Goal: Task Accomplishment & Management: Manage account settings

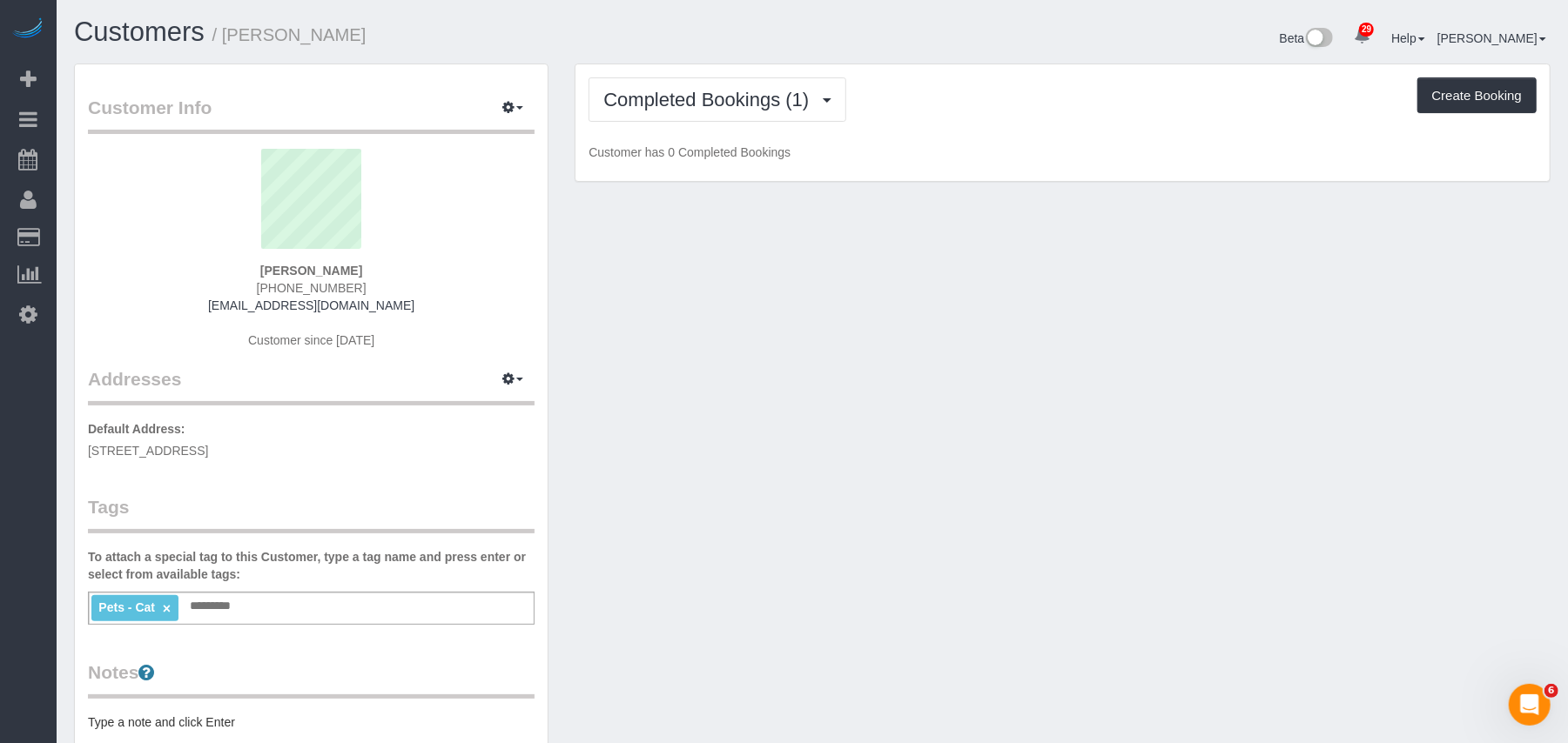
click at [674, 106] on div "Completed Bookings (1) Completed Bookings (1) Upcoming Bookings (0) Cancelled B…" at bounding box center [1063, 99] width 948 height 44
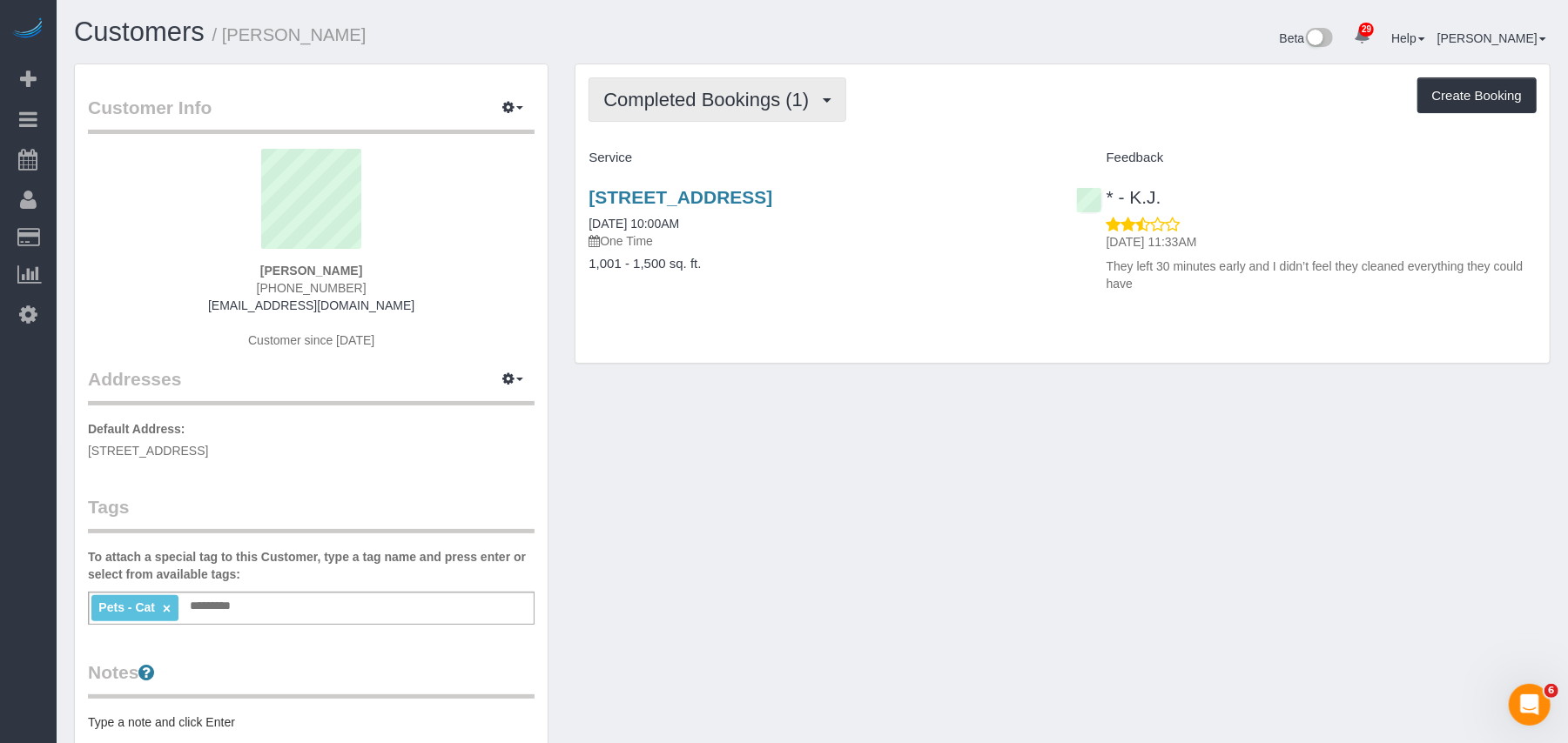
click at [706, 109] on button "Completed Bookings (1)" at bounding box center [717, 99] width 258 height 44
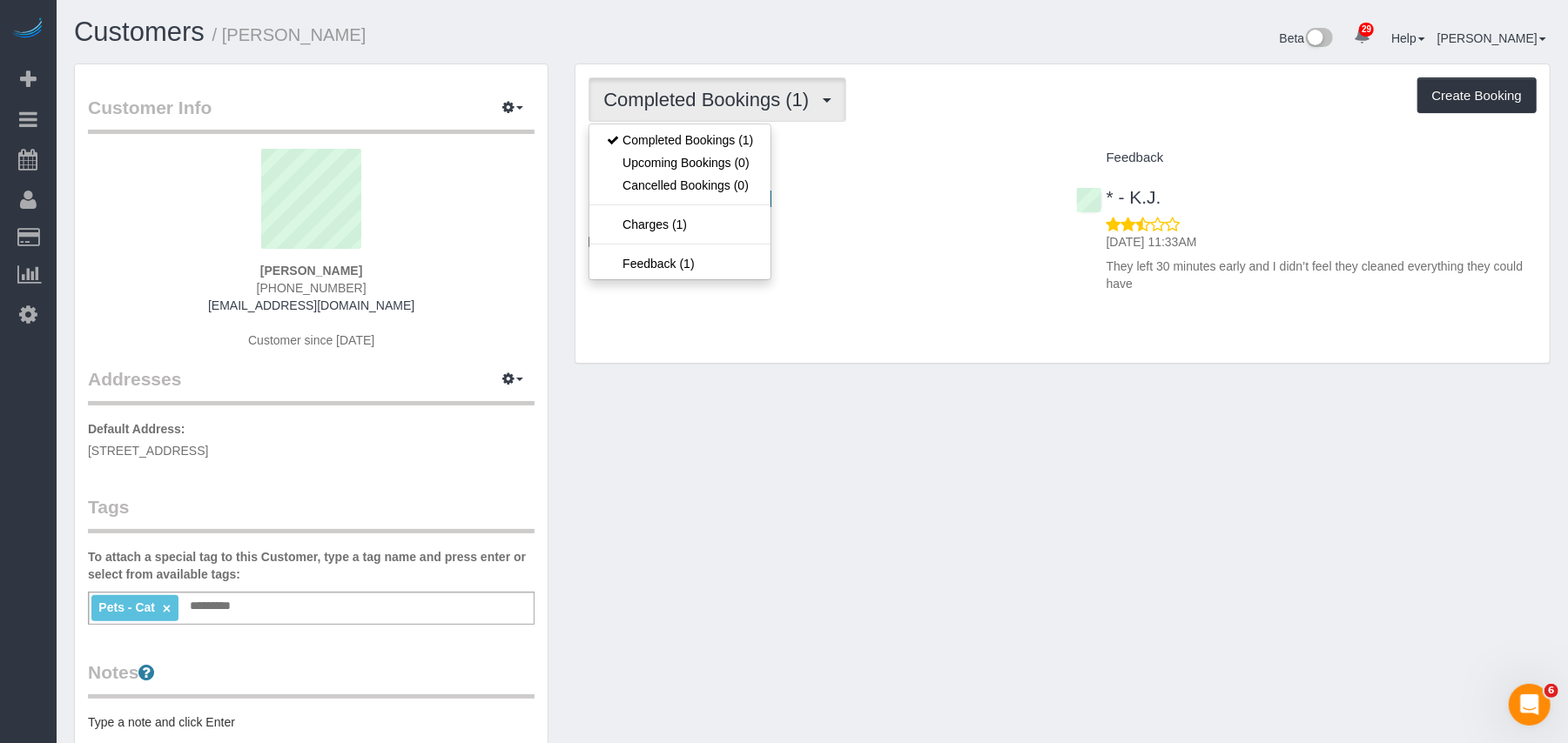
click at [852, 296] on div "75 Liberty Avenue, Unit B12, Jersey City, NJ 07306 09/08/2025 10:00AM One Time …" at bounding box center [818, 239] width 486 height 134
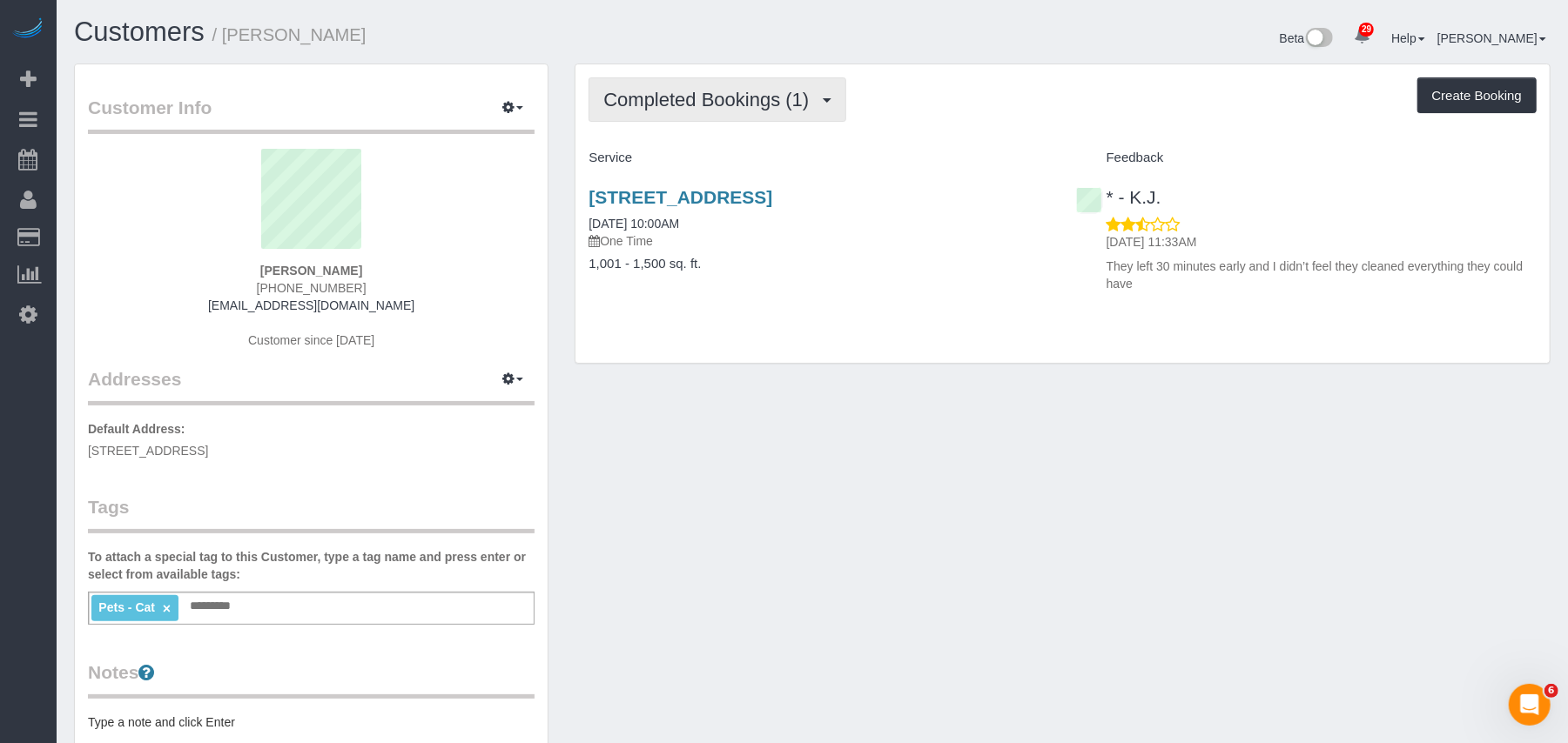
click at [791, 79] on button "Completed Bookings (1)" at bounding box center [717, 99] width 258 height 44
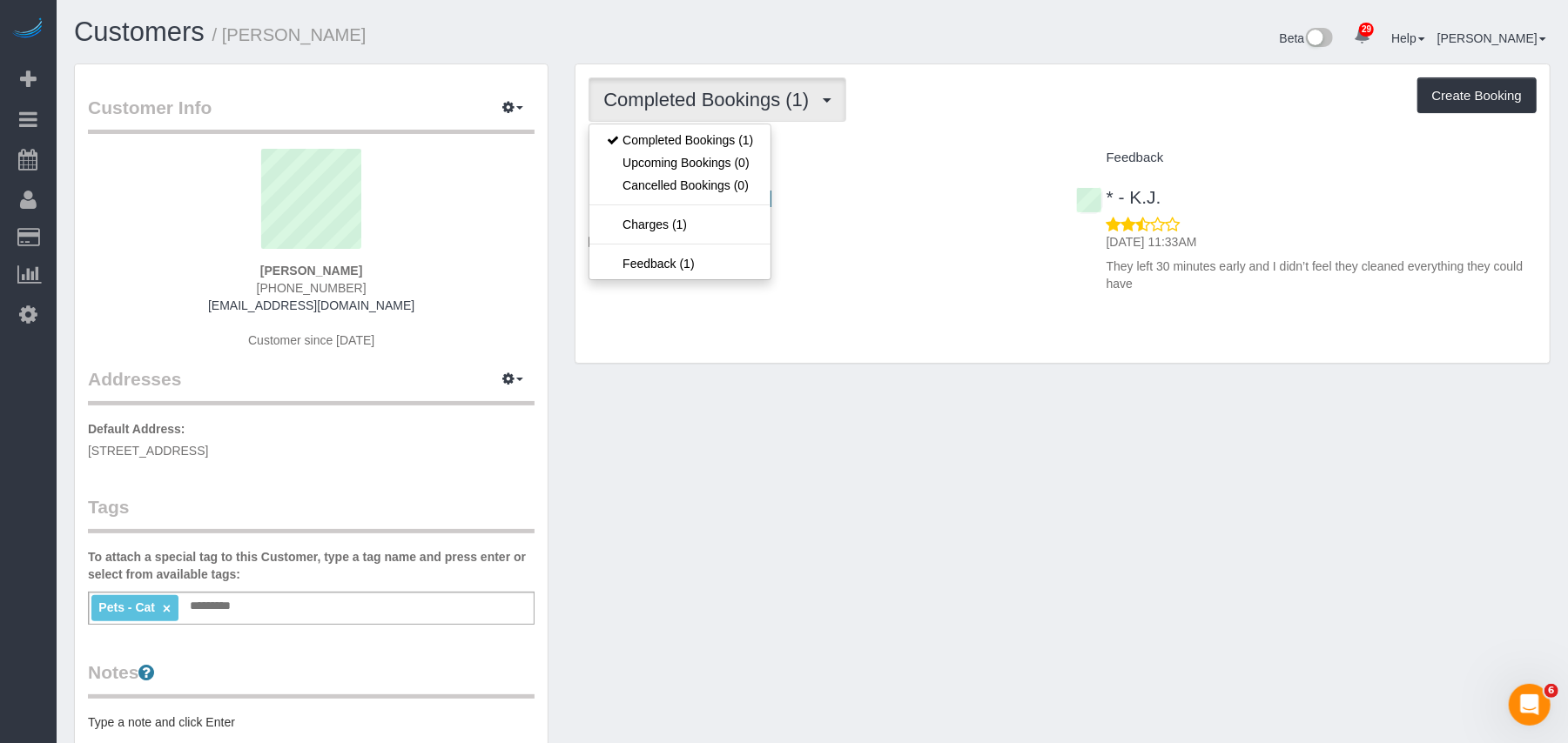
click at [916, 349] on div "Completed Bookings (1) Completed Bookings (1) Upcoming Bookings (0) Cancelled B…" at bounding box center [1063, 214] width 975 height 299
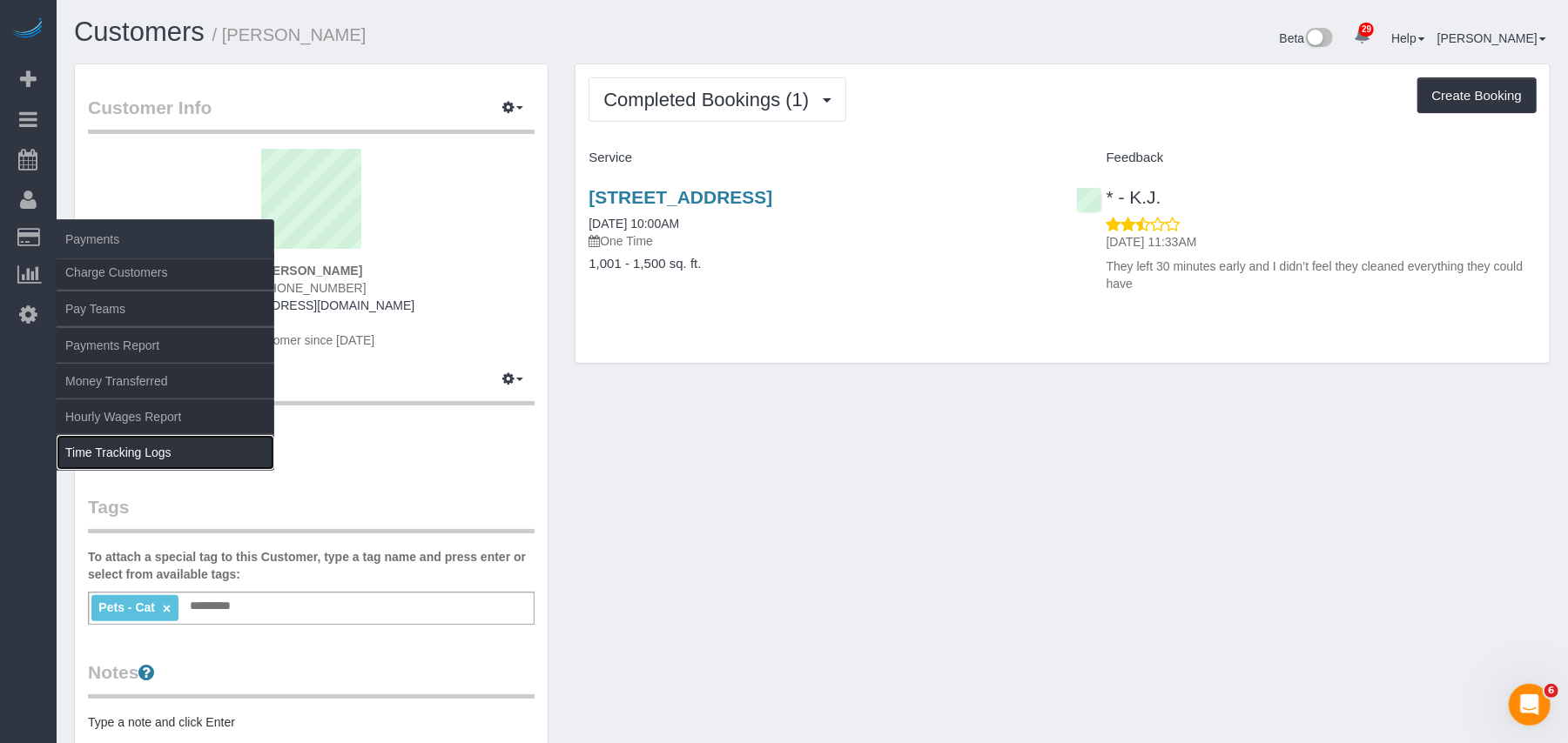
click at [127, 437] on link "Time Tracking Logs" at bounding box center [165, 453] width 217 height 35
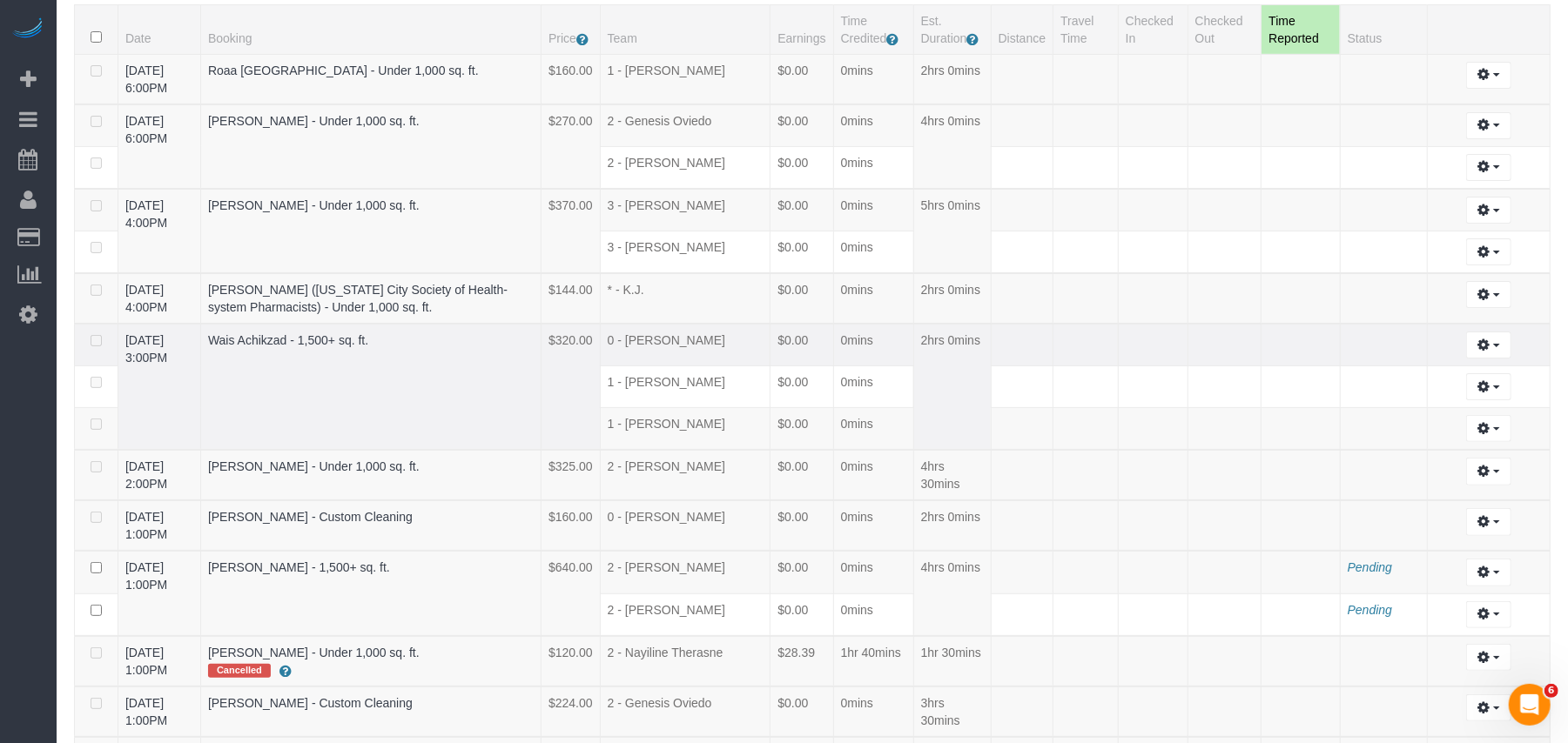
scroll to position [231, 0]
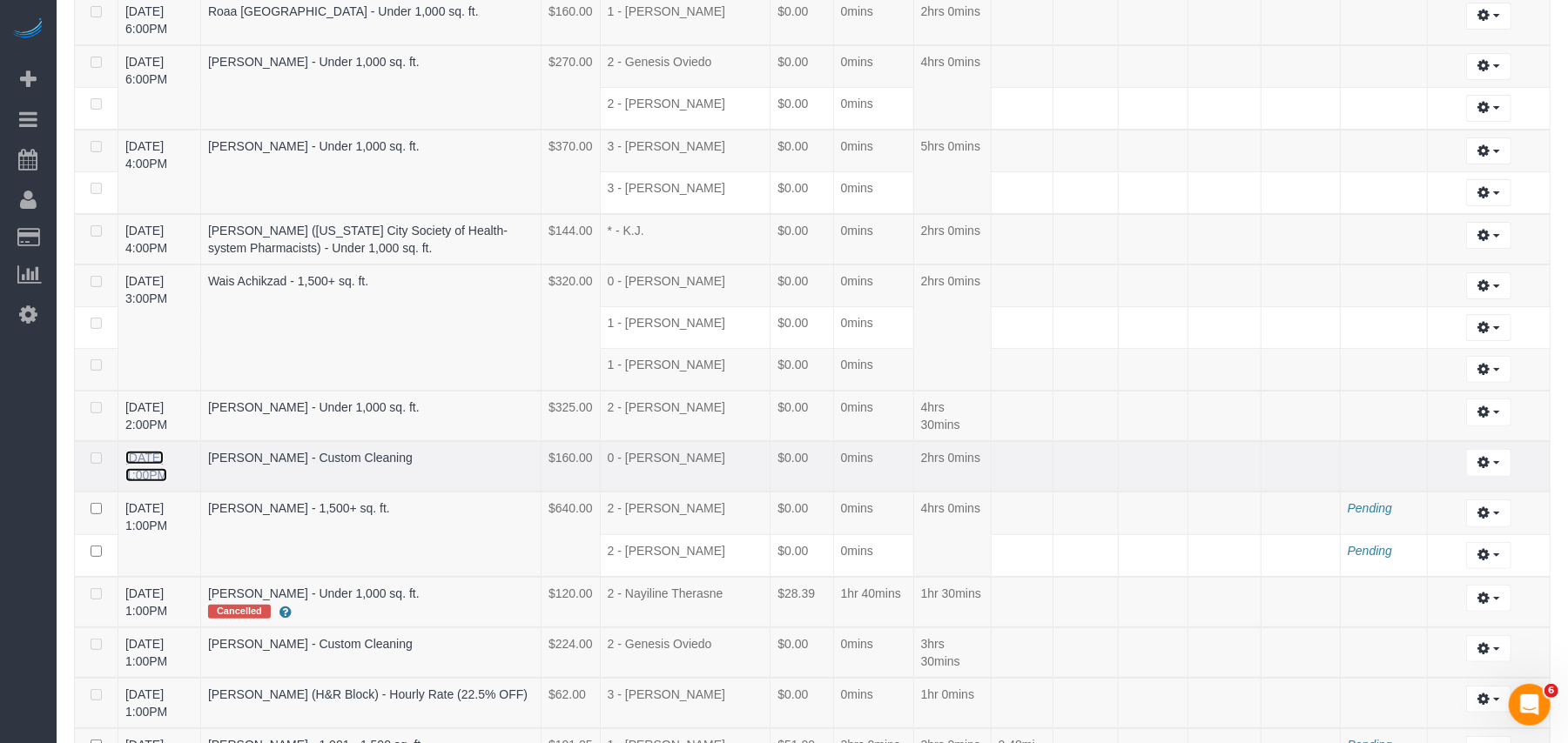
click at [167, 457] on link "09/29/2025 1:00PM" at bounding box center [146, 466] width 42 height 31
click at [167, 509] on link "09/29/2025 1:00PM" at bounding box center [146, 516] width 42 height 31
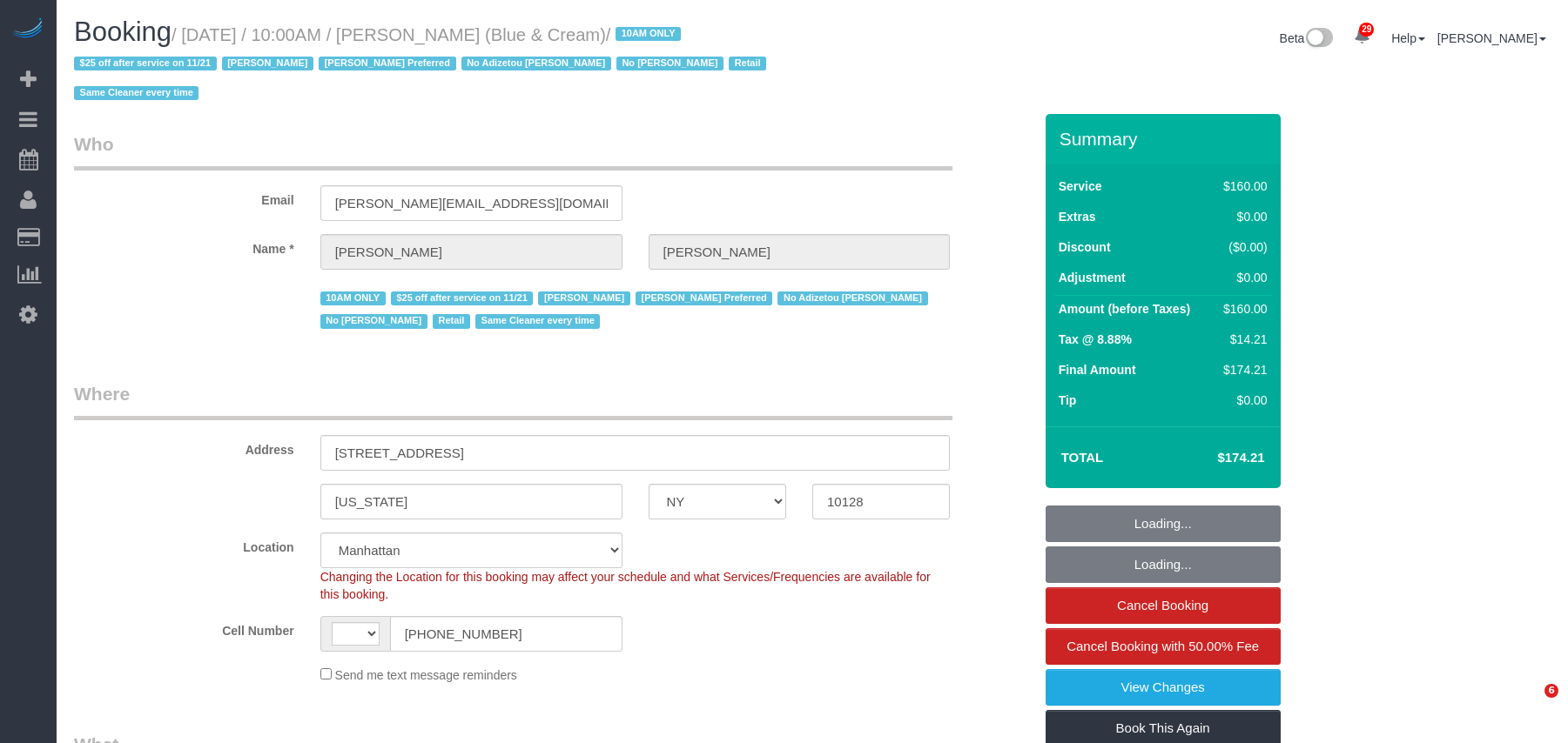
select select "NY"
select select "number:89"
select select "number:90"
select select "number:15"
select select "number:5"
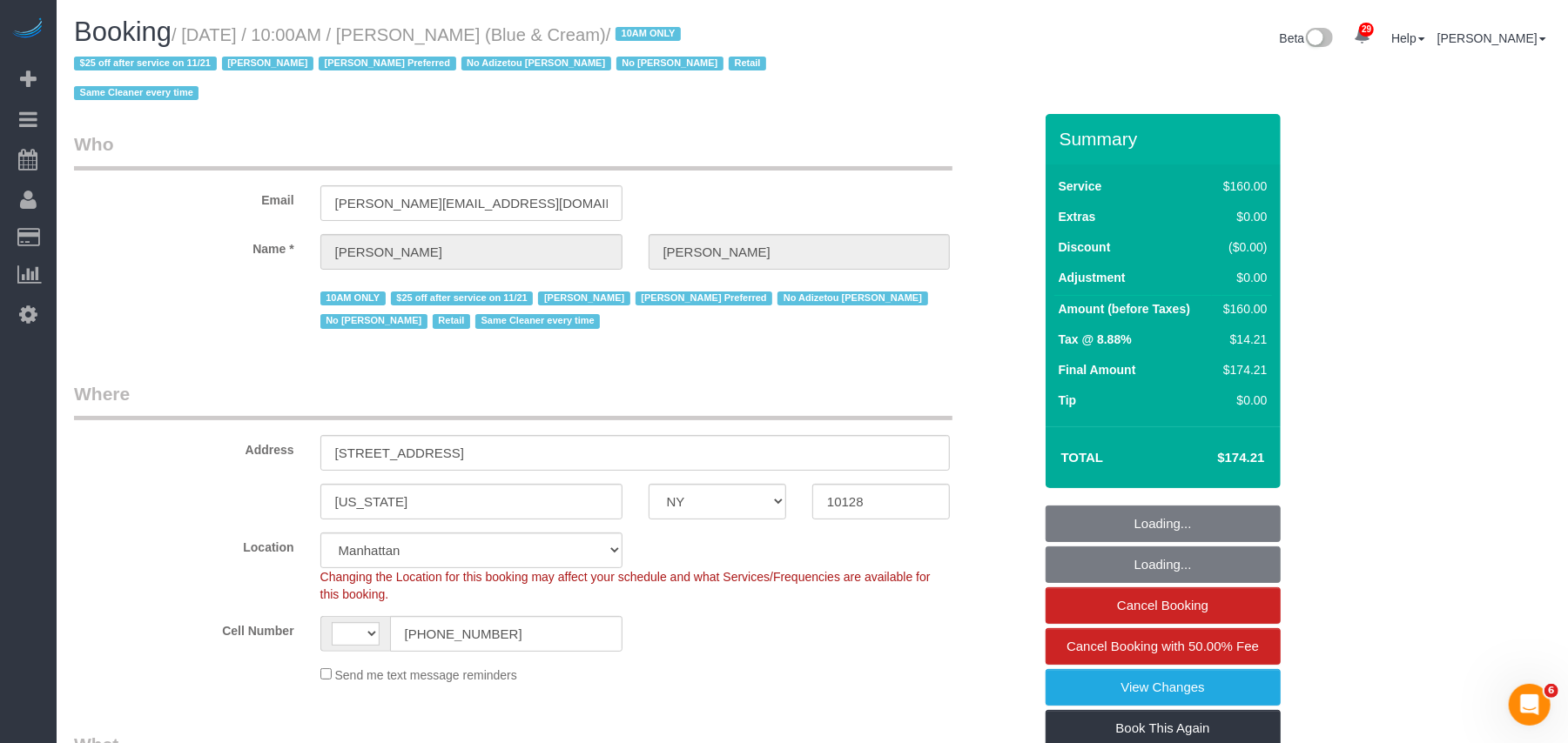
select select "string:[GEOGRAPHIC_DATA]"
select select "object:999"
select select "string:stripe-pm_1RrPad4VGloSiKo7K45zcC9I"
select select "object:1512"
select select "spot1"
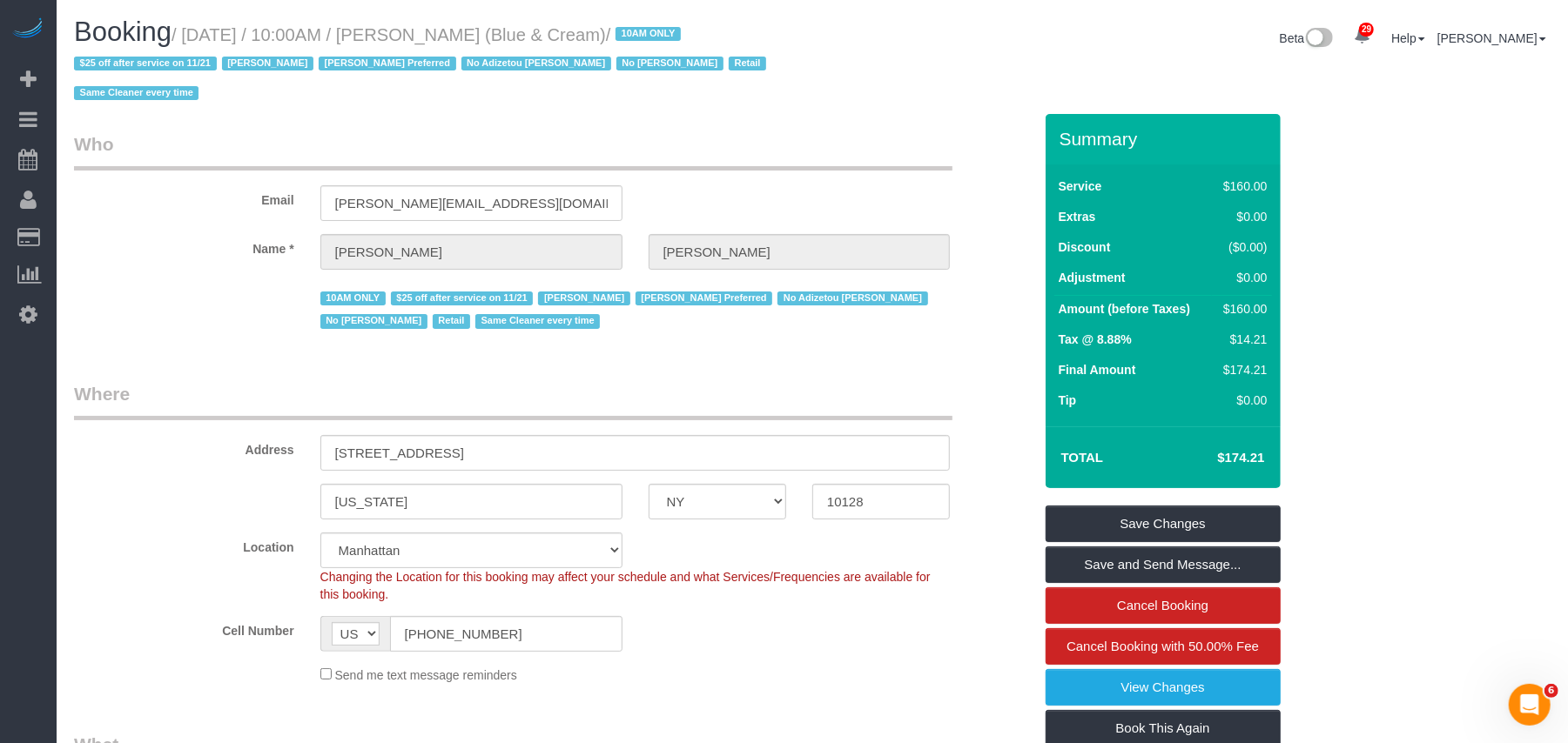
scroll to position [231, 0]
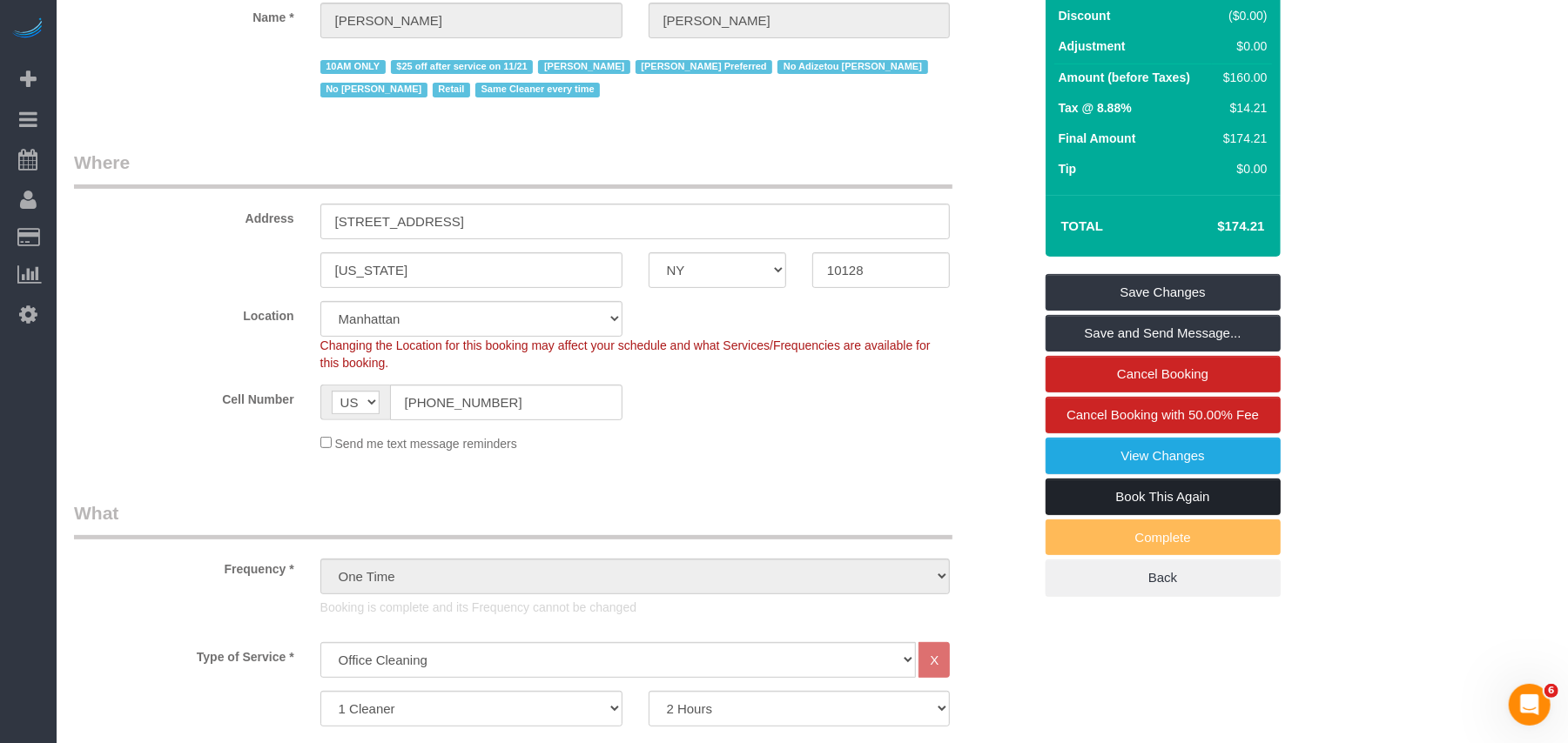
drag, startPoint x: 1147, startPoint y: 498, endPoint x: 733, endPoint y: 310, distance: 454.7
click at [1147, 498] on link "Book This Again" at bounding box center [1163, 497] width 235 height 37
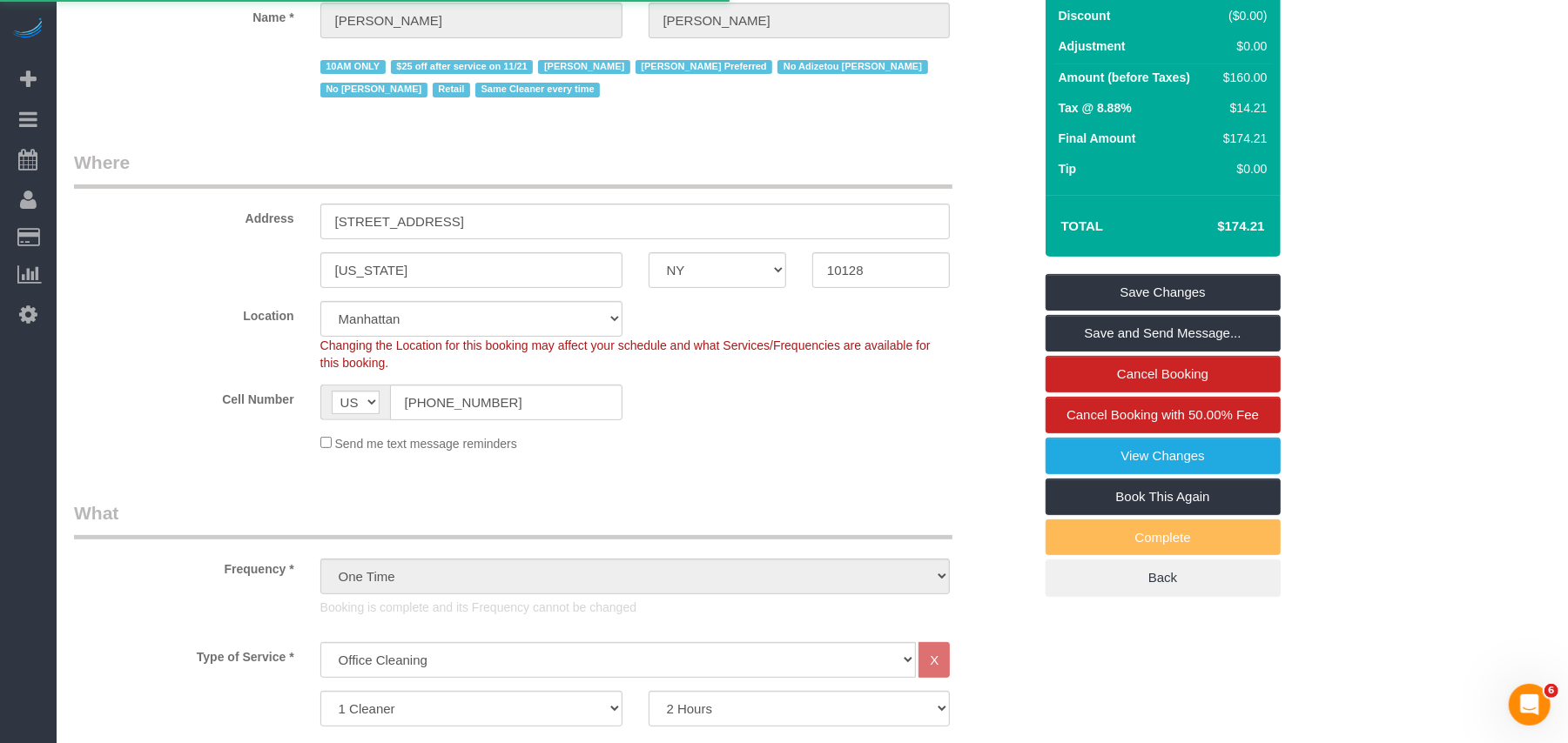
select select "NY"
select select "string:stripe-pm_1RrPad4VGloSiKo7K45zcC9I"
select select "number:89"
select select "number:90"
select select "number:15"
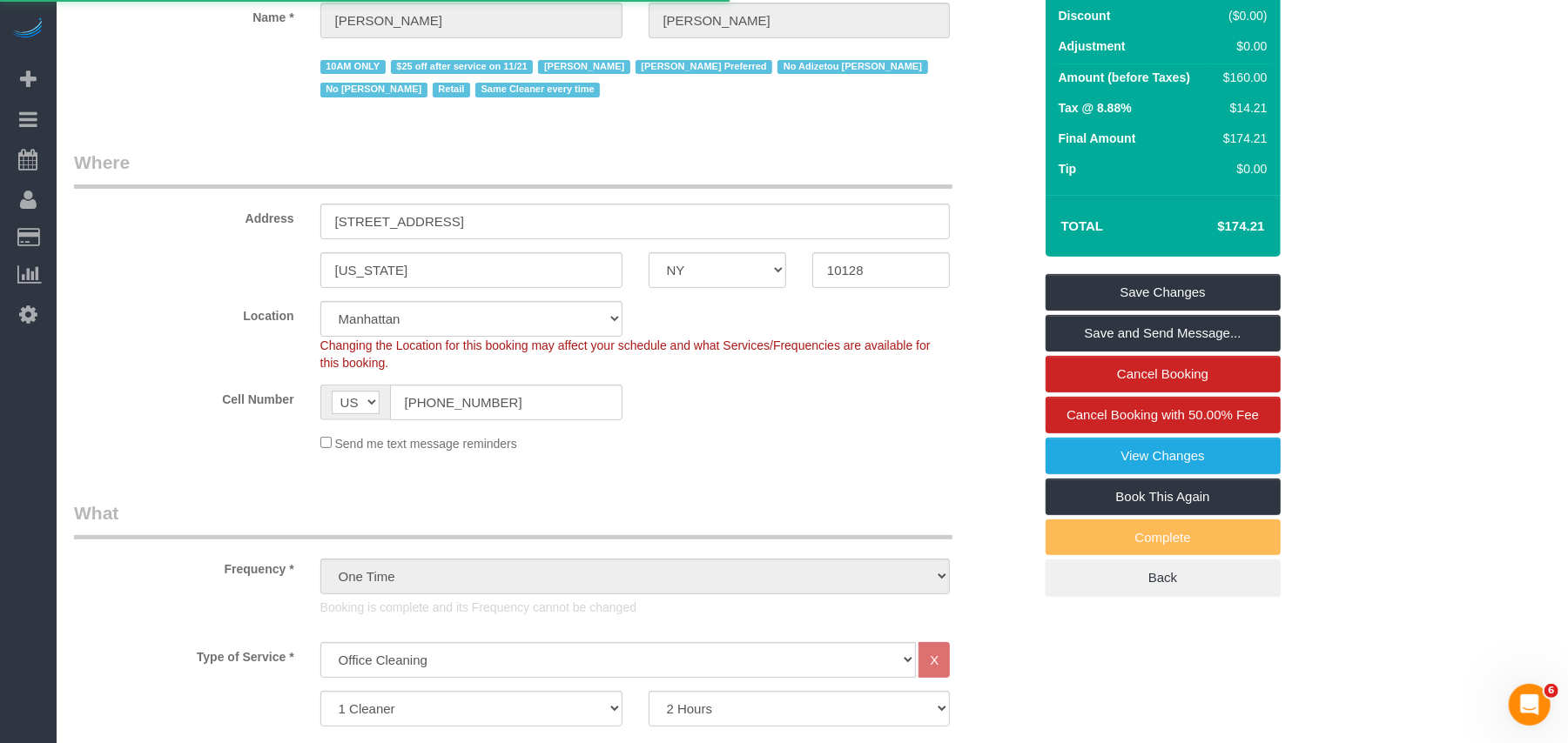
select select "number:5"
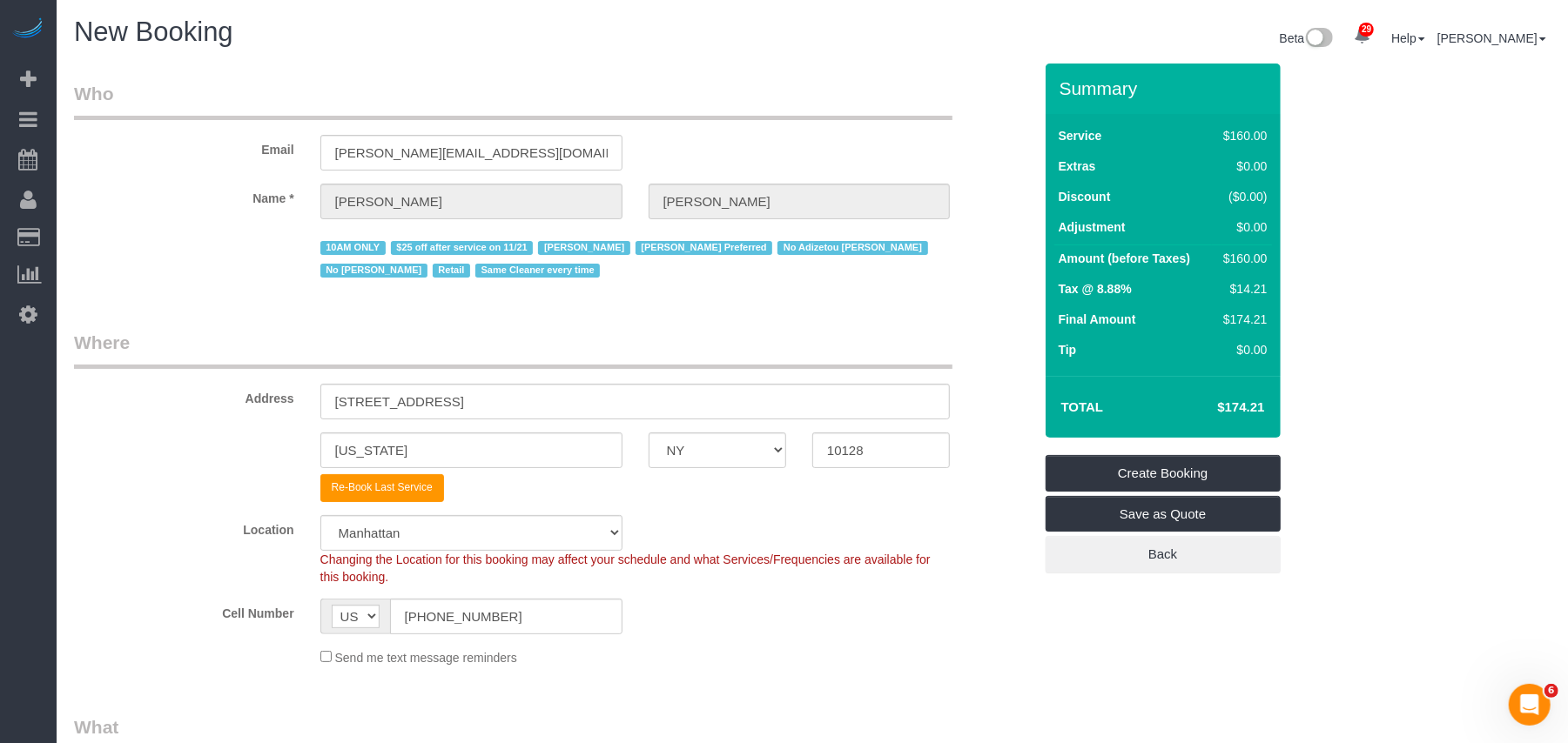
select select "object:2880"
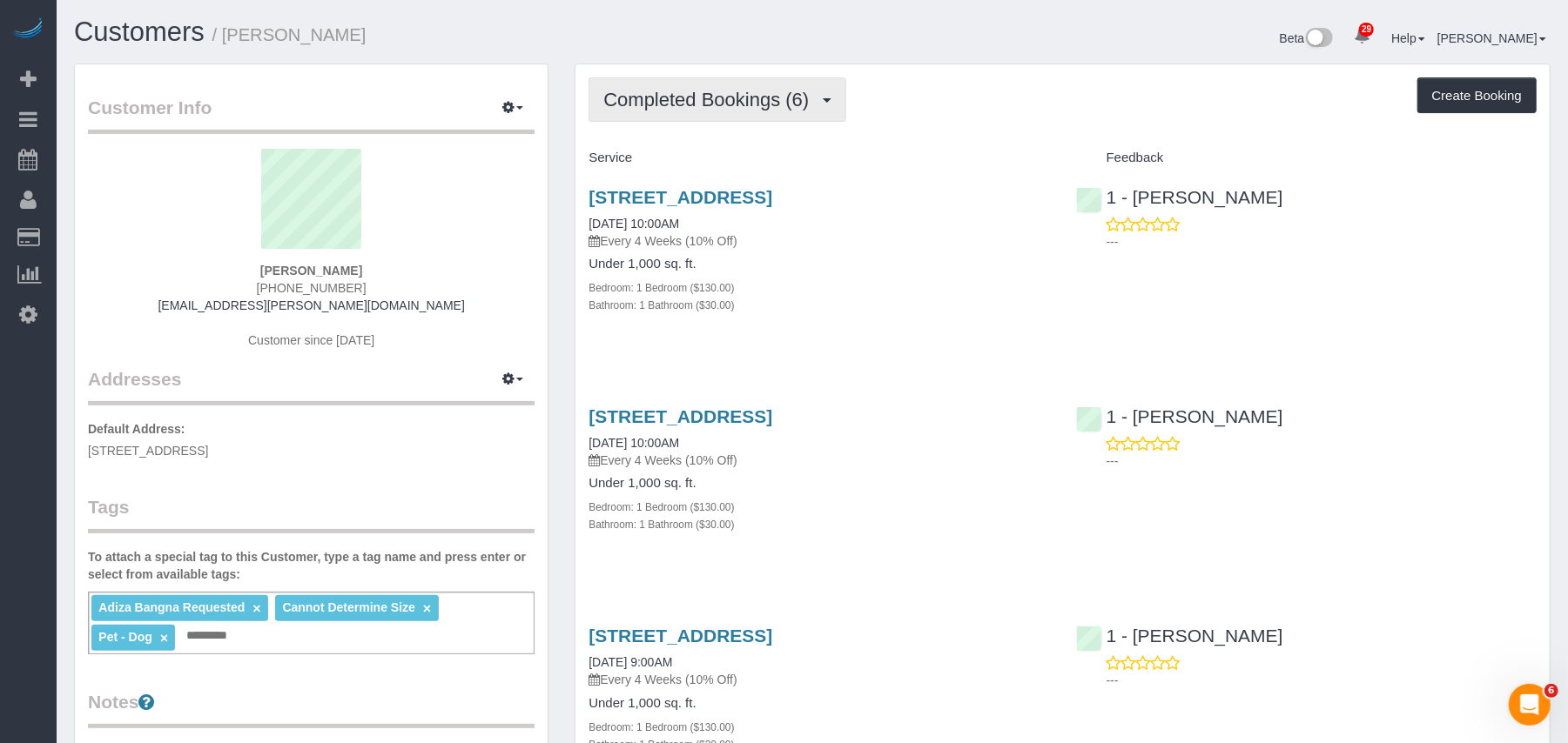
click at [749, 113] on button "Completed Bookings (6)" at bounding box center [717, 99] width 258 height 44
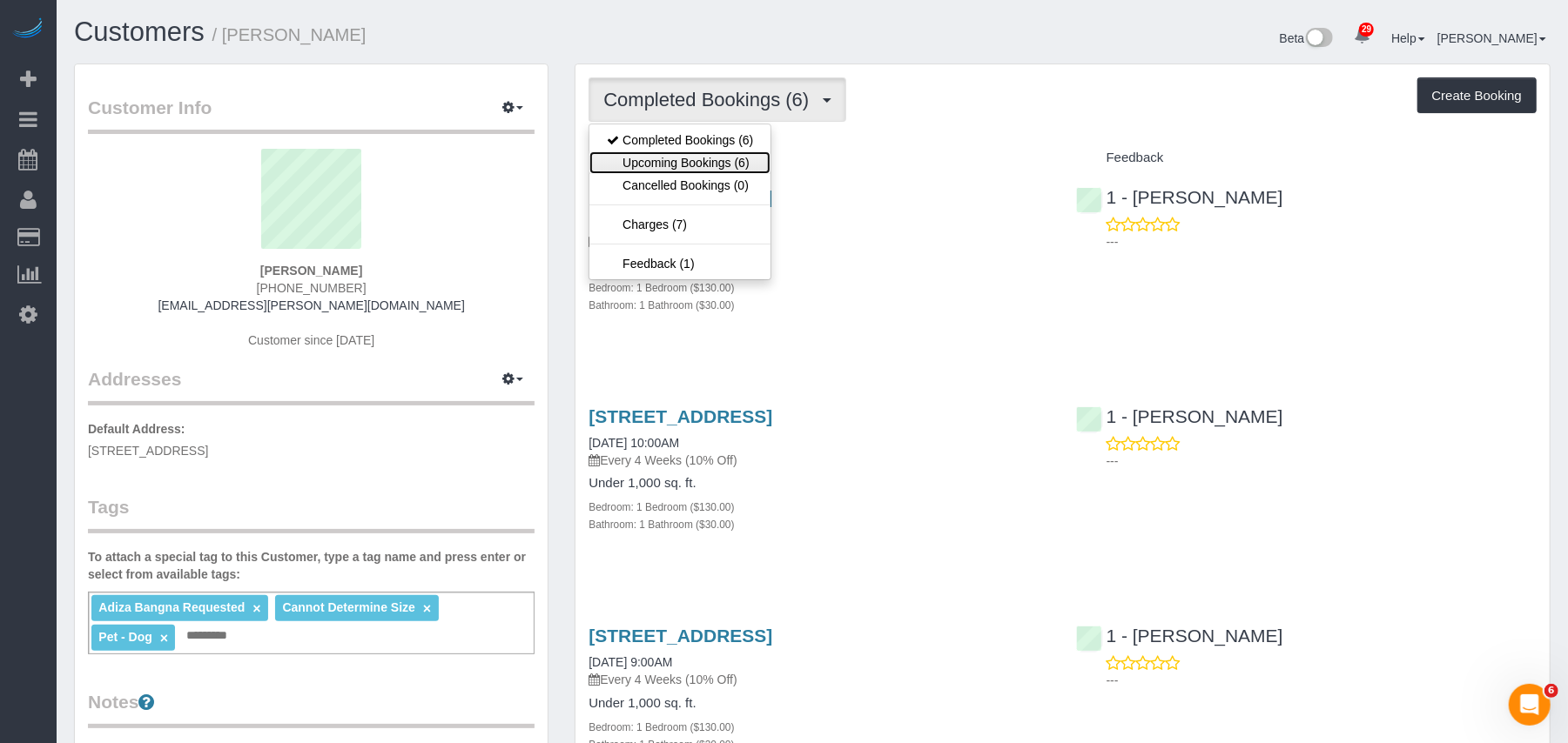
click at [732, 169] on link "Upcoming Bookings (6)" at bounding box center [679, 163] width 181 height 22
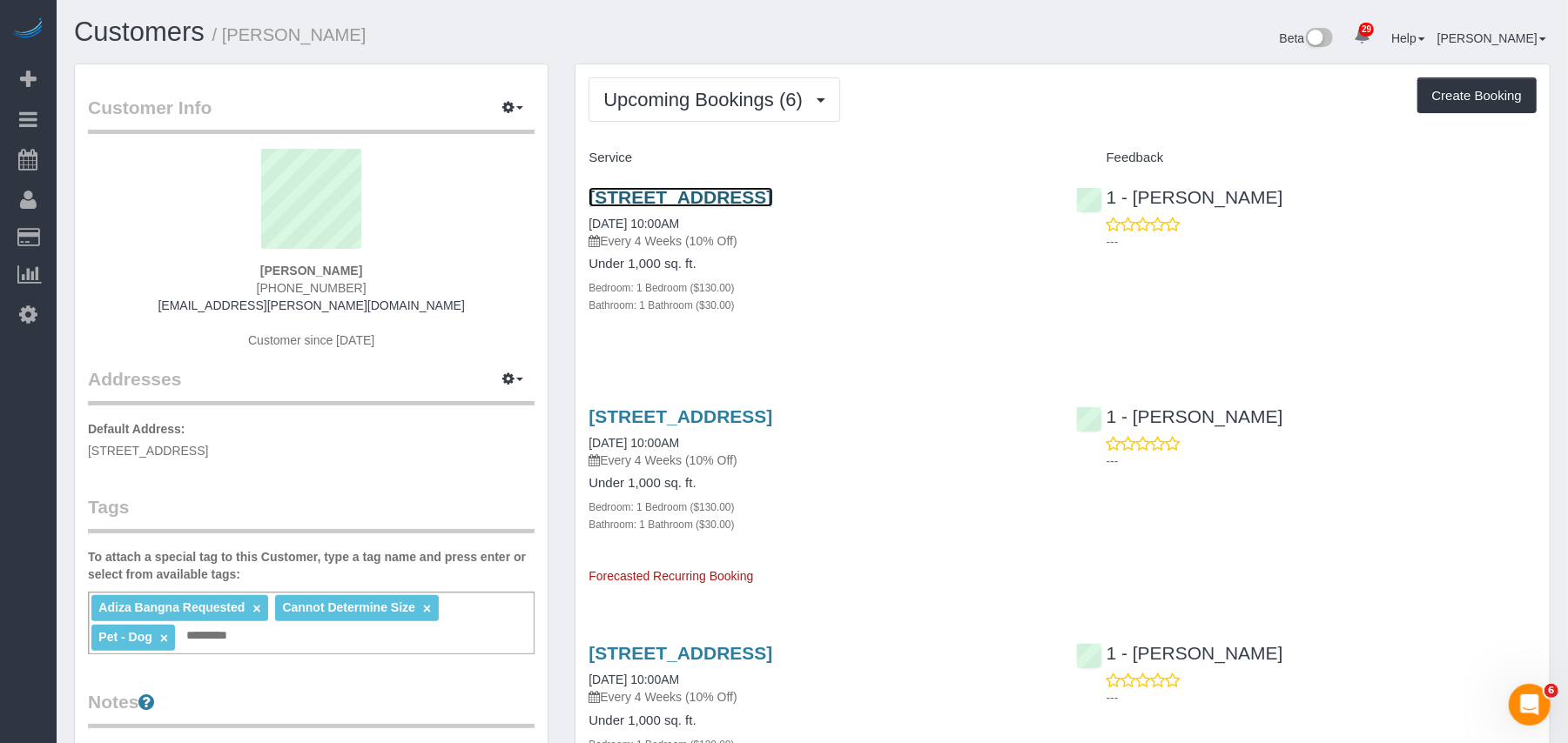
click at [712, 190] on link "255 West 94th St., 15m, New York, NY 10025" at bounding box center [680, 197] width 184 height 20
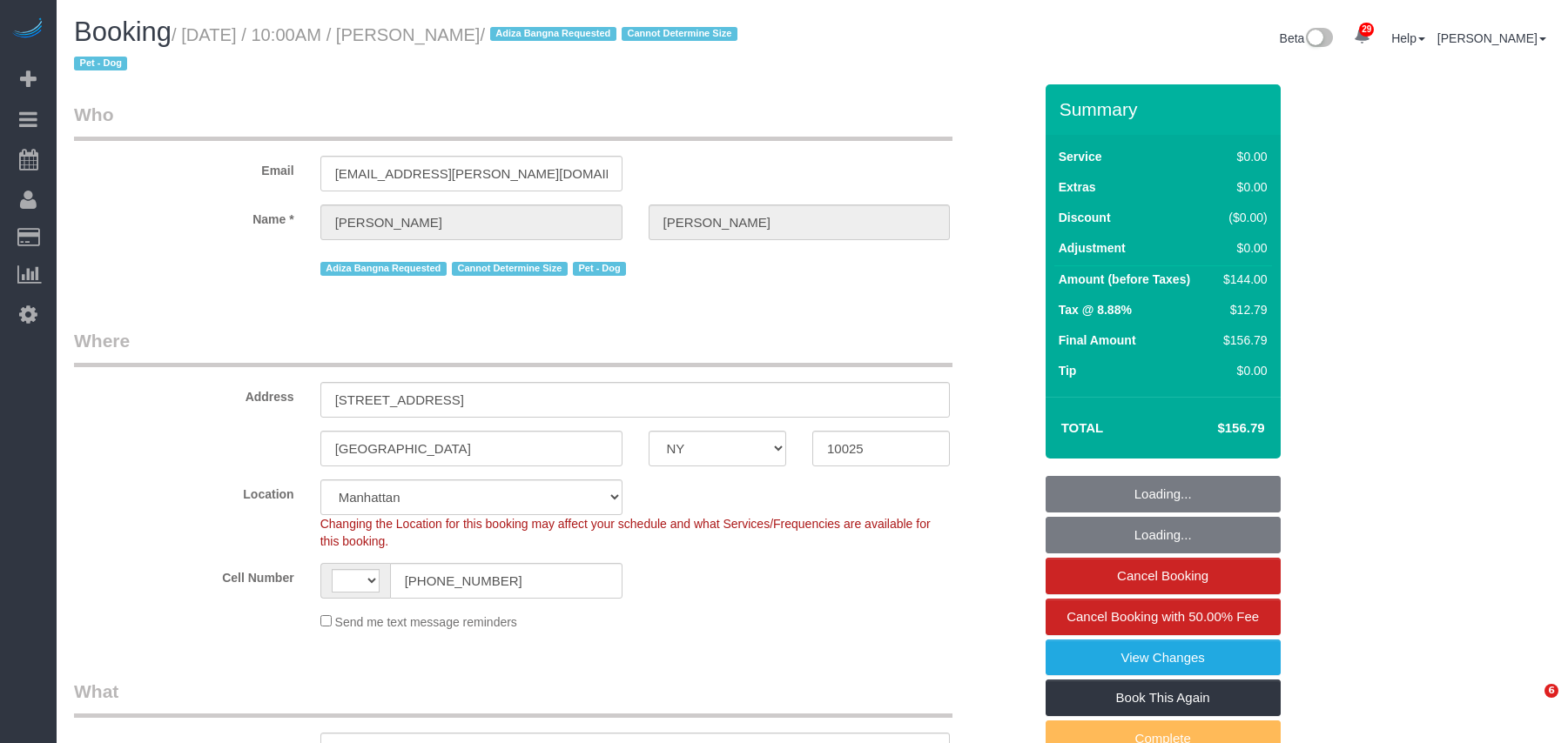
select select "NY"
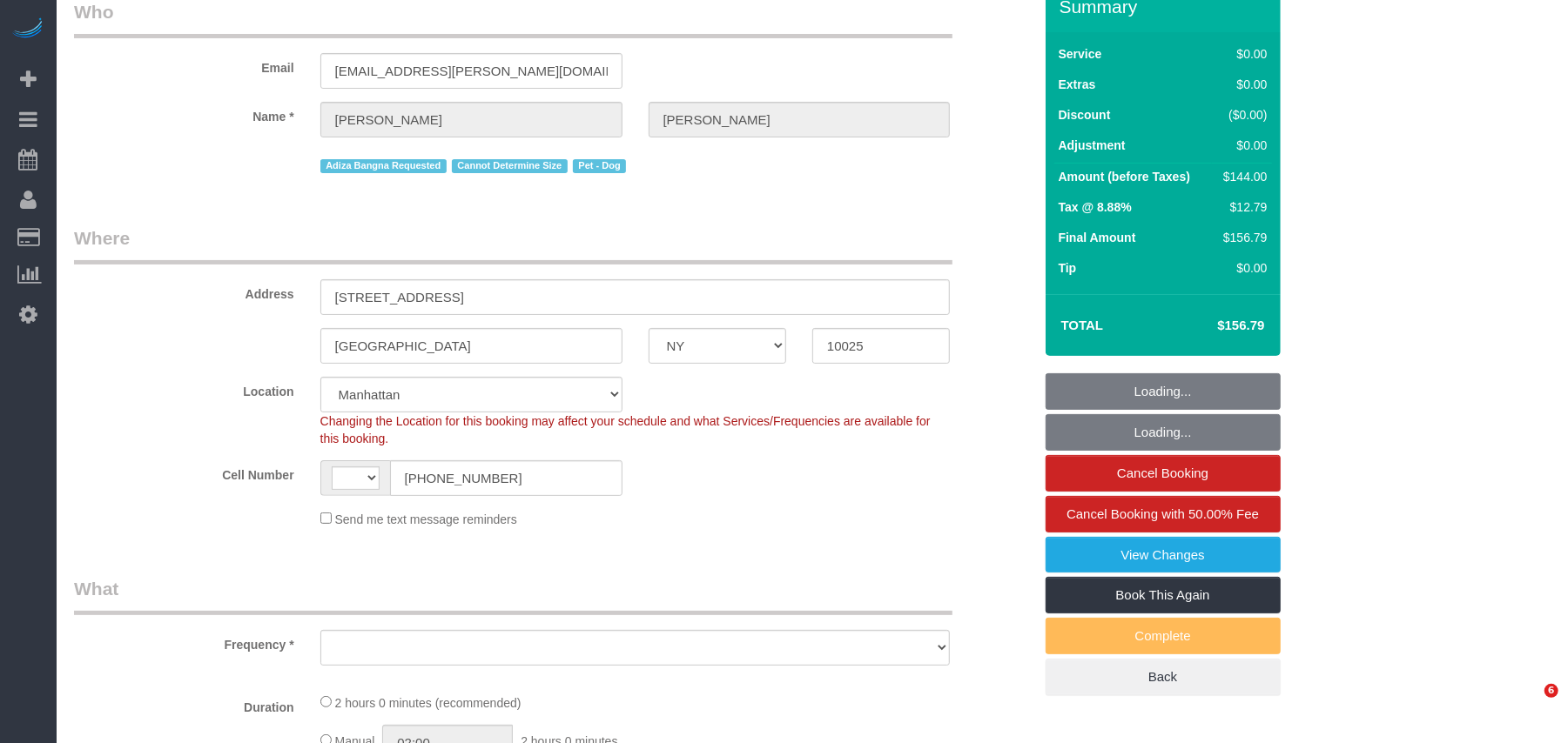
select select "string:[GEOGRAPHIC_DATA]"
select select "string:stripe-pm_1R59h04VGloSiKo7g9WmXDAi"
select select "number:56"
select select "number:70"
select select "number:13"
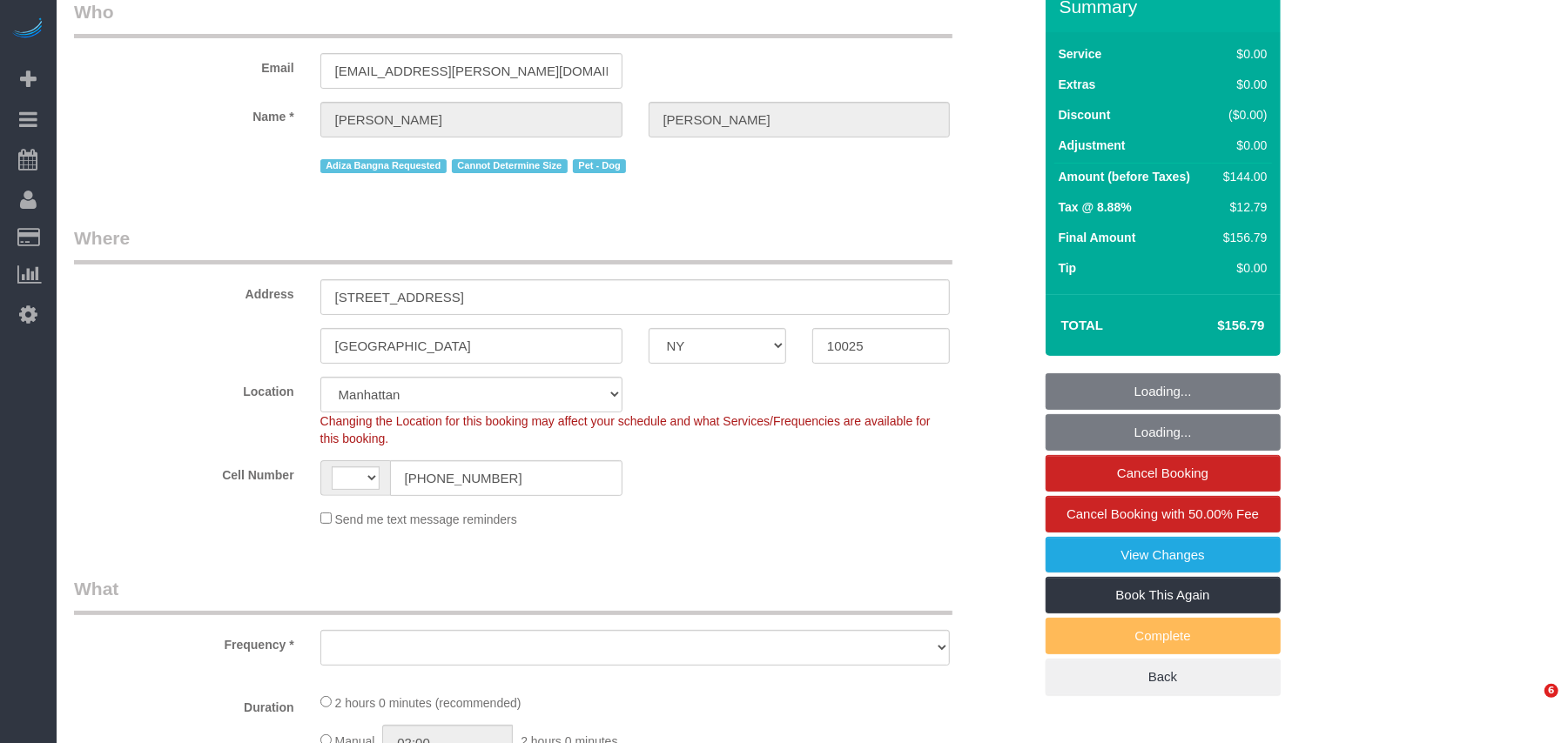
select select "number:5"
select select "object:974"
select select "1"
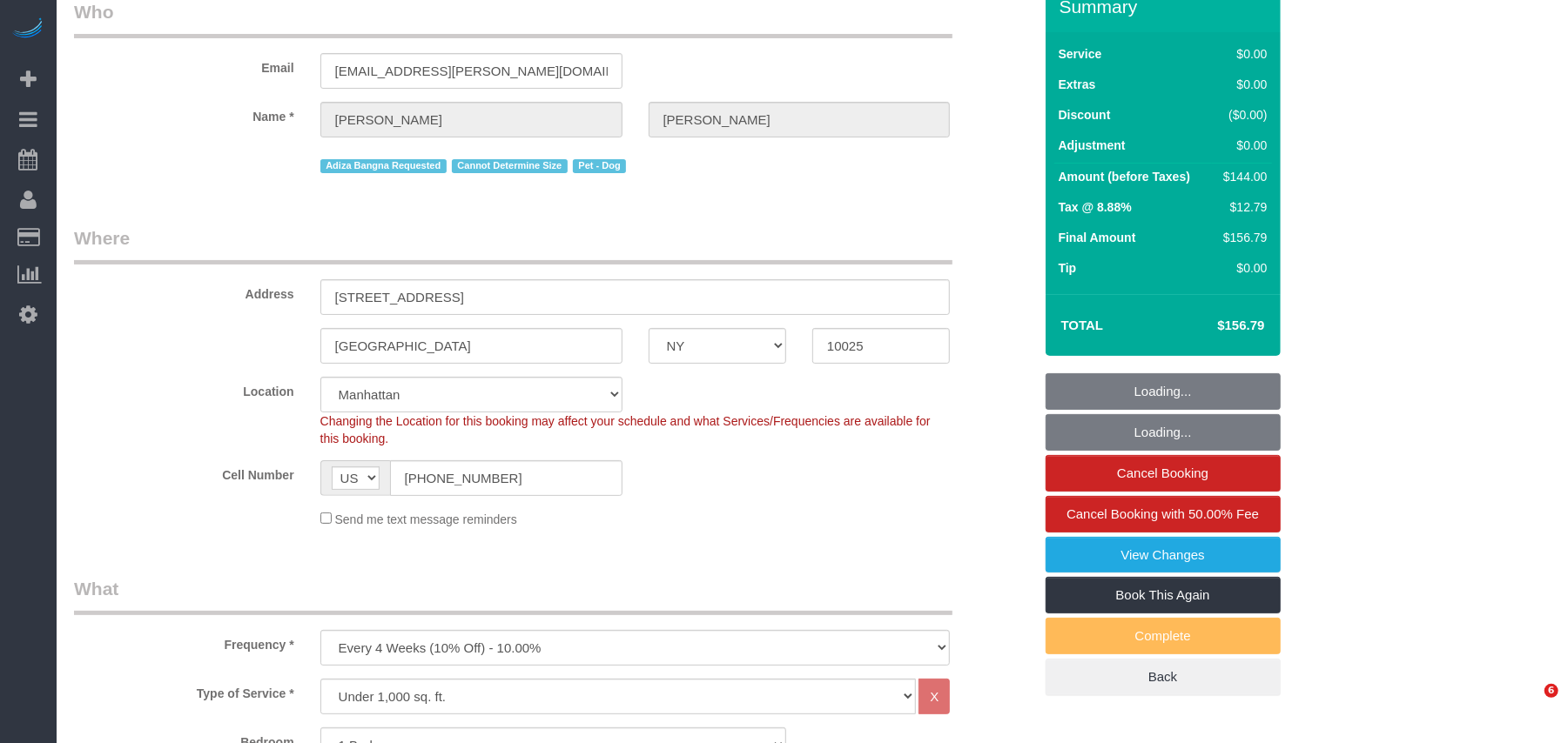
select select "object:1504"
select select "spot1"
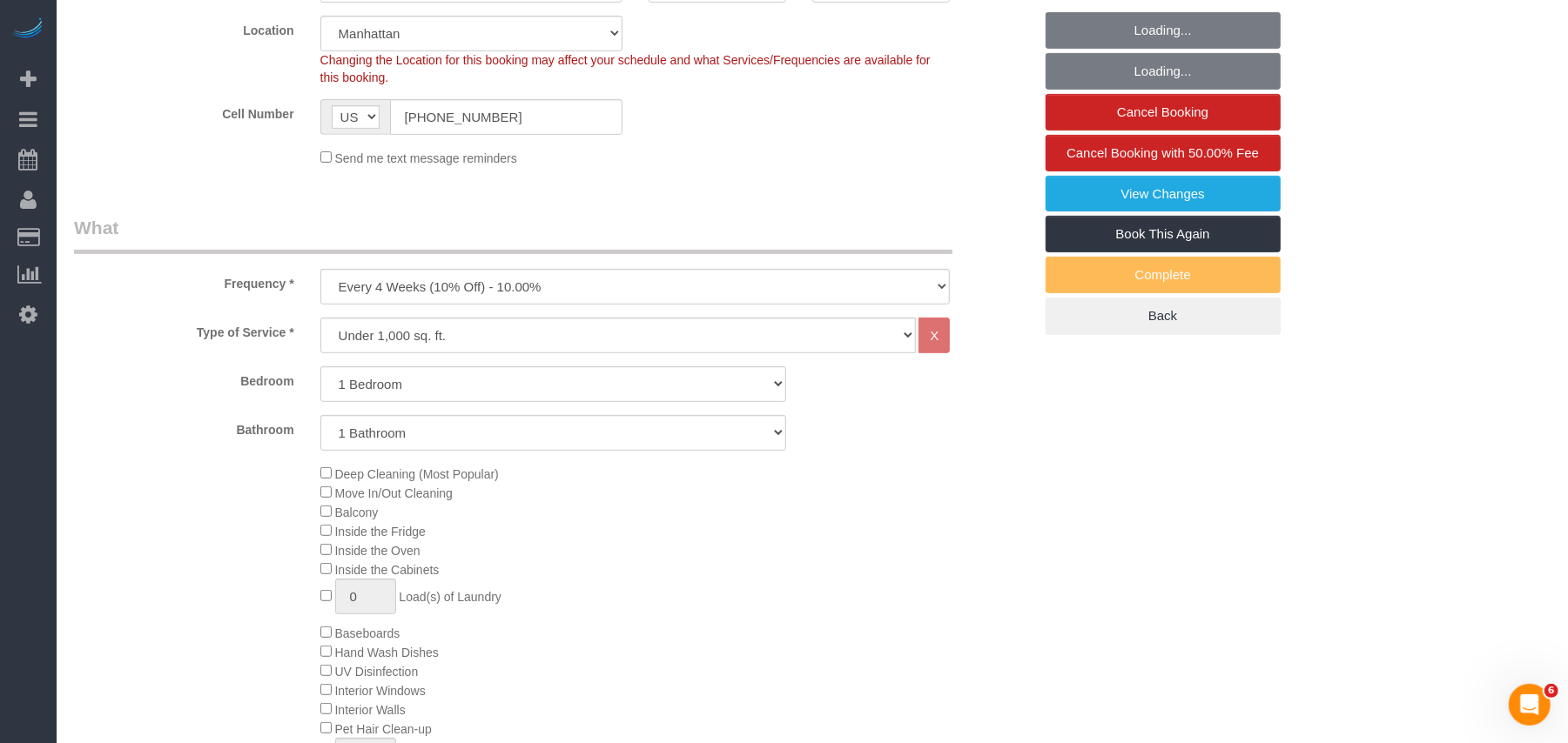
select select "1"
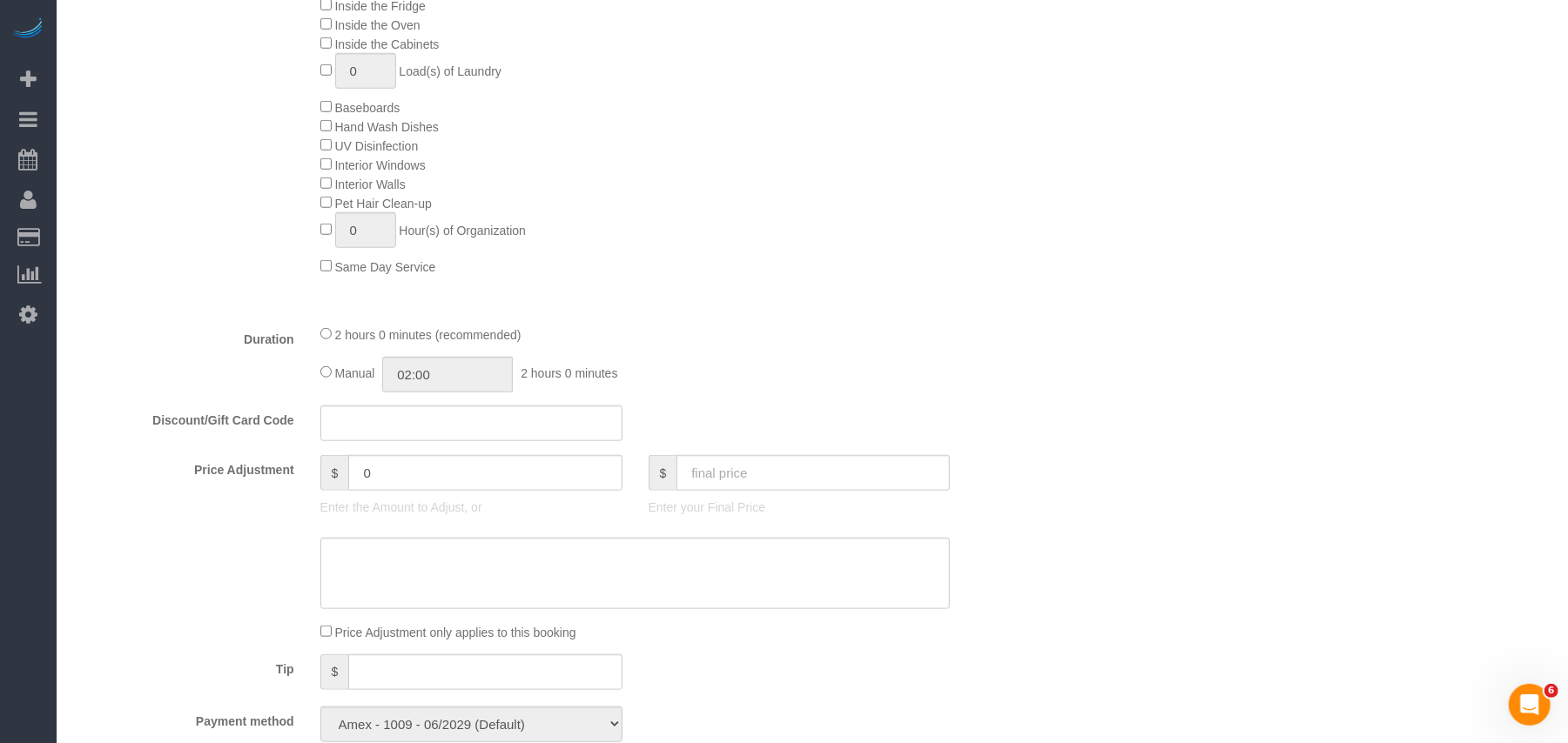
scroll to position [1045, 0]
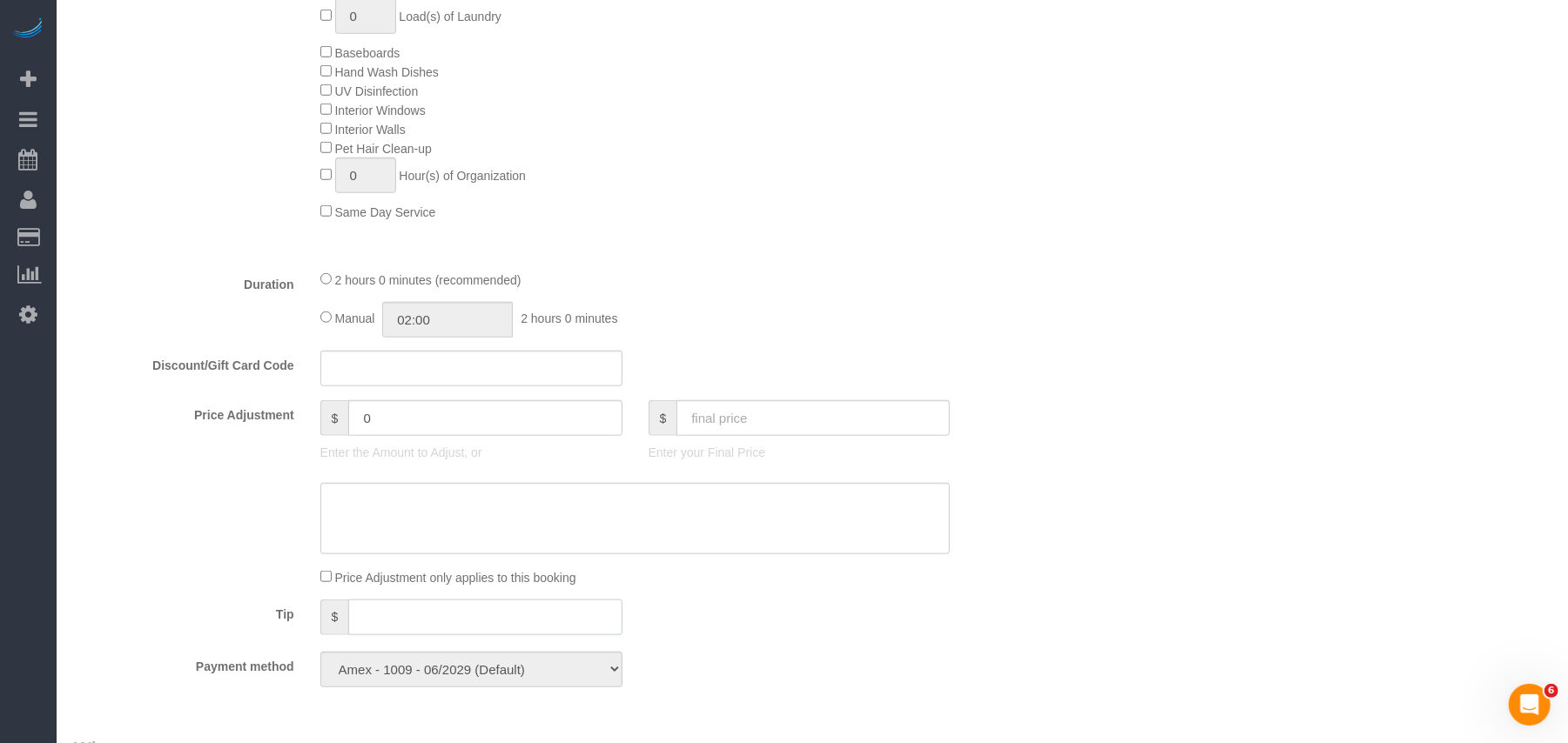
click at [373, 627] on input "text" at bounding box center [485, 617] width 274 height 36
type input "30"
click at [830, 600] on fieldset "What Frequency * One Time Weekly (20% Off) - 20.00% Every 2 Weeks (15% Off) - 1…" at bounding box center [553, 168] width 959 height 1066
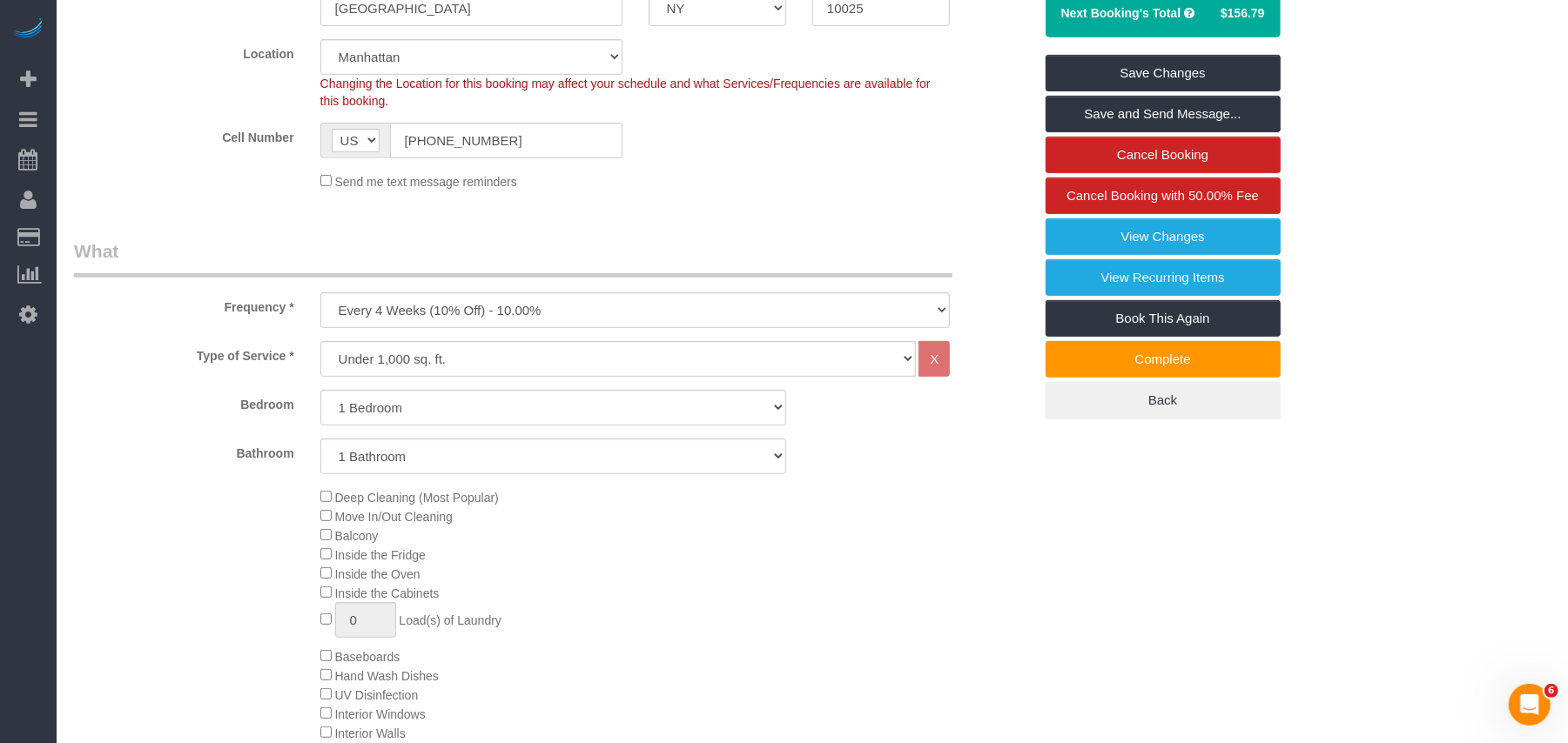
scroll to position [231, 0]
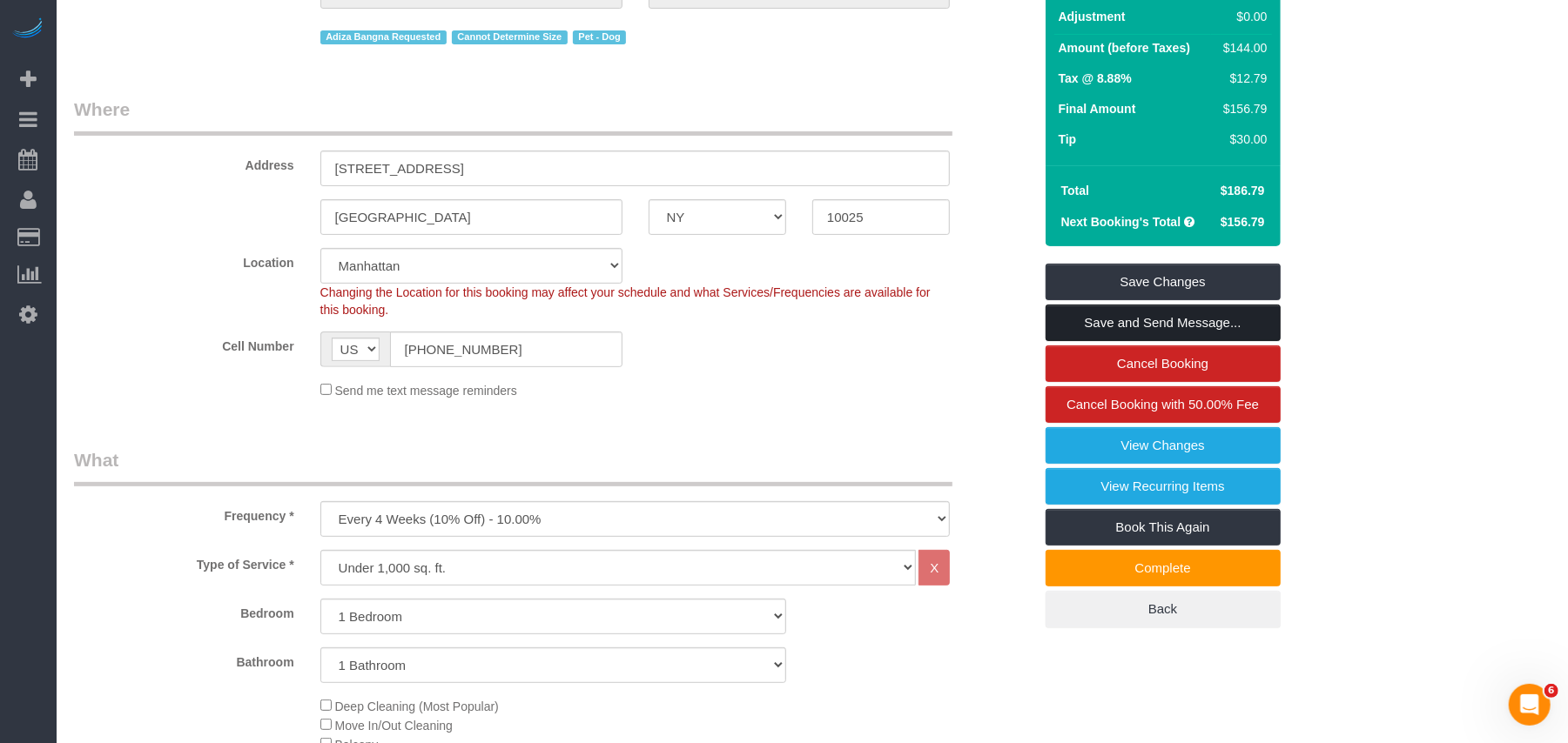
click at [1157, 325] on link "Save and Send Message..." at bounding box center [1163, 322] width 235 height 37
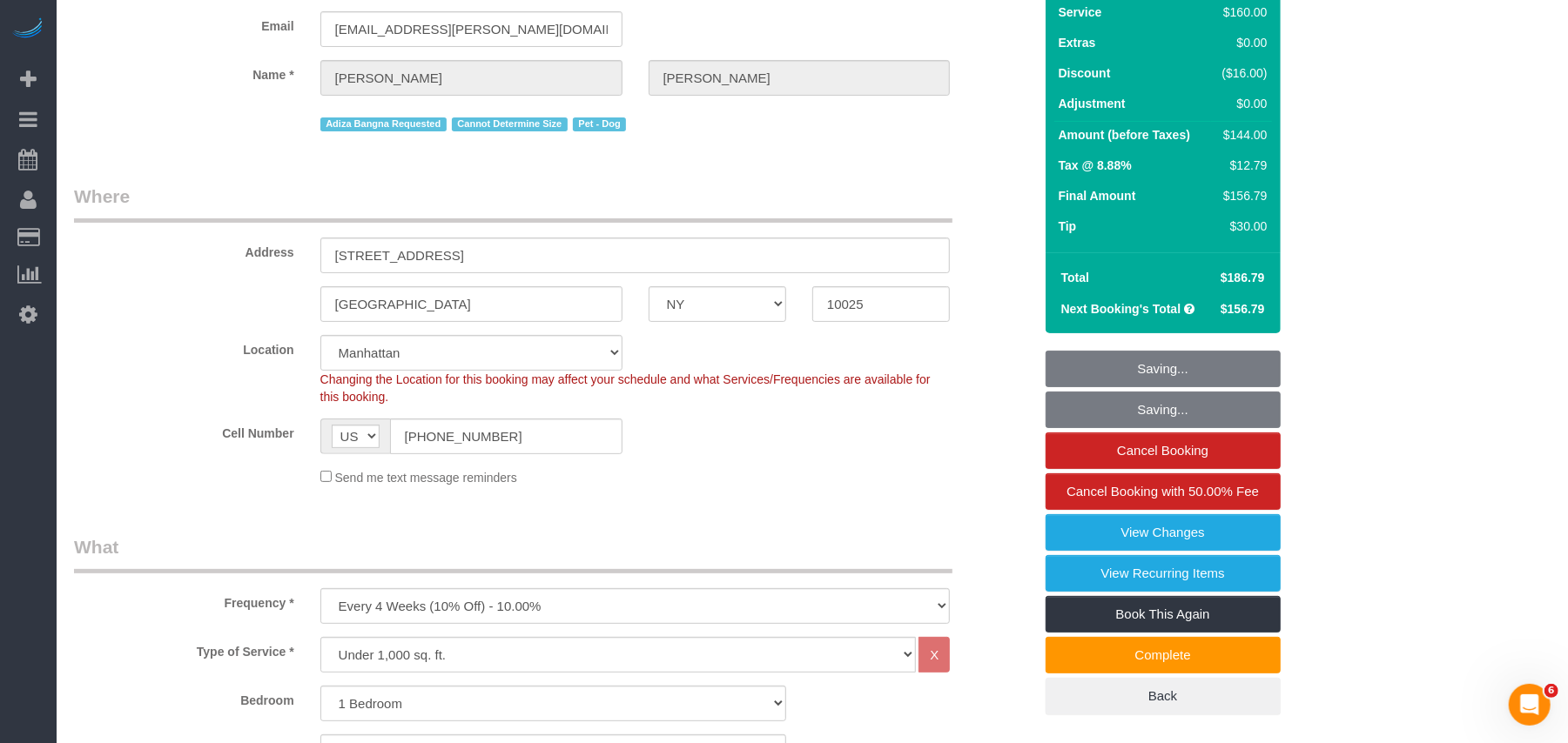
scroll to position [0, 0]
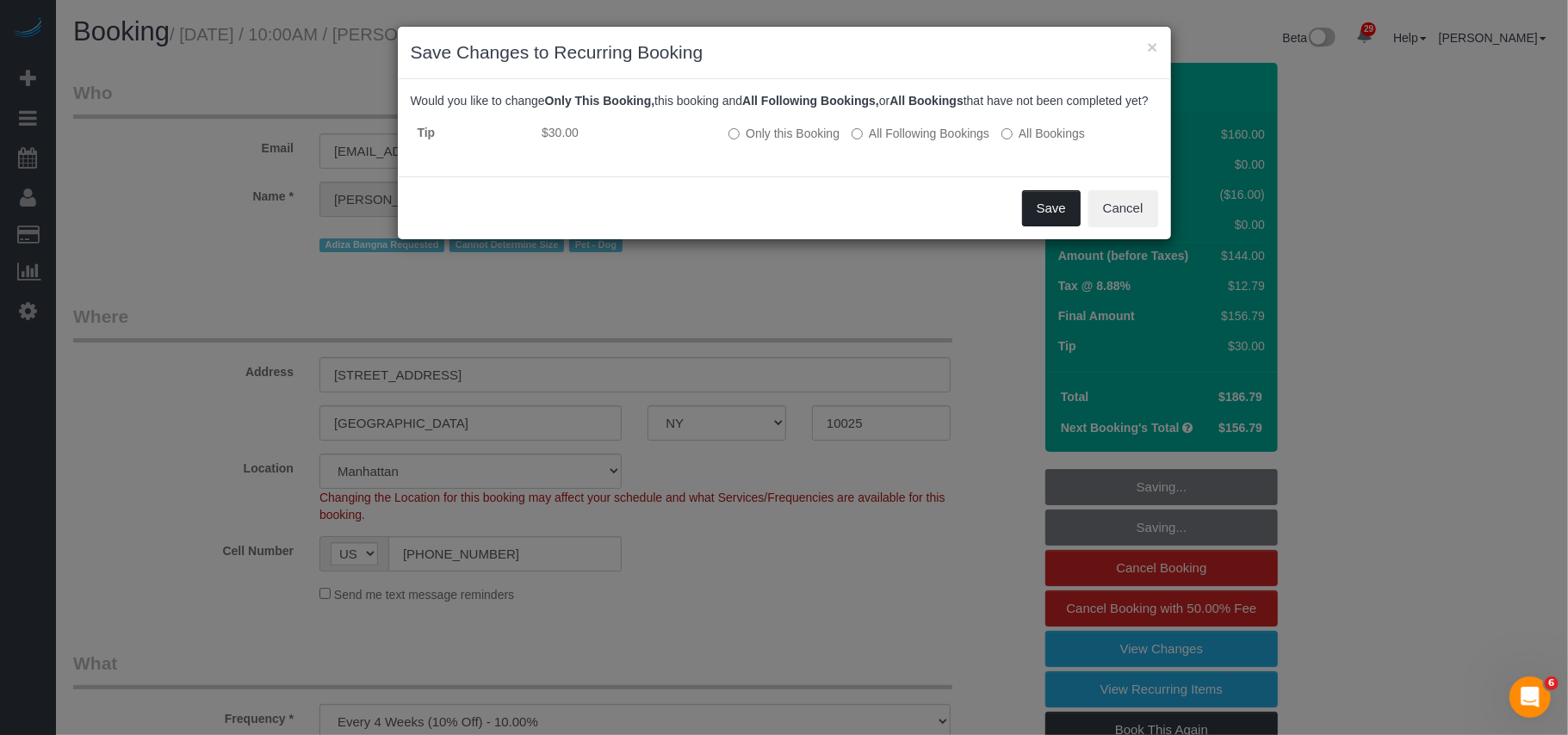
click at [1034, 226] on button "Save" at bounding box center [1051, 208] width 58 height 36
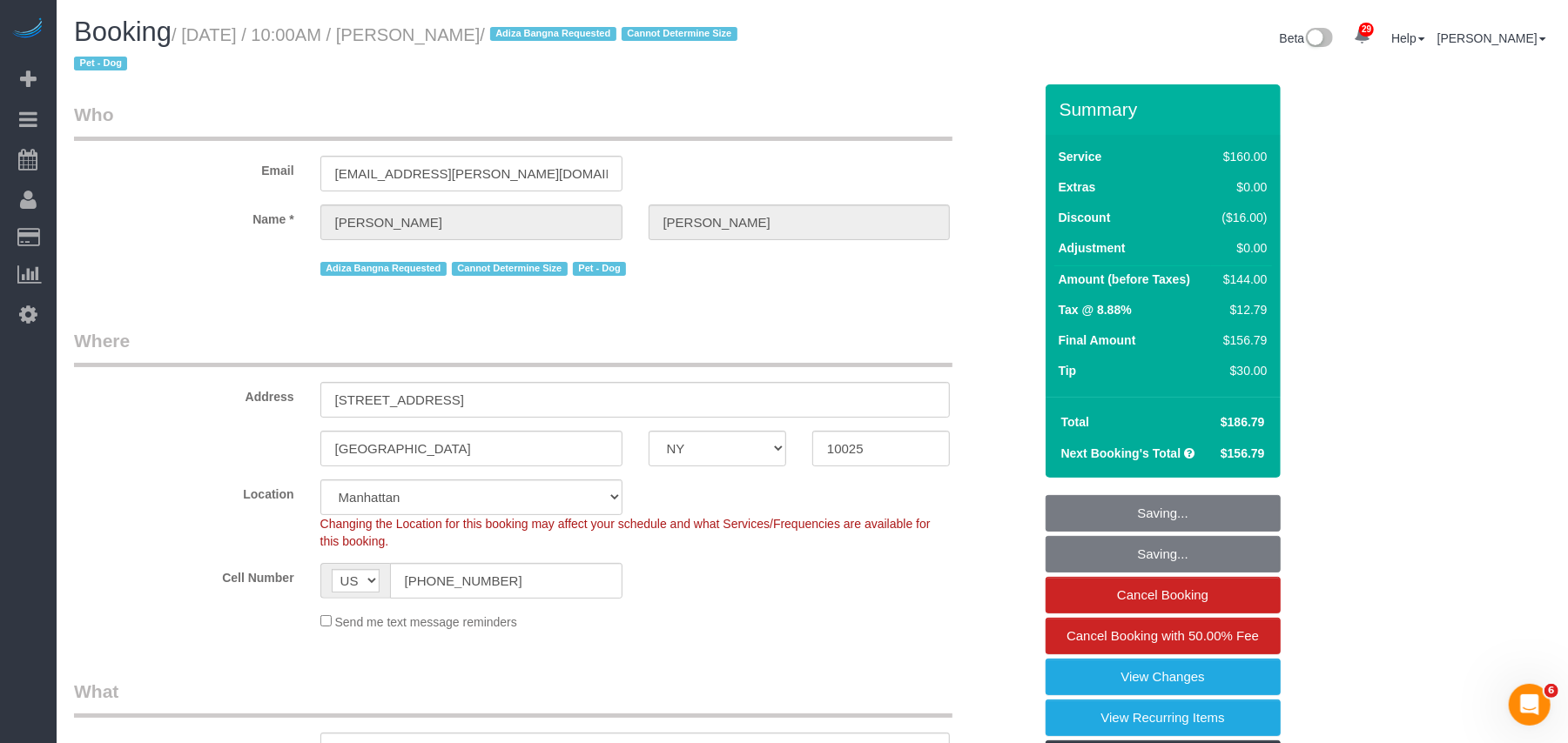
drag, startPoint x: 564, startPoint y: 35, endPoint x: 191, endPoint y: 32, distance: 373.0
click at [191, 32] on small "/ September 29, 2025 / 10:00AM / Justine Drohan / Adiza Bangna Requested Cannot…" at bounding box center [408, 50] width 668 height 49
copy small "September 29, 2025 / 10:00AM / Justine Drohan"
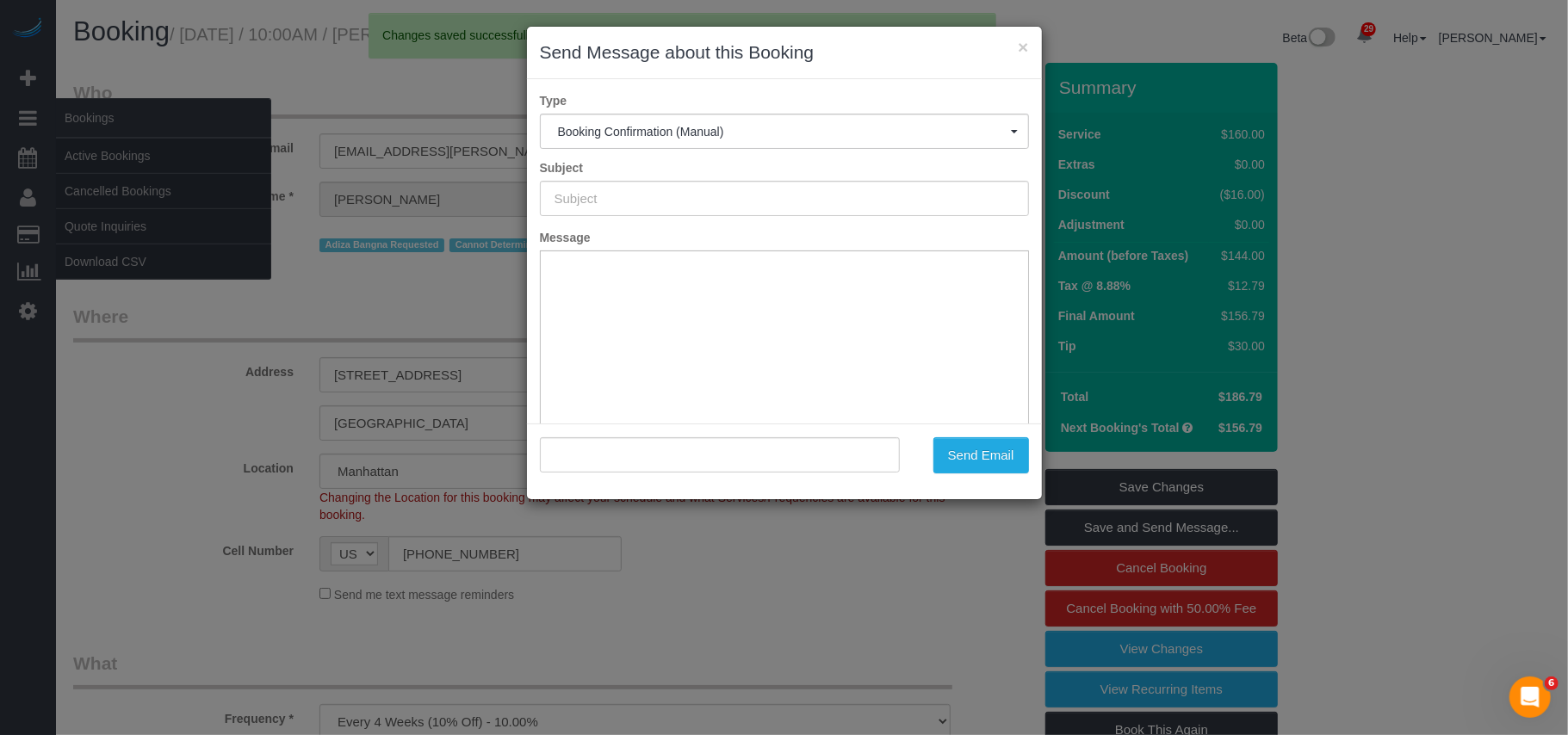
type input "Cleaning Confirmed for 09/29/2025 at 10:00am"
type input ""Justine Drohan" <justine.drohan@gmail.com>"
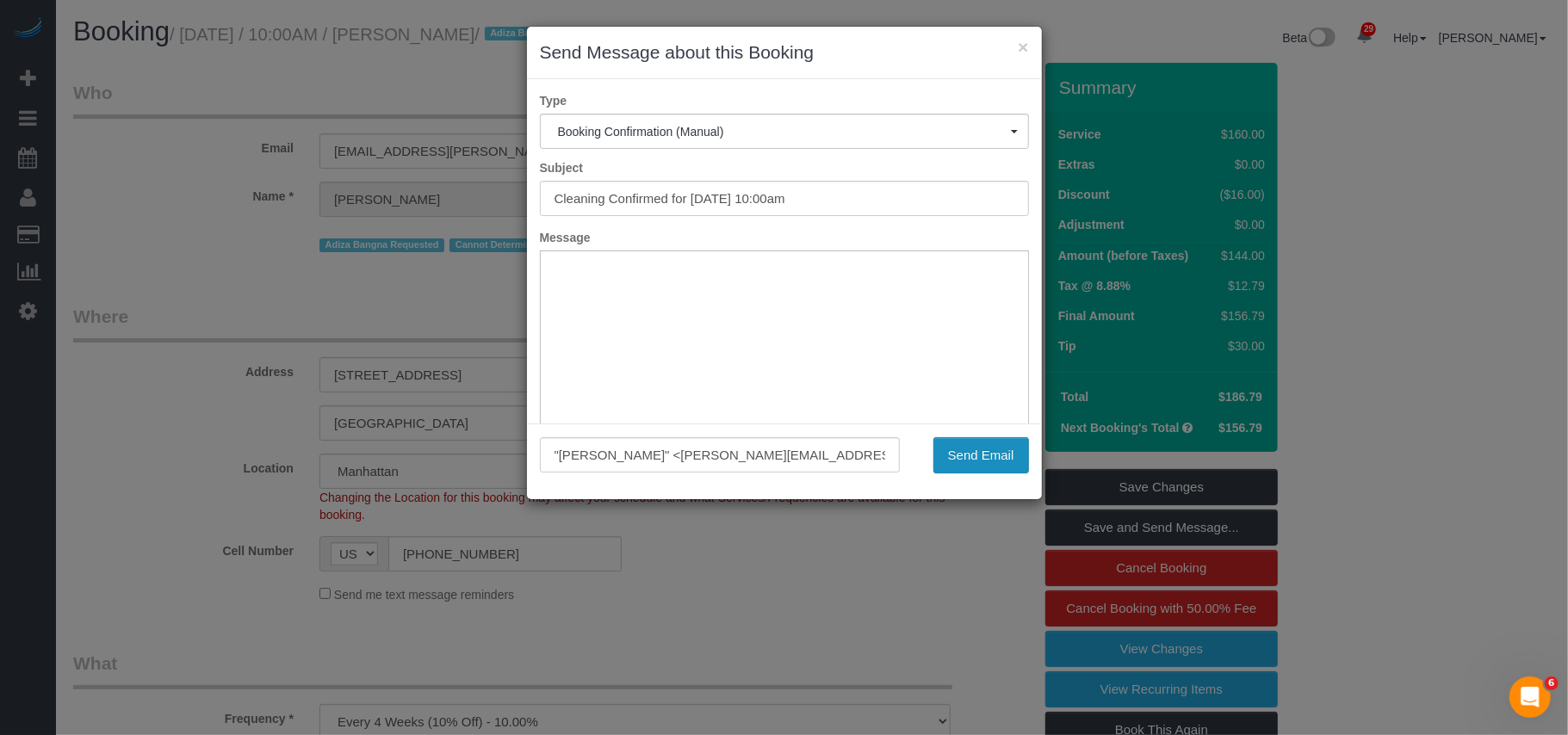
click at [949, 456] on button "Send Email" at bounding box center [980, 455] width 95 height 36
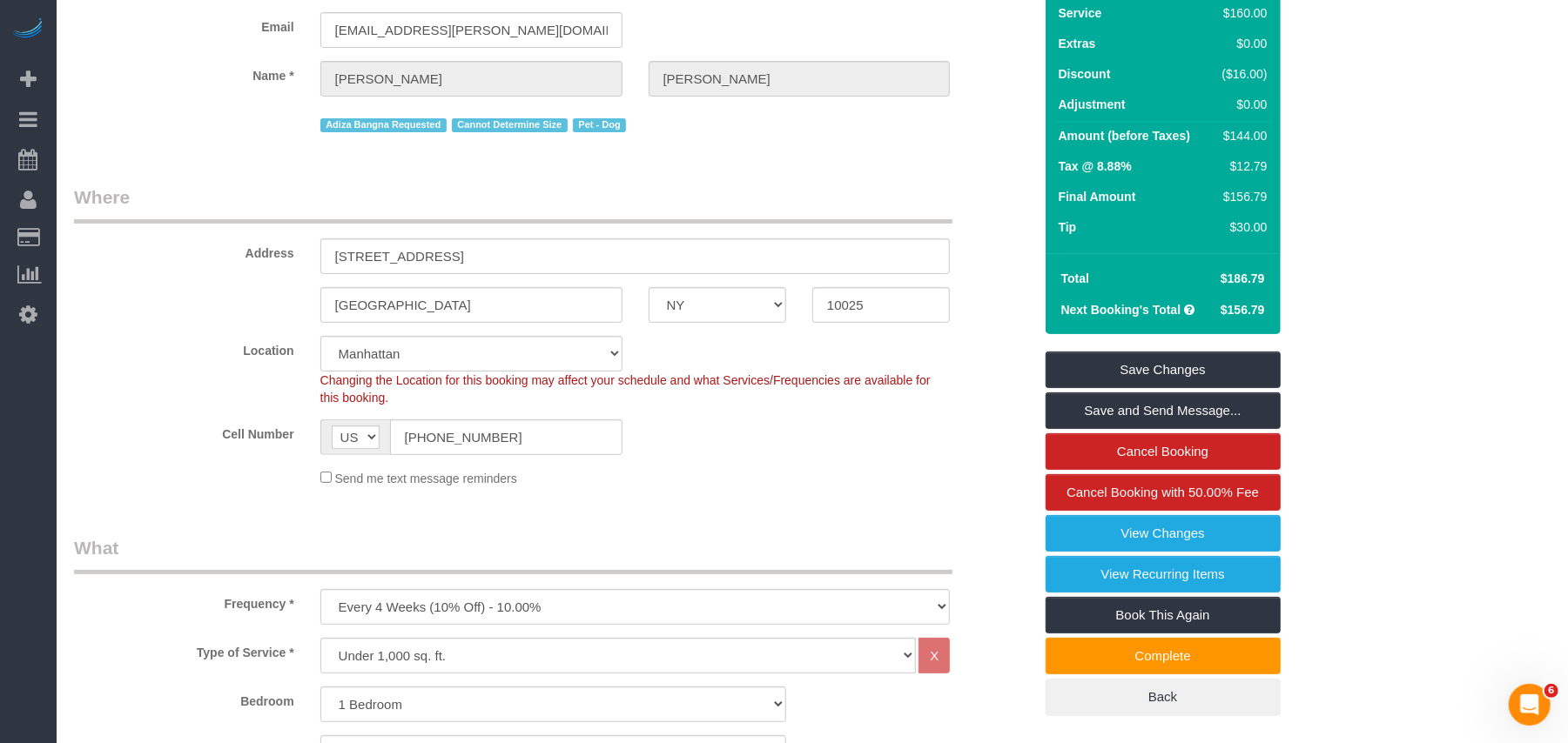
scroll to position [116, 0]
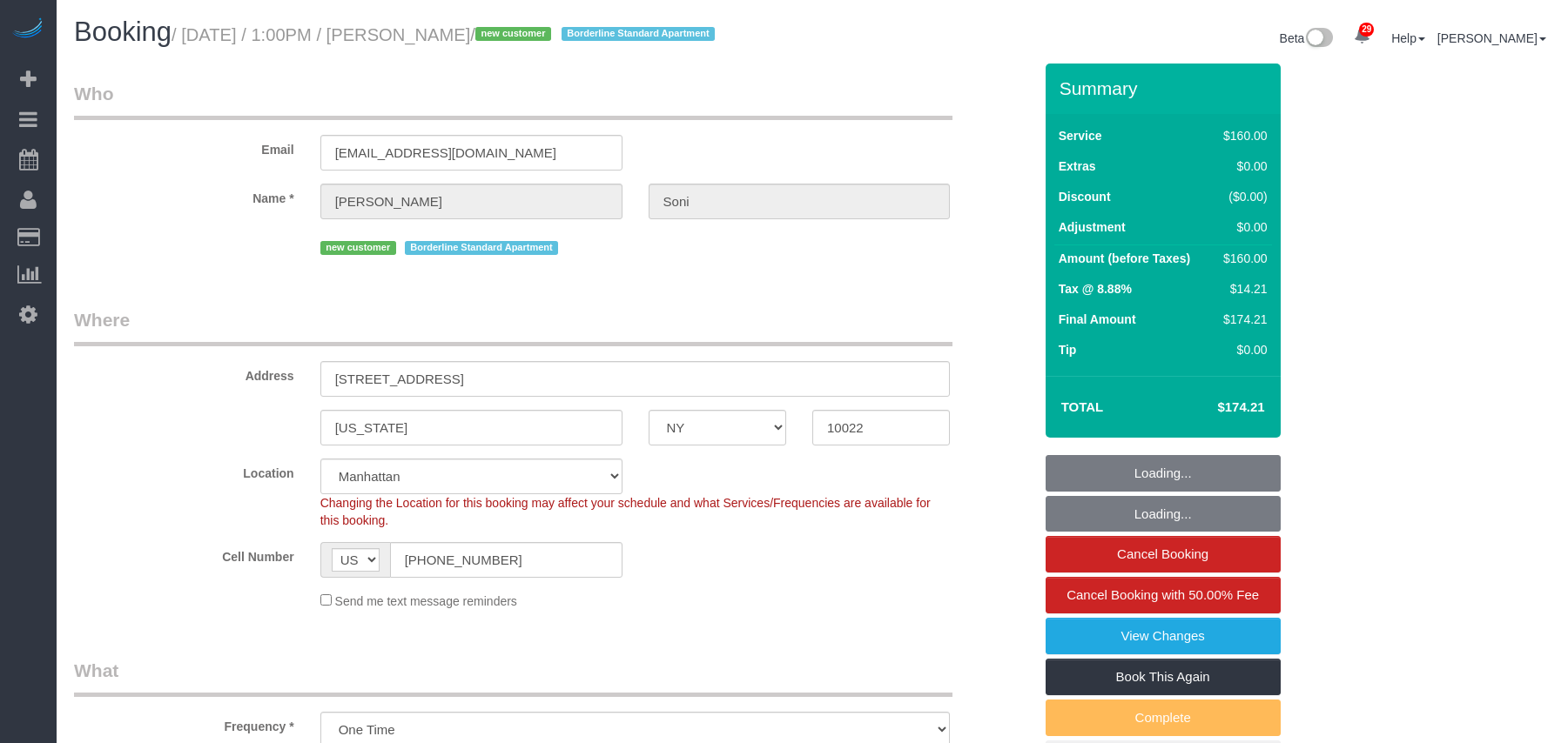
select select "NY"
select select "spot1"
select select "number:60"
select select "number:73"
select select "number:15"
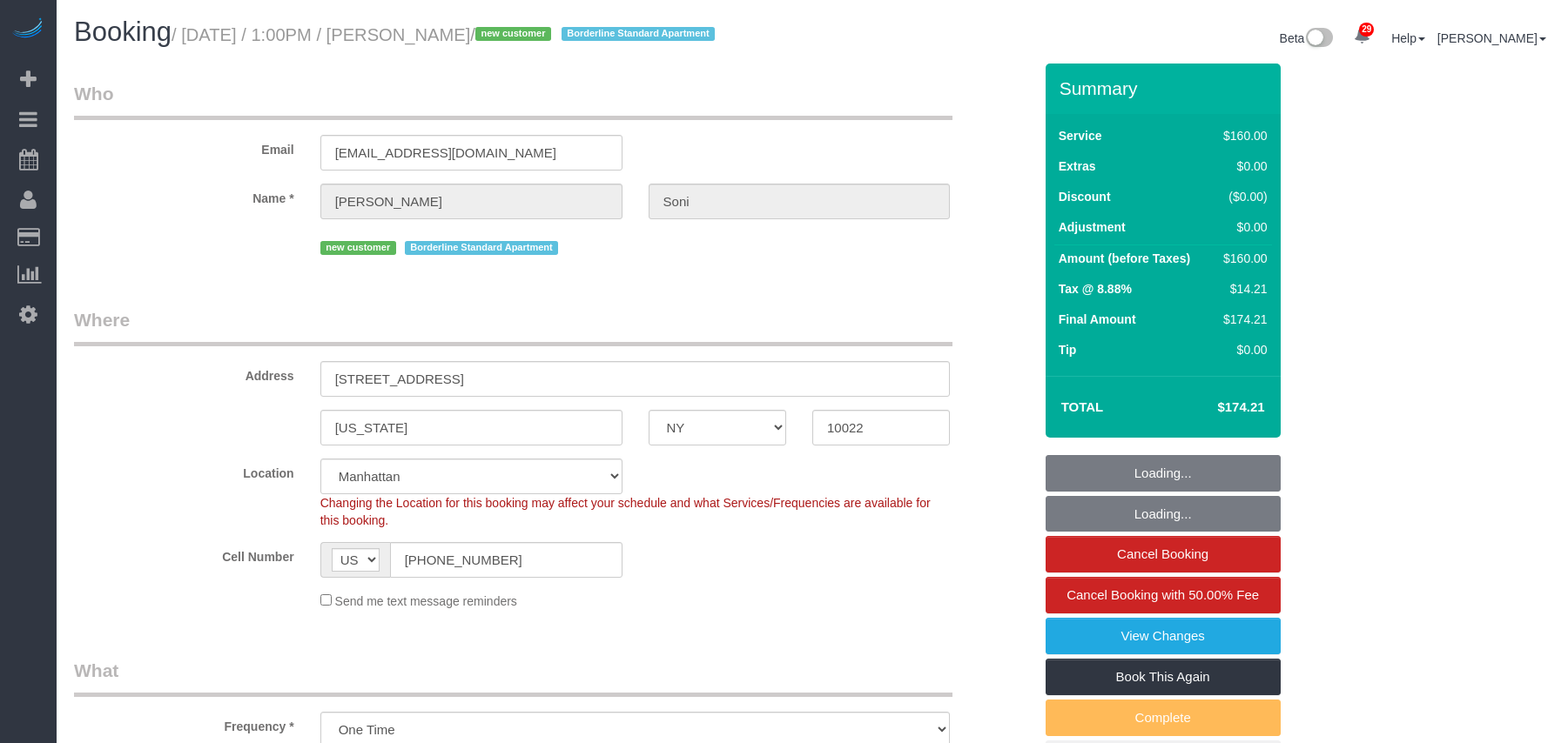
select select "number:5"
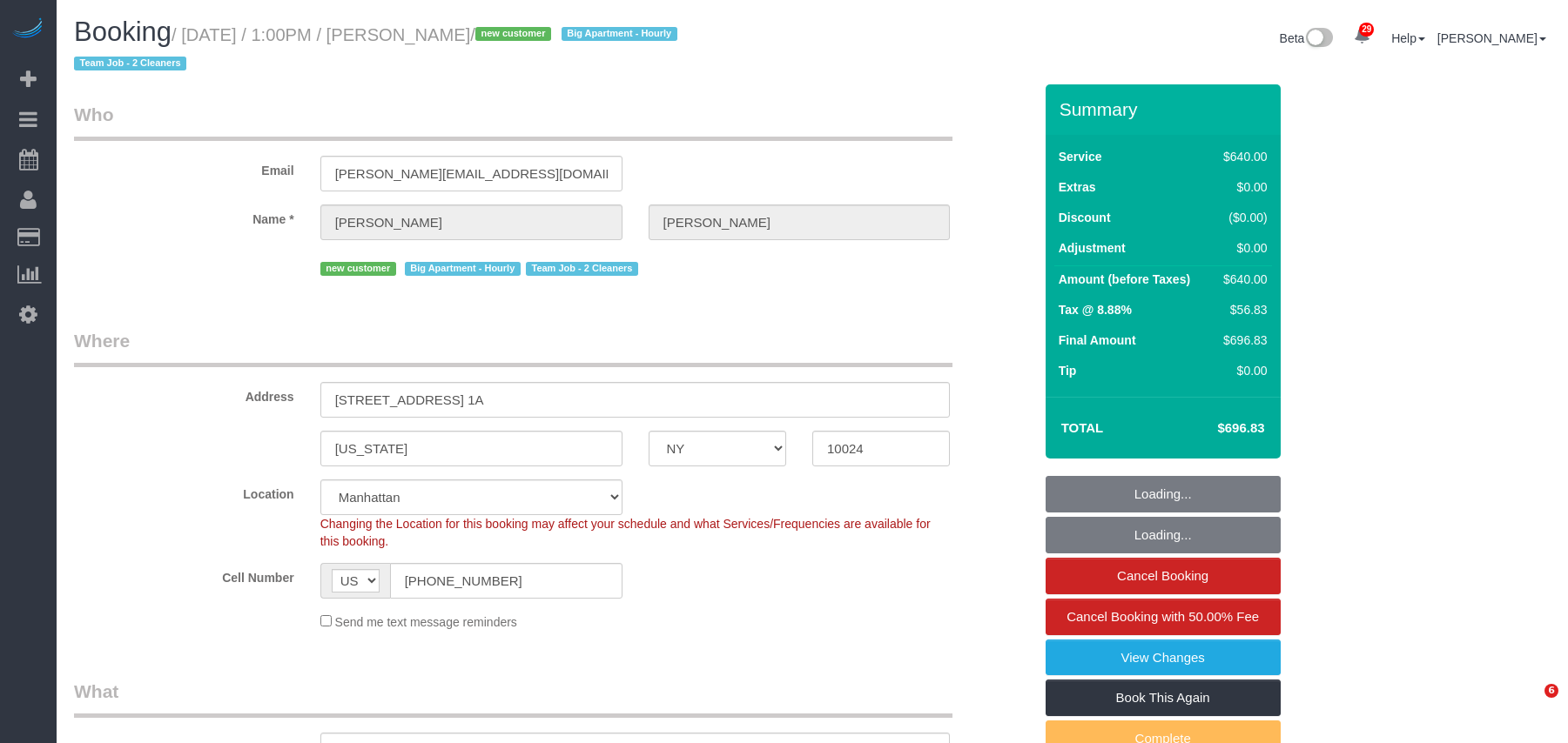
select select "NY"
select select "object:837"
select select "string:stripe-pm_1SBNum4VGloSiKo71nEOz4ae"
select select "240"
select select "spot1"
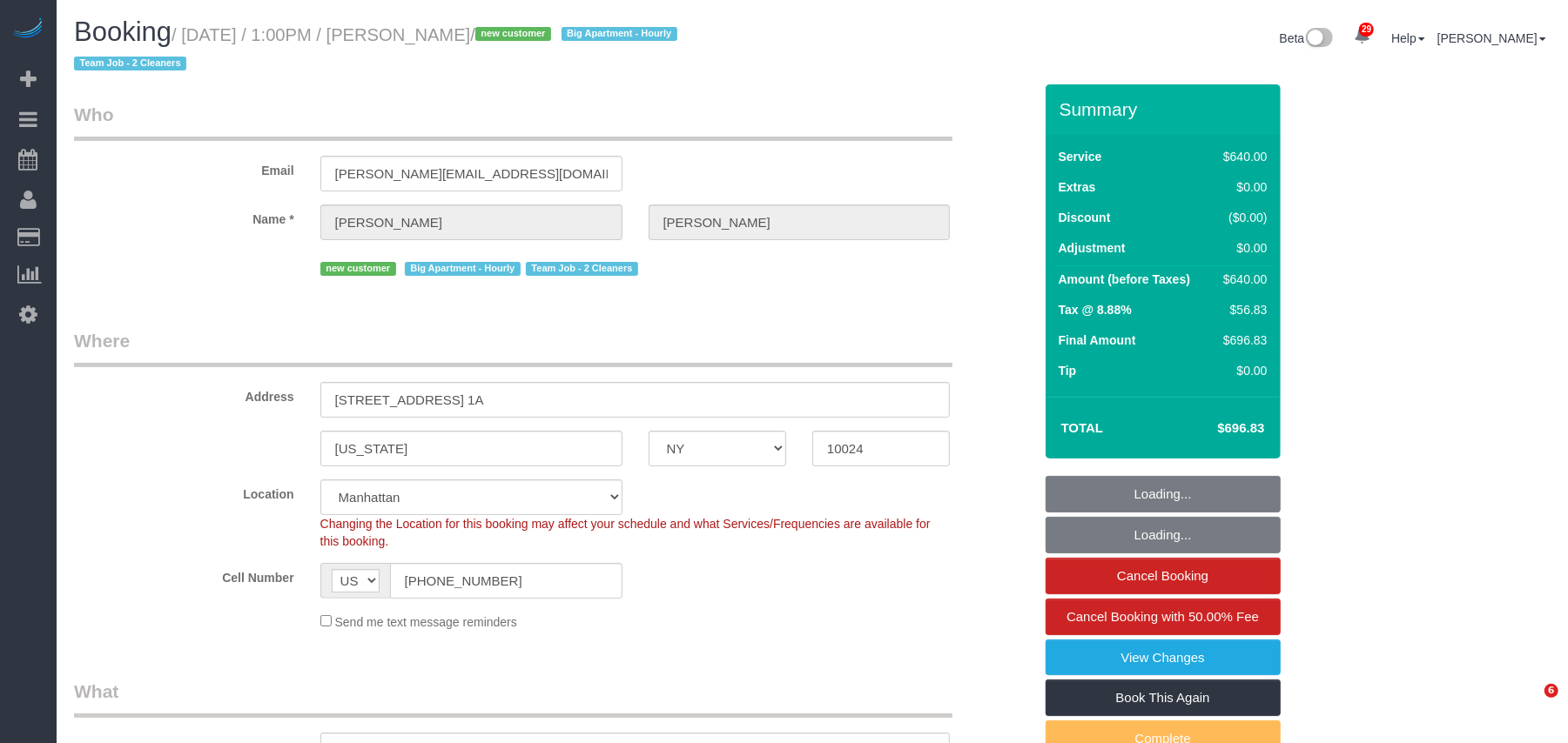
select select "number:89"
select select "number:72"
select select "number:13"
select select "number:5"
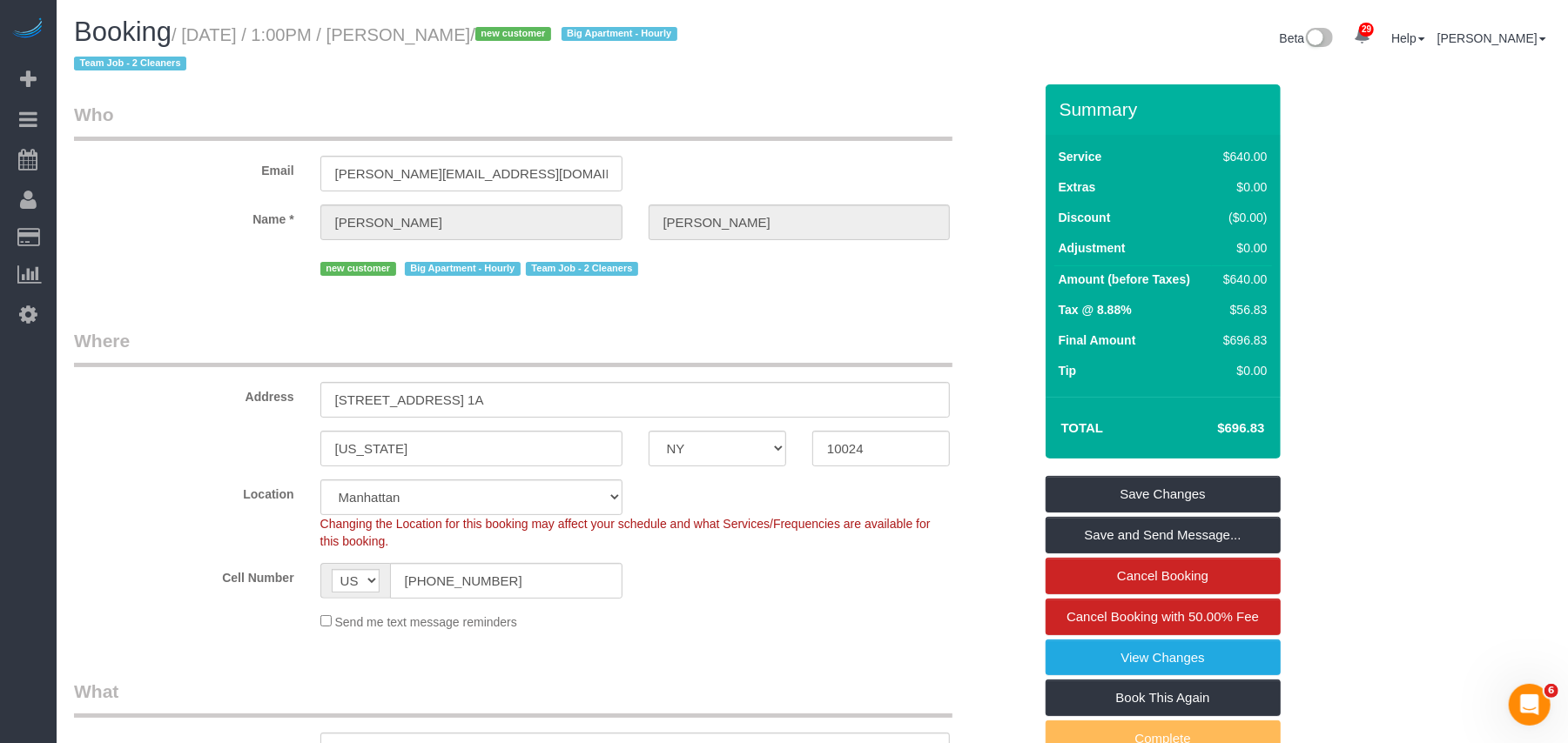
drag, startPoint x: 586, startPoint y: 32, endPoint x: 324, endPoint y: 8, distance: 263.1
click at [439, 31] on small "/ September 29, 2025 / 1:00PM / Christopher Malloy / new customer Big Apartment…" at bounding box center [378, 50] width 608 height 49
copy small "Christopher Malloy"
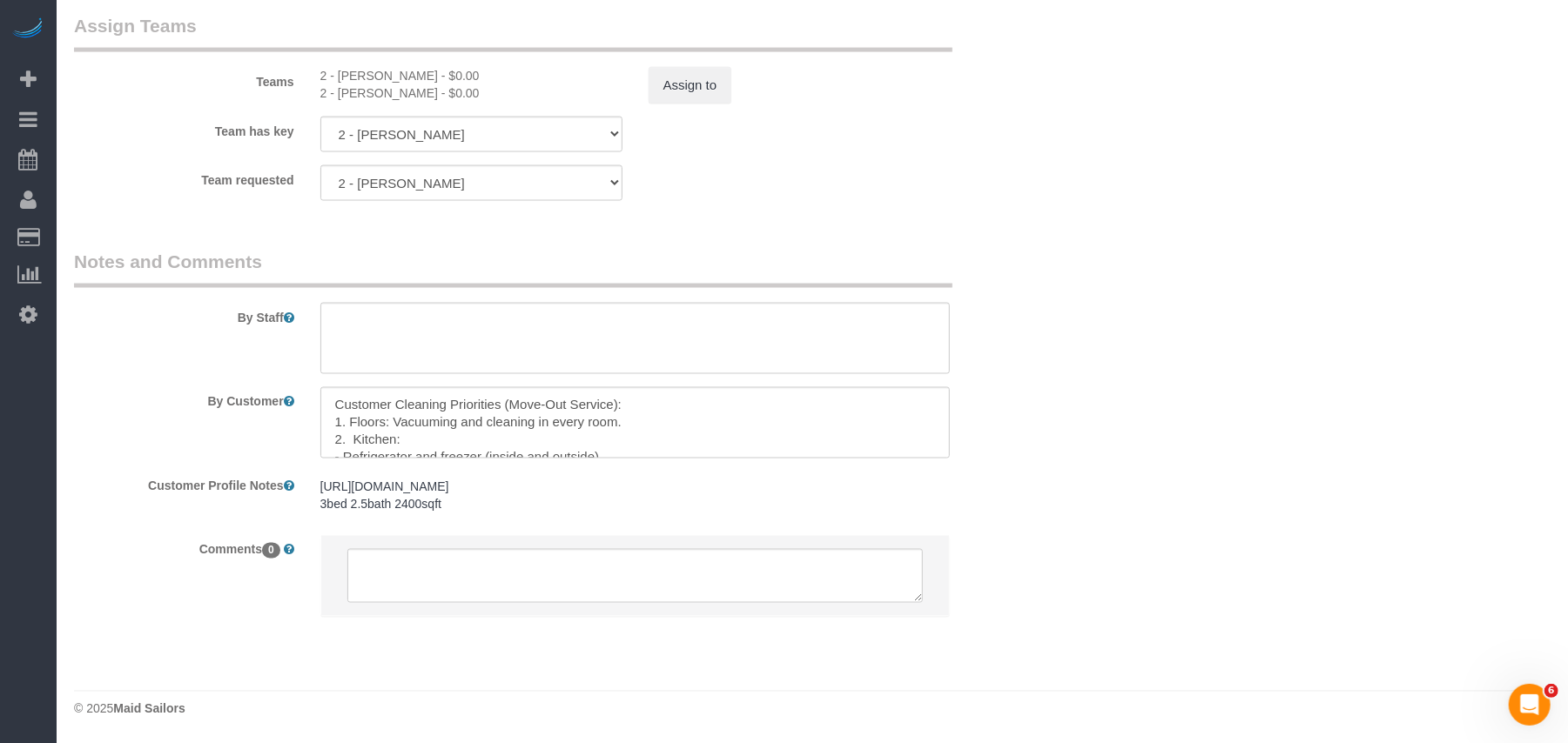
scroll to position [1972, 0]
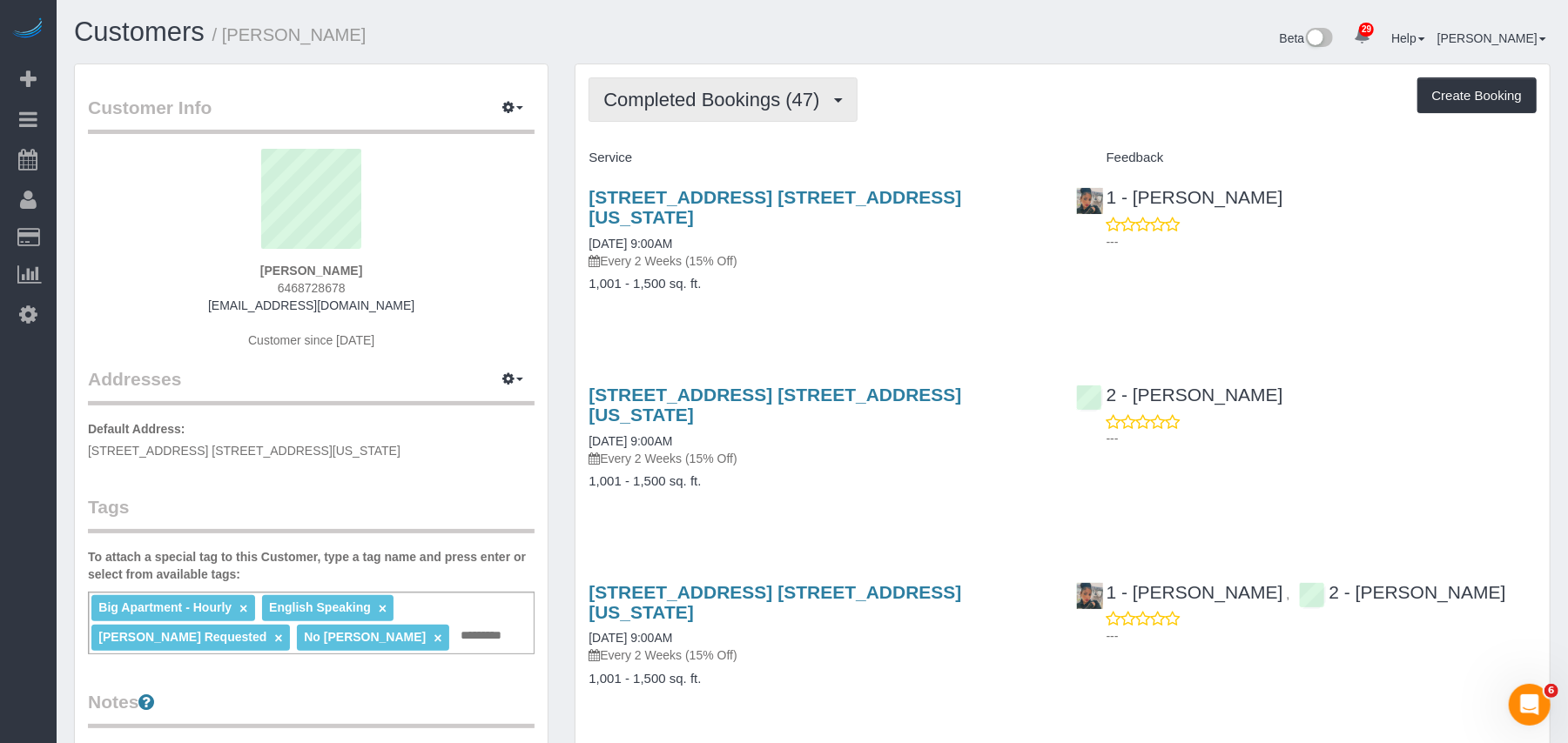
click at [683, 122] on button "Completed Bookings (47)" at bounding box center [723, 99] width 268 height 44
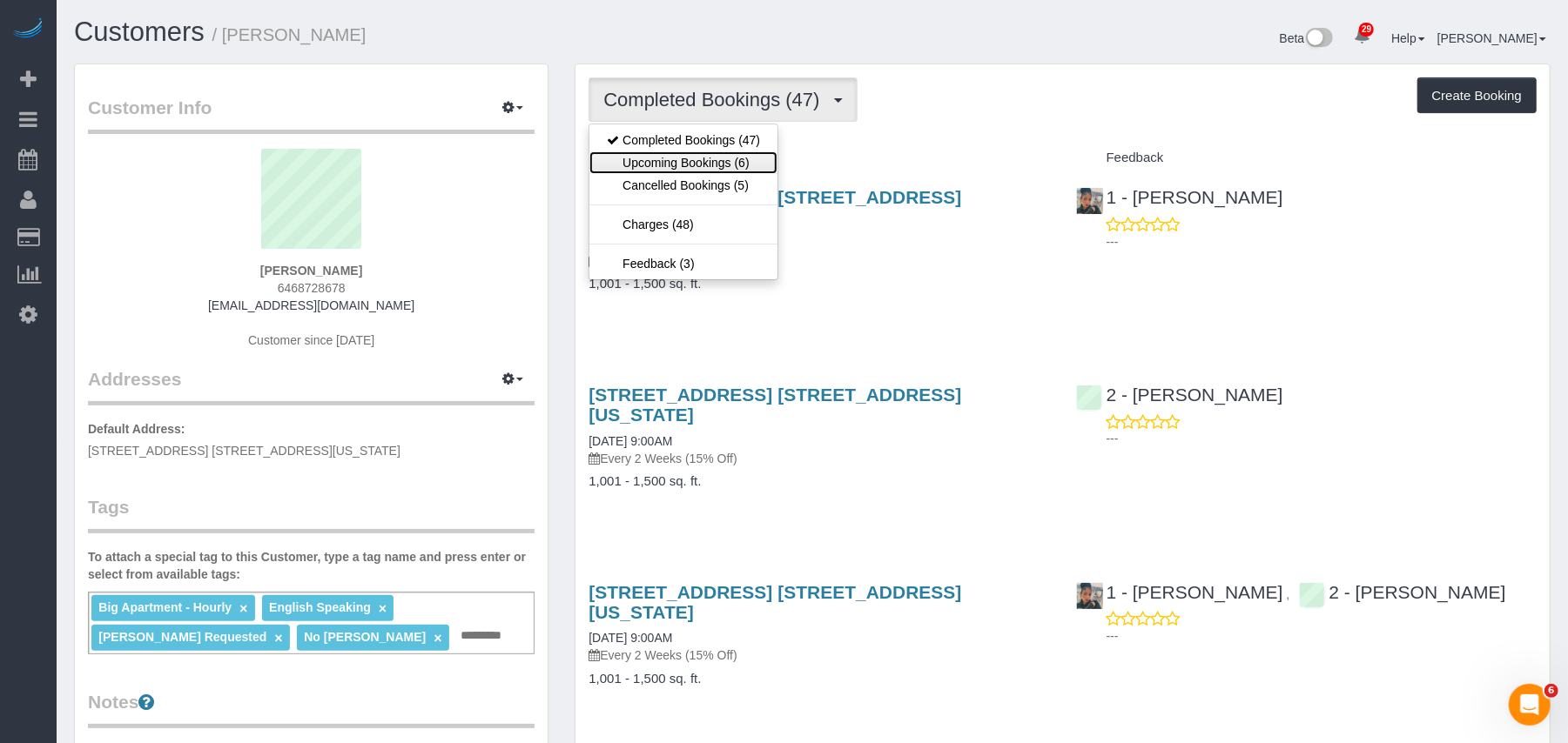
click at [697, 155] on link "Upcoming Bookings (6)" at bounding box center [683, 163] width 188 height 22
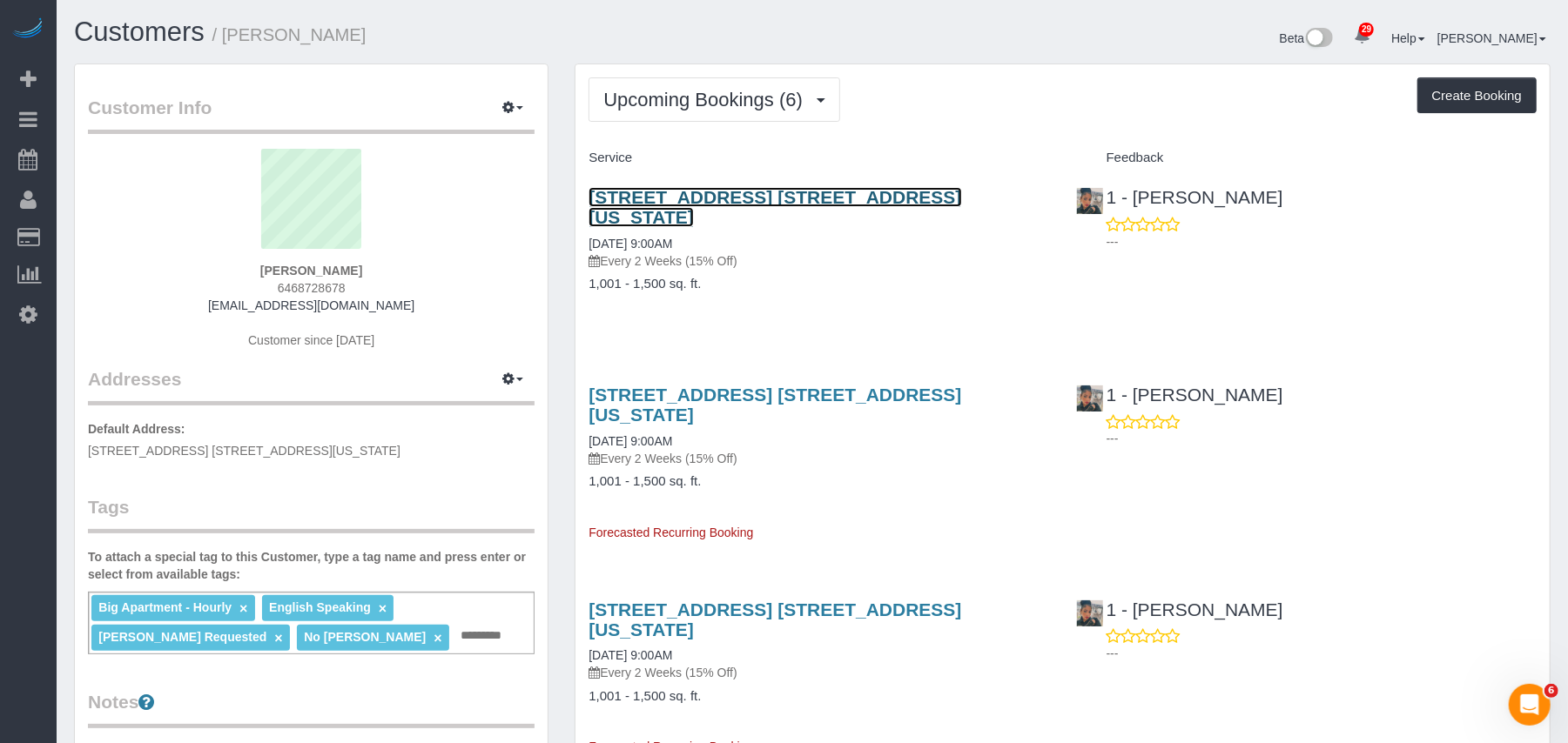
click at [830, 201] on link "[STREET_ADDRESS] [STREET_ADDRESS][US_STATE]" at bounding box center [775, 207] width 373 height 40
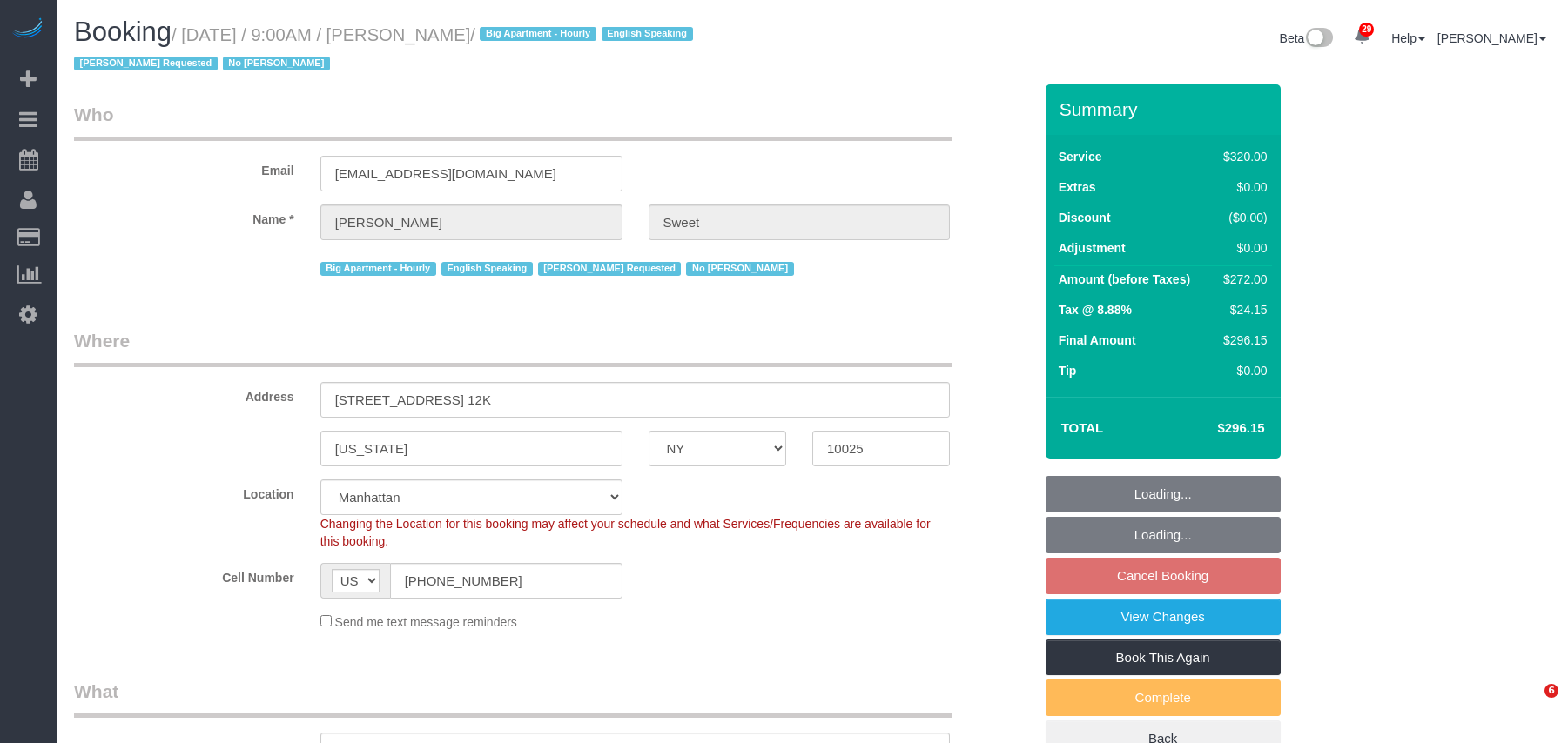
select select "NY"
select select "number:89"
select select "number:90"
select select "number:15"
select select "number:6"
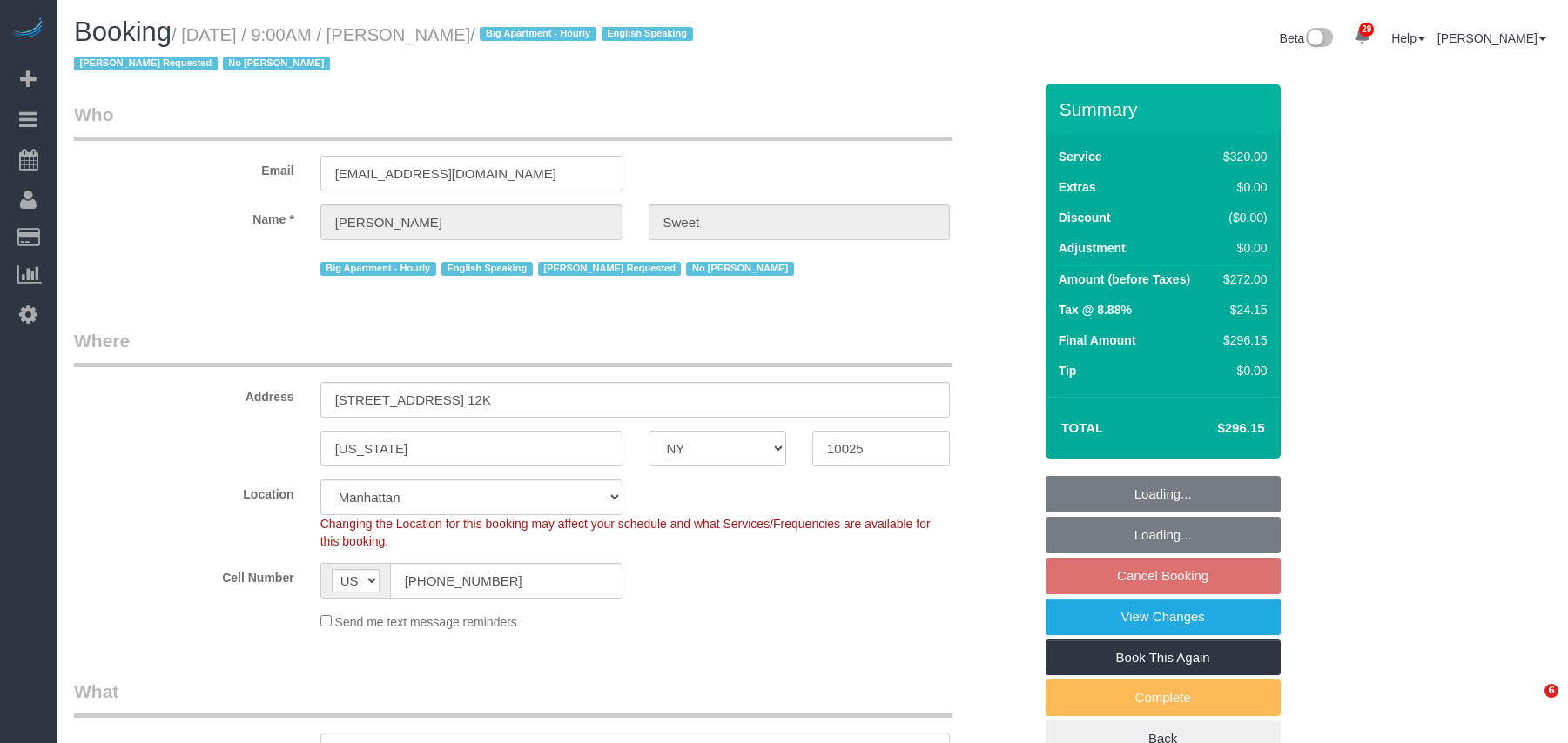
select select "object:978"
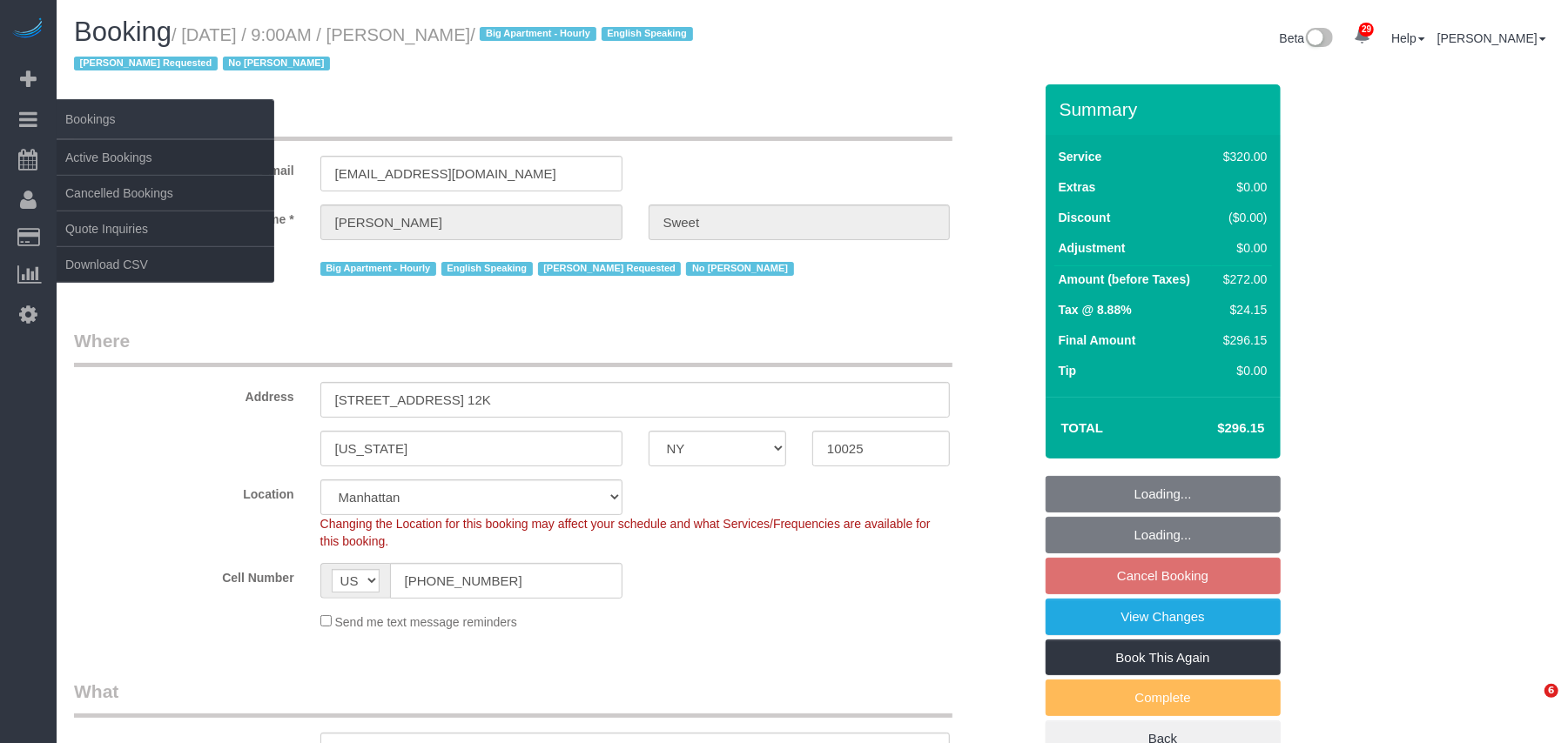
click at [193, 29] on small "/ October 09, 2025 / 9:00AM / Kim Sweet / Big Apartment - Hourly English Speaki…" at bounding box center [386, 50] width 624 height 49
select select "string:stripe-pm_1PTCFC4VGloSiKo7prcBMaC7"
select select "240"
select select "spot2"
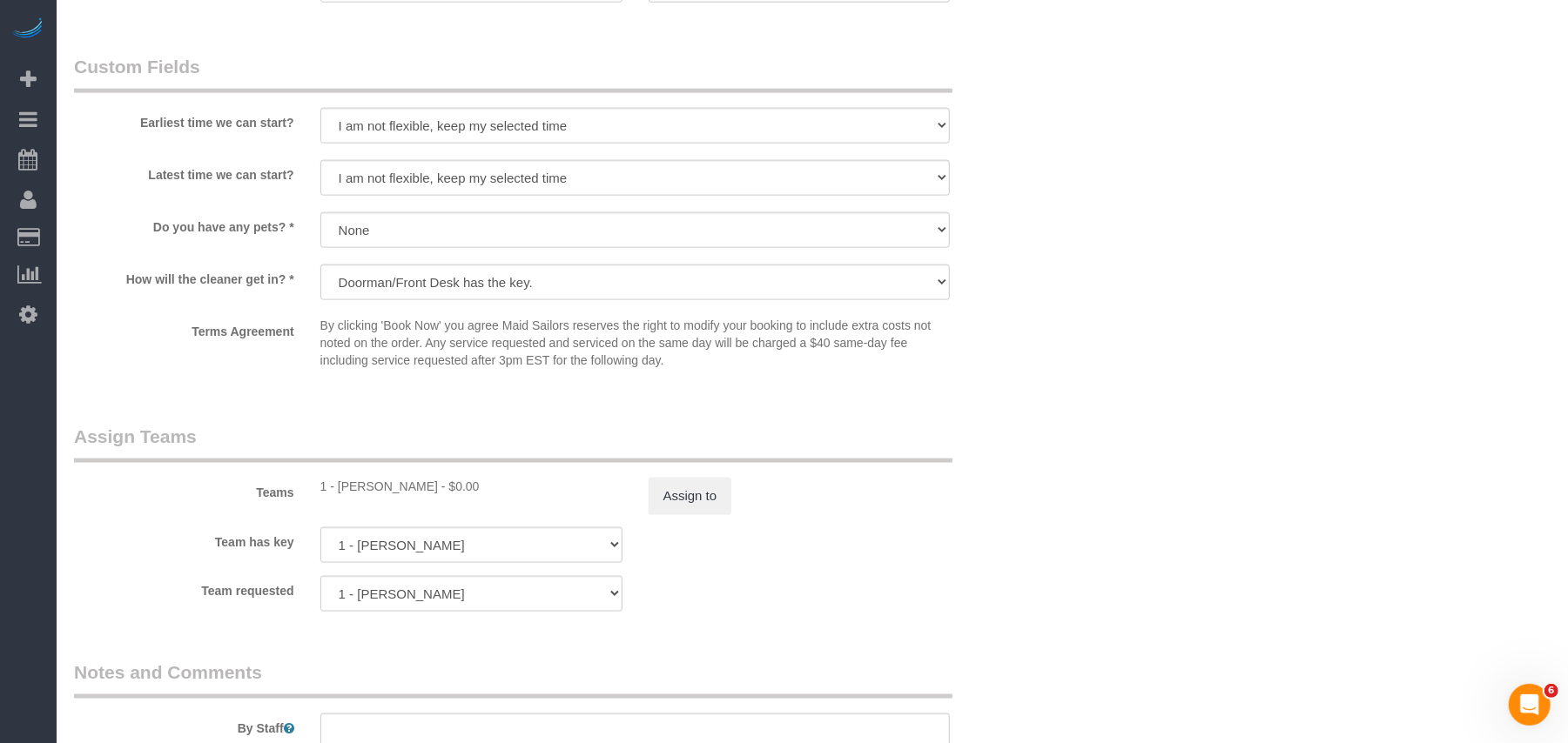
scroll to position [1392, 0]
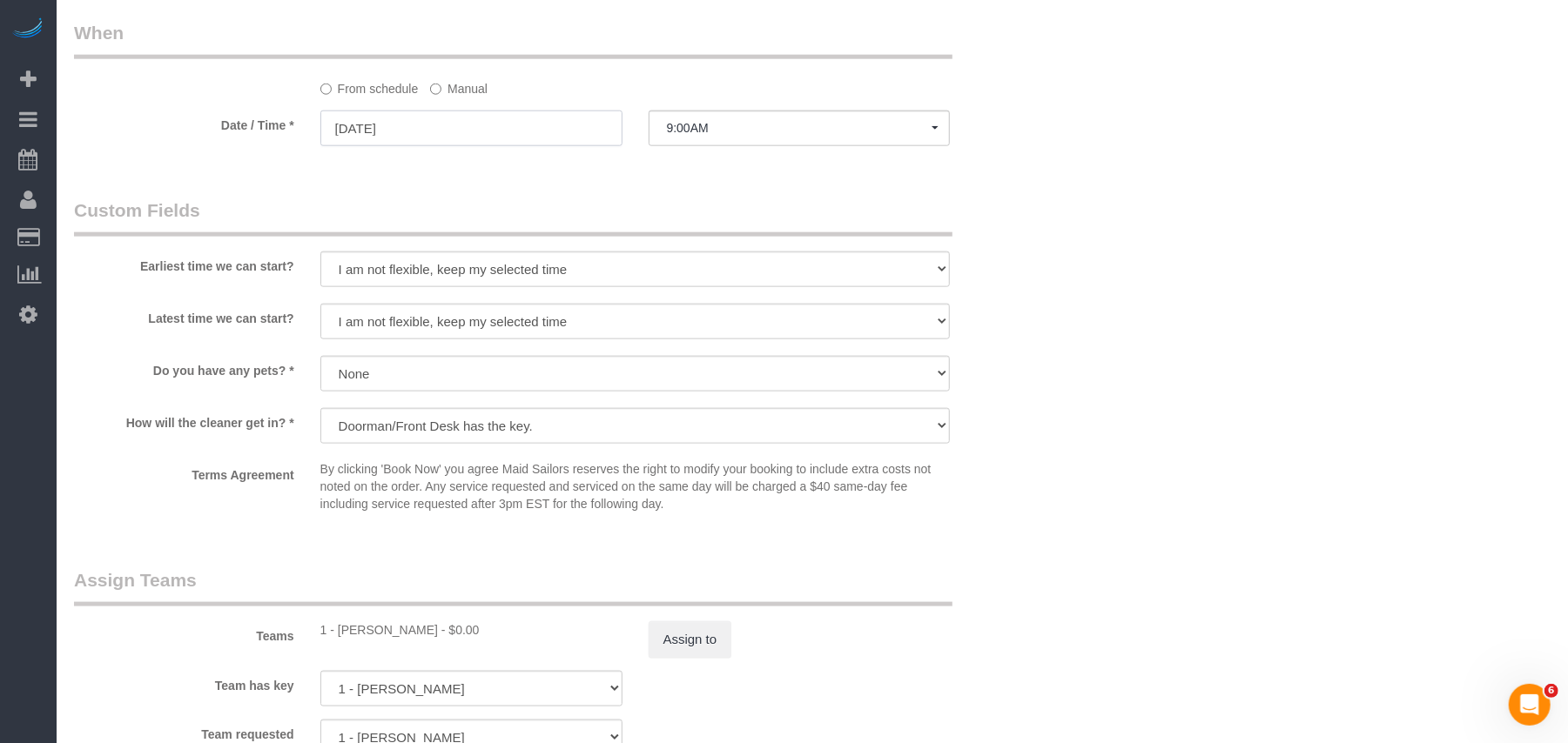
click at [450, 124] on input "10/09/2025" at bounding box center [471, 128] width 302 height 36
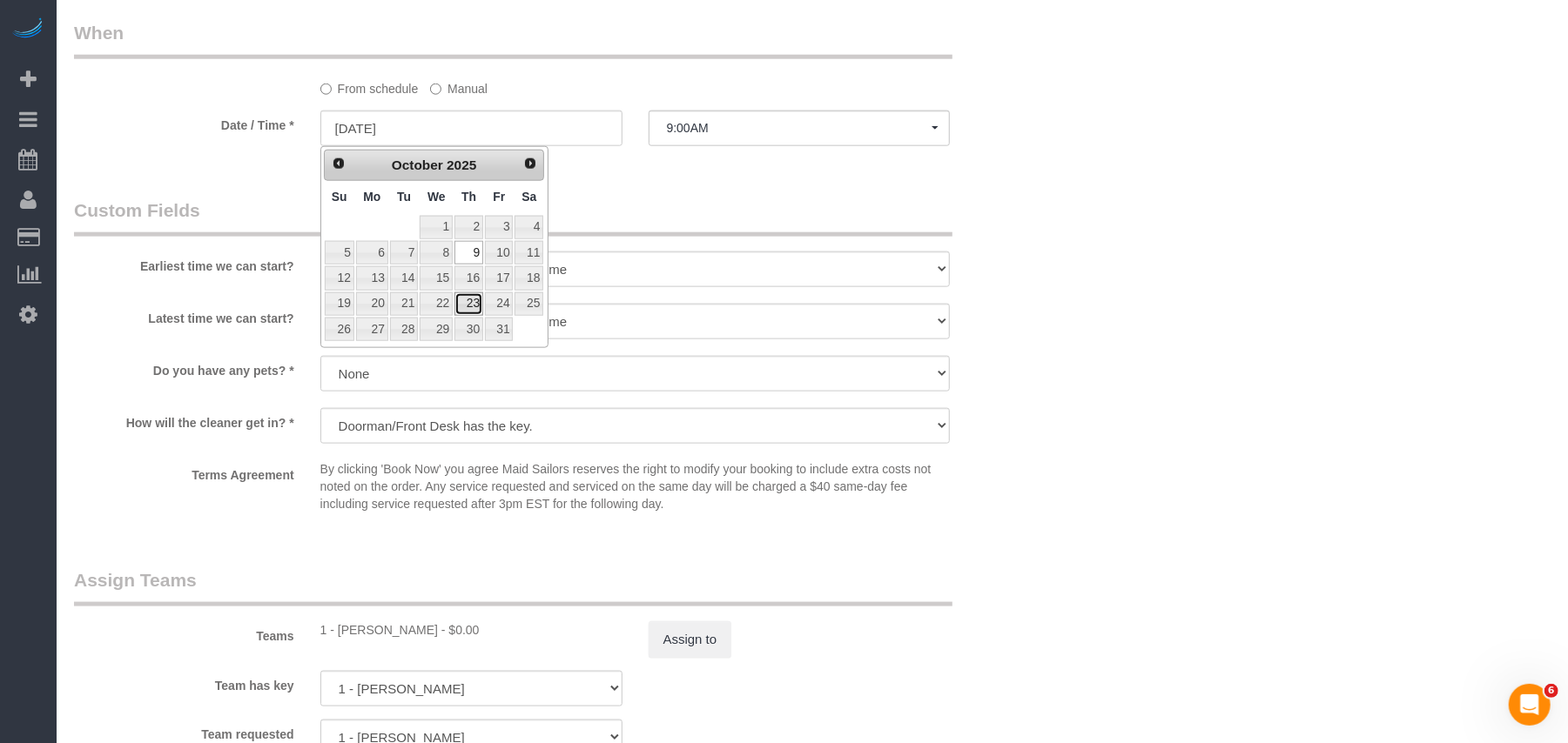
click at [473, 296] on link "23" at bounding box center [469, 304] width 29 height 23
type input "[DATE]"
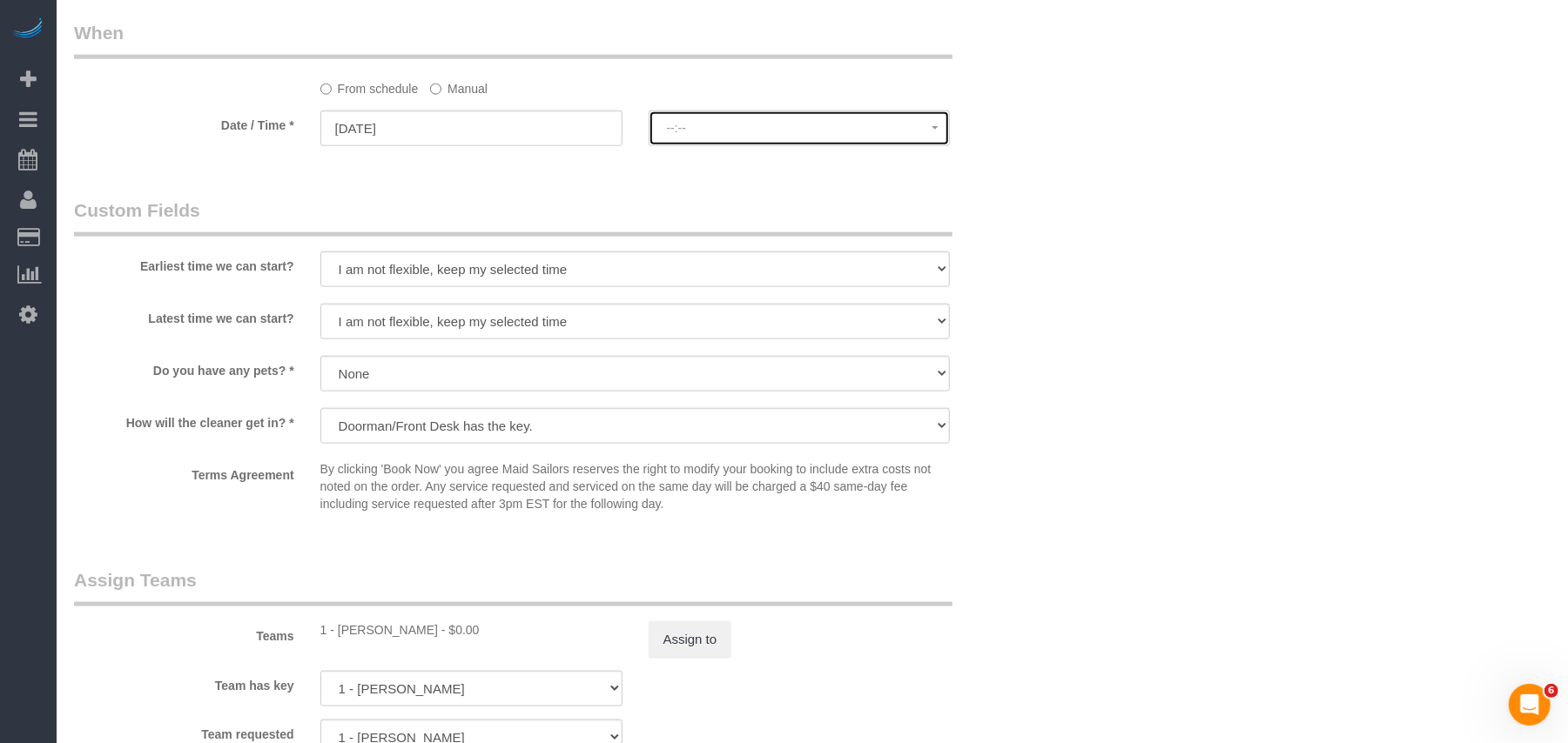
click at [736, 115] on button "--:--" at bounding box center [799, 128] width 302 height 36
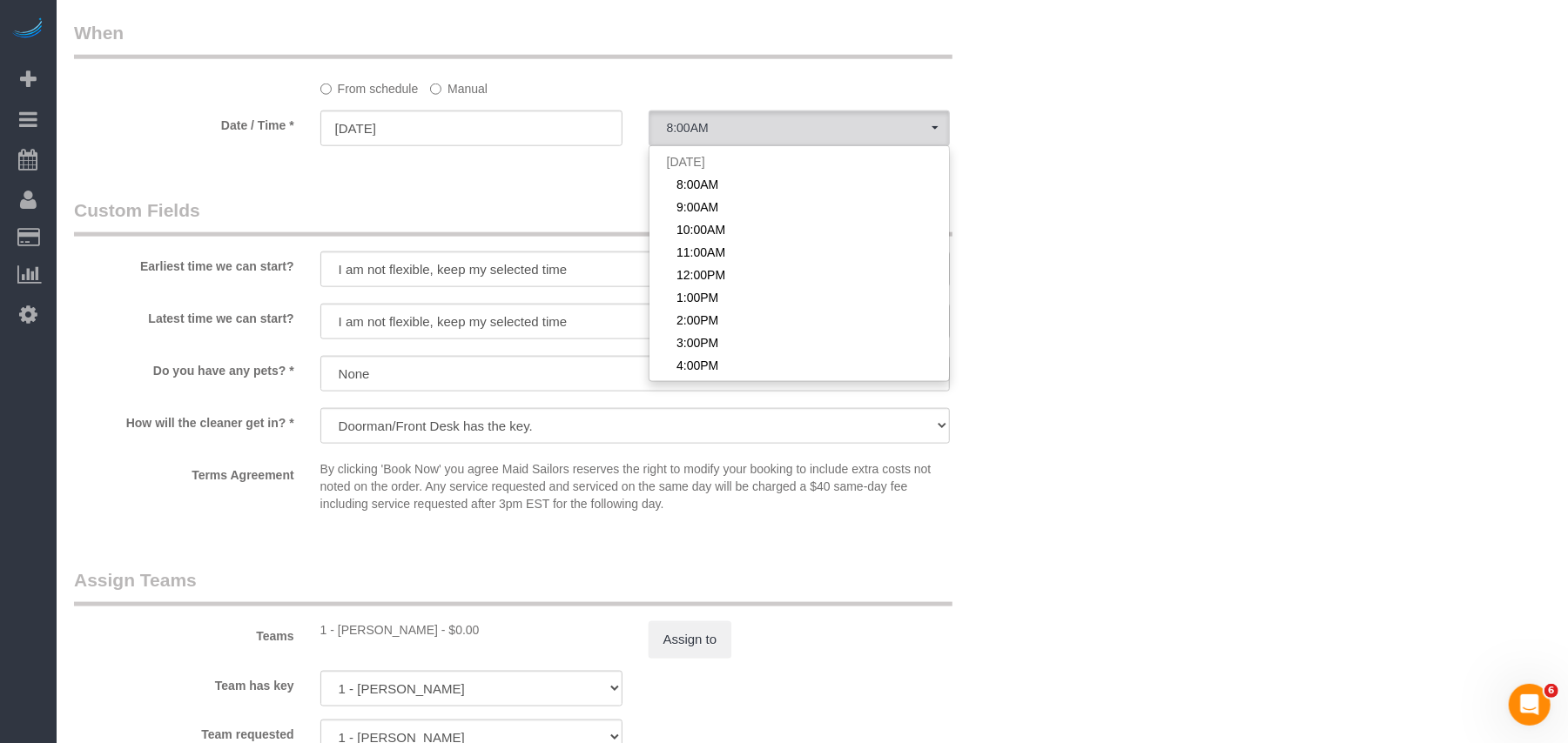
click at [719, 202] on link "9:00AM" at bounding box center [799, 207] width 301 height 22
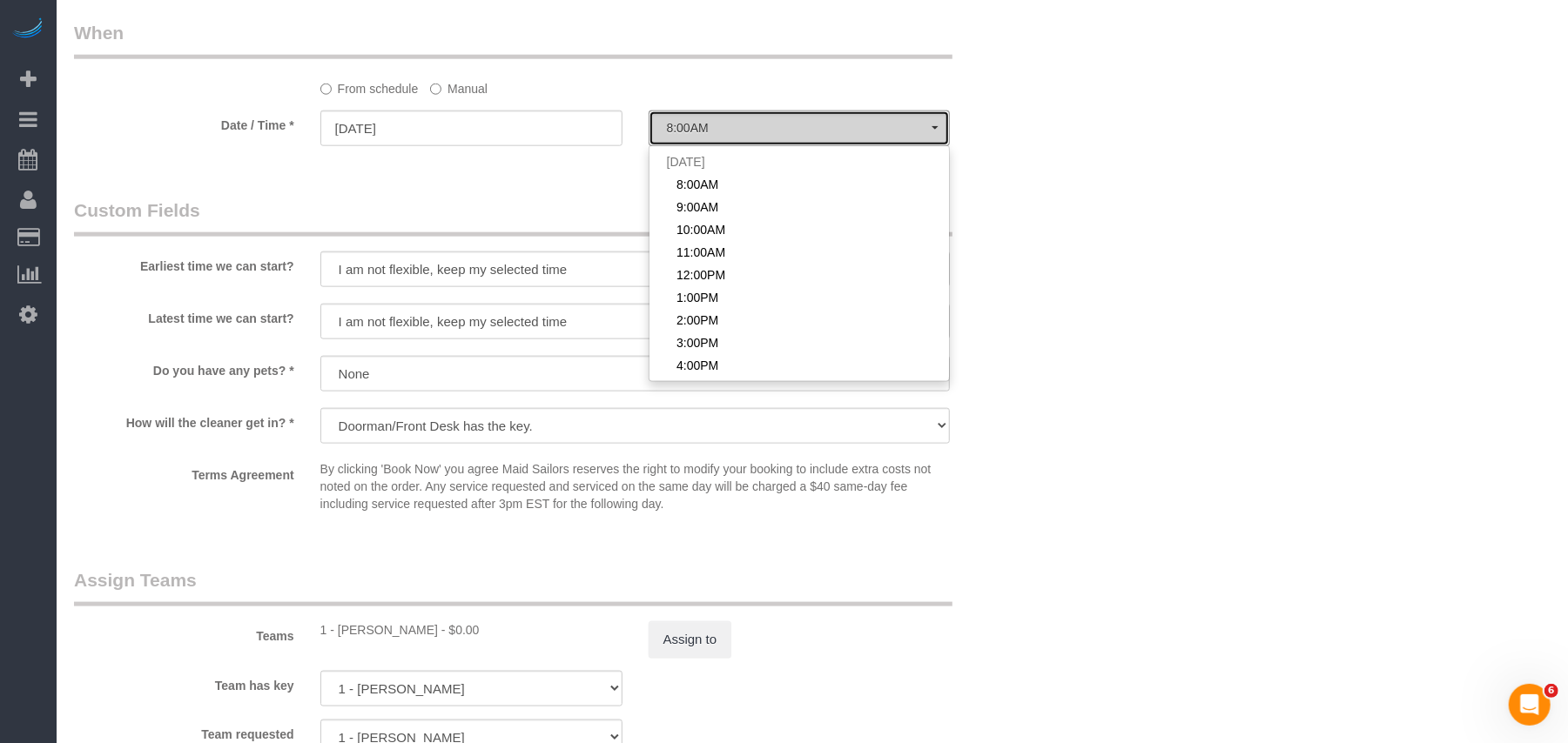
select select "spot61"
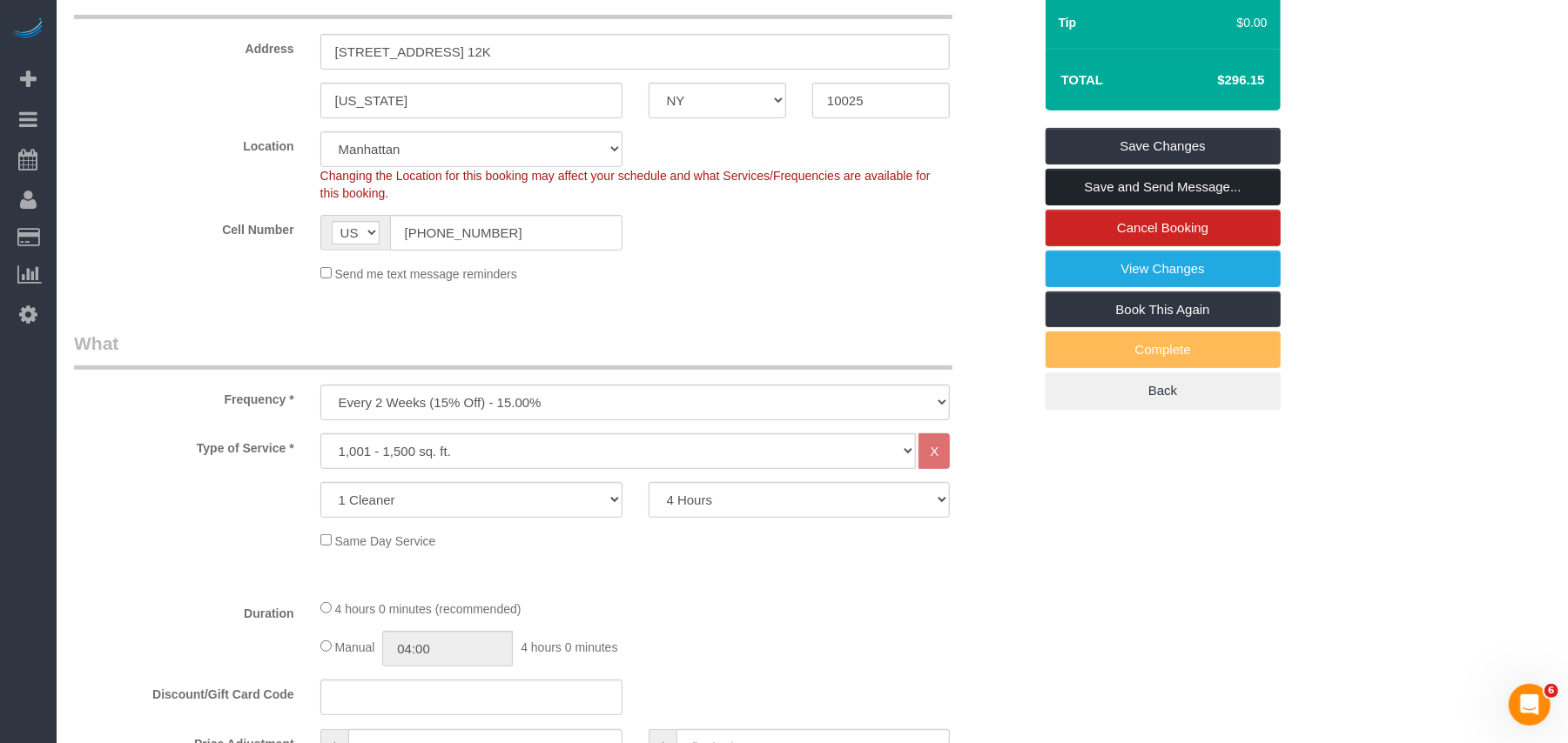
click at [1171, 192] on link "Save and Send Message..." at bounding box center [1163, 186] width 235 height 37
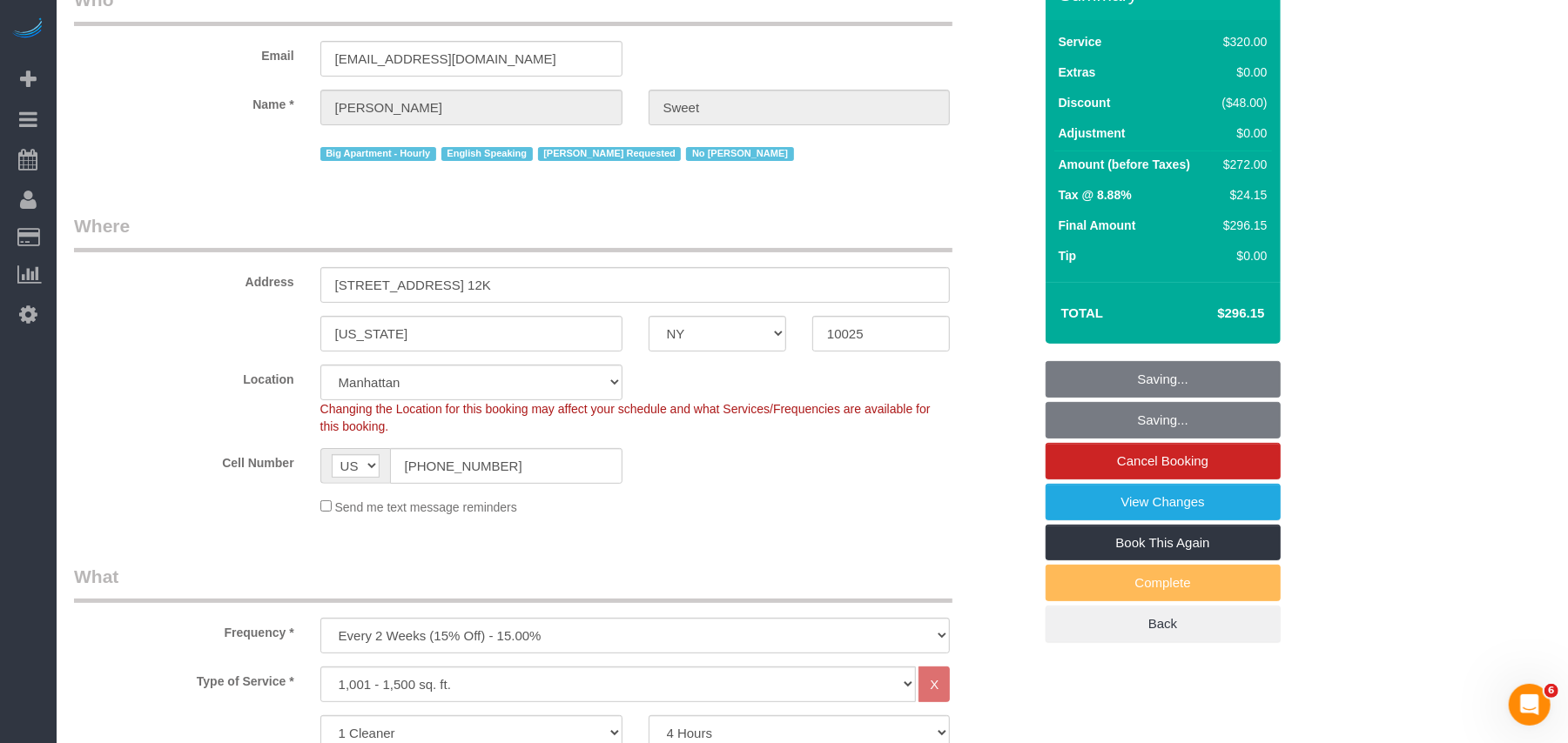
scroll to position [0, 0]
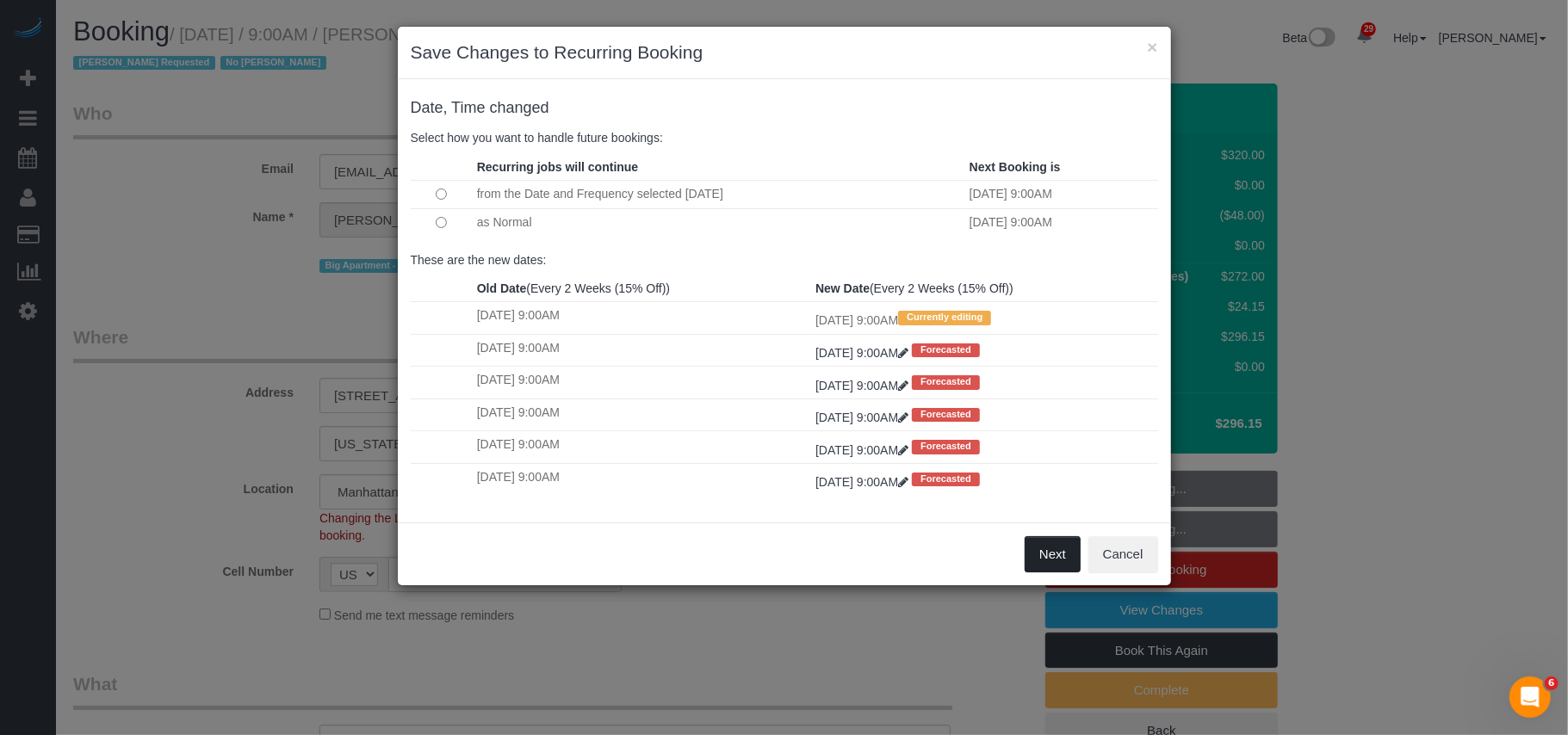
click at [1055, 552] on button "Next" at bounding box center [1053, 554] width 56 height 36
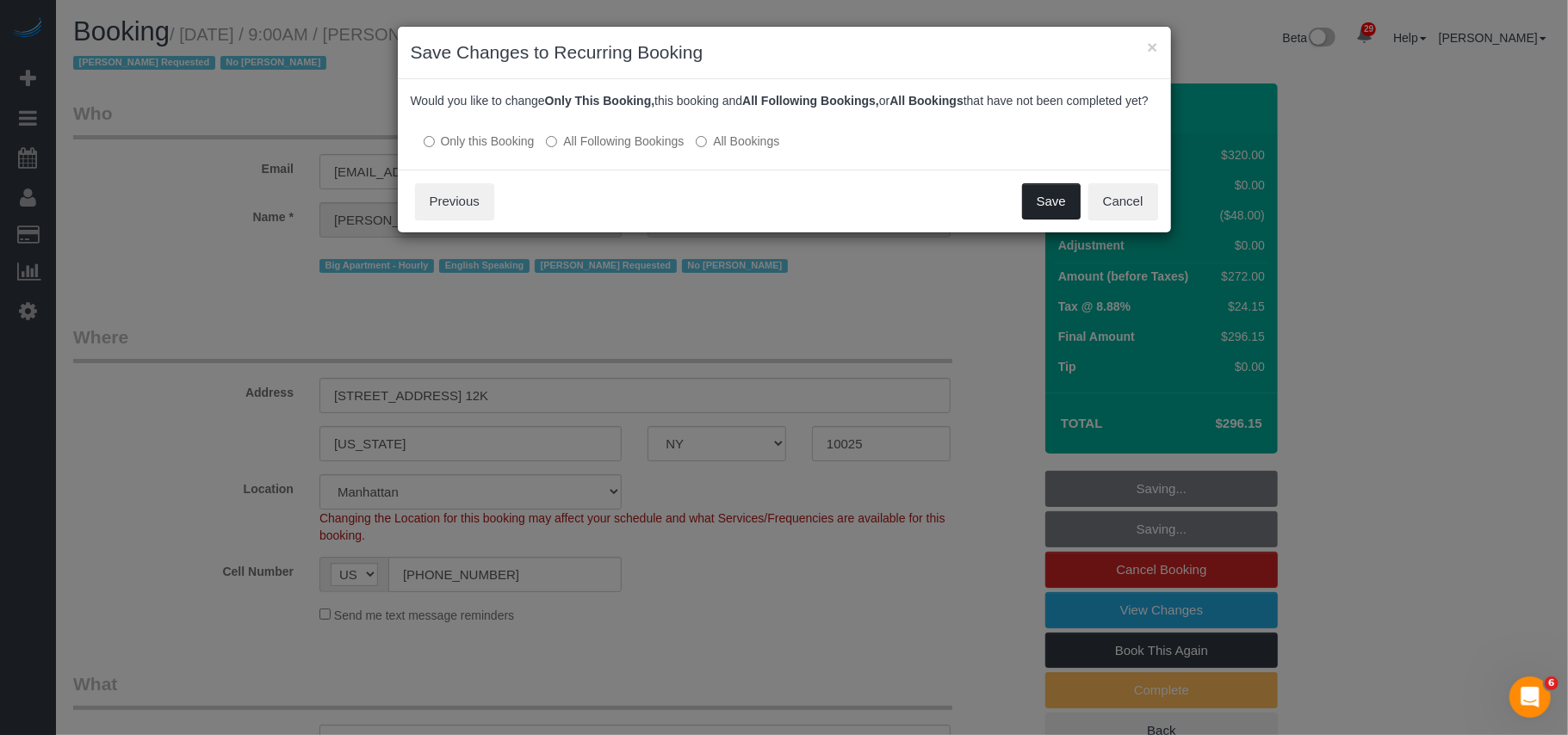
click at [1038, 209] on button "Save" at bounding box center [1051, 201] width 58 height 36
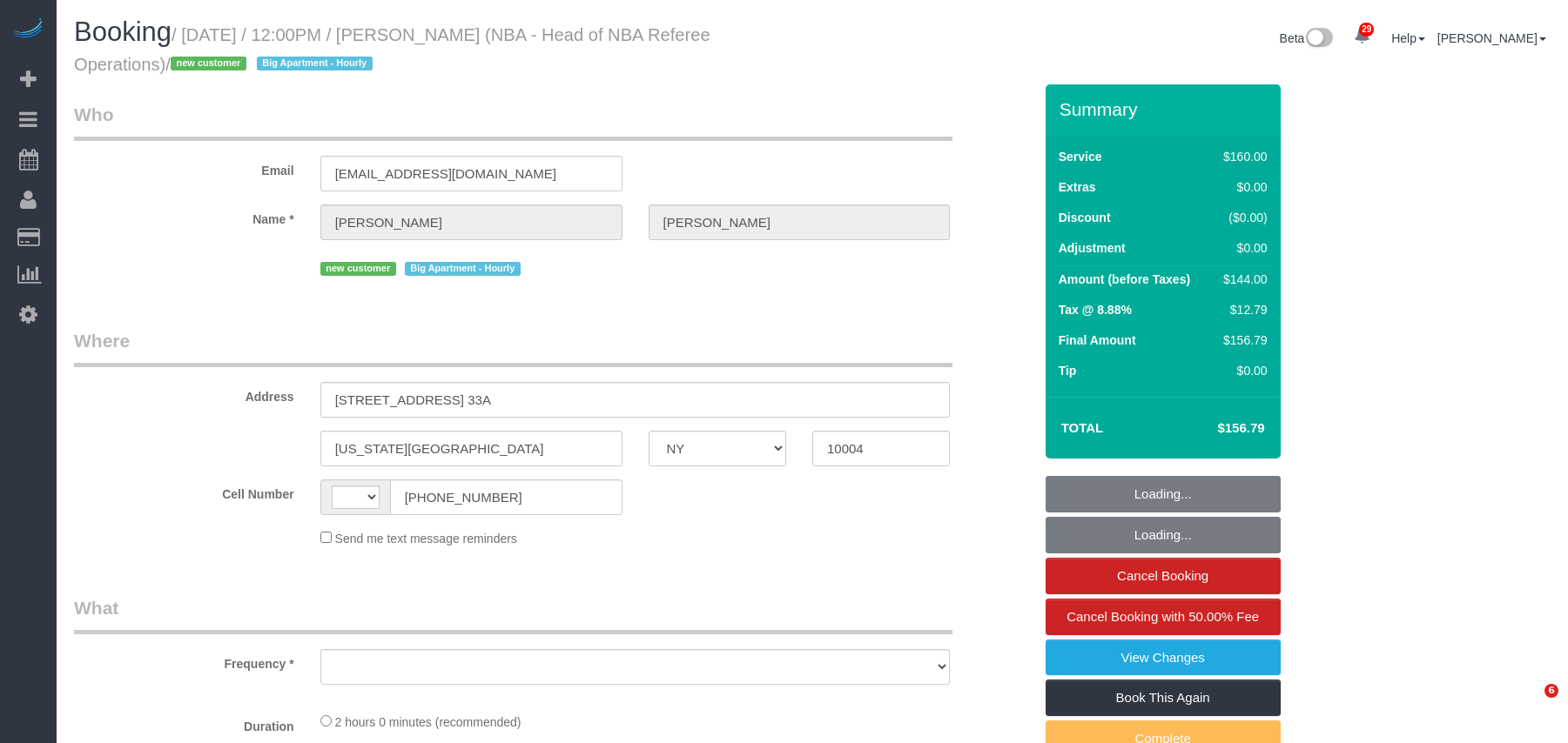
select select "NY"
select select "object:580"
select select "number:89"
select select "number:90"
select select "number:15"
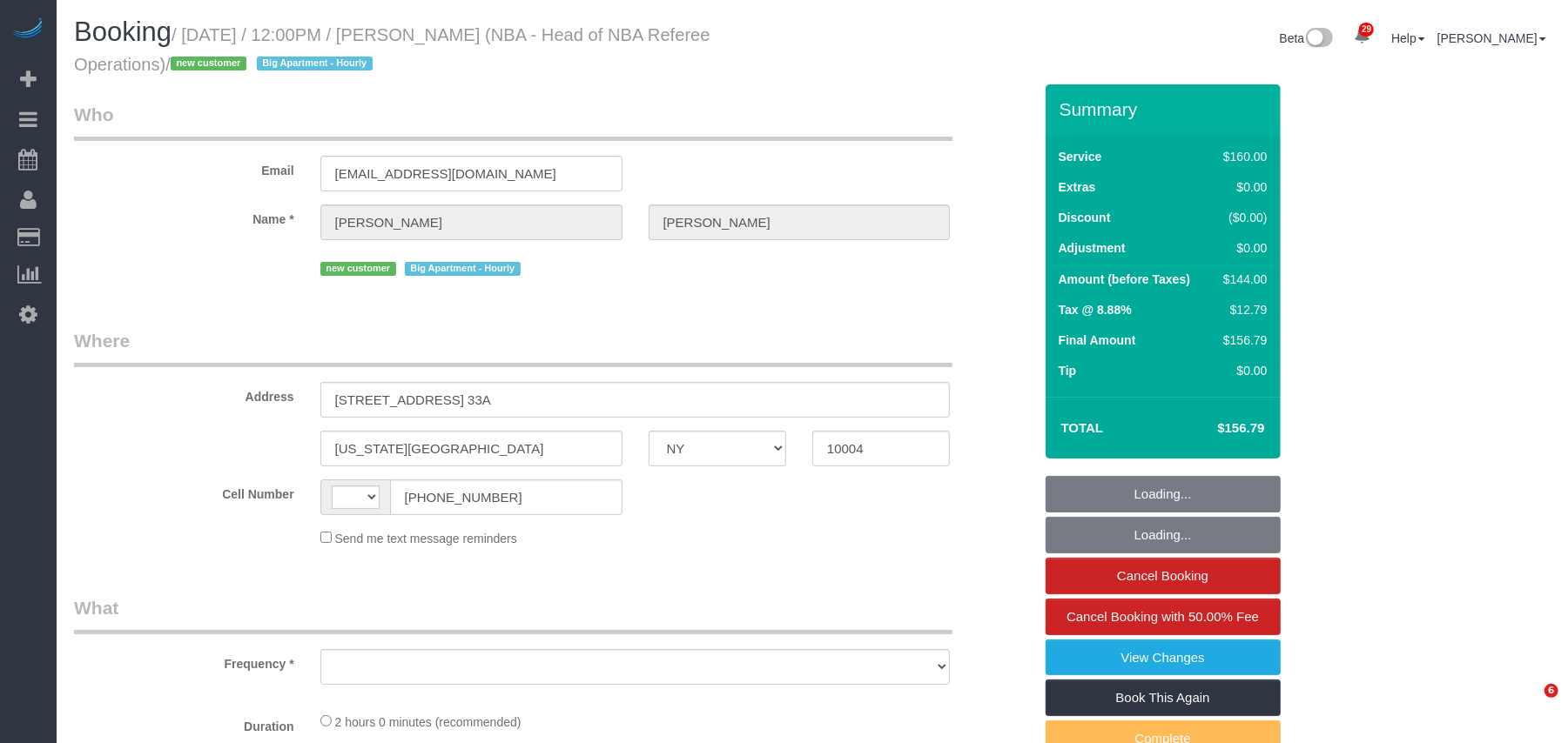
select select "number:6"
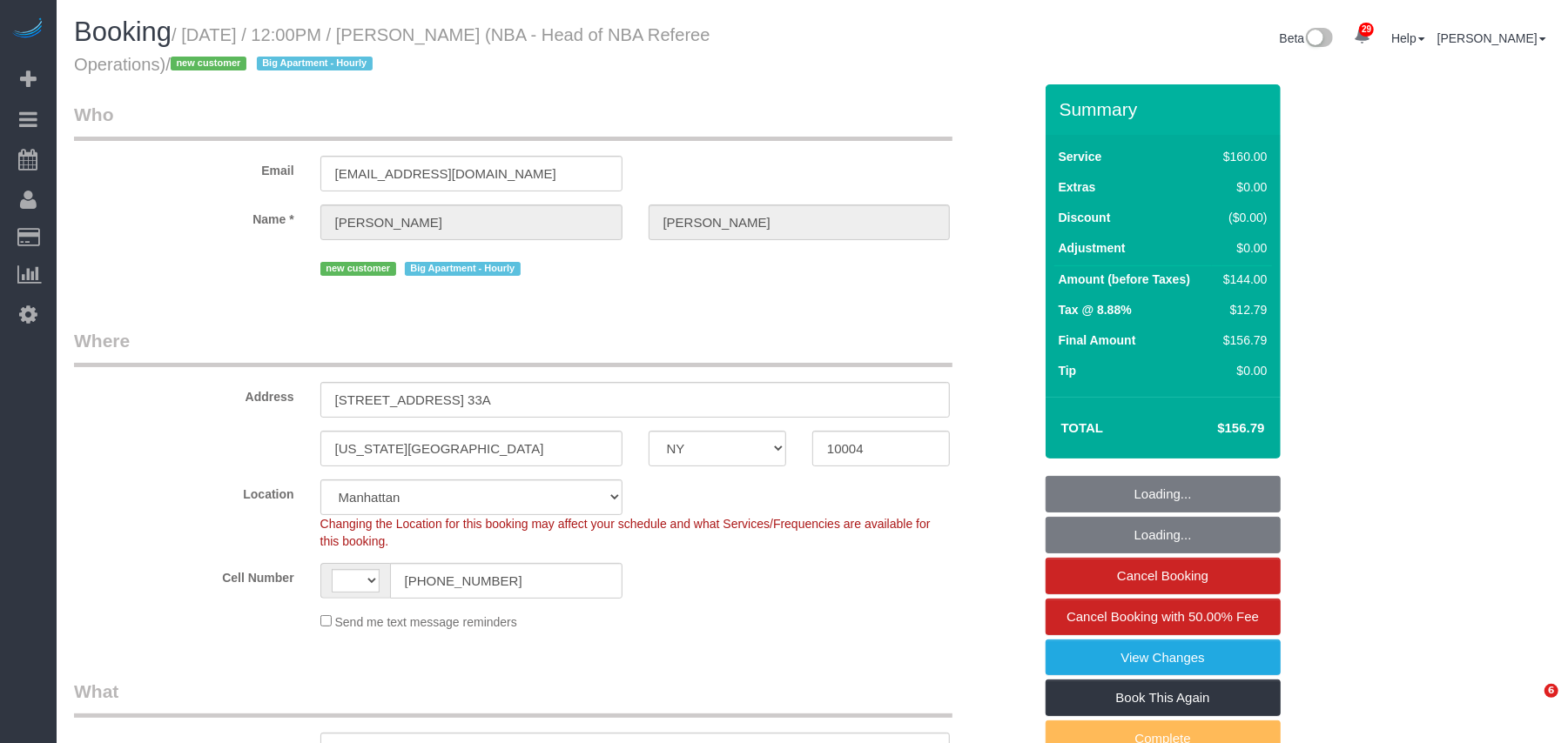
select select "spot1"
select select "string:[GEOGRAPHIC_DATA]"
select select "object:1063"
select select "string:stripe-pm_1SBlLe4VGloSiKo7GXUrx99f"
select select "NY"
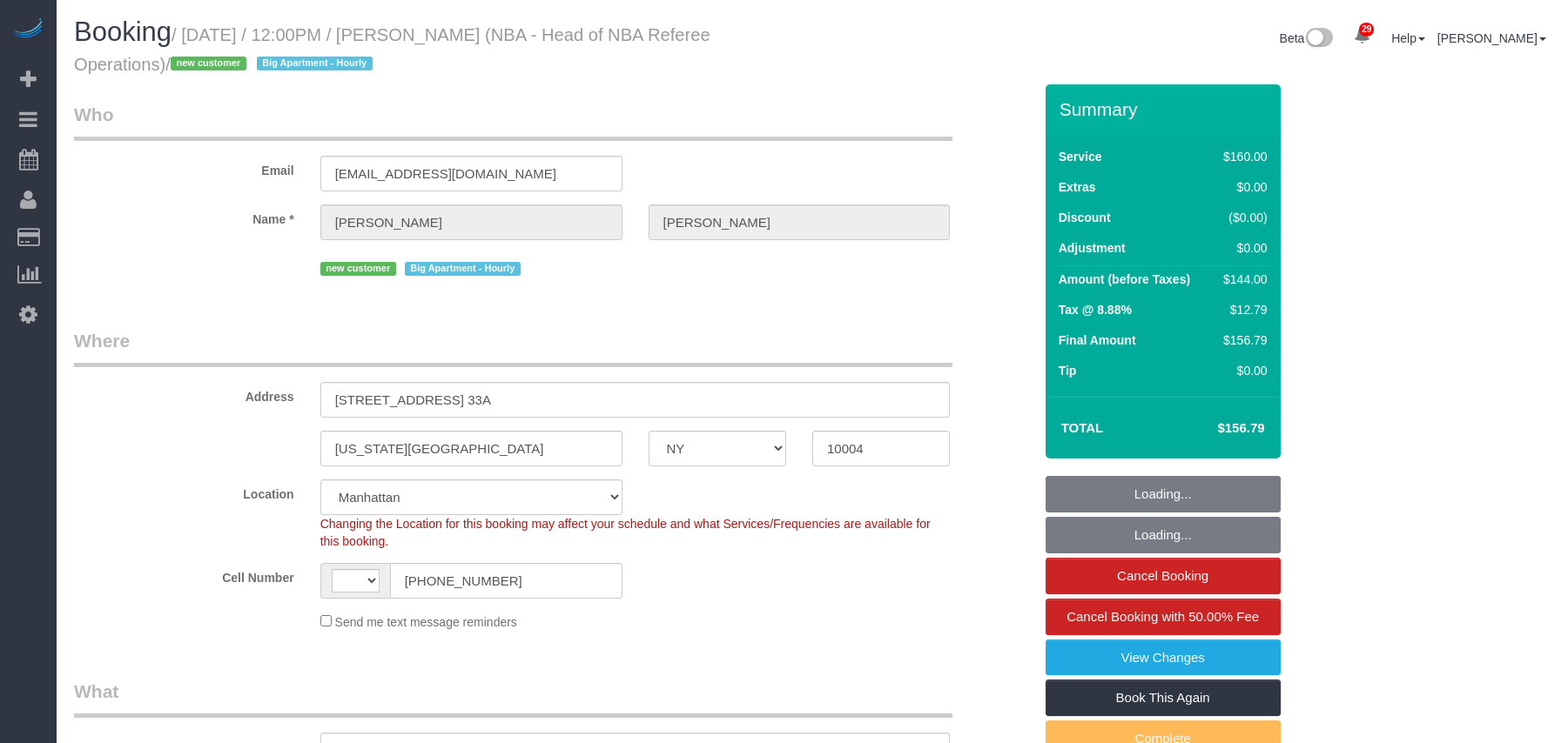
select select "number:89"
select select "number:90"
select select "number:15"
select select "number:6"
select select "object:982"
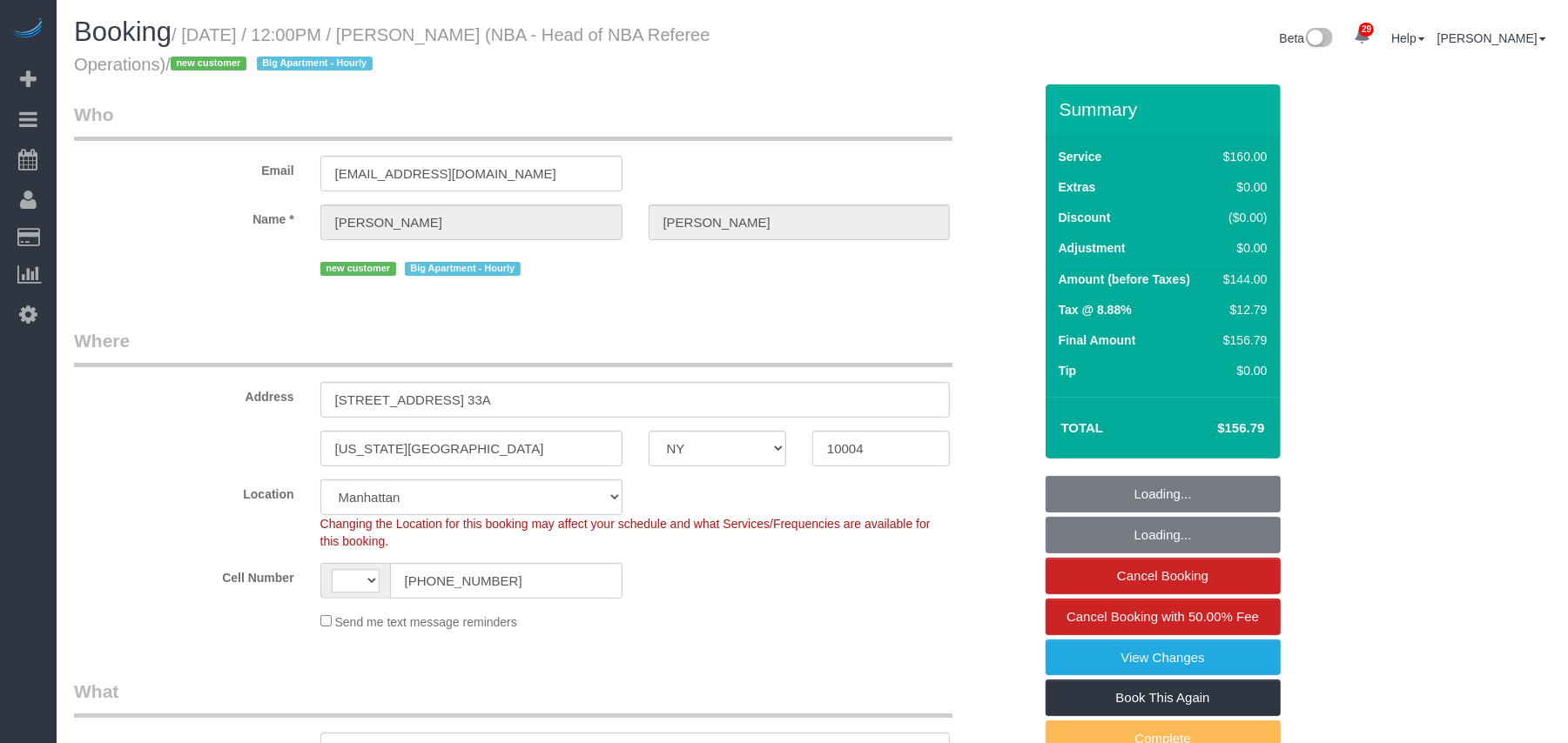
select select "string:US"
select select "spot1"
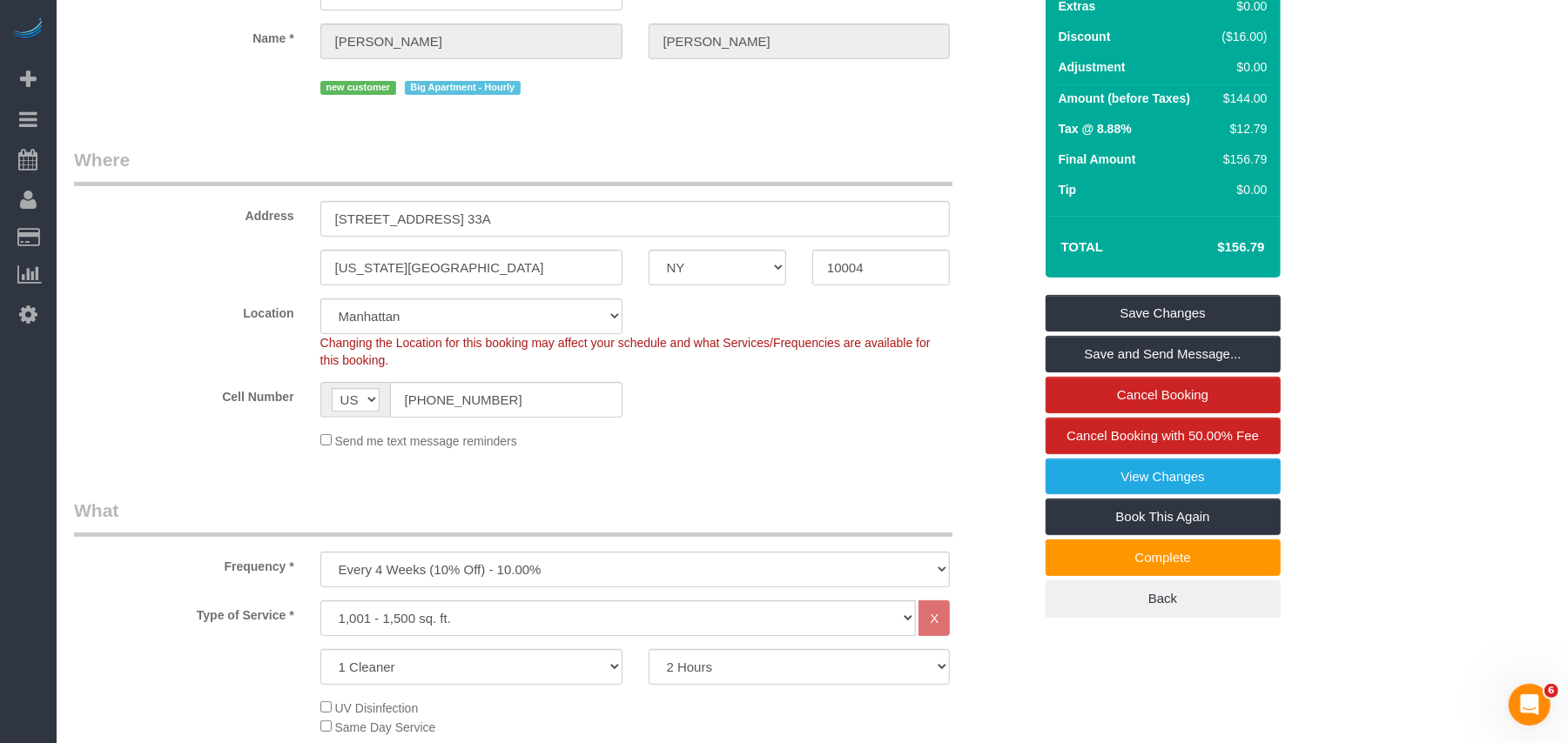
scroll to position [140, 0]
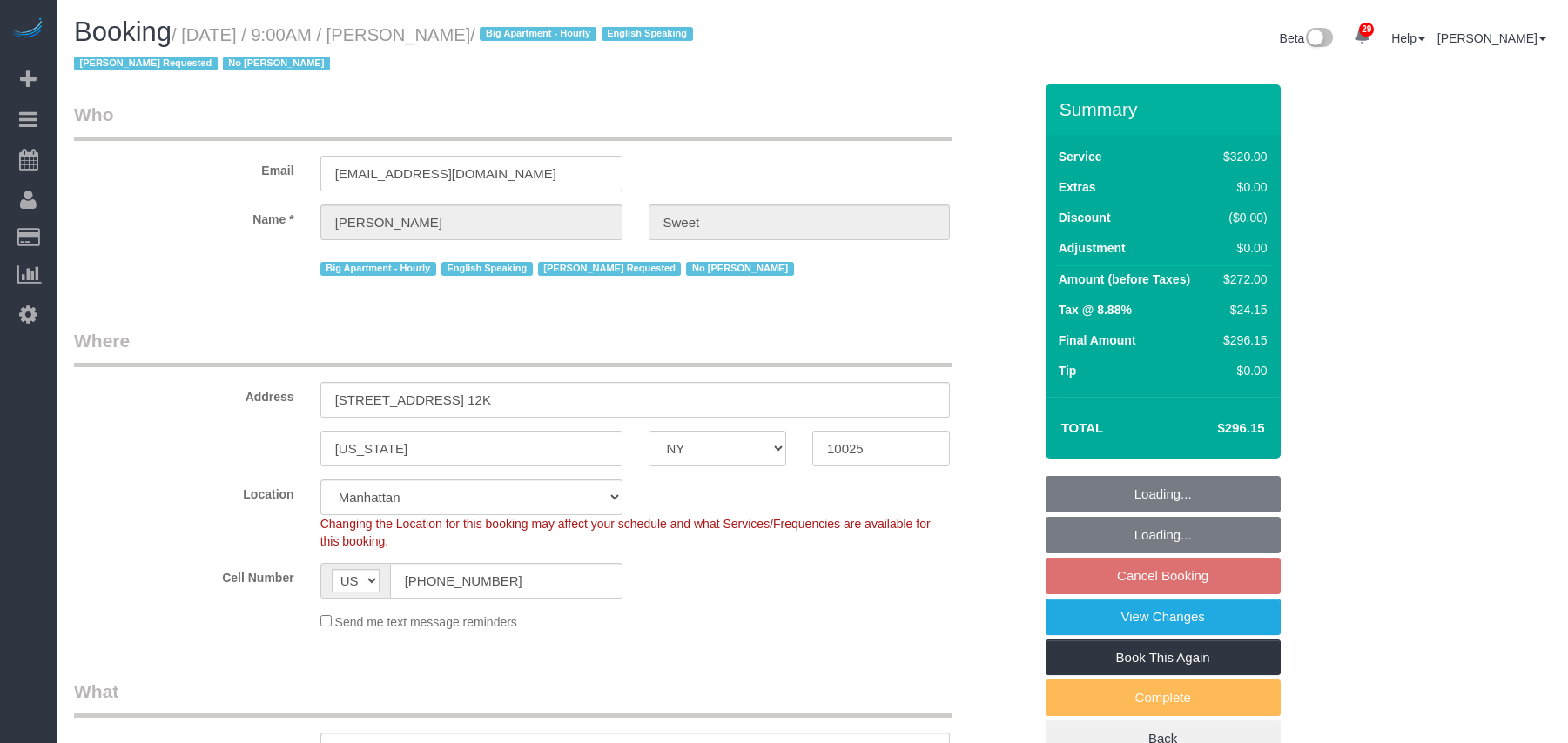
select select "NY"
select select "240"
select select "number:89"
select select "number:90"
select select "number:15"
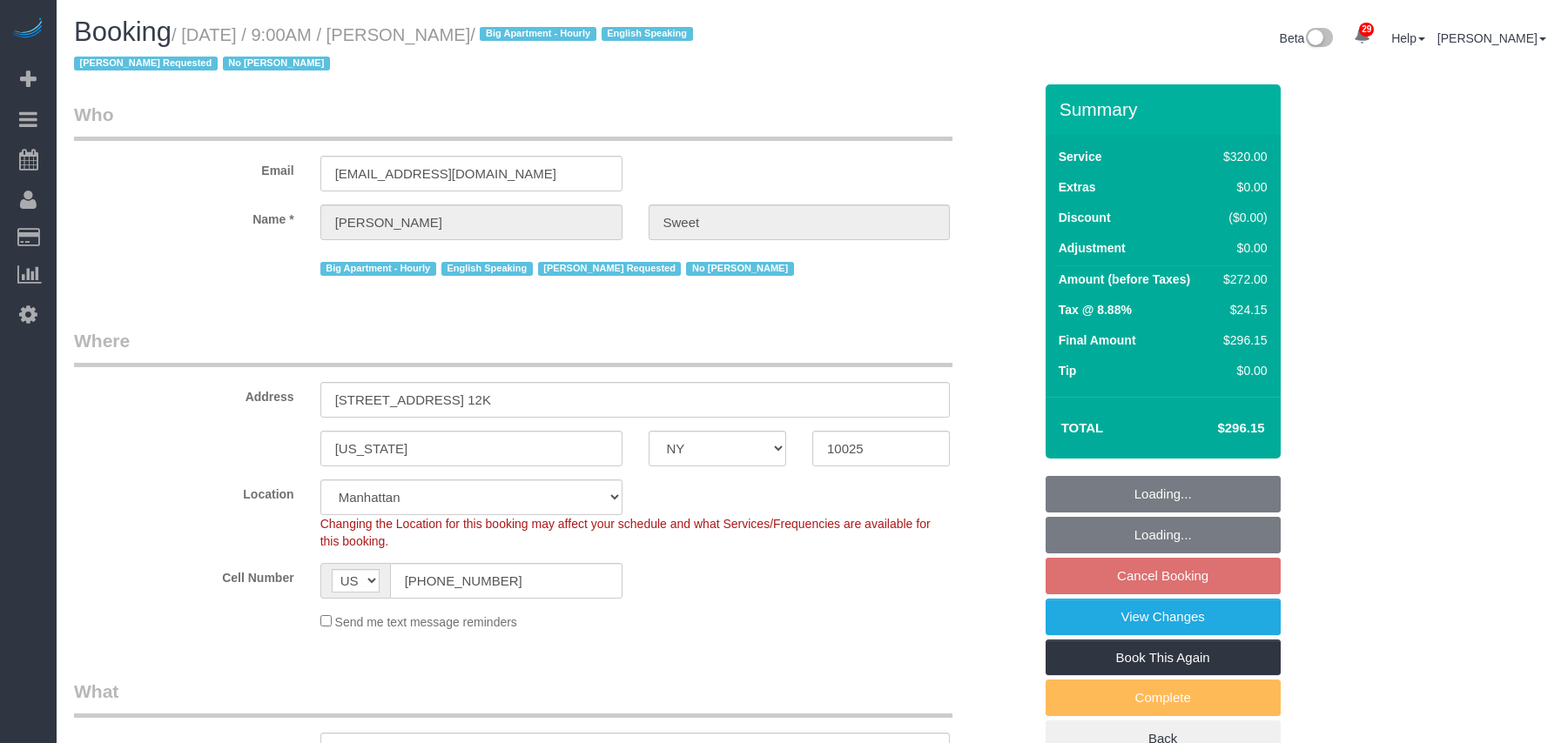
select select "number:6"
select select "spot2"
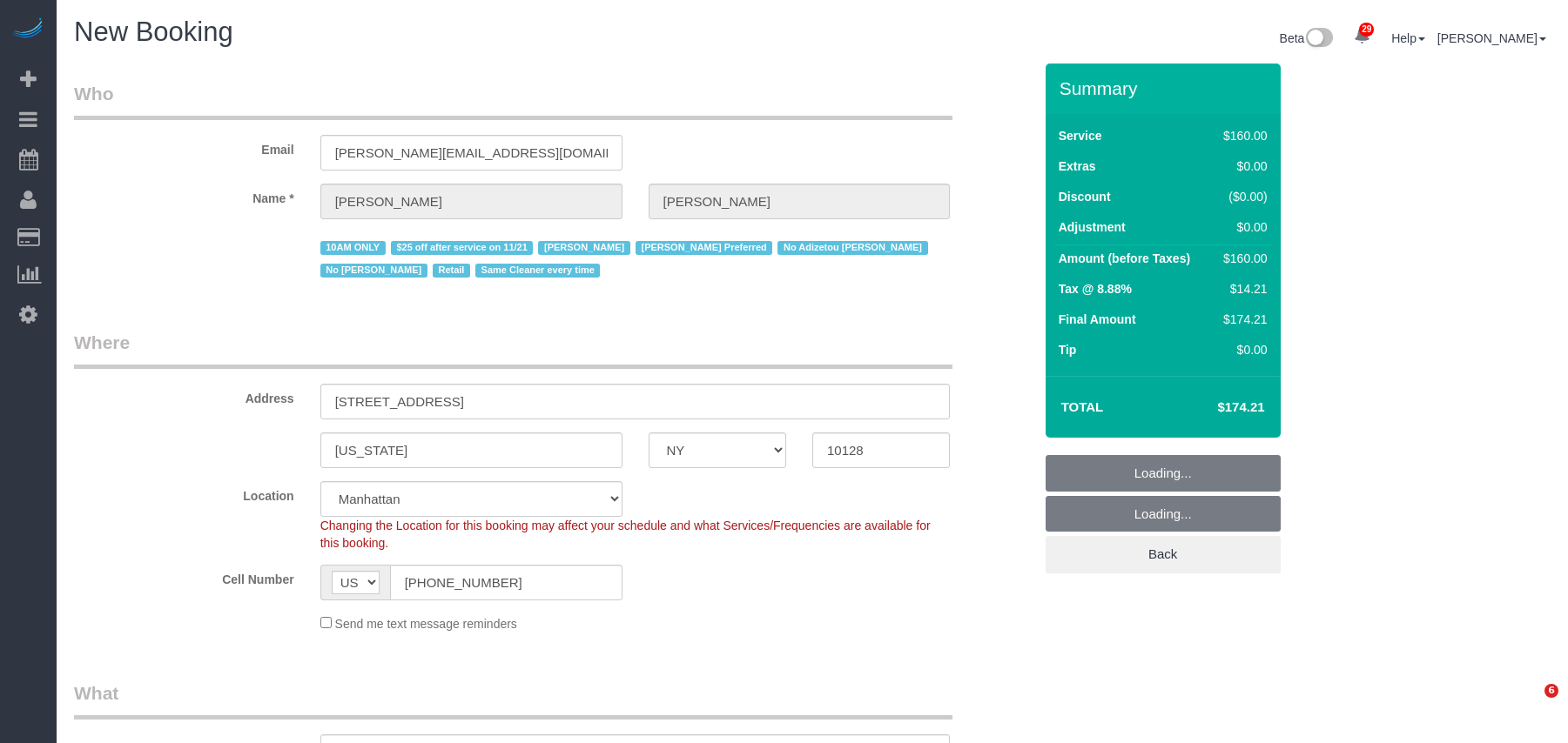
select select "NY"
select select "string:stripe-pm_1RrPad4VGloSiKo7K45zcC9I"
select select "number:89"
select select "number:90"
select select "number:15"
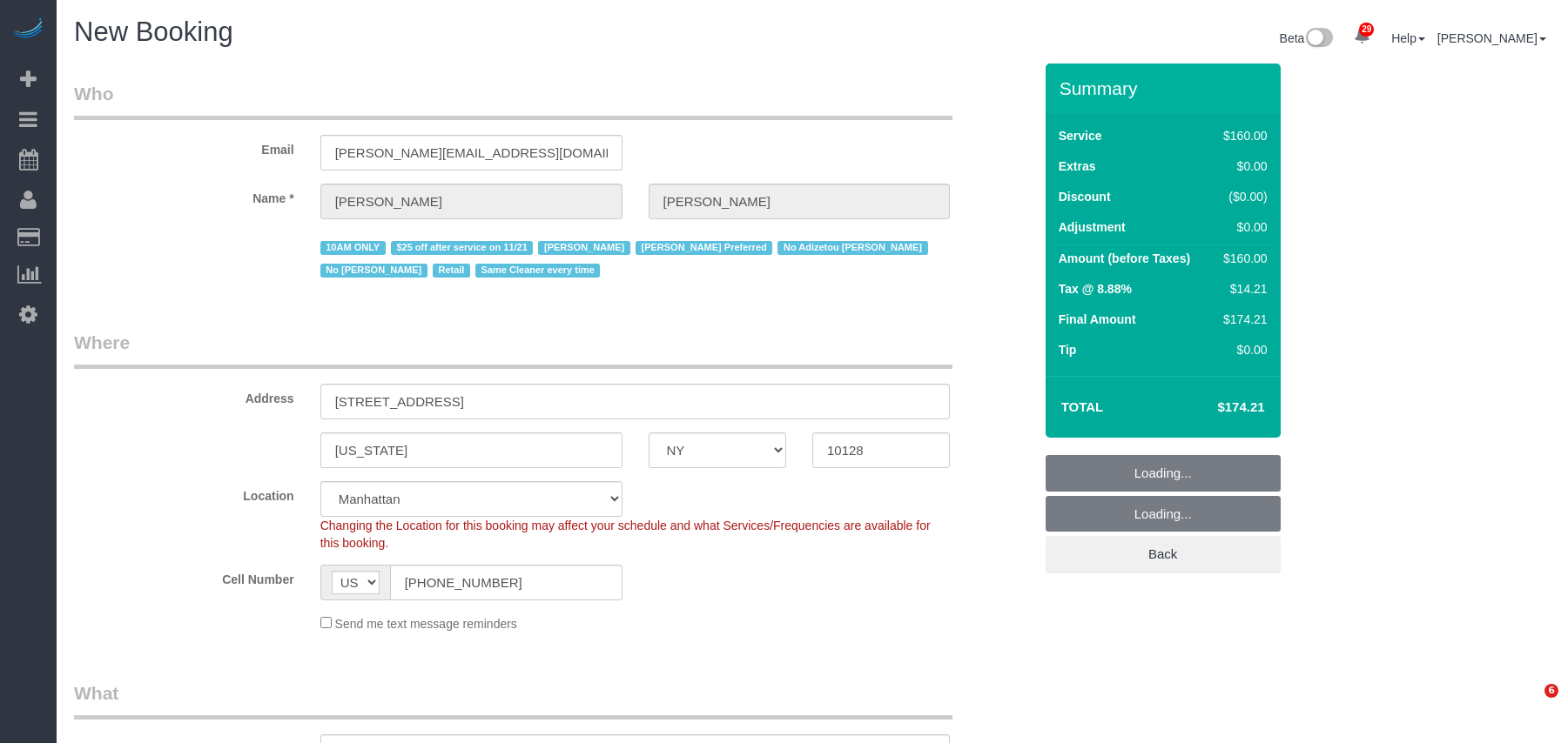
select select "number:5"
select select "object:1461"
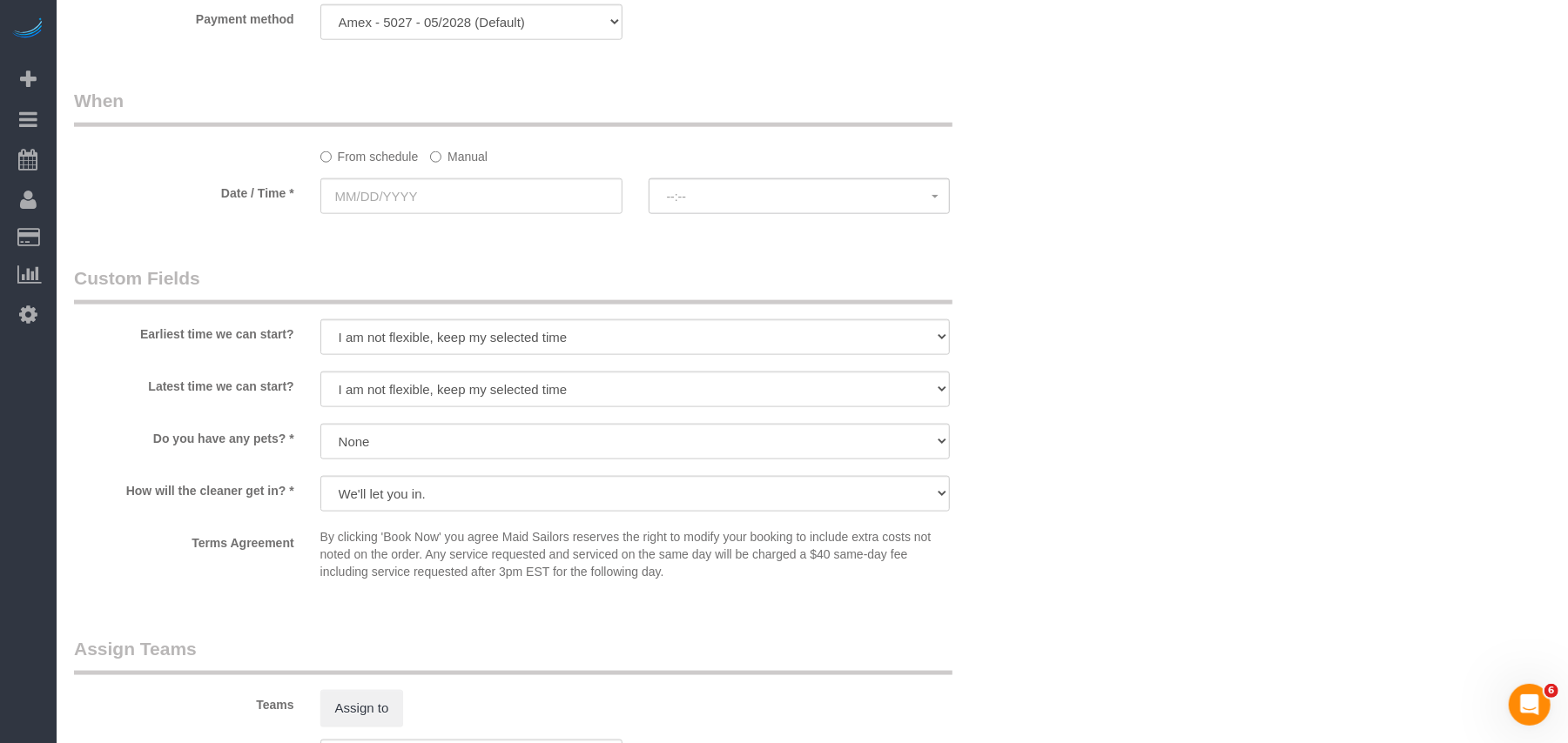
scroll to position [1508, 0]
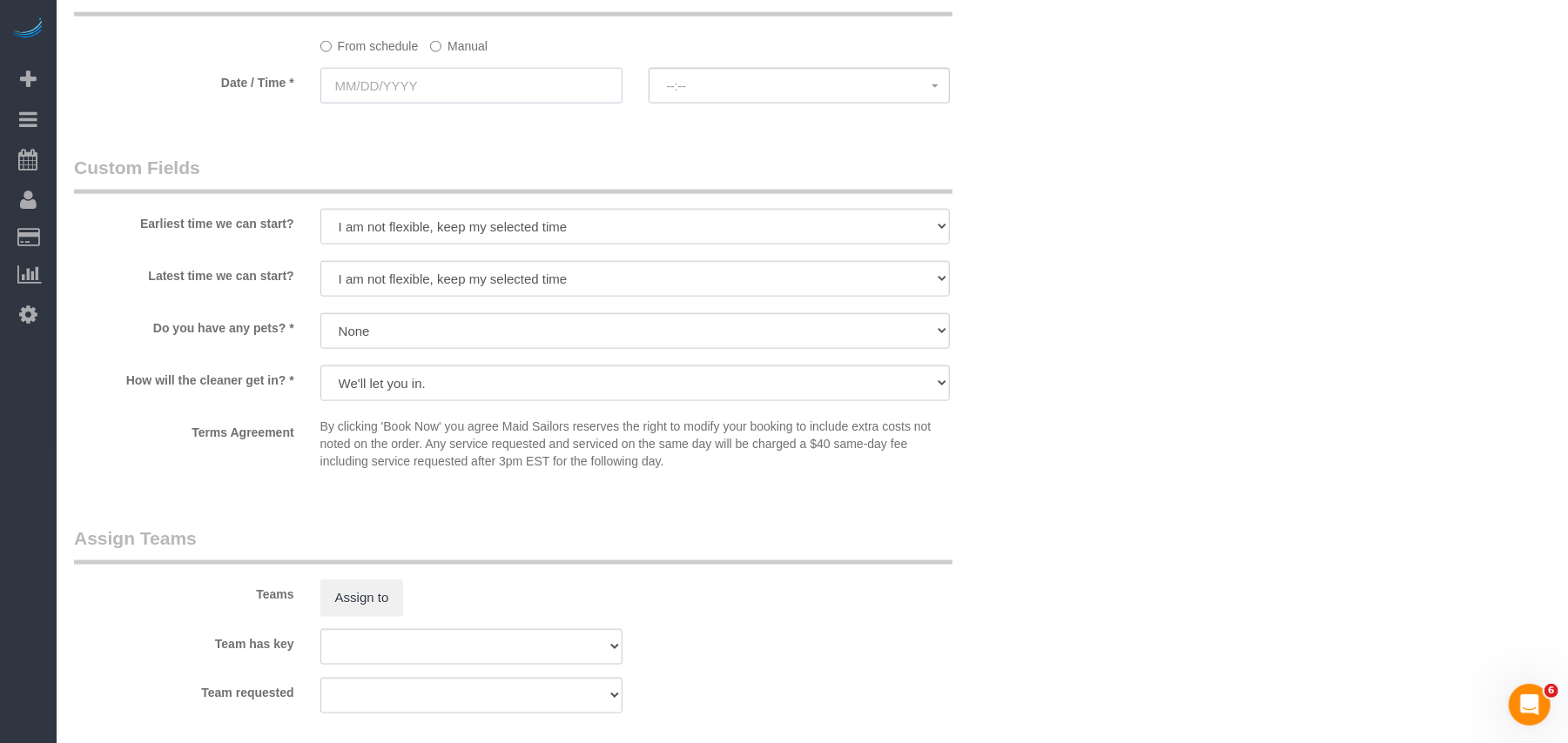
click at [436, 84] on input "text" at bounding box center [471, 85] width 302 height 36
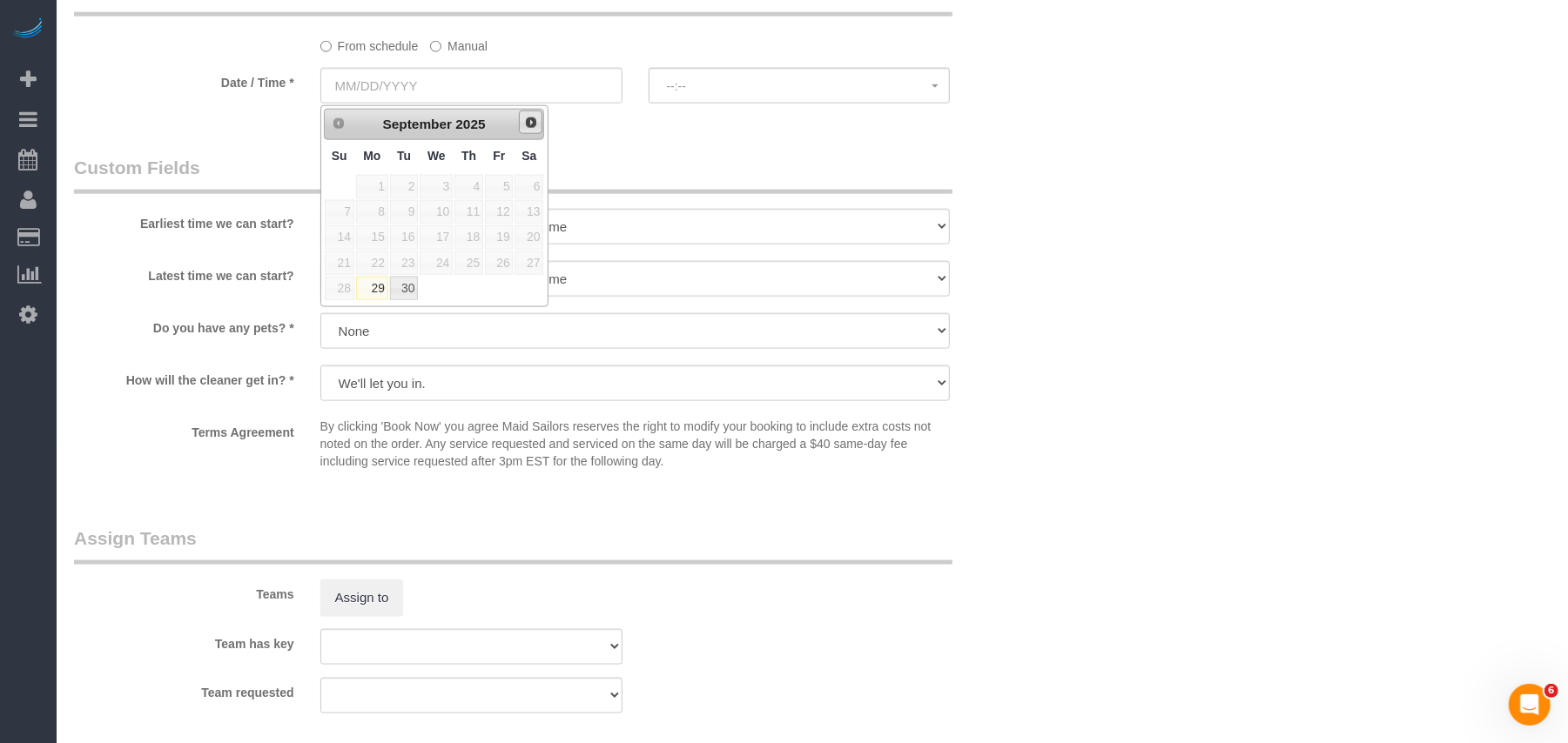
click at [533, 128] on span "Next" at bounding box center [530, 123] width 14 height 14
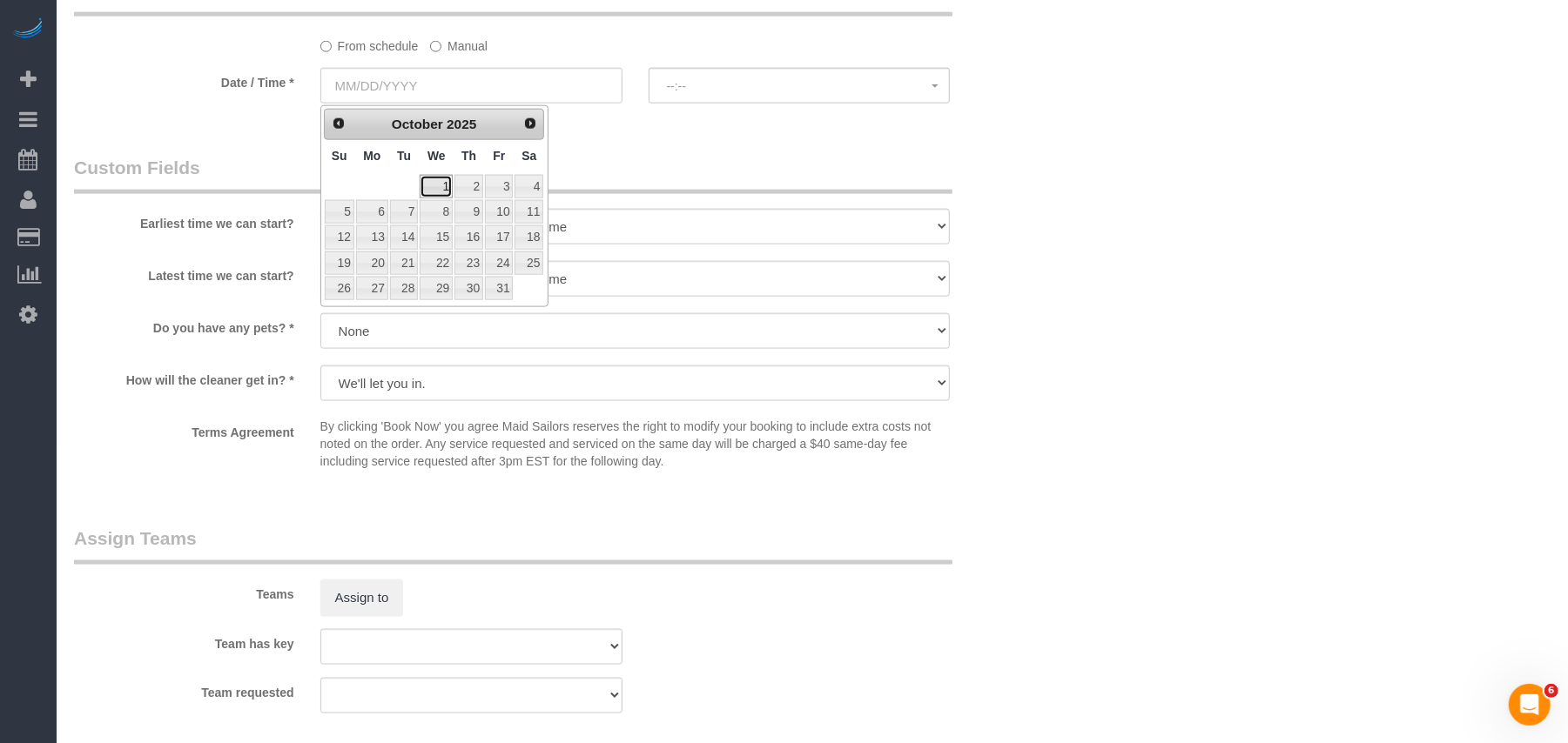
click at [448, 186] on link "1" at bounding box center [436, 186] width 33 height 23
type input "10/01/2025"
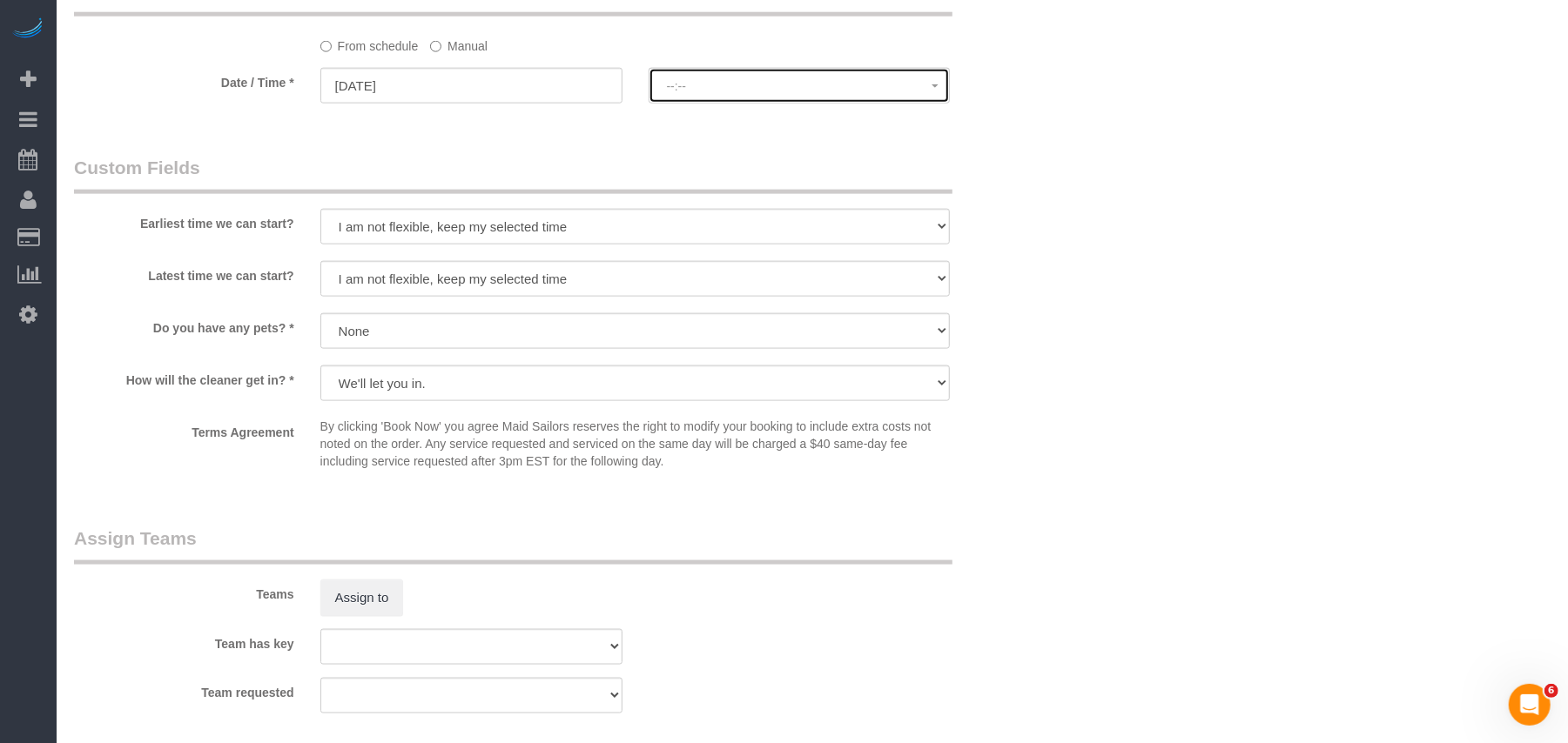
click at [714, 85] on span "--:--" at bounding box center [799, 86] width 265 height 14
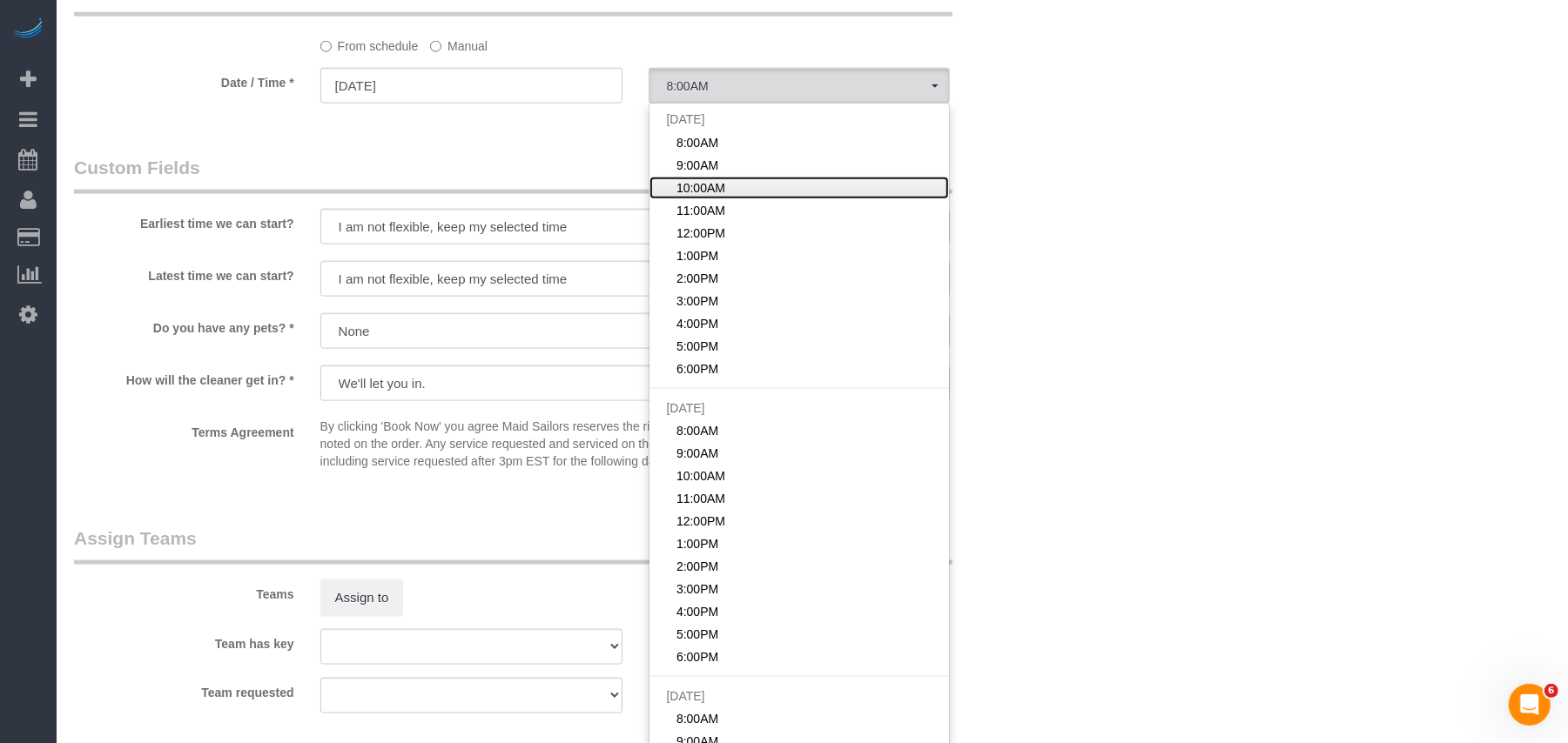
click at [696, 183] on span "10:00AM" at bounding box center [701, 187] width 49 height 18
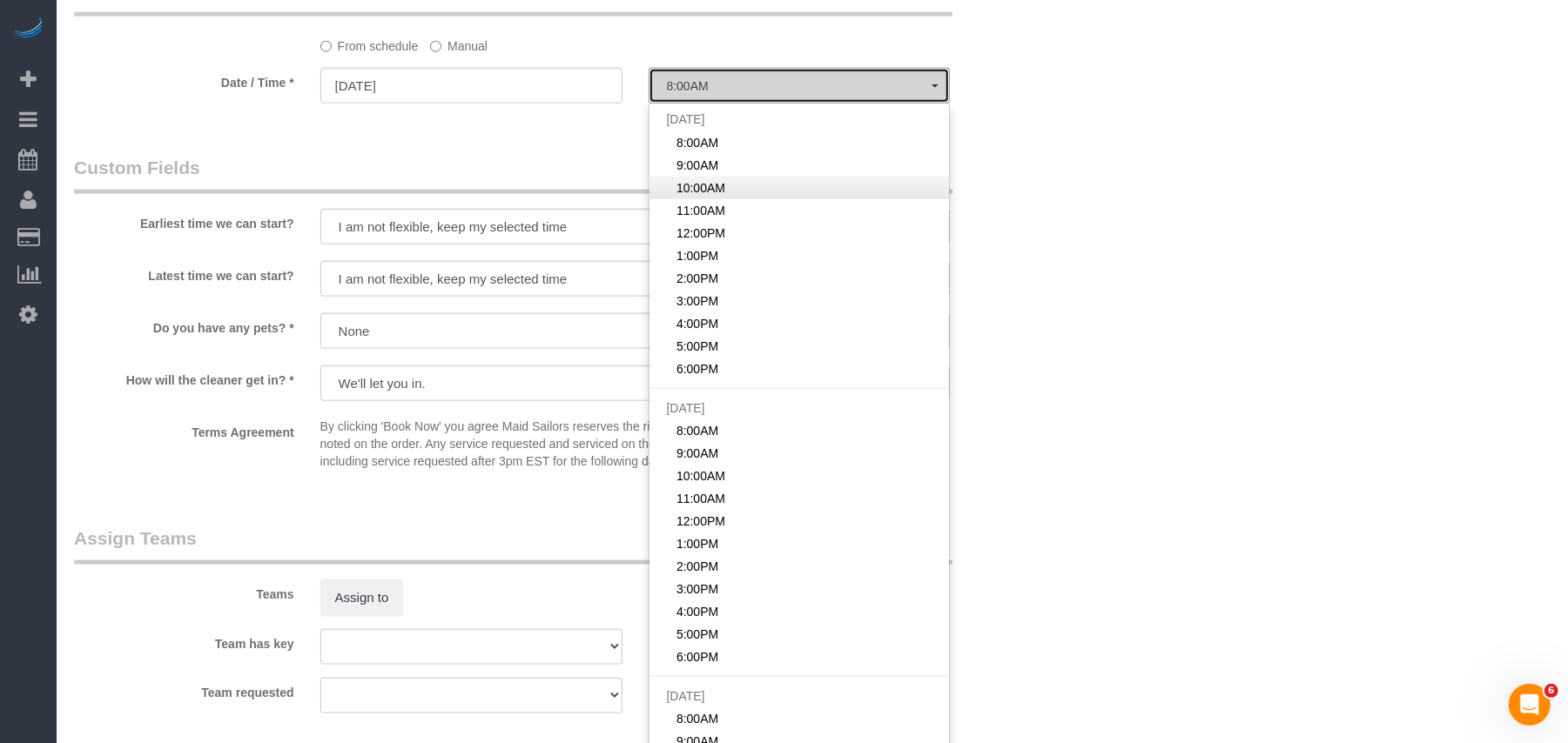
select select "spot3"
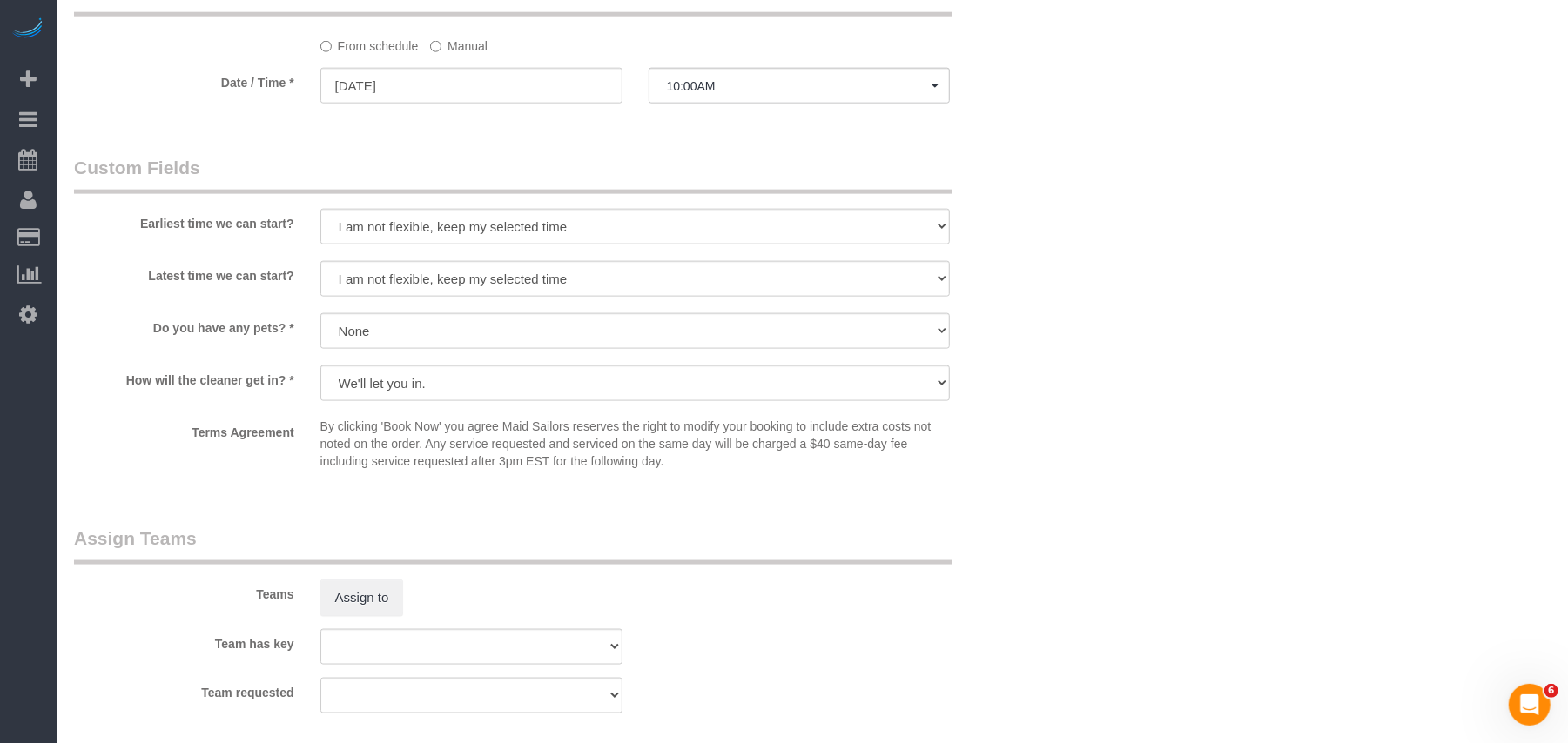
click at [568, 158] on legend "Custom Fields" at bounding box center [513, 174] width 878 height 39
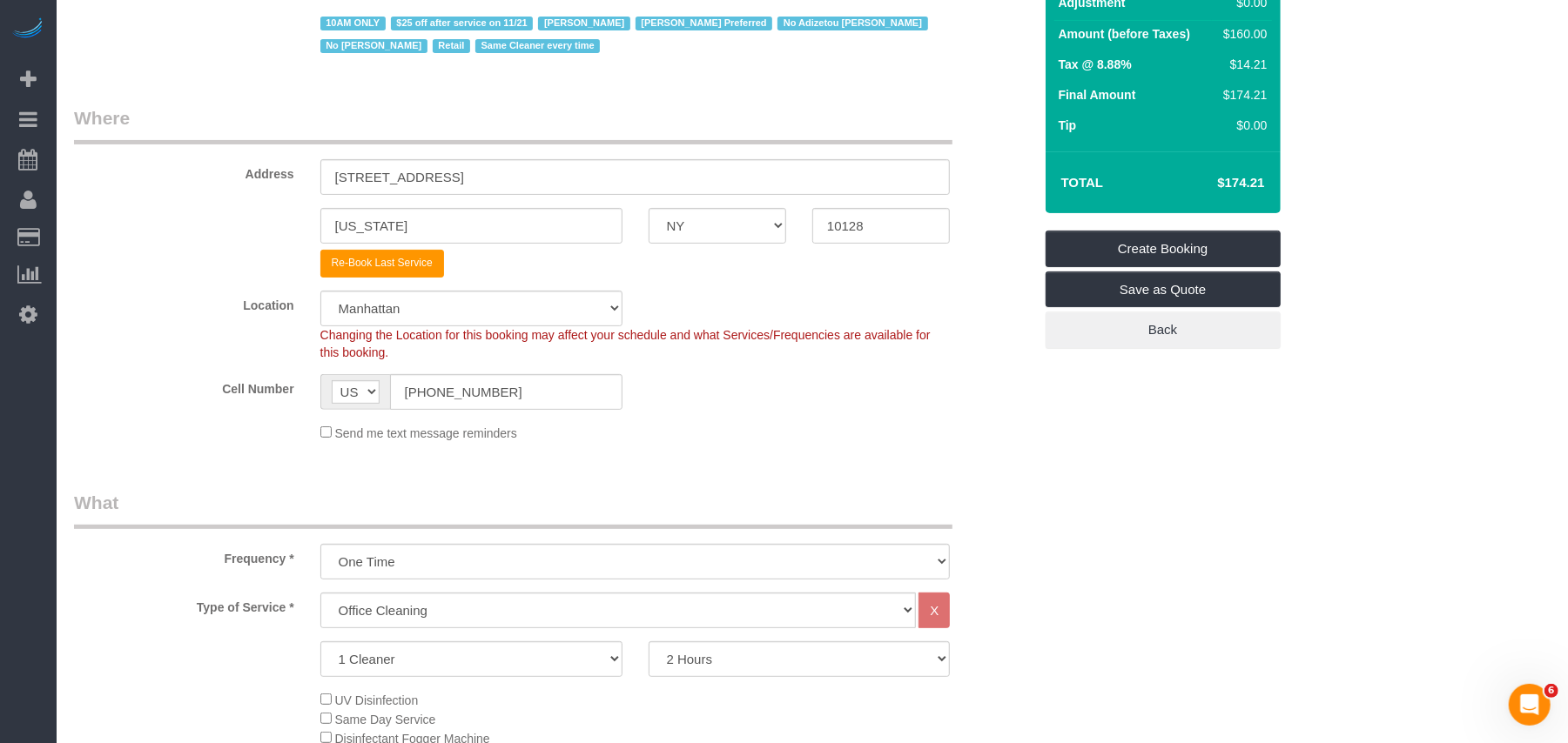
scroll to position [0, 0]
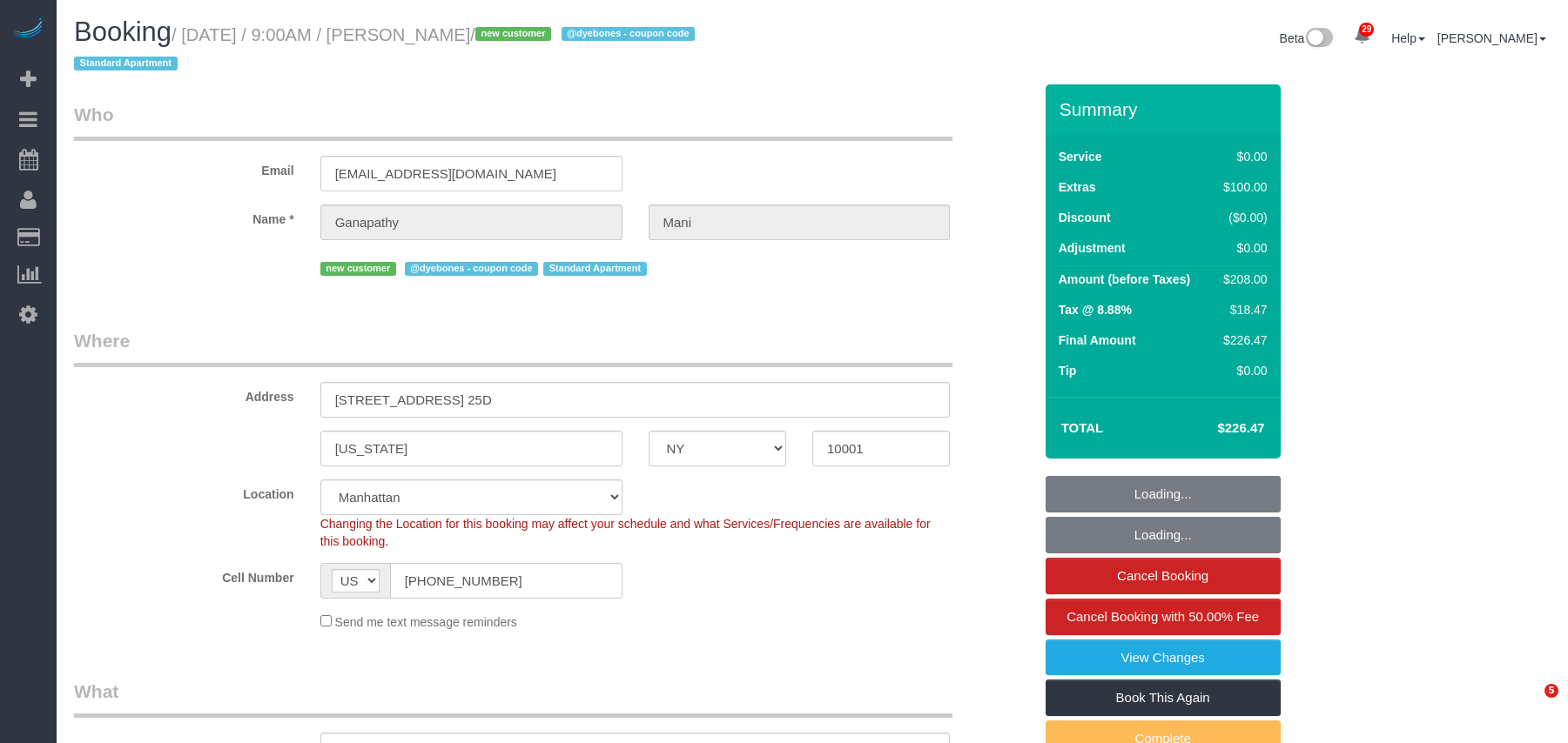
select select "NY"
select select "number:58"
select select "number:69"
select select "number:15"
select select "number:7"
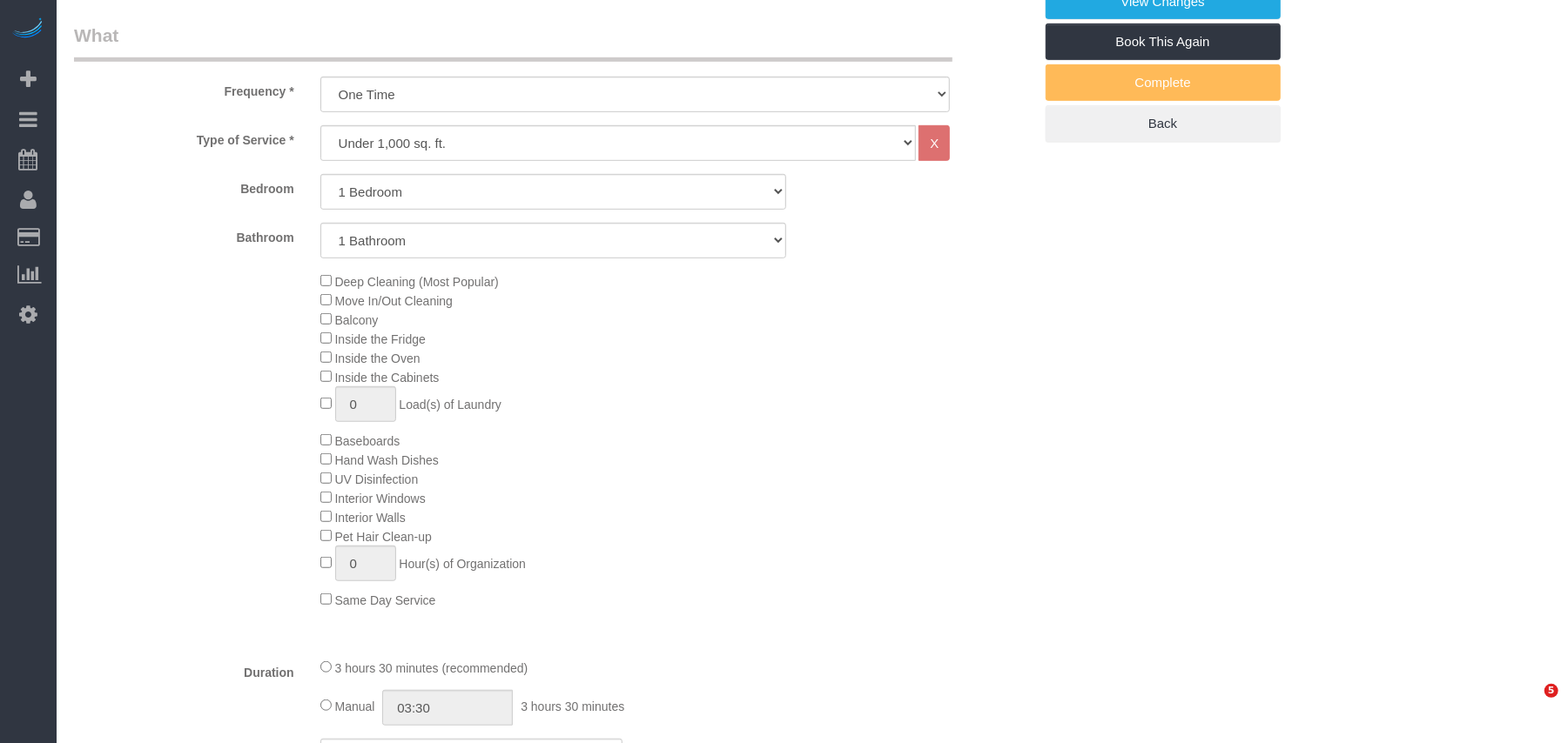
select select "object:1540"
select select "string:stripe-pm_1SCOdM4VGloSiKo7YOiukZjS"
select select "spot1"
select select "1"
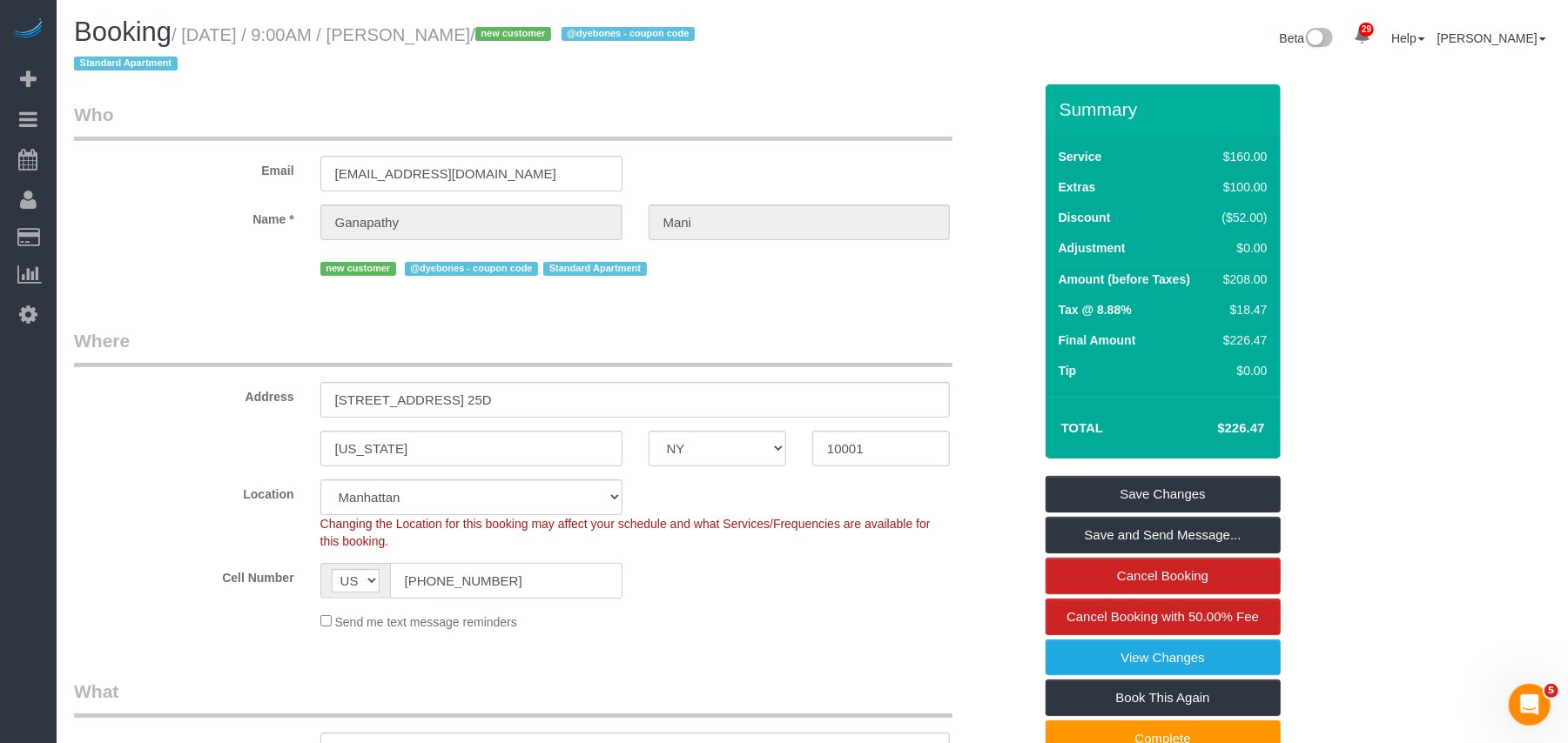
click at [451, 585] on input "(765) 417-0474" at bounding box center [506, 581] width 232 height 36
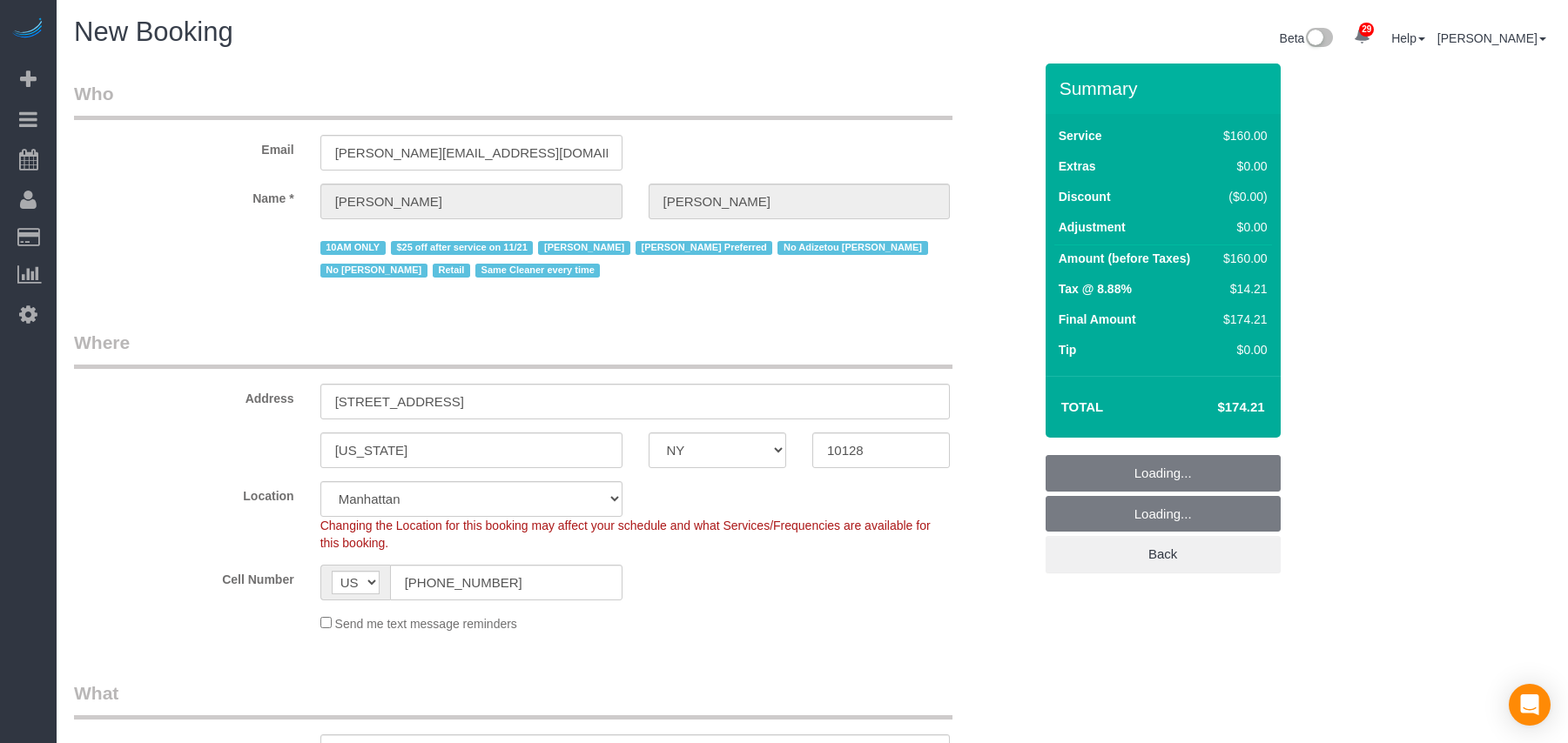
select select "NY"
select select "string:stripe-pm_1RrPad4VGloSiKo7K45zcC9I"
select select "number:89"
select select "number:90"
select select "number:15"
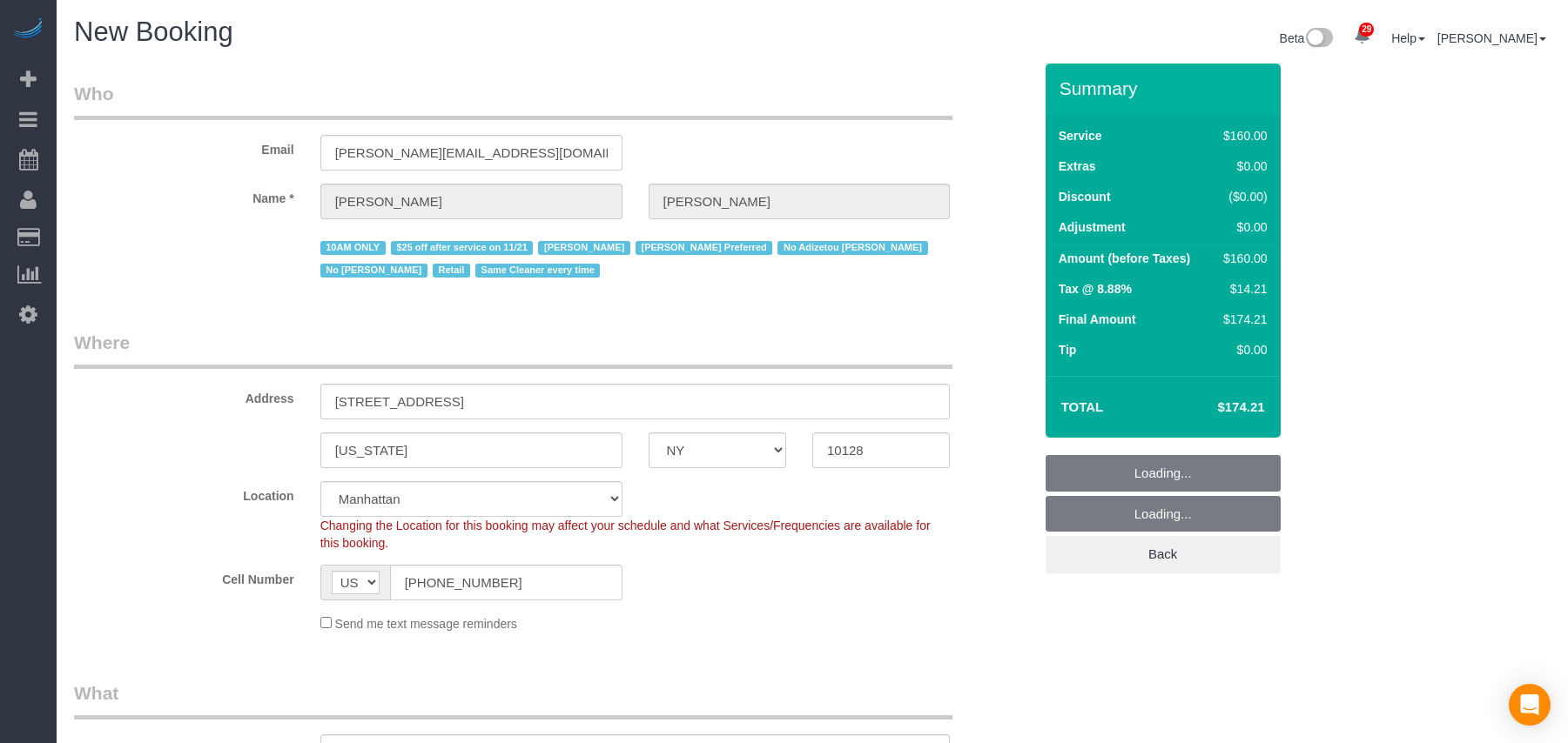
select select "number:5"
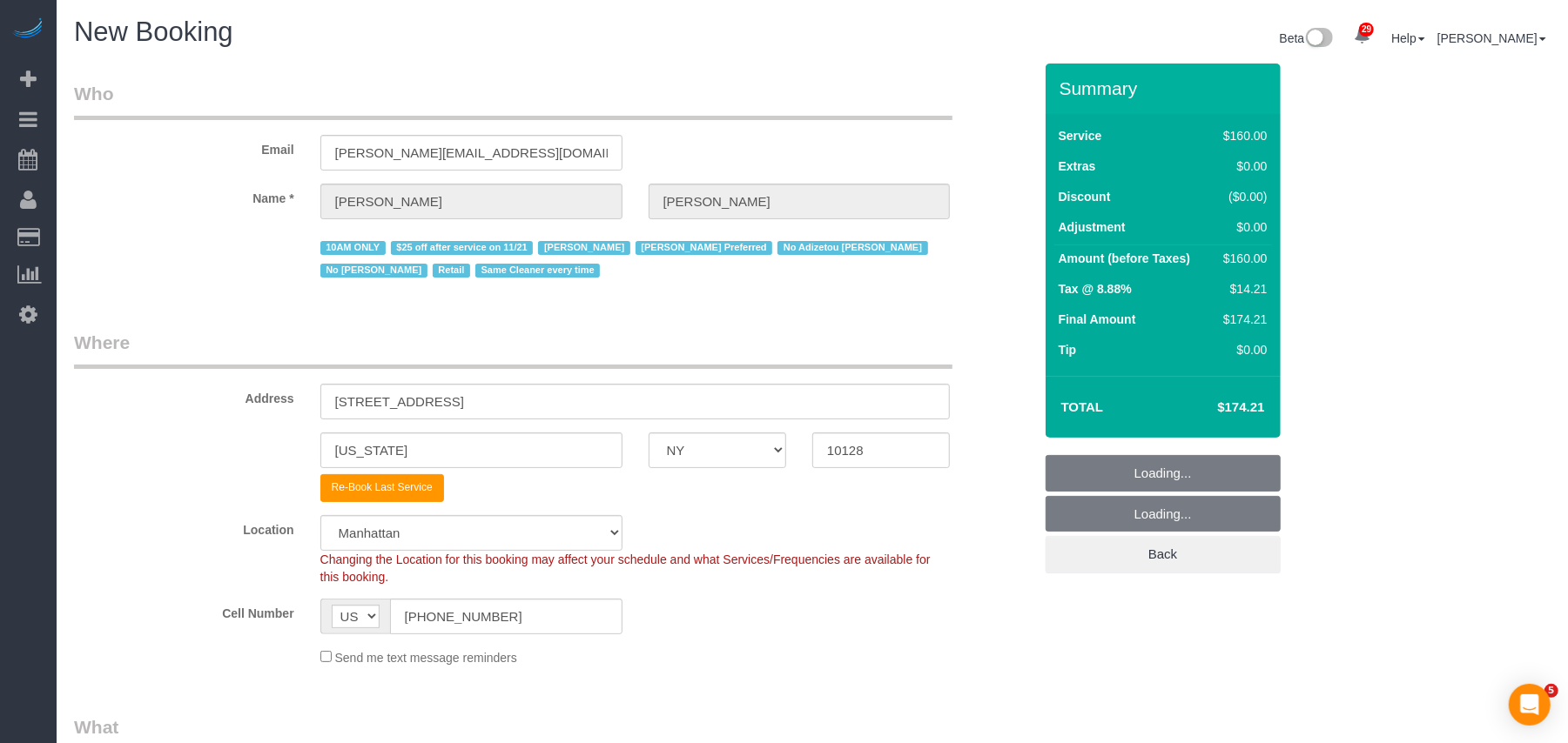
select select "object:1466"
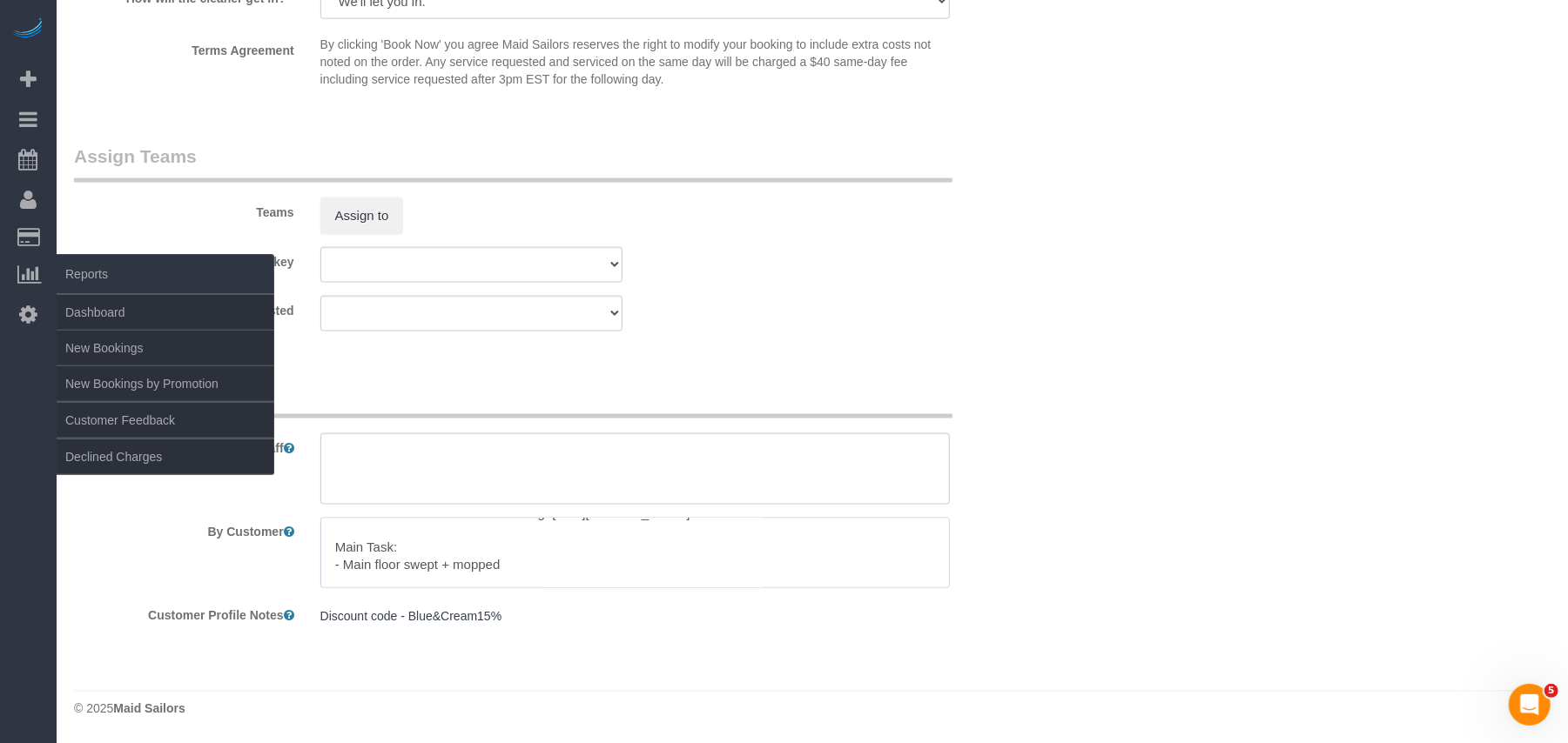
scroll to position [172, 0]
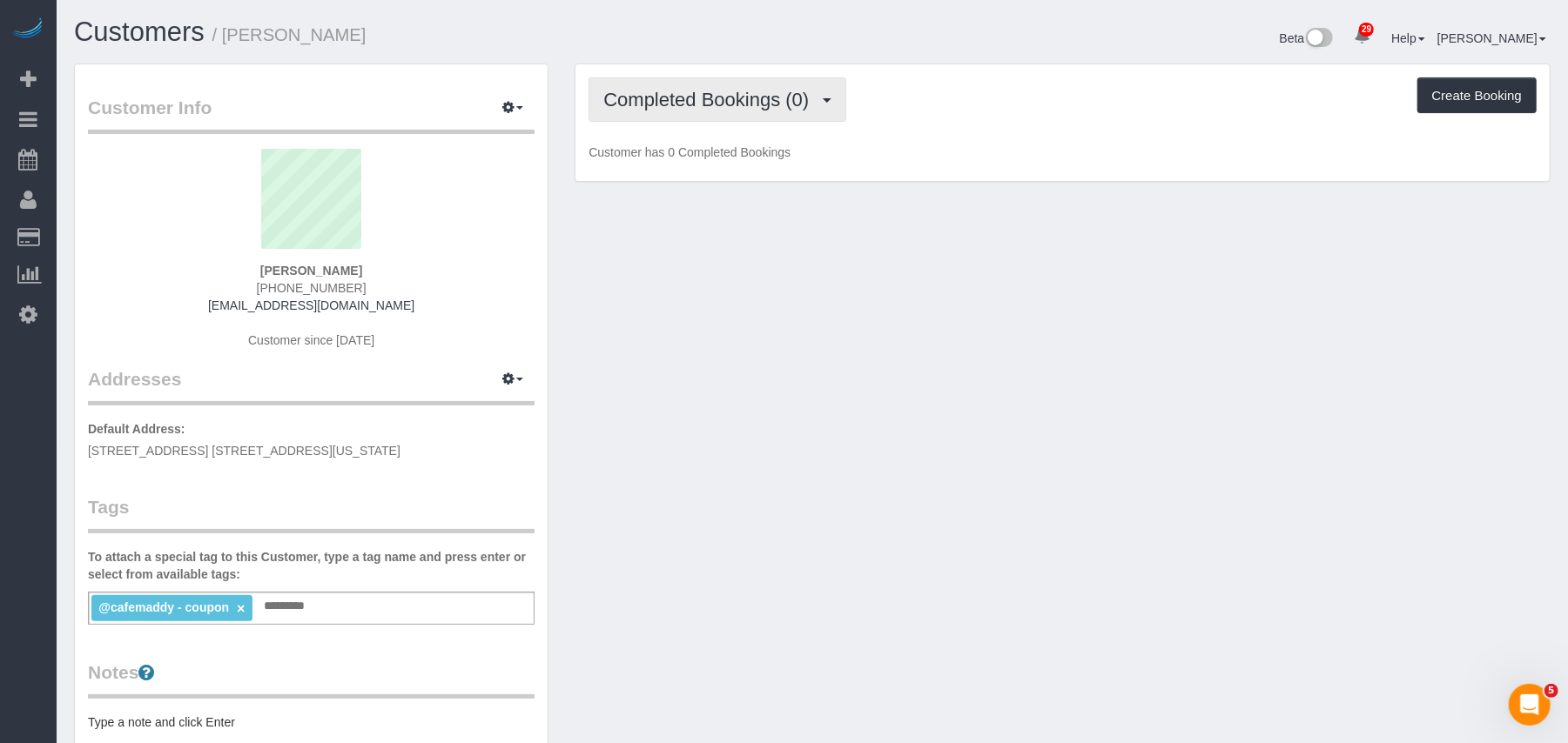
click at [799, 108] on span "Completed Bookings (0)" at bounding box center [710, 99] width 215 height 22
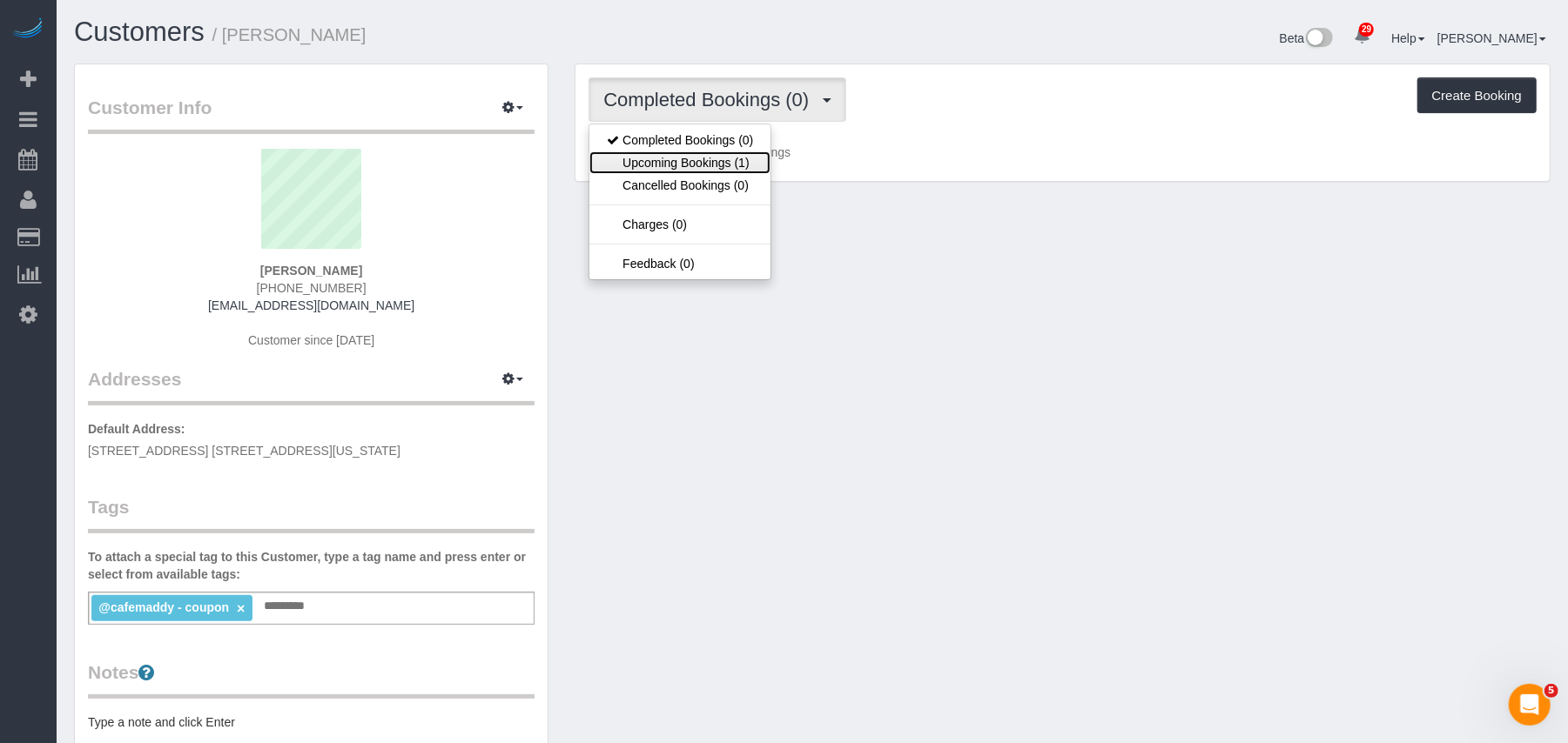
click at [764, 167] on link "Upcoming Bookings (1)" at bounding box center [679, 163] width 181 height 22
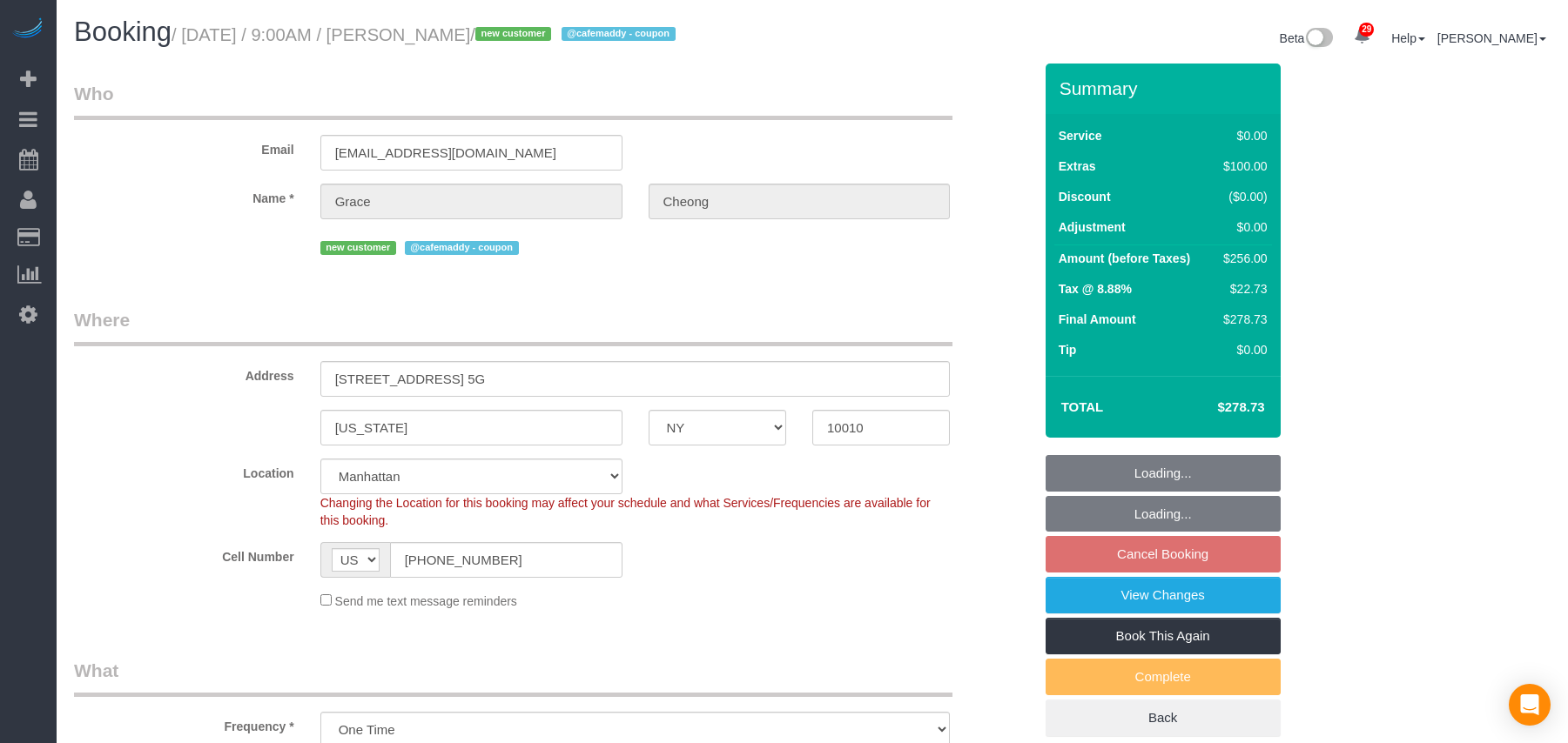
select select "NY"
select select "2"
select select "spot2"
select select "number:57"
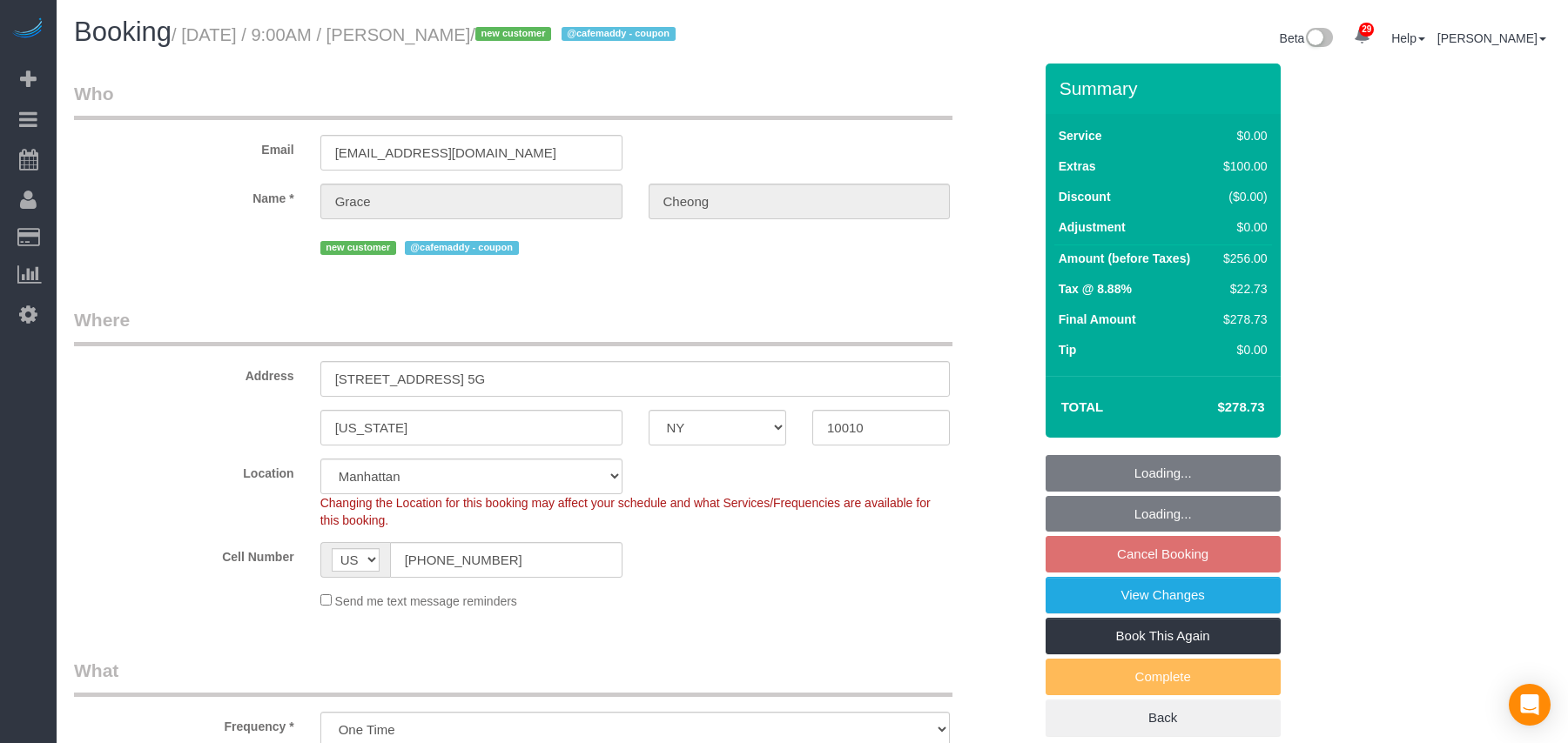
select select "number:70"
select select "number:15"
select select "number:5"
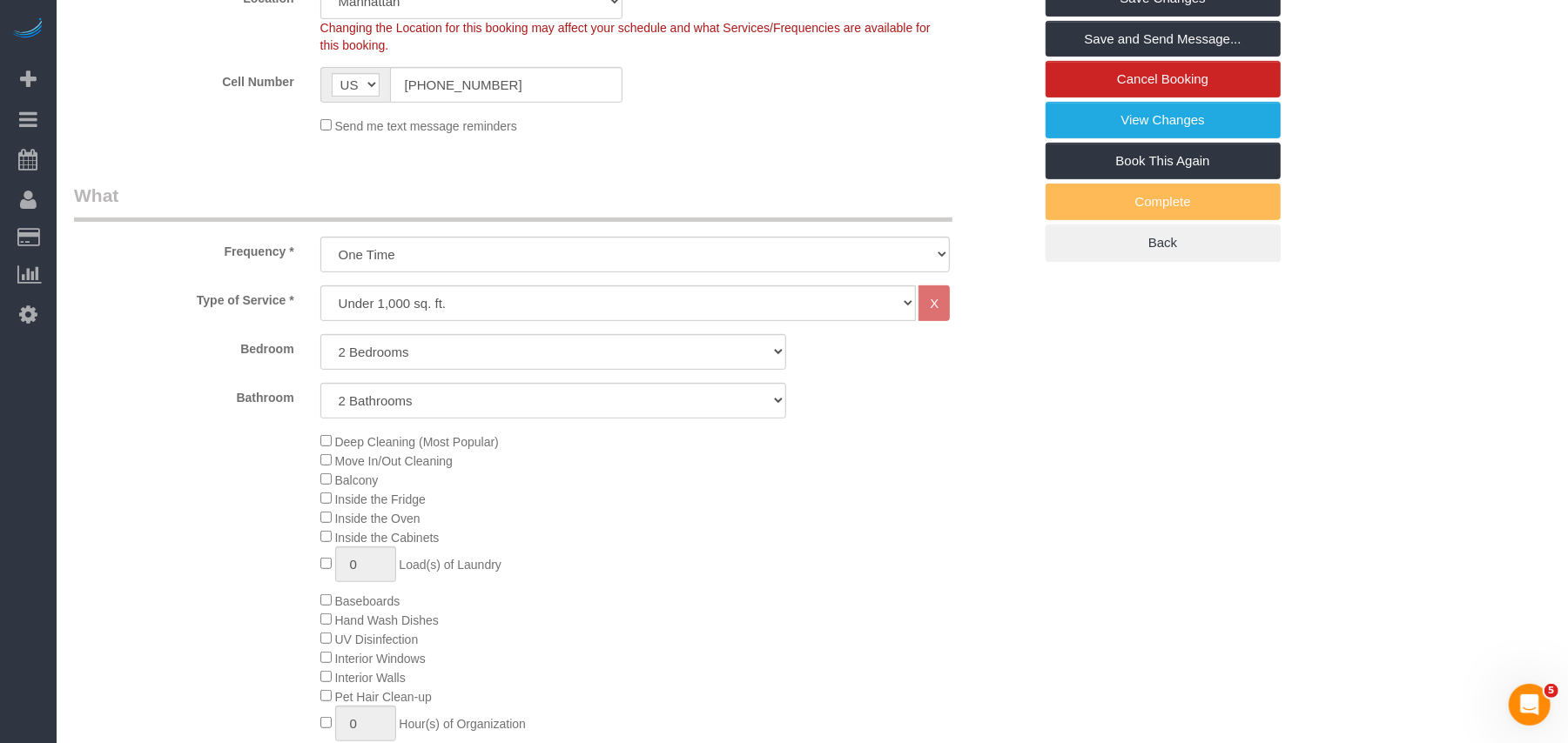
scroll to position [349, 0]
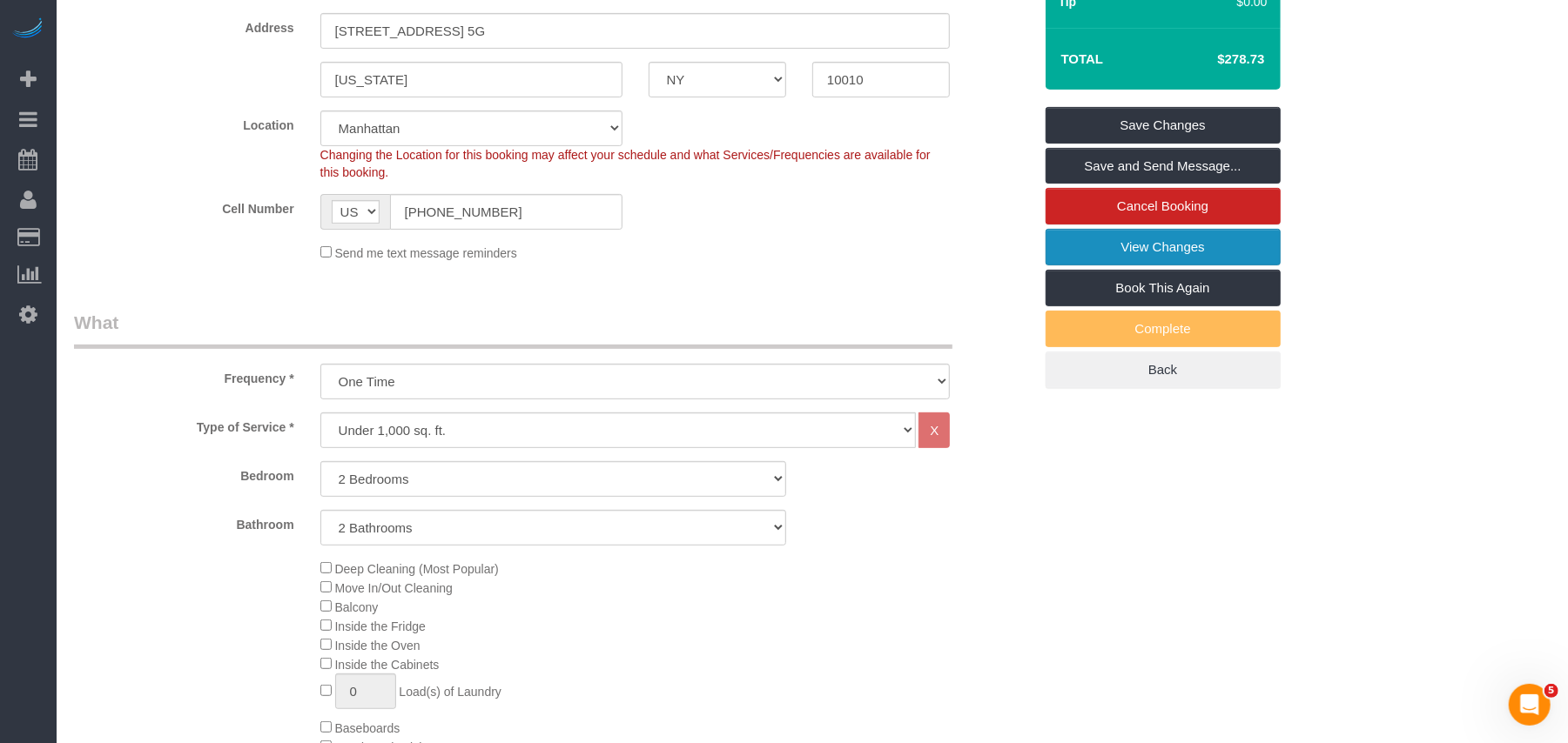
click at [1134, 261] on link "View Changes" at bounding box center [1163, 246] width 235 height 37
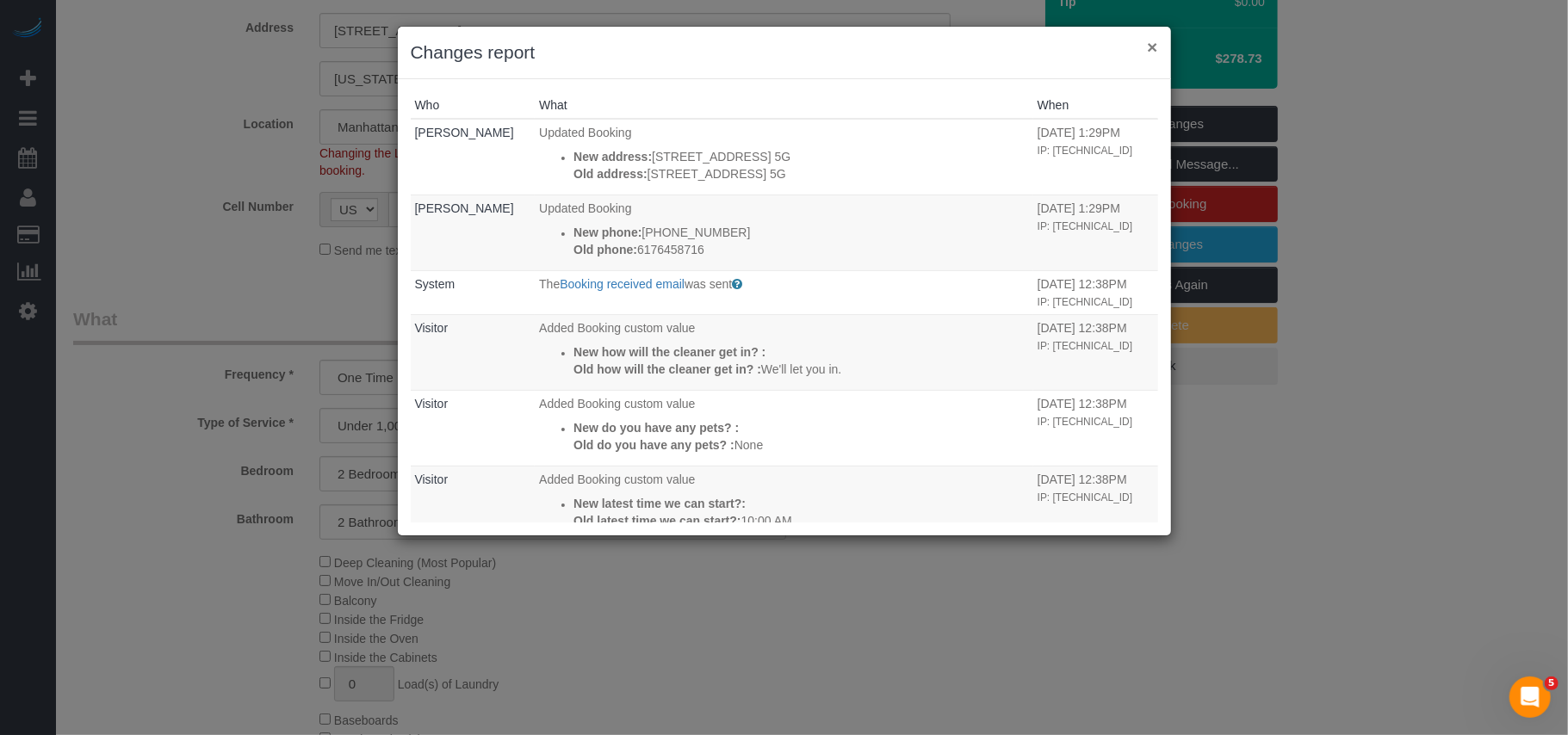
click at [1156, 46] on button "×" at bounding box center [1151, 47] width 10 height 19
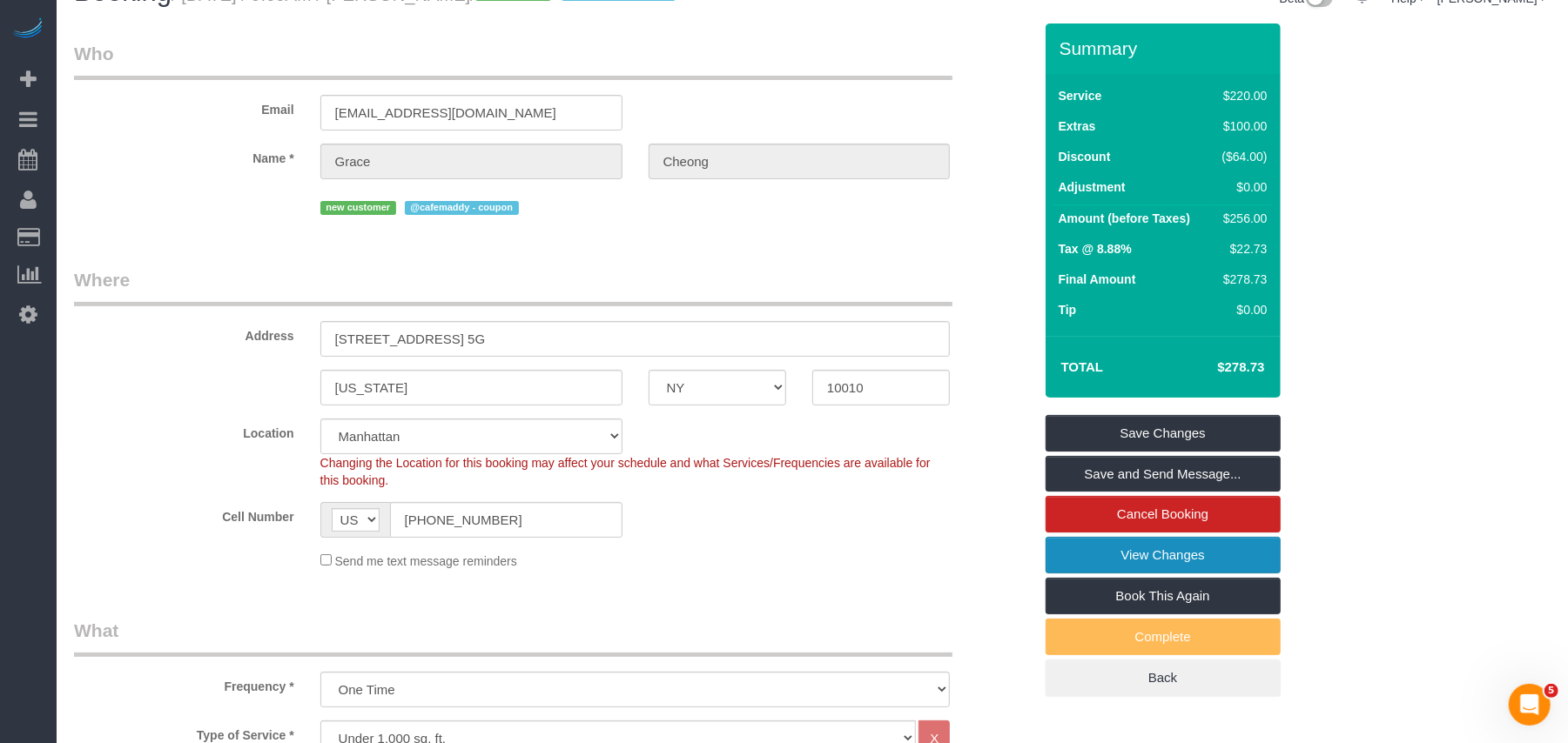
scroll to position [0, 0]
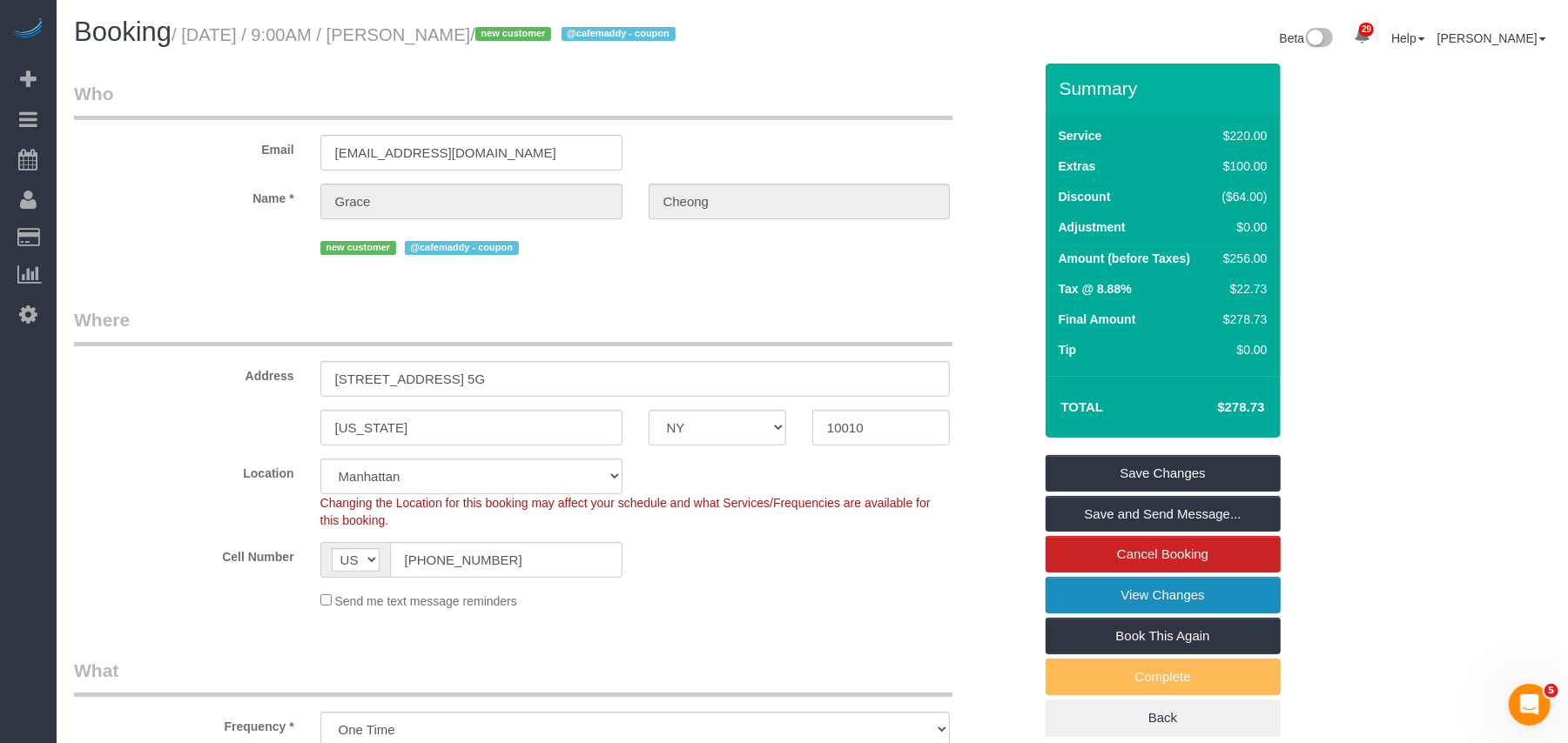
click at [1151, 583] on link "View Changes" at bounding box center [1163, 595] width 235 height 37
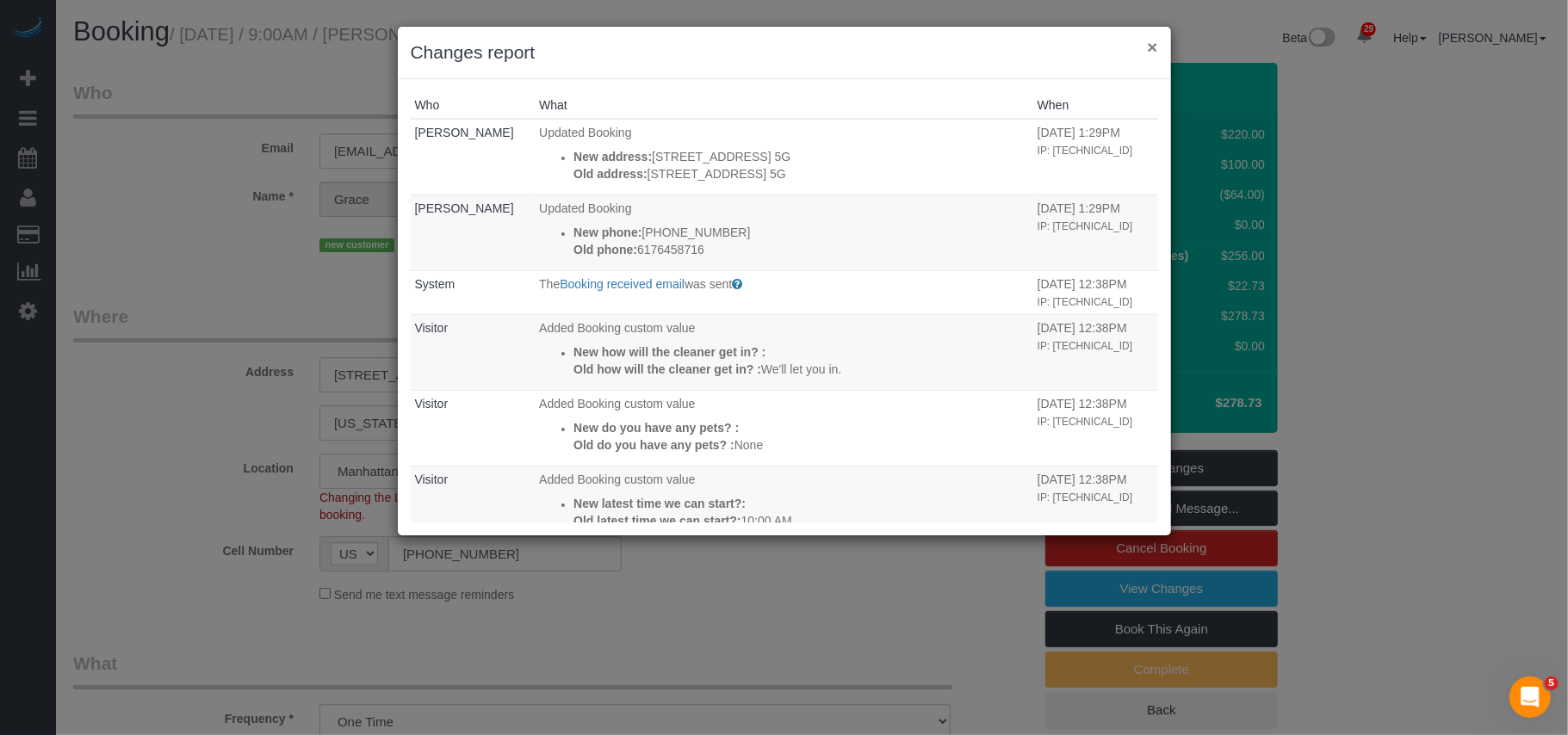
click at [1146, 46] on button "×" at bounding box center [1151, 47] width 10 height 19
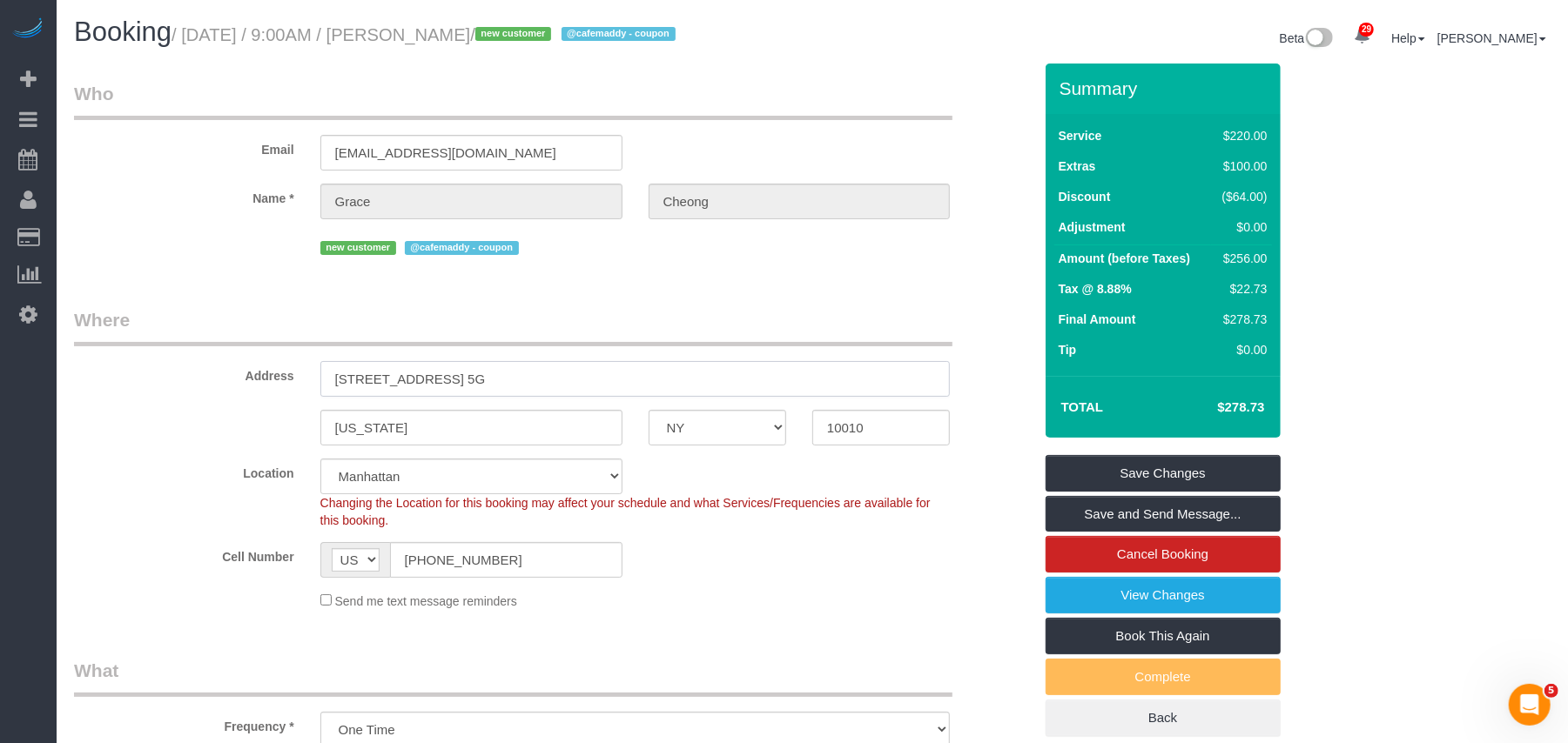
drag, startPoint x: 530, startPoint y: 374, endPoint x: 315, endPoint y: 374, distance: 215.0
click at [315, 374] on div "[STREET_ADDRESS] 5G" at bounding box center [635, 379] width 656 height 36
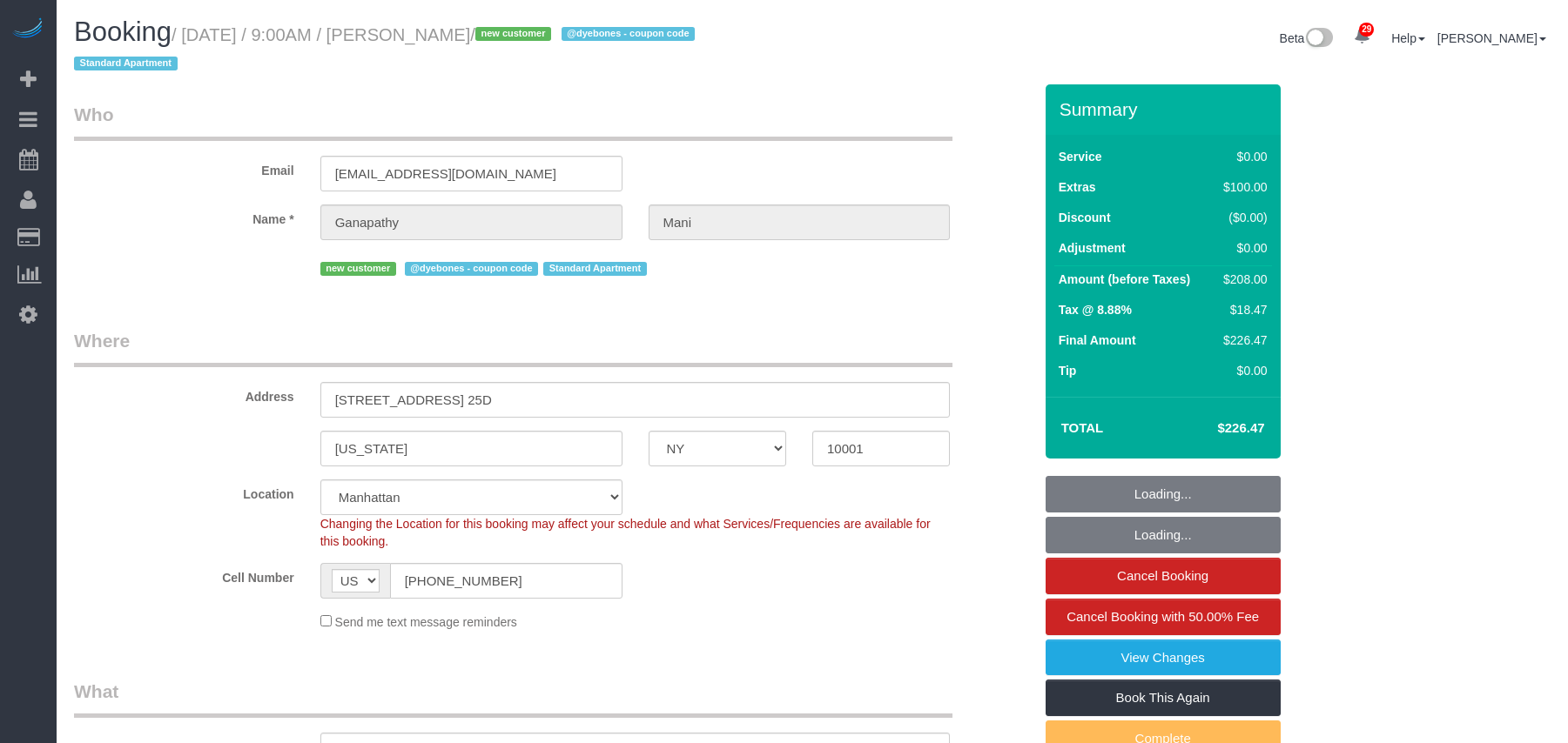
select select "NY"
select select "1"
select select "number:58"
select select "number:69"
select select "number:15"
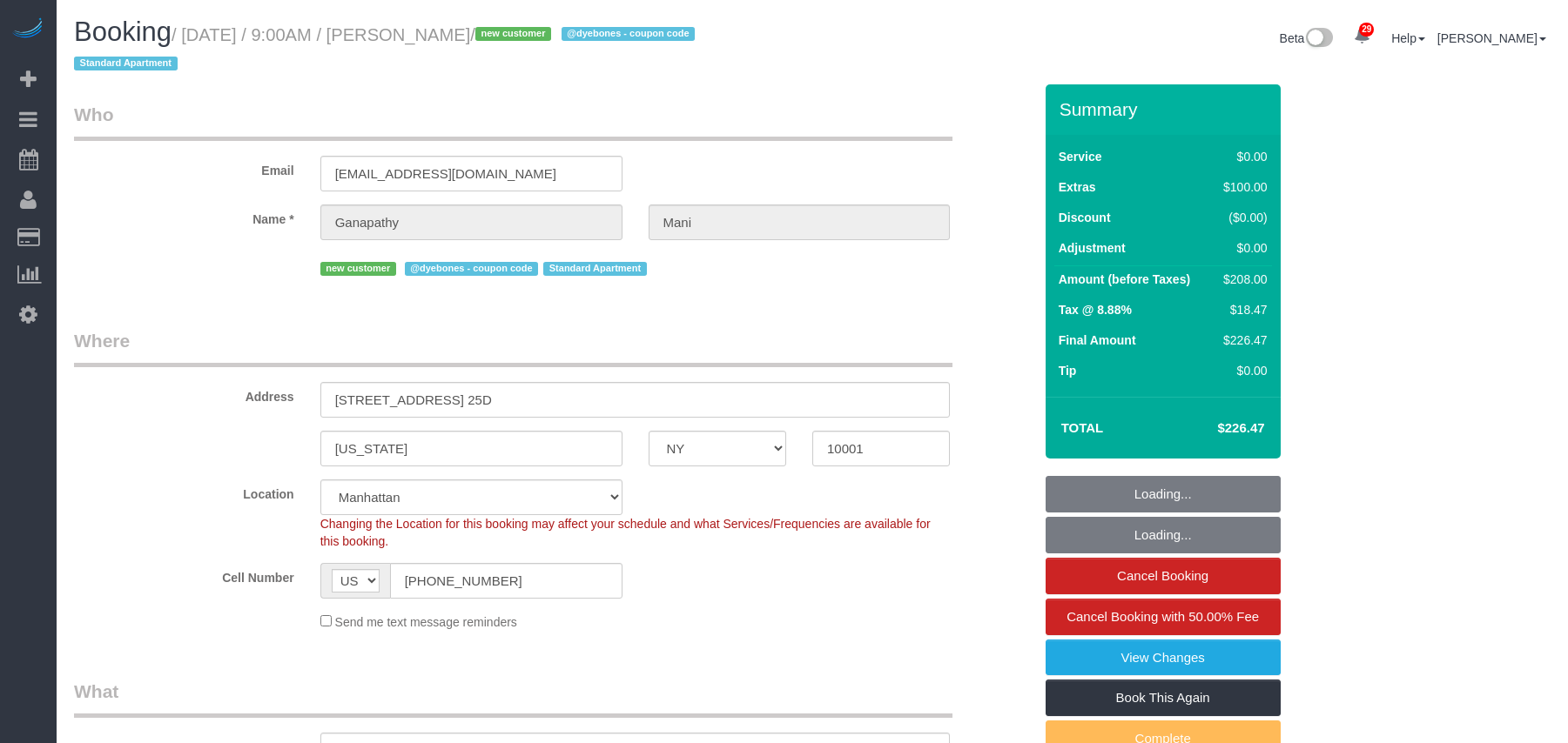
select select "number:7"
select select "object:1540"
select select "spot1"
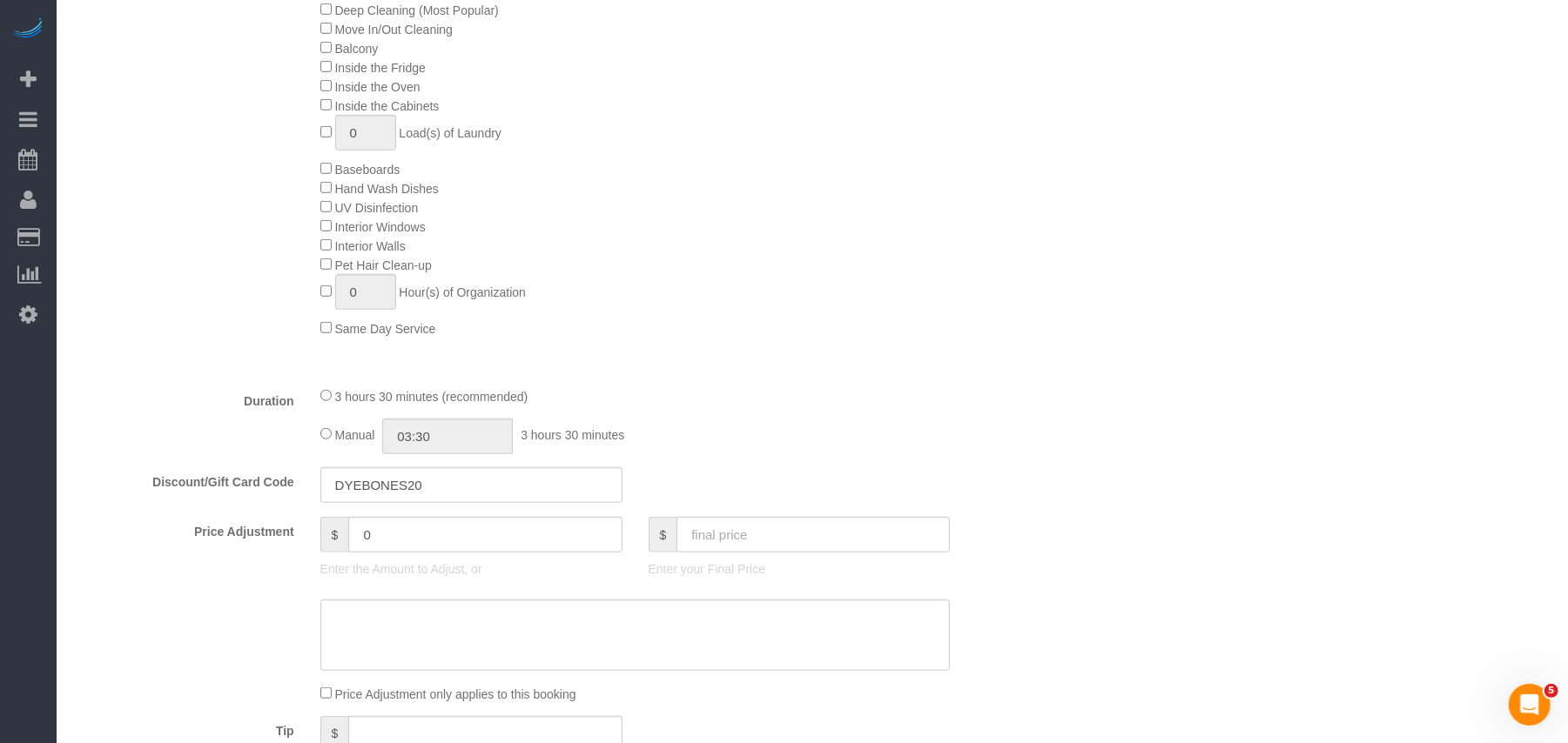
scroll to position [1045, 0]
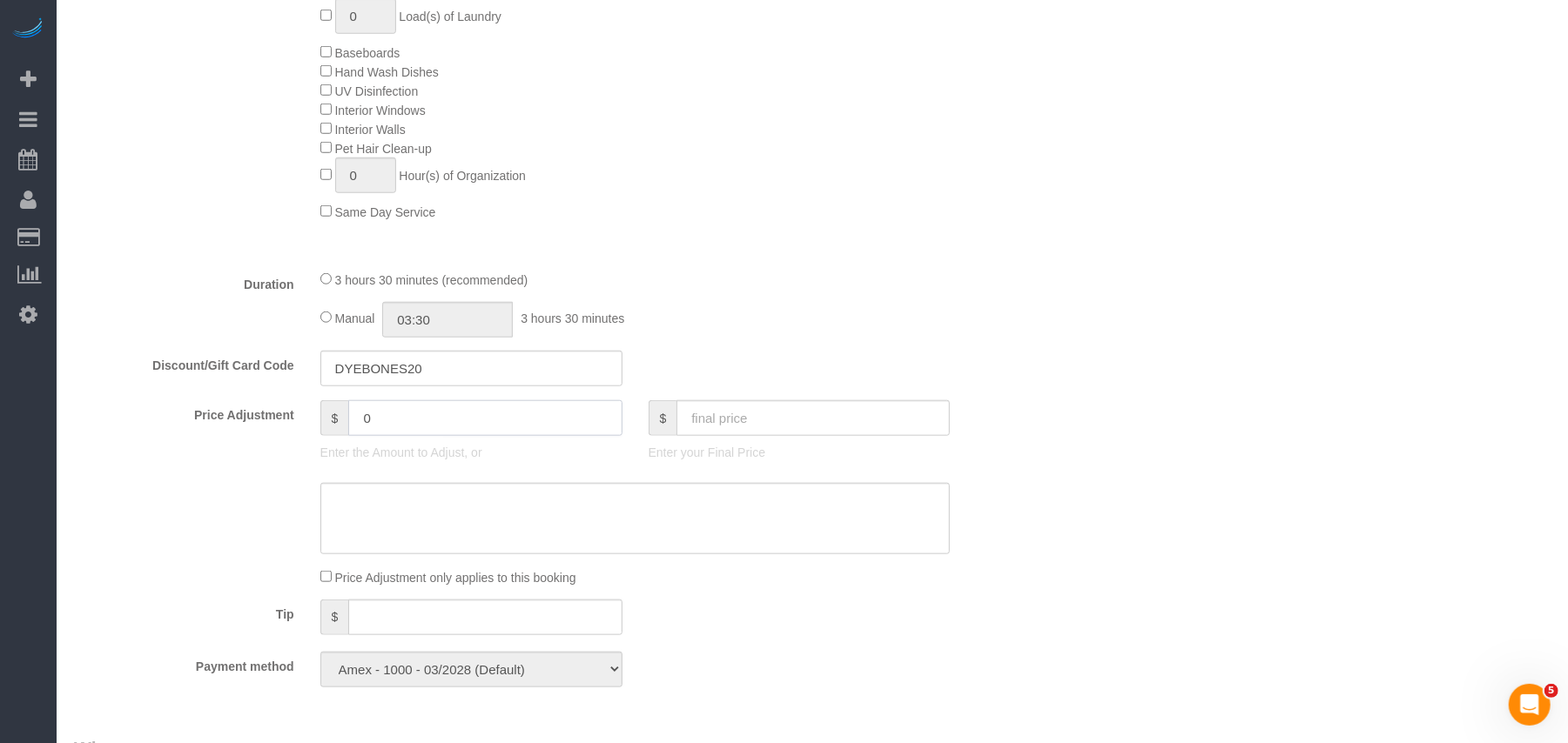
click at [317, 414] on div "$ 0 Enter the Amount to Adjust, or" at bounding box center [471, 435] width 328 height 69
type input "80"
click at [390, 522] on textarea at bounding box center [635, 519] width 631 height 71
click at [624, 509] on textarea at bounding box center [635, 519] width 631 height 71
click at [645, 505] on textarea at bounding box center [635, 519] width 631 height 71
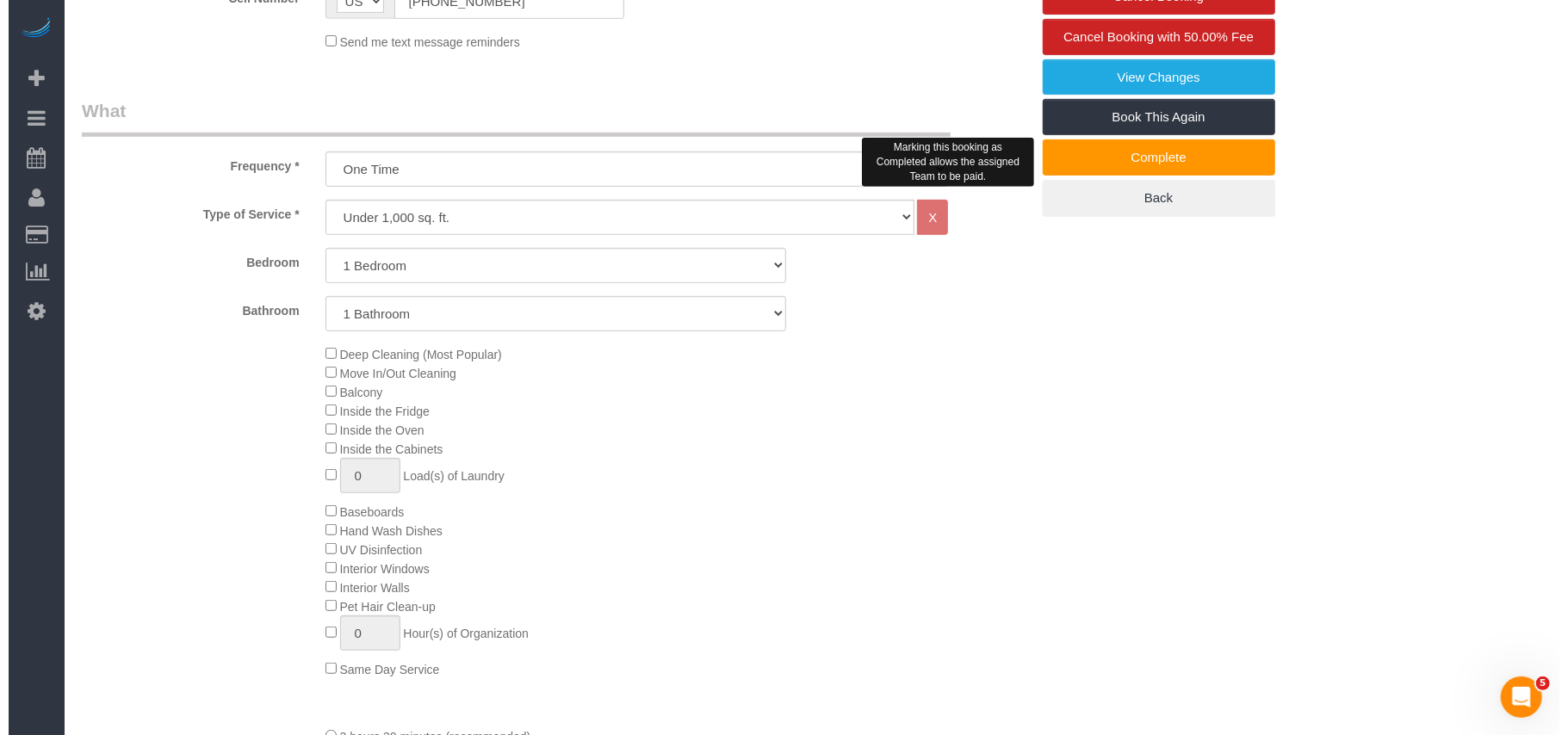
scroll to position [0, 0]
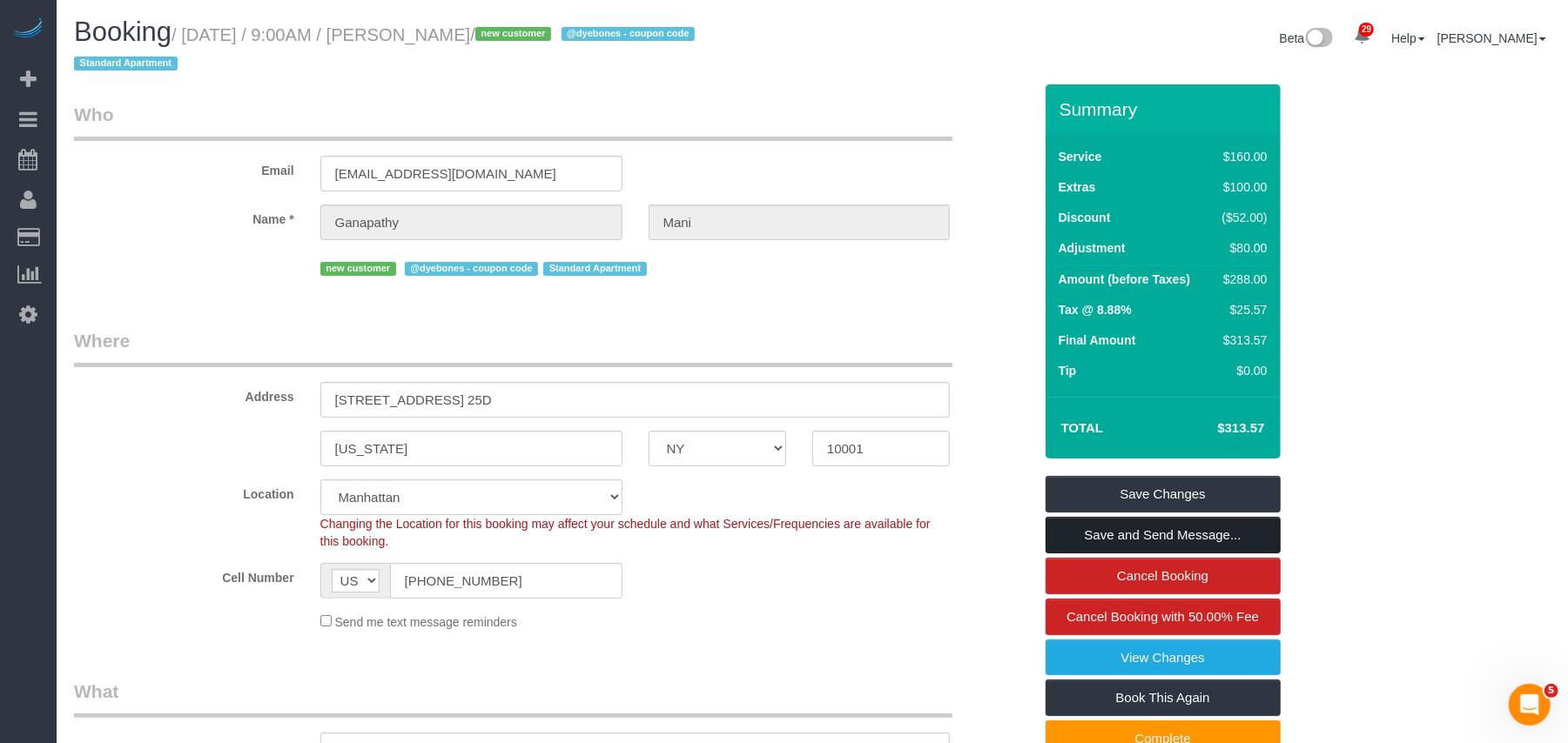
type textarea "2 hour extra.(1 hr free as one time courtesy as a new client and cleaner was la…"
click at [1171, 527] on link "Save and Send Message..." at bounding box center [1163, 535] width 235 height 37
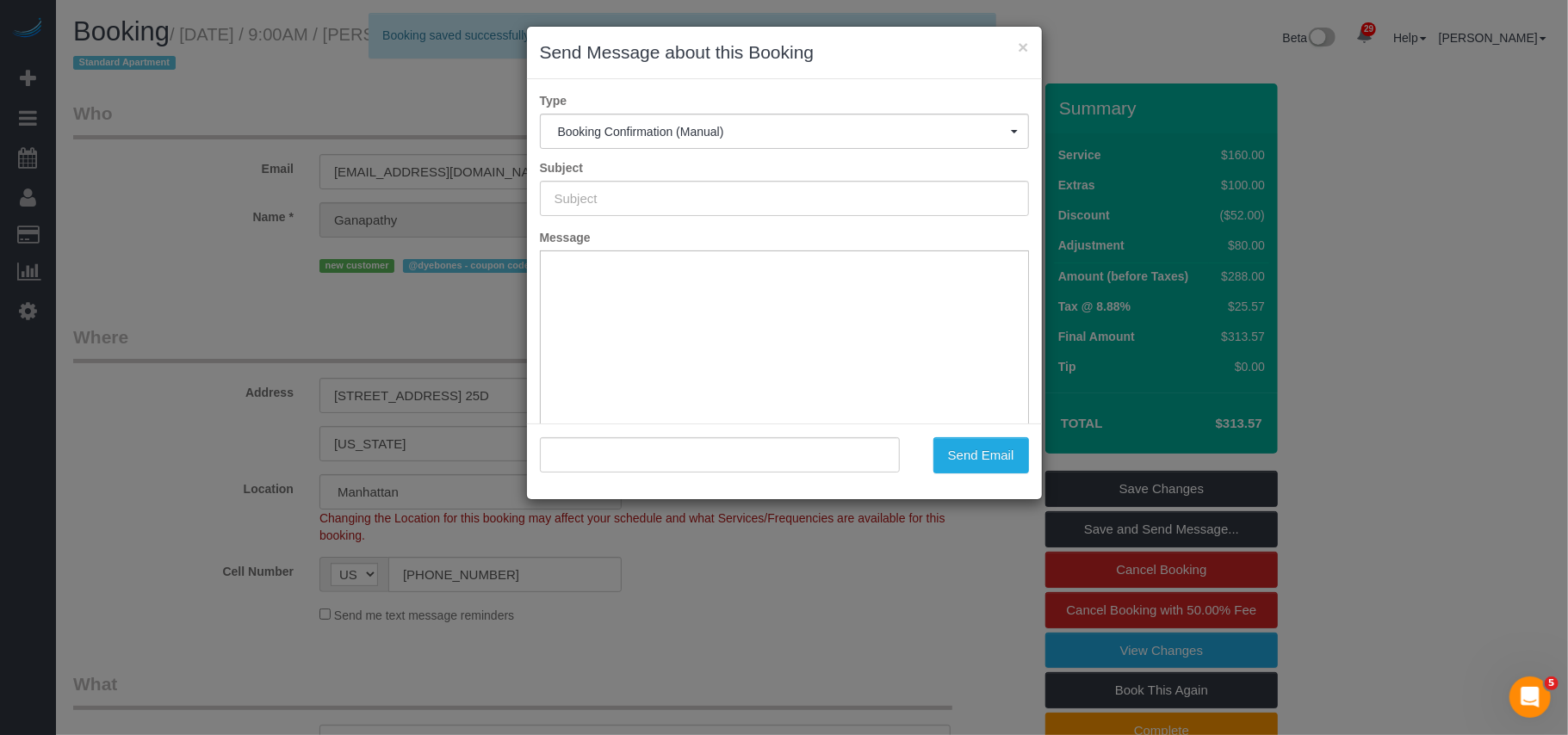
type input "Cleaning Confirmed for 09/29/2025 at 9:00am"
type input ""Ganapathy Mani" <mrganapathy@gmail.com>"
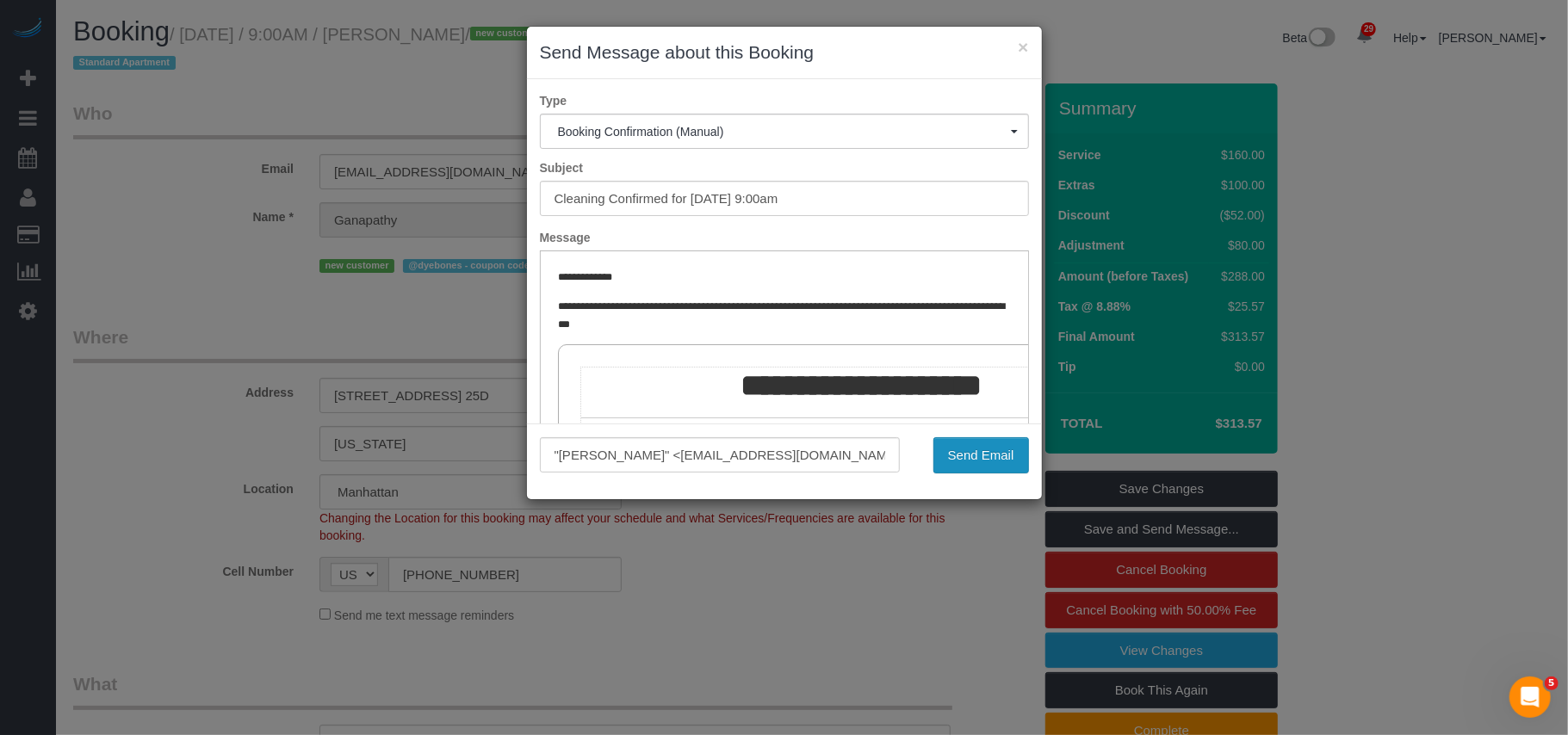
drag, startPoint x: 1000, startPoint y: 455, endPoint x: 985, endPoint y: 453, distance: 15.1
click at [999, 456] on button "Send Email" at bounding box center [980, 455] width 95 height 36
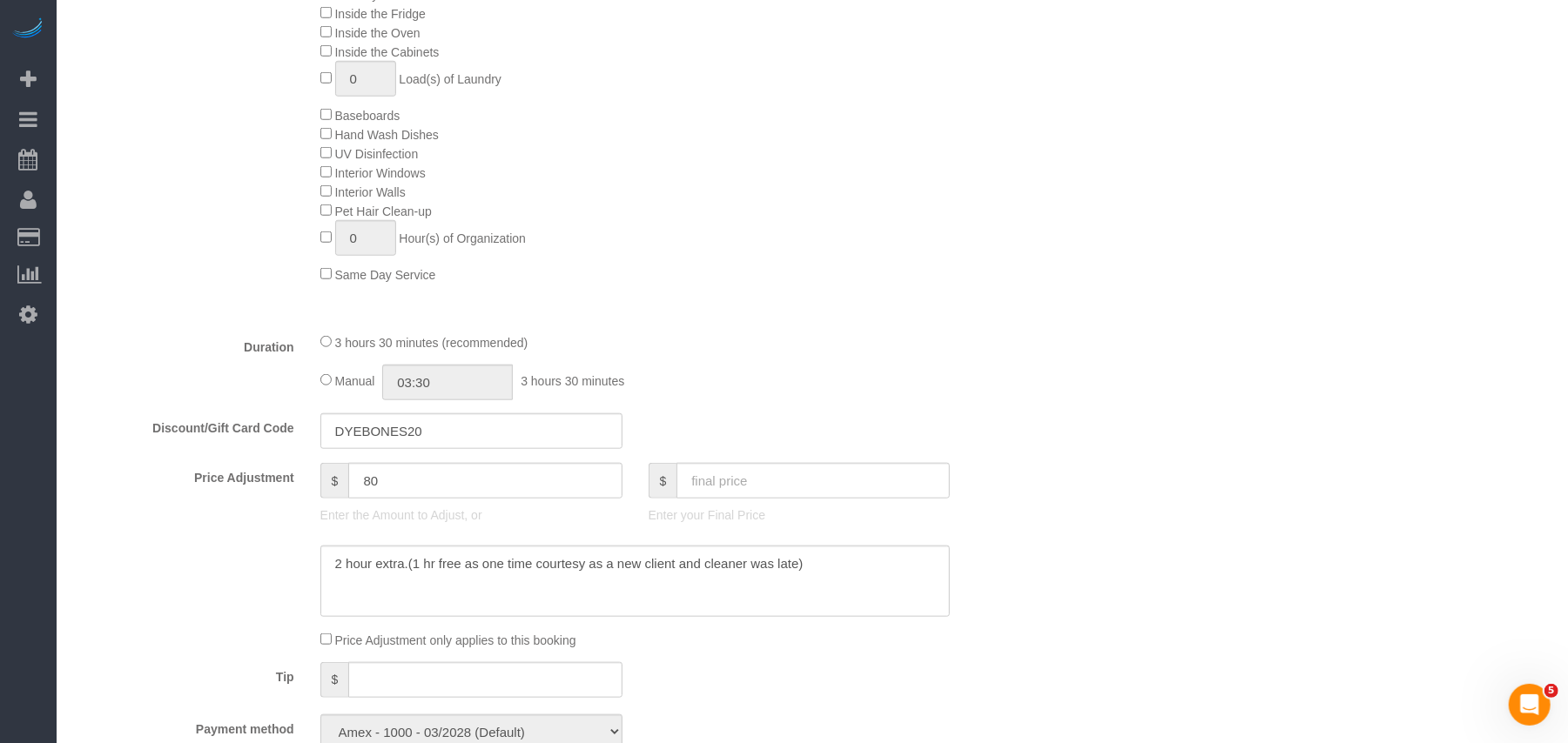
scroll to position [1392, 0]
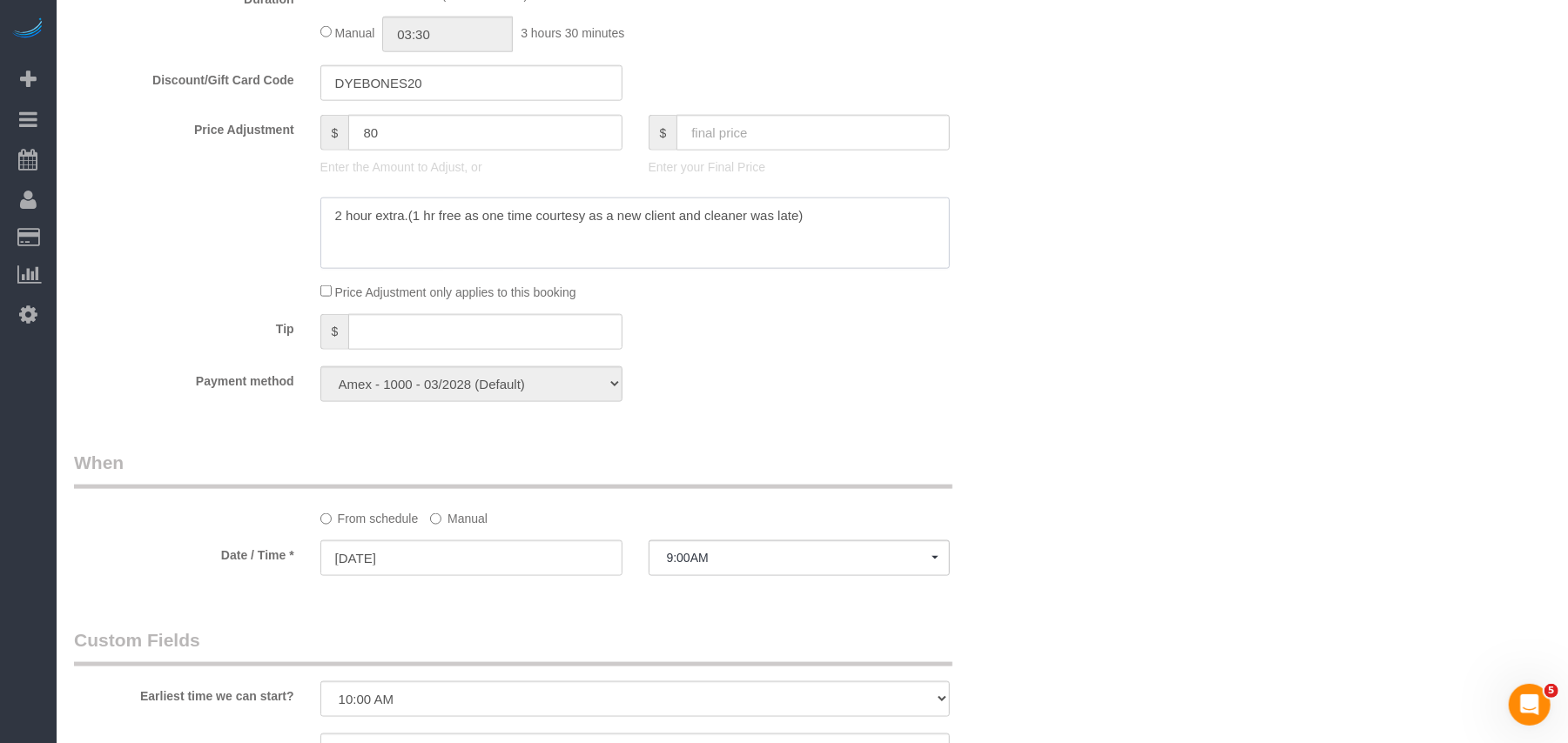
drag, startPoint x: 410, startPoint y: 217, endPoint x: 827, endPoint y: 217, distance: 417.0
click at [827, 217] on textarea at bounding box center [635, 233] width 631 height 71
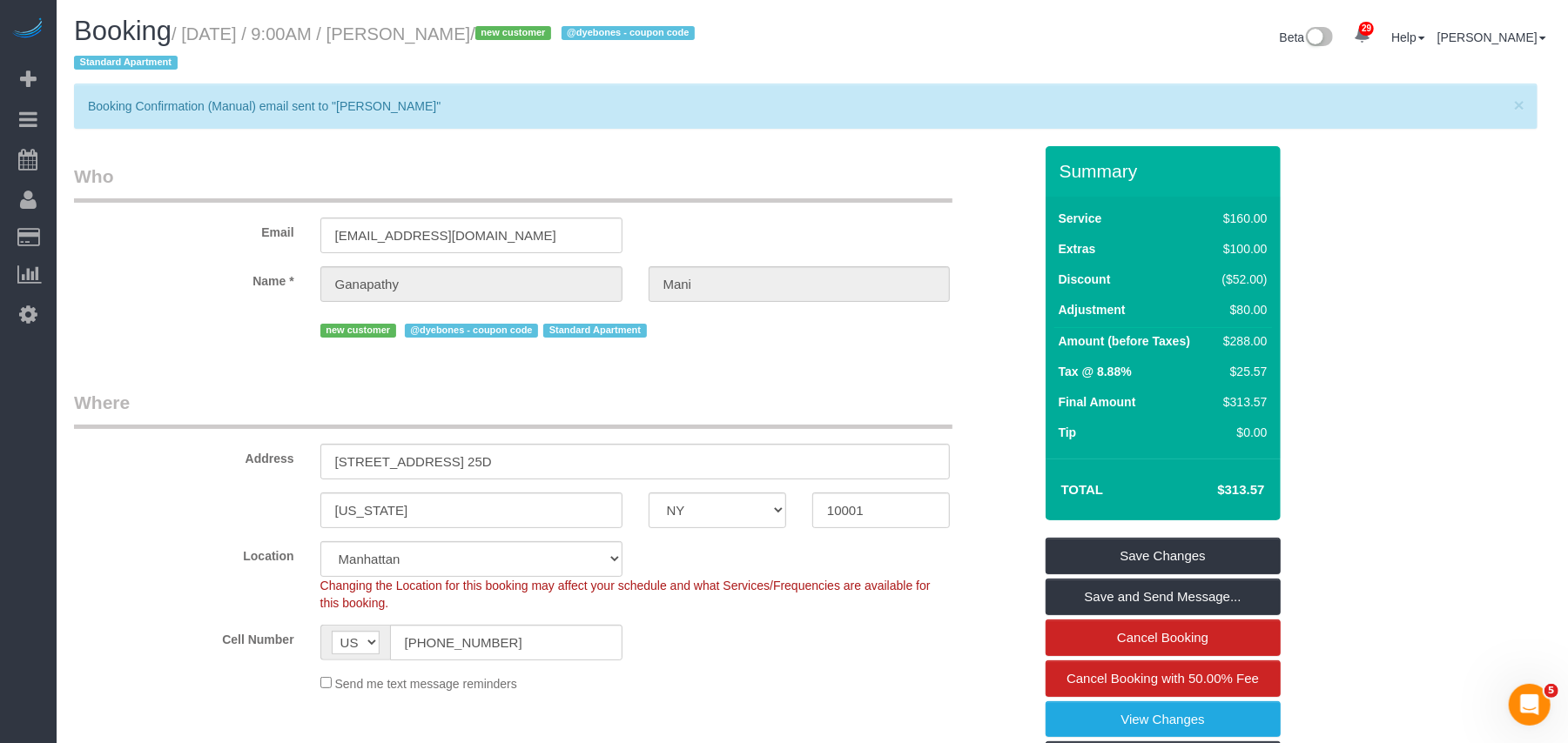
scroll to position [0, 0]
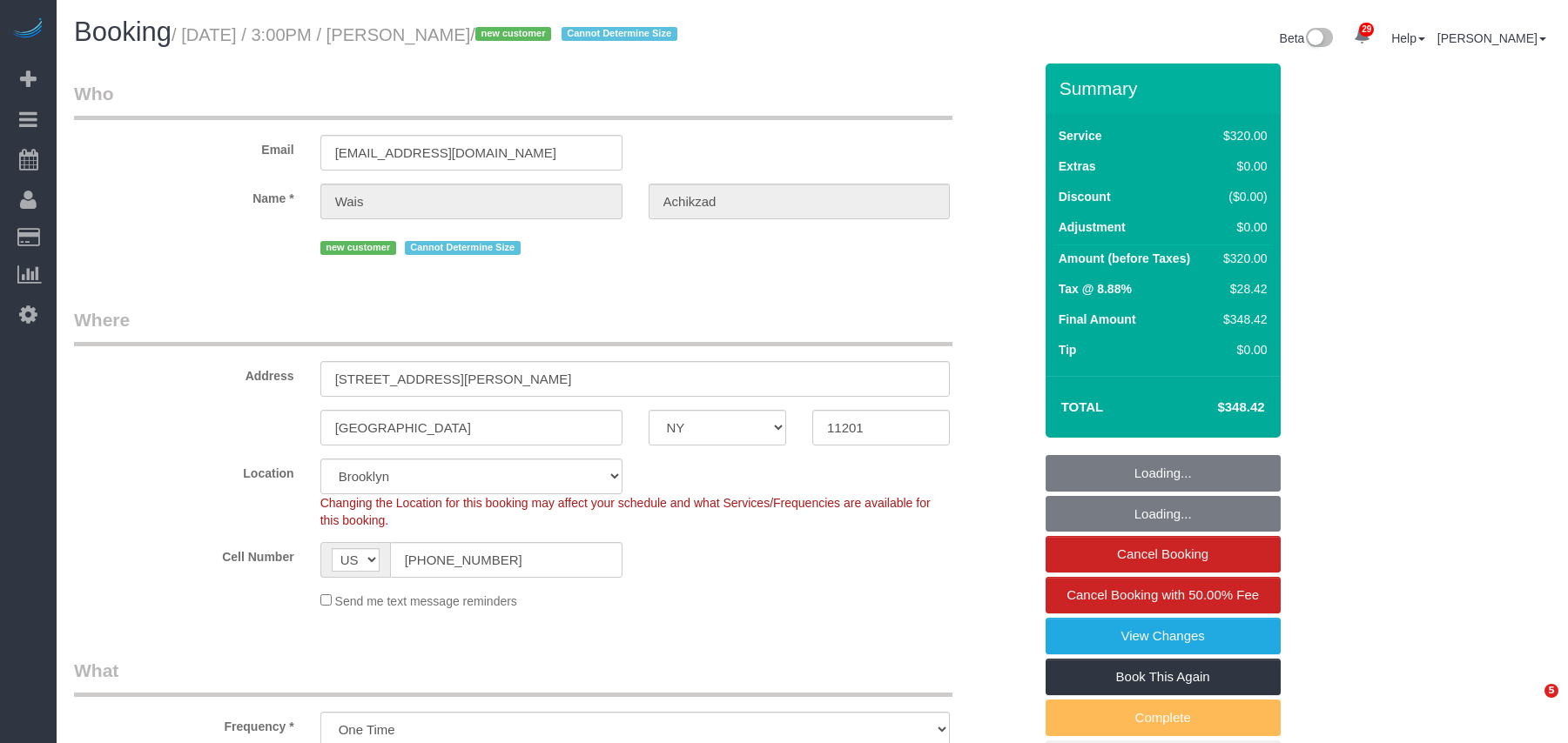
select select "NY"
select select "number:59"
select select "number:75"
select select "number:15"
select select "number:5"
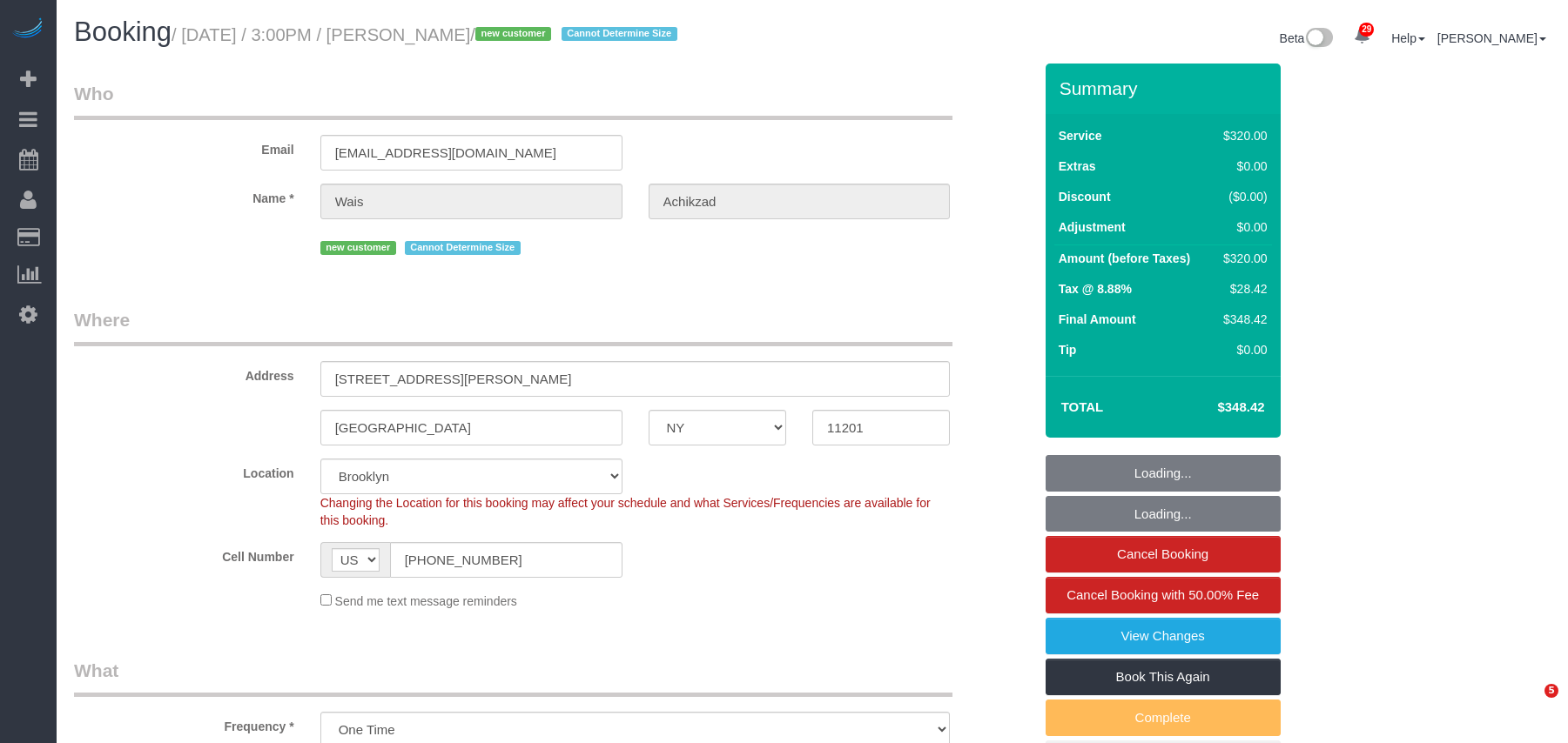
select select "spot1"
select select "object:1465"
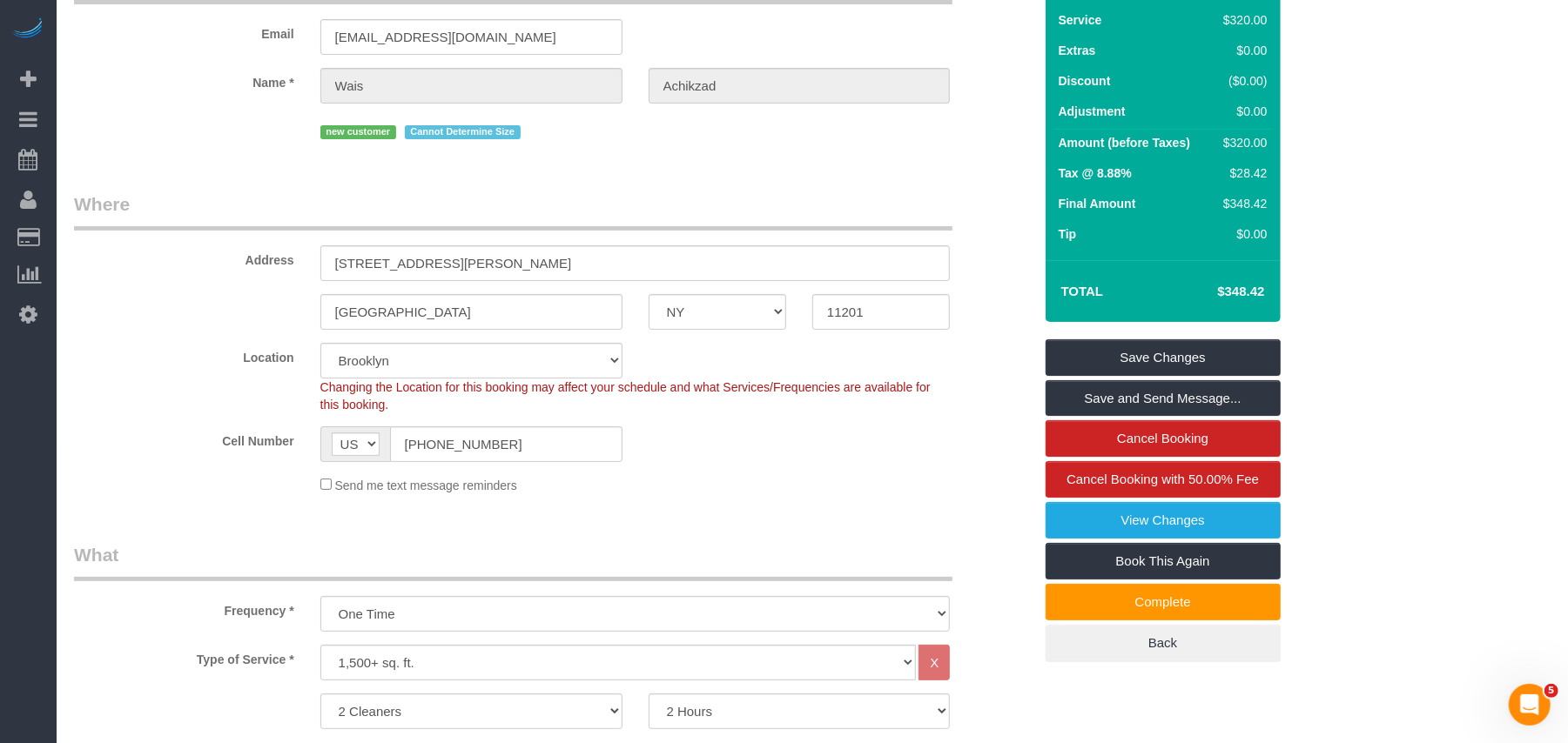
drag, startPoint x: 712, startPoint y: 576, endPoint x: 712, endPoint y: 558, distance: 18.0
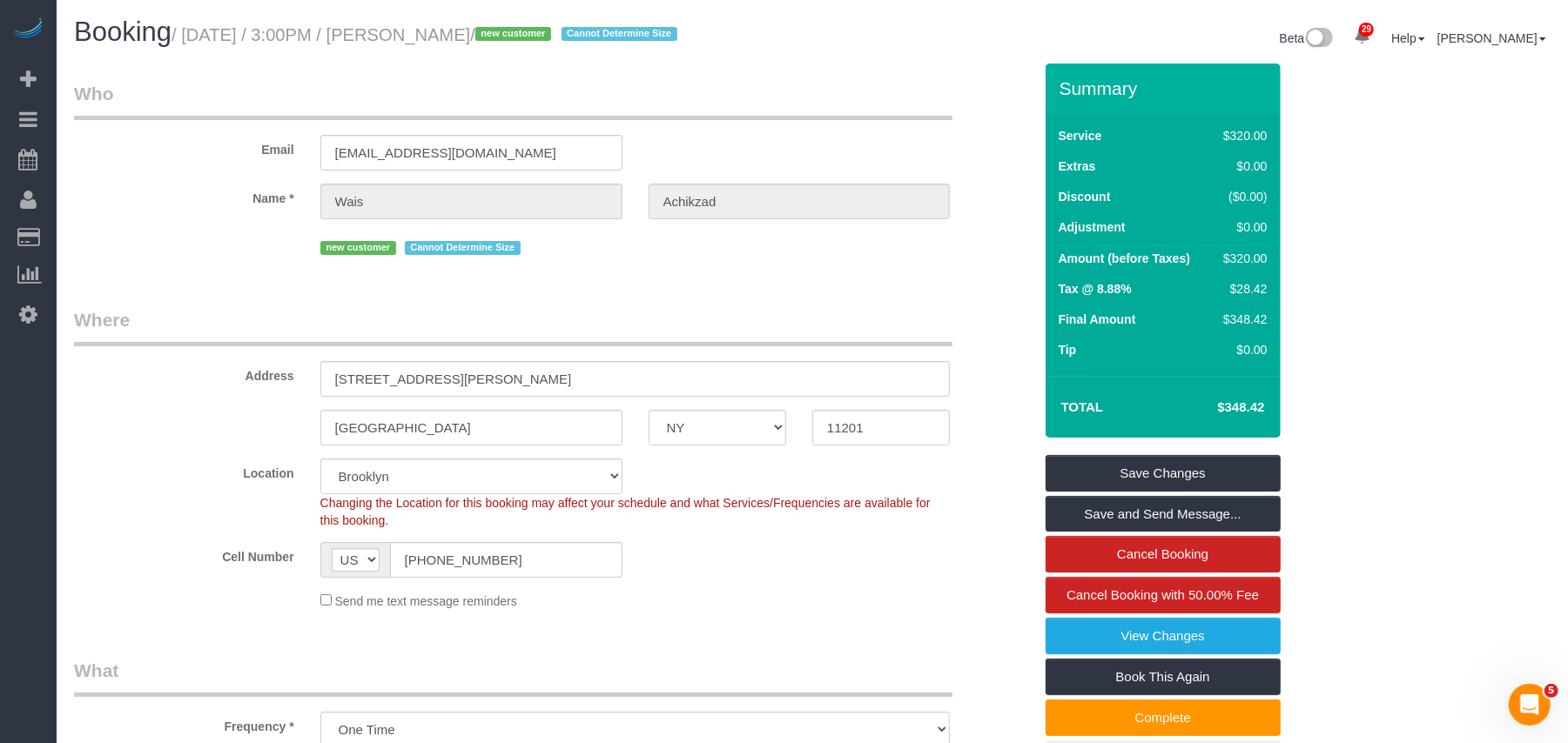
drag, startPoint x: 279, startPoint y: 47, endPoint x: 439, endPoint y: 36, distance: 160.4
click at [439, 36] on small "/ [DATE] / 3:00PM / [PERSON_NAME] / new customer Cannot Determine Size" at bounding box center [426, 35] width 511 height 19
copy small "[PERSON_NAME]"
drag, startPoint x: 551, startPoint y: 35, endPoint x: 190, endPoint y: 32, distance: 361.0
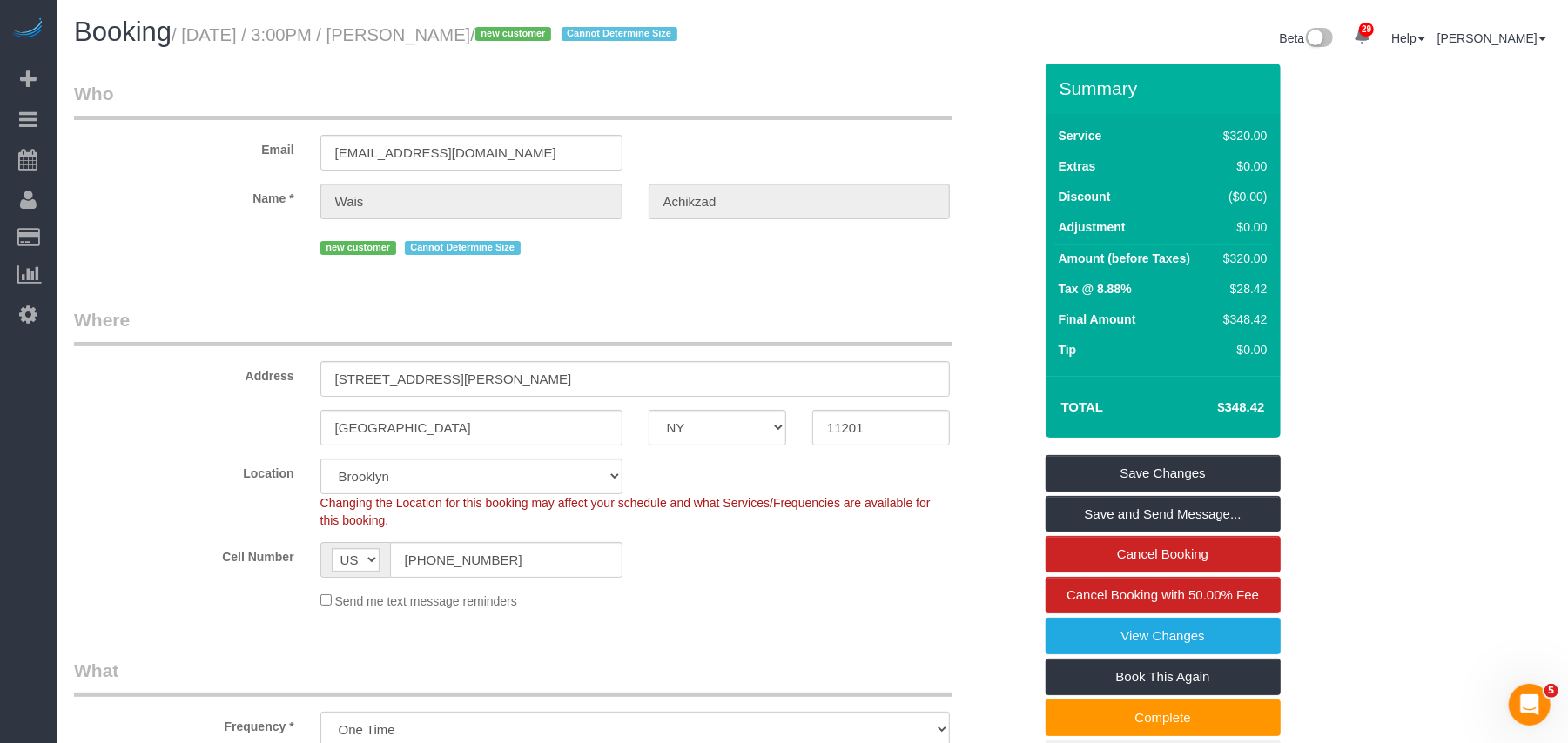
click at [190, 32] on small "/ [DATE] / 3:00PM / [PERSON_NAME] / new customer Cannot Determine Size" at bounding box center [426, 35] width 511 height 19
copy small "[DATE] / 3:00PM / Wais Achikzad"
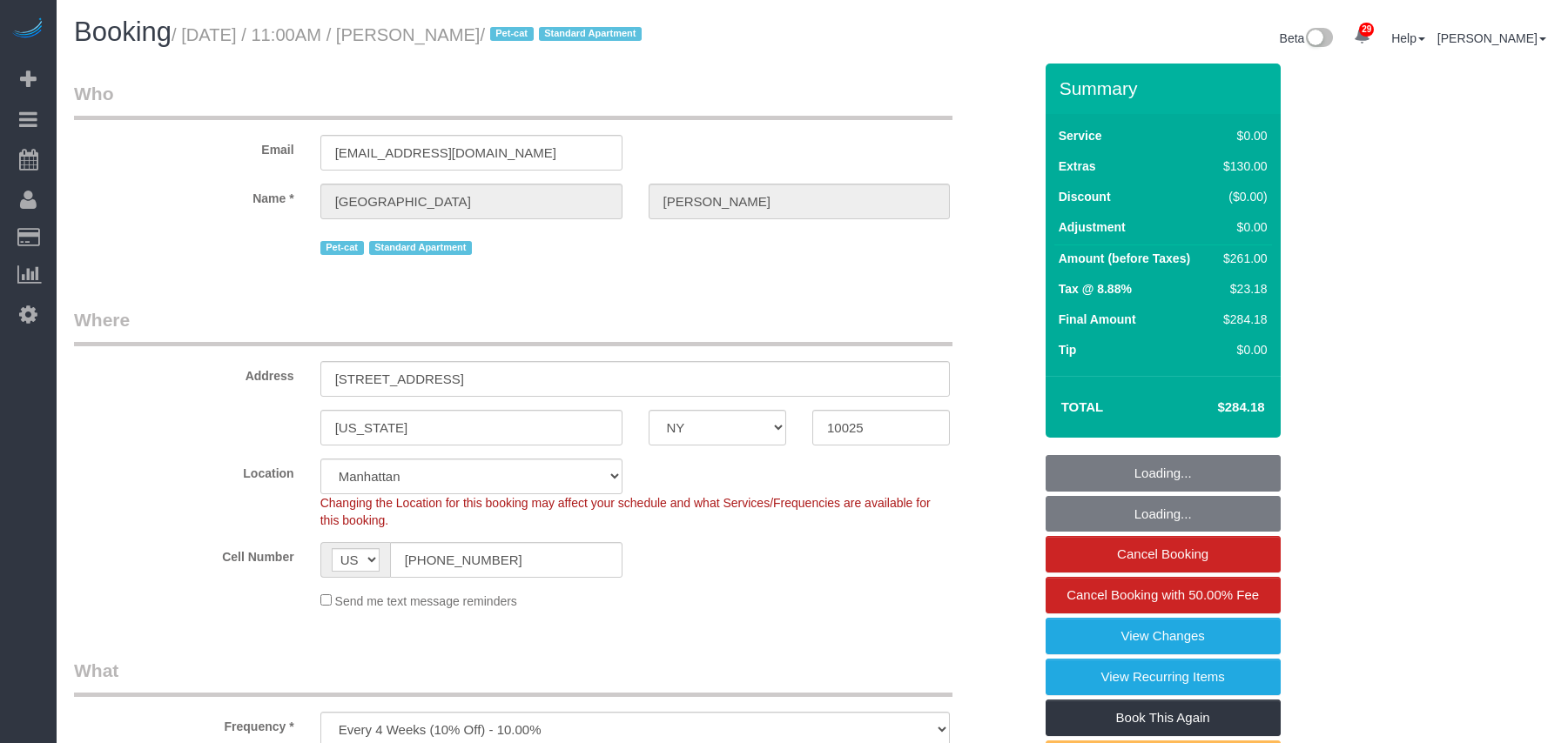
select select "NY"
select select "1"
select select "string:stripe-pm_1QANHu4VGloSiKo7elLGN8pZ"
select select "spot1"
select select "number:57"
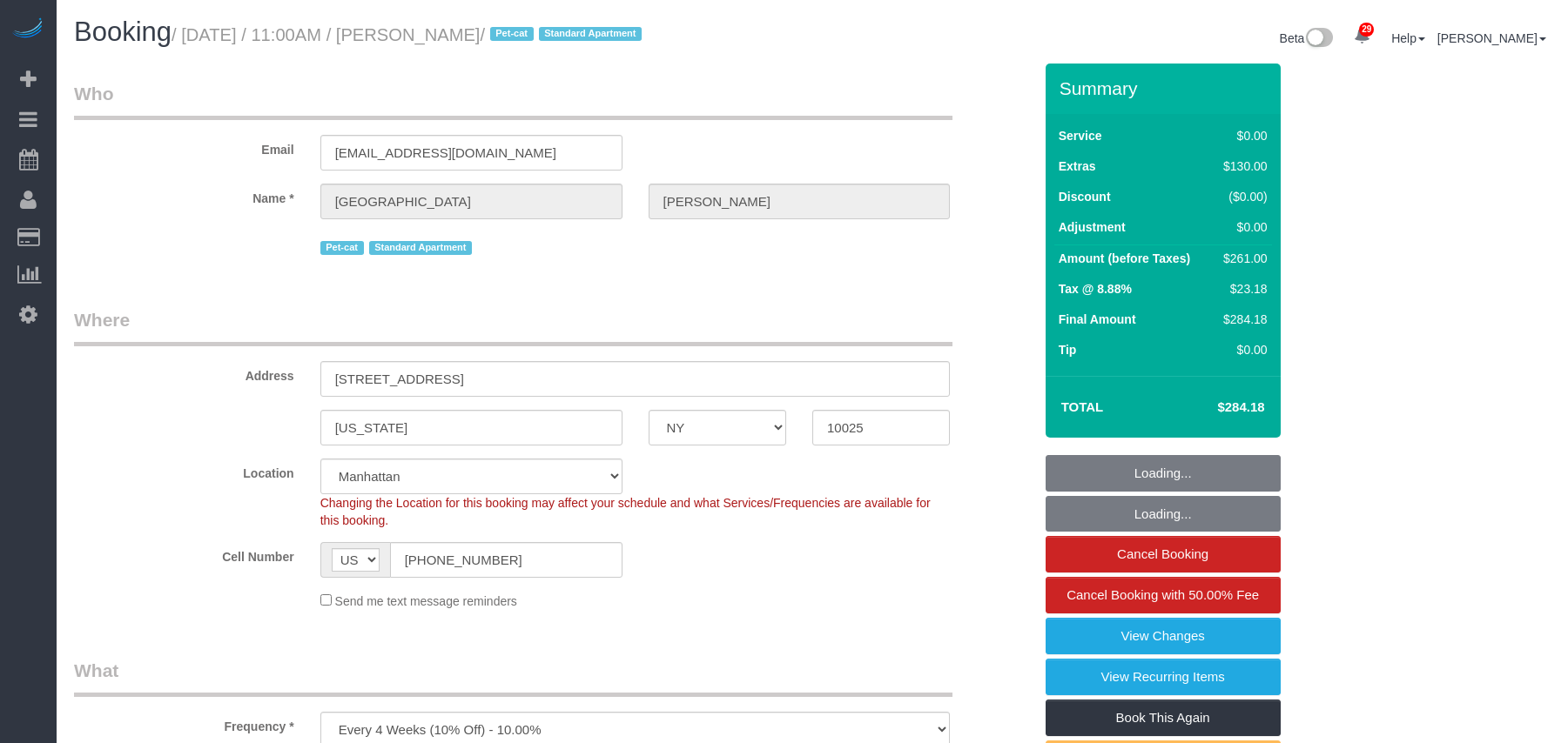
select select "number:74"
select select "number:14"
select select "number:5"
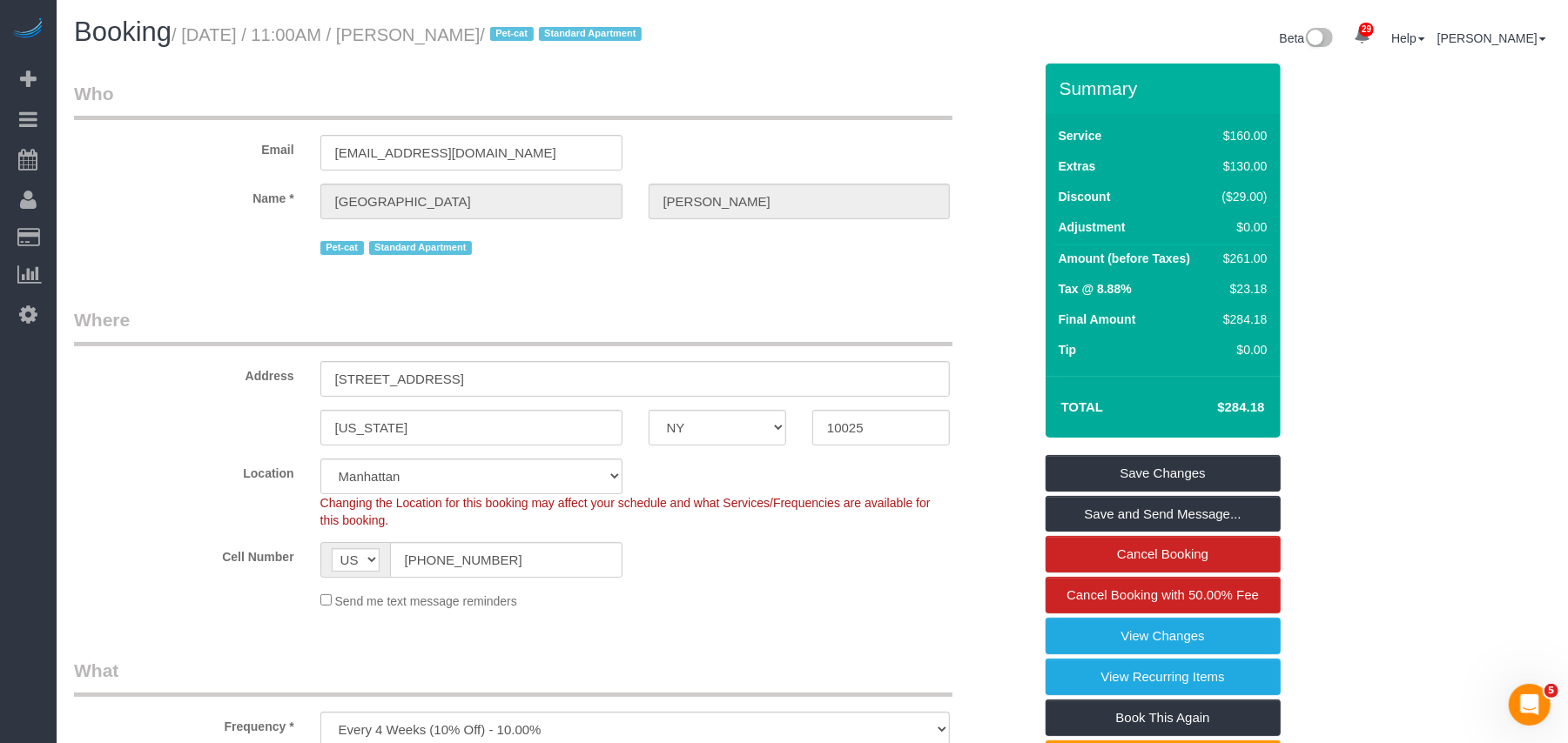
drag, startPoint x: 556, startPoint y: 35, endPoint x: 189, endPoint y: 40, distance: 367.0
click at [189, 40] on small "/ September 29, 2025 / 11:00AM / Devon Morera / Pet-cat Standard Apartment" at bounding box center [409, 35] width 475 height 19
copy small "September 29, 2025 / 11:00AM / Devon Morera"
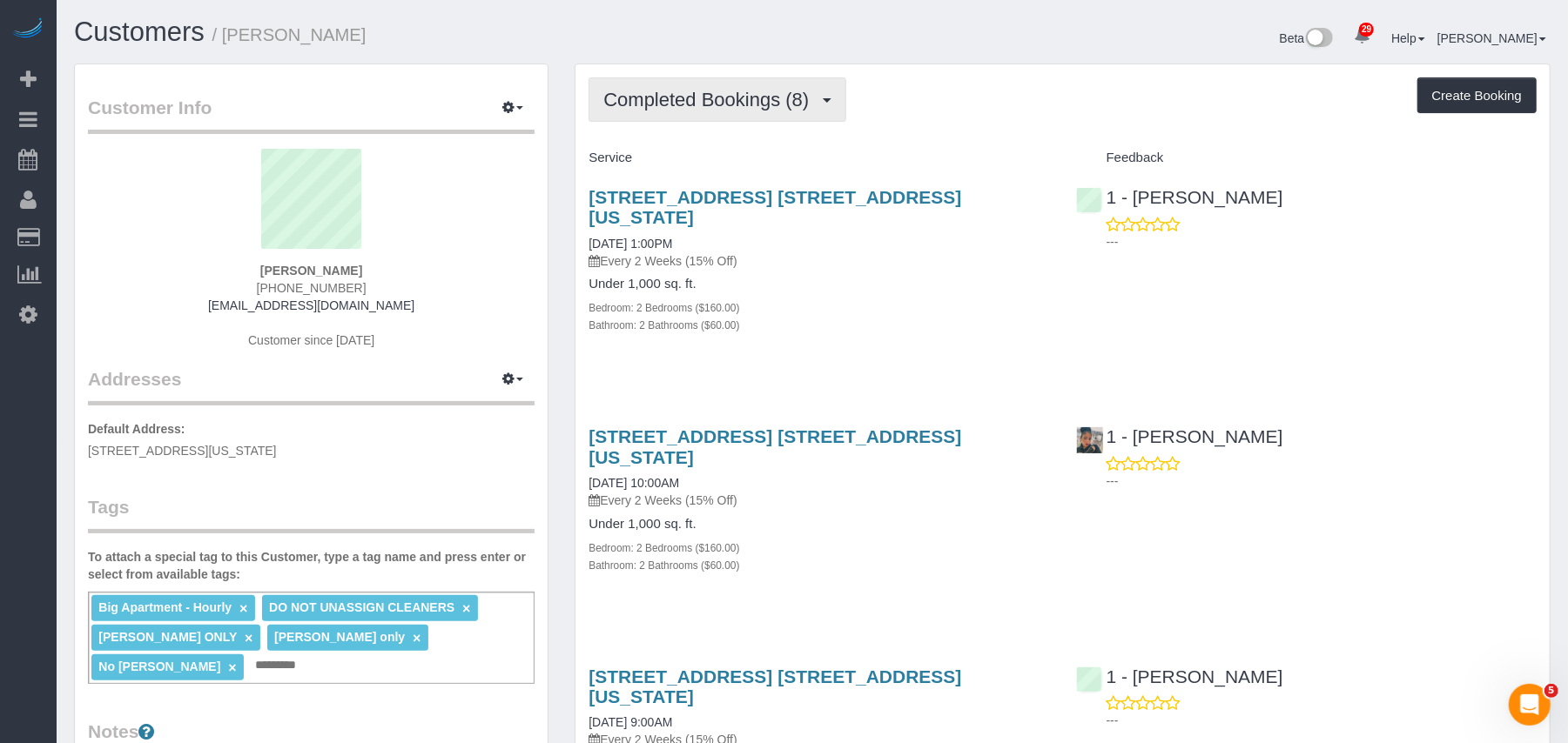
drag, startPoint x: 696, startPoint y: 122, endPoint x: 694, endPoint y: 130, distance: 8.2
click at [697, 122] on button "Completed Bookings (8)" at bounding box center [717, 99] width 258 height 44
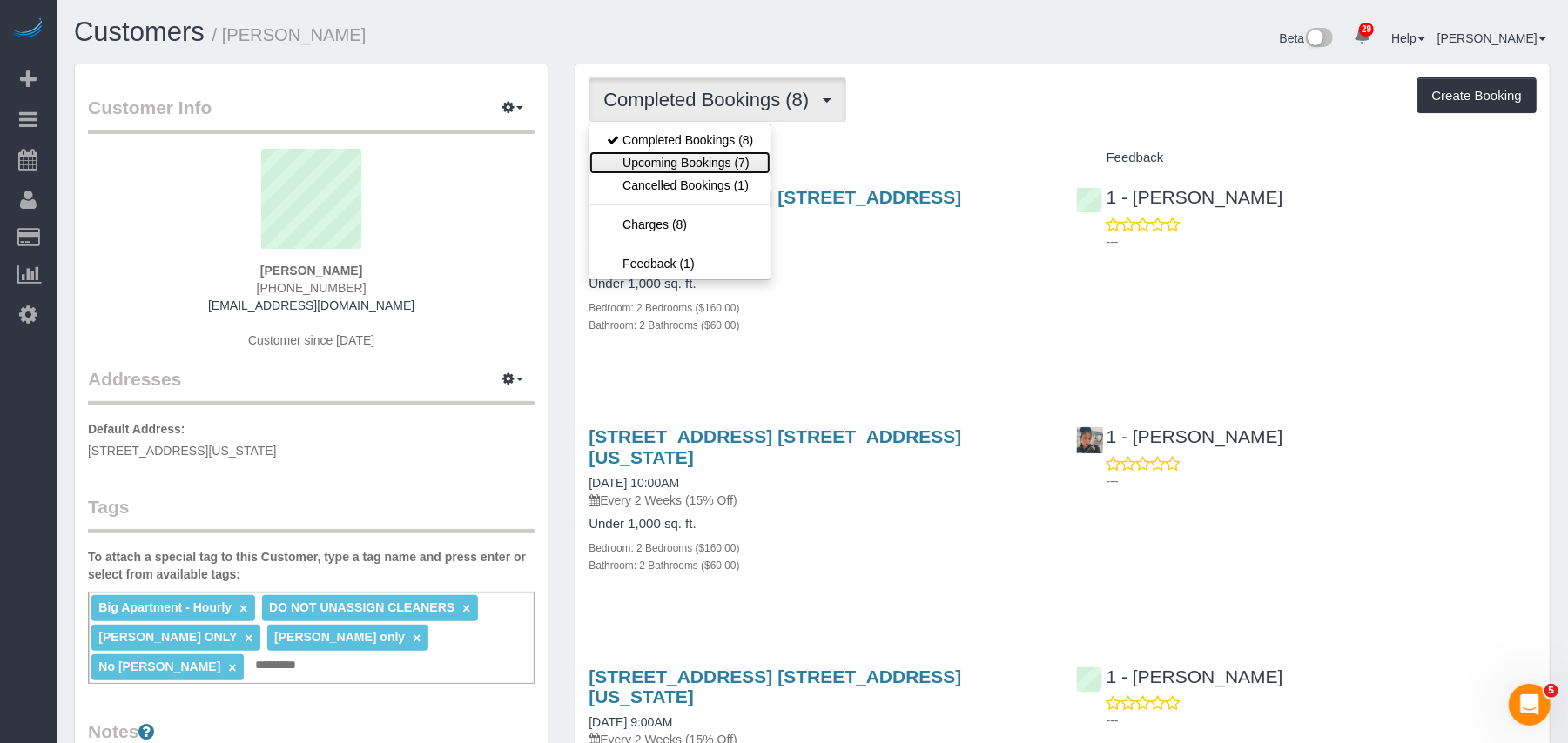
click at [683, 169] on link "Upcoming Bookings (7)" at bounding box center [679, 163] width 181 height 22
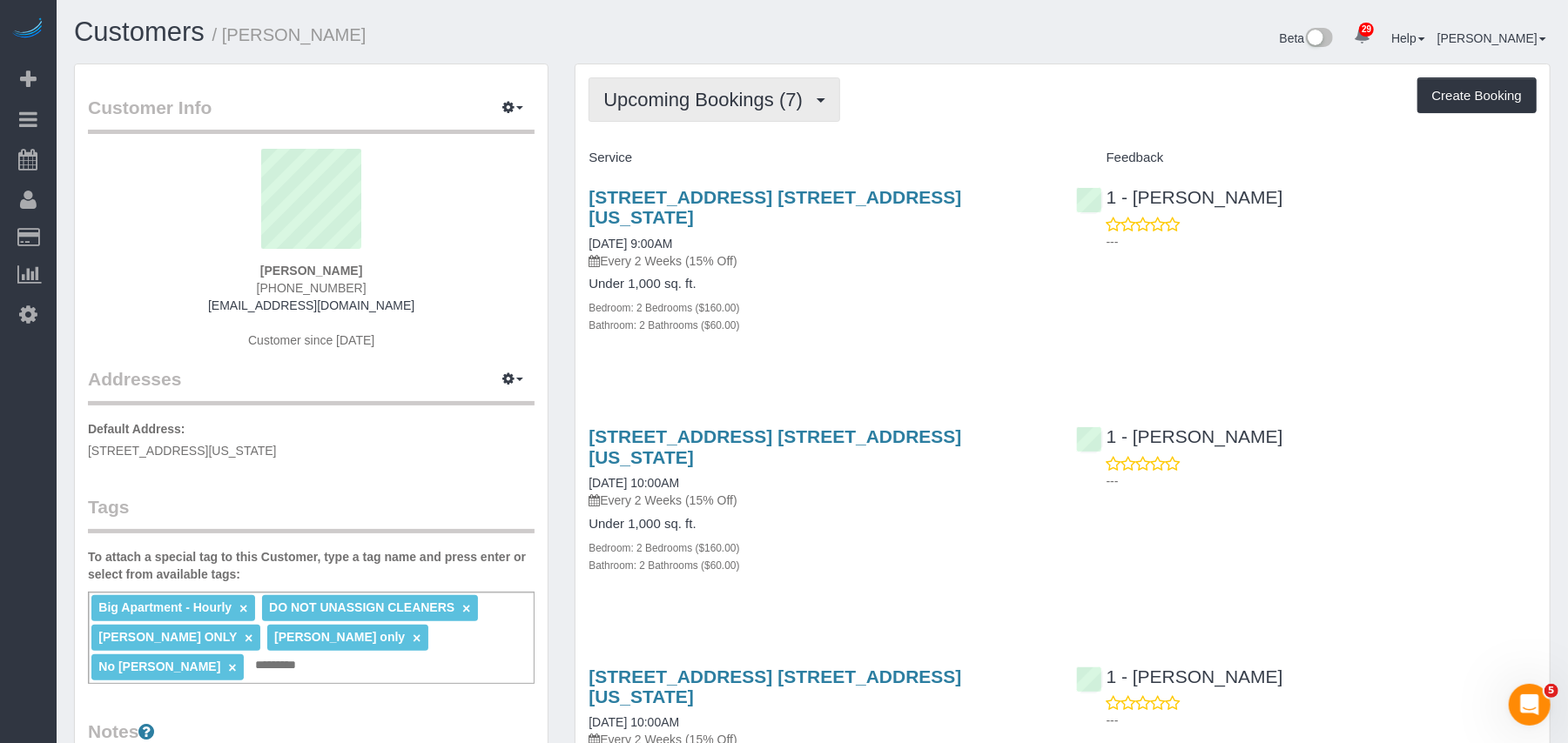
click at [785, 116] on button "Upcoming Bookings (7)" at bounding box center [714, 99] width 251 height 44
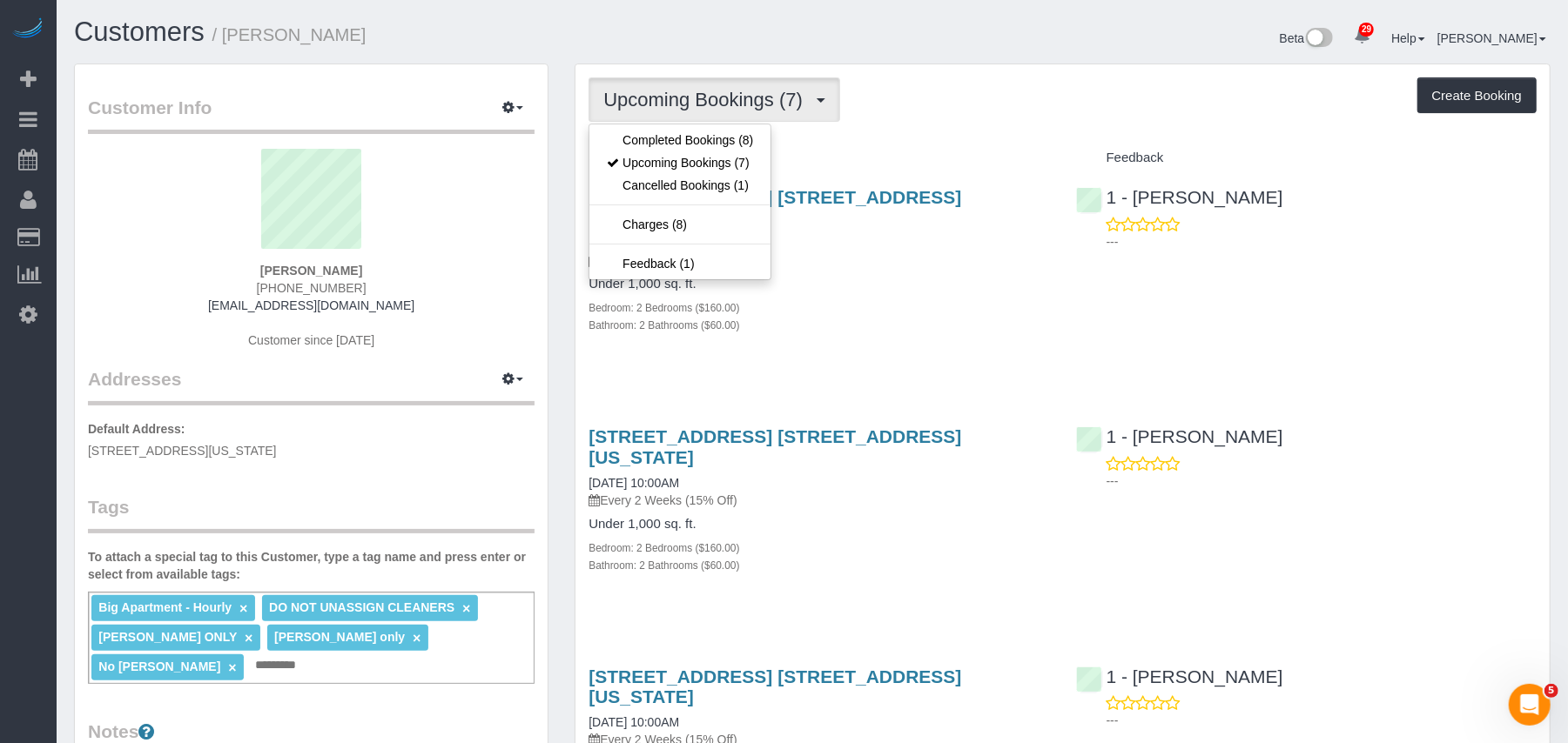
click at [871, 278] on div "Under 1,000 sq. ft. Bedroom: 2 Bedrooms ($160.00) Bathroom: 2 Bathrooms ($60.00)" at bounding box center [818, 305] width 460 height 56
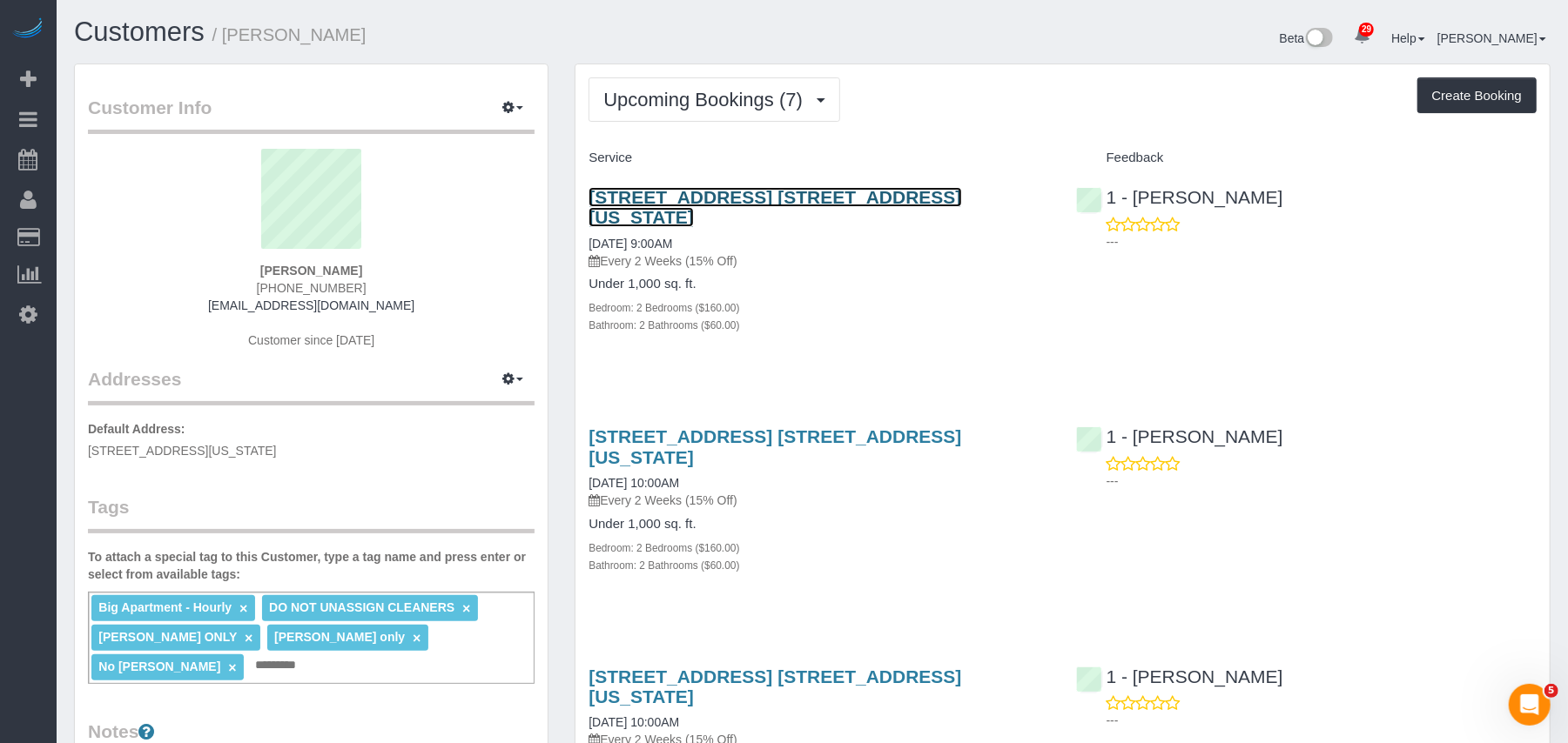
click at [810, 199] on link "215 W 28th Street, Apt. 10a, New York, NY 10001" at bounding box center [775, 207] width 373 height 40
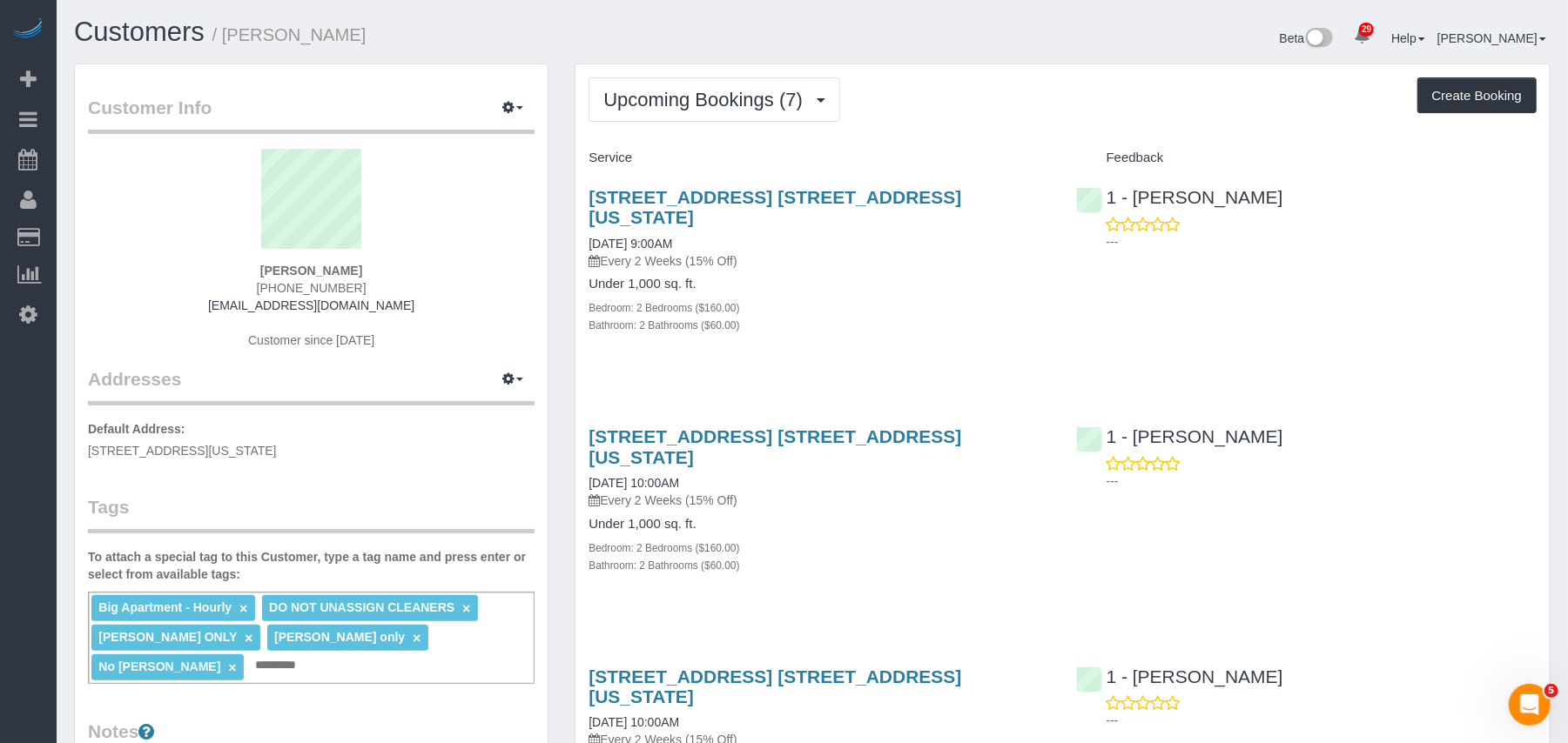
drag, startPoint x: 374, startPoint y: 274, endPoint x: 231, endPoint y: 274, distance: 143.0
click at [231, 274] on div "Cheryl-Rose Cruz (415) 624-6550 cheruntalan@gmail.com Customer since 2024" at bounding box center [311, 258] width 447 height 217
copy strong "Cheryl-Rose Cruz"
drag, startPoint x: 1024, startPoint y: 203, endPoint x: 42, endPoint y: 438, distance: 1009.7
click at [586, 203] on div "215 W 28th Street, Apt. 10a, New York, NY 10001 09/29/2025 9:00AM Every 2 Weeks…" at bounding box center [818, 270] width 486 height 196
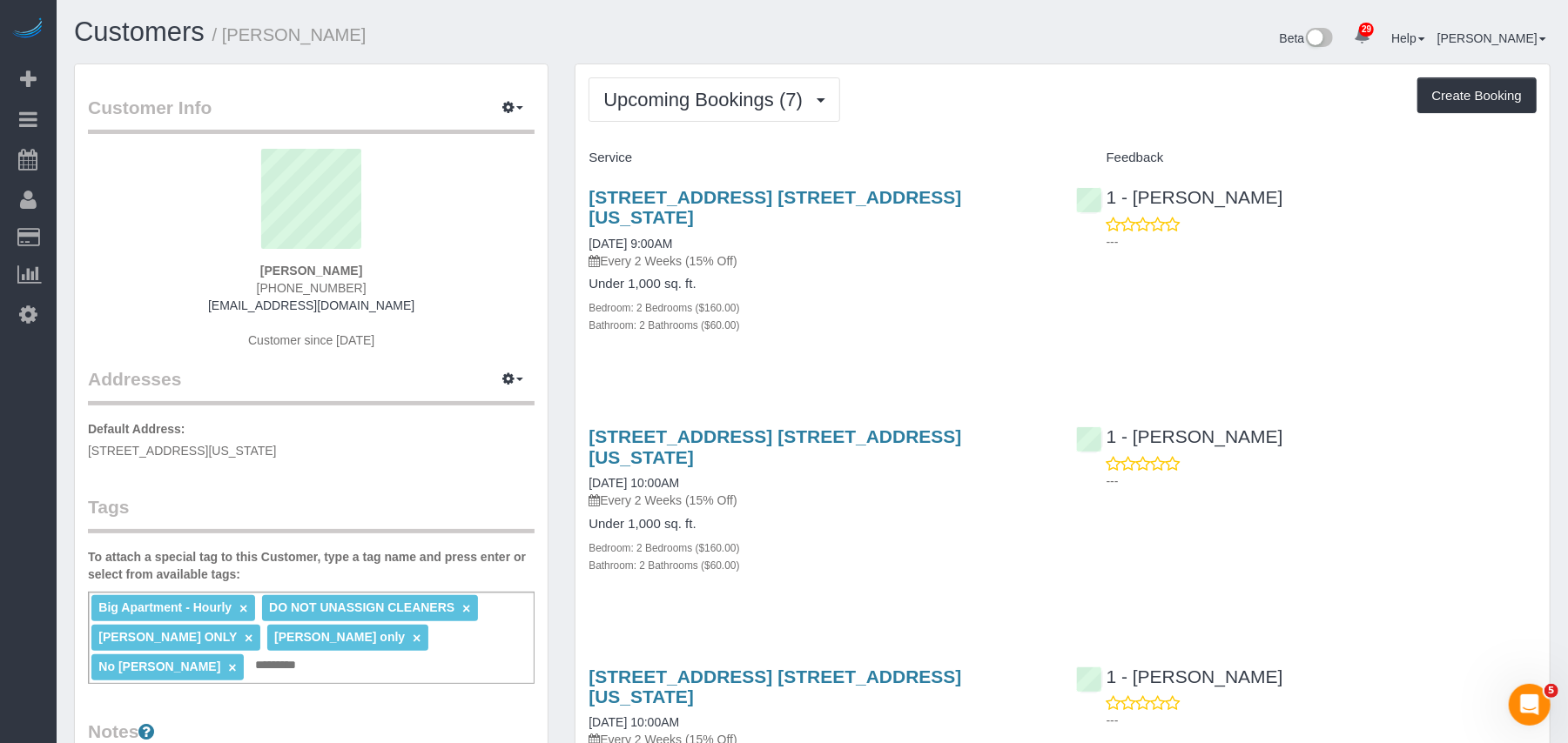
copy link "215 W 28th Street, Apt. 10a, New York, NY 10001"
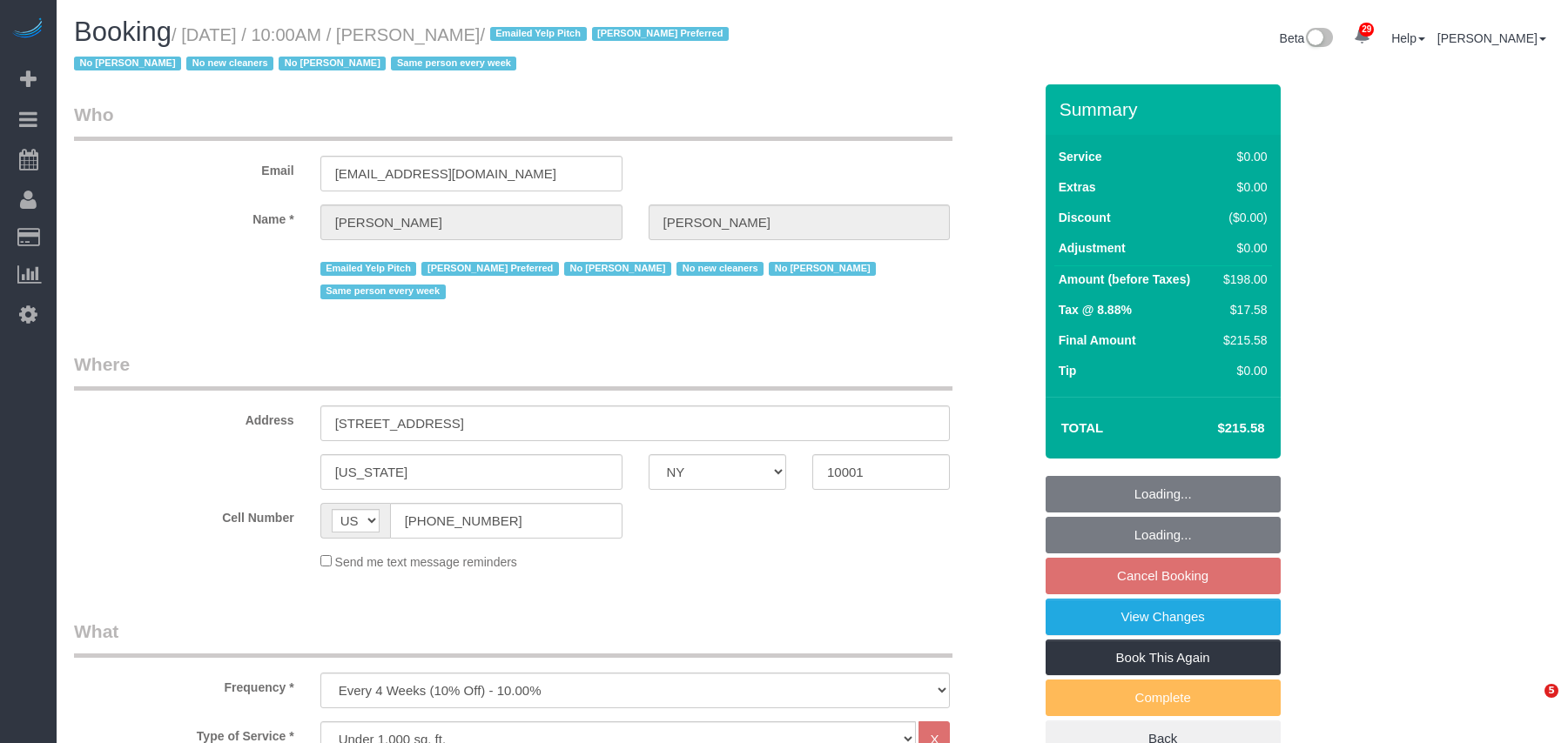
select select "NY"
select select "2"
select select "spot3"
select select "number:56"
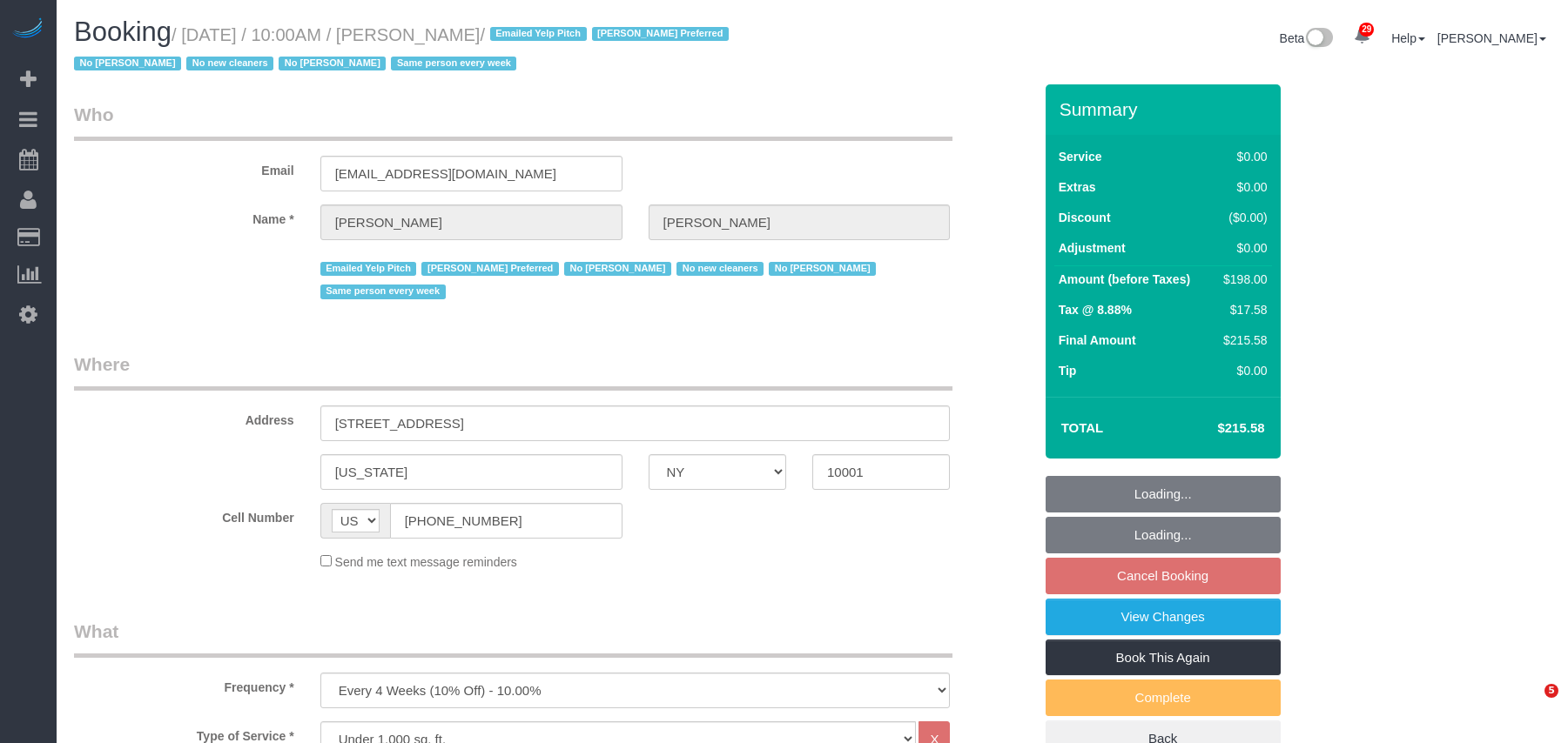
select select "number:77"
select select "number:15"
select select "number:6"
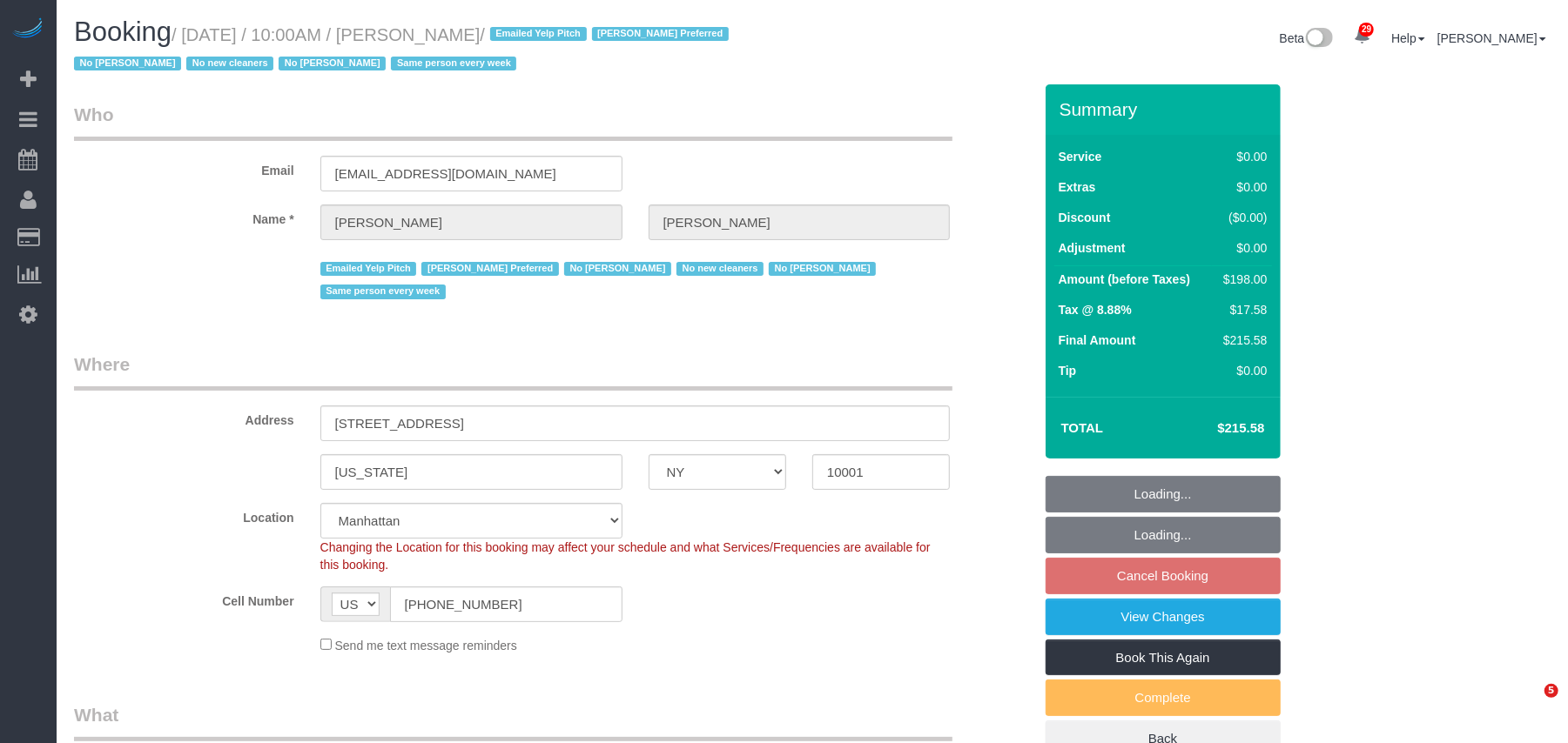
select select "object:3084"
select select "2"
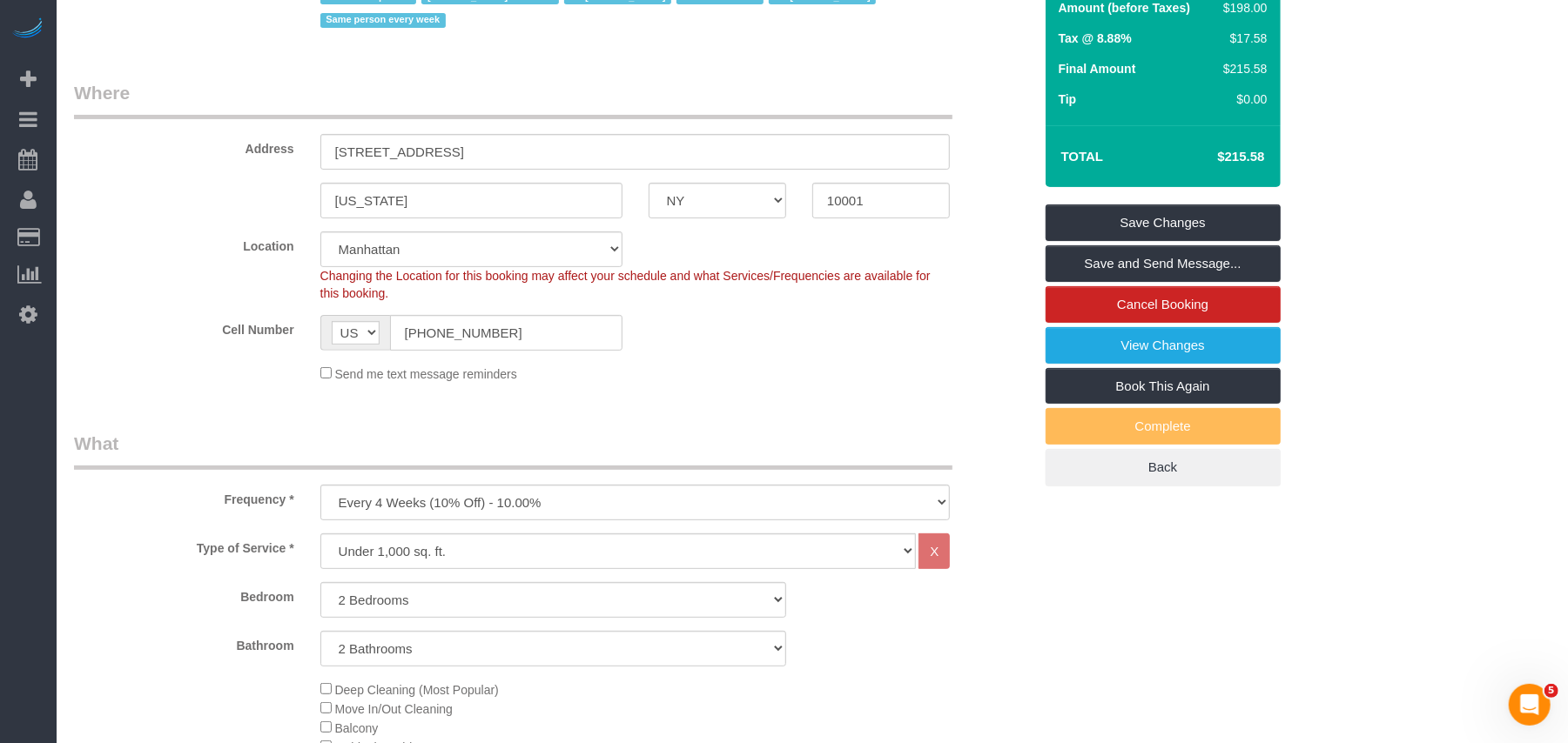
scroll to position [231, 0]
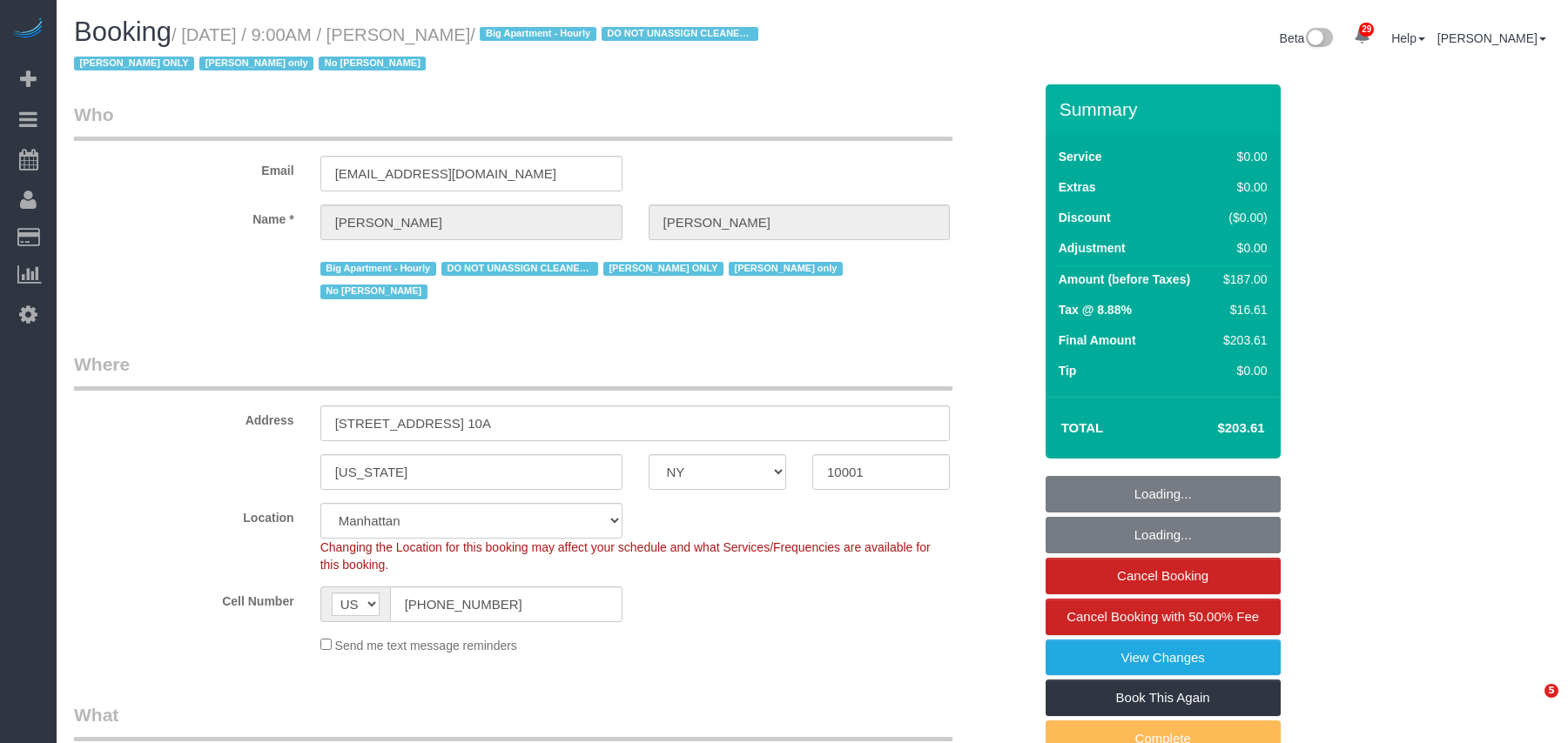
select select "NY"
select select "2"
select select "string:stripe-pm_1RRmor4VGloSiKo75q03orw4"
select select "number:89"
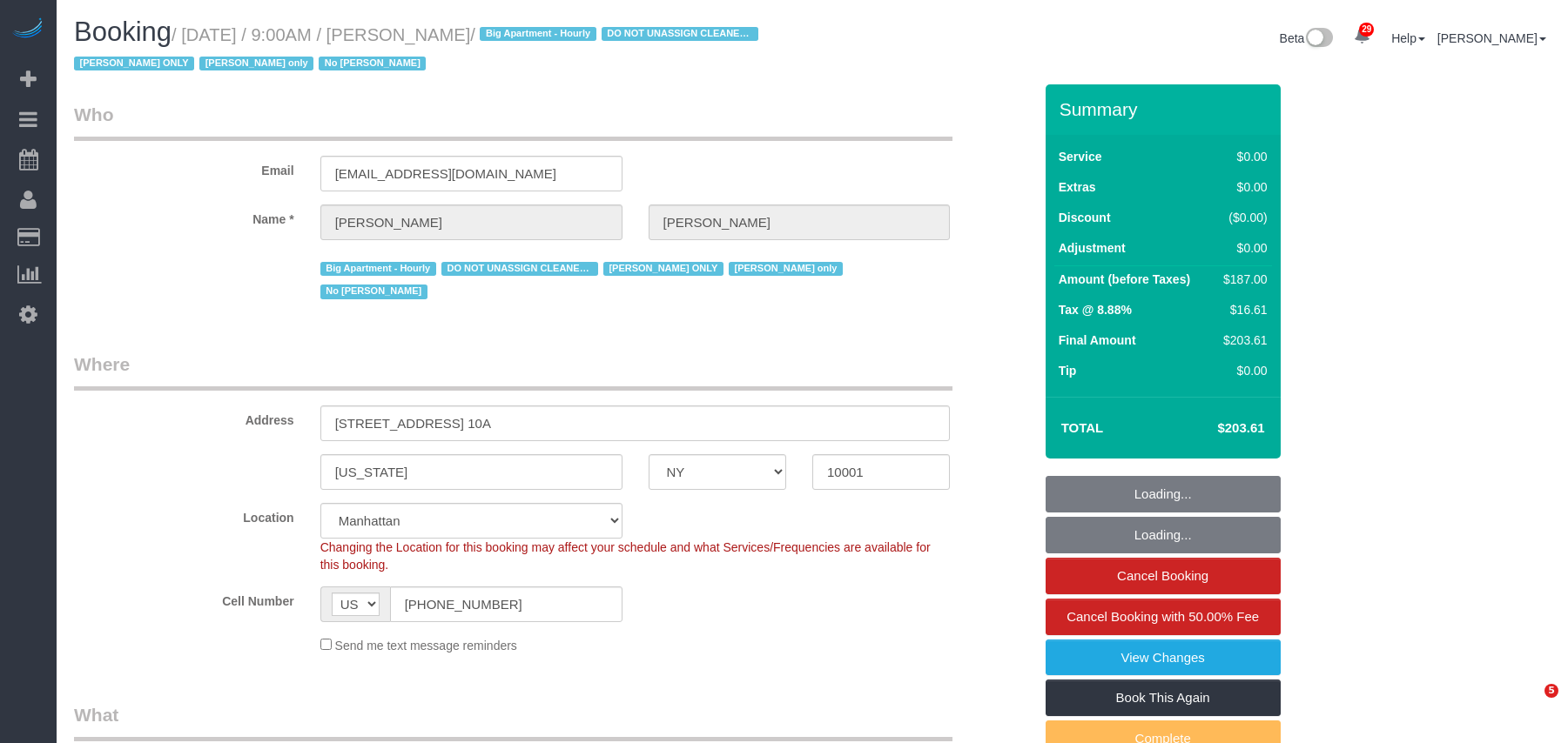
select select "number:73"
select select "number:15"
select select "number:5"
select select "object:1551"
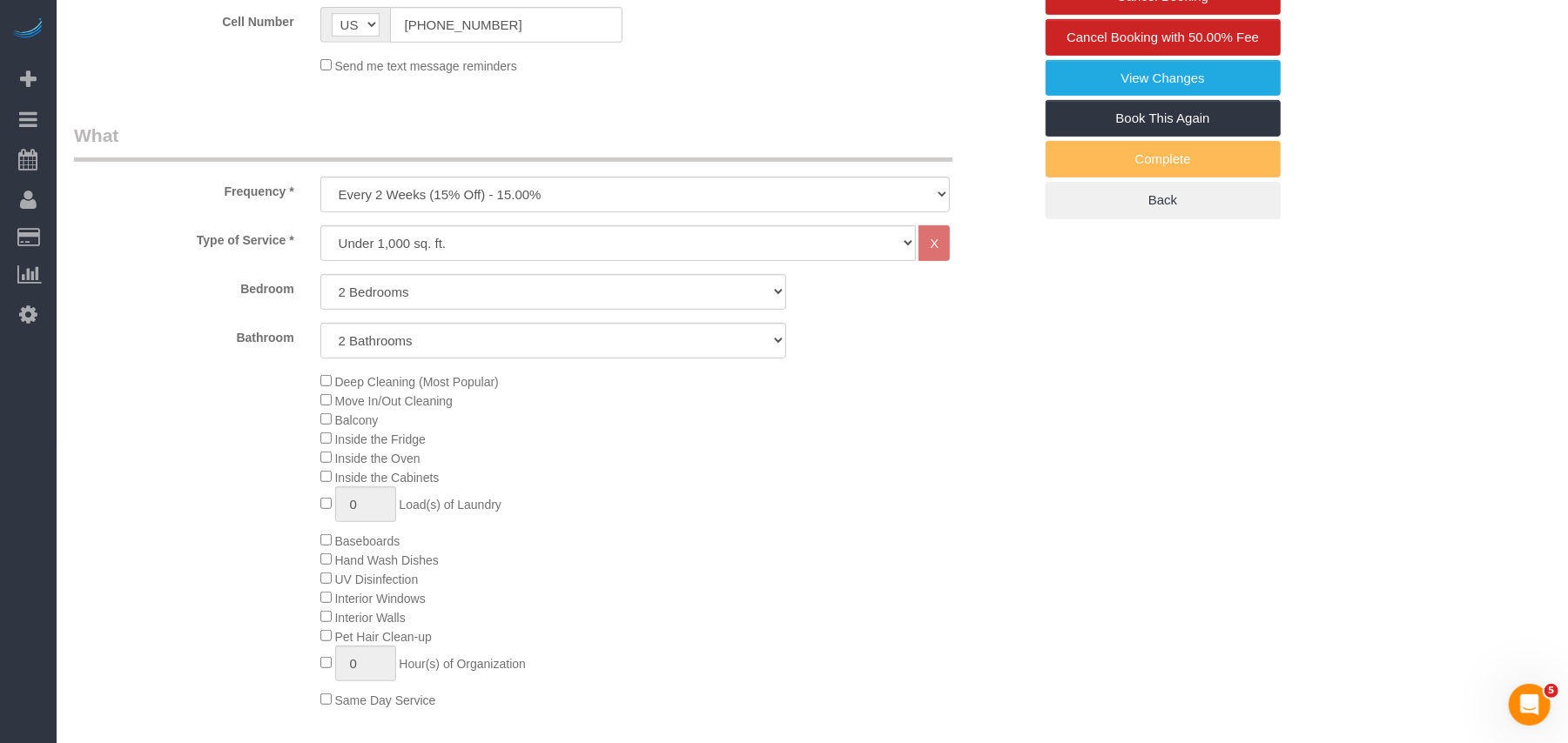
select select "spot1"
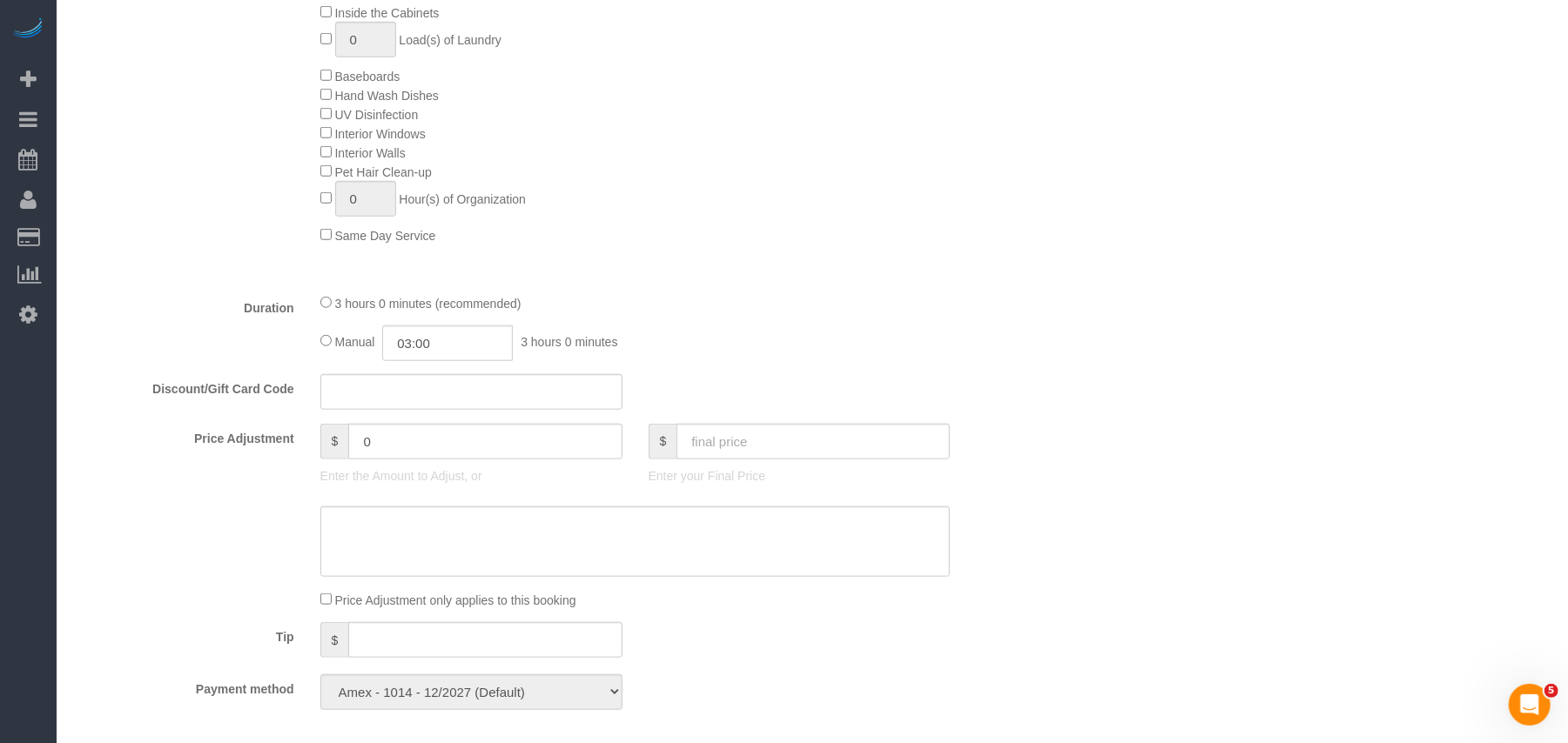
scroll to position [928, 0]
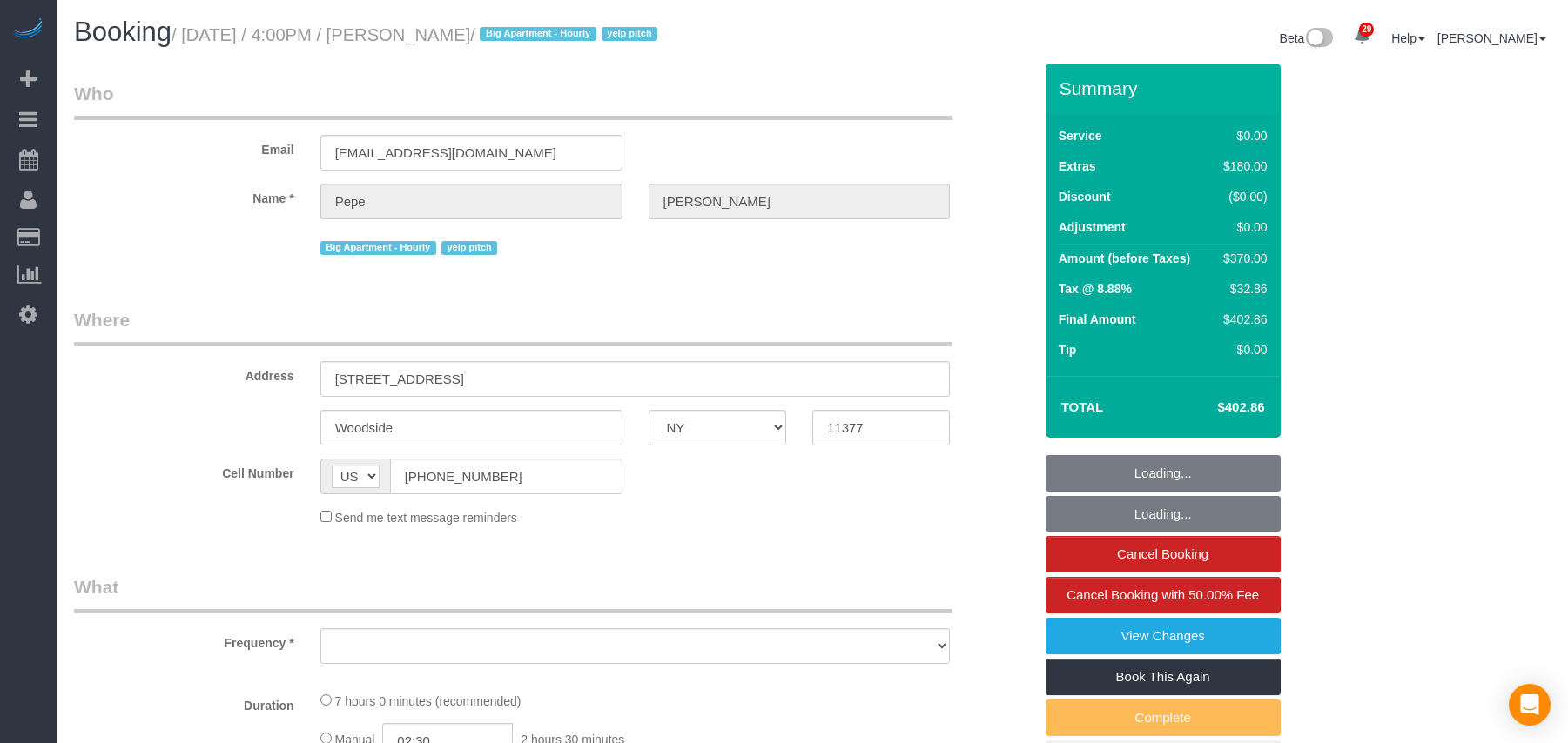
select select "NY"
select select "number:89"
select select "number:90"
select select "number:15"
select select "number:5"
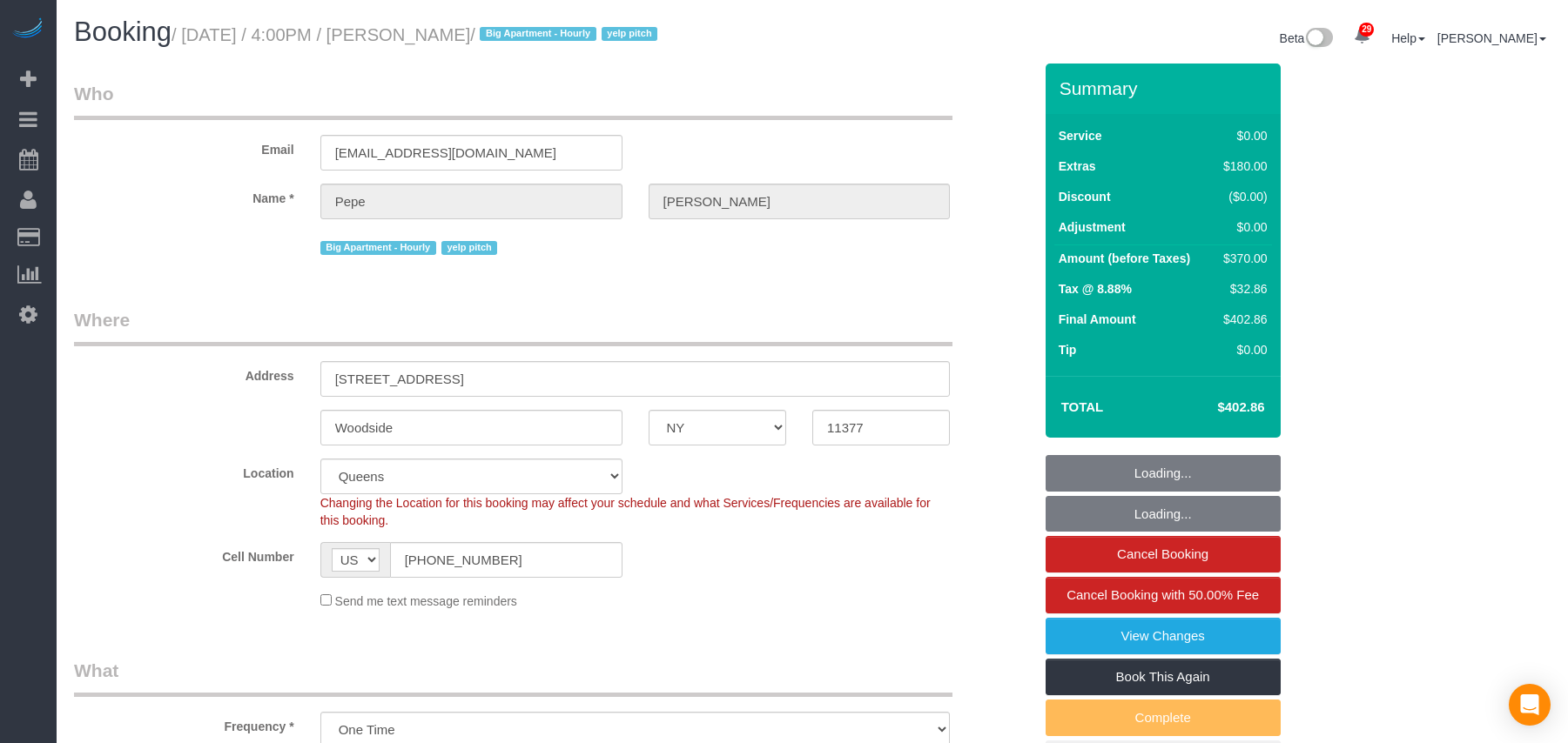
select select "object:974"
select select "2"
select select "object:1471"
select select "spot1"
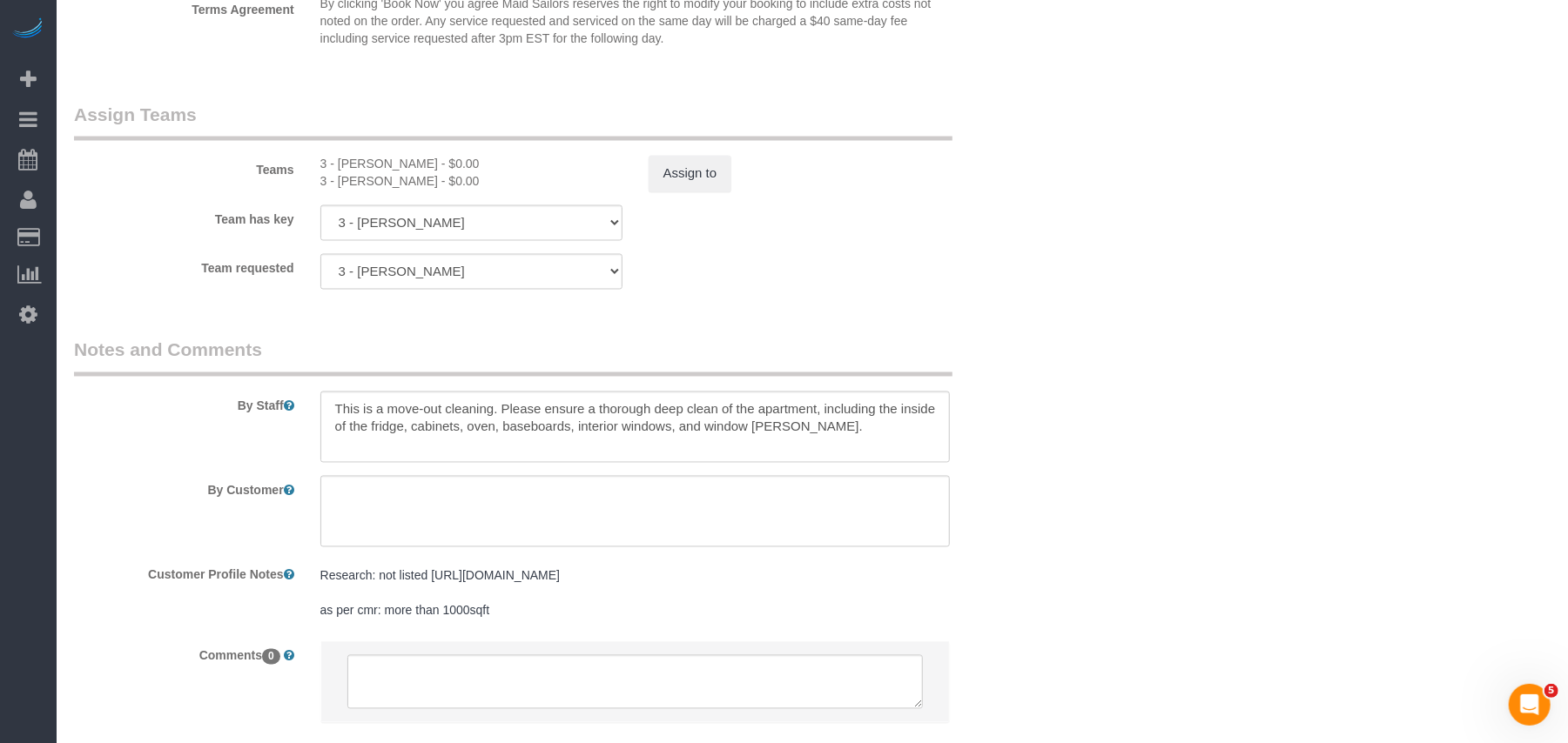
scroll to position [1857, 0]
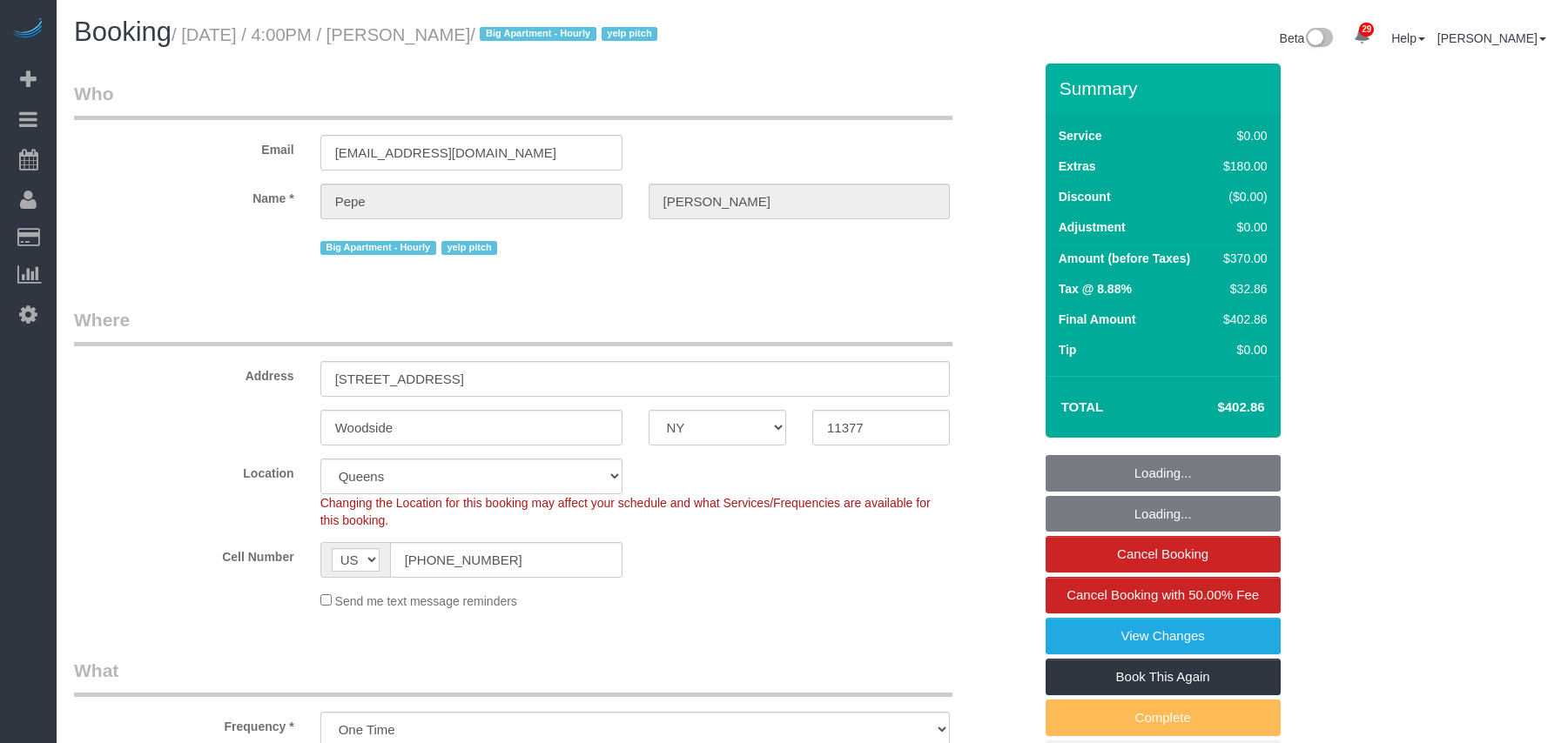
select select "NY"
select select "number:89"
select select "number:90"
select select "number:15"
select select "number:5"
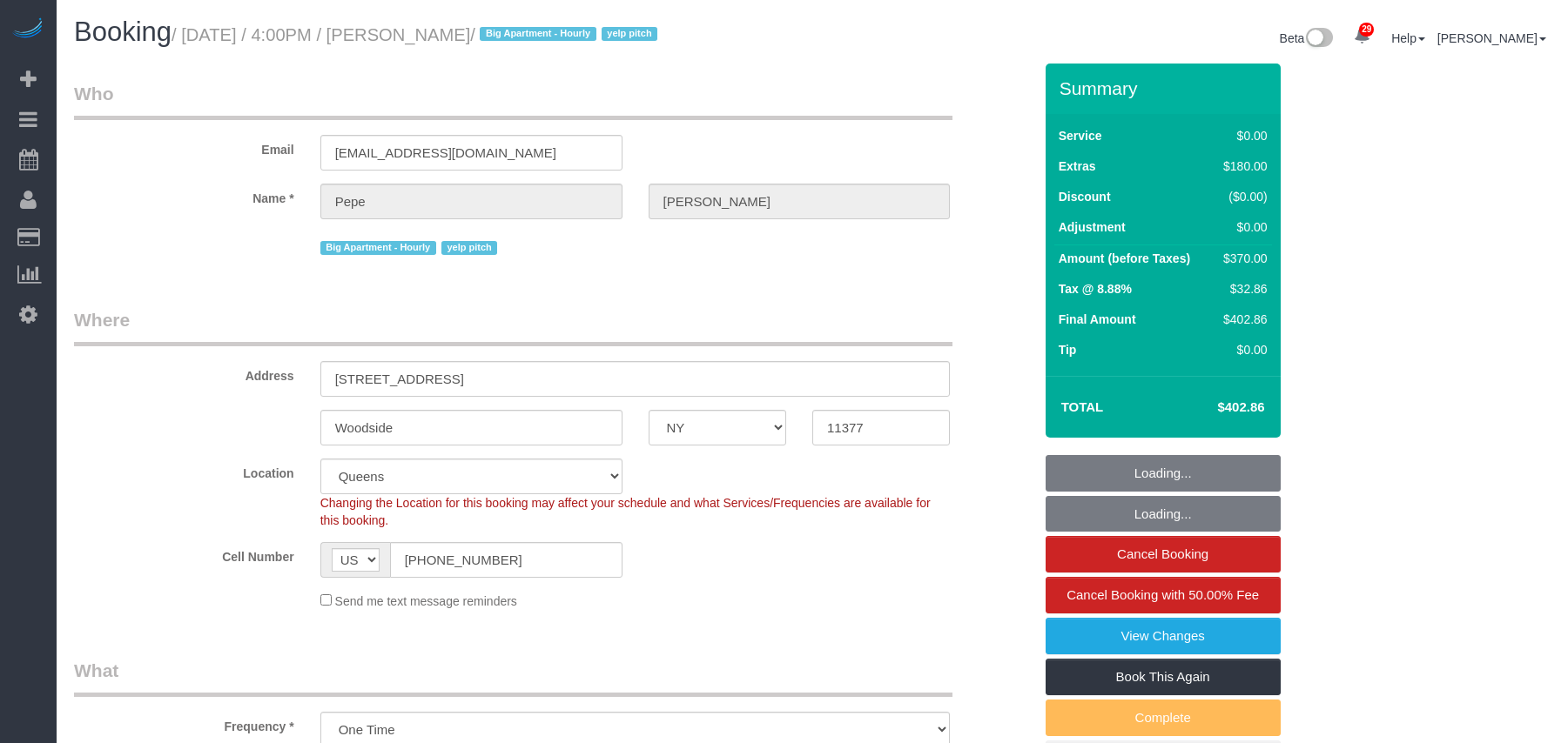
select select "object:1471"
select select
select select "2"
select select "spot38"
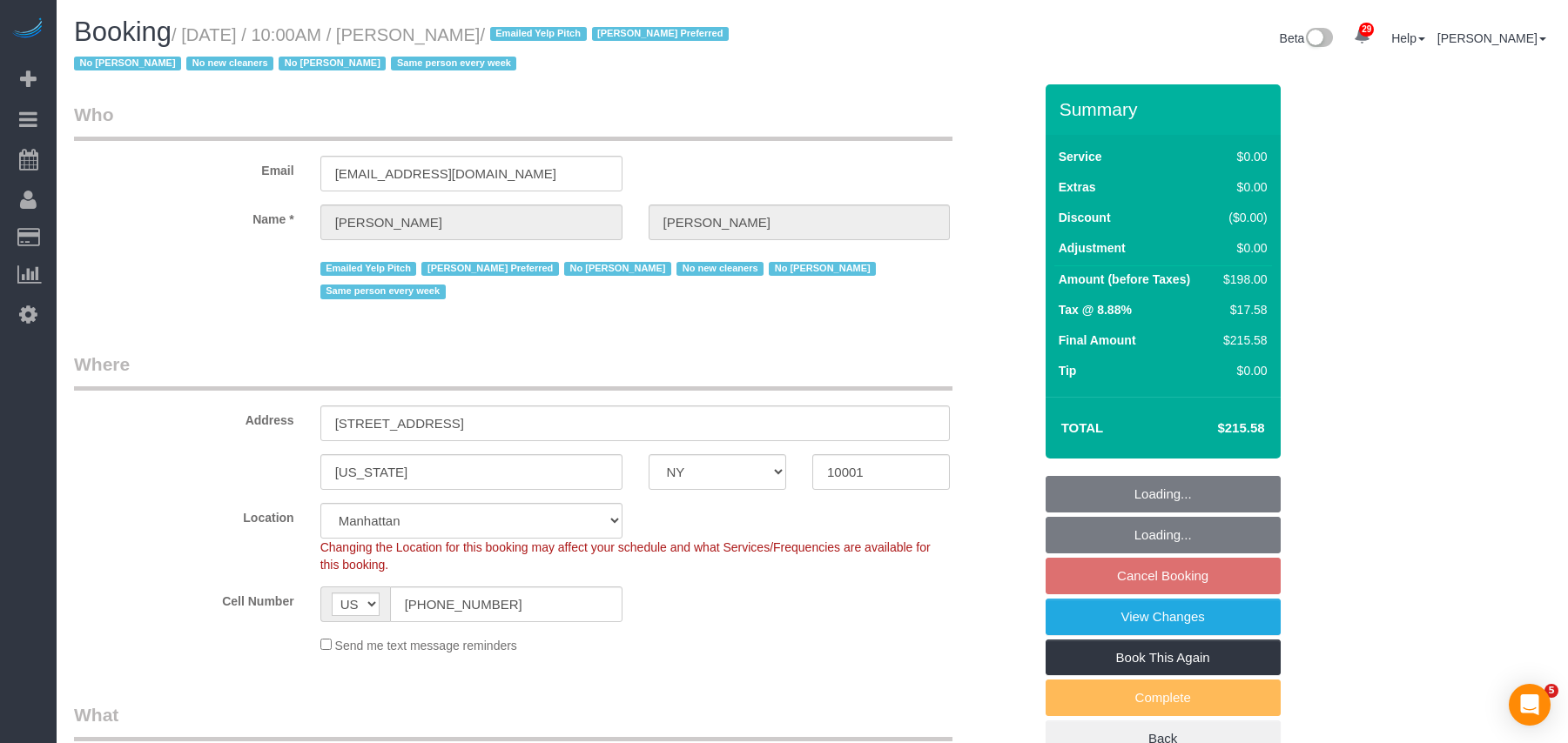
select select "NY"
select select "number:56"
select select "number:77"
select select "number:15"
select select "number:6"
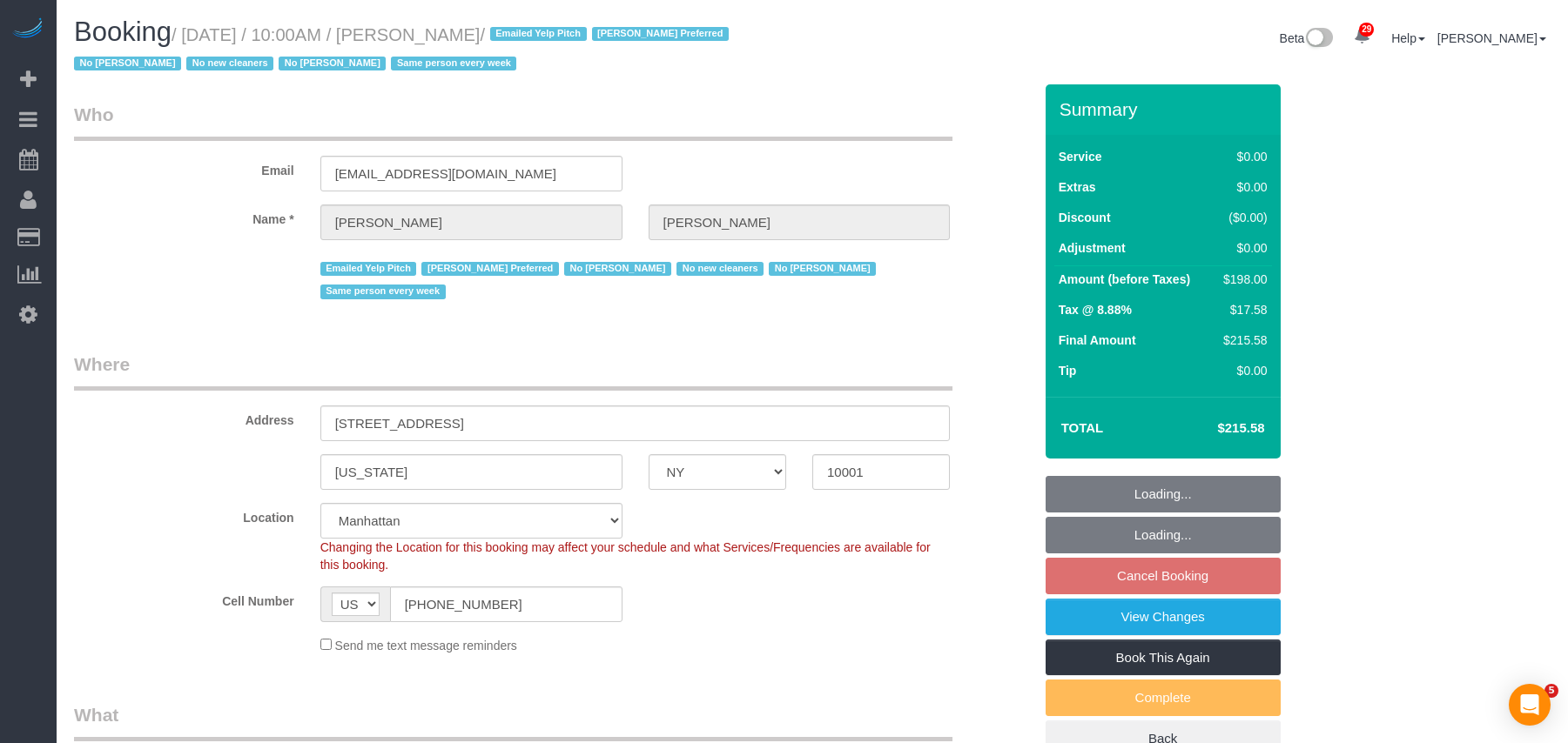
select select "object:1512"
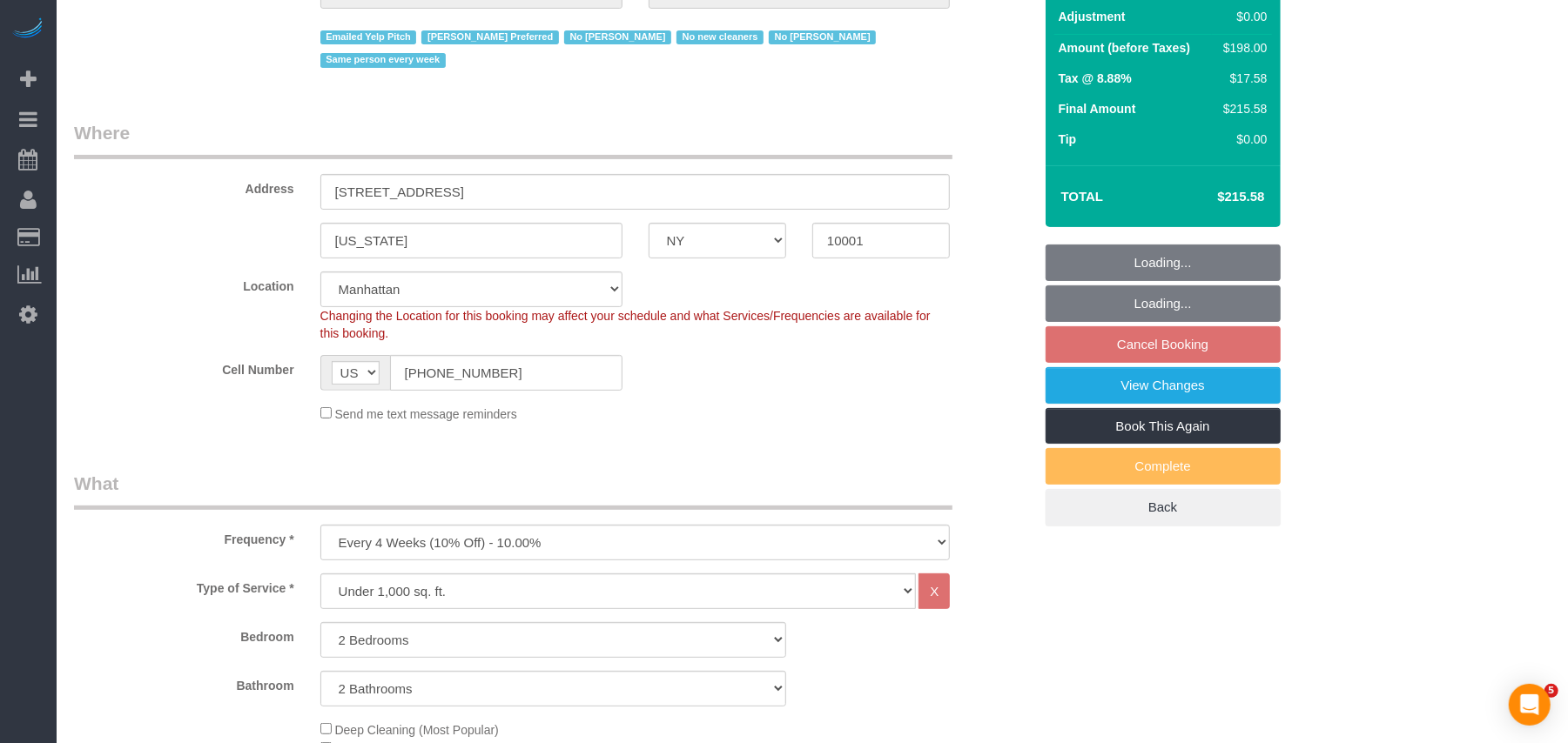
select select "spot3"
select select "2"
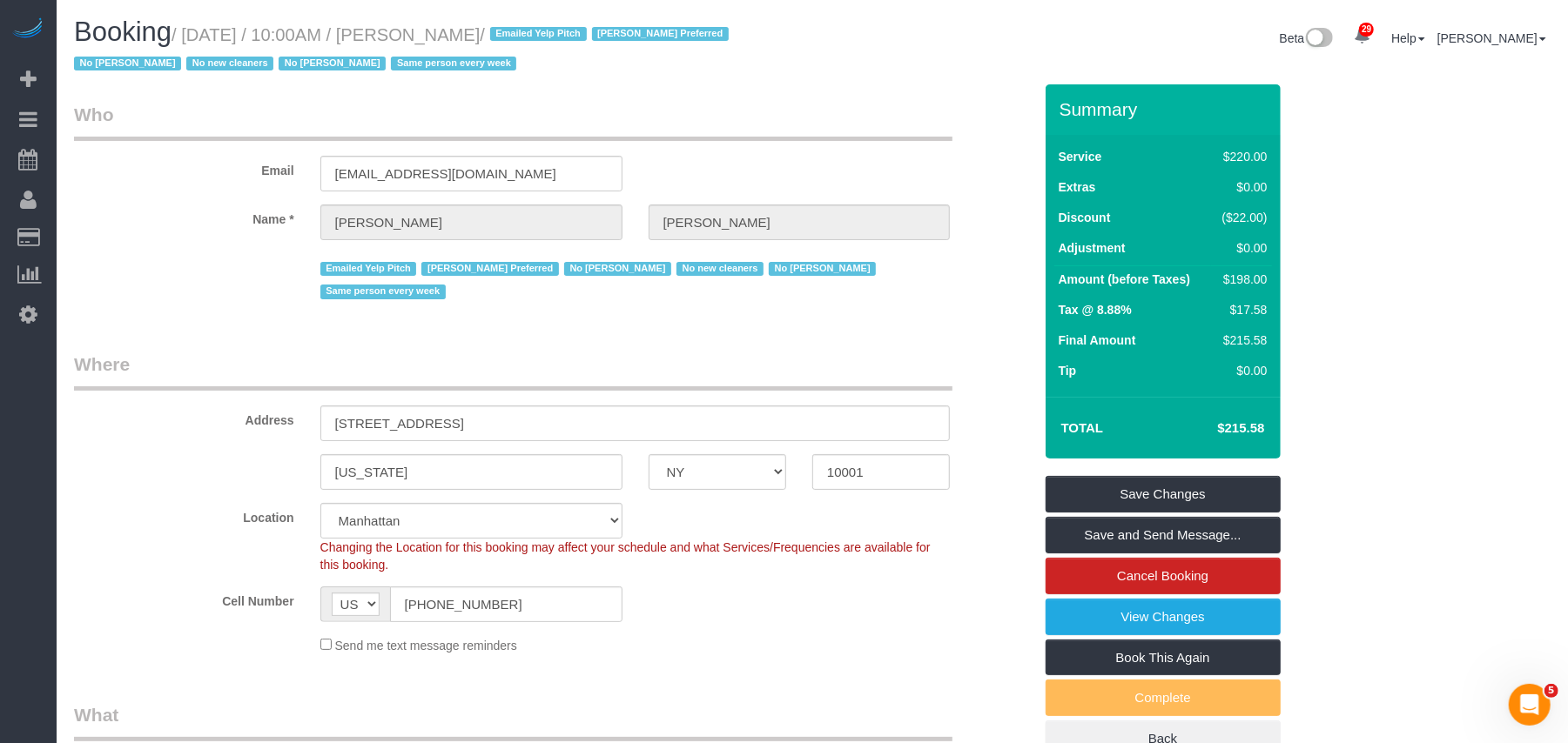
drag, startPoint x: 566, startPoint y: 32, endPoint x: 188, endPoint y: 26, distance: 378.0
click at [188, 26] on small "/ [DATE] / 10:00AM / [PERSON_NAME] / Emailed Yelp Pitch [PERSON_NAME] Preferred…" at bounding box center [404, 50] width 660 height 49
drag, startPoint x: 225, startPoint y: 35, endPoint x: 187, endPoint y: 43, distance: 38.8
click at [187, 43] on h1 "Booking / [DATE] / 10:00AM / [PERSON_NAME] / Emailed Yelp Pitch [PERSON_NAME] P…" at bounding box center [437, 47] width 725 height 59
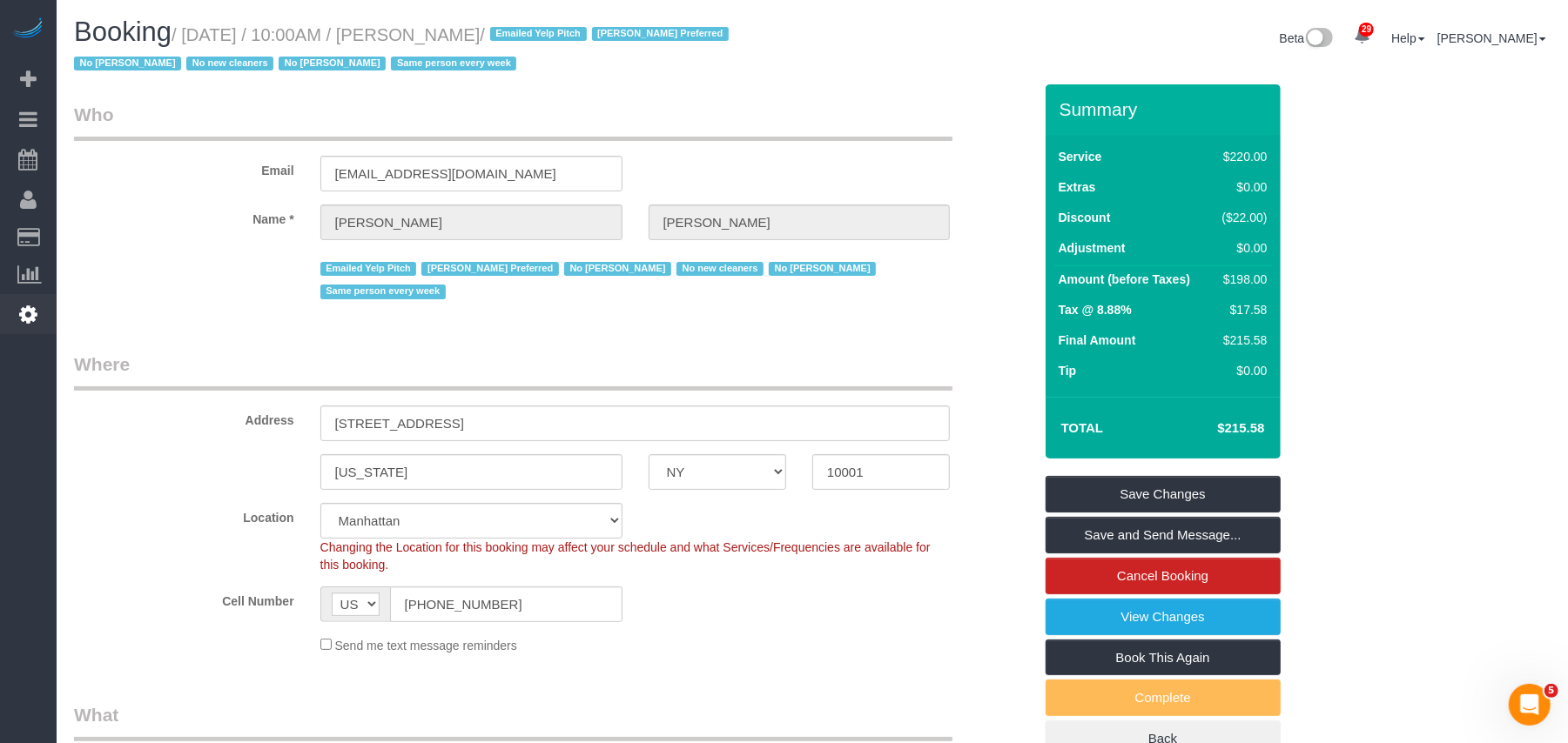
copy small "[DATE] / 10:00AM / [PERSON_NAME]"
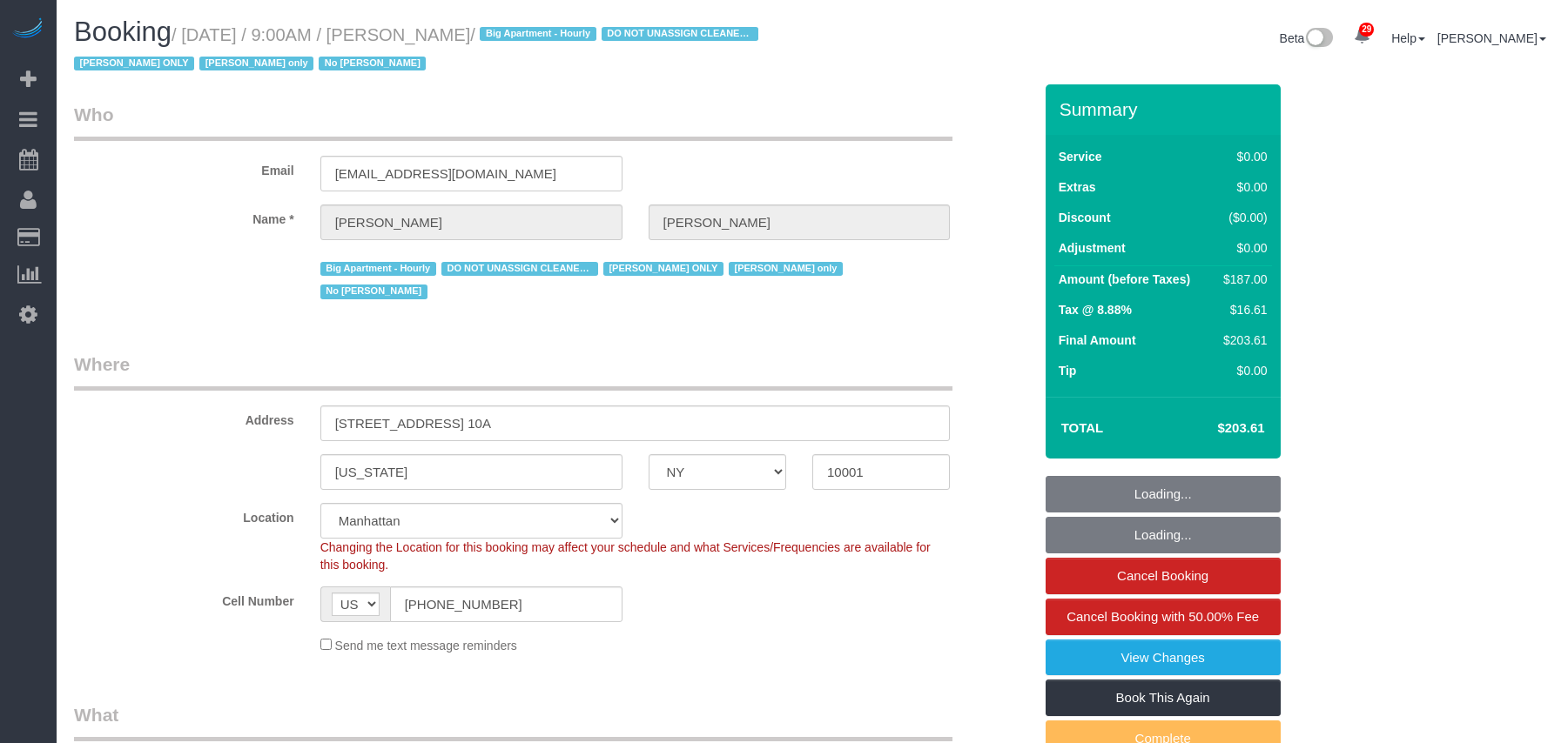
select select "NY"
select select "2"
select select "string:stripe-pm_1RRmor4VGloSiKo75q03orw4"
select select "spot1"
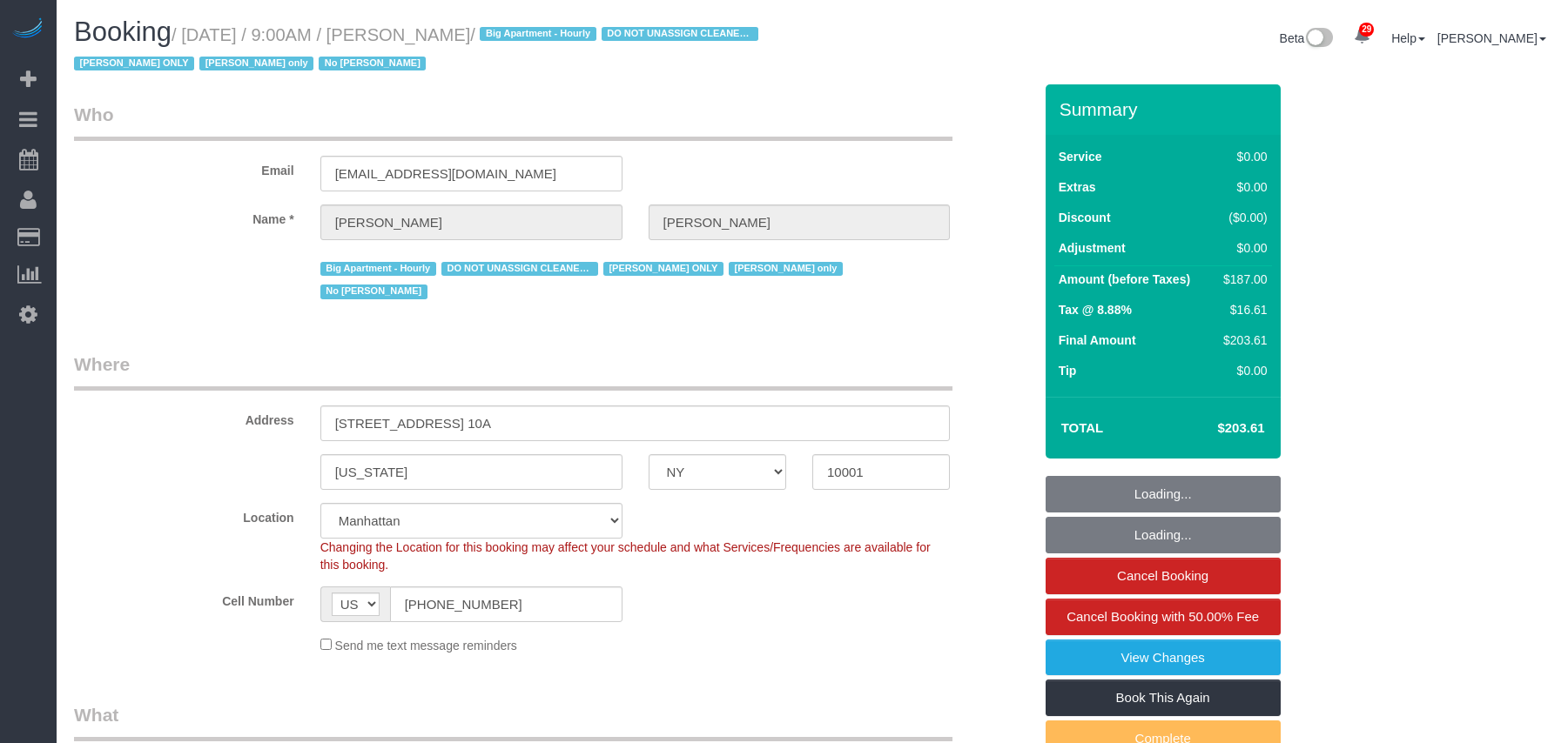
select select "number:89"
select select "number:73"
select select "number:15"
select select "number:5"
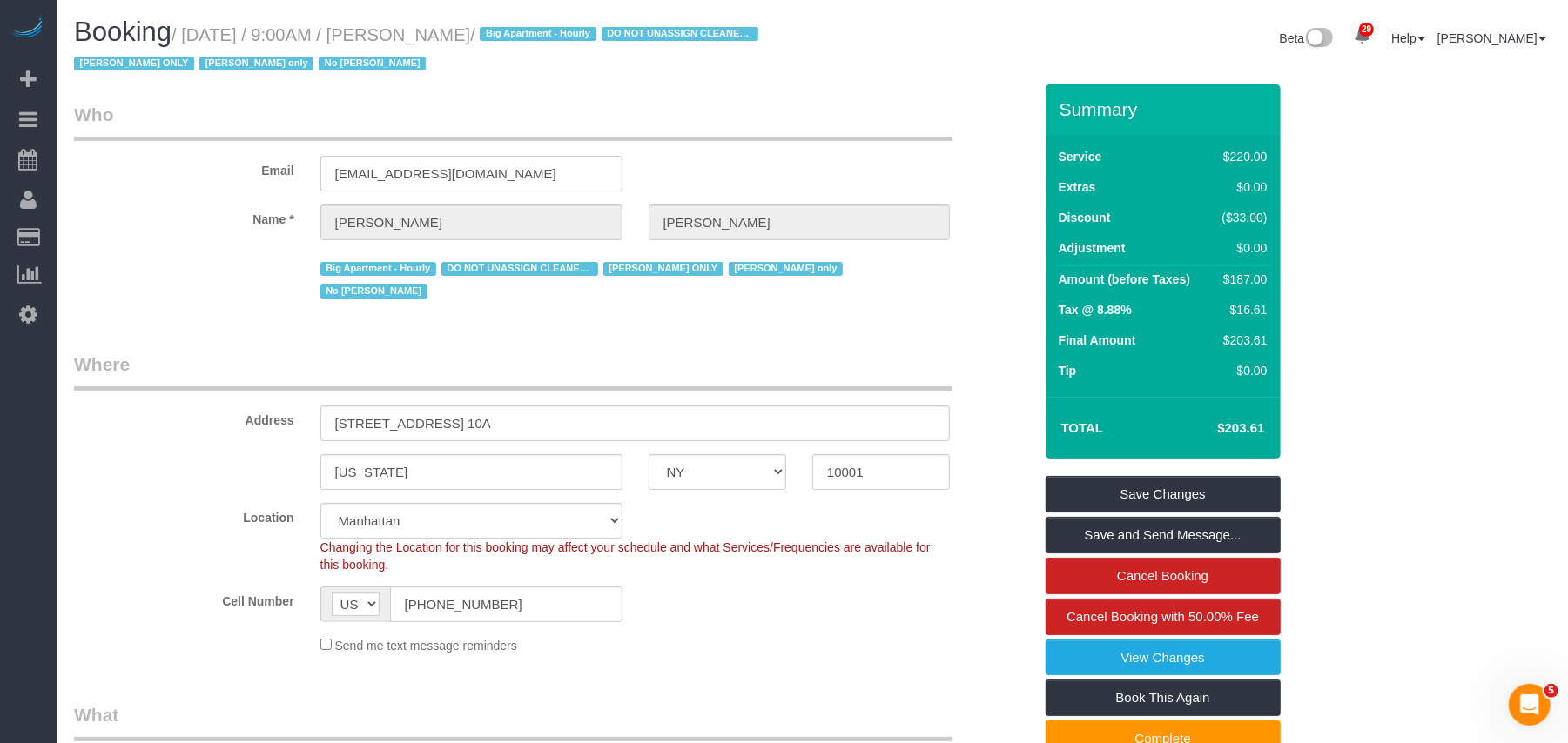
drag, startPoint x: 576, startPoint y: 31, endPoint x: 191, endPoint y: 43, distance: 385.2
click at [191, 43] on small "/ September 29, 2025 / 9:00AM / Cheryl-Rose Cruz / Big Apartment - Hourly DO NO…" at bounding box center [419, 50] width 690 height 49
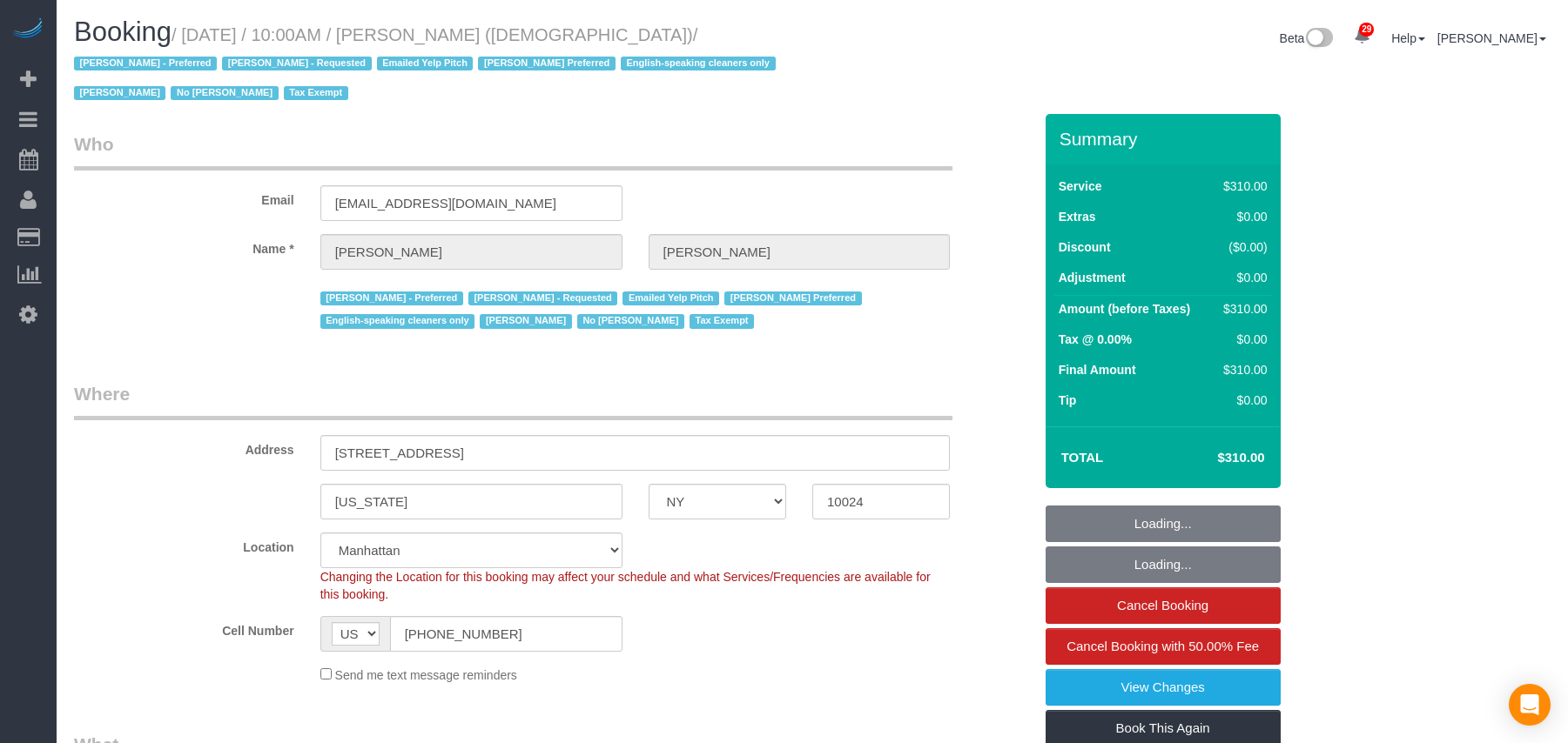
select select "NY"
select select "number:89"
select select "number:90"
select select "number:15"
select select "number:7"
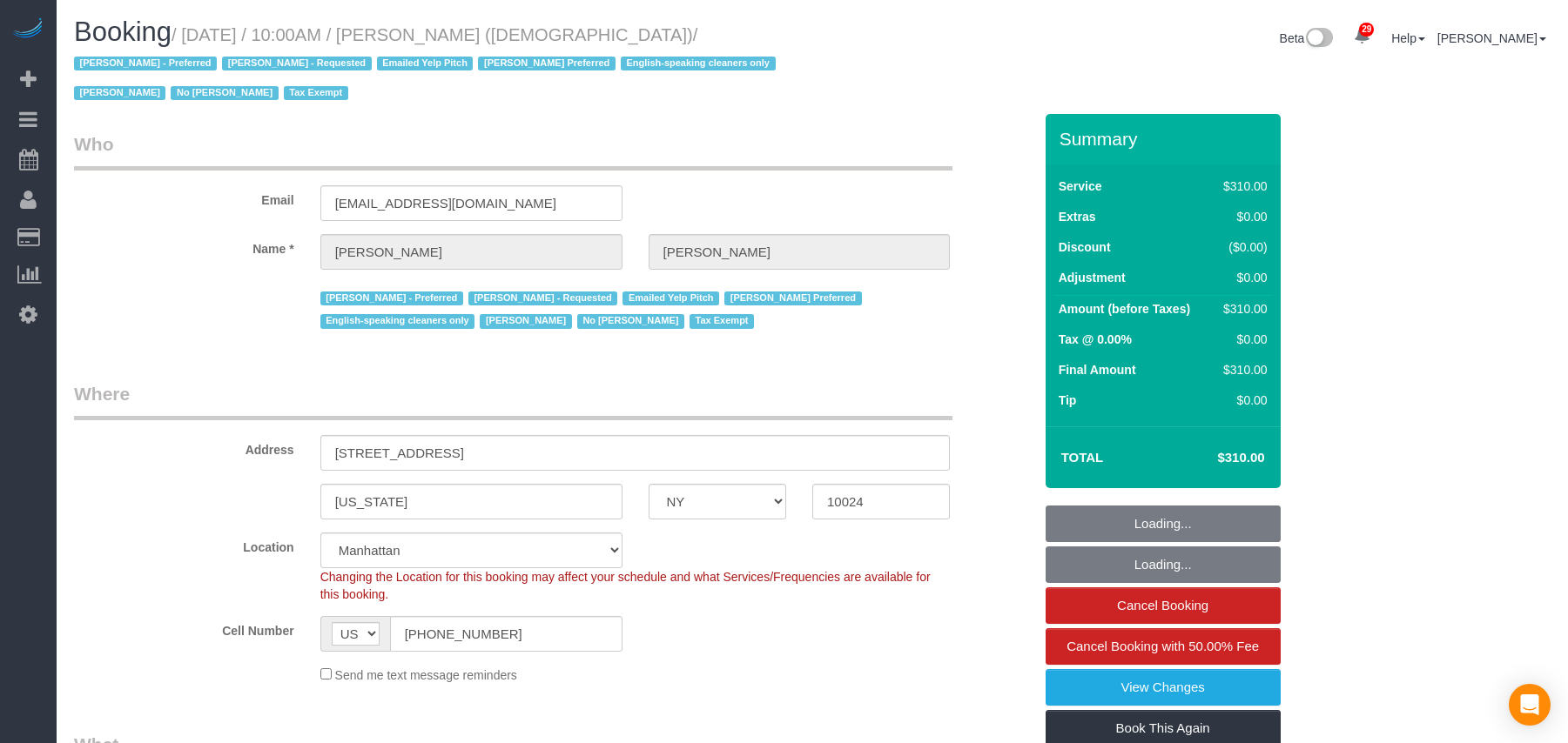
select select "300"
select select "spot1"
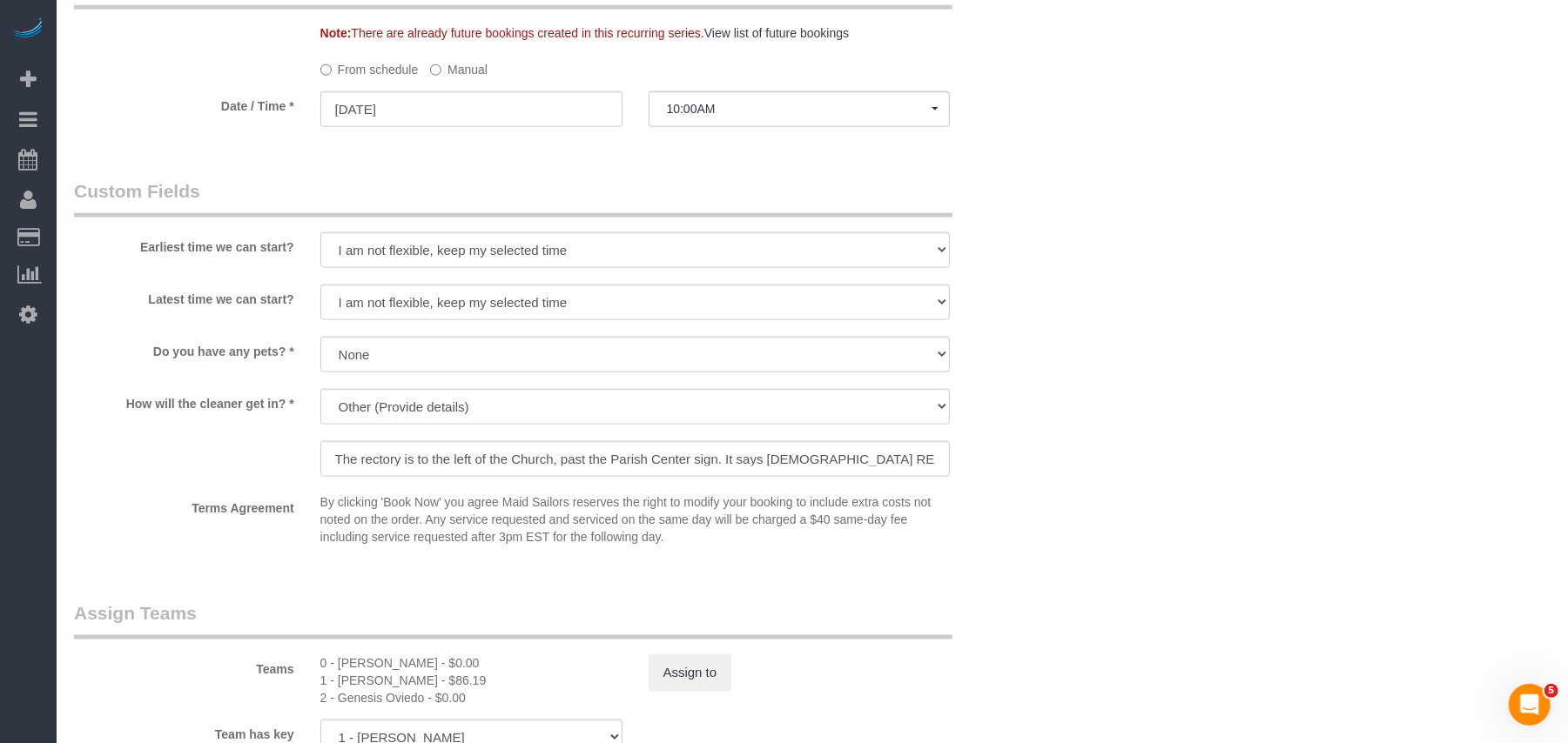
scroll to position [1508, 0]
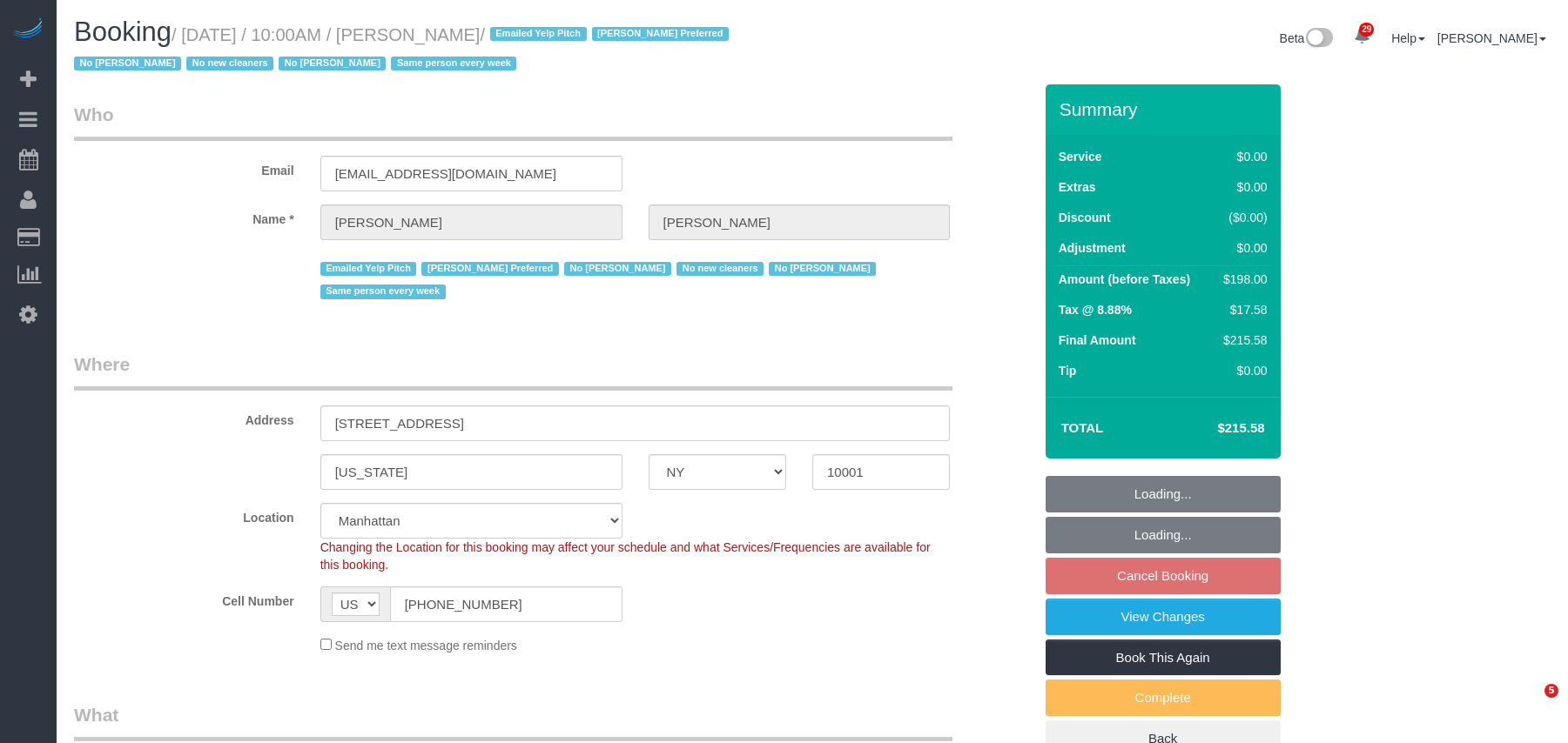
select select "NY"
select select "number:56"
select select "number:77"
select select "number:15"
select select "number:6"
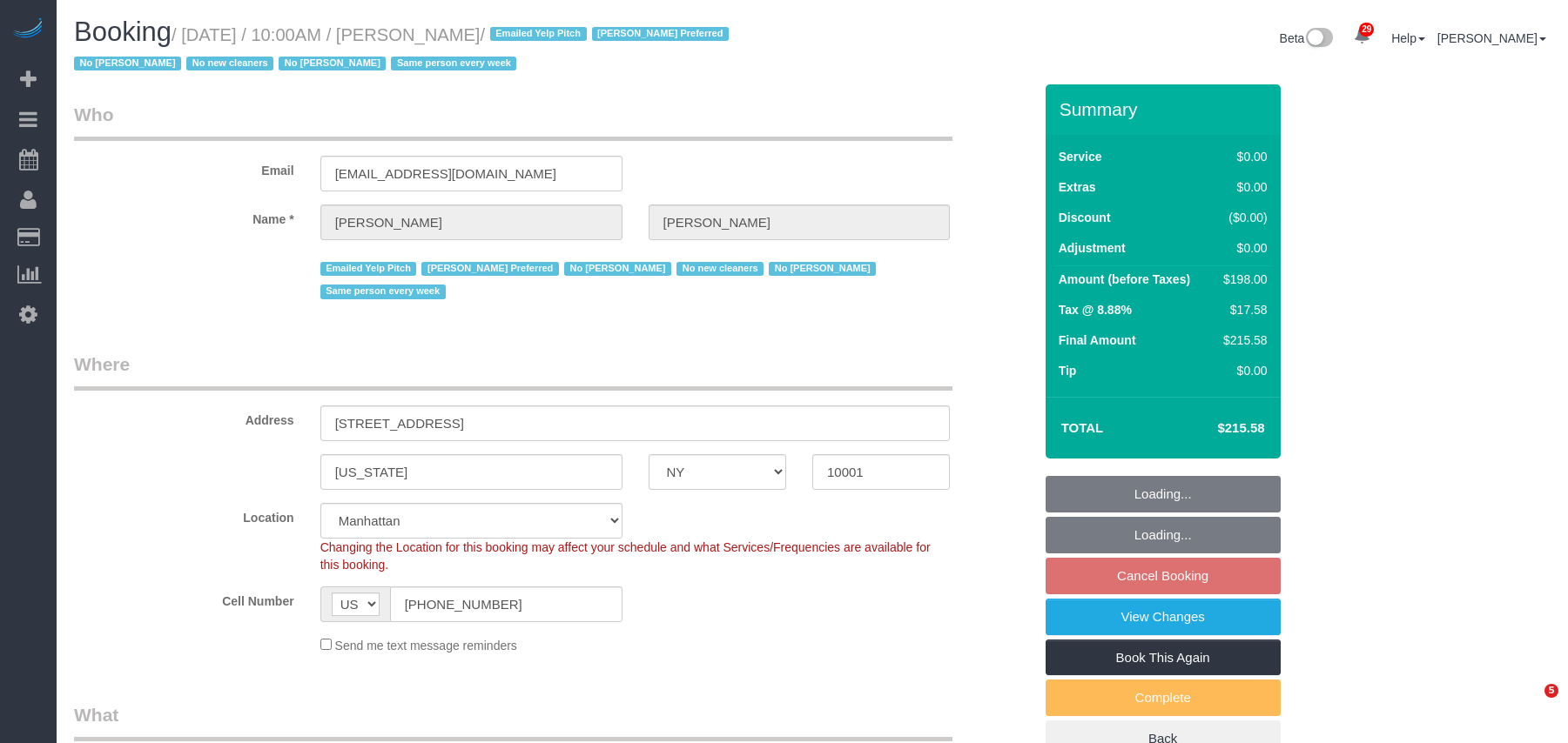
select select "spot3"
select select "object:1512"
select select "2"
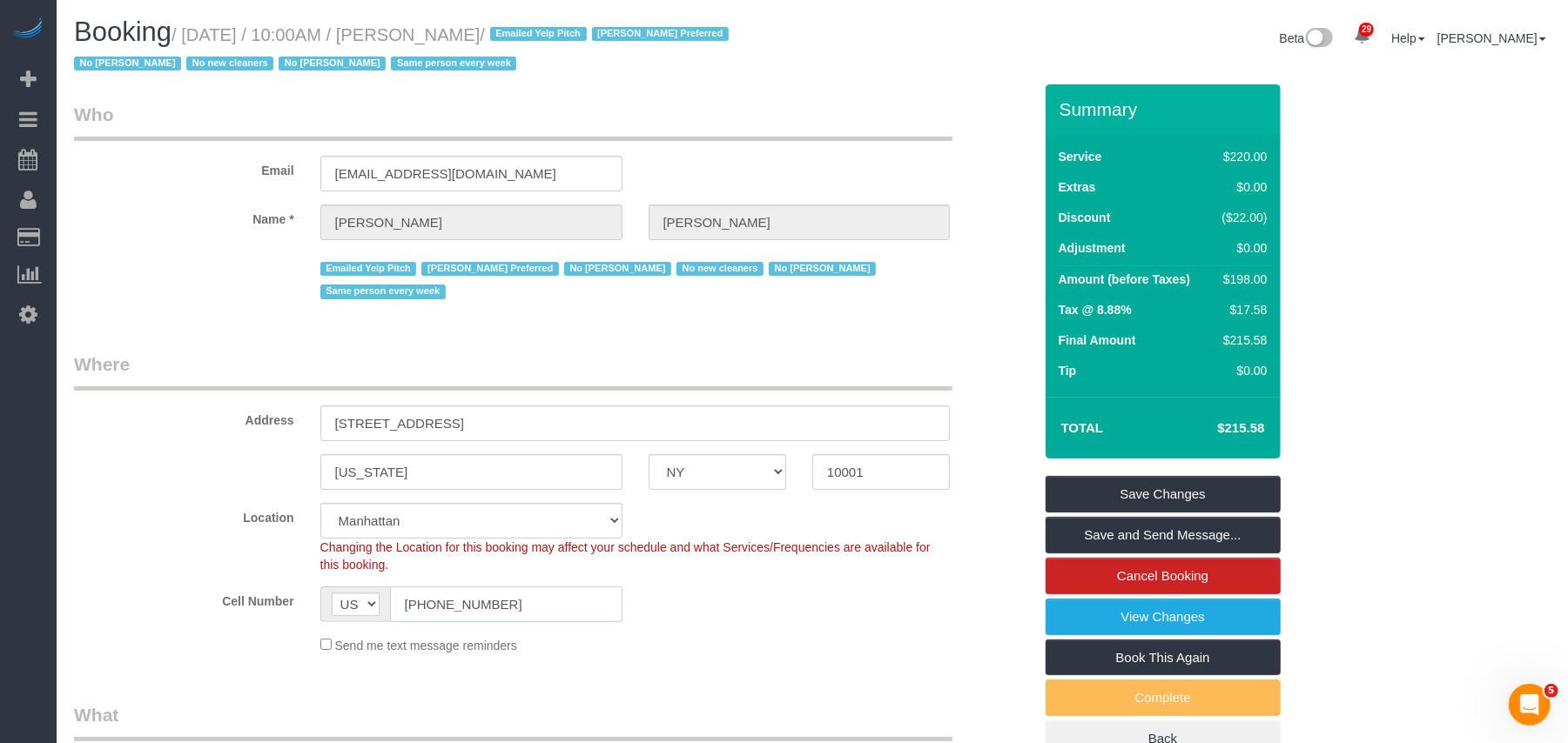
click at [437, 597] on input "(832) 515-9888" at bounding box center [506, 604] width 232 height 36
click at [439, 597] on input "(832) 515-9888" at bounding box center [506, 604] width 232 height 36
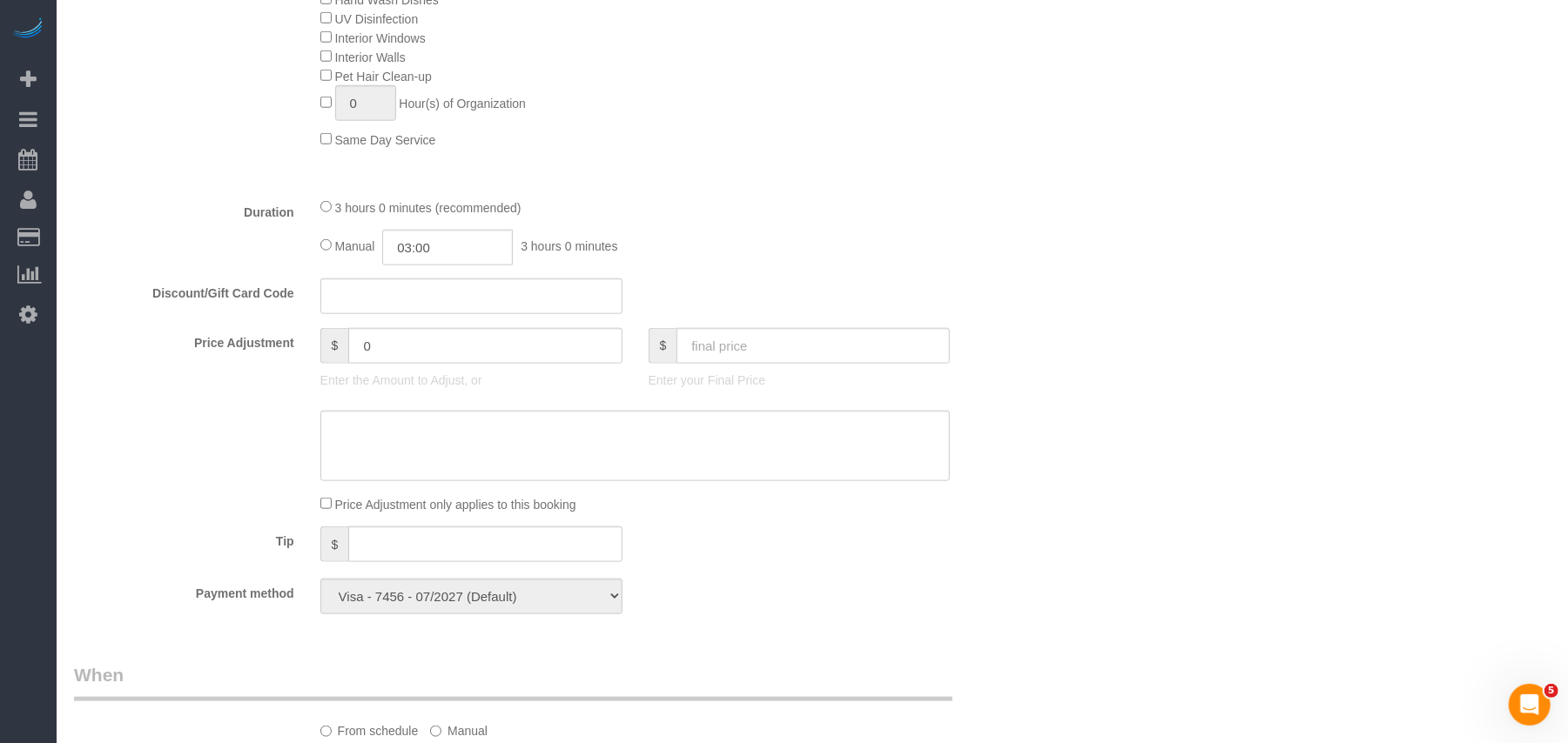
scroll to position [1392, 0]
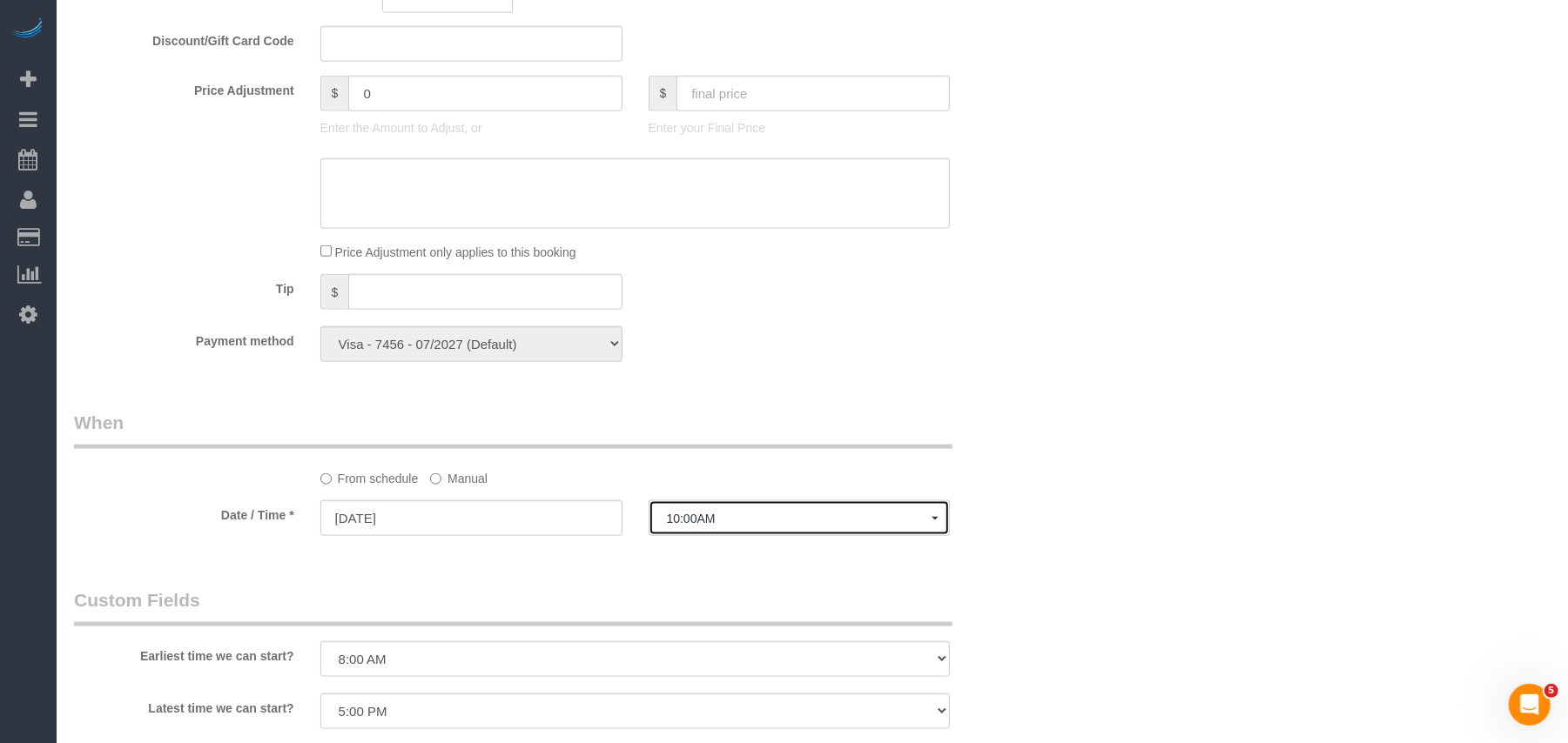
drag, startPoint x: 753, startPoint y: 515, endPoint x: 722, endPoint y: 515, distance: 31.0
click at [753, 515] on span "10:00AM" at bounding box center [799, 518] width 265 height 14
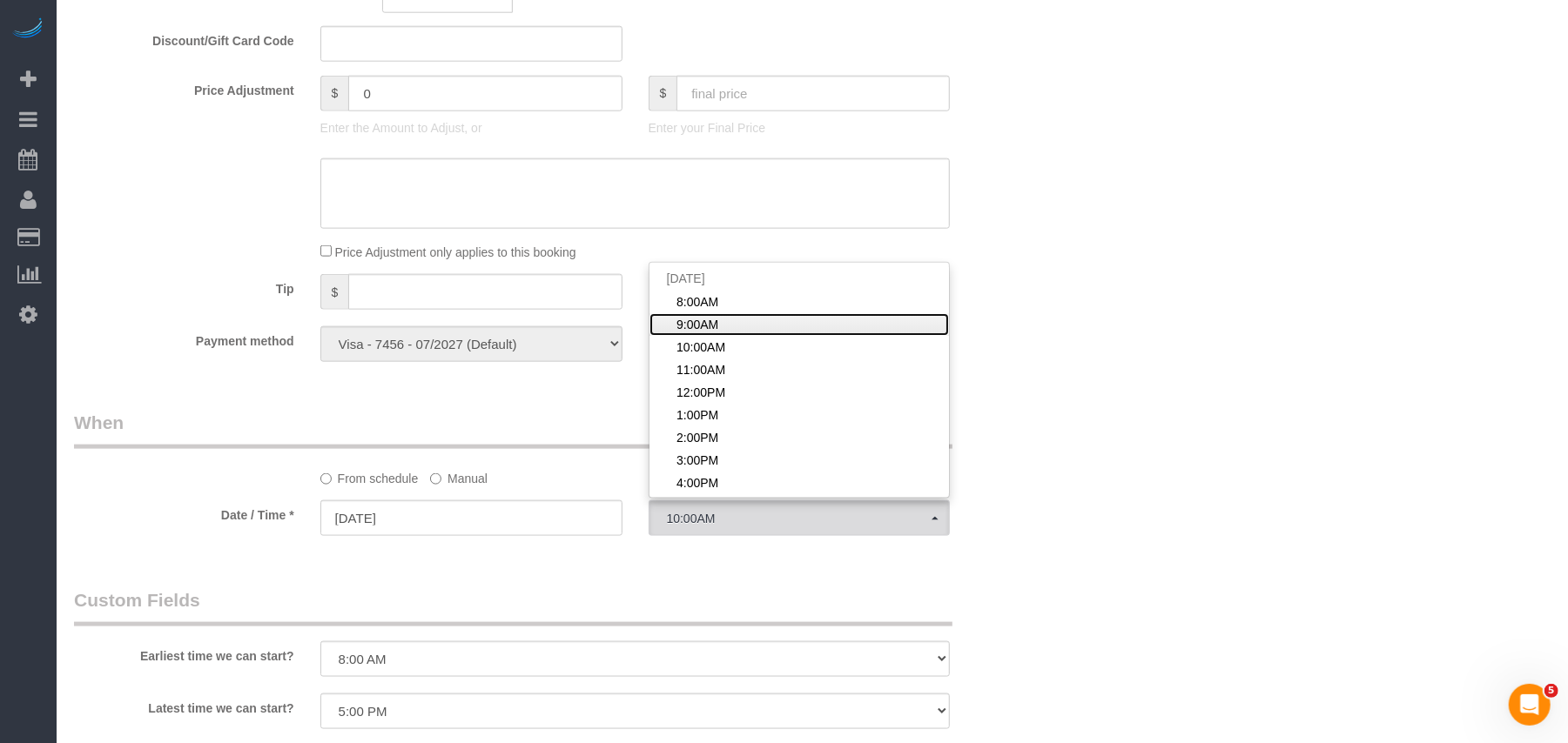
click at [704, 327] on span "9:00AM" at bounding box center [697, 324] width 42 height 18
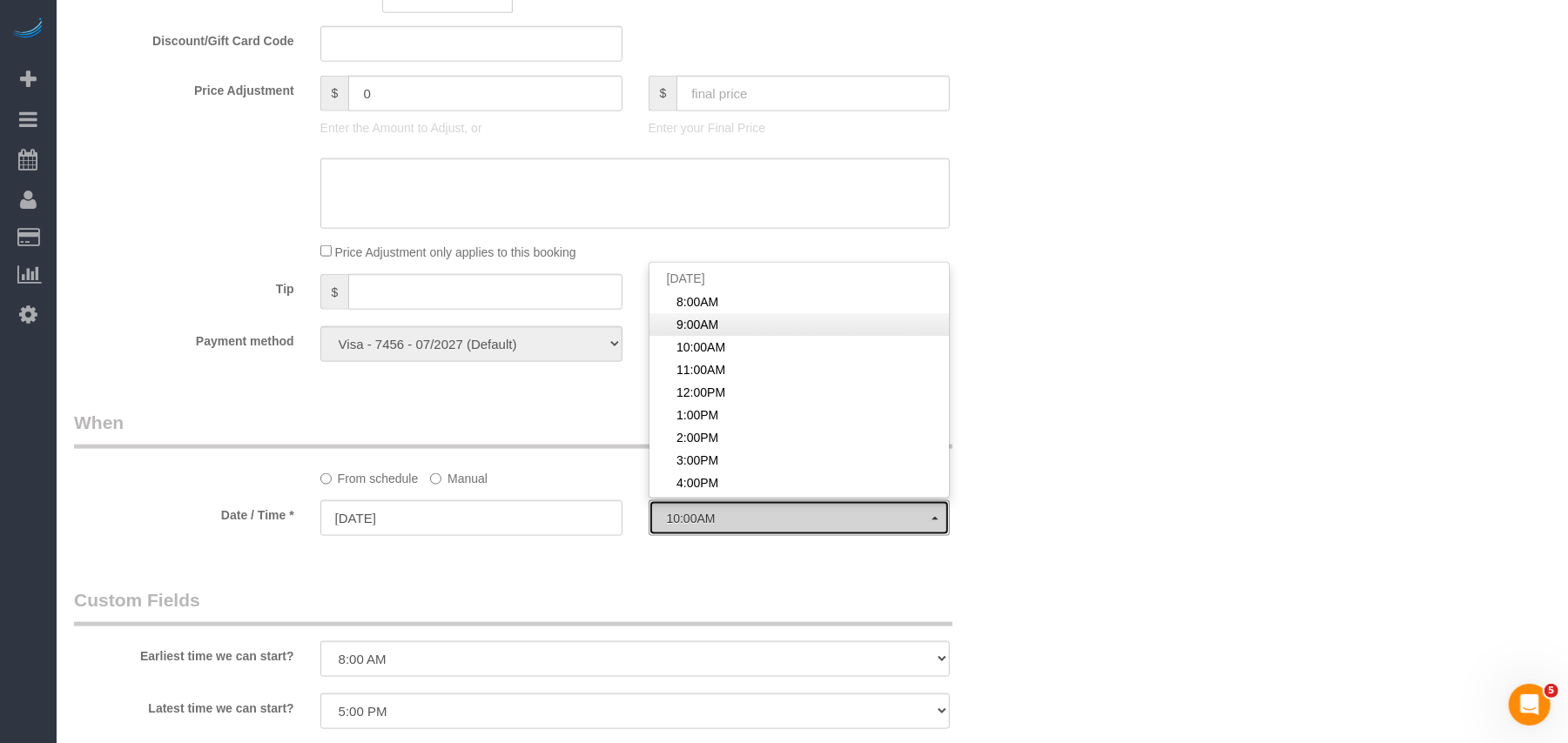
select select "spot2"
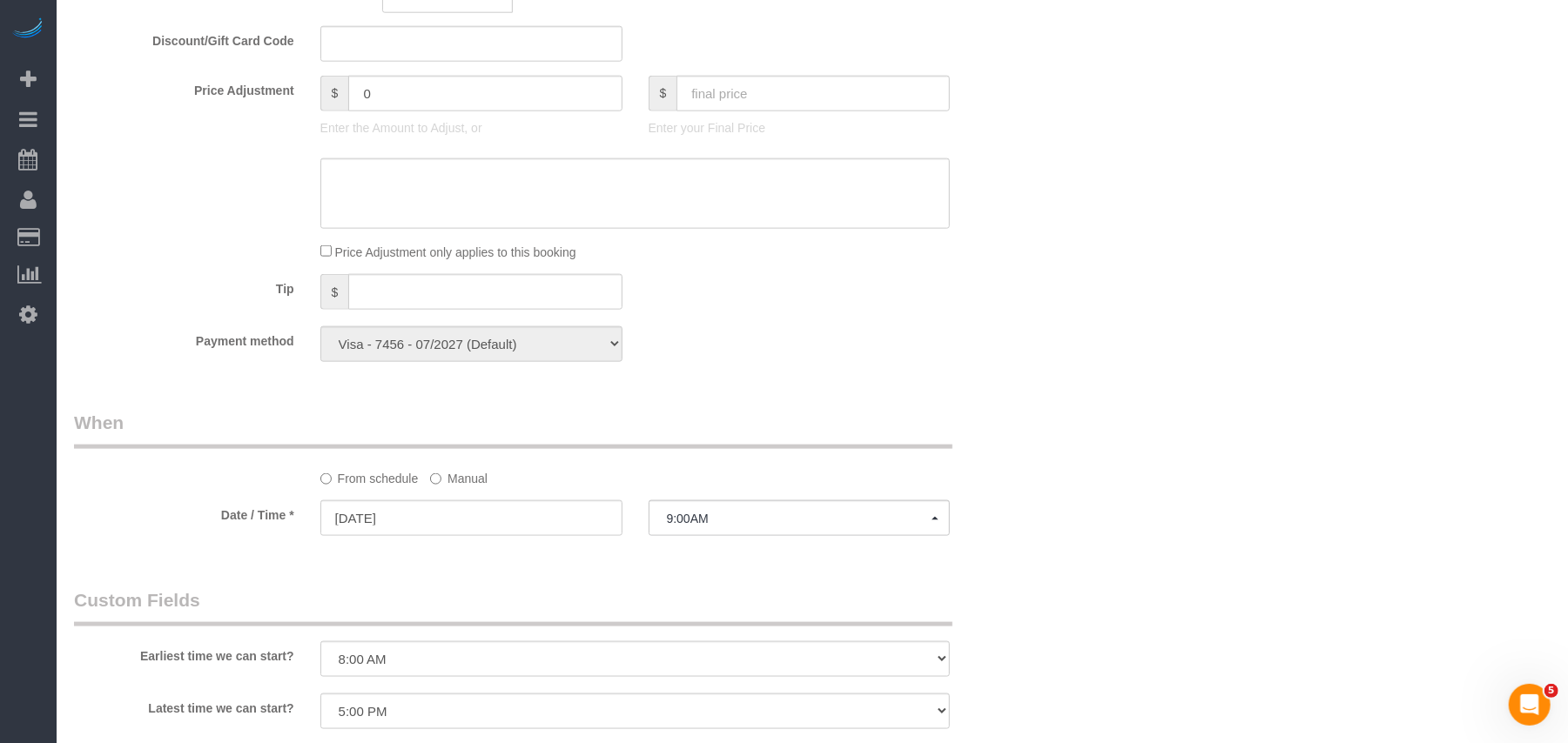
click at [1073, 394] on div "Who Email firstplace1@hotmail.com Name * Alice Cunningham Emailed Yelp Pitch In…" at bounding box center [813, 151] width 1477 height 2919
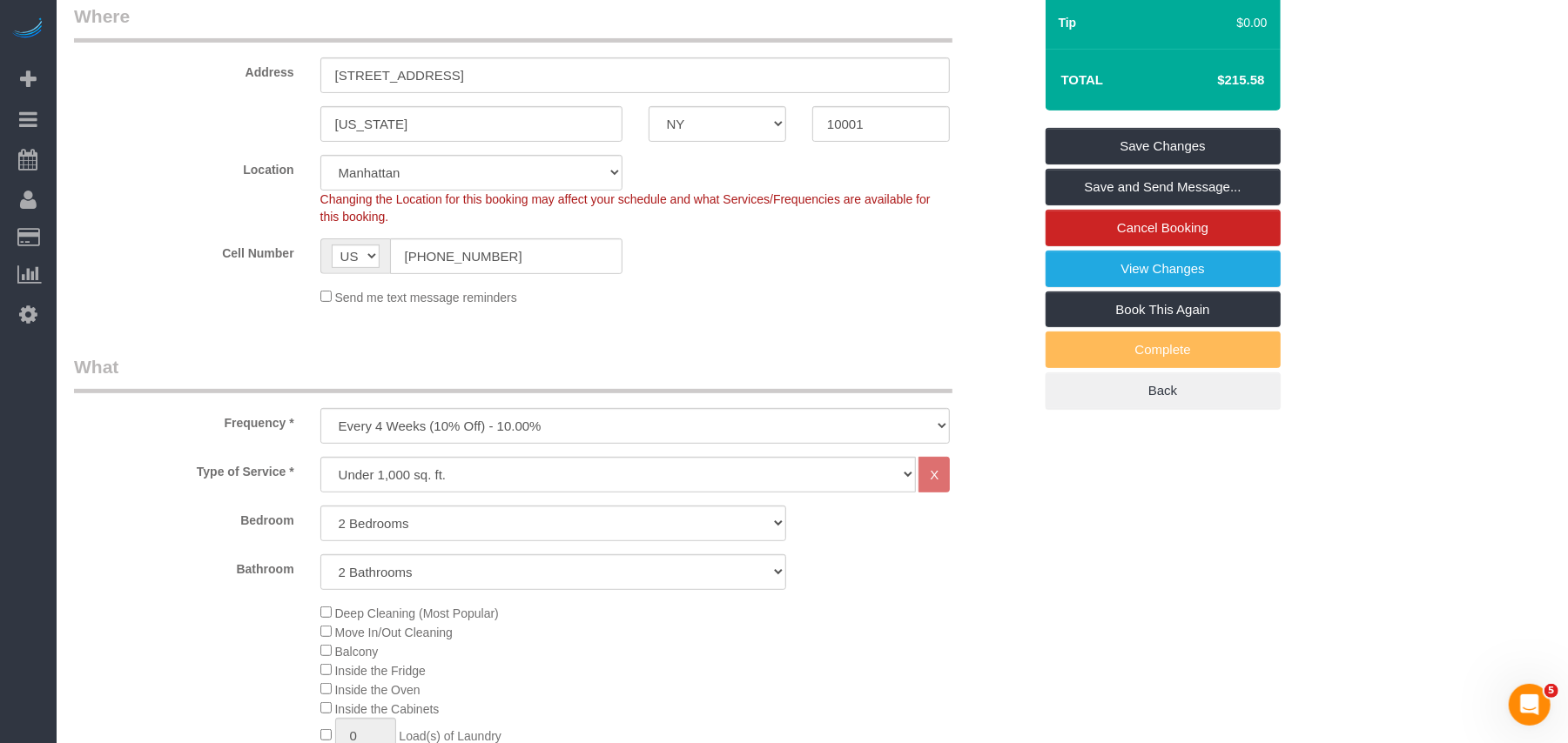
scroll to position [116, 0]
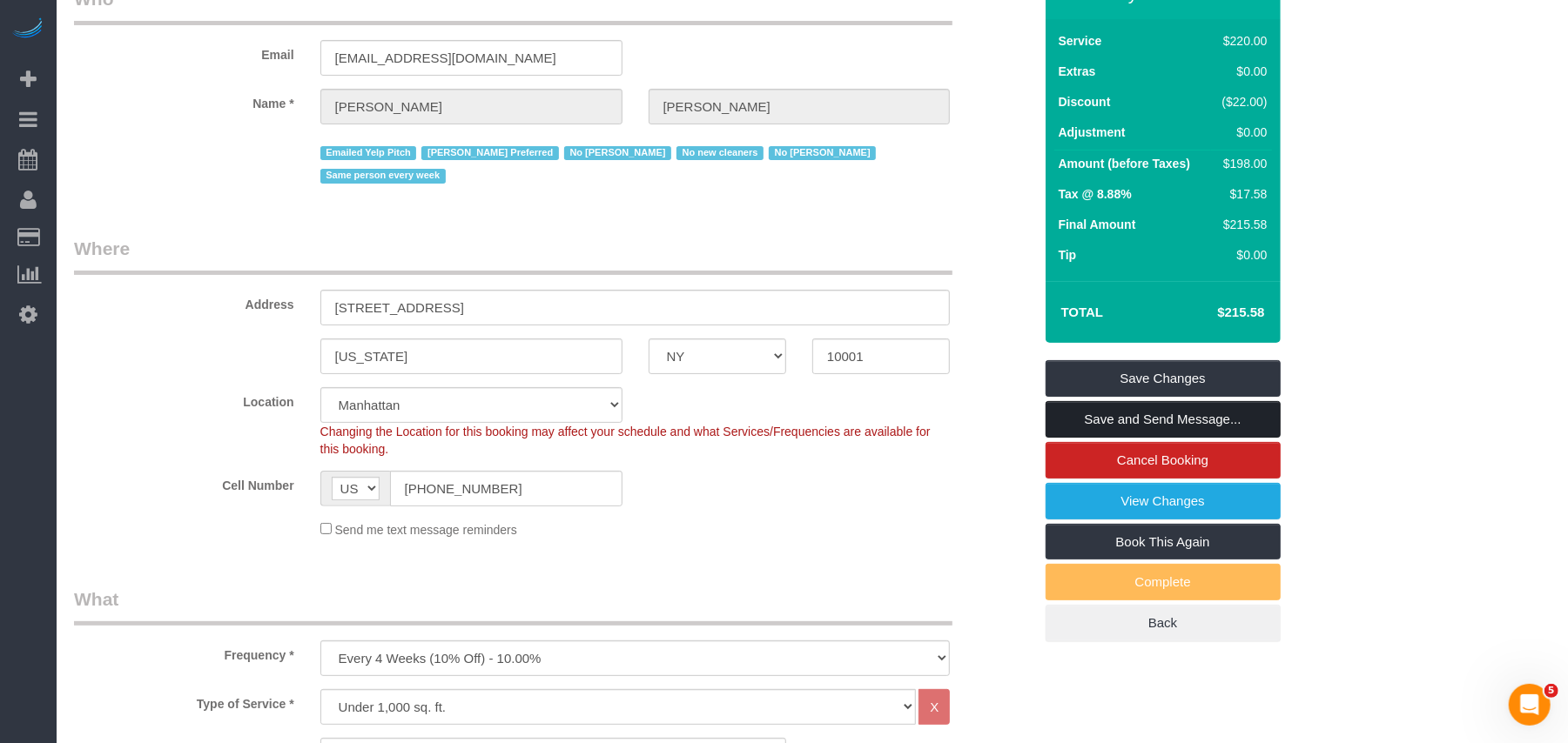
click at [1137, 418] on link "Save and Send Message..." at bounding box center [1163, 419] width 235 height 37
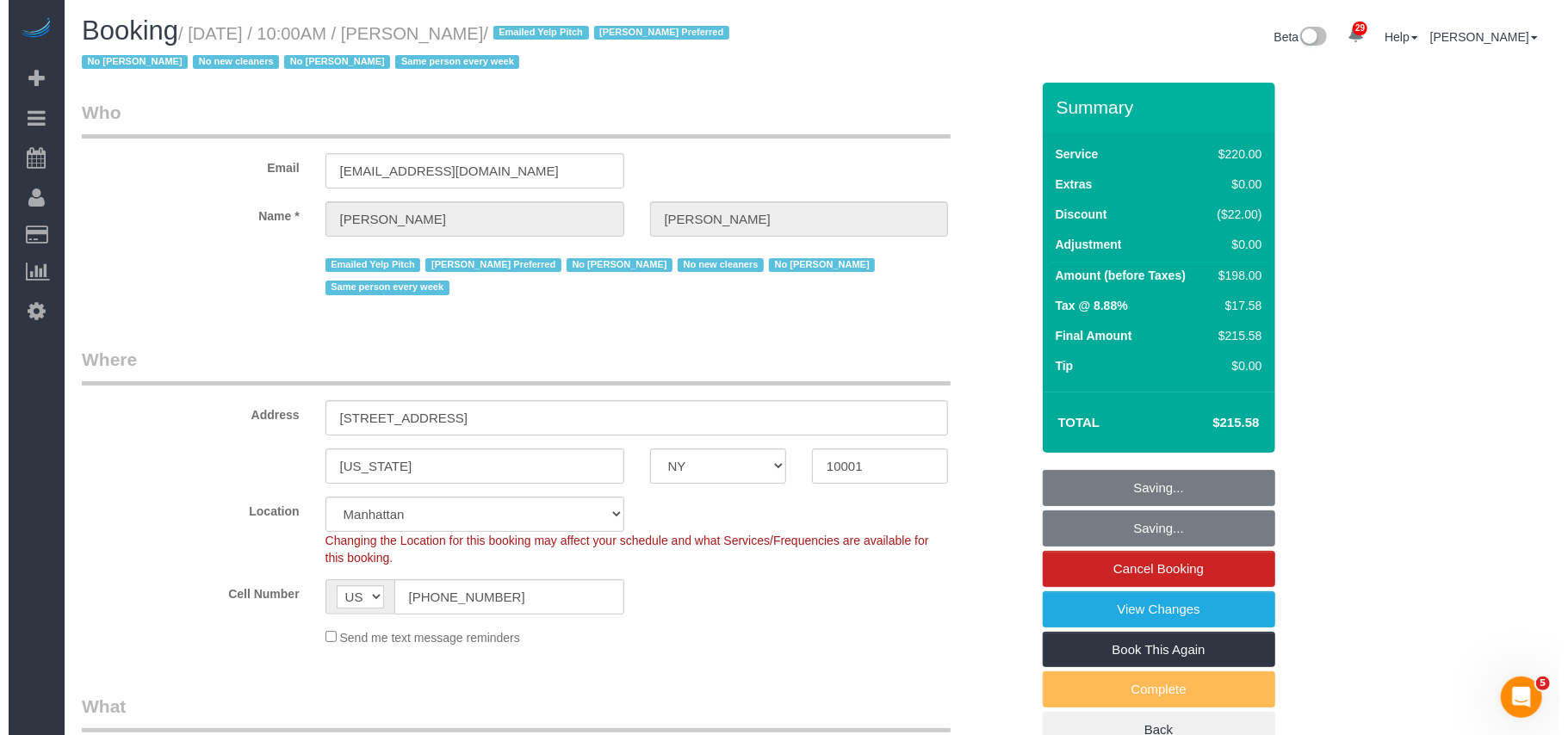
scroll to position [0, 0]
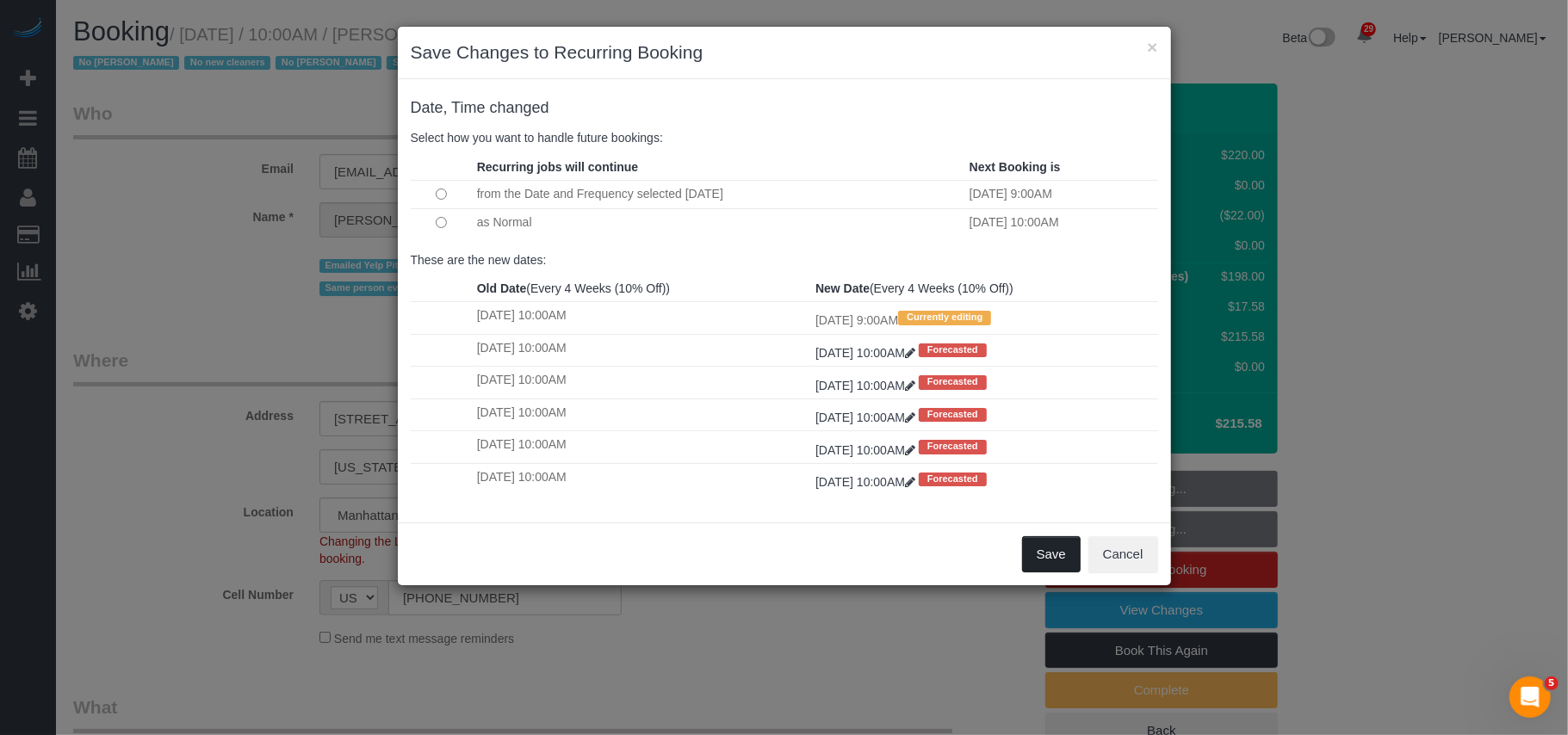
click at [1054, 552] on button "Save" at bounding box center [1051, 554] width 58 height 36
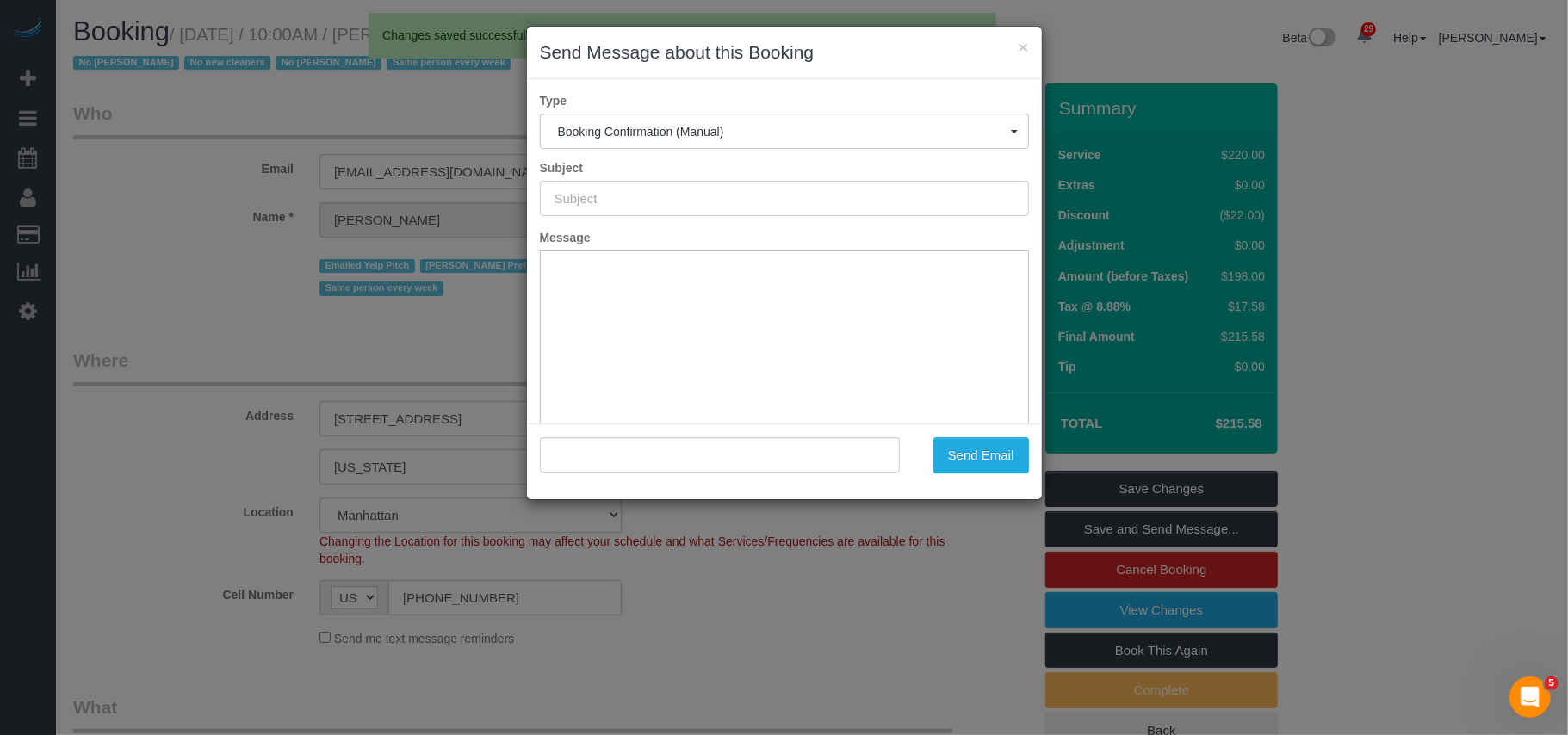
type input "Cleaning Confirmed for 10/01/2025 at 9:00am"
type input ""Alice Cunningham" <firstplace1@hotmail.com>"
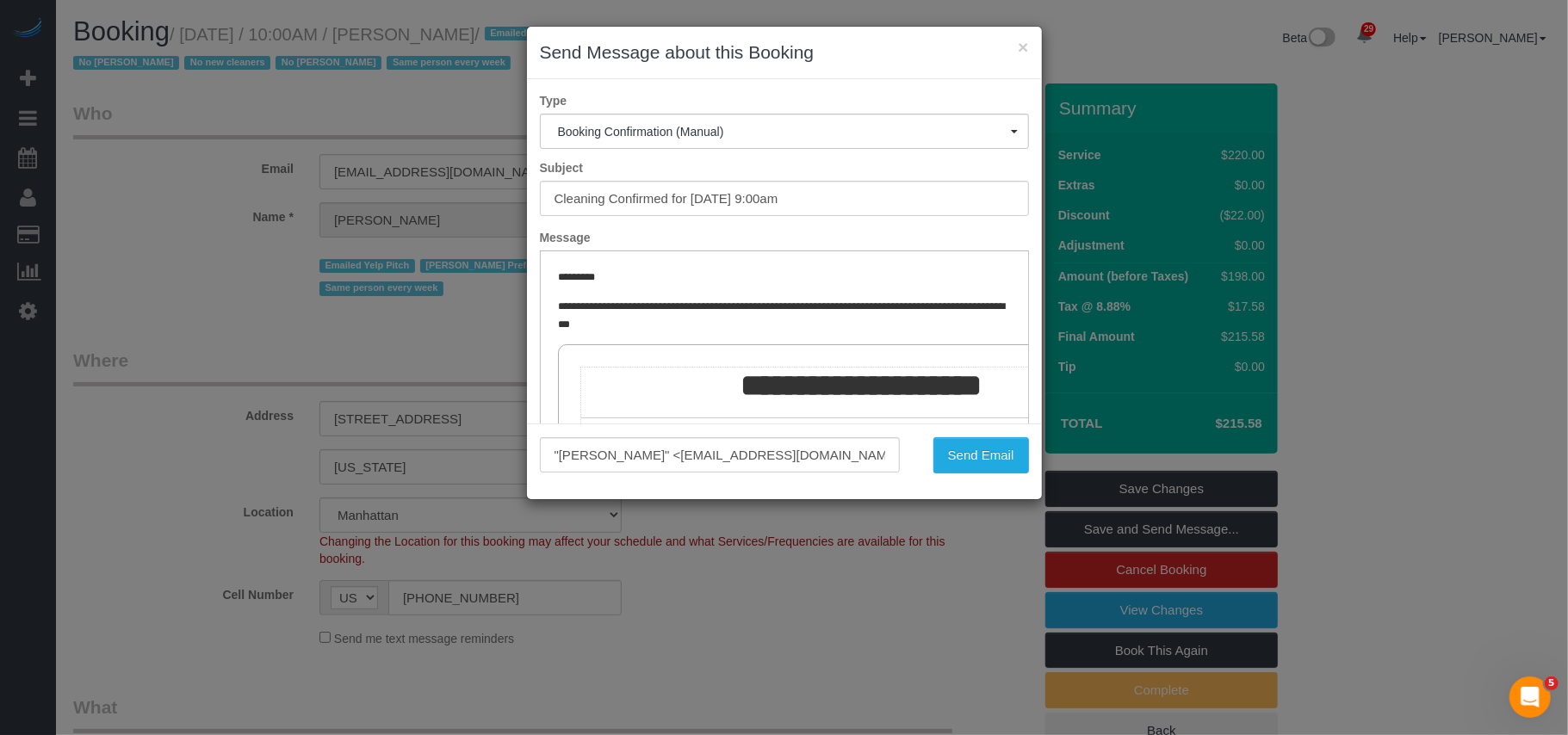
click at [1031, 452] on div "Send Email" at bounding box center [977, 455] width 129 height 36
click at [1002, 452] on button "Send Email" at bounding box center [980, 455] width 95 height 36
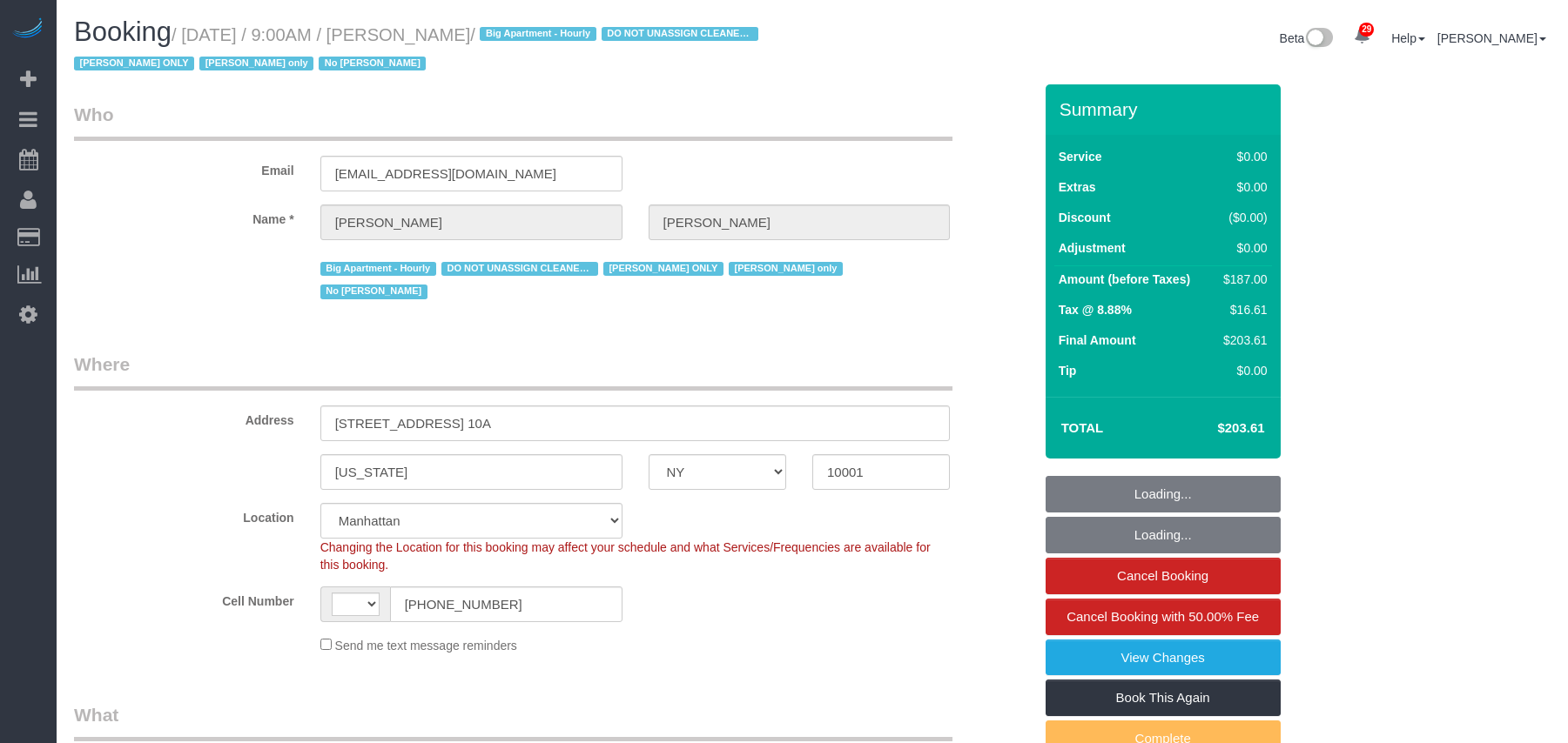
select select "NY"
select select "string:stripe-pm_1RRmor4VGloSiKo75q03orw4"
select select "number:89"
select select "number:73"
select select "number:15"
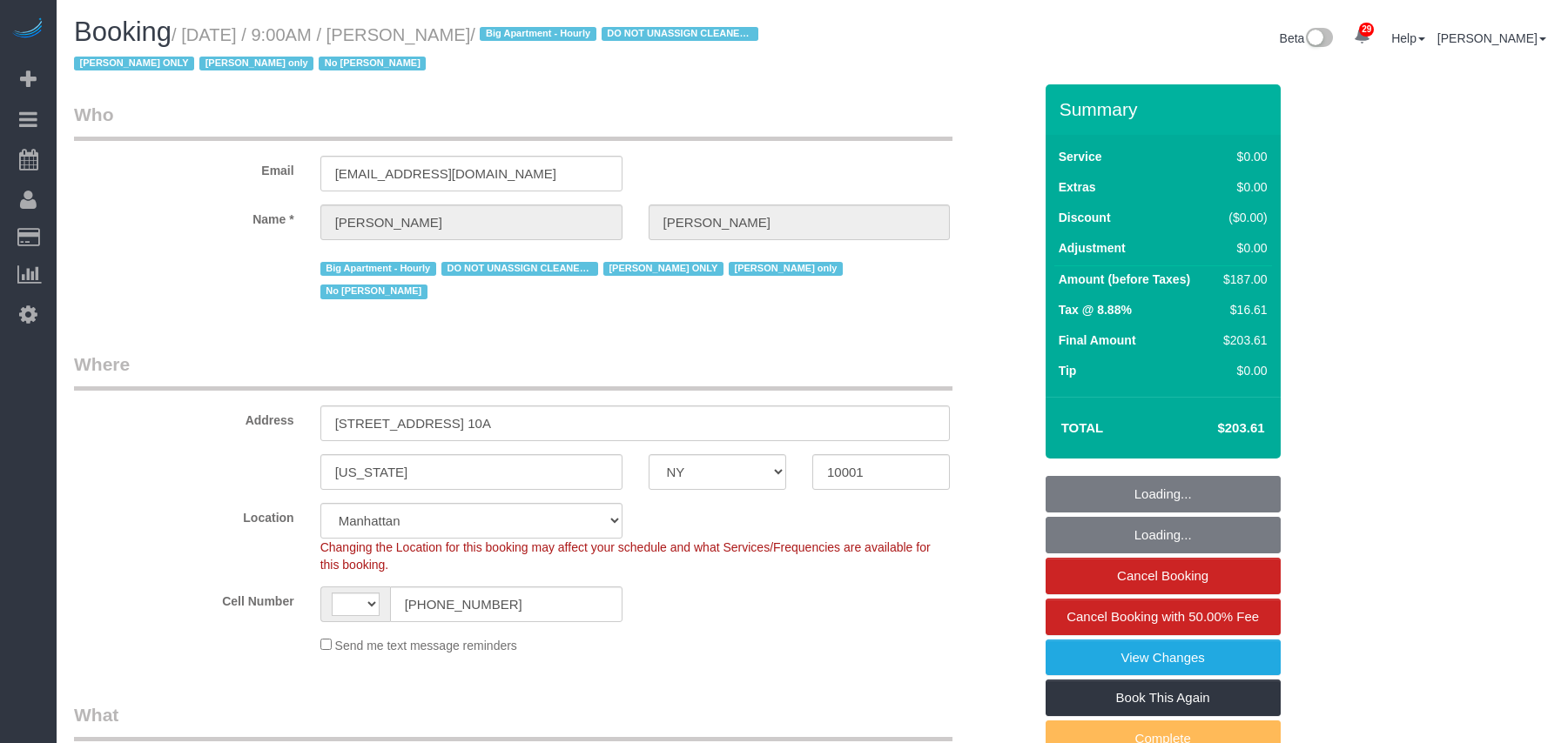
select select "number:5"
select select "object:1129"
select select "string:US"
select select "2"
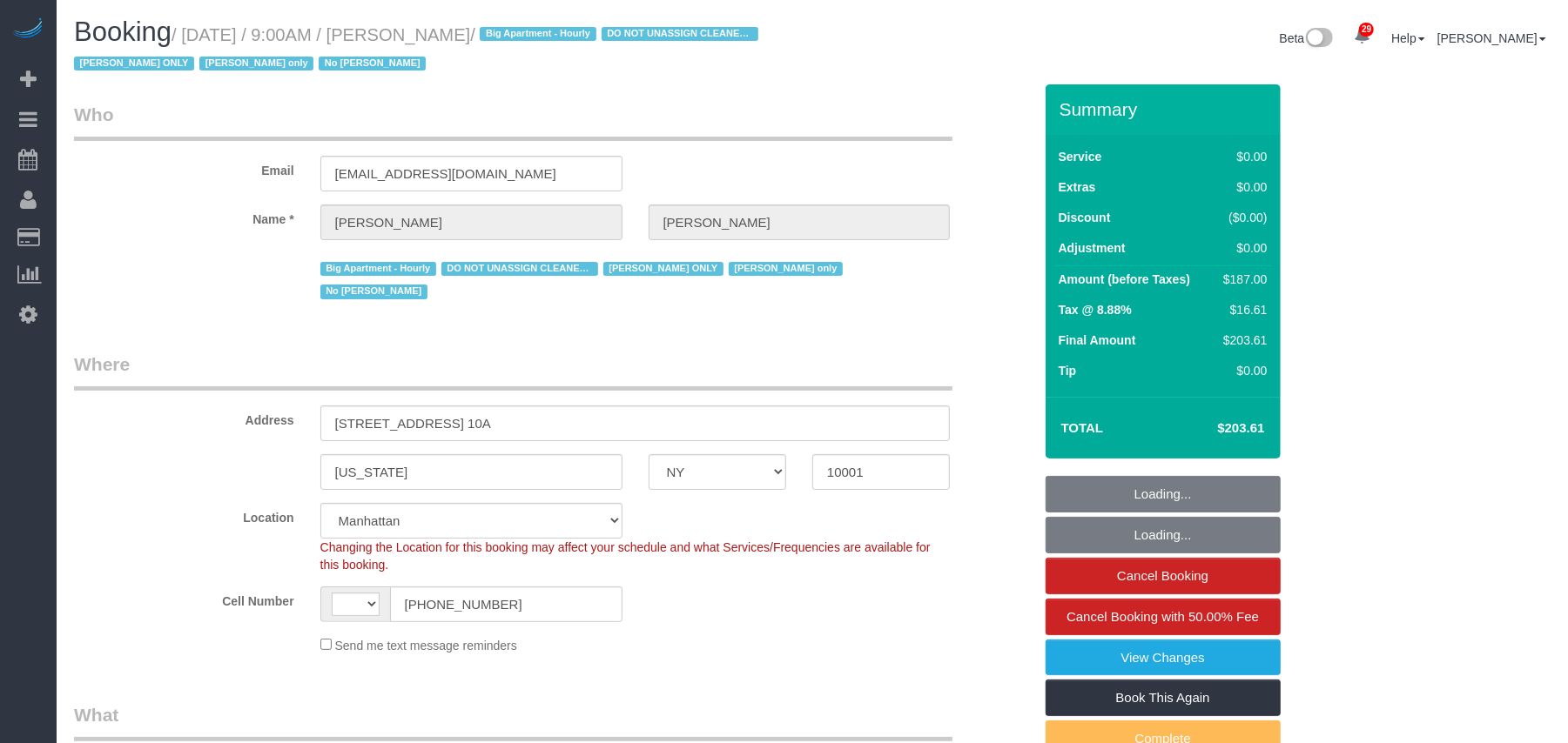
select select "spot1"
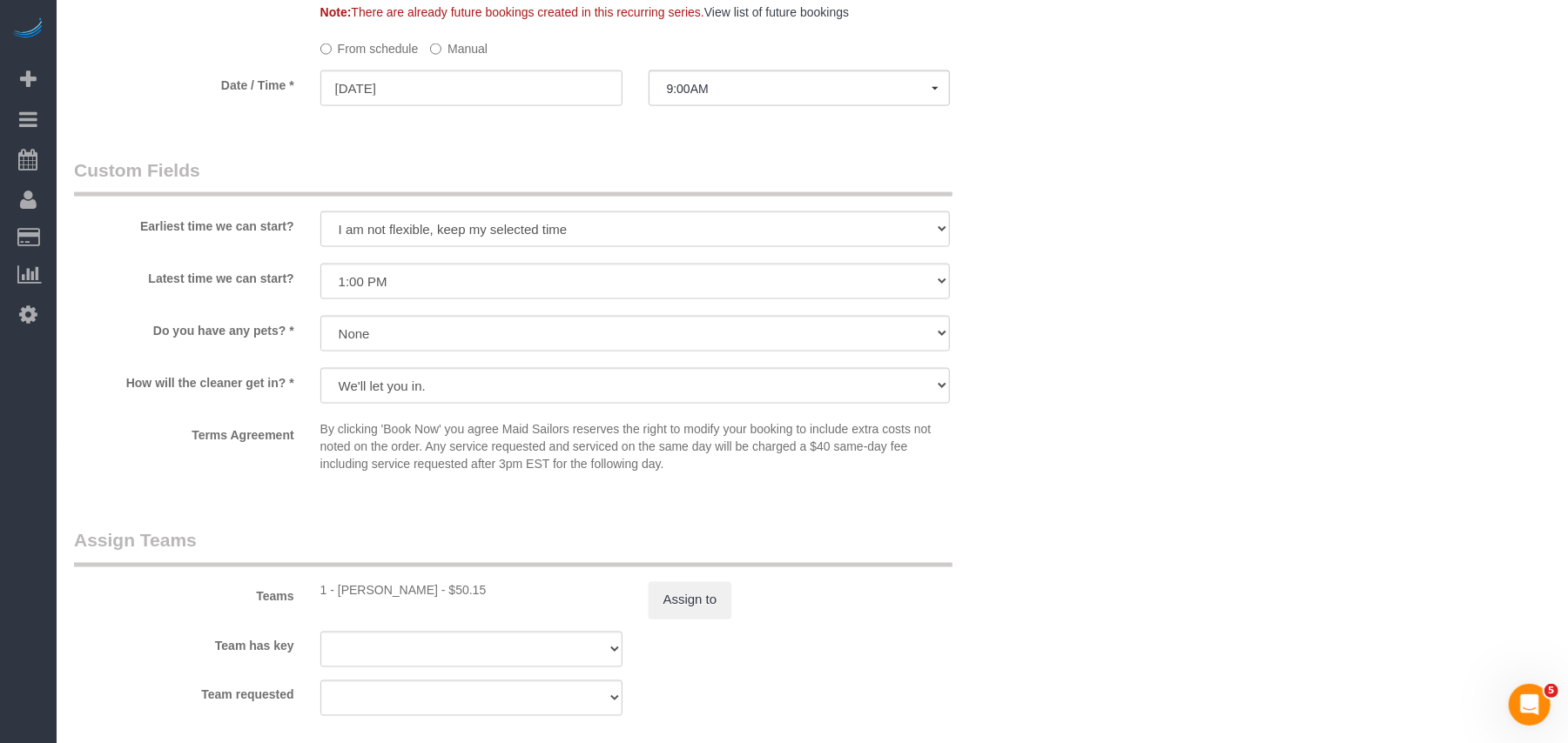
scroll to position [1741, 0]
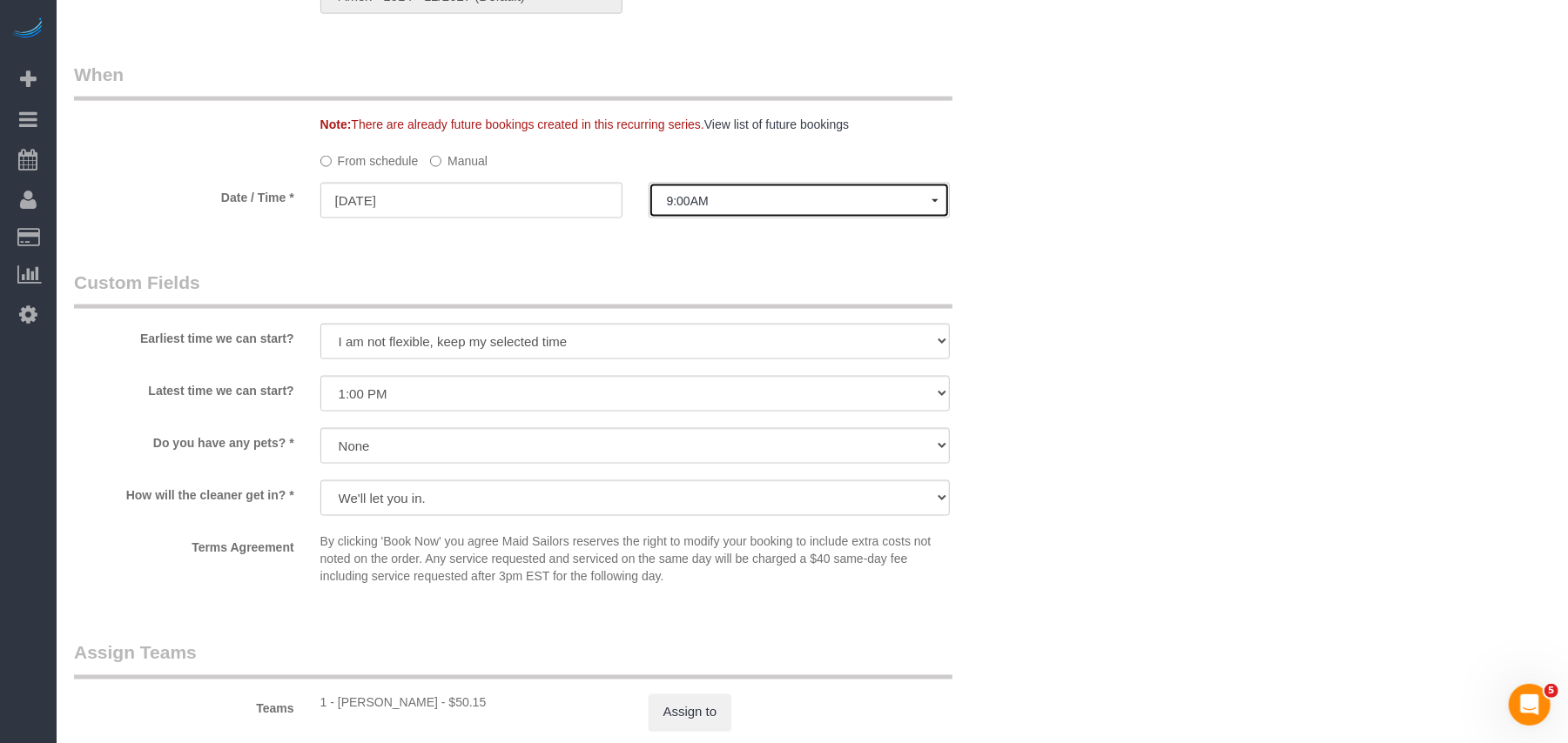
click at [719, 194] on span "9:00AM" at bounding box center [799, 201] width 265 height 14
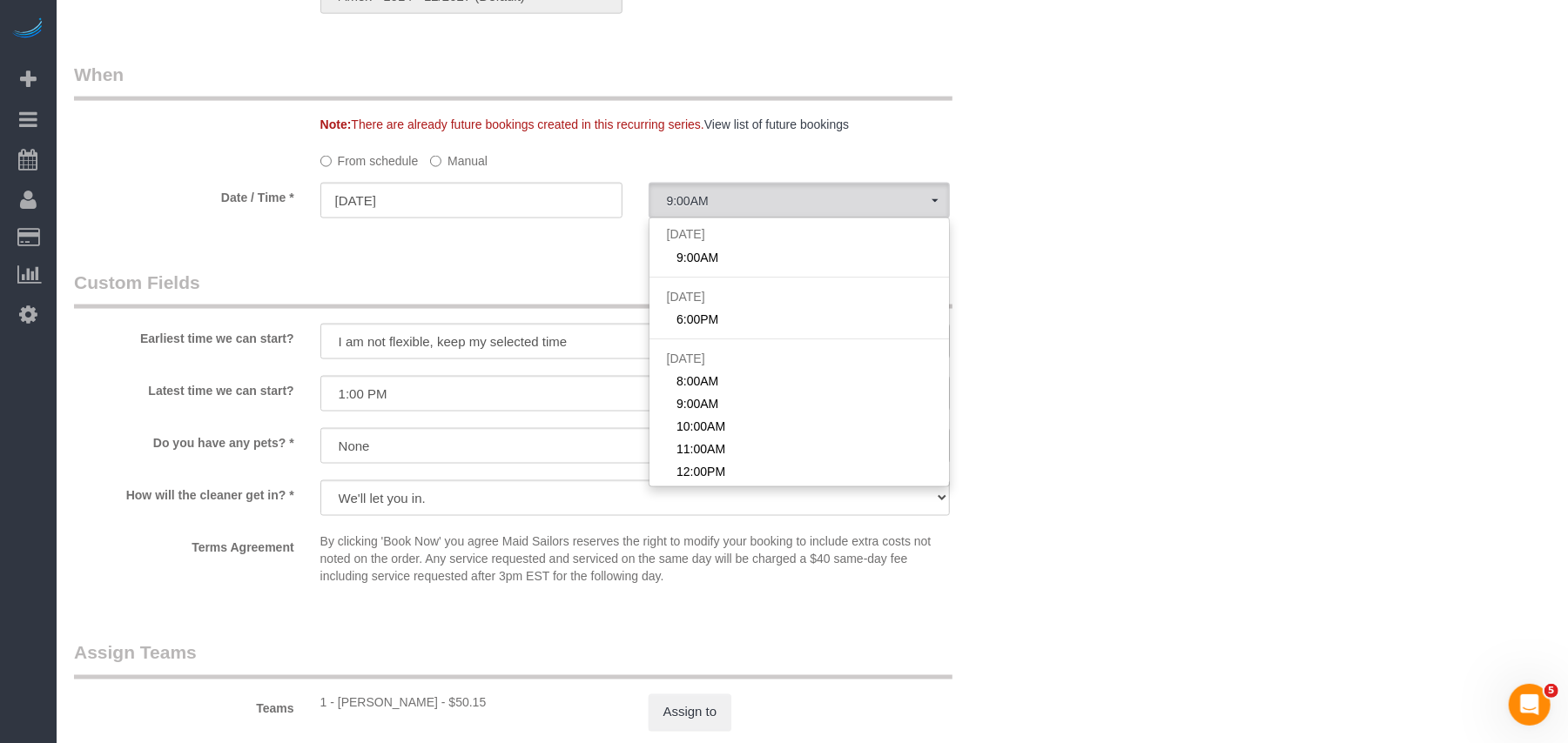
click at [457, 146] on label "Manual" at bounding box center [458, 157] width 57 height 23
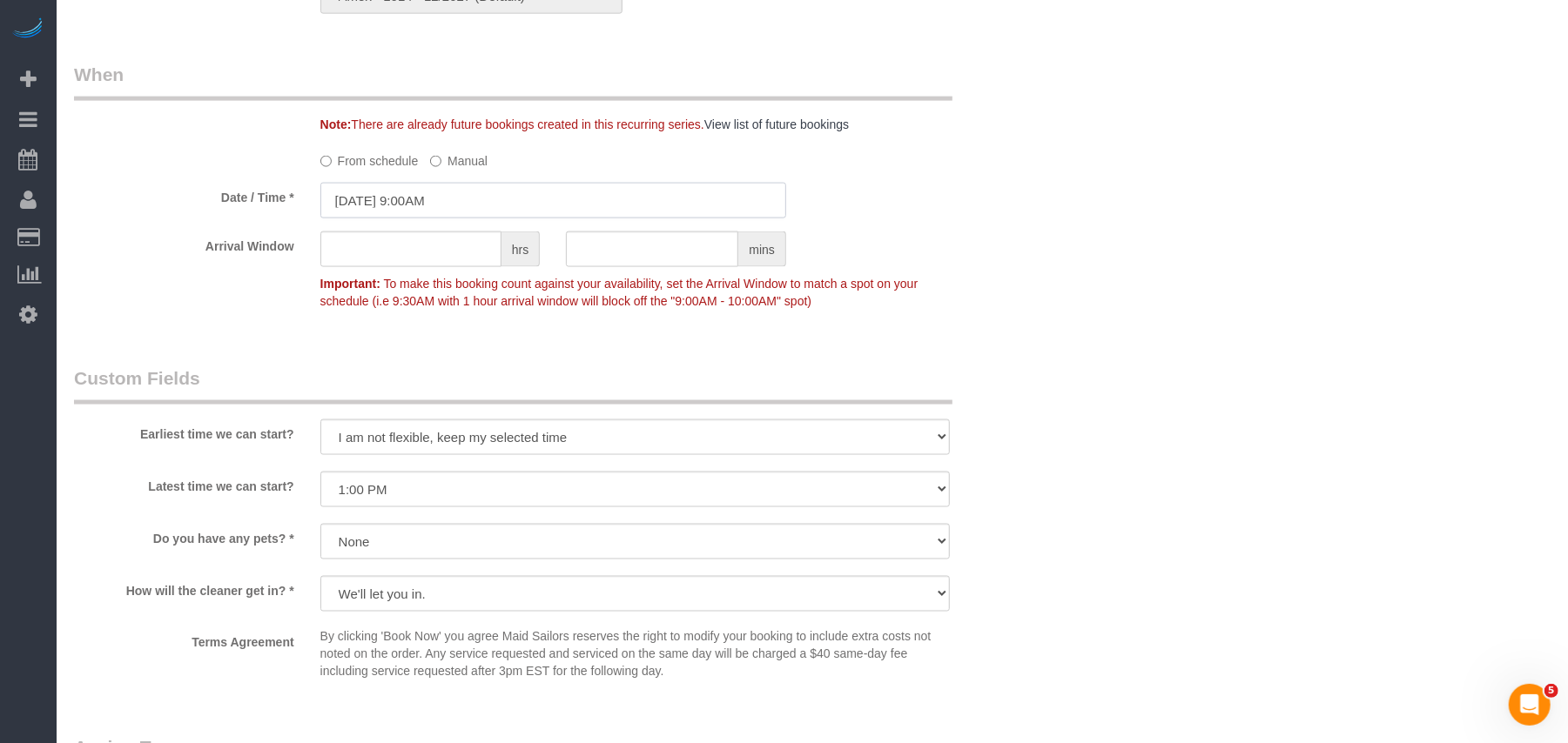
click at [492, 183] on input "09/29/2025 9:00AM" at bounding box center [553, 201] width 466 height 36
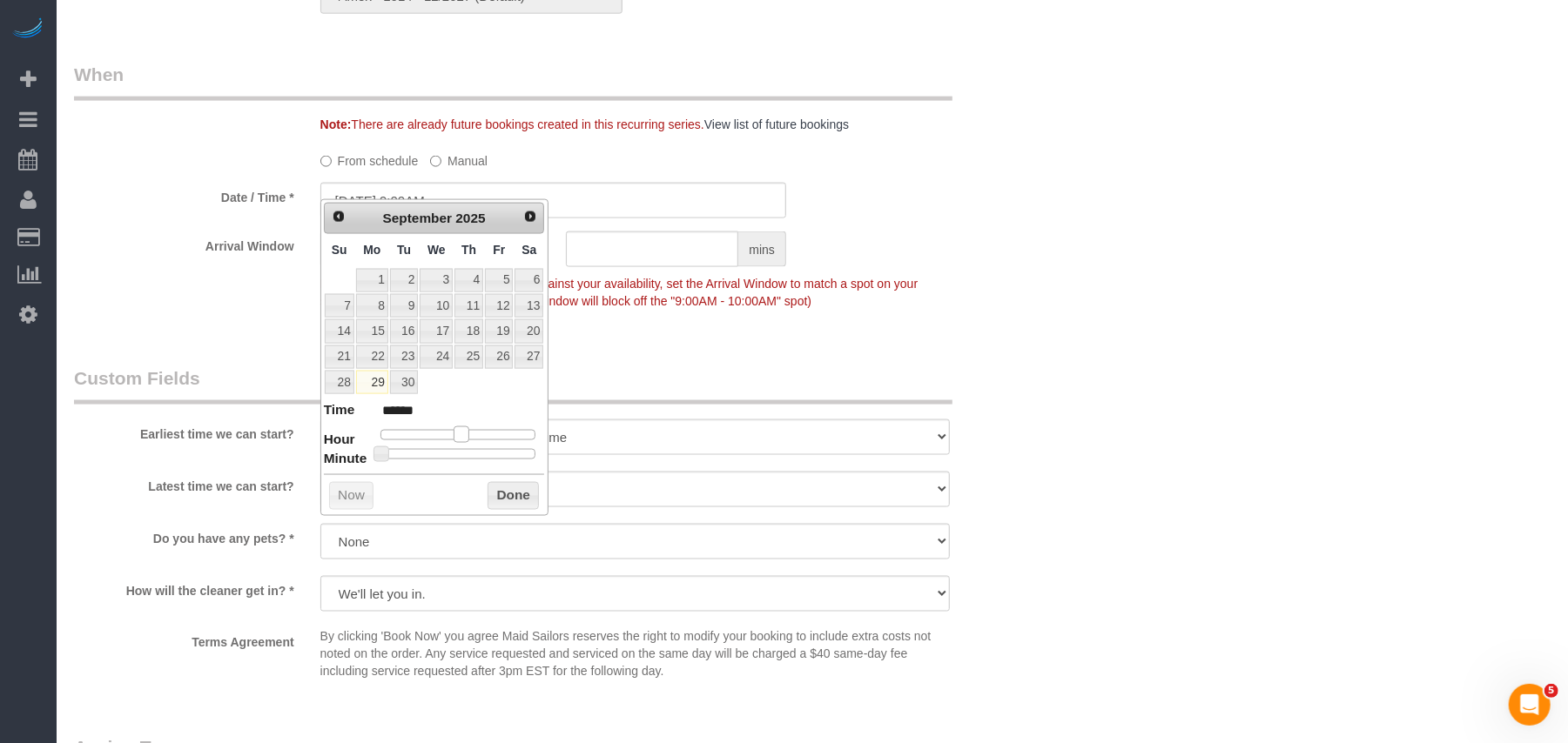
type input "09/29/2025 12:00PM"
type input "*******"
type input "09/29/2025 1:00PM"
type input "******"
drag, startPoint x: 455, startPoint y: 434, endPoint x: 467, endPoint y: 434, distance: 12.0
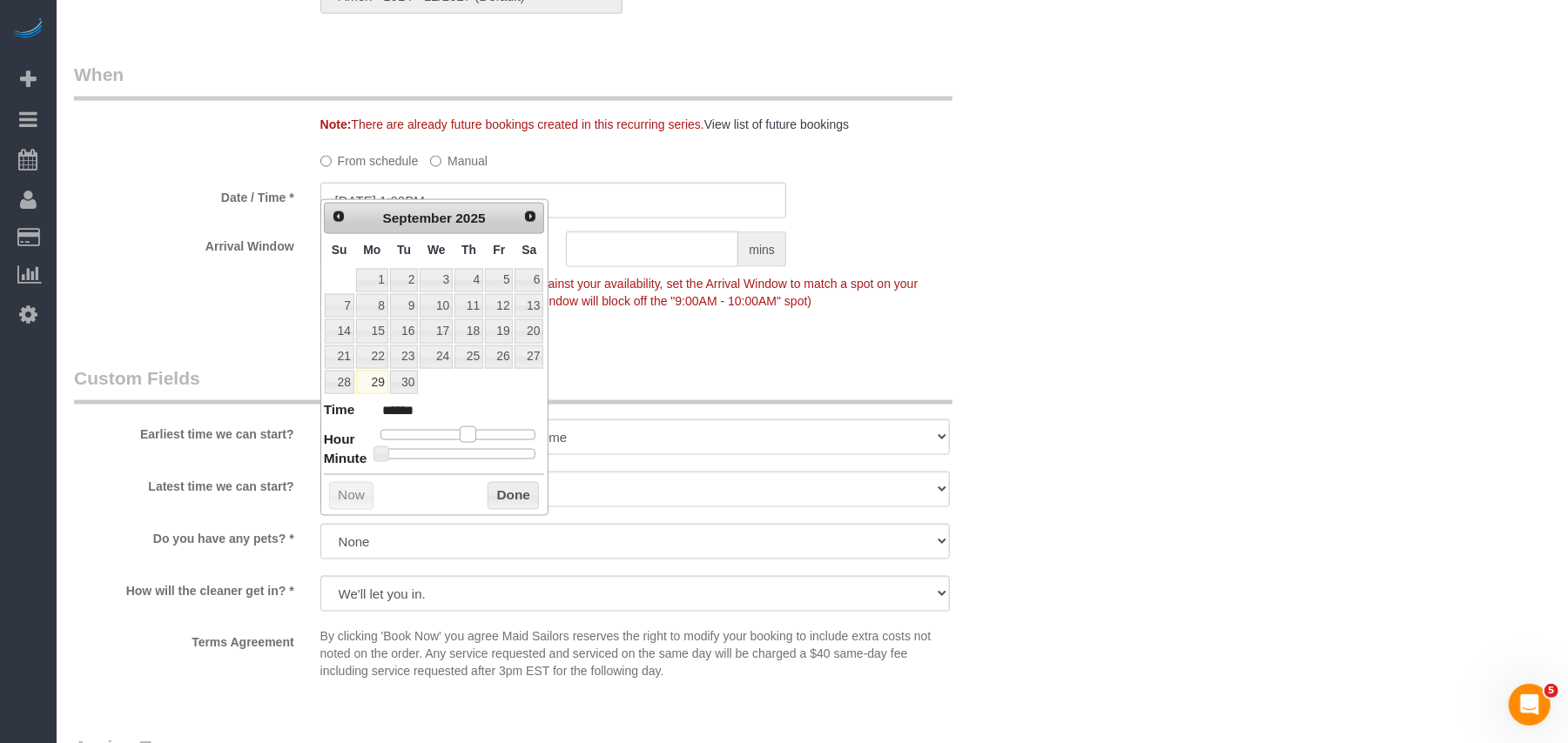
click at [467, 434] on span at bounding box center [468, 434] width 16 height 16
click at [489, 495] on button "Done" at bounding box center [513, 497] width 52 height 28
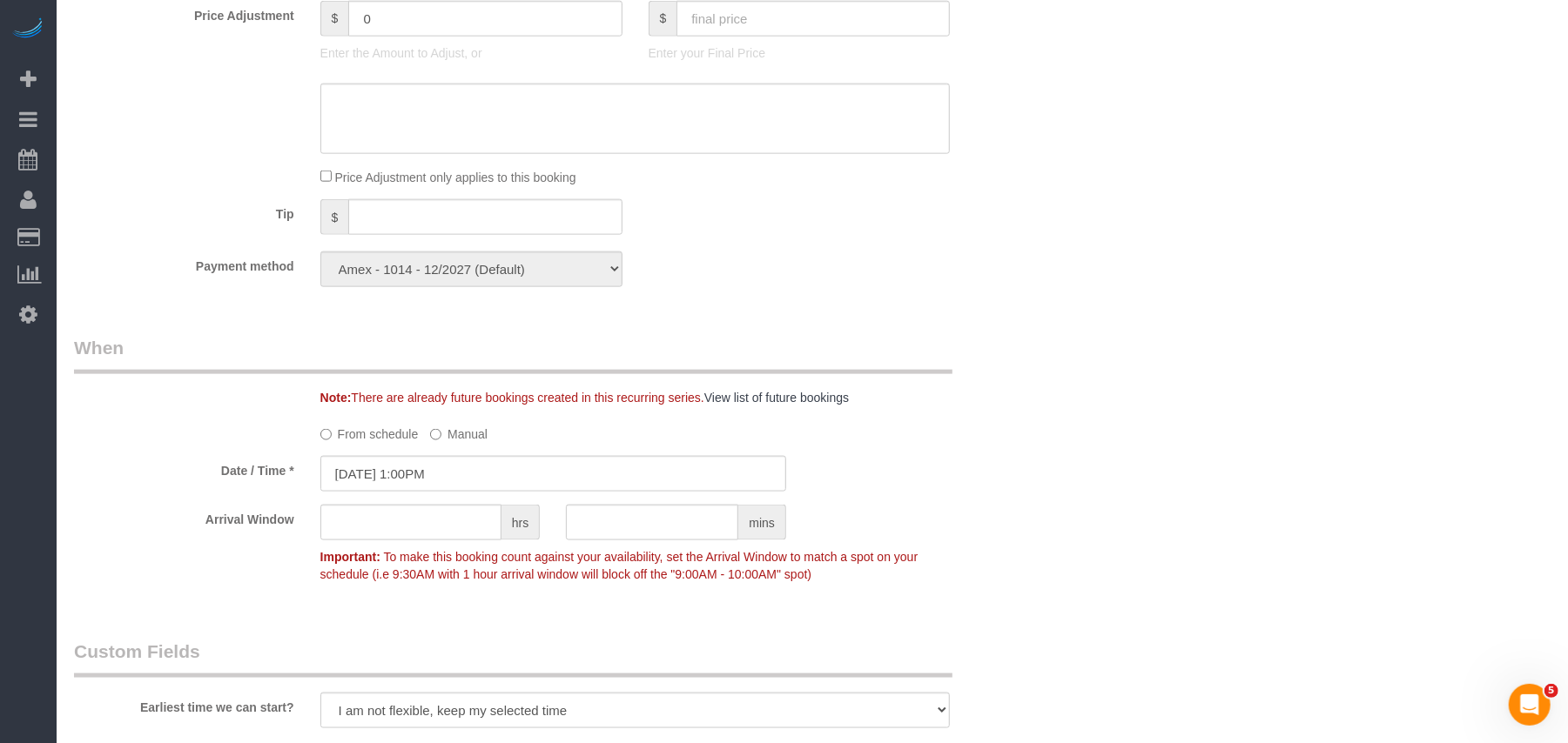
scroll to position [1508, 0]
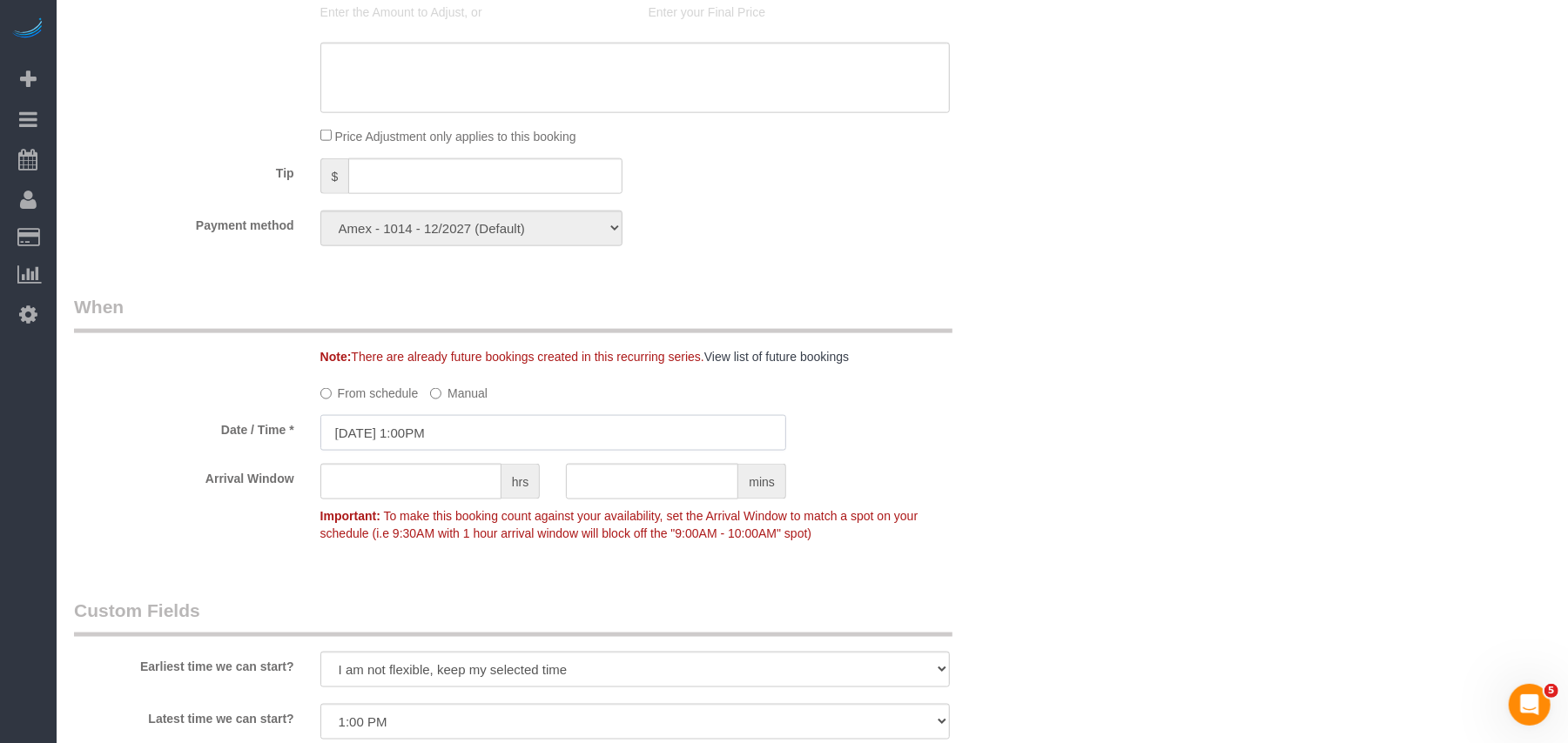
click at [502, 415] on input "09/29/2025 1:00PM" at bounding box center [553, 433] width 466 height 36
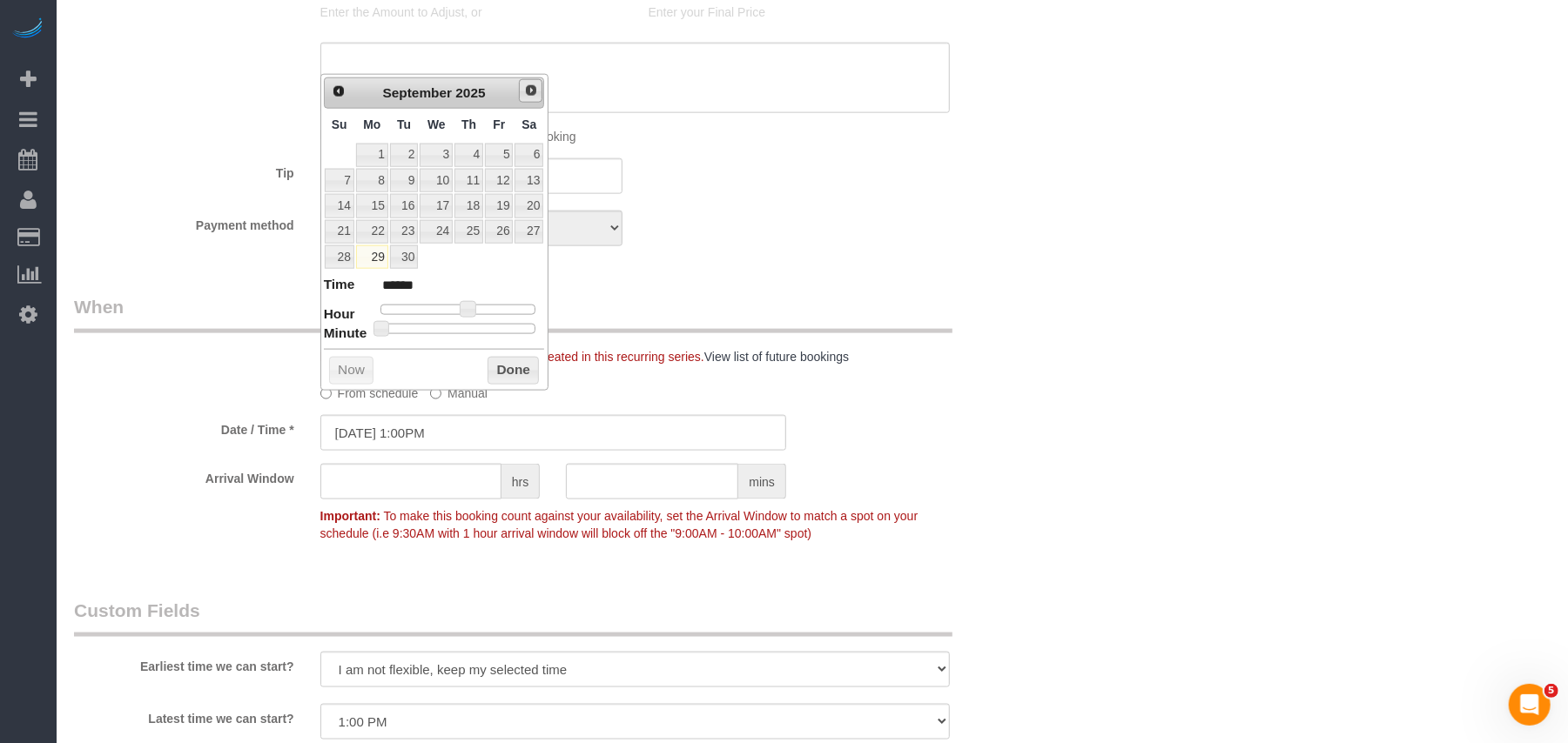
click at [531, 94] on span "Next" at bounding box center [530, 90] width 14 height 14
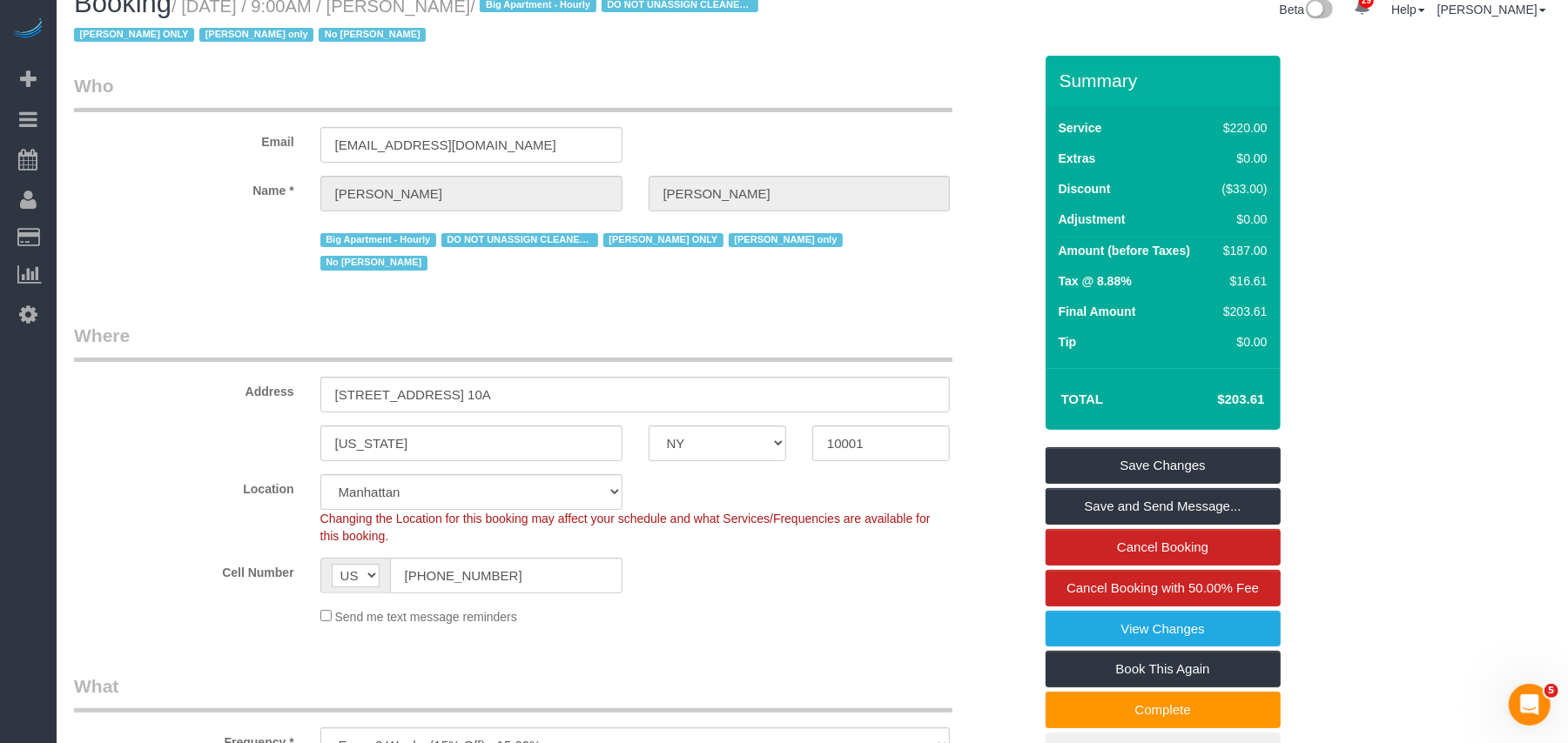
scroll to position [0, 0]
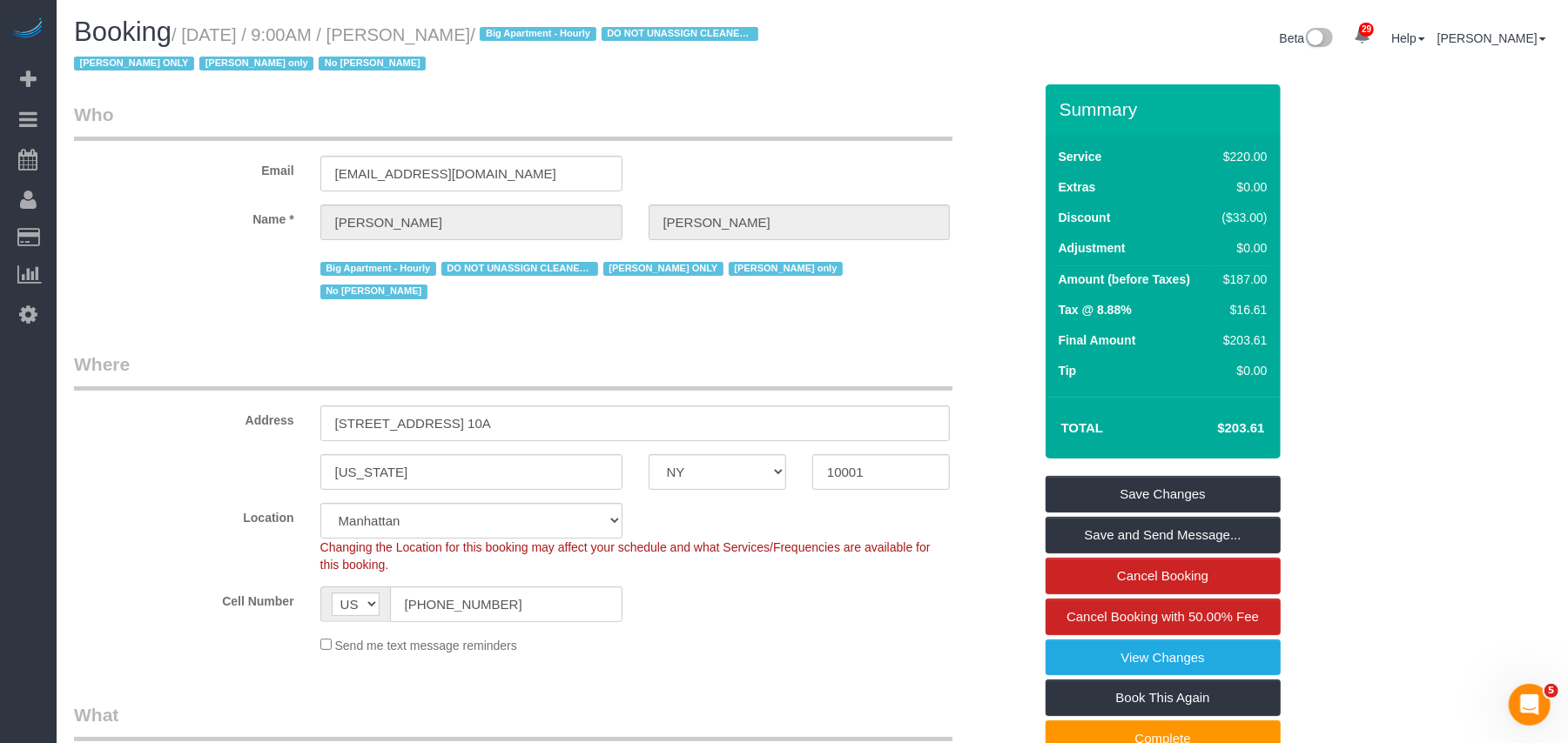
click at [189, 555] on sui-booking-location "Location Manhattan Austin Boston Bronx Brooklyn Charlotte Denver New Jersey Por…" at bounding box center [553, 579] width 959 height 152
click at [1199, 666] on link "View Changes" at bounding box center [1163, 658] width 235 height 37
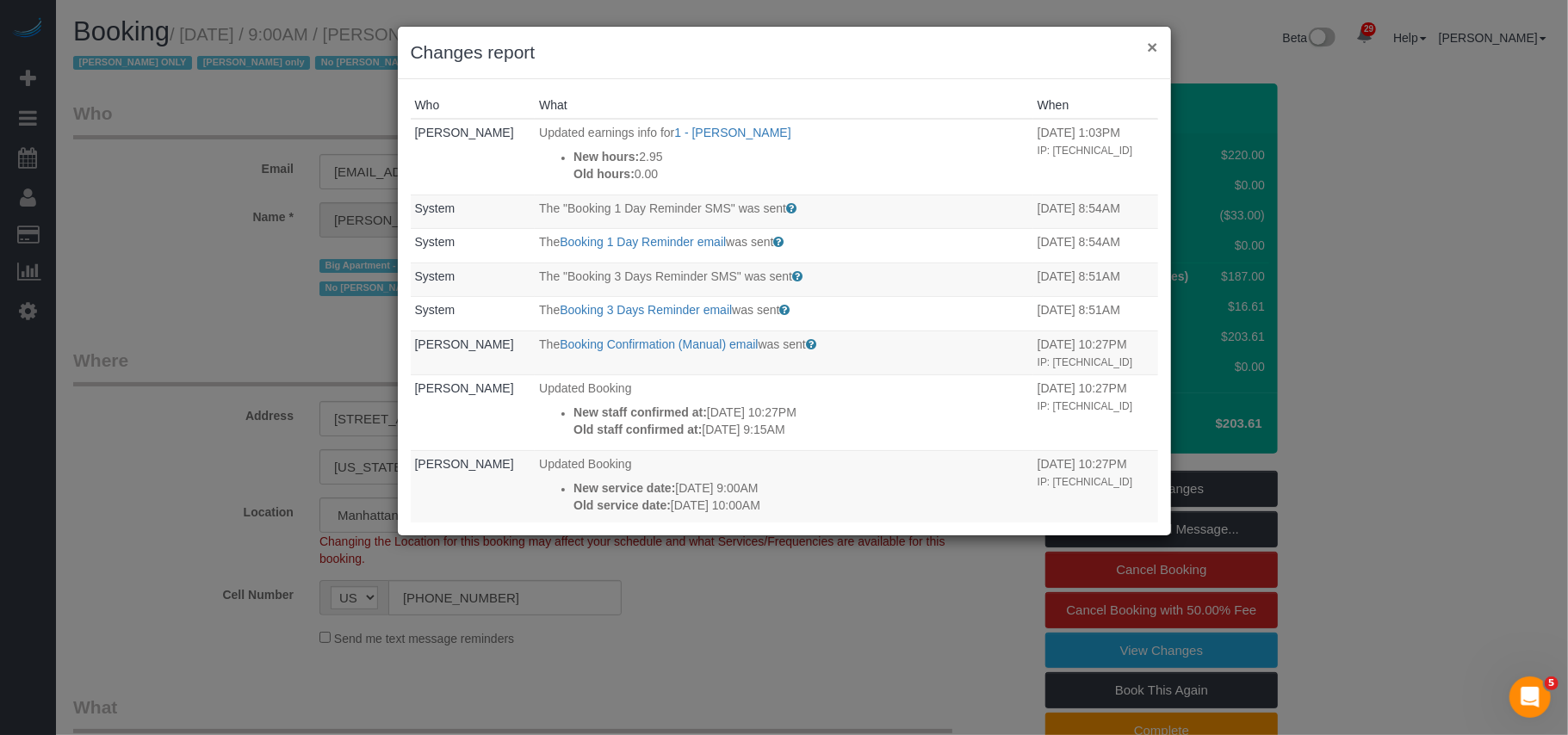
click at [1152, 45] on button "×" at bounding box center [1151, 47] width 10 height 19
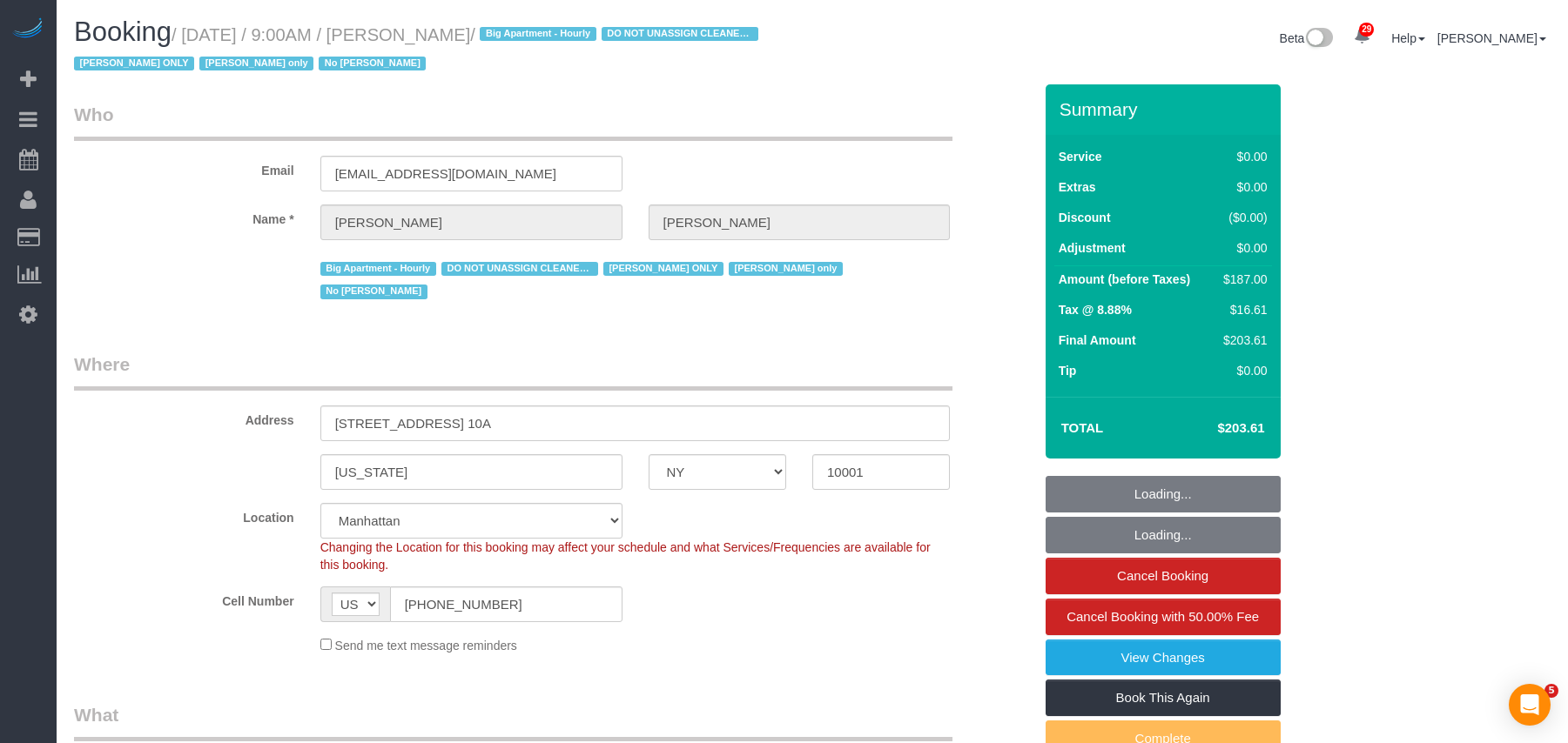
select select "NY"
select select "string:stripe-pm_1RRmor4VGloSiKo75q03orw4"
select select "number:89"
select select "number:73"
select select "number:15"
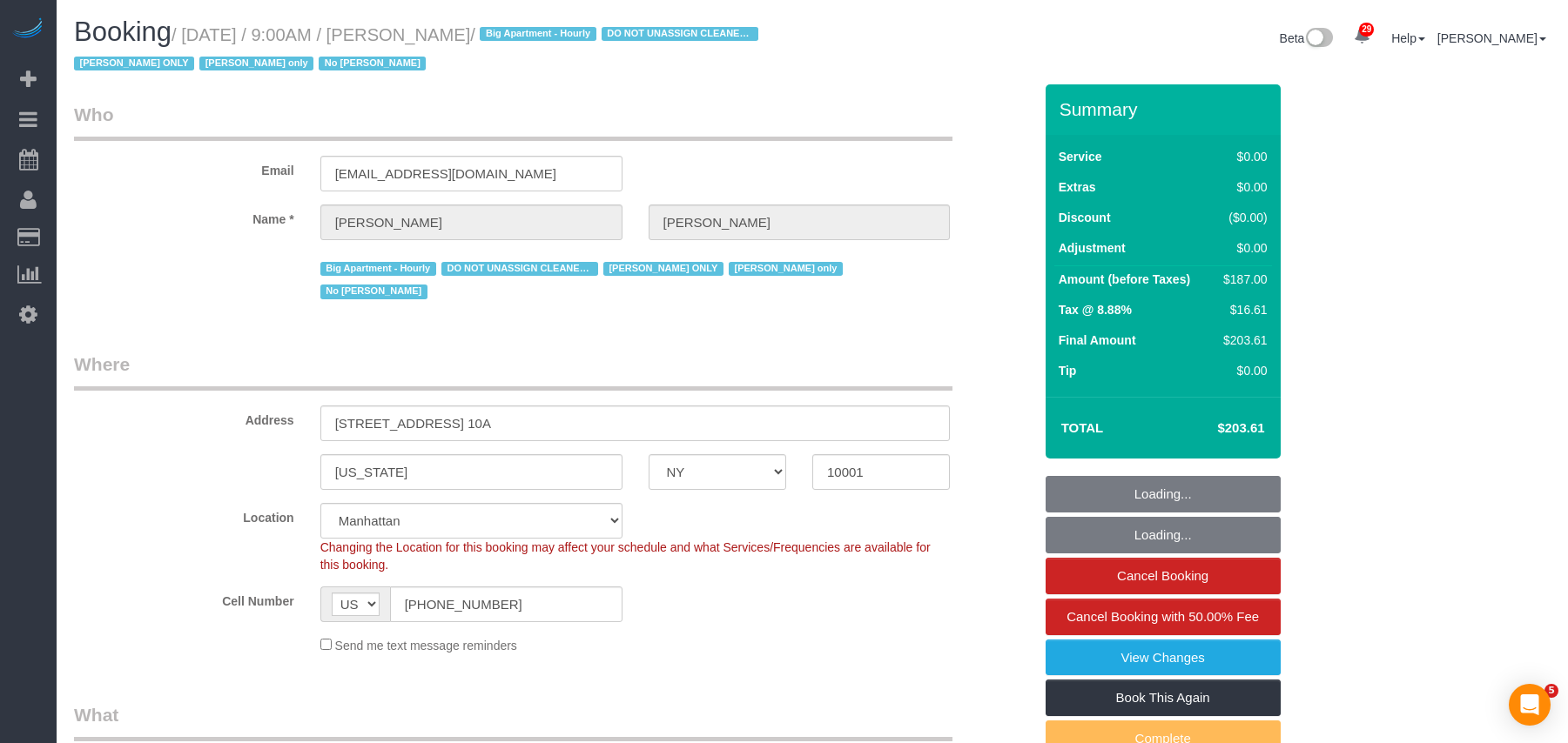
select select "number:5"
select select "object:1551"
select select "spot1"
select select "2"
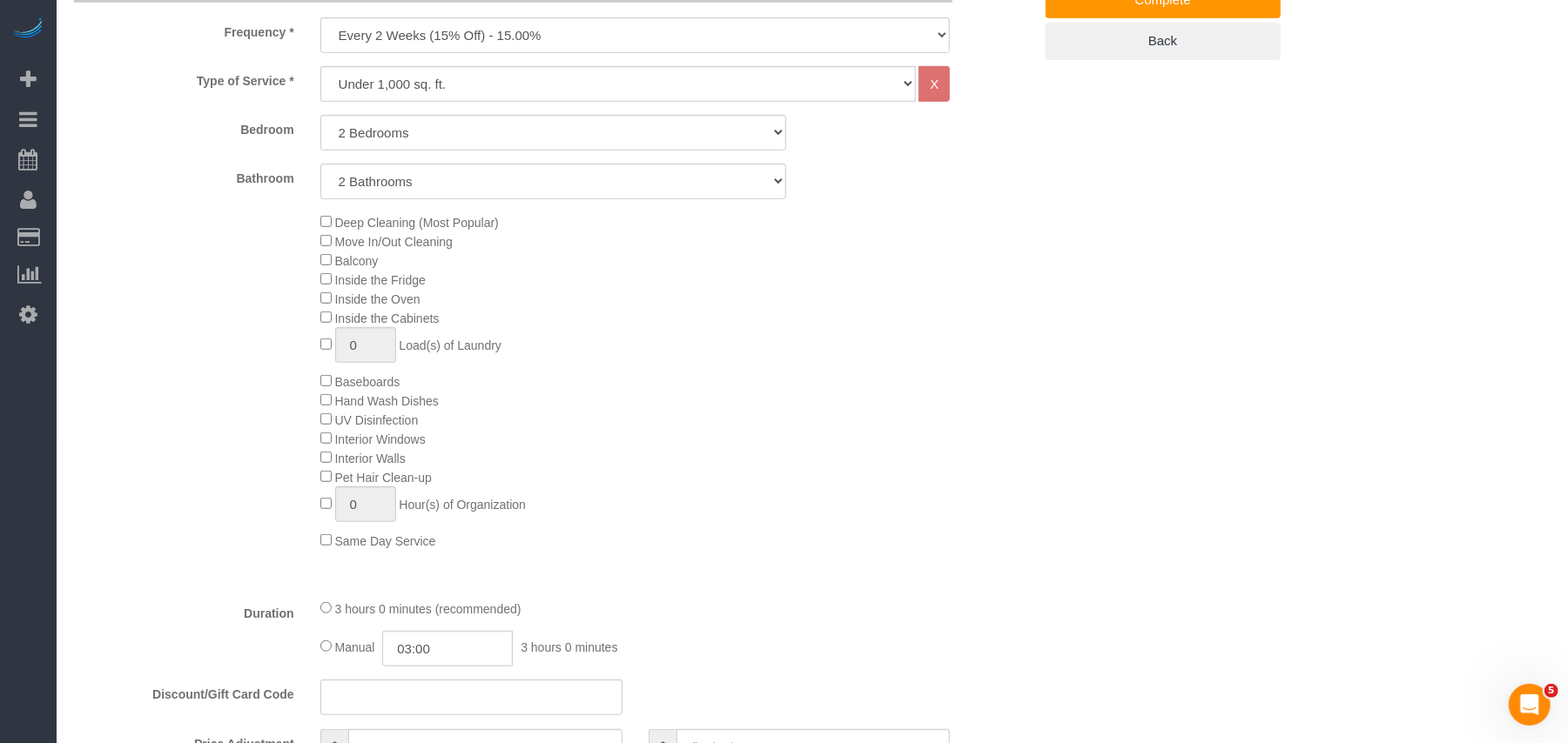
scroll to position [580, 0]
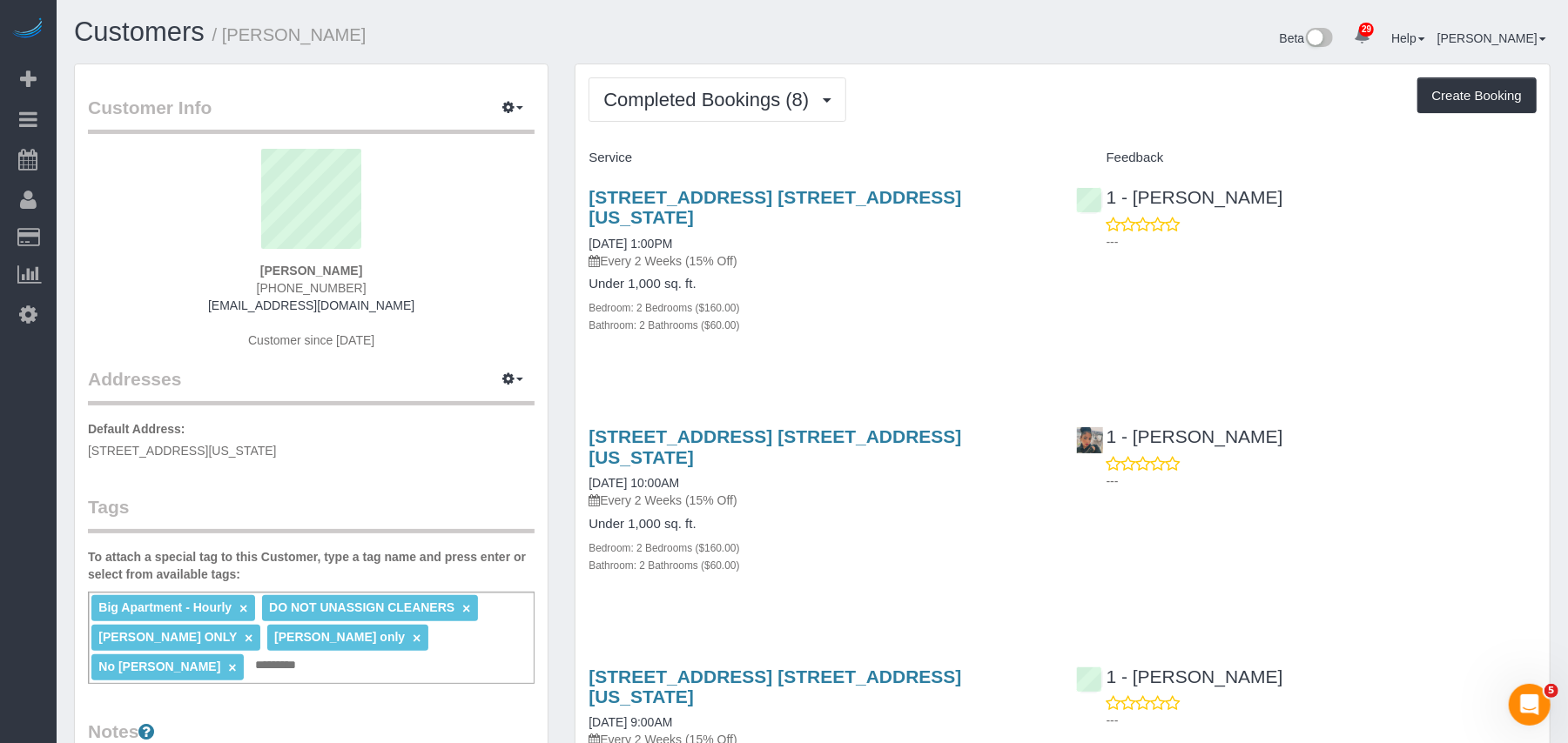
drag, startPoint x: 386, startPoint y: 272, endPoint x: 254, endPoint y: 269, distance: 132.0
click at [254, 269] on div "[PERSON_NAME] [PHONE_NUMBER] [EMAIL_ADDRESS][DOMAIN_NAME] Customer since [DATE]" at bounding box center [311, 258] width 447 height 217
click at [730, 94] on span "Completed Bookings (8)" at bounding box center [710, 99] width 215 height 22
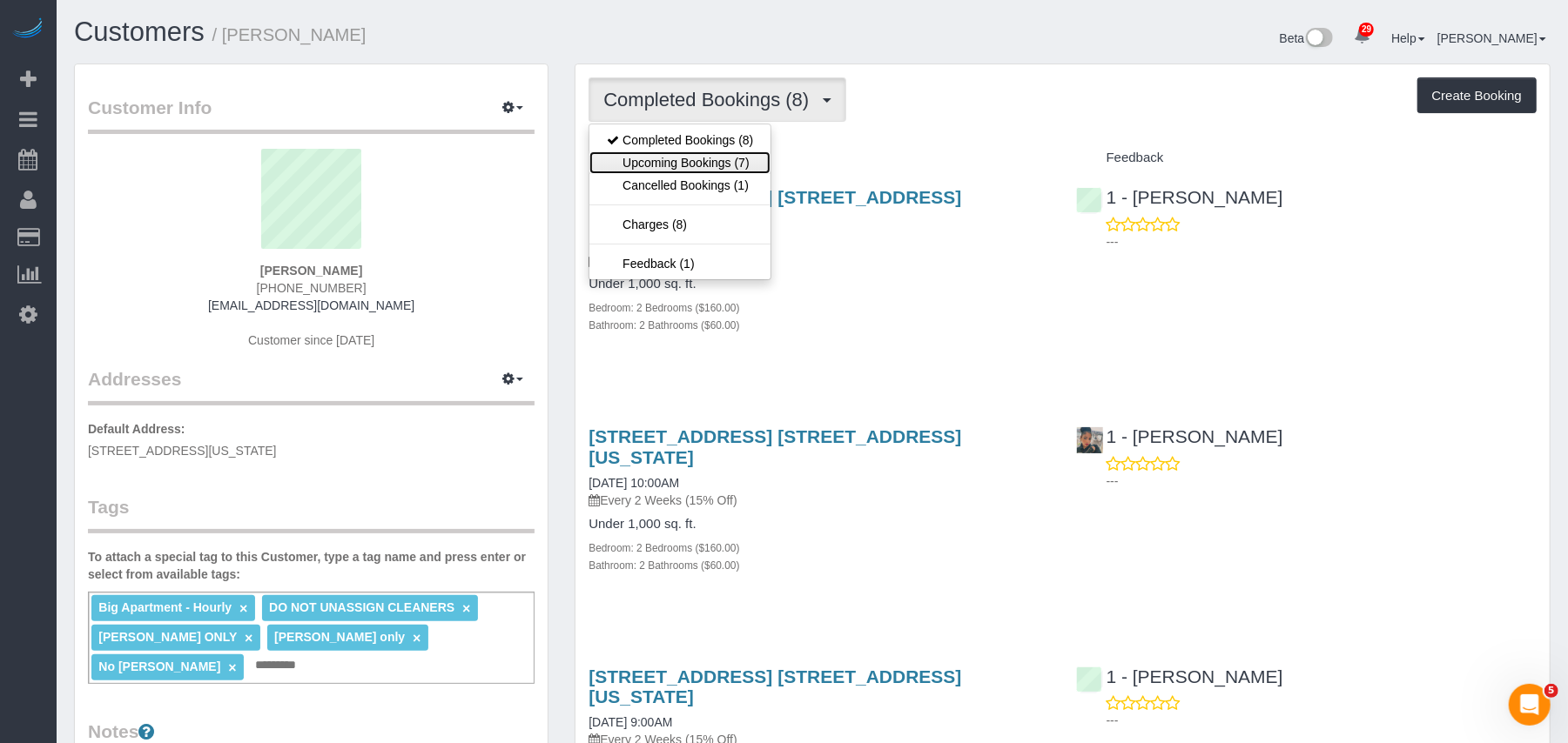
click at [709, 157] on link "Upcoming Bookings (7)" at bounding box center [679, 163] width 181 height 22
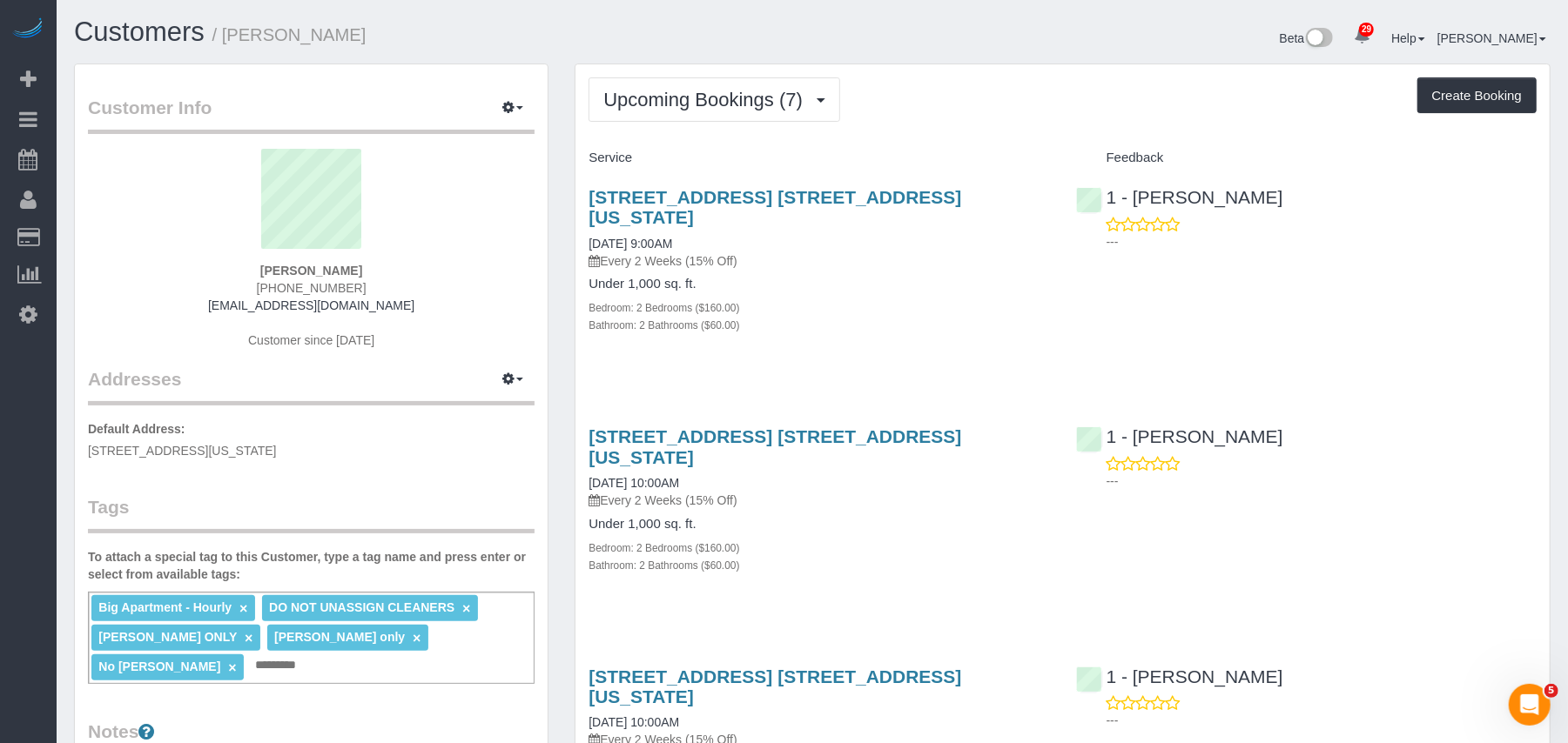
drag, startPoint x: 586, startPoint y: 195, endPoint x: 885, endPoint y: 161, distance: 300.9
click at [1007, 200] on div "[STREET_ADDRESS] [STREET_ADDRESS][US_STATE] [DATE] 9:00AM Every 2 Weeks (15% Of…" at bounding box center [818, 270] width 486 height 196
copy link "[STREET_ADDRESS] [STREET_ADDRESS][US_STATE]"
click at [697, 426] on link "[STREET_ADDRESS] [STREET_ADDRESS][US_STATE]" at bounding box center [775, 446] width 373 height 40
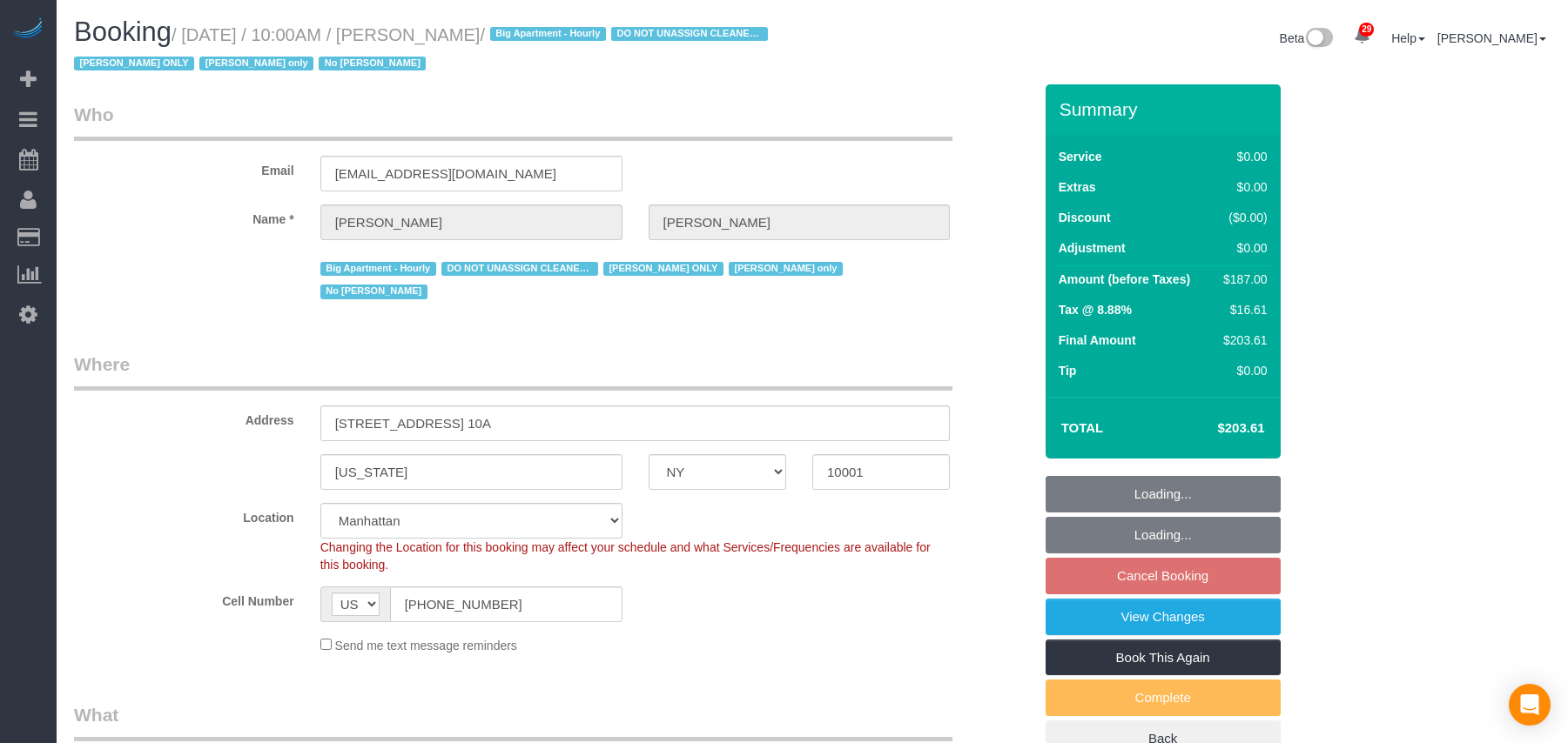
select select "NY"
select select "string:stripe-pm_1RRmor4VGloSiKo75q03orw4"
select select "number:89"
select select "number:73"
select select "number:15"
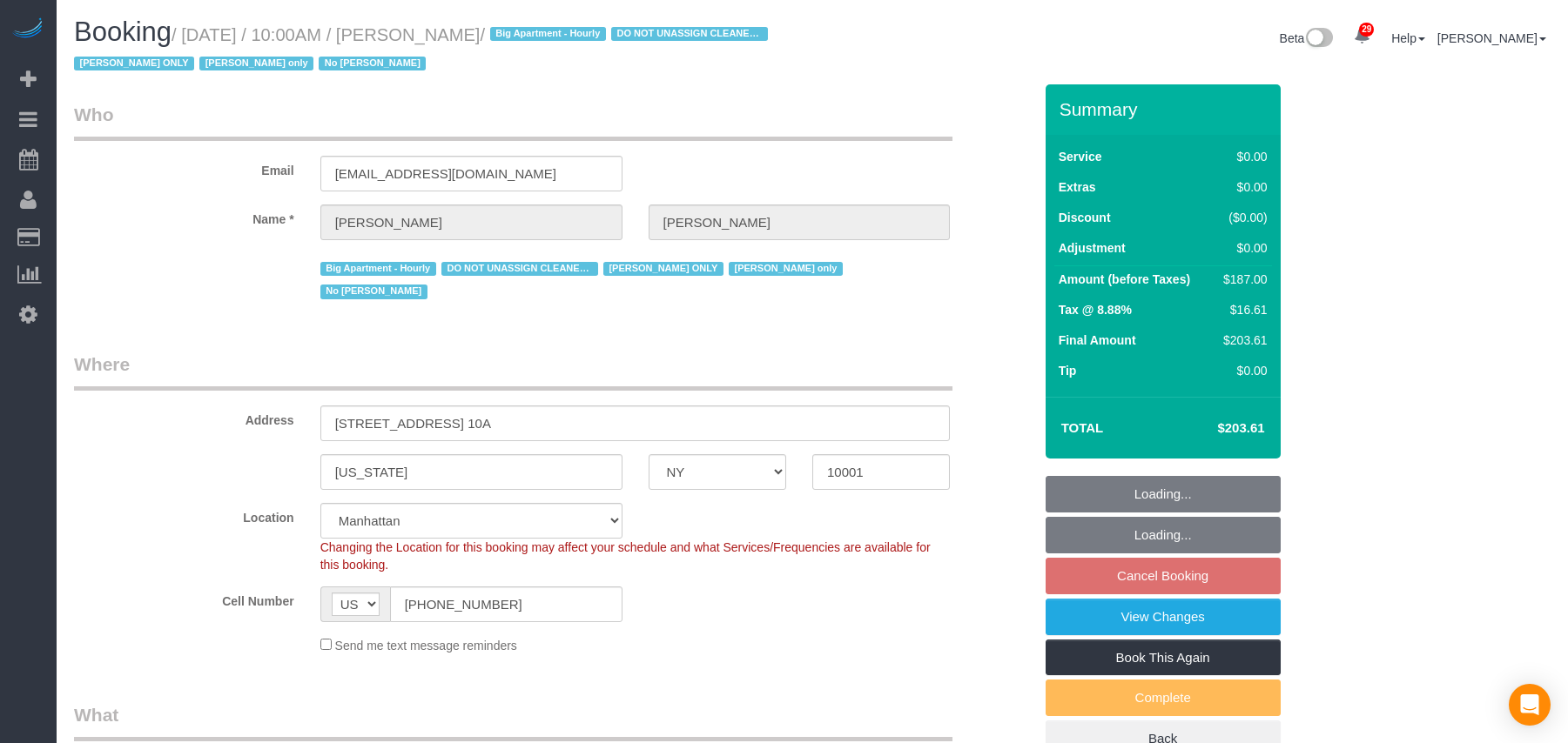
select select "number:5"
select select "spot3"
select select "2"
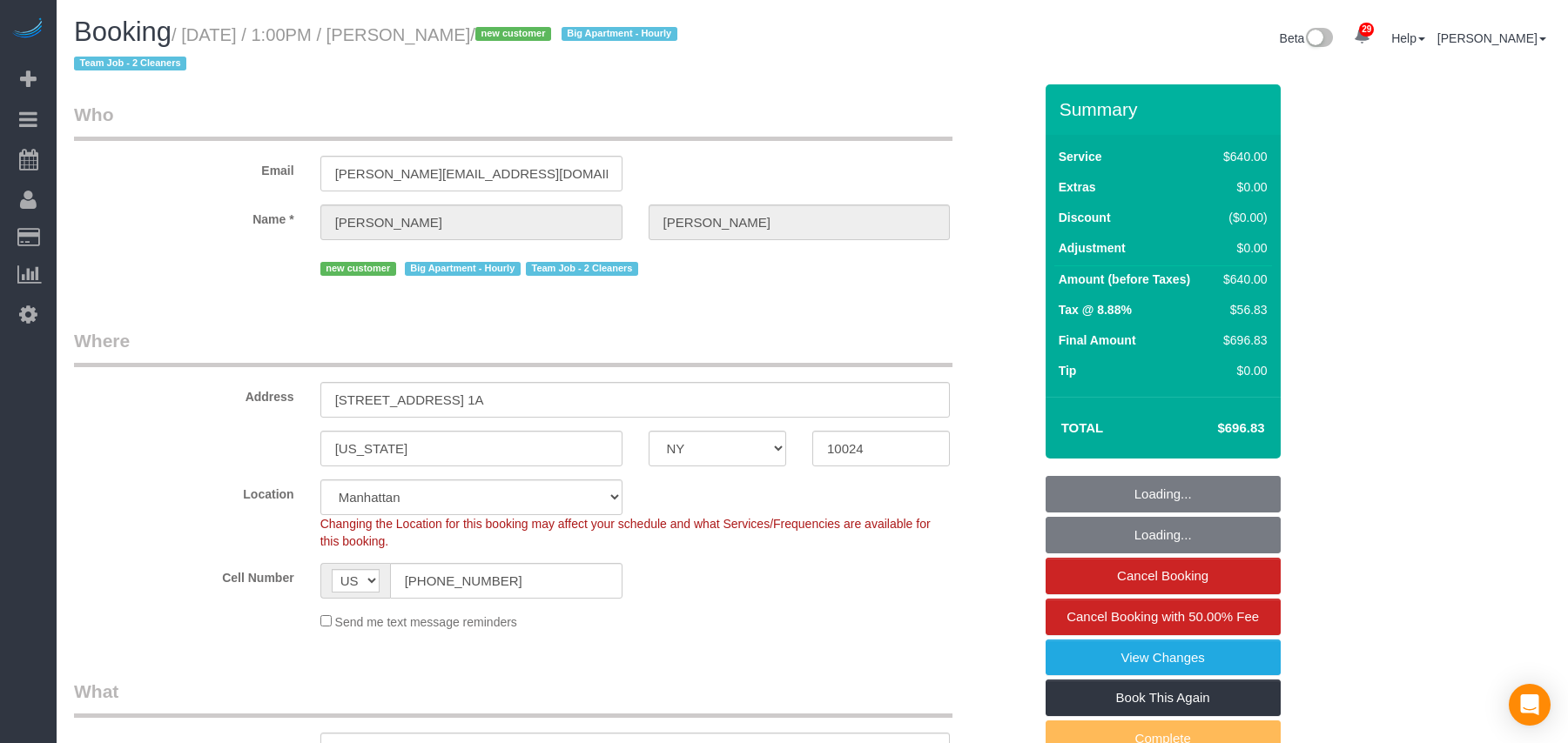
select select "NY"
select select "240"
select select "number:89"
select select "number:72"
select select "number:13"
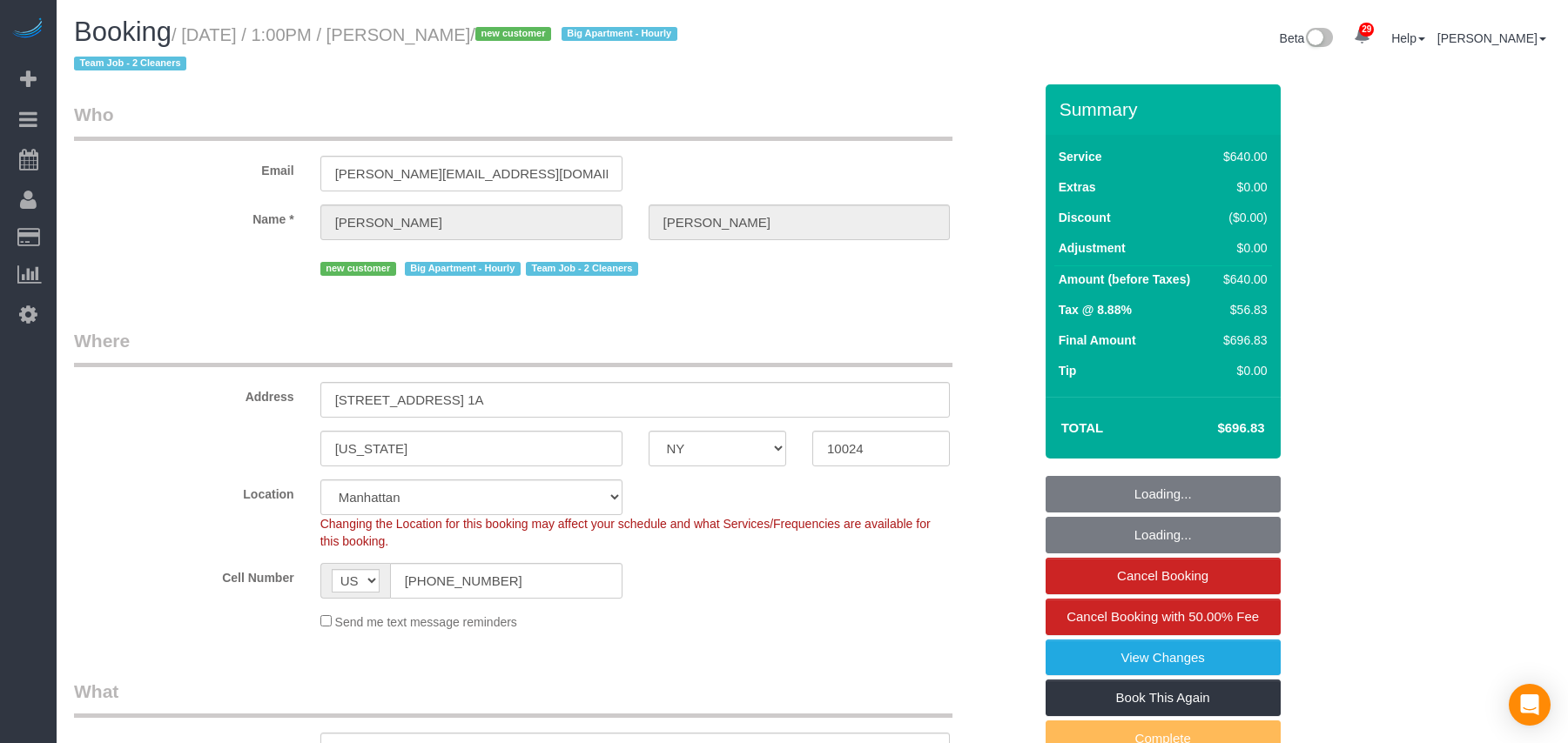
select select "number:5"
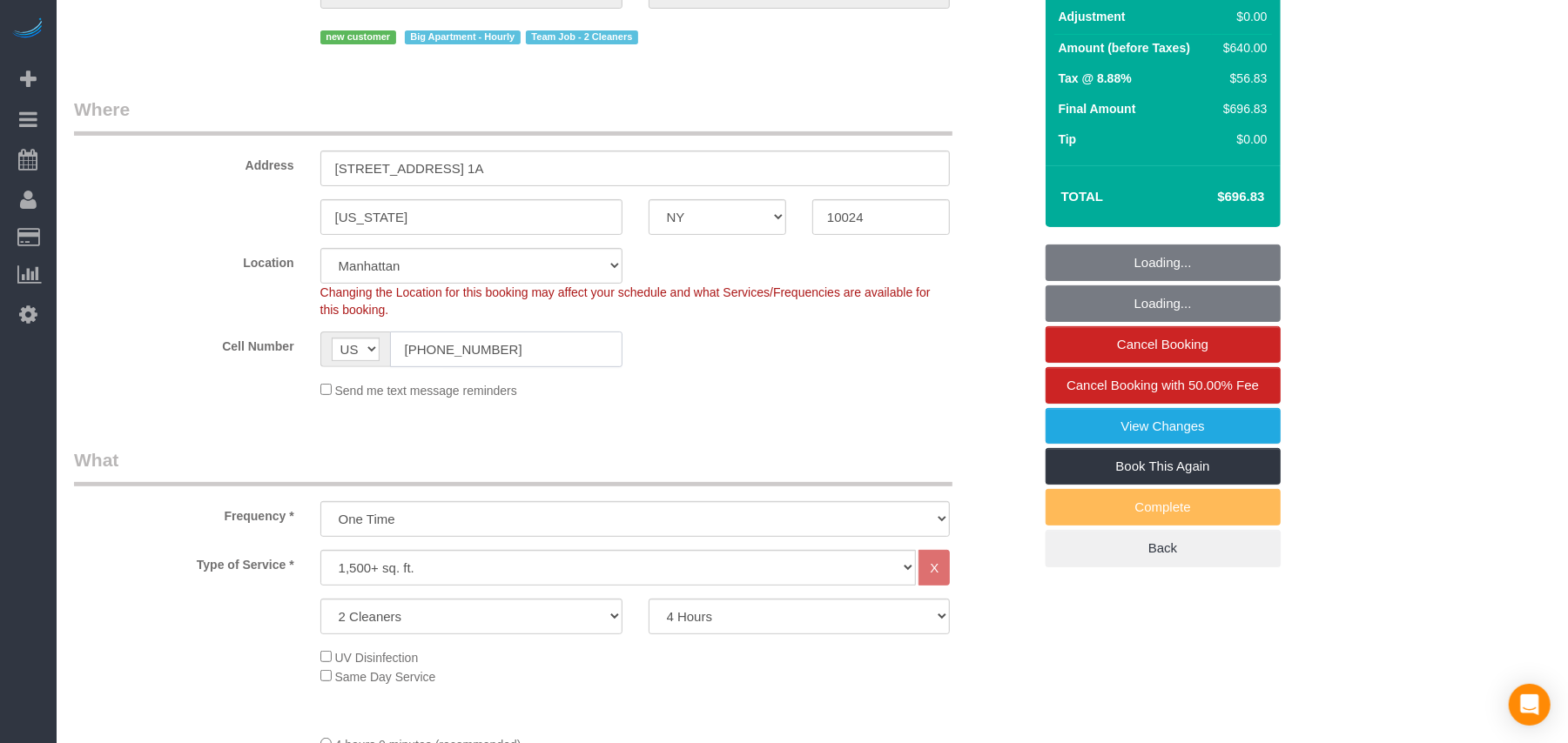
click at [436, 351] on input "(917) 364-9452" at bounding box center [506, 349] width 232 height 36
select select "spot1"
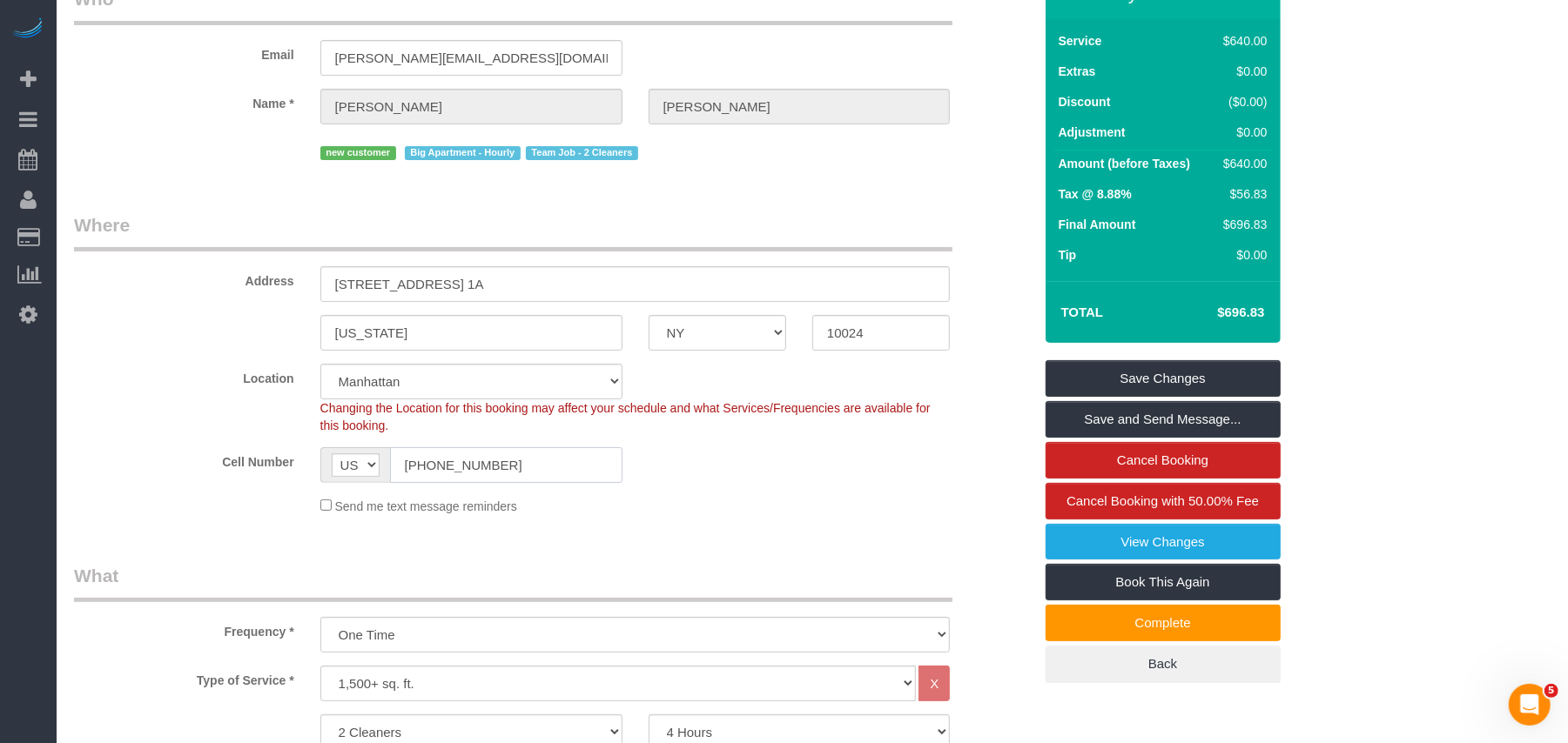
scroll to position [0, 0]
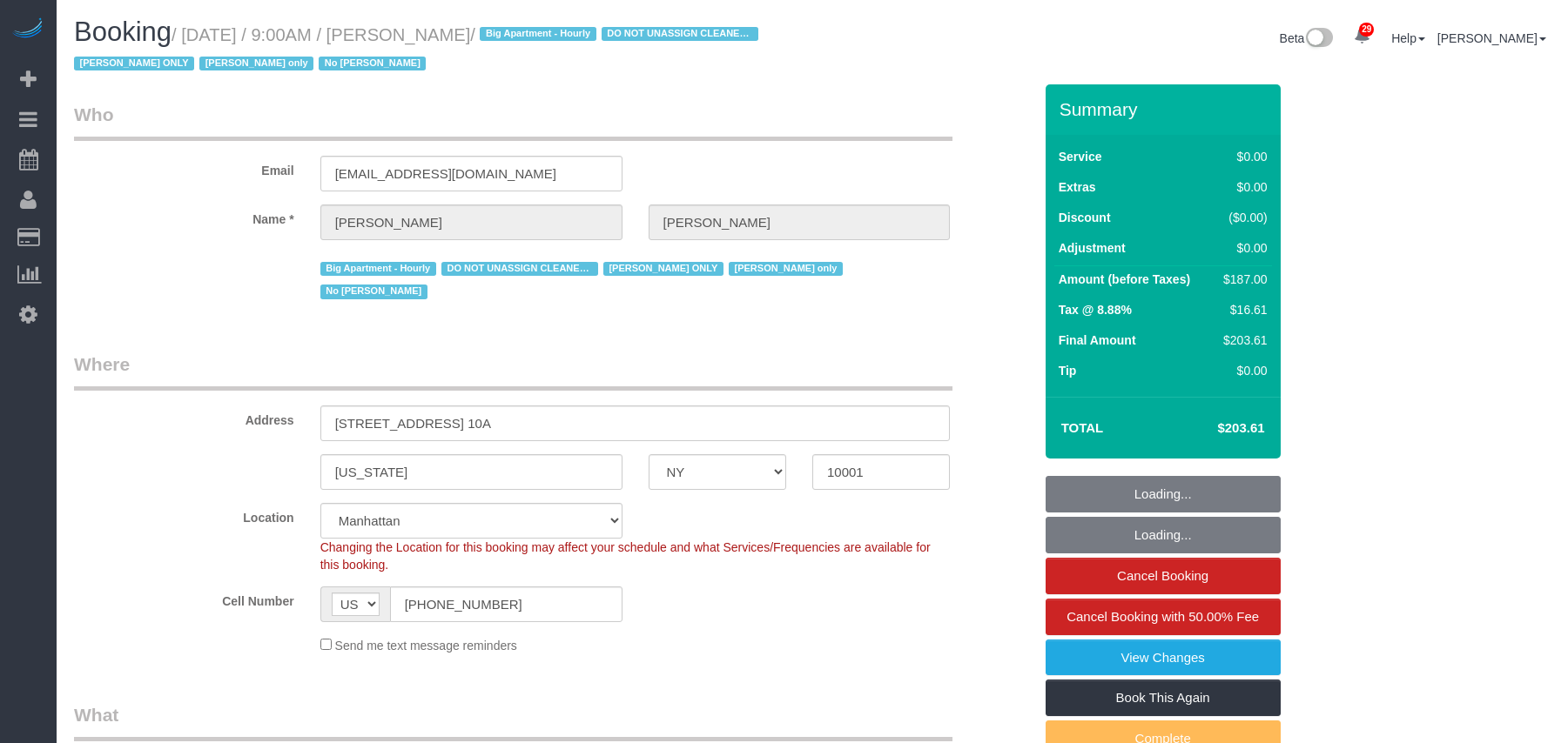
select select "NY"
select select "string:stripe-pm_1RRmor4VGloSiKo75q03orw4"
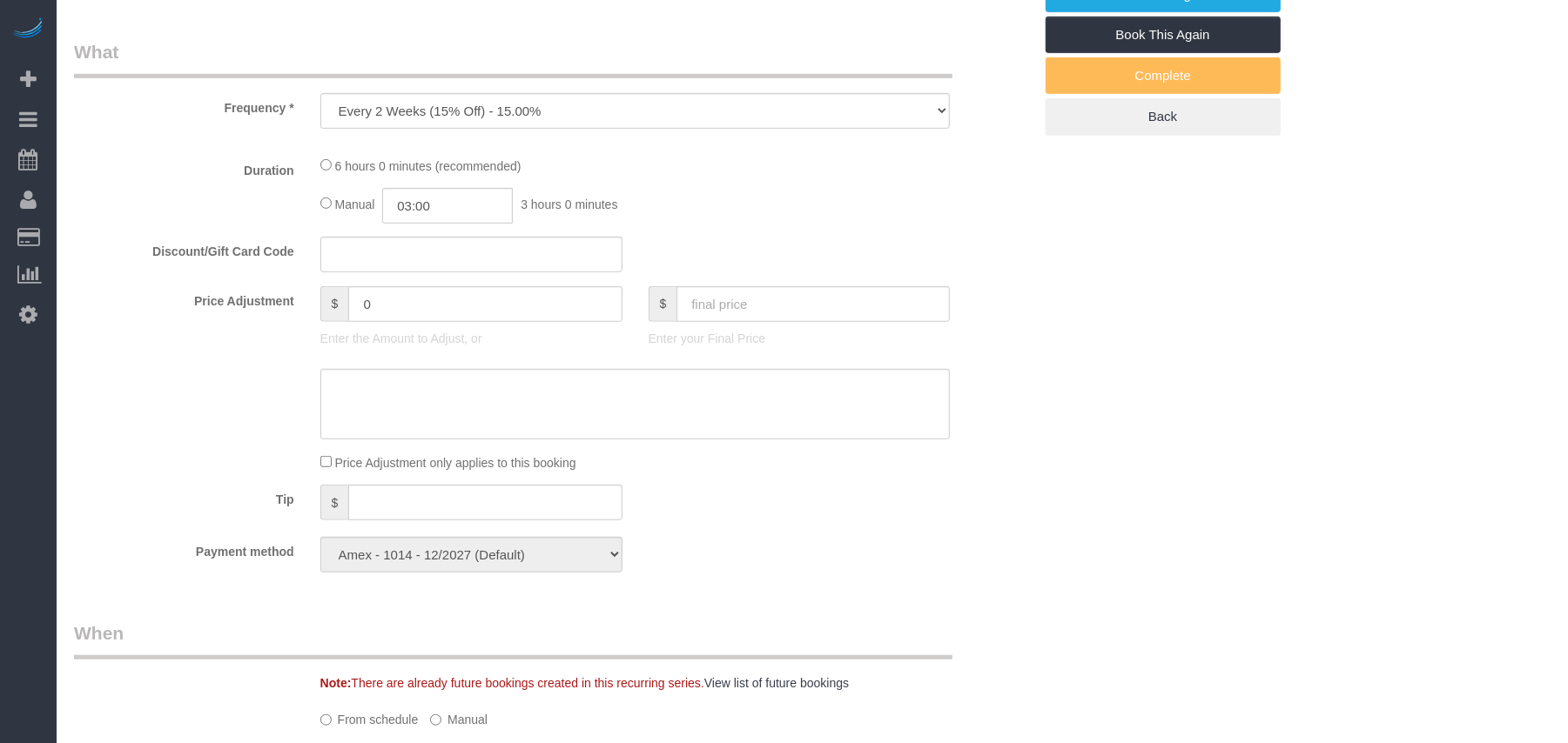
select select "2"
select select "number:89"
select select "number:73"
select select "number:15"
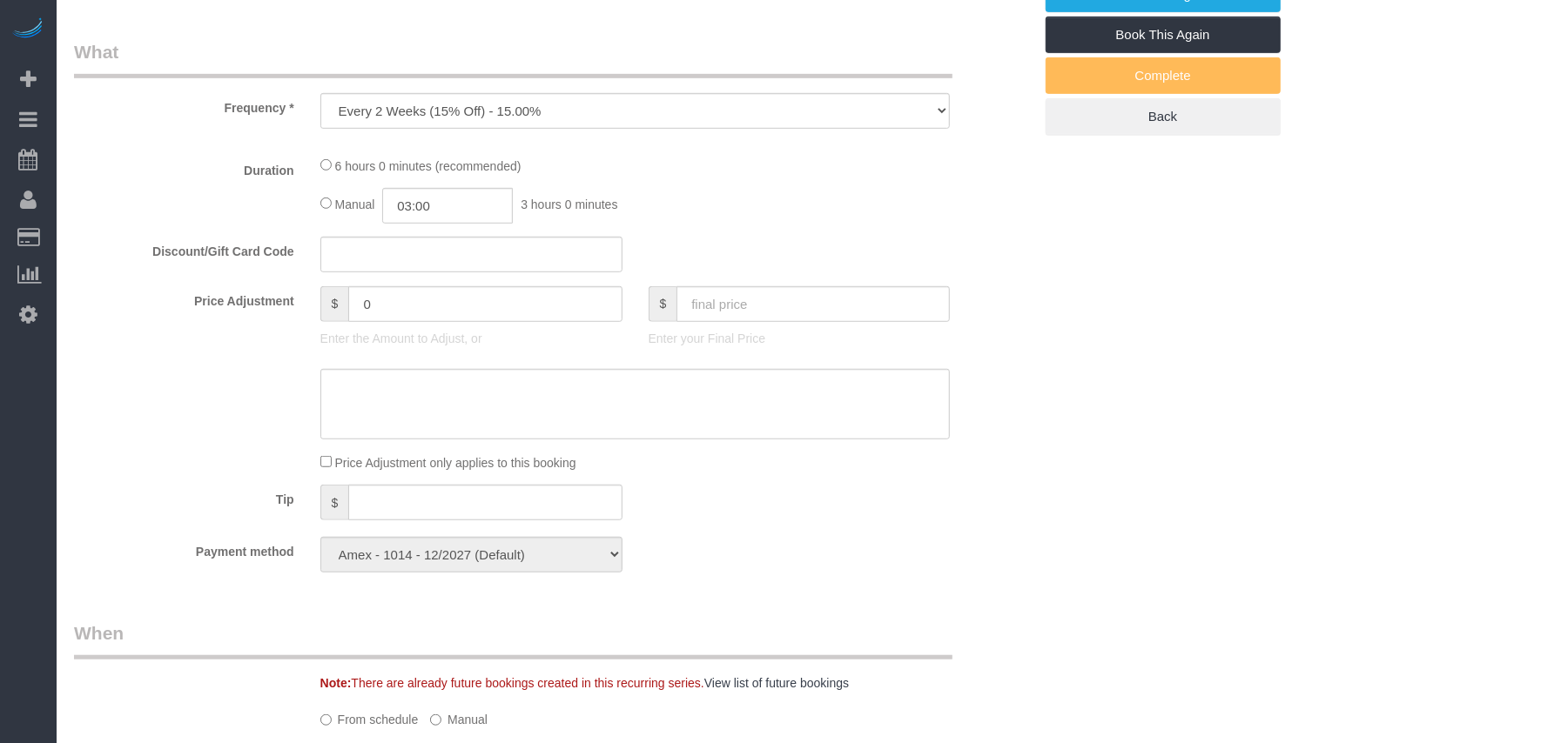
select select "number:5"
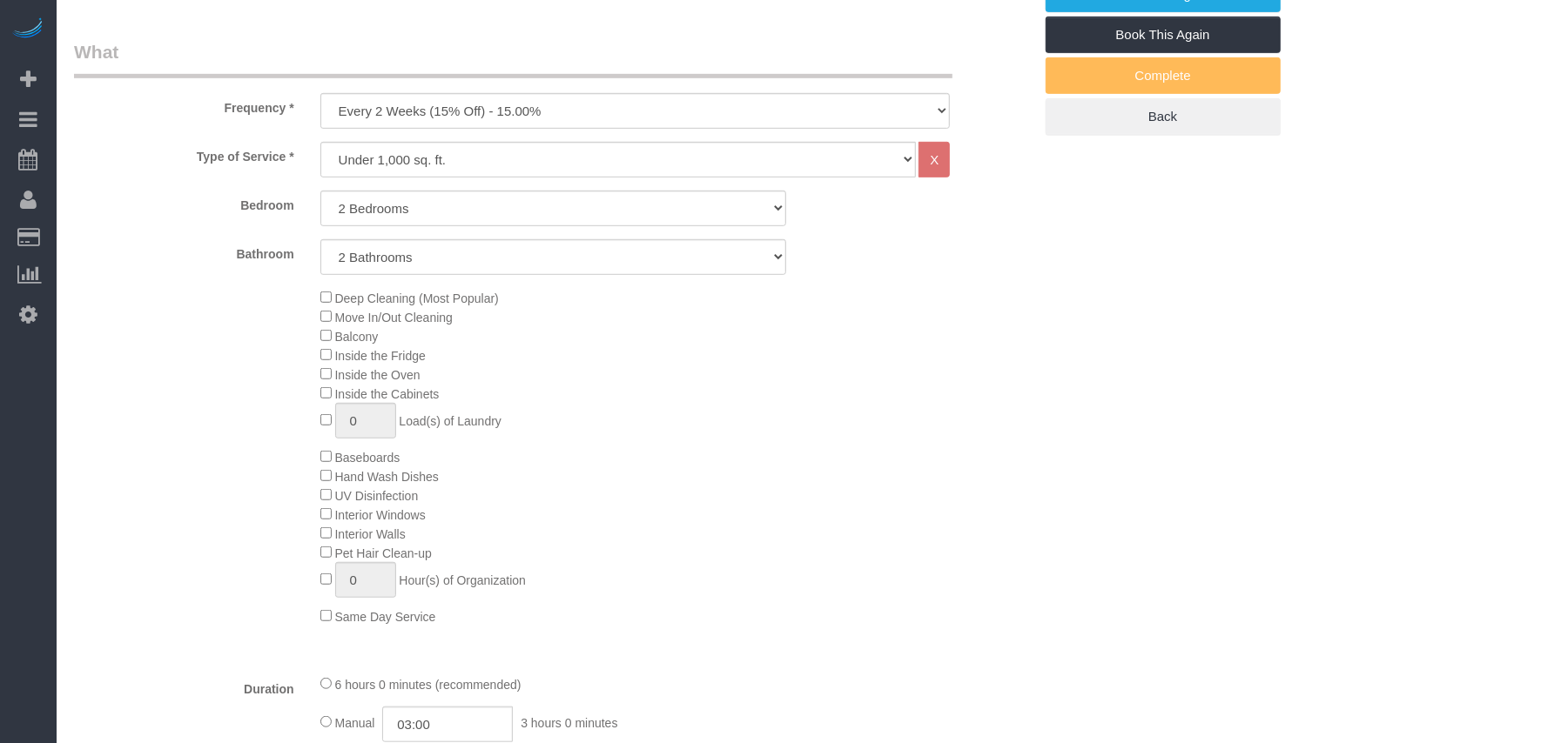
select select "object:948"
select select "spot1"
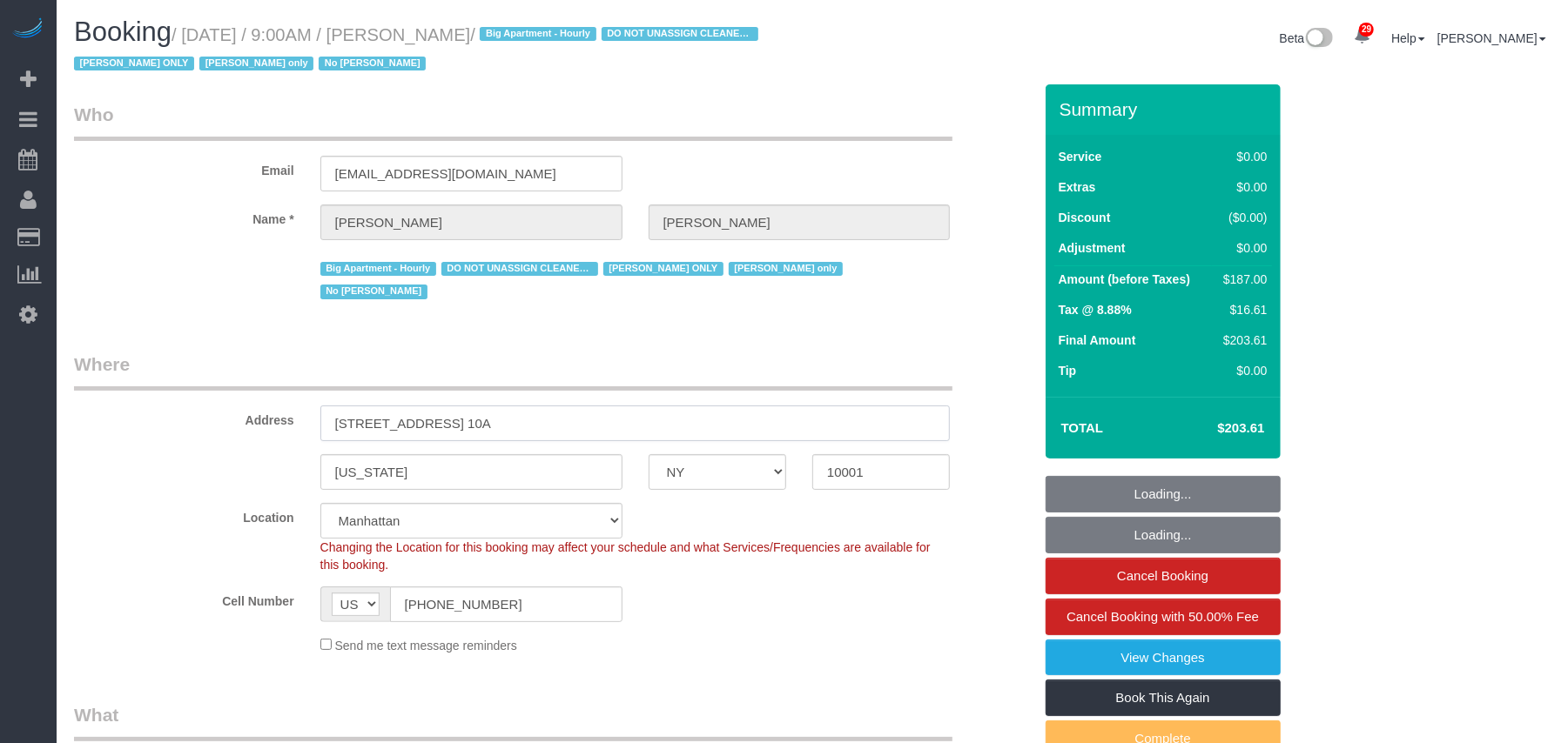
drag, startPoint x: 509, startPoint y: 401, endPoint x: 321, endPoint y: 401, distance: 188.0
click at [321, 406] on input "[STREET_ADDRESS] 10A" at bounding box center [635, 424] width 631 height 36
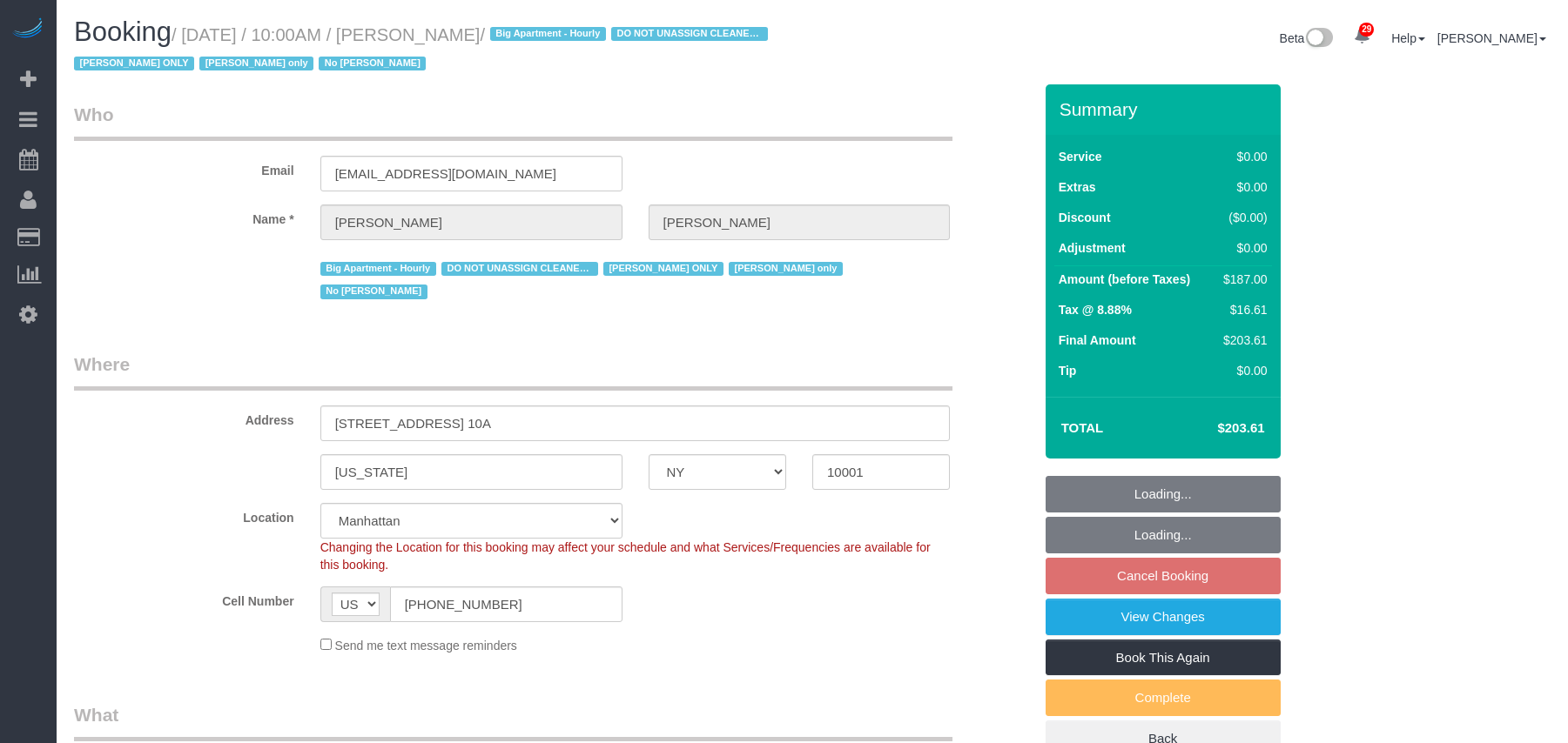
select select "NY"
select select "string:stripe-pm_1RRmor4VGloSiKo75q03orw4"
select select "number:89"
select select "number:73"
select select "number:15"
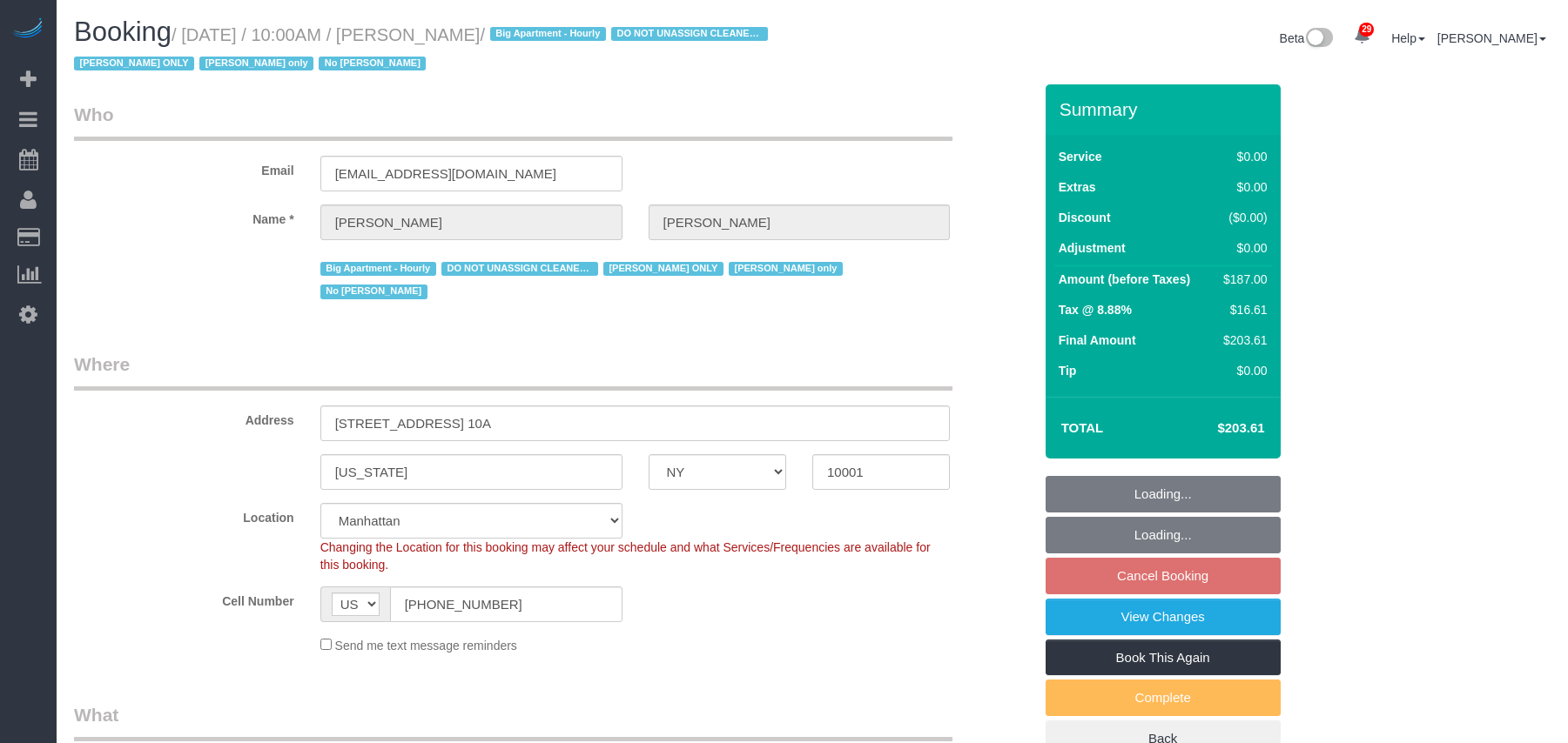
select select "number:5"
select select "object:978"
select select "spot3"
select select "2"
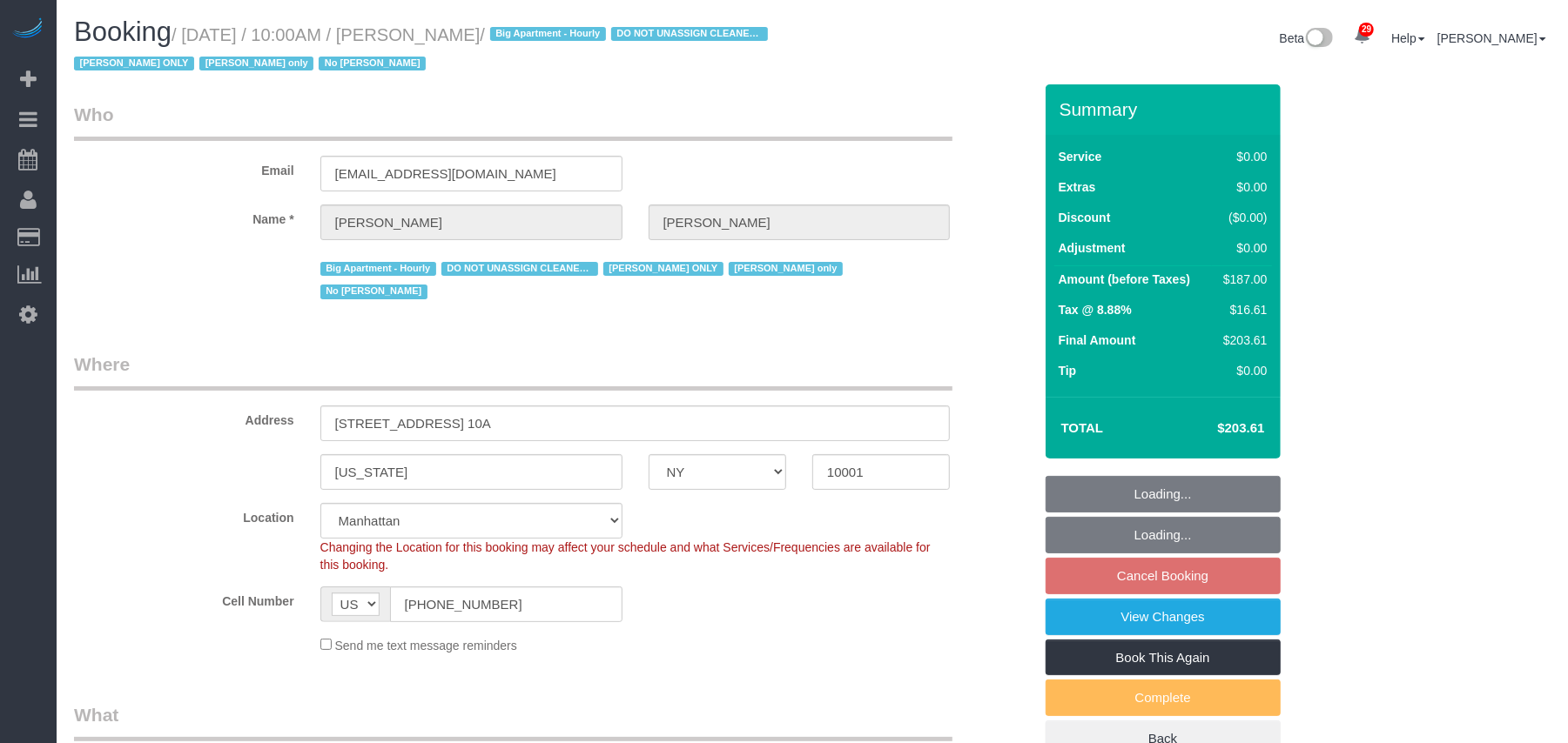
select select "object:1544"
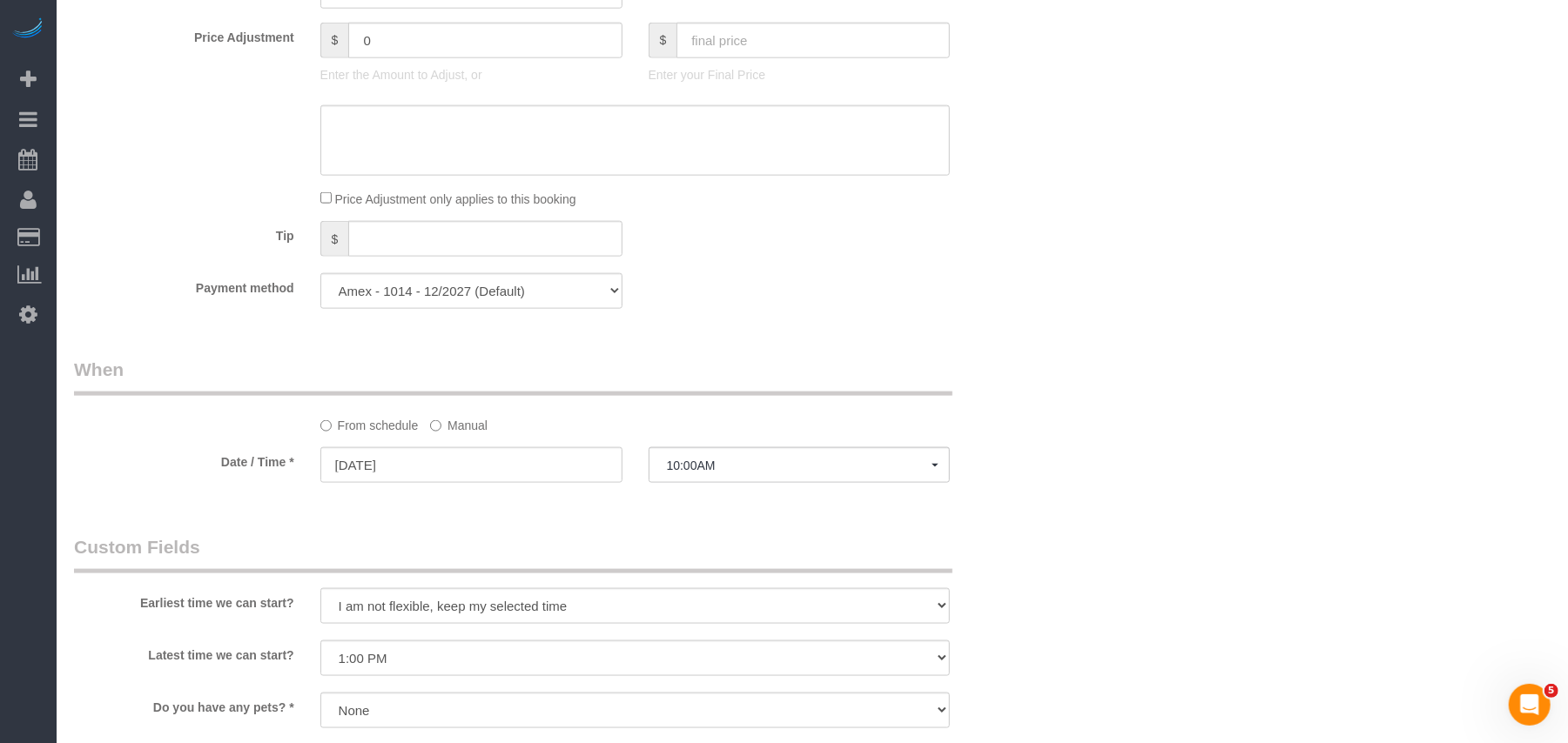
scroll to position [1508, 0]
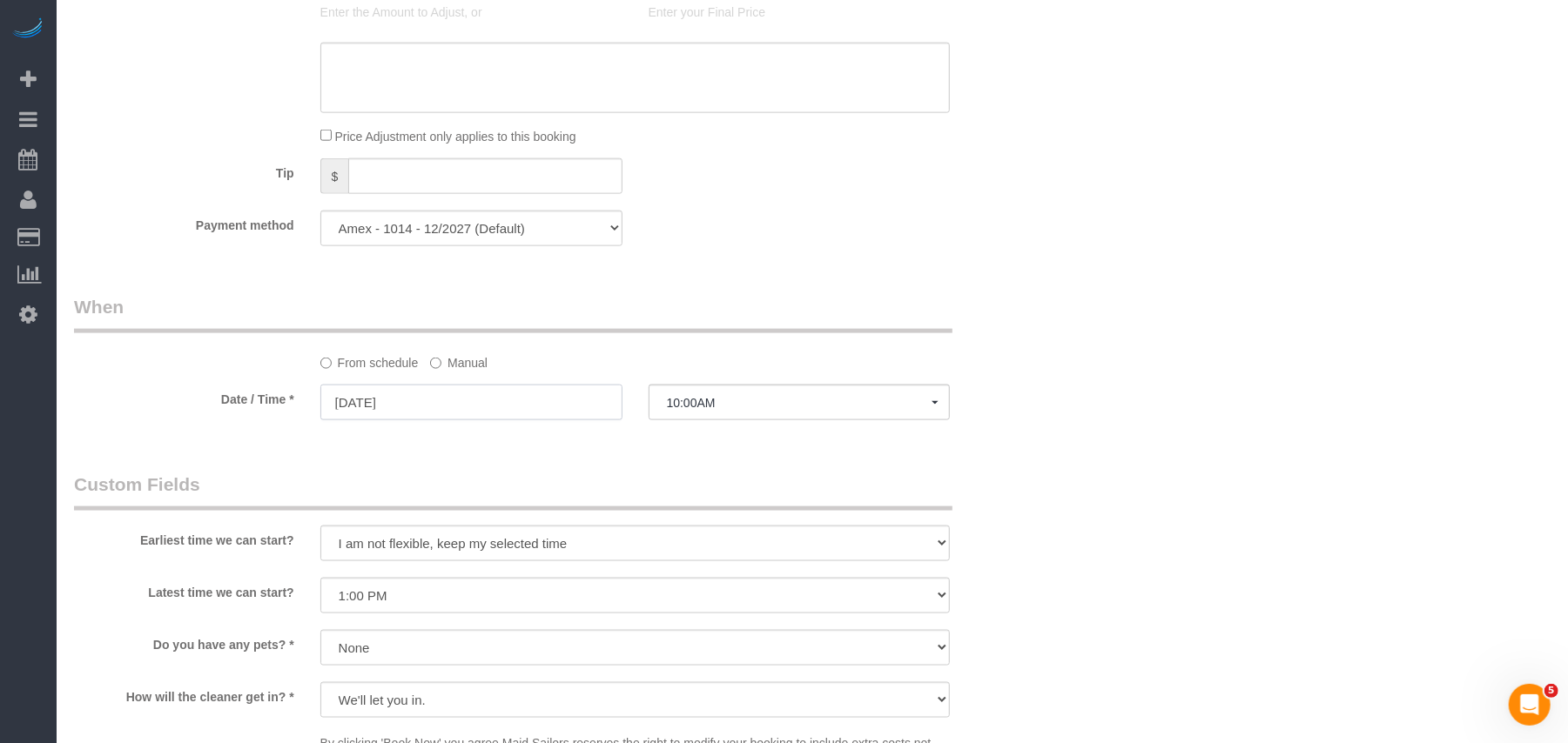
click at [493, 385] on input "10/08/2025" at bounding box center [471, 403] width 302 height 36
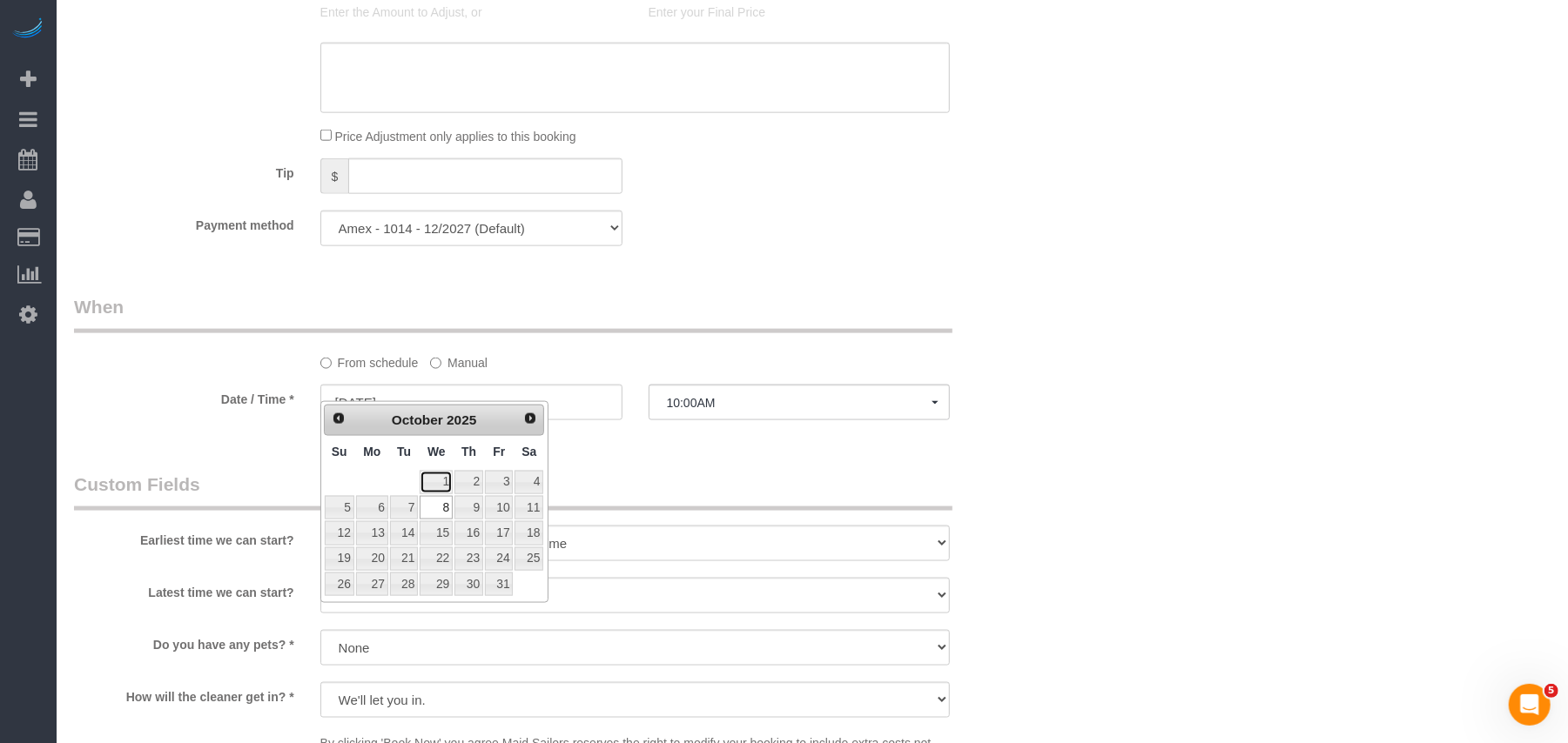
click at [453, 478] on tr "1 2 3 4" at bounding box center [435, 483] width 221 height 25
click at [448, 483] on link "1" at bounding box center [436, 483] width 33 height 23
type input "10/01/2025"
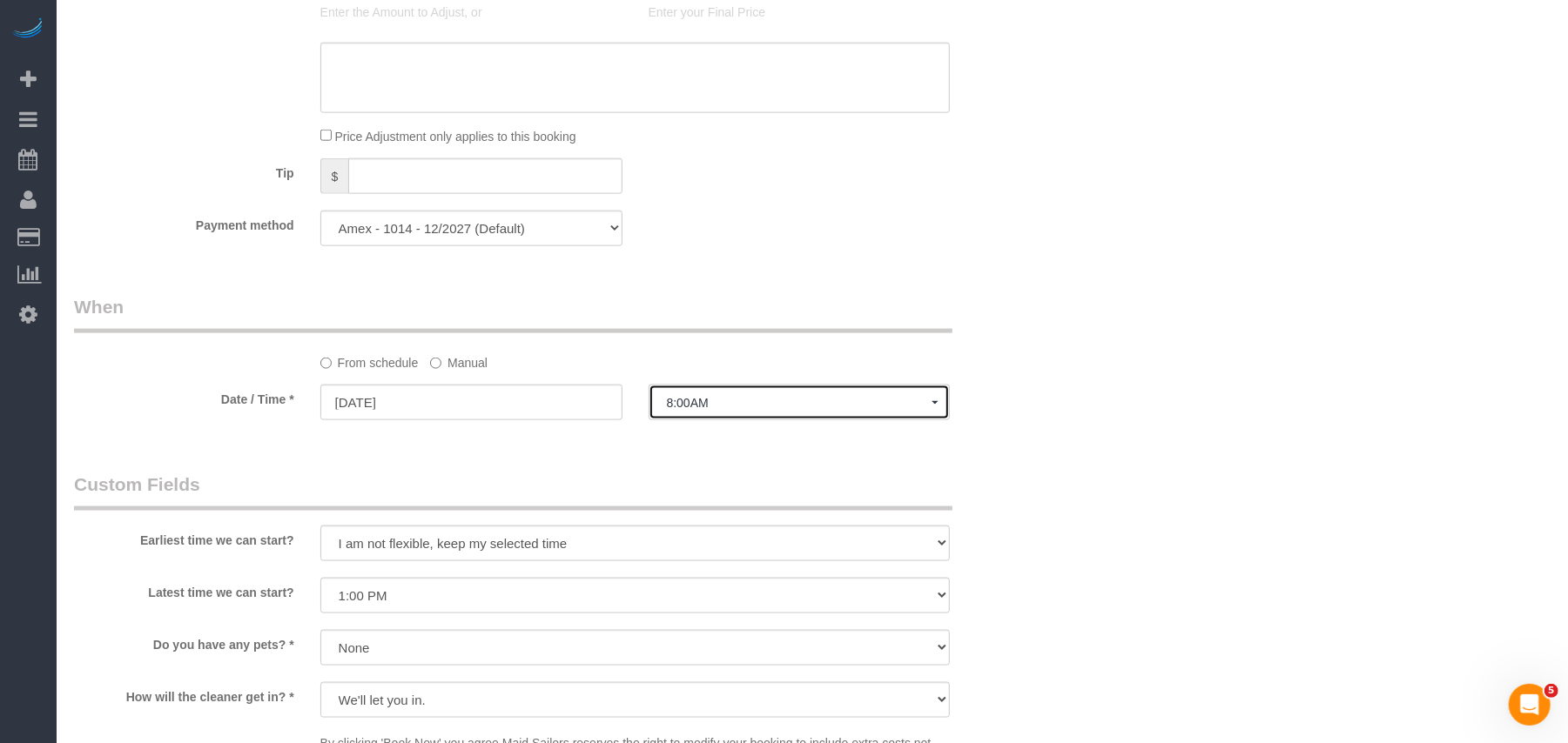
click at [704, 396] on span "8:00AM" at bounding box center [799, 403] width 265 height 14
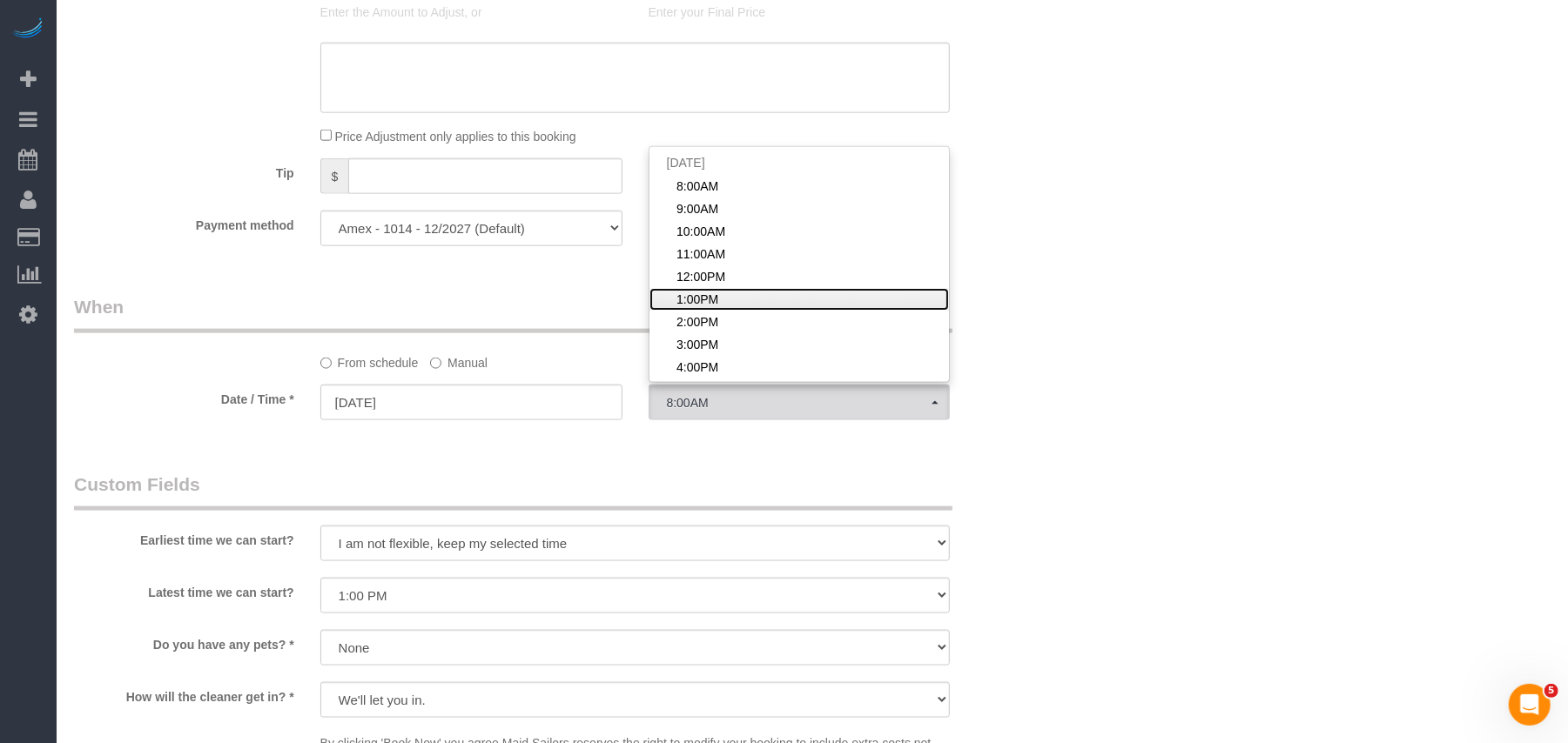
click at [707, 290] on span "1:00PM" at bounding box center [697, 299] width 42 height 18
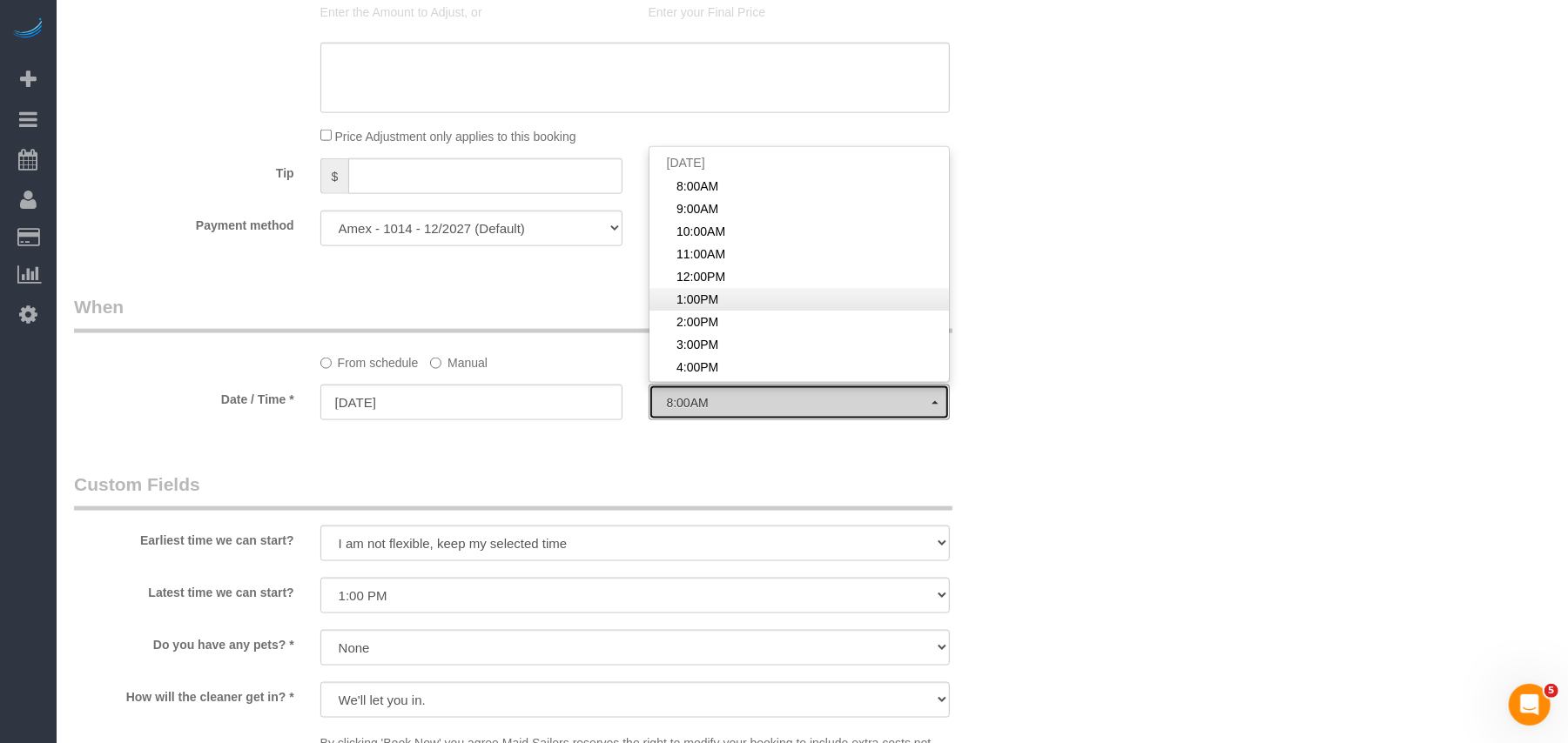
select select "spot66"
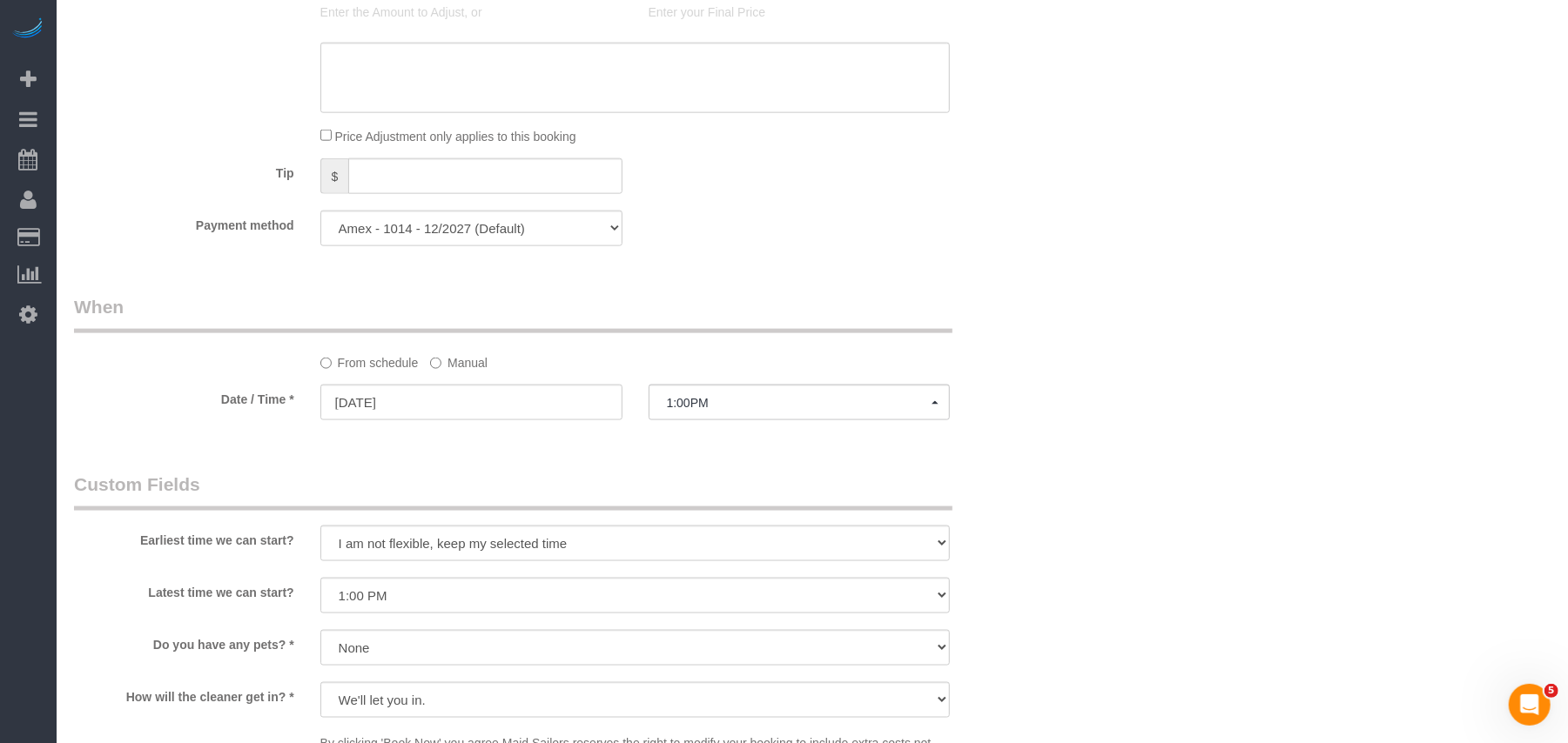
click at [1084, 266] on div "Who Email cheruntalan@gmail.com Name * Cheryl-Rose Cruz Big Apartment - Hourly …" at bounding box center [813, 52] width 1477 height 2953
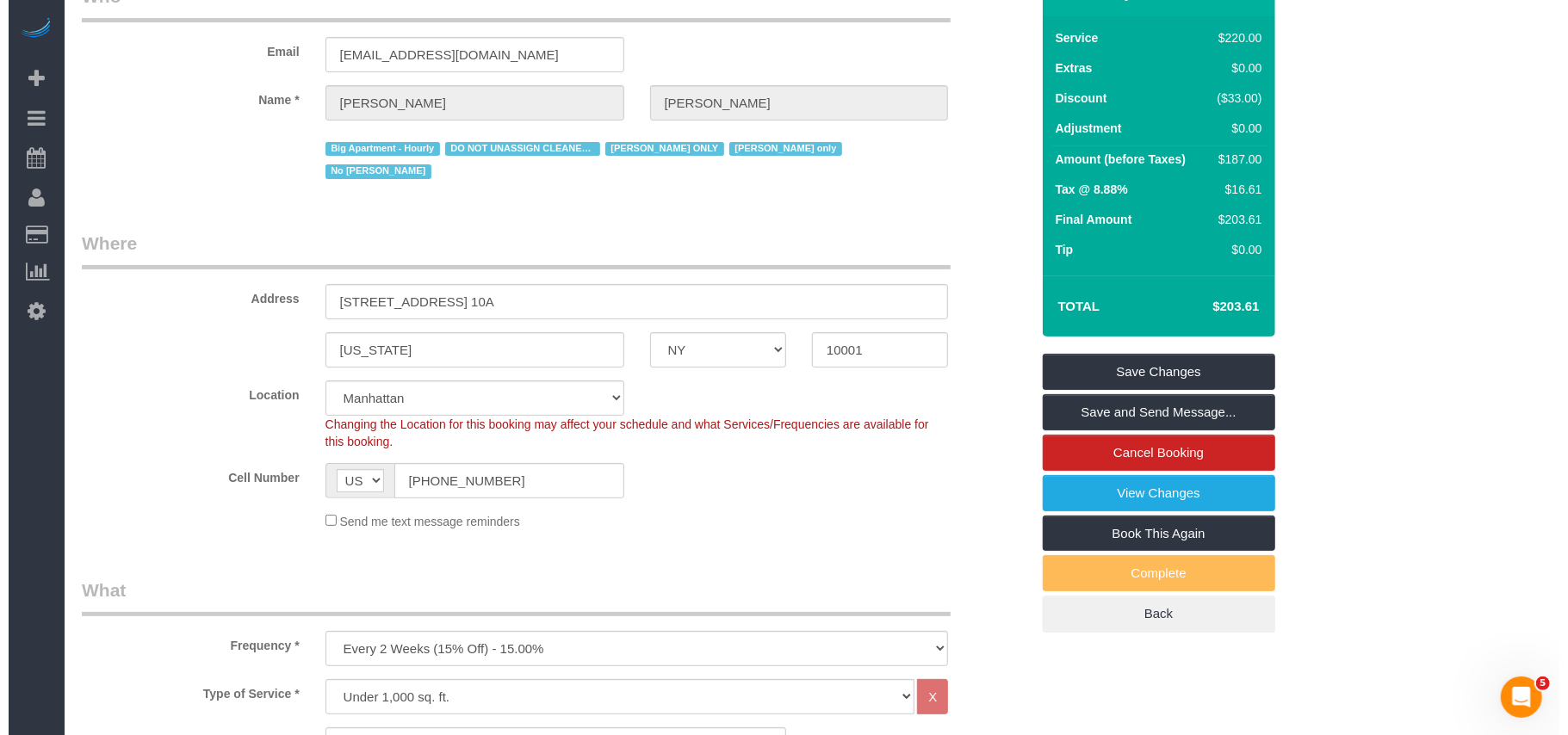
scroll to position [14, 0]
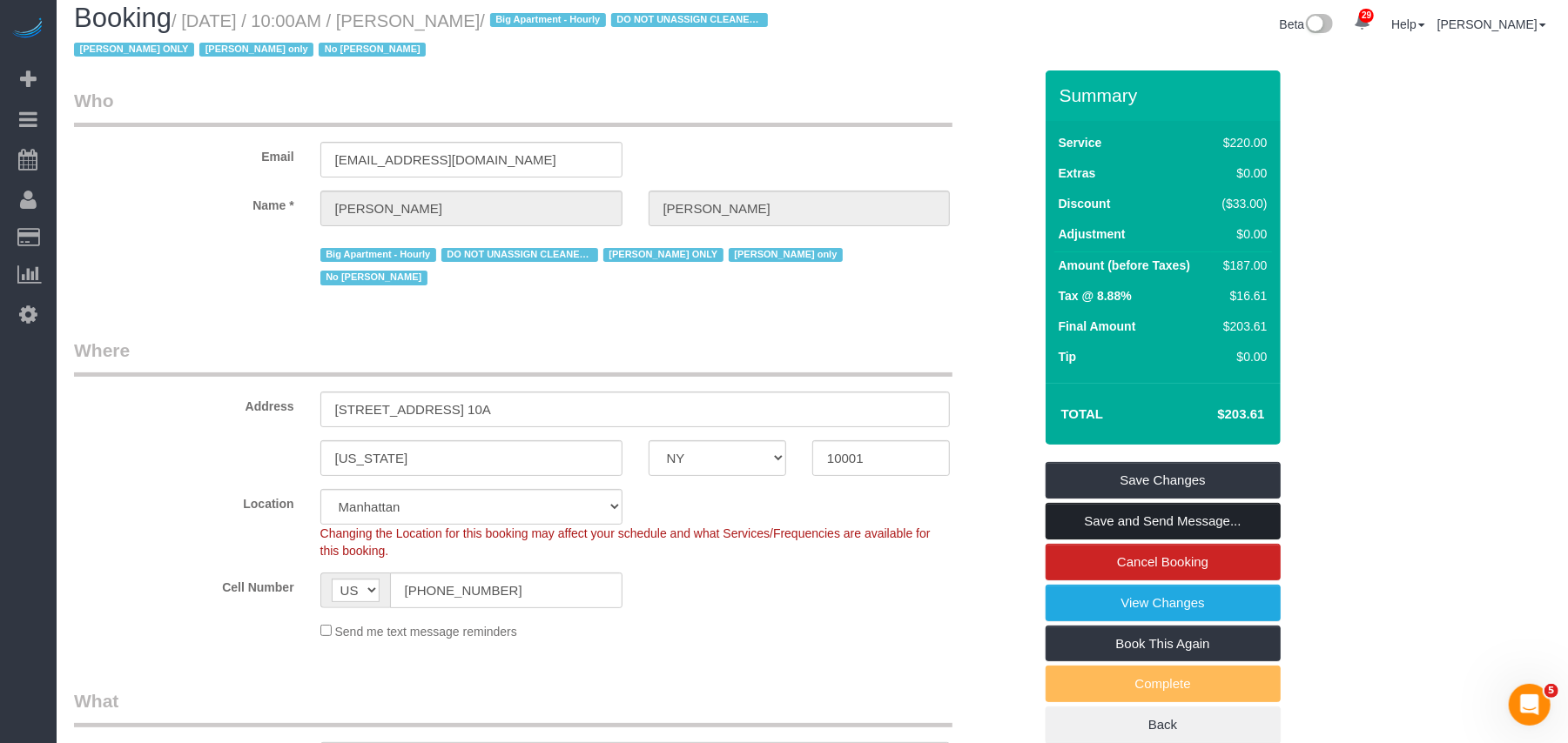
click at [1173, 521] on link "Save and Send Message..." at bounding box center [1163, 521] width 235 height 37
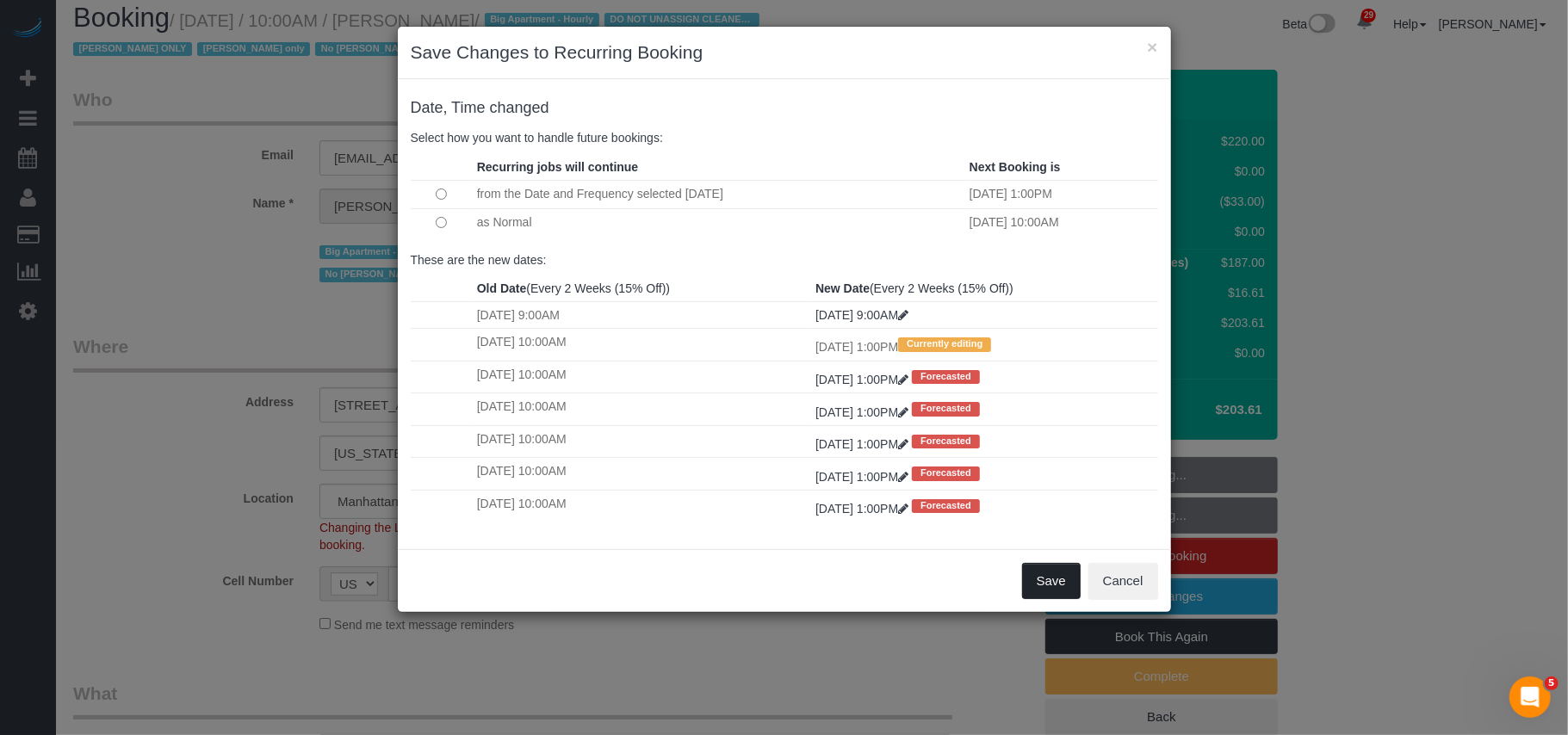
click at [1052, 577] on button "Save" at bounding box center [1051, 581] width 58 height 36
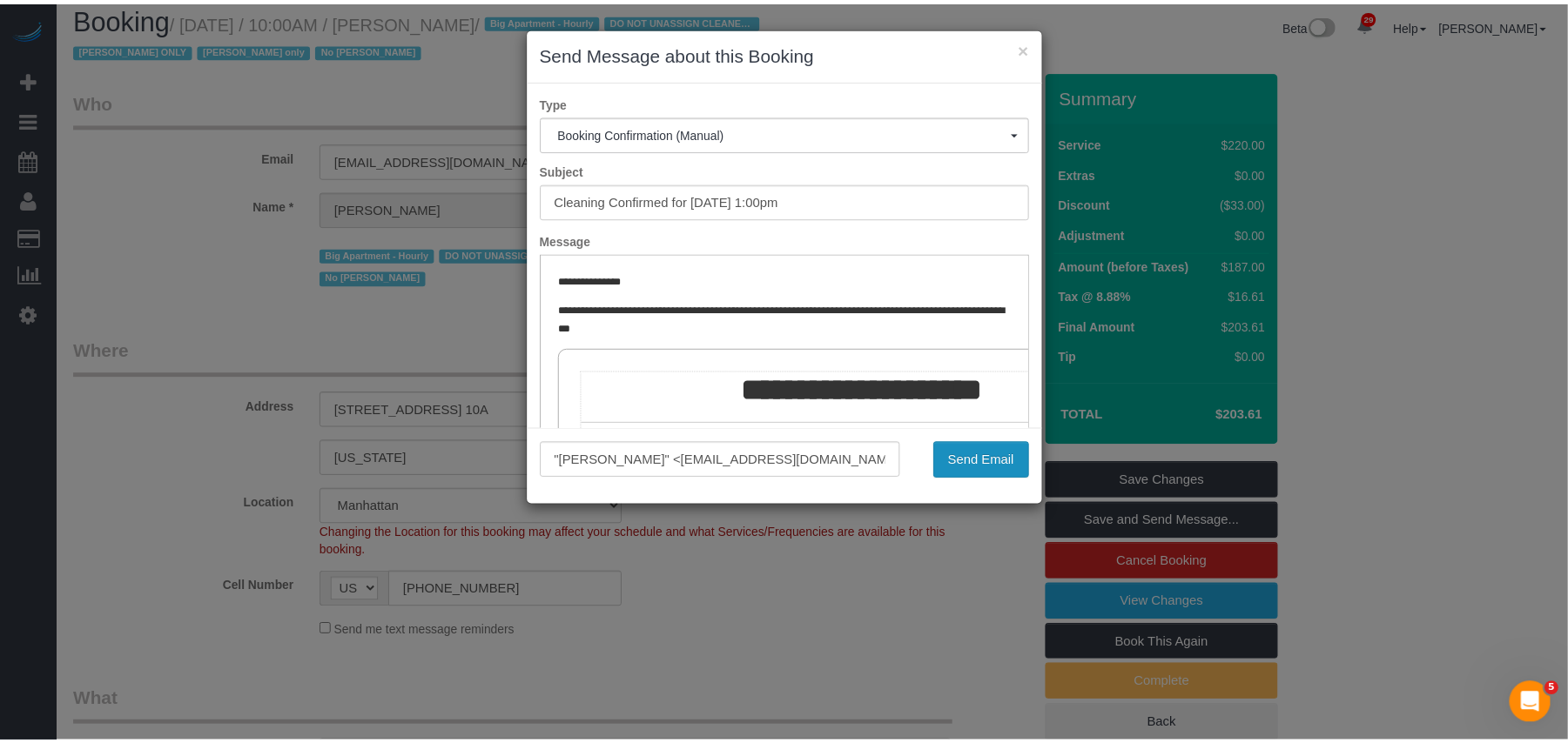
scroll to position [0, 0]
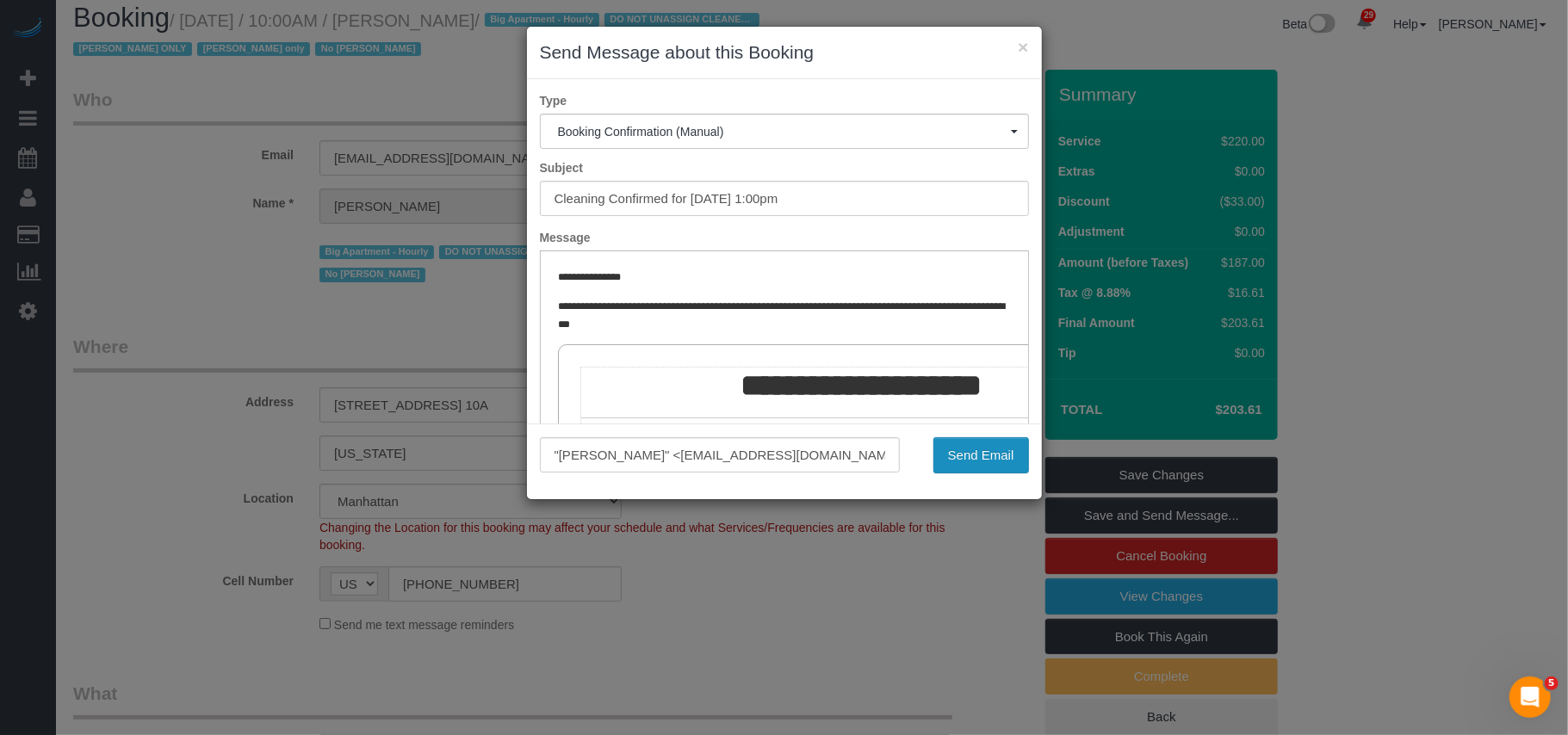
click at [967, 453] on button "Send Email" at bounding box center [980, 455] width 95 height 36
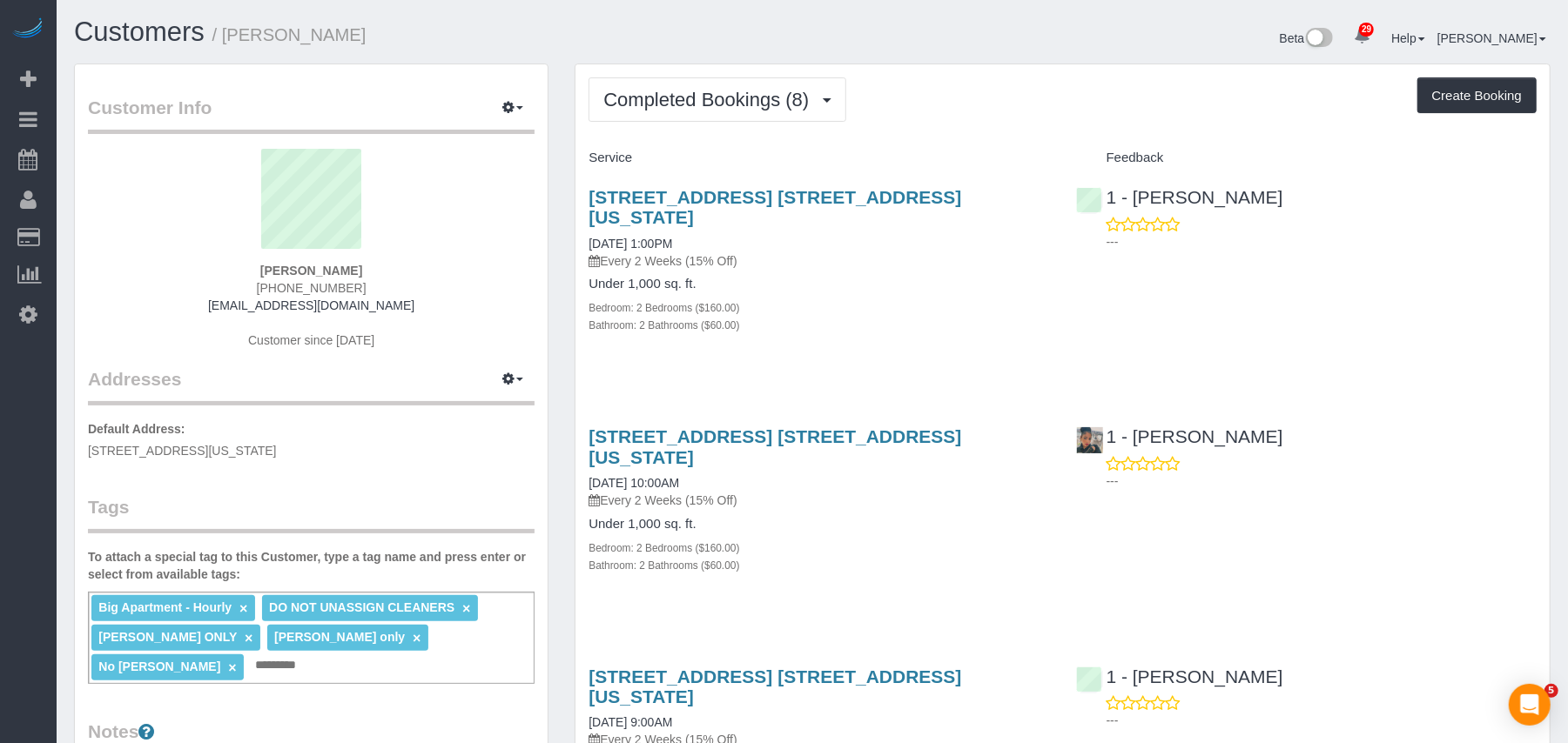
click at [770, 111] on button "Completed Bookings (8)" at bounding box center [717, 99] width 258 height 44
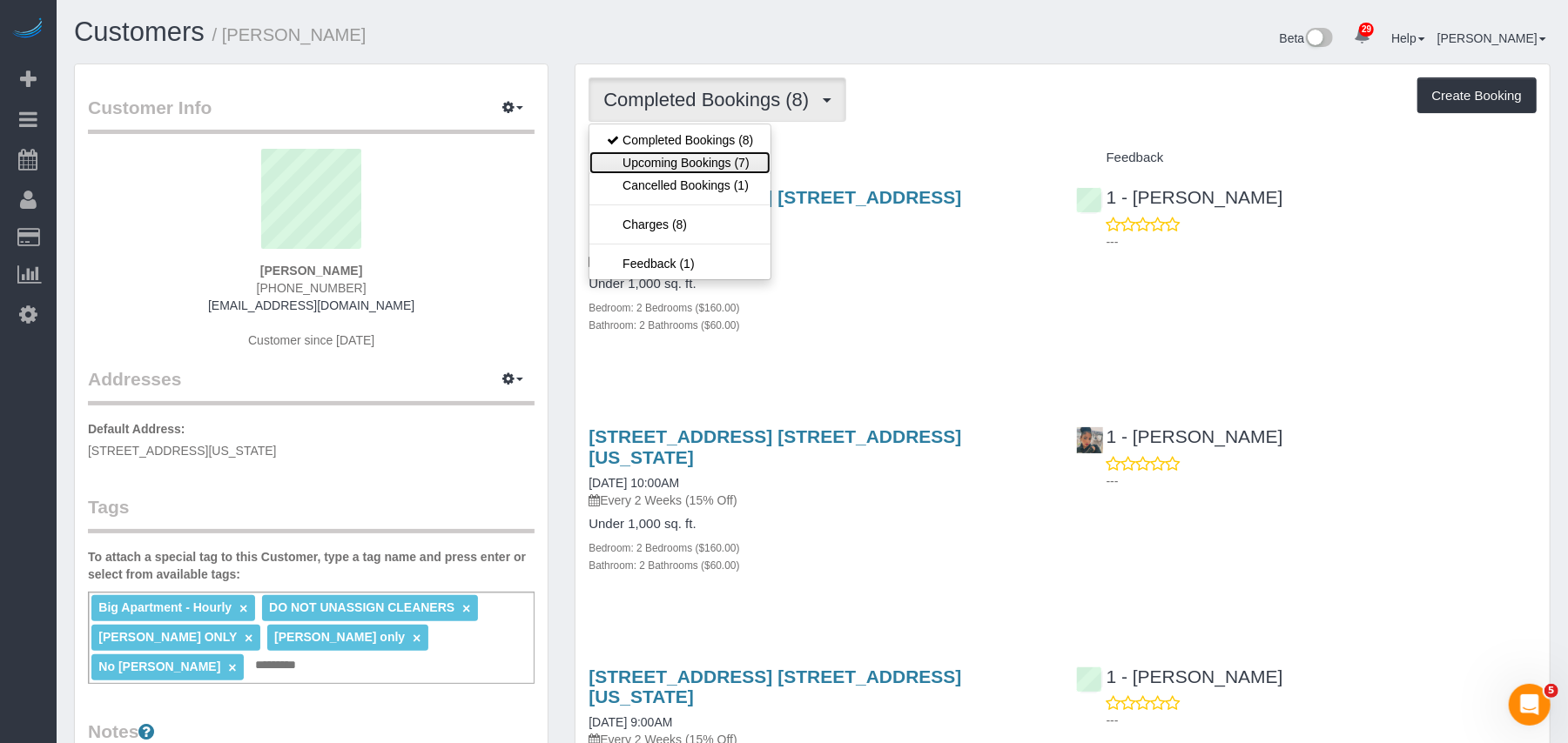
click at [730, 160] on link "Upcoming Bookings (7)" at bounding box center [679, 163] width 181 height 22
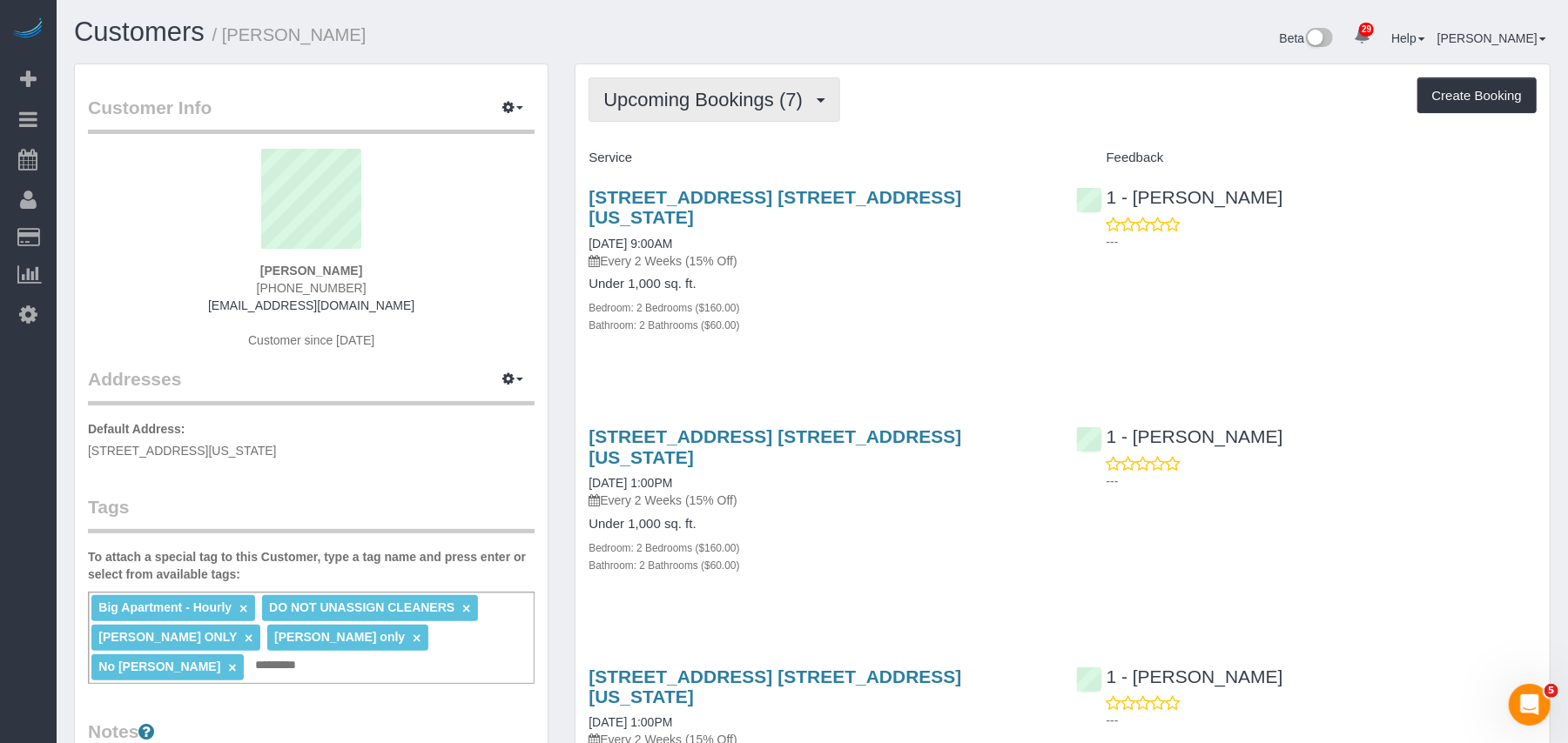
click at [779, 106] on span "Upcoming Bookings (7)" at bounding box center [708, 99] width 208 height 22
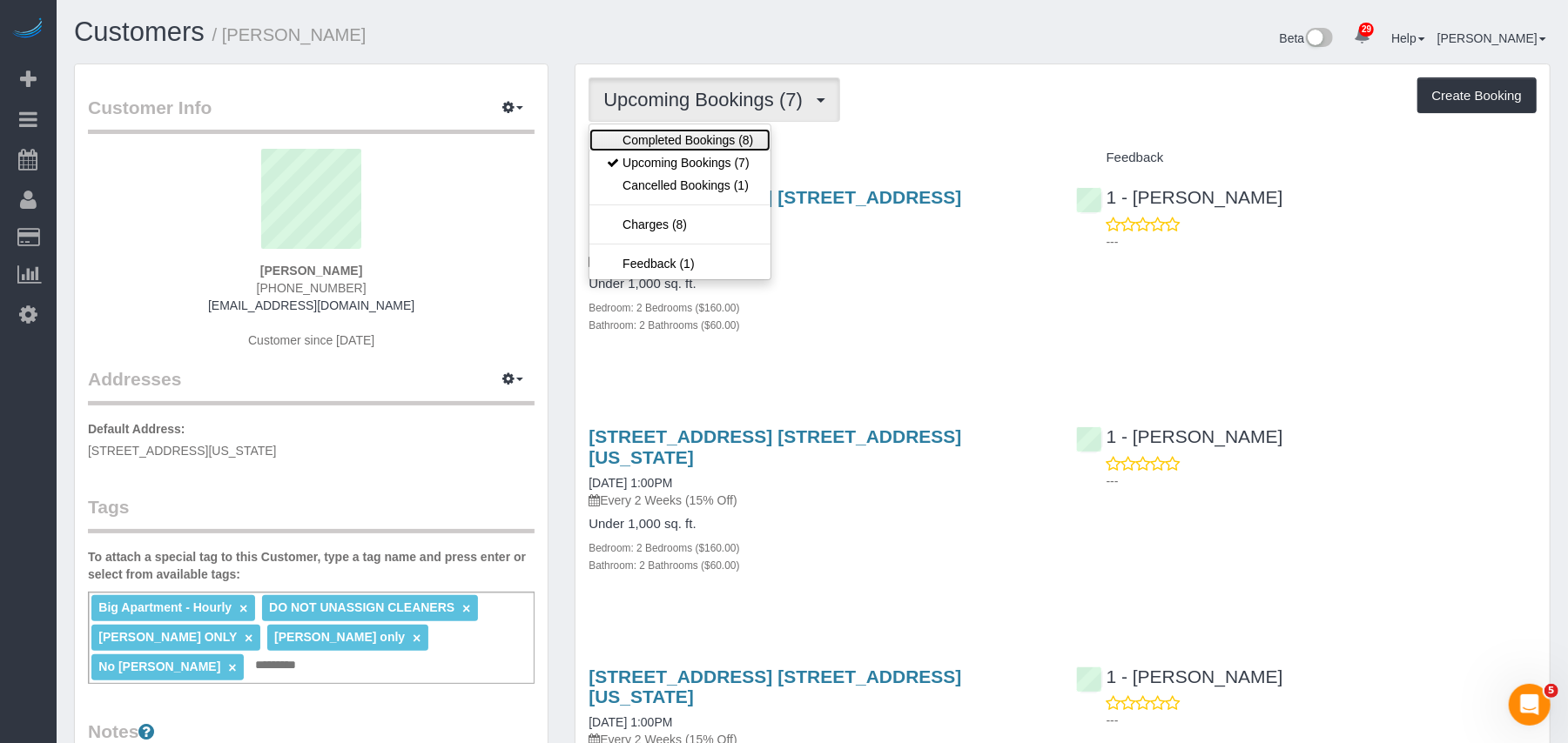
click at [719, 150] on link "Completed Bookings (8)" at bounding box center [679, 140] width 181 height 22
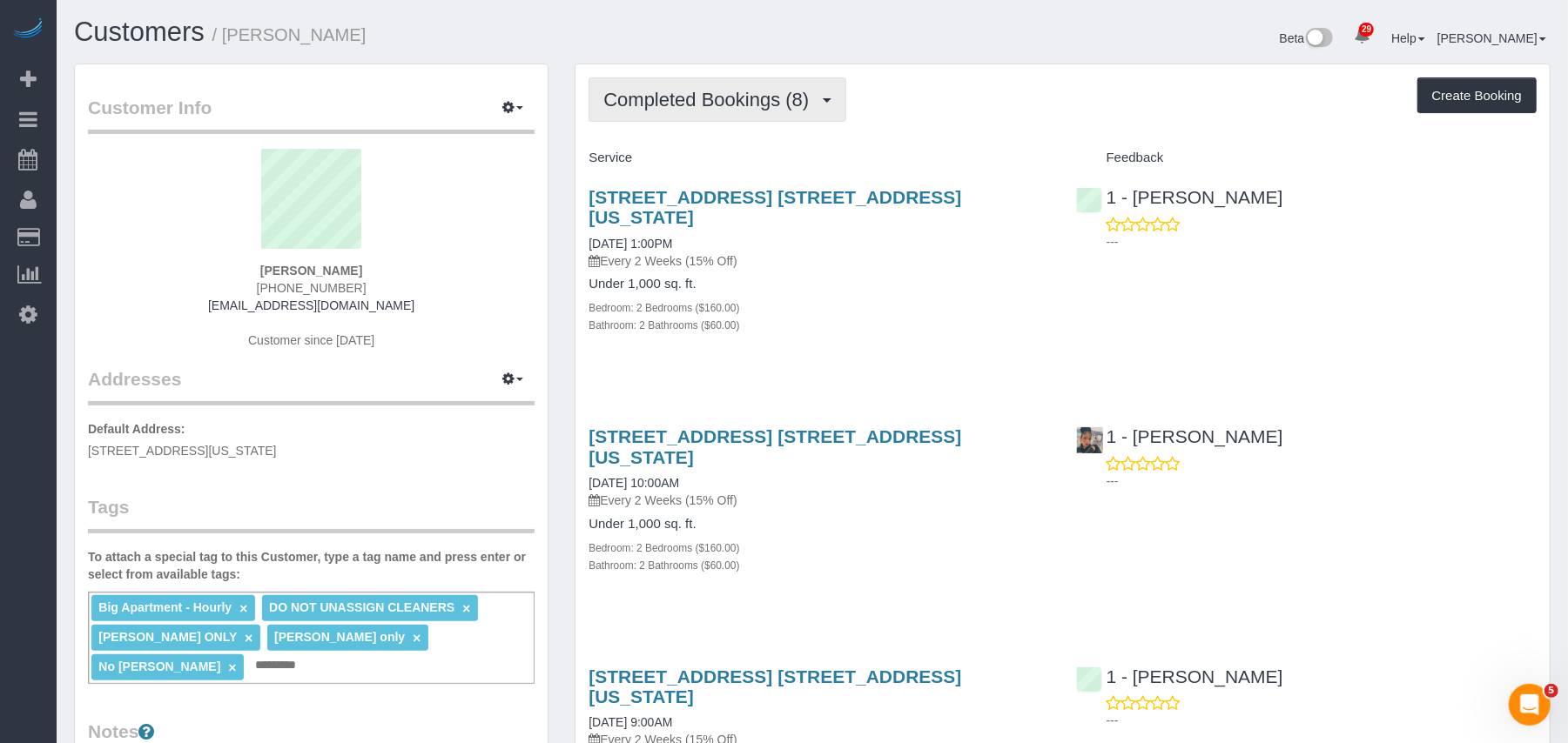
click at [780, 119] on button "Completed Bookings (8)" at bounding box center [717, 99] width 258 height 44
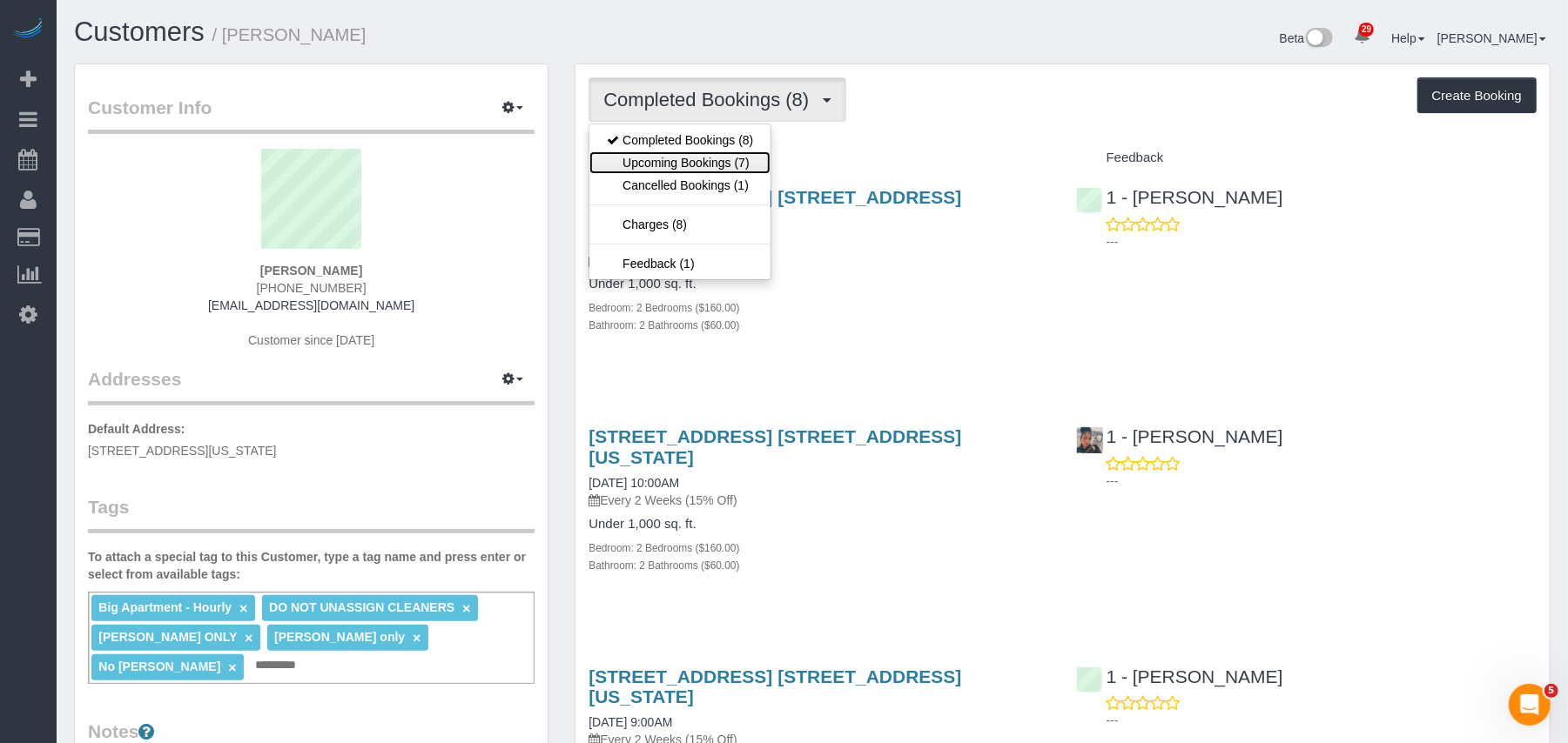
click at [757, 161] on link "Upcoming Bookings (7)" at bounding box center [679, 163] width 181 height 22
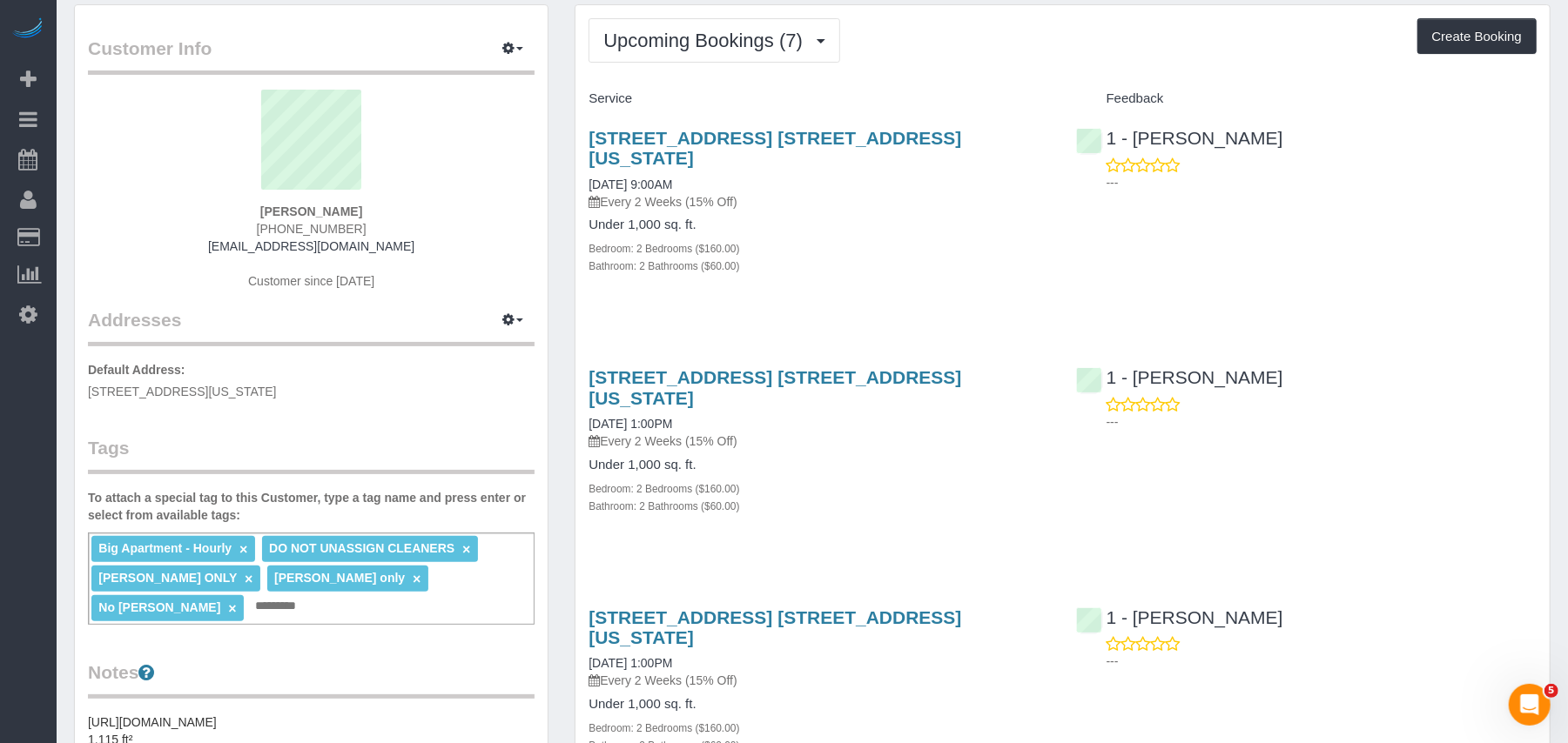
scroll to position [116, 0]
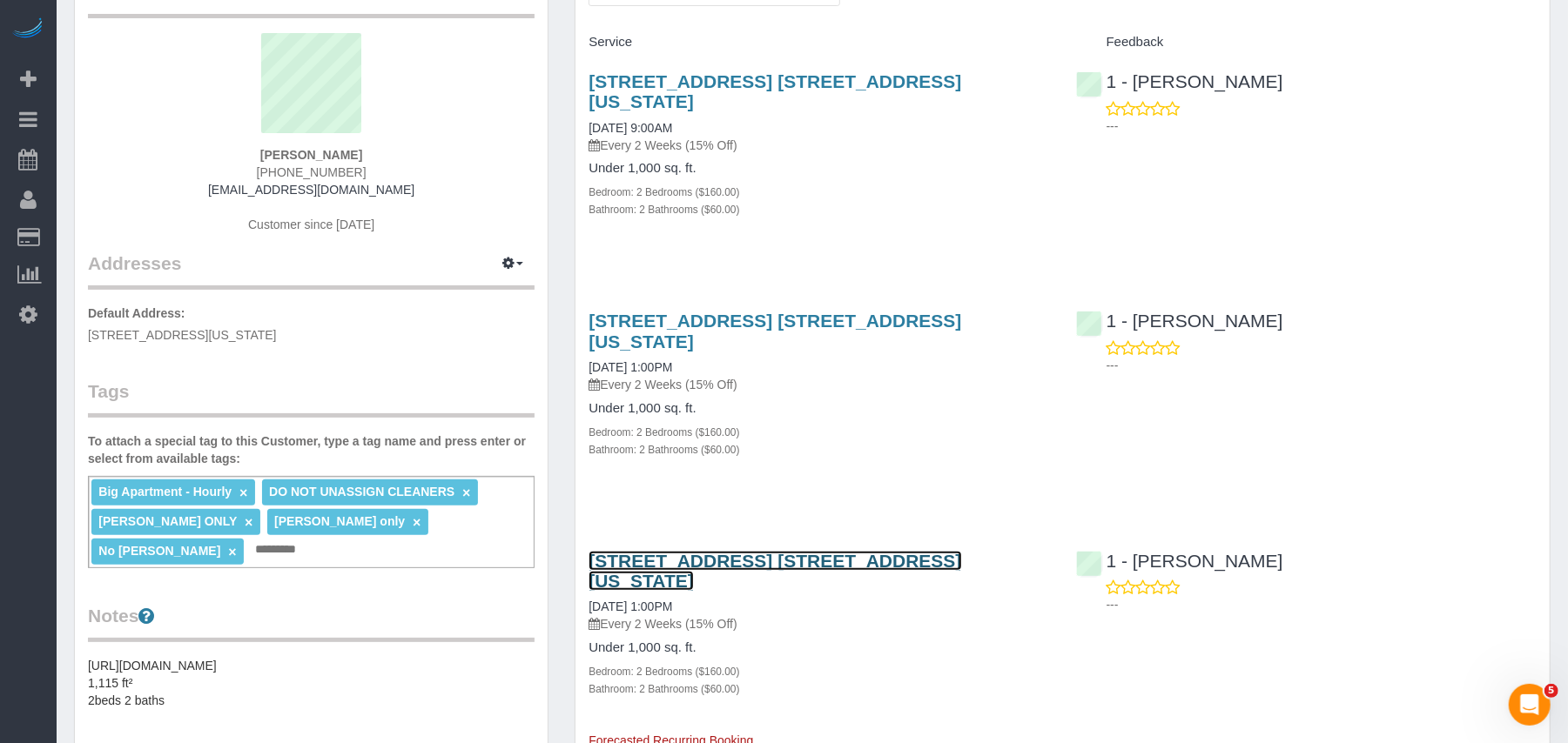
click at [705, 551] on link "215 W 28th Street, Apt. 10a, New York, NY 10001" at bounding box center [775, 571] width 373 height 40
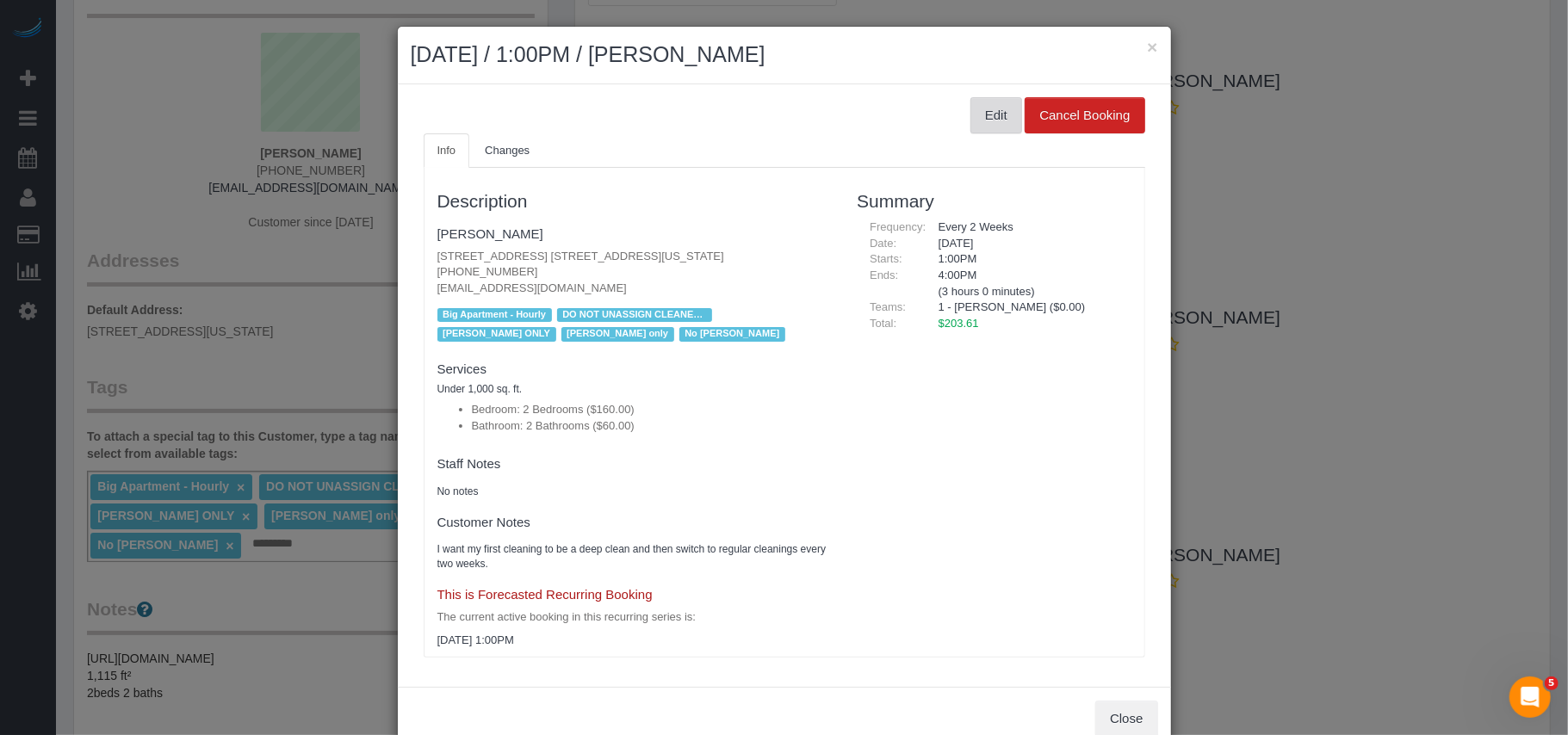
click at [970, 122] on button "Edit" at bounding box center [996, 115] width 52 height 36
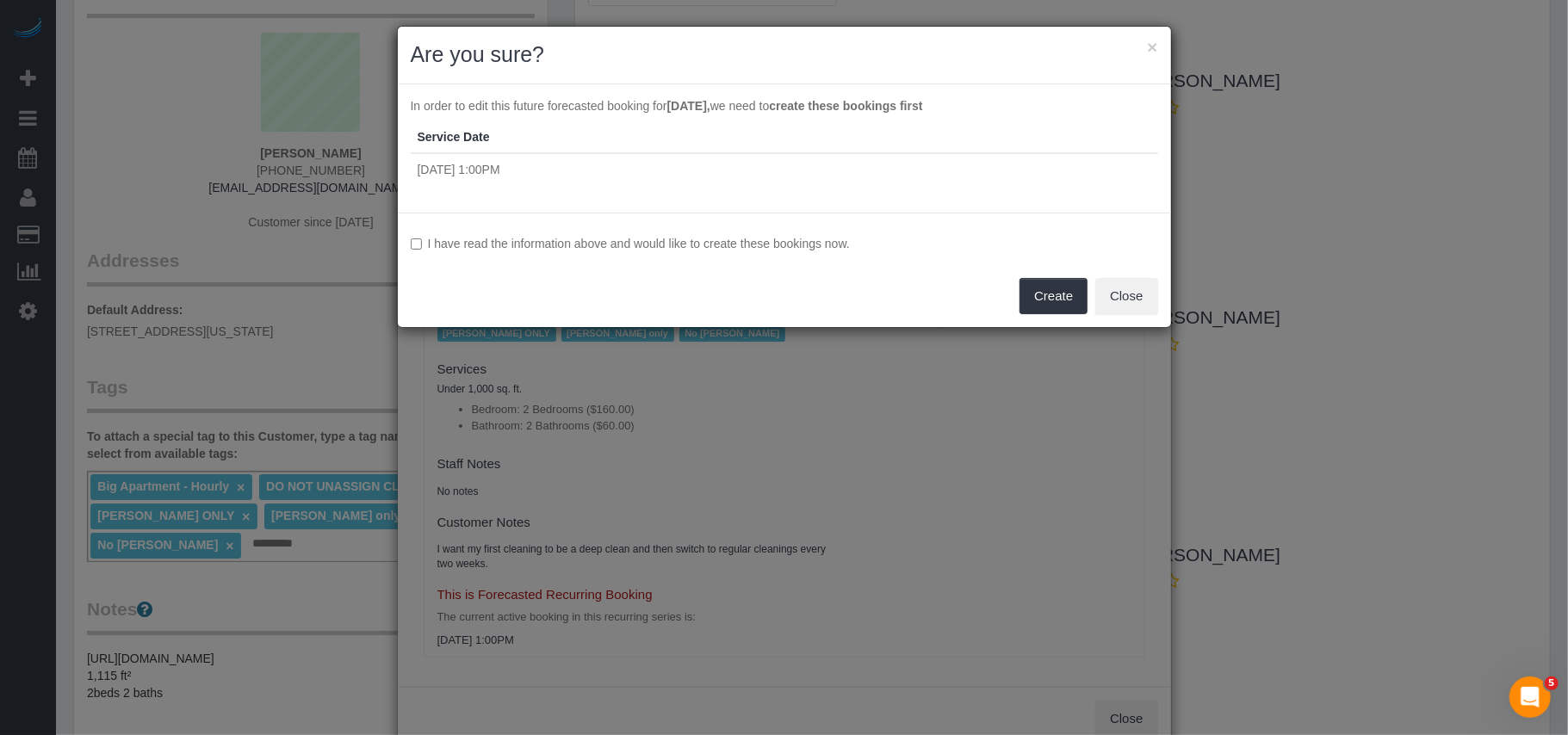
click at [422, 247] on label "I have read the information above and would like to create these bookings now." at bounding box center [784, 244] width 747 height 18
click at [1041, 298] on button "Create" at bounding box center [1053, 296] width 68 height 36
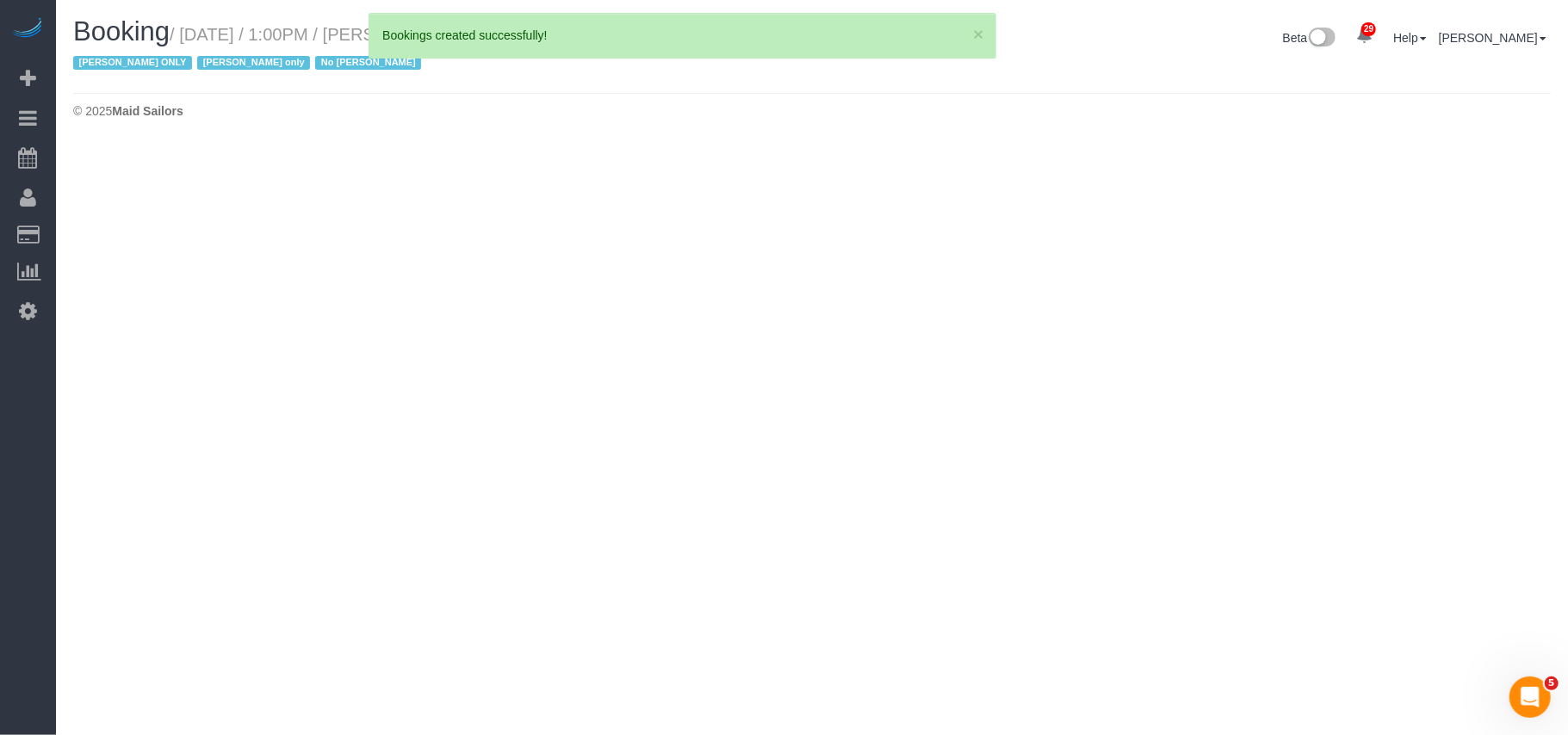
select select "NY"
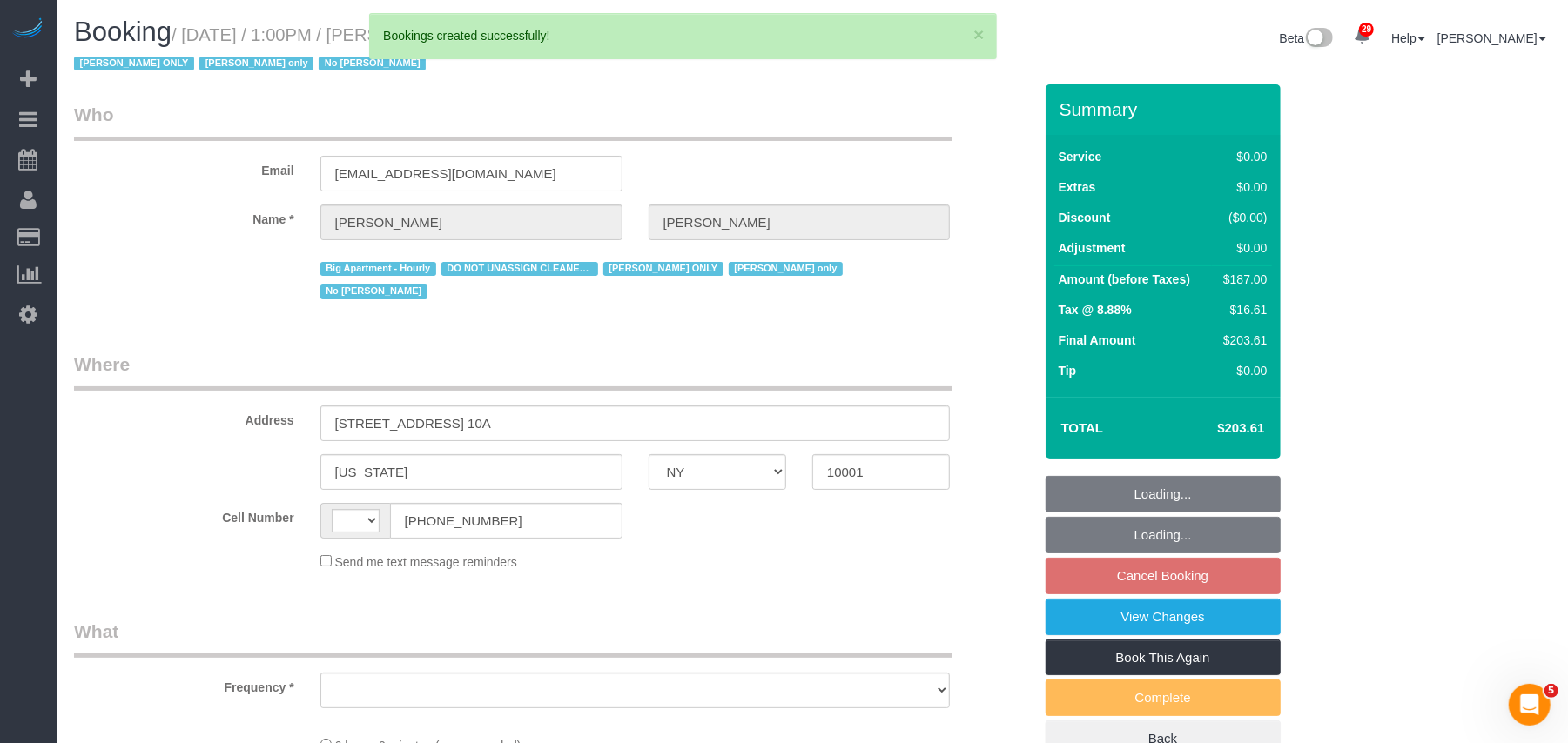
select select "spot6"
select select "number:89"
select select "number:73"
select select "number:15"
select select "number:5"
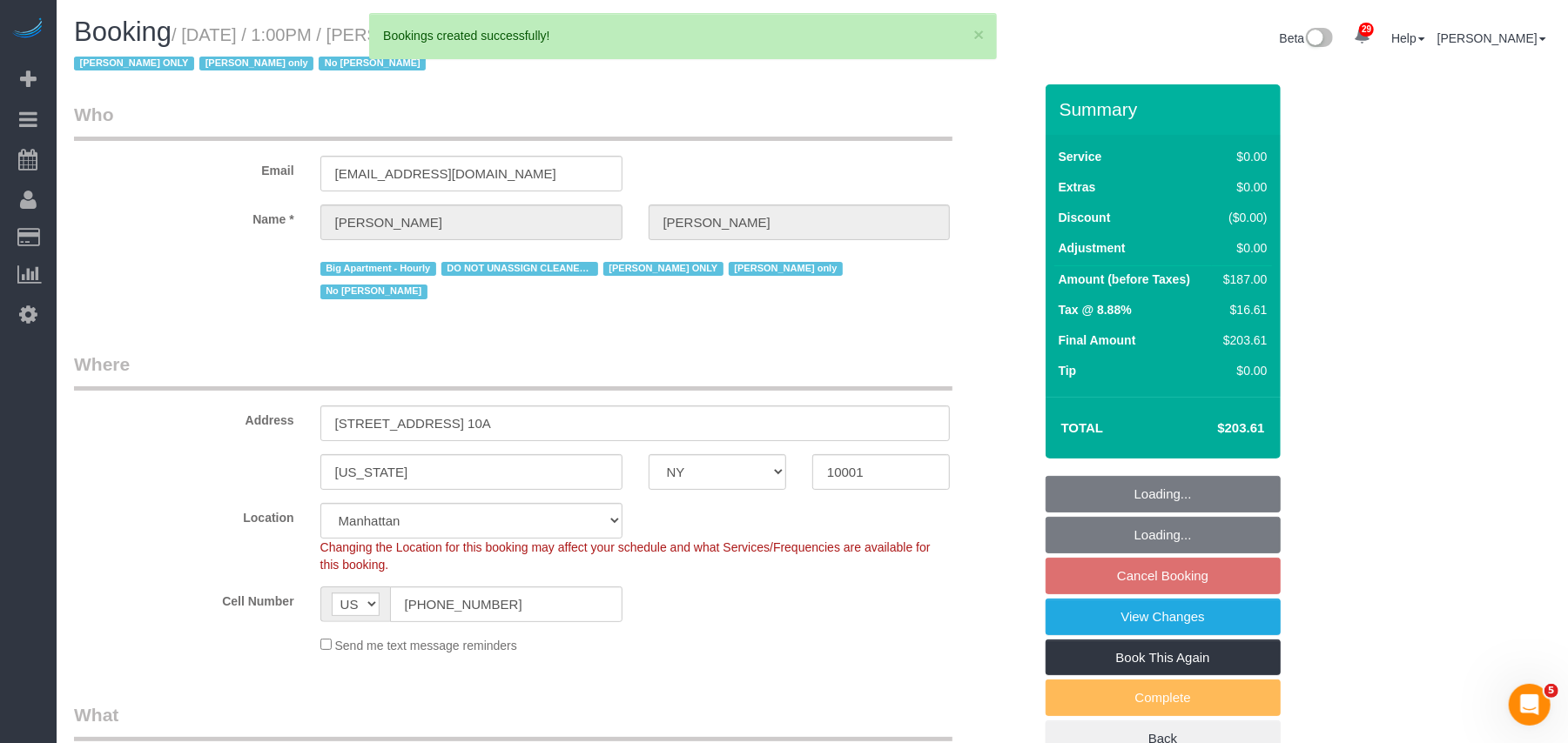
select select "string:US"
select select "string:stripe-pm_1RRmor4VGloSiKo75q03orw4"
select select "object:2498"
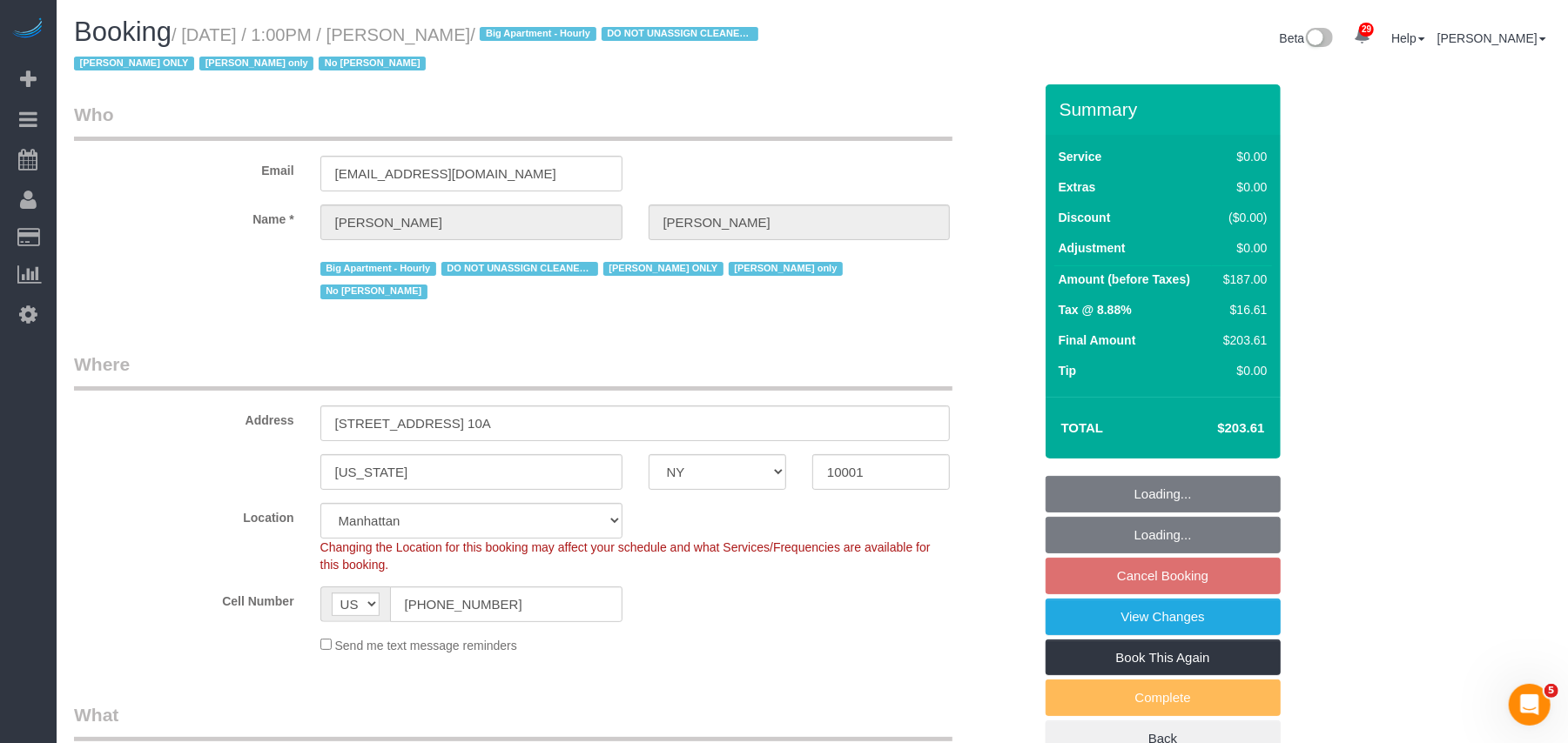
select select "2"
select select "object:3023"
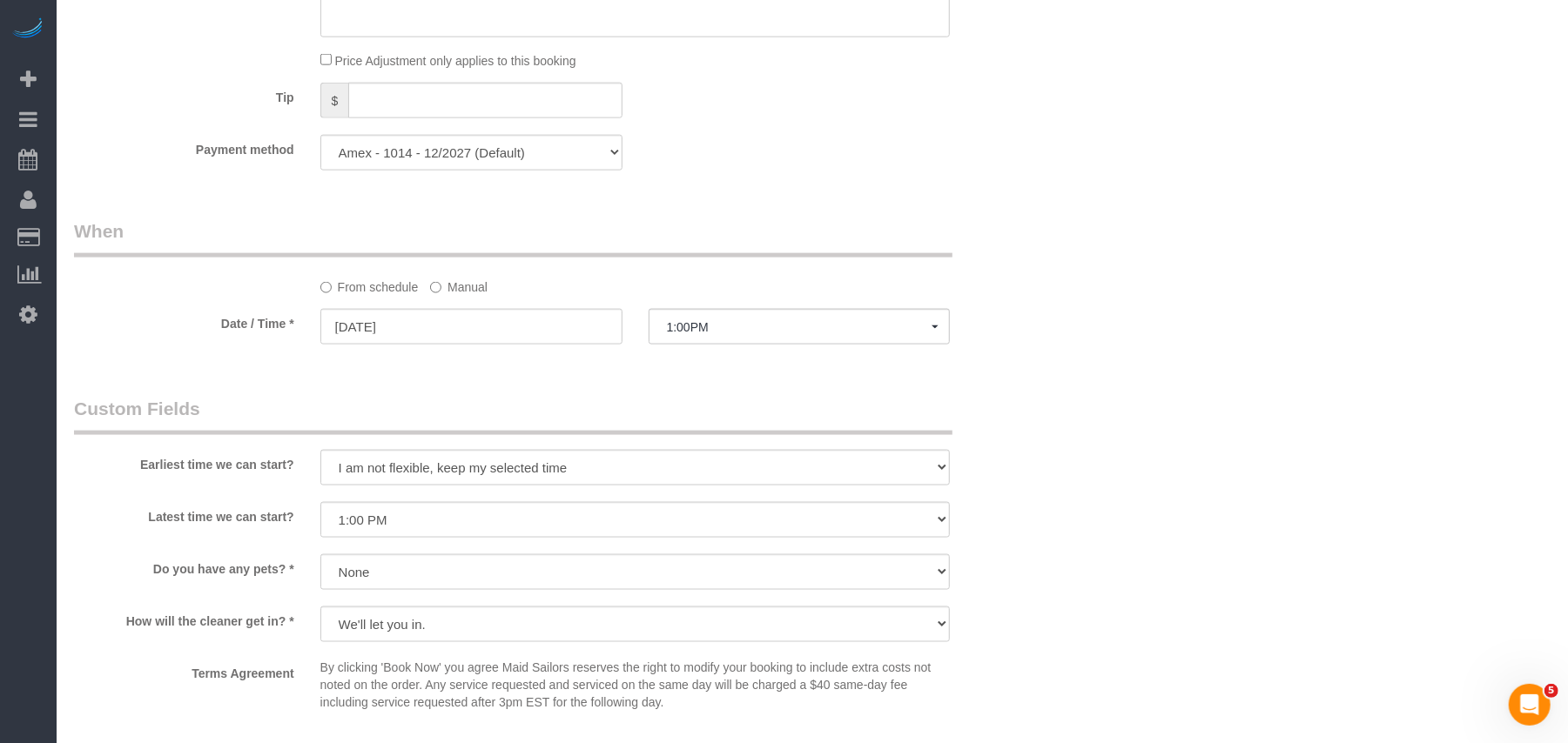
scroll to position [1625, 0]
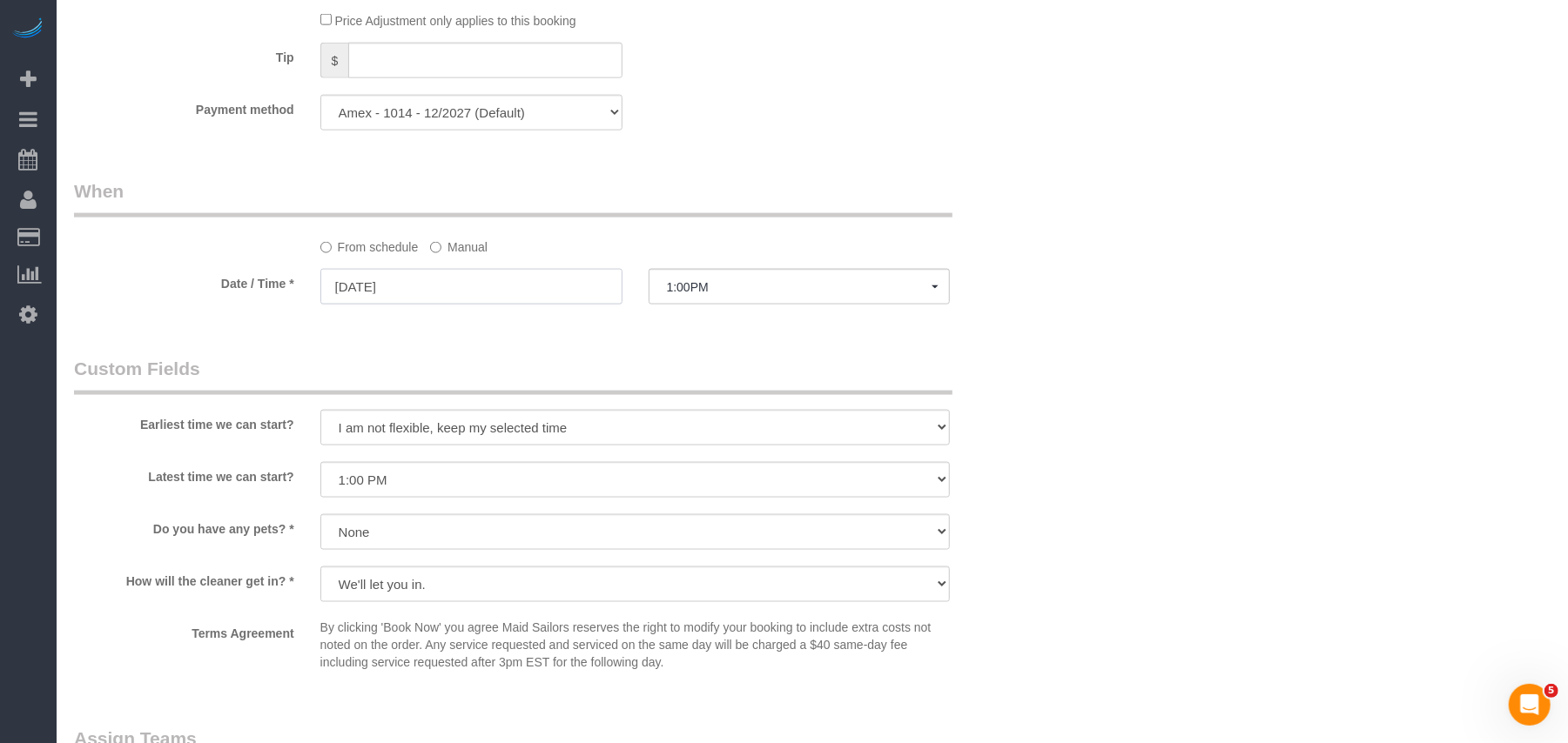
click at [444, 272] on input "10/15/2025" at bounding box center [471, 287] width 302 height 36
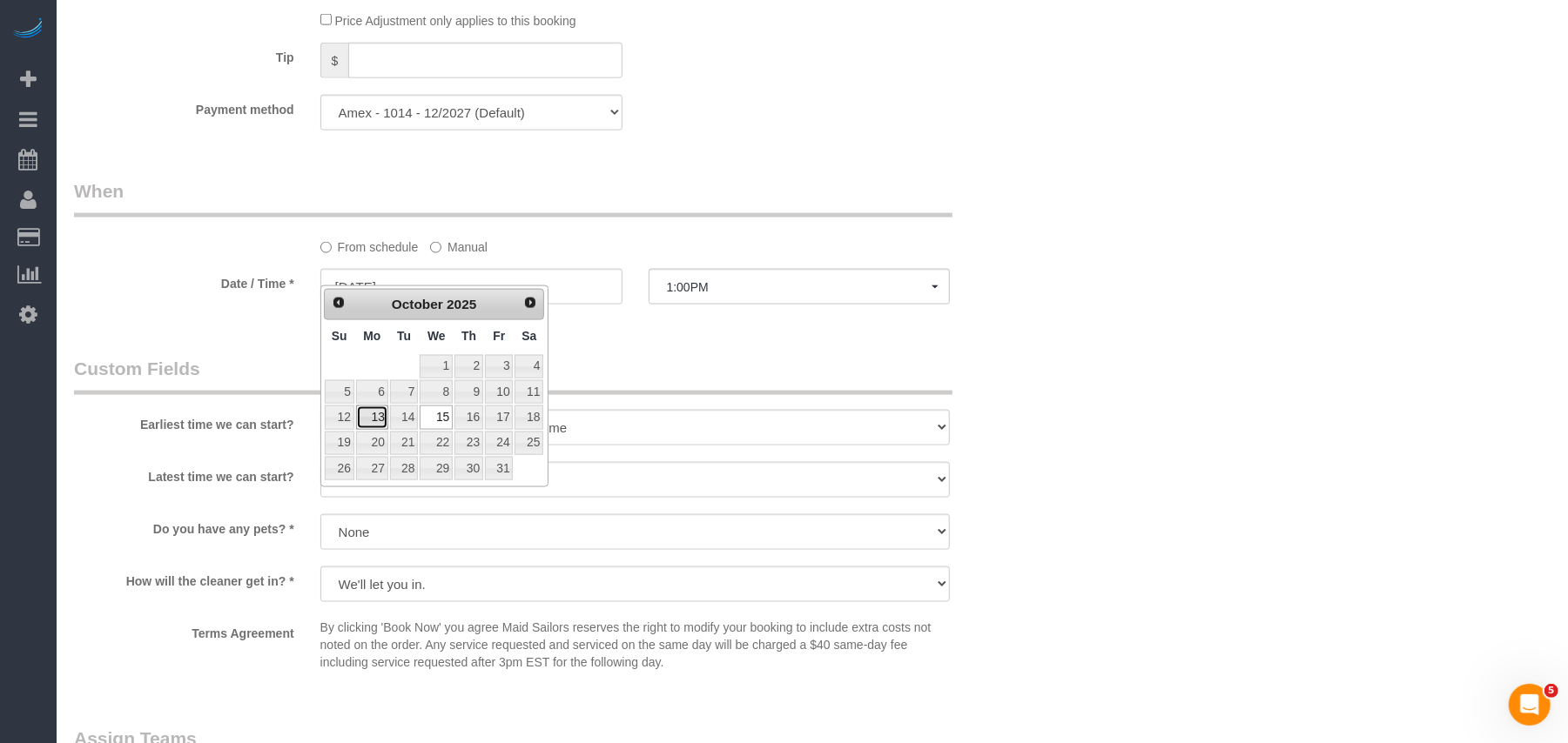
click at [376, 415] on link "13" at bounding box center [372, 417] width 32 height 23
type input "10/13/2025"
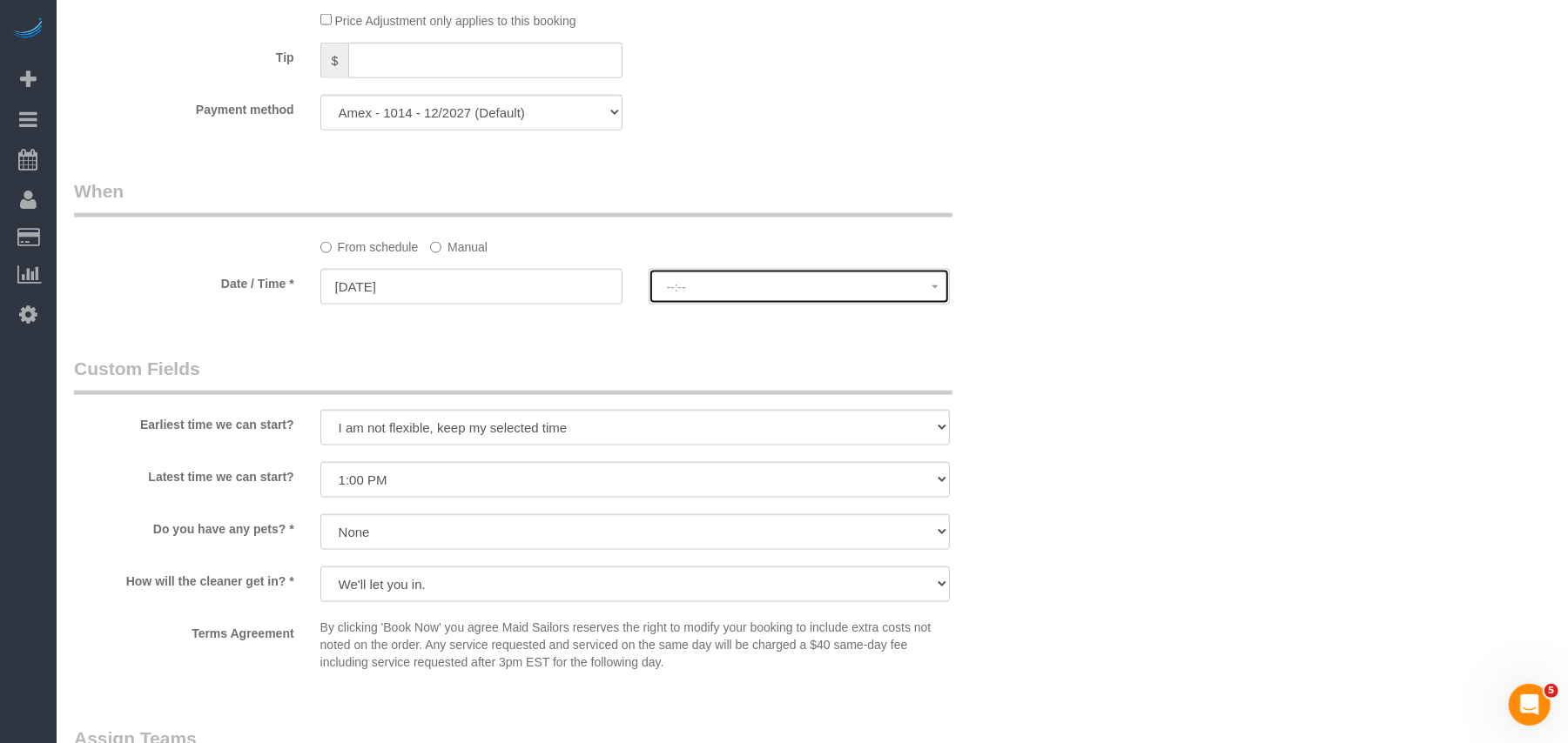
select select "spot61"
click at [733, 280] on span "--:--" at bounding box center [799, 287] width 265 height 14
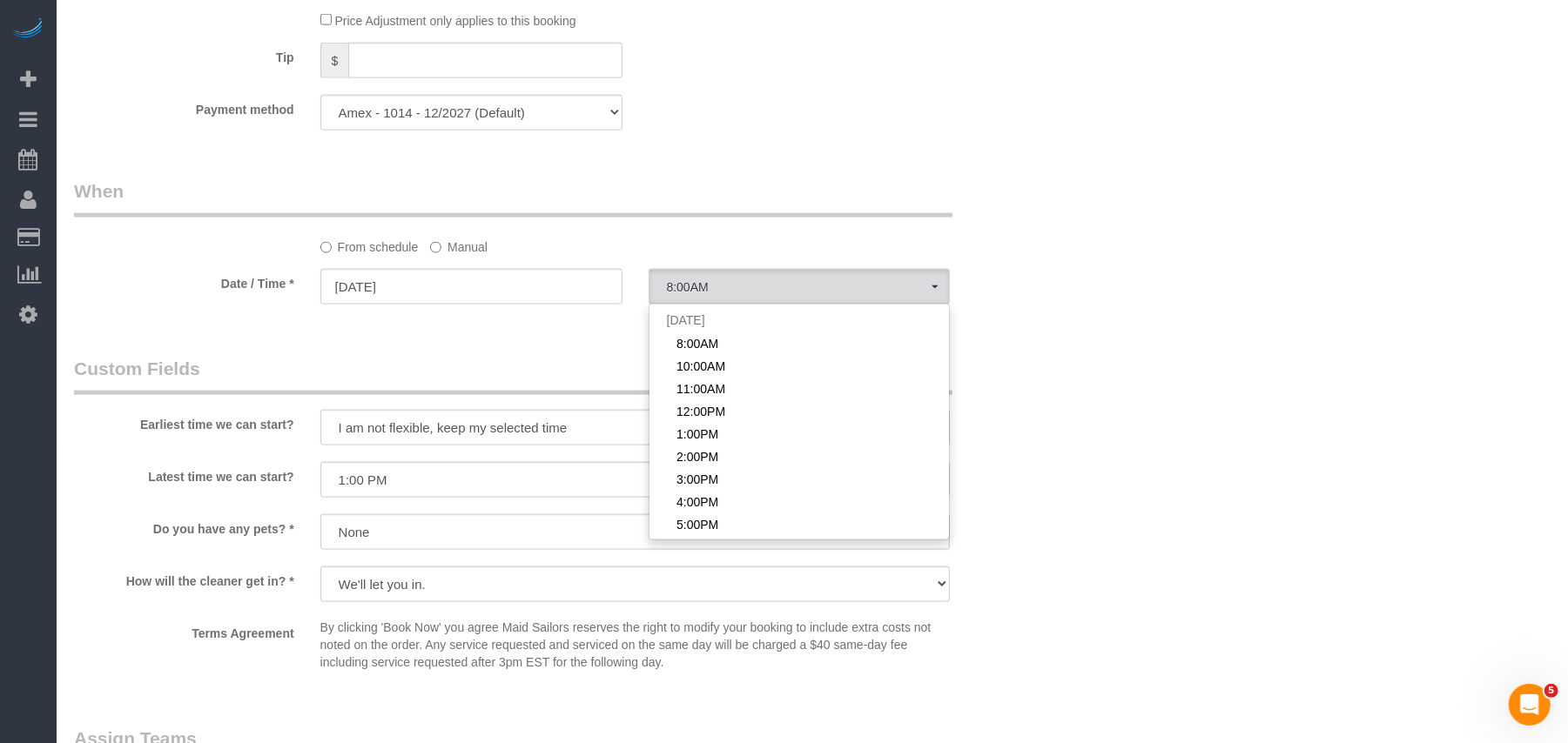
drag, startPoint x: 455, startPoint y: 223, endPoint x: 450, endPoint y: 234, distance: 12.1
click at [454, 232] on label "Manual" at bounding box center [458, 244] width 57 height 23
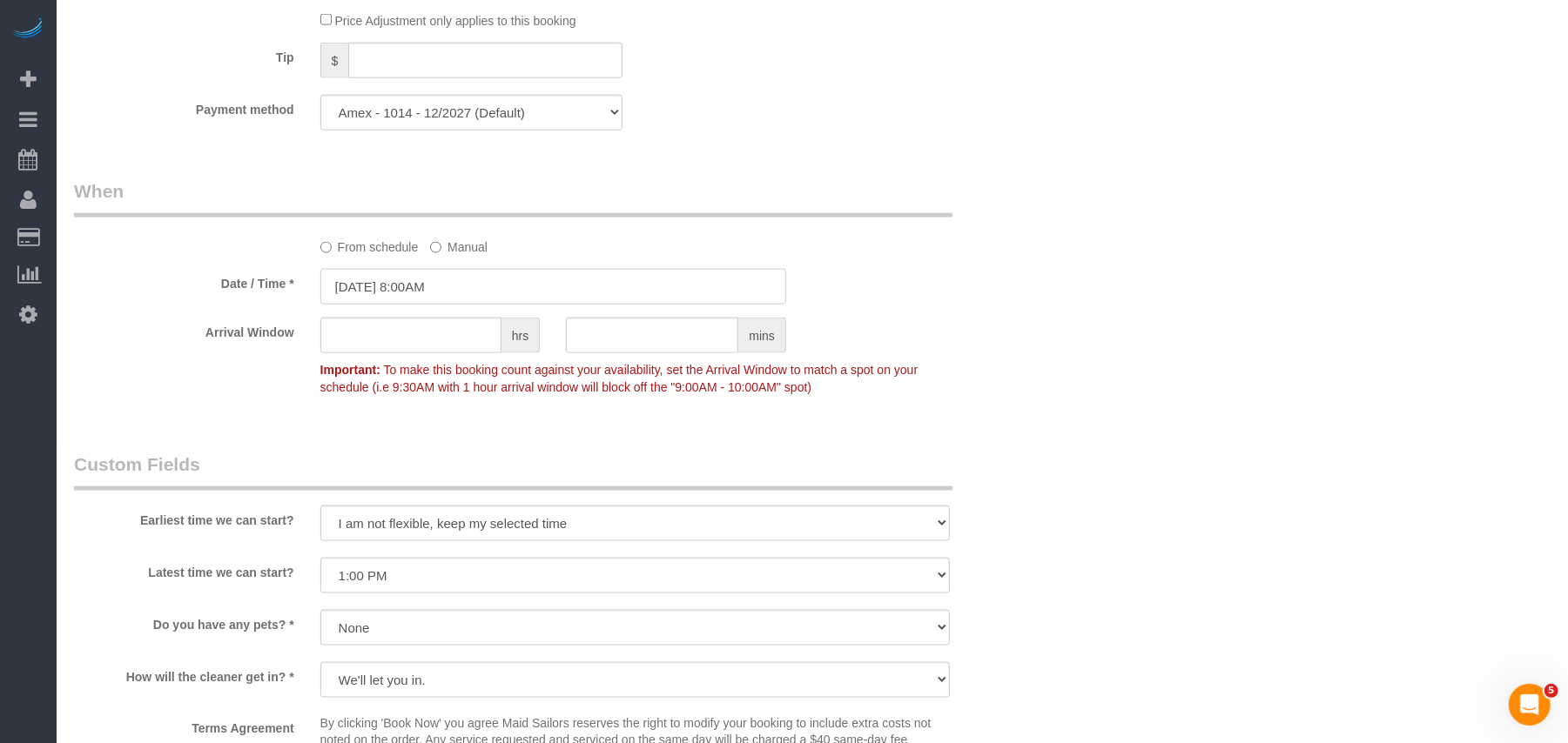
click at [501, 269] on input "10/13/2025 8:00AM" at bounding box center [553, 287] width 466 height 36
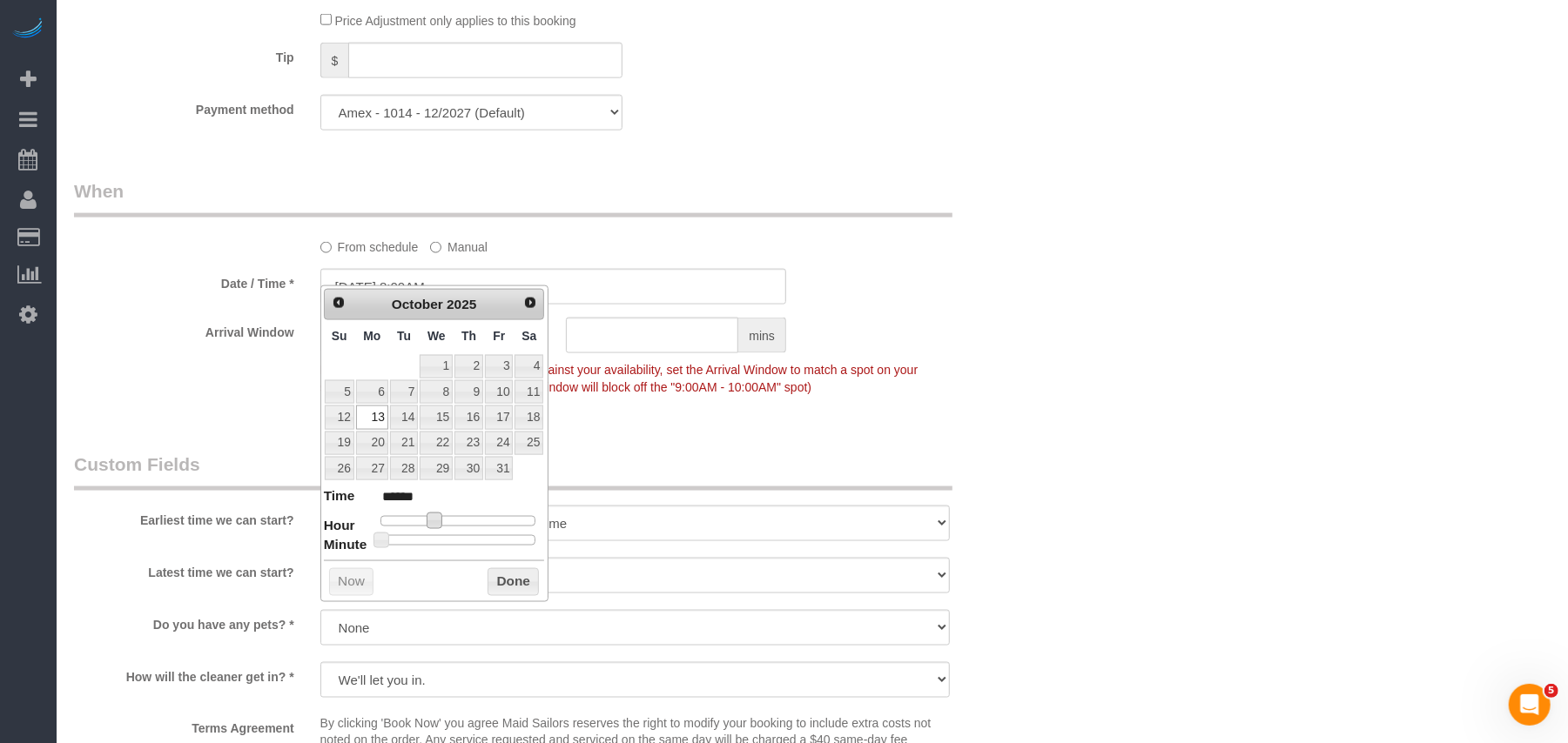
type input "10/13/2025 9:00AM"
type input "******"
type input "10/13/2025 10:00AM"
type input "*******"
drag, startPoint x: 429, startPoint y: 520, endPoint x: 469, endPoint y: 569, distance: 63.3
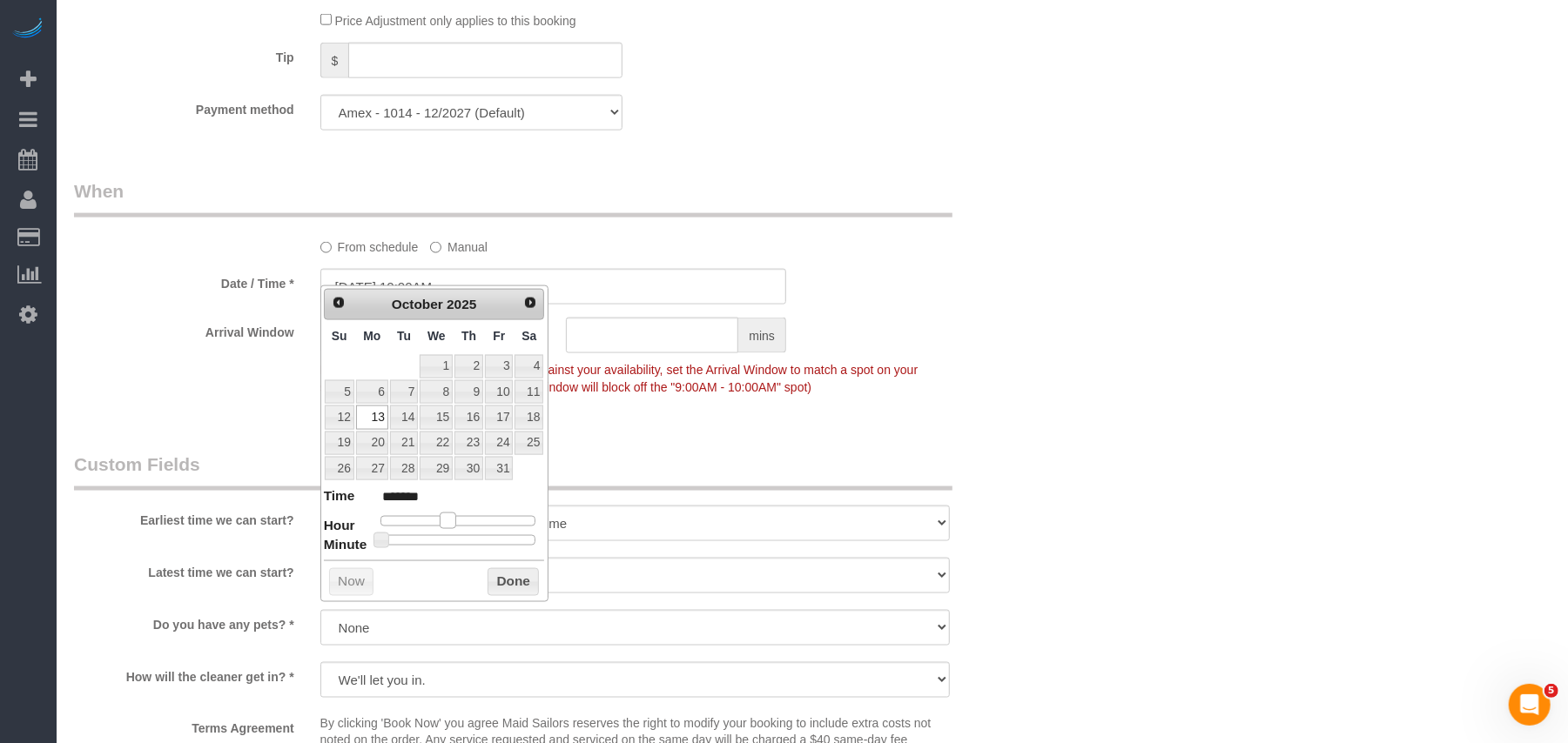
click at [444, 521] on span at bounding box center [447, 520] width 16 height 16
type input "10/13/2025 9:00AM"
type input "******"
click at [446, 524] on span at bounding box center [441, 520] width 16 height 16
click at [513, 590] on button "Done" at bounding box center [513, 583] width 52 height 28
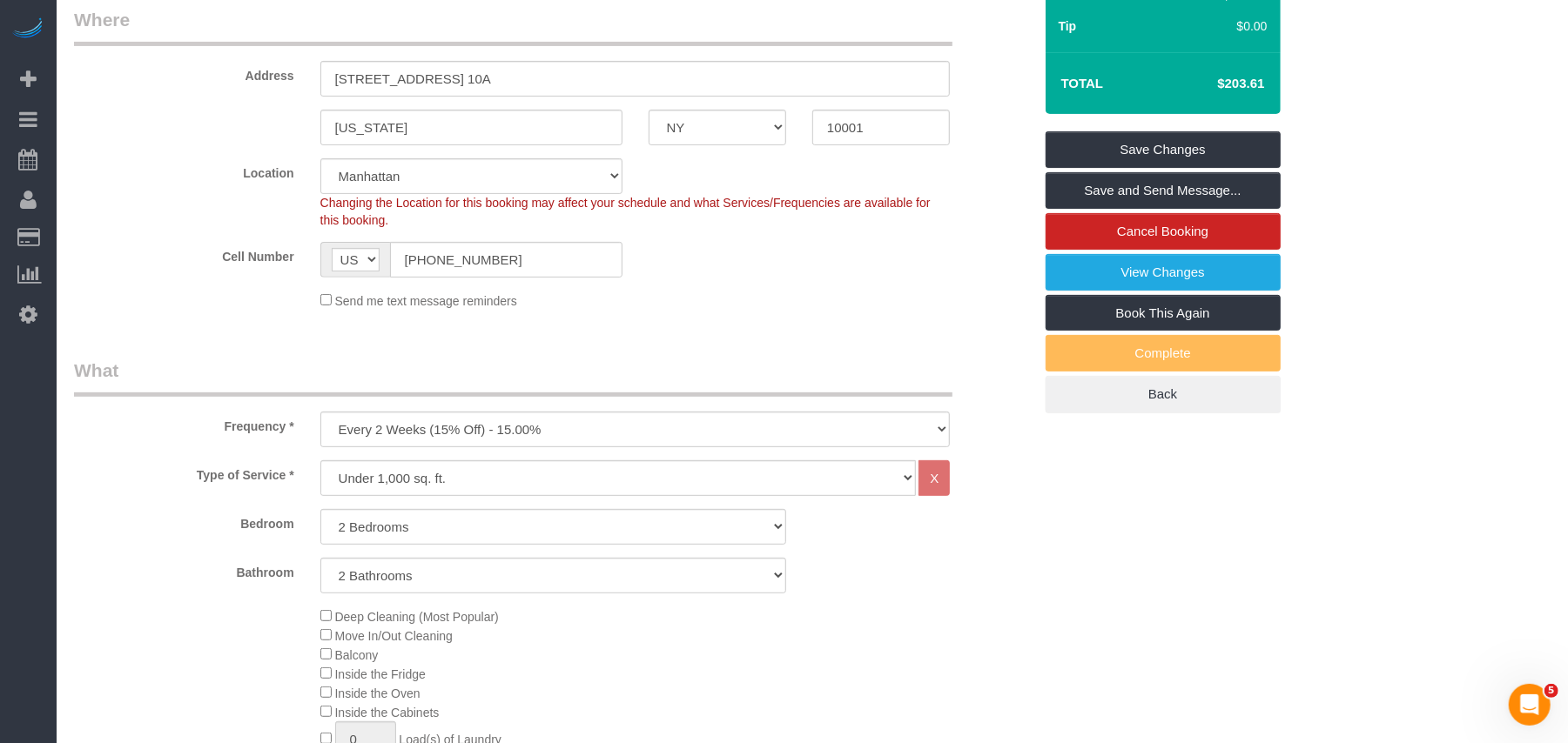
scroll to position [231, 0]
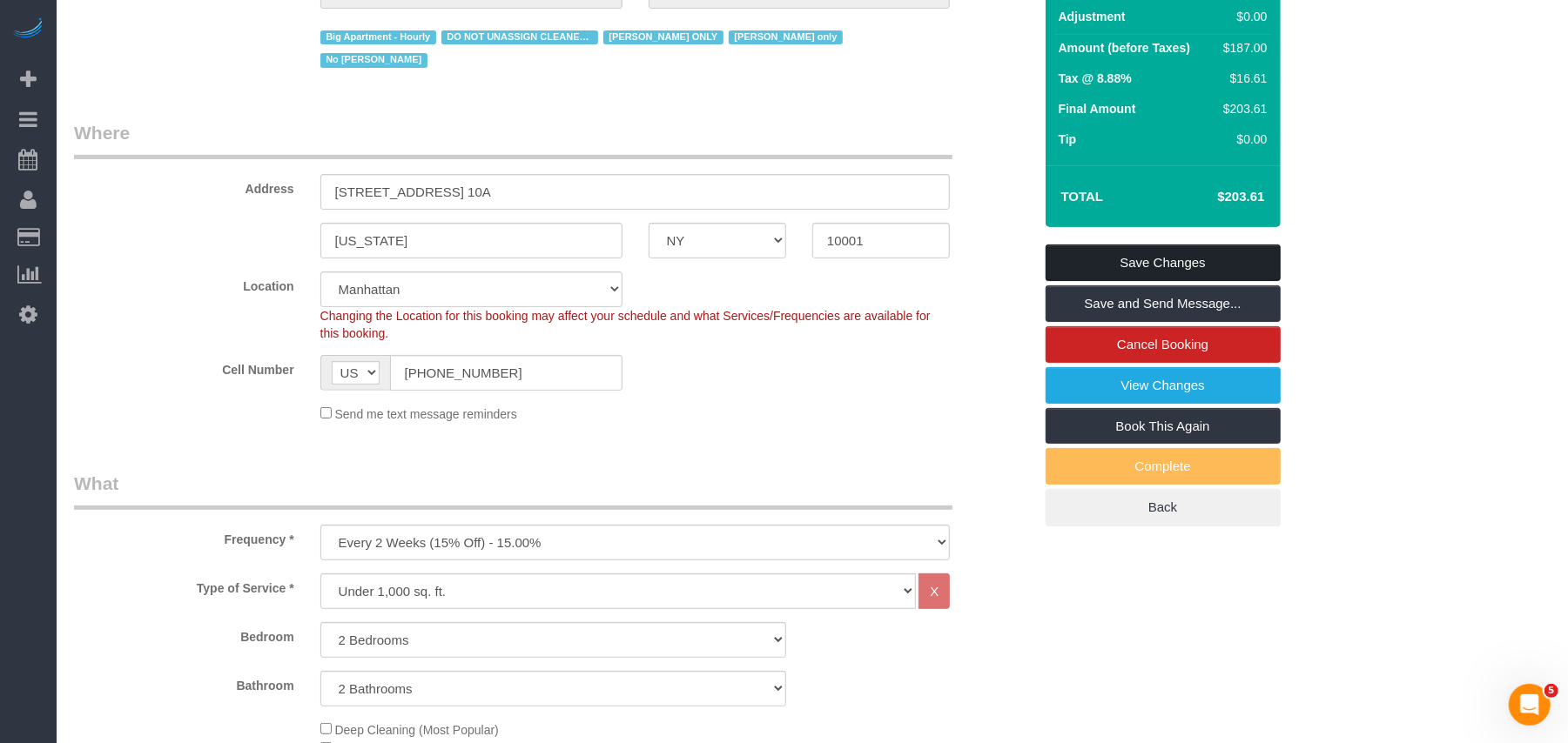
click at [1175, 248] on link "Save Changes" at bounding box center [1163, 262] width 235 height 37
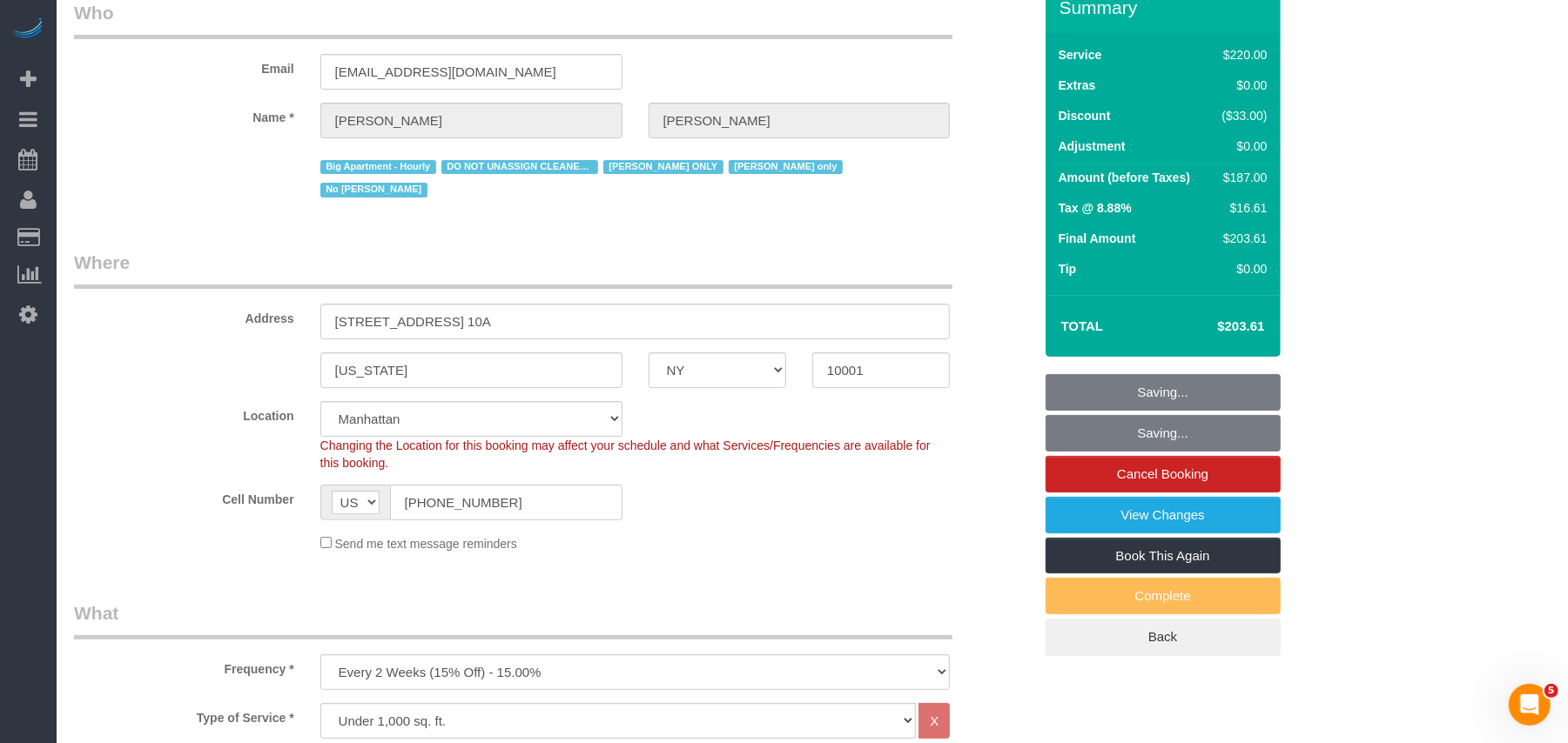
scroll to position [0, 0]
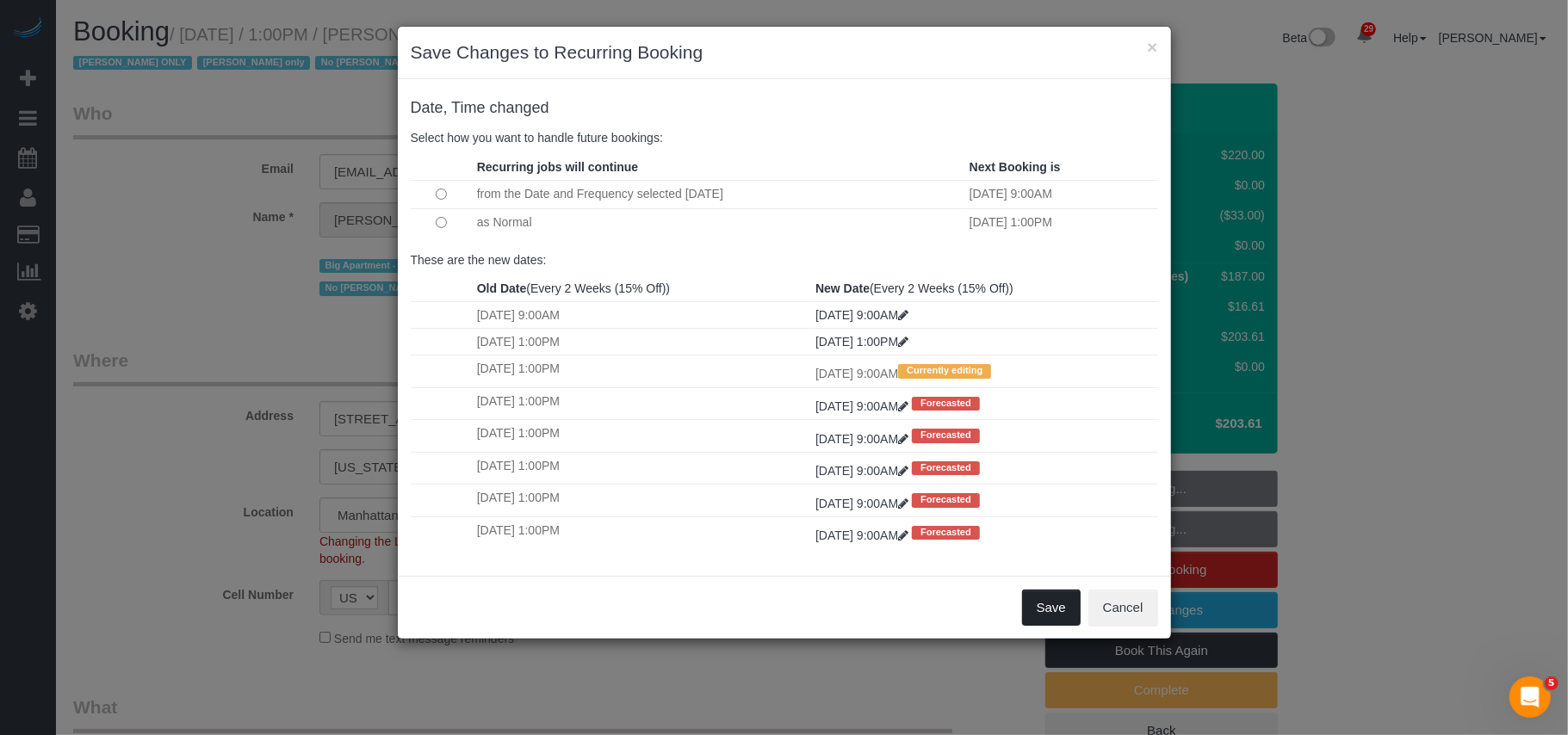
click at [1034, 608] on button "Save" at bounding box center [1051, 607] width 58 height 36
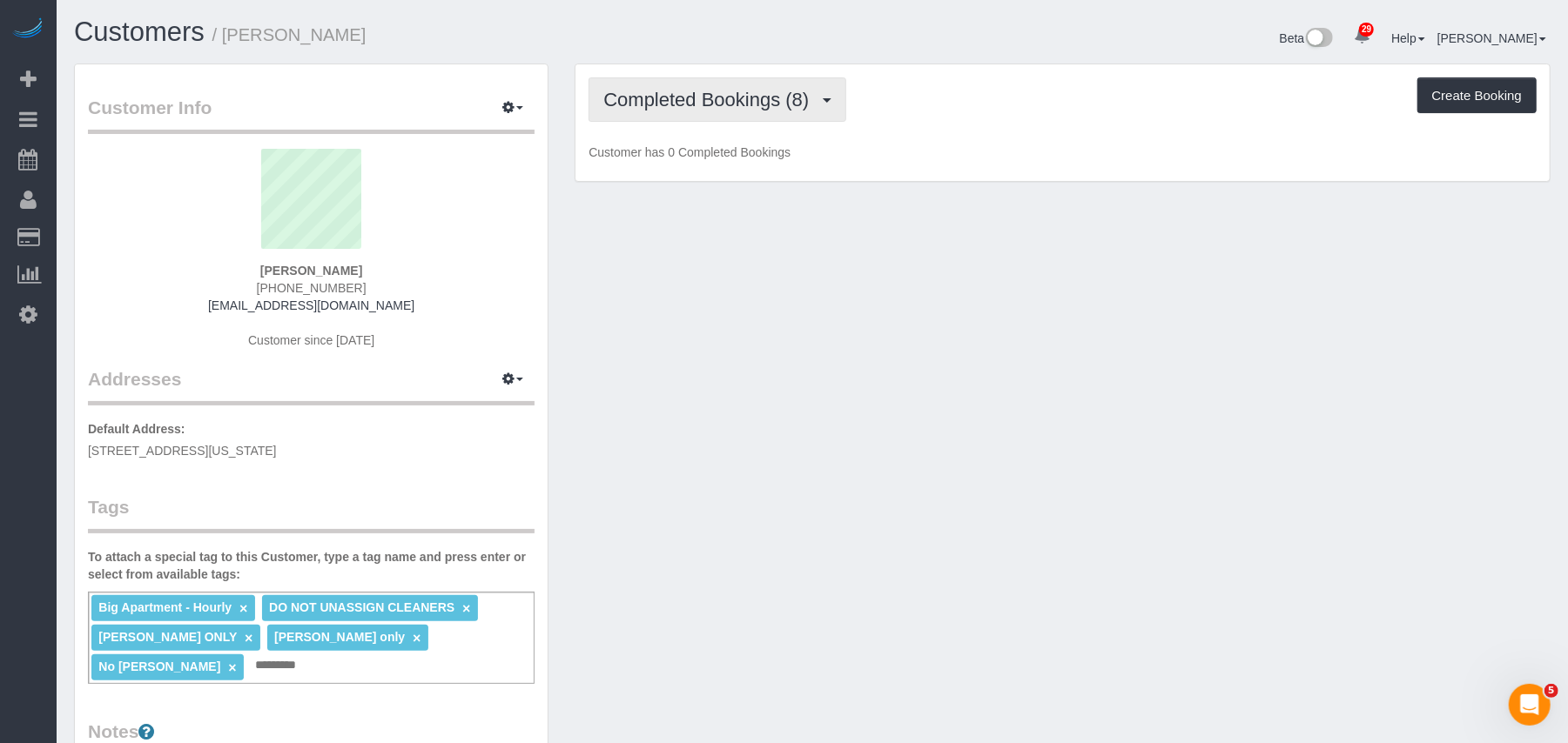
click at [672, 106] on span "Completed Bookings (8)" at bounding box center [710, 99] width 215 height 22
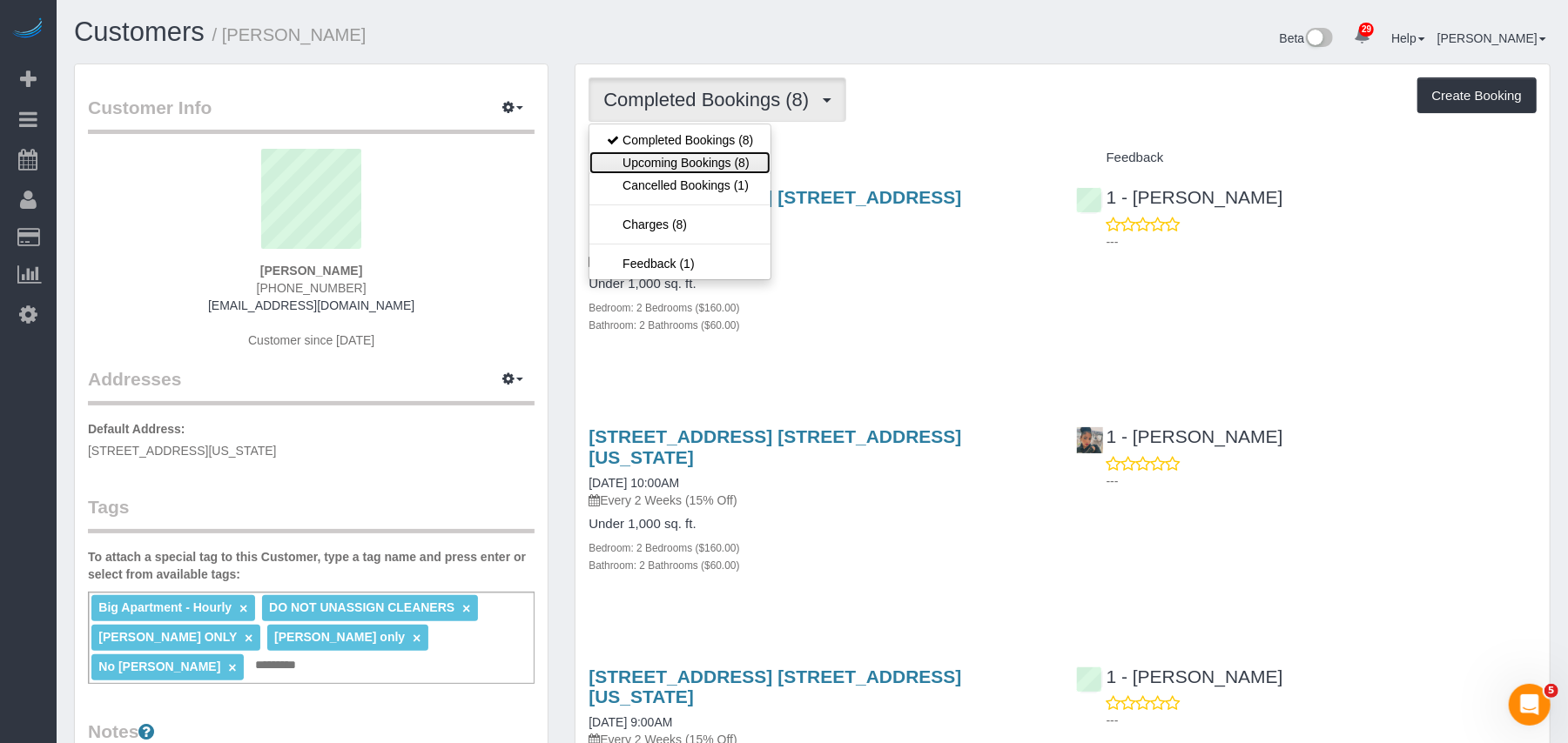
click at [714, 171] on link "Upcoming Bookings (8)" at bounding box center [679, 163] width 181 height 22
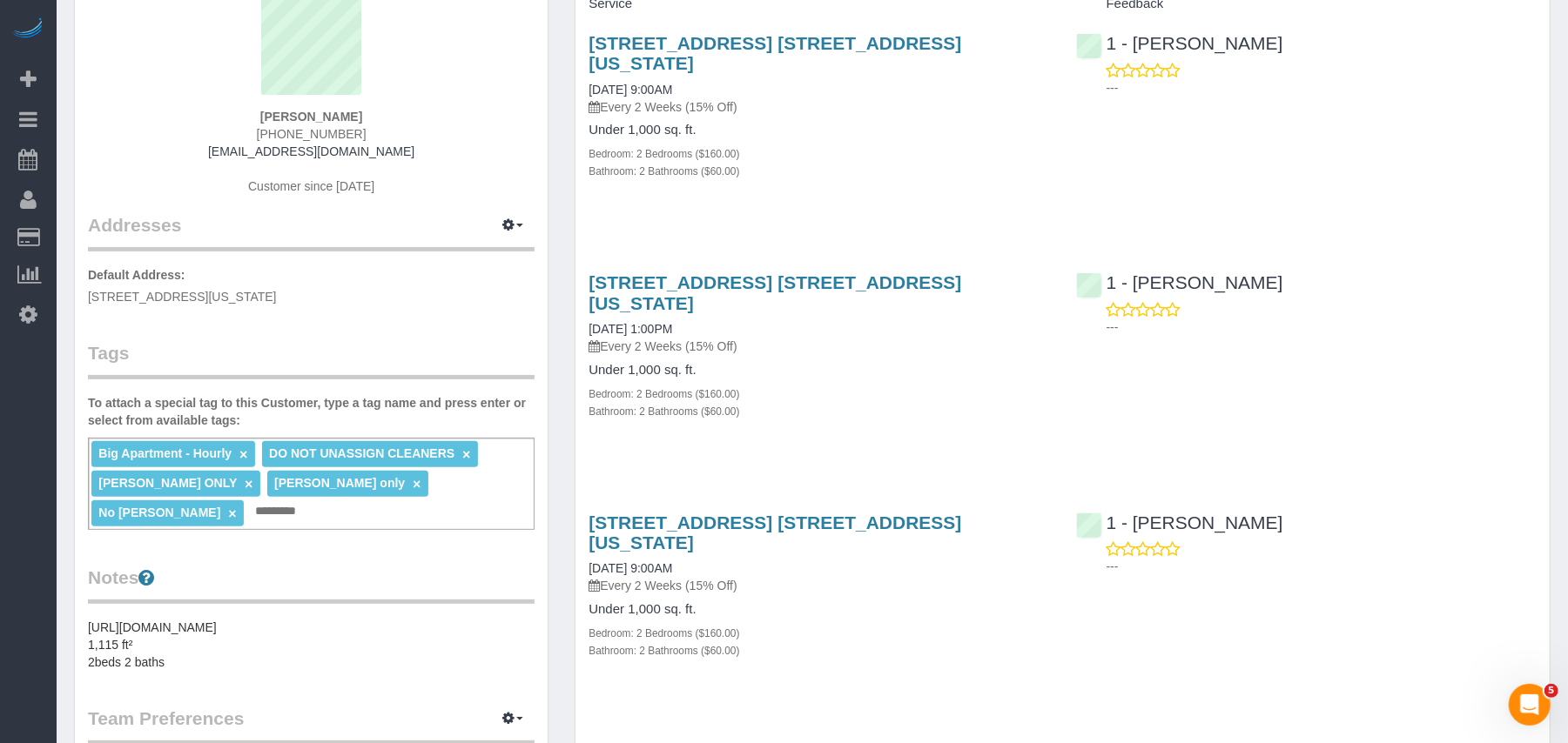
scroll to position [116, 0]
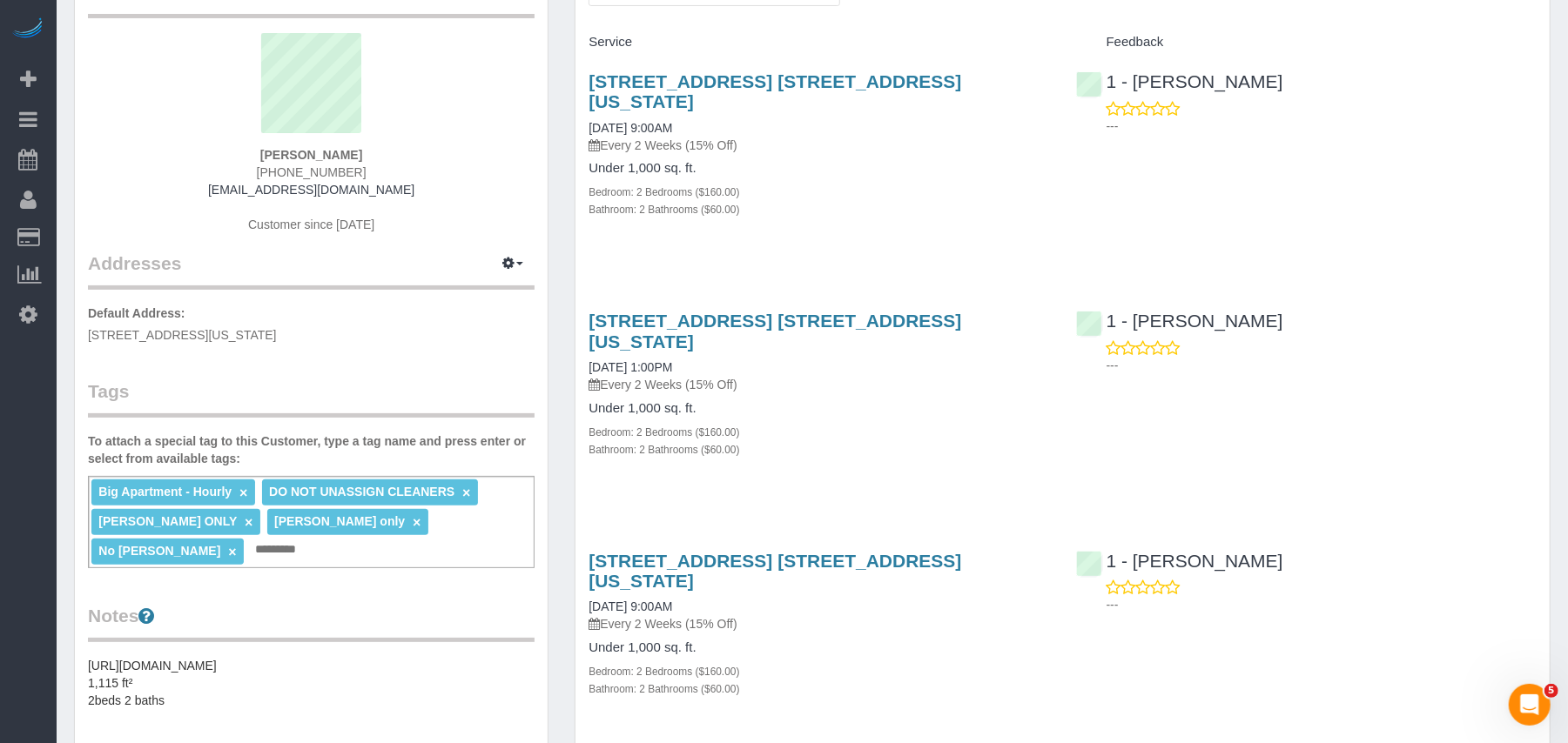
click at [900, 420] on div "215 W 28th Street, Apt. 10a, New York, NY 10001 10/01/2025 1:00PM Every 2 Weeks…" at bounding box center [818, 394] width 486 height 196
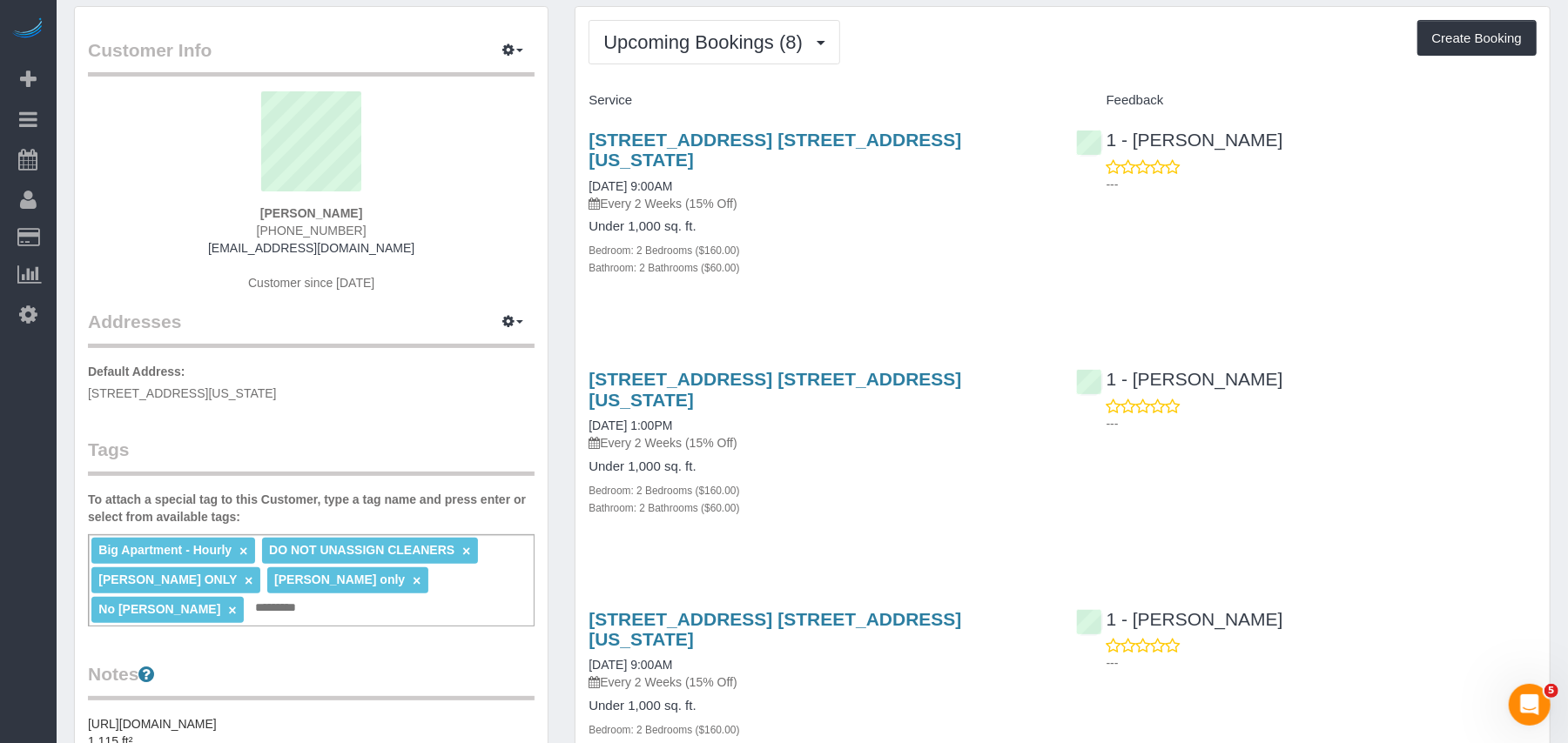
scroll to position [0, 0]
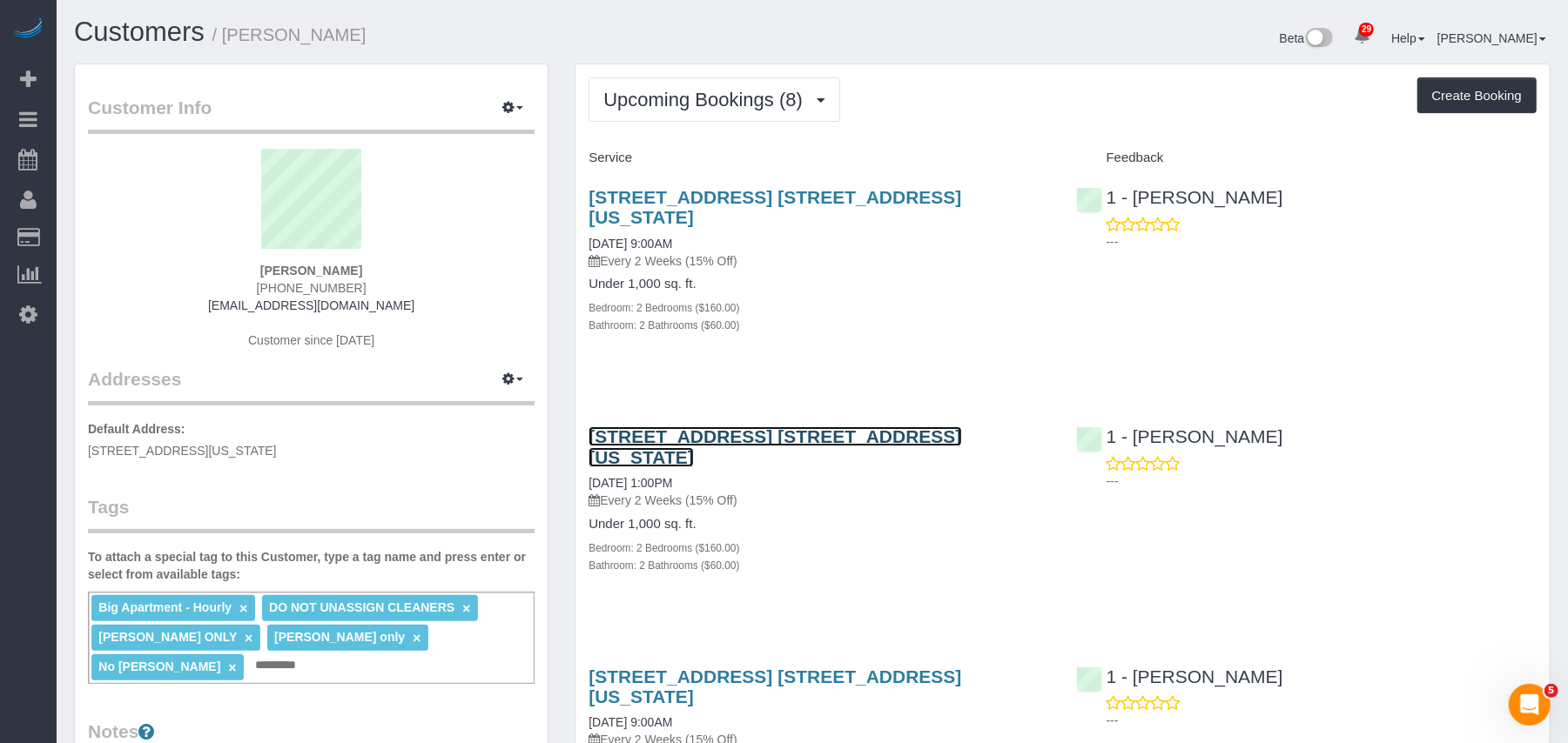
click at [676, 426] on link "215 W 28th Street, Apt. 10a, New York, NY 10001" at bounding box center [775, 446] width 373 height 40
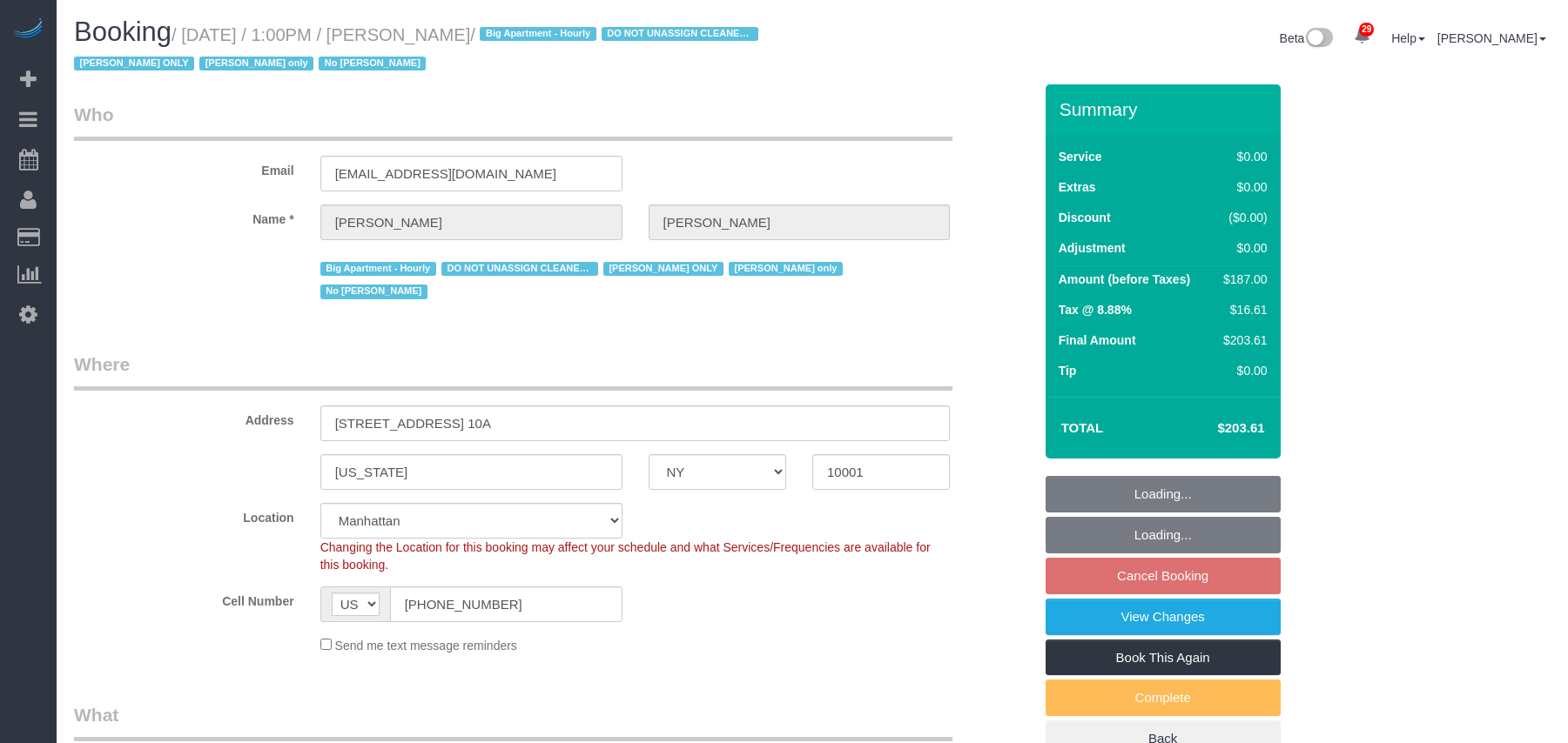
select select "NY"
select select "string:stripe-pm_1RRmor4VGloSiKo75q03orw4"
select select "number:89"
select select "number:73"
select select "number:15"
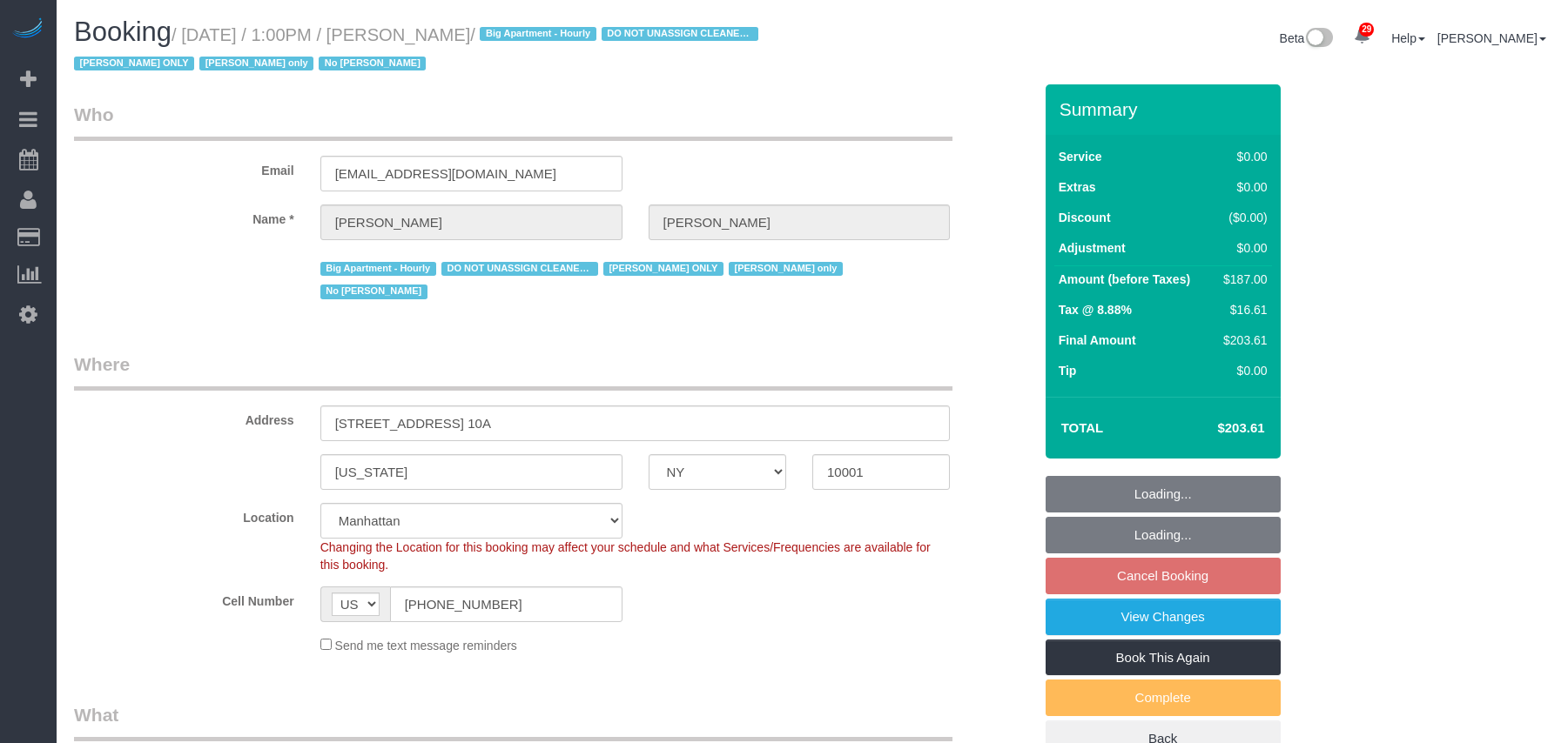
select select "number:5"
select select "object:1093"
click at [190, 32] on small "/ October 01, 2025 / 1:00PM / Cheryl-Rose Cruz / Big Apartment - Hourly DO NOT …" at bounding box center [419, 50] width 690 height 49
select select "2"
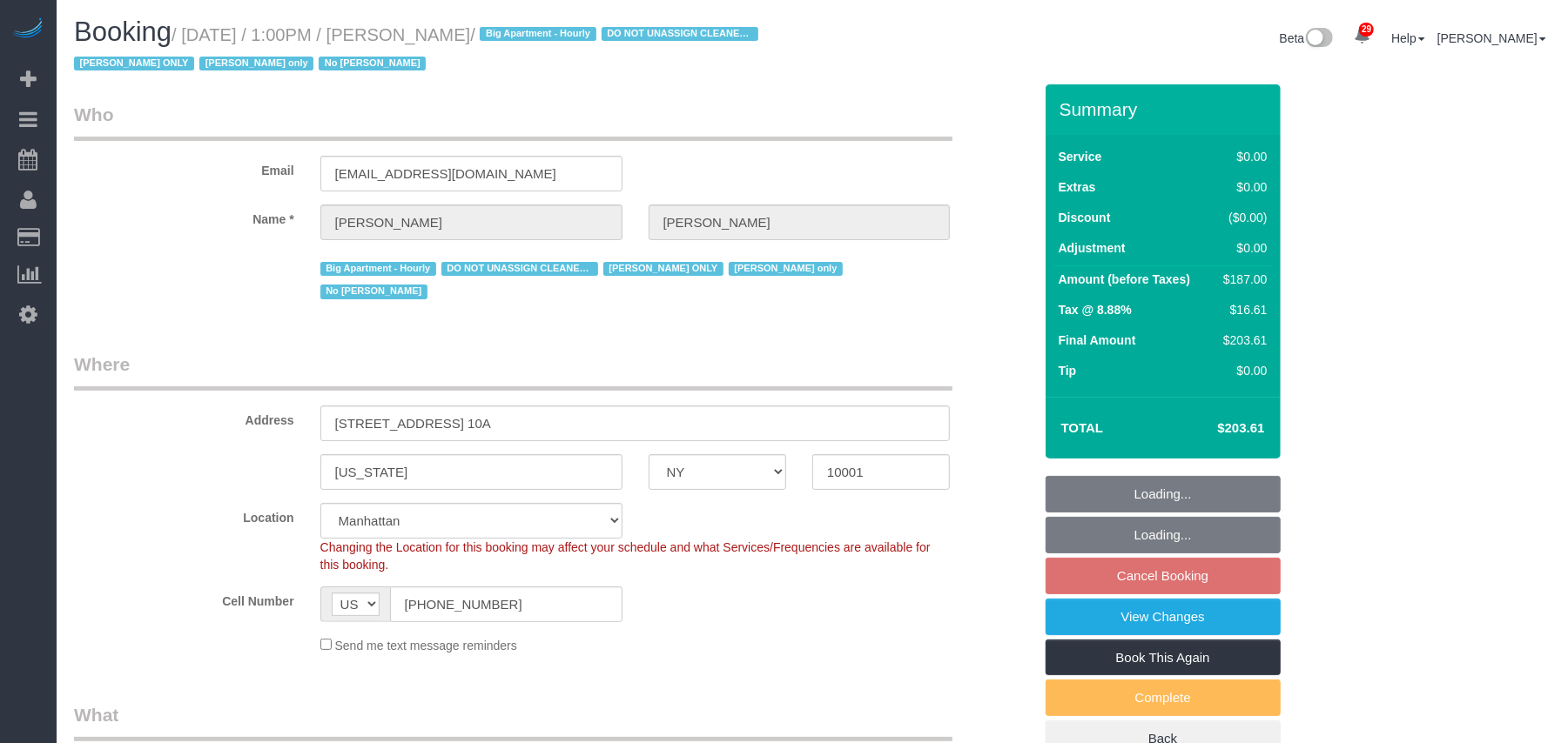
select select "spot6"
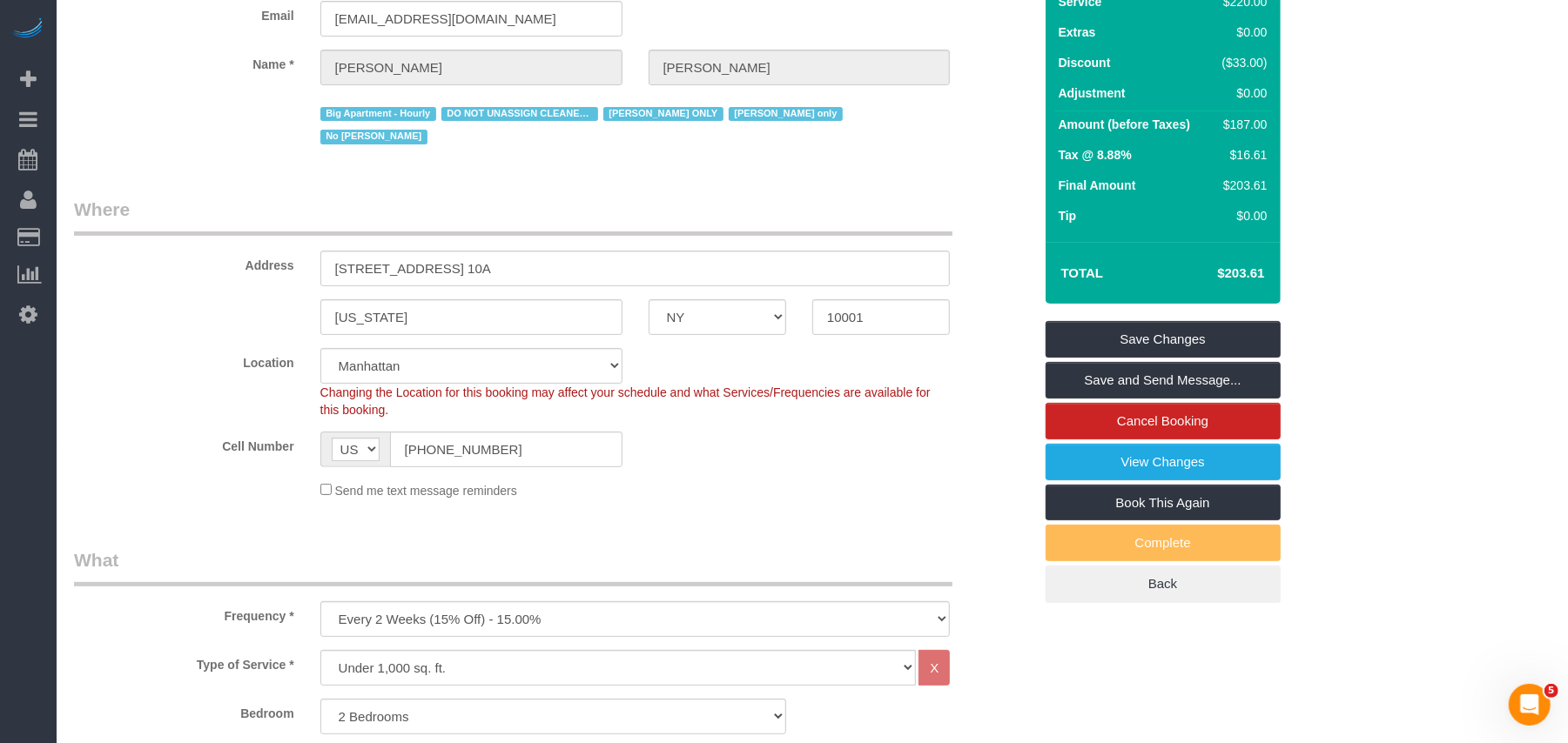
scroll to position [231, 0]
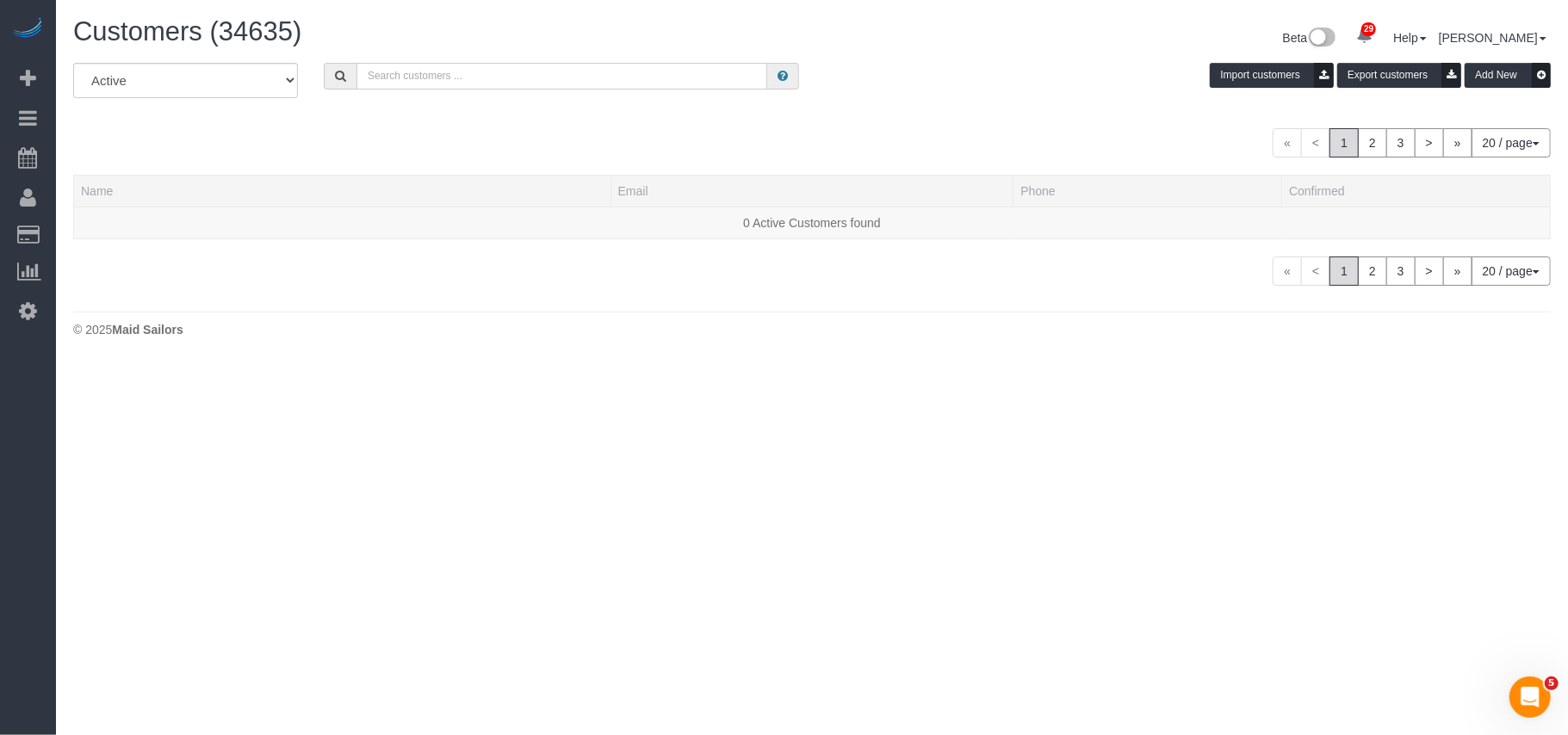
click at [449, 83] on input "text" at bounding box center [562, 76] width 411 height 27
paste input "[PERSON_NAME]"
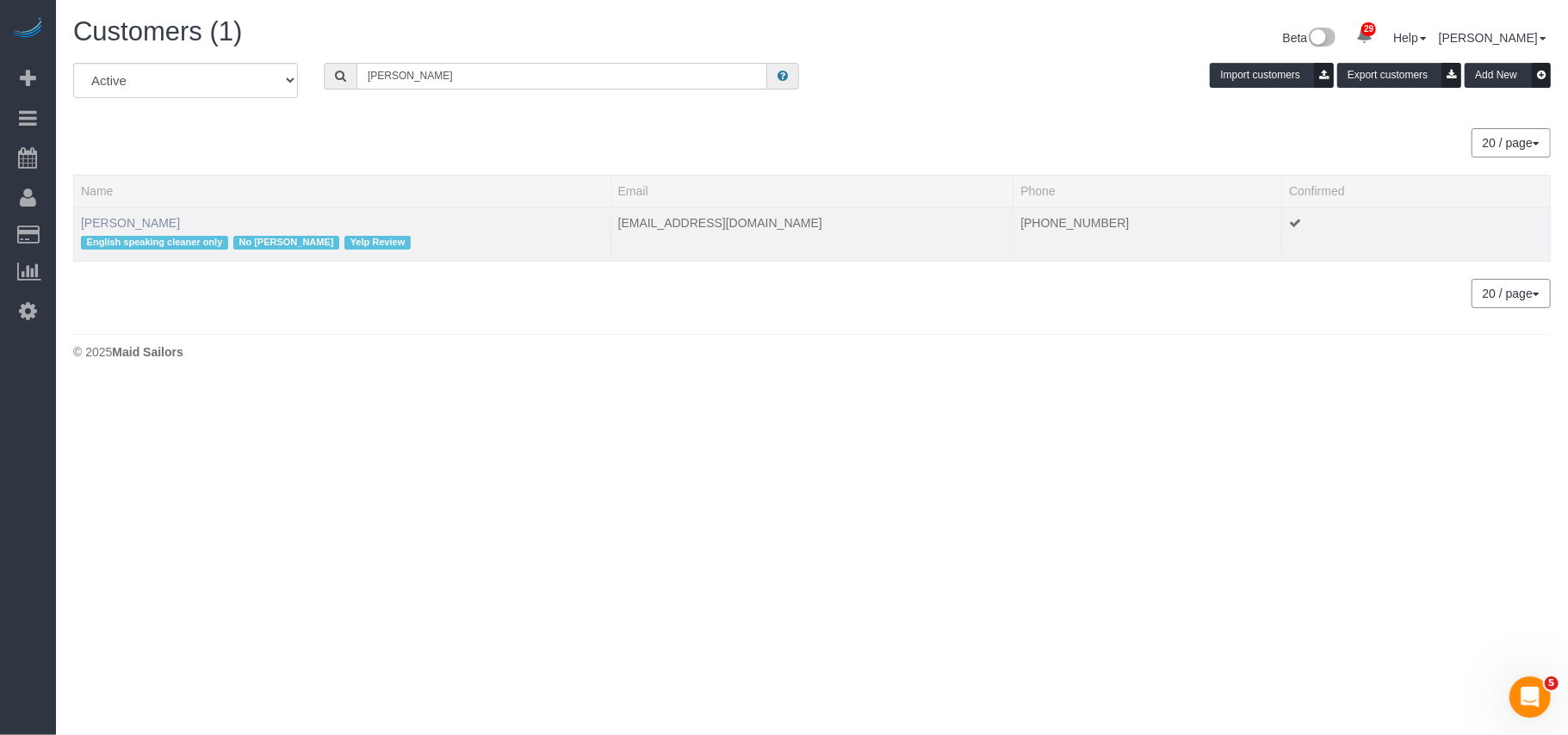
type input "[PERSON_NAME]"
click at [118, 224] on link "[PERSON_NAME]" at bounding box center [130, 222] width 99 height 14
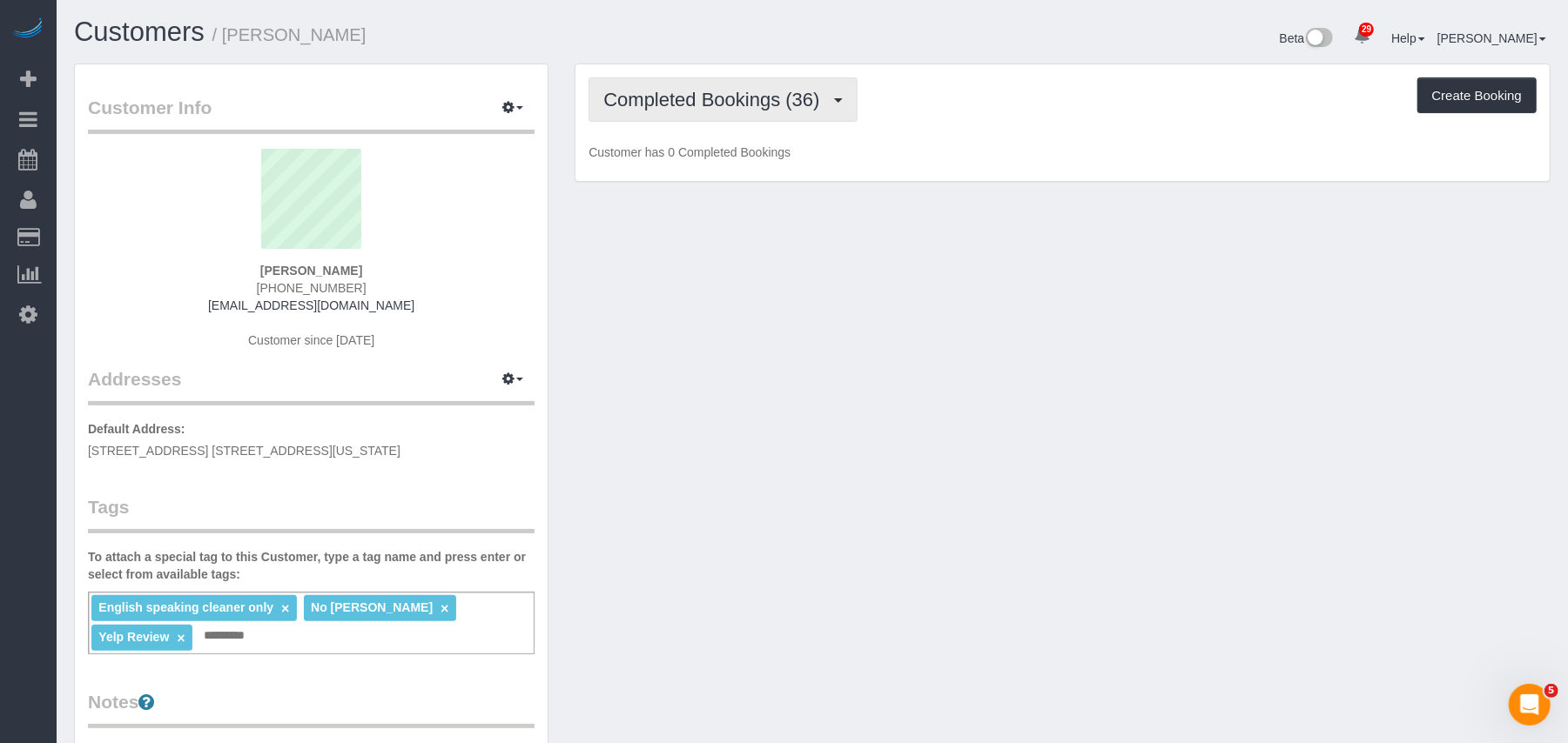
click at [663, 110] on button "Completed Bookings (36)" at bounding box center [723, 99] width 268 height 44
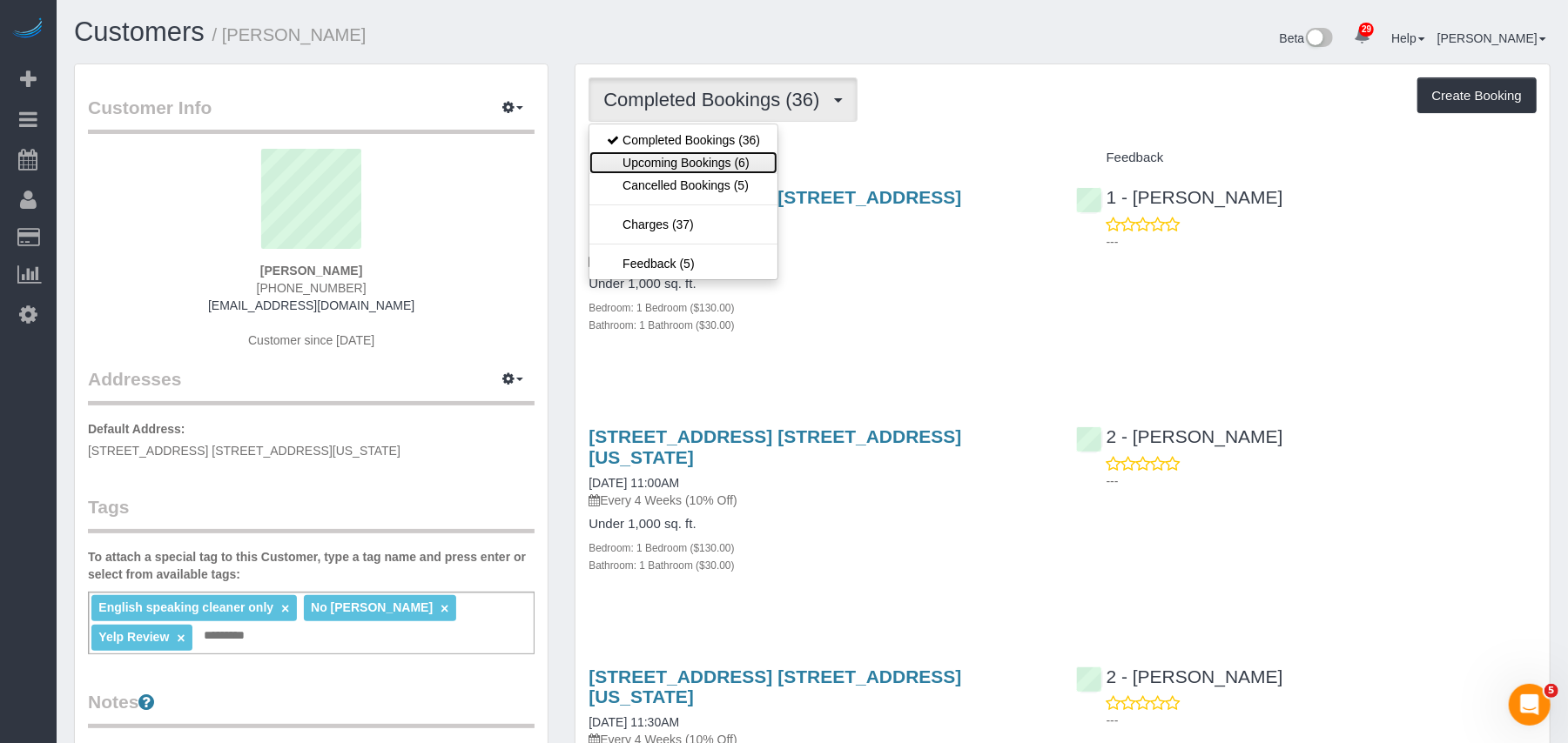
click at [665, 167] on link "Upcoming Bookings (6)" at bounding box center [683, 163] width 188 height 22
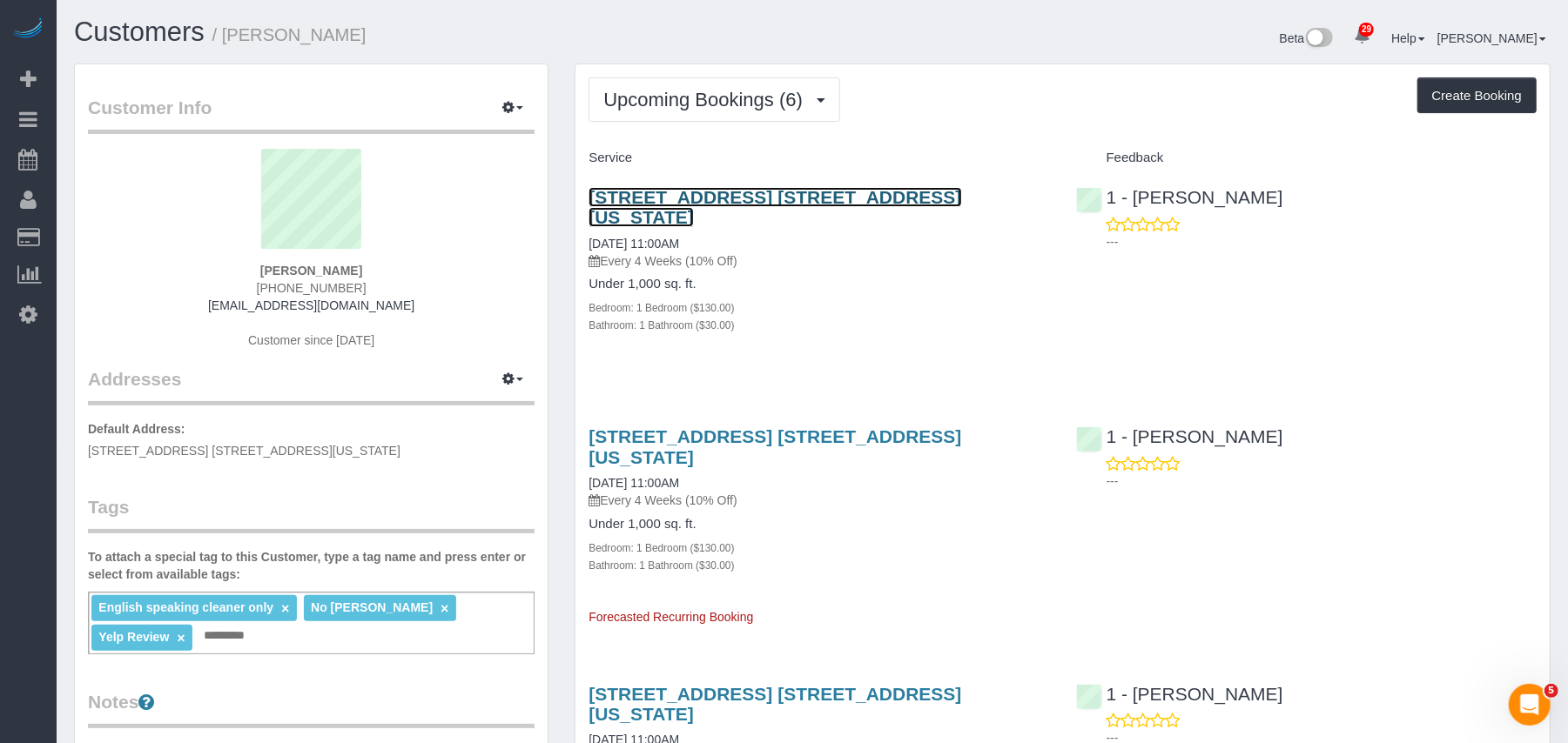
click at [718, 191] on link "[STREET_ADDRESS] [STREET_ADDRESS][US_STATE]" at bounding box center [775, 207] width 373 height 40
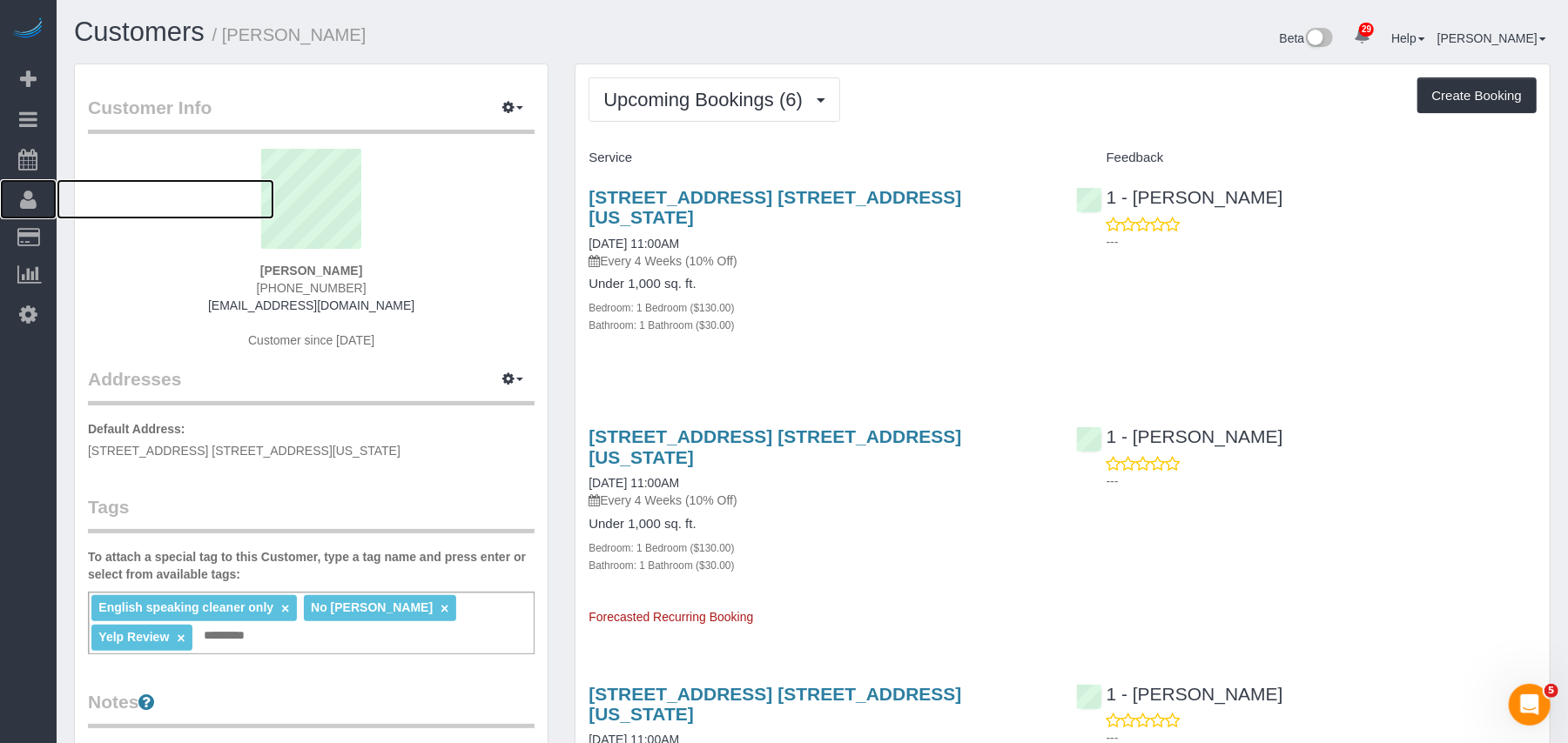
click at [29, 197] on icon at bounding box center [28, 200] width 17 height 21
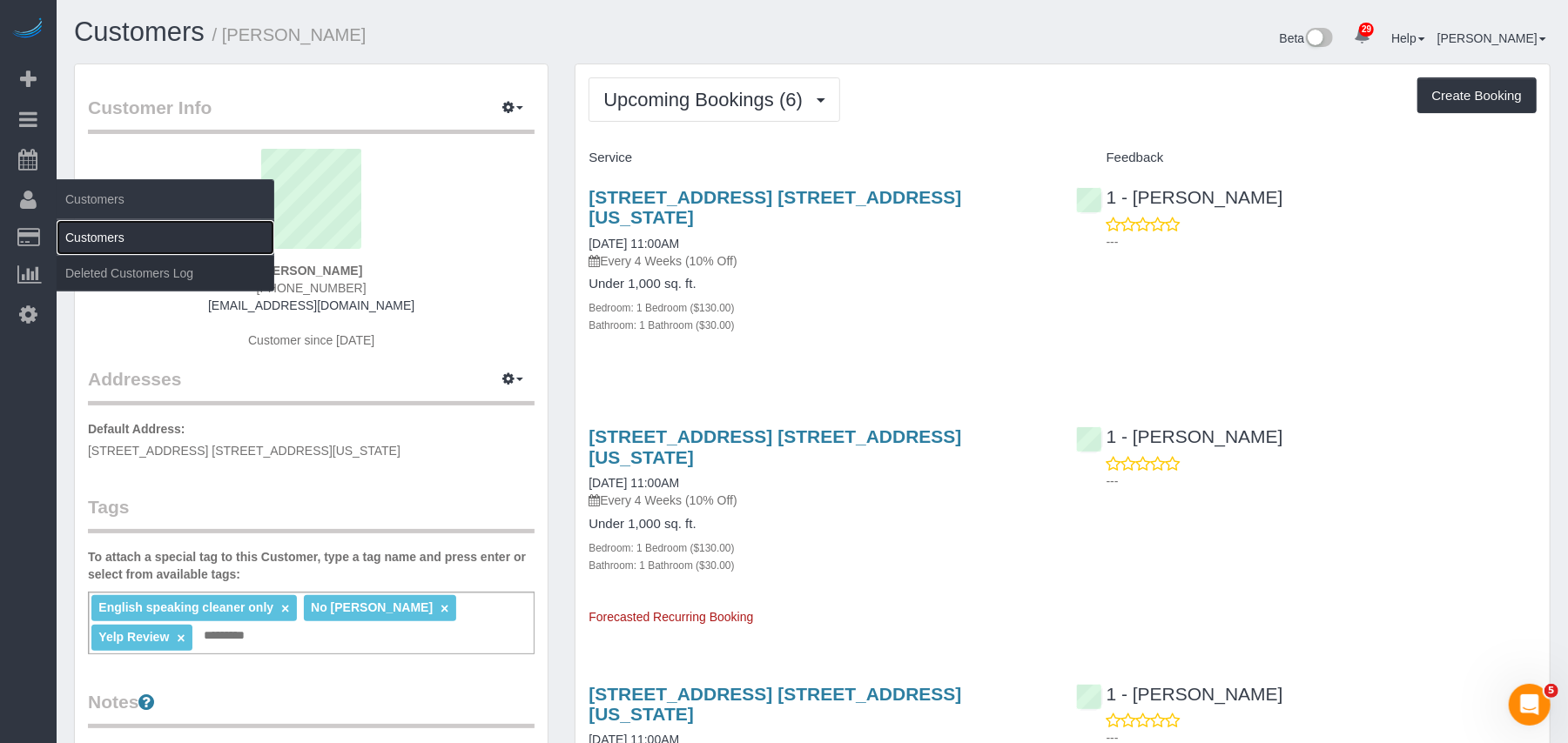
click at [92, 230] on link "Customers" at bounding box center [165, 237] width 217 height 35
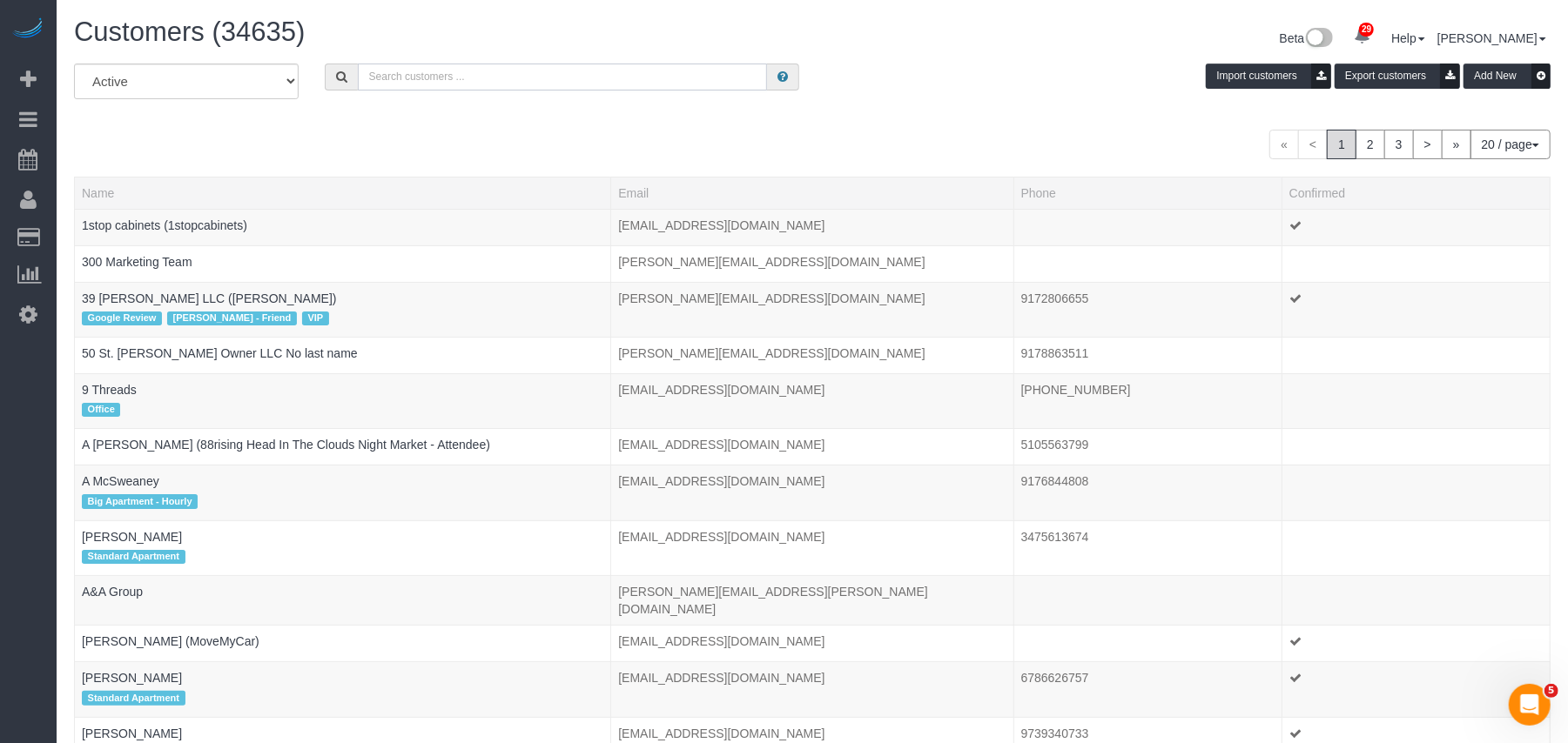
click at [410, 78] on input "text" at bounding box center [562, 77] width 410 height 27
paste input "[PERSON_NAME]"
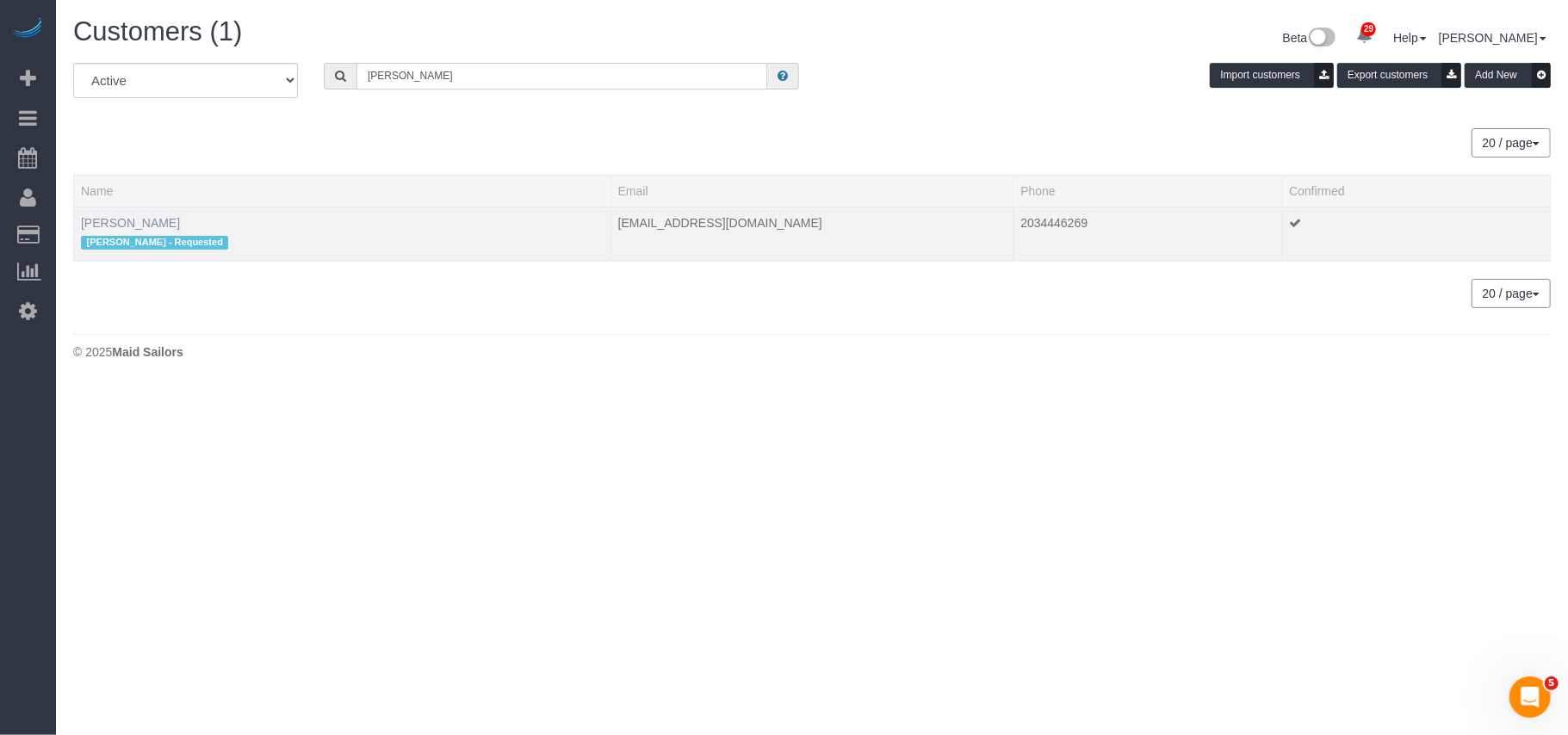
type input "[PERSON_NAME]"
click at [134, 219] on link "[PERSON_NAME]" at bounding box center [130, 222] width 99 height 14
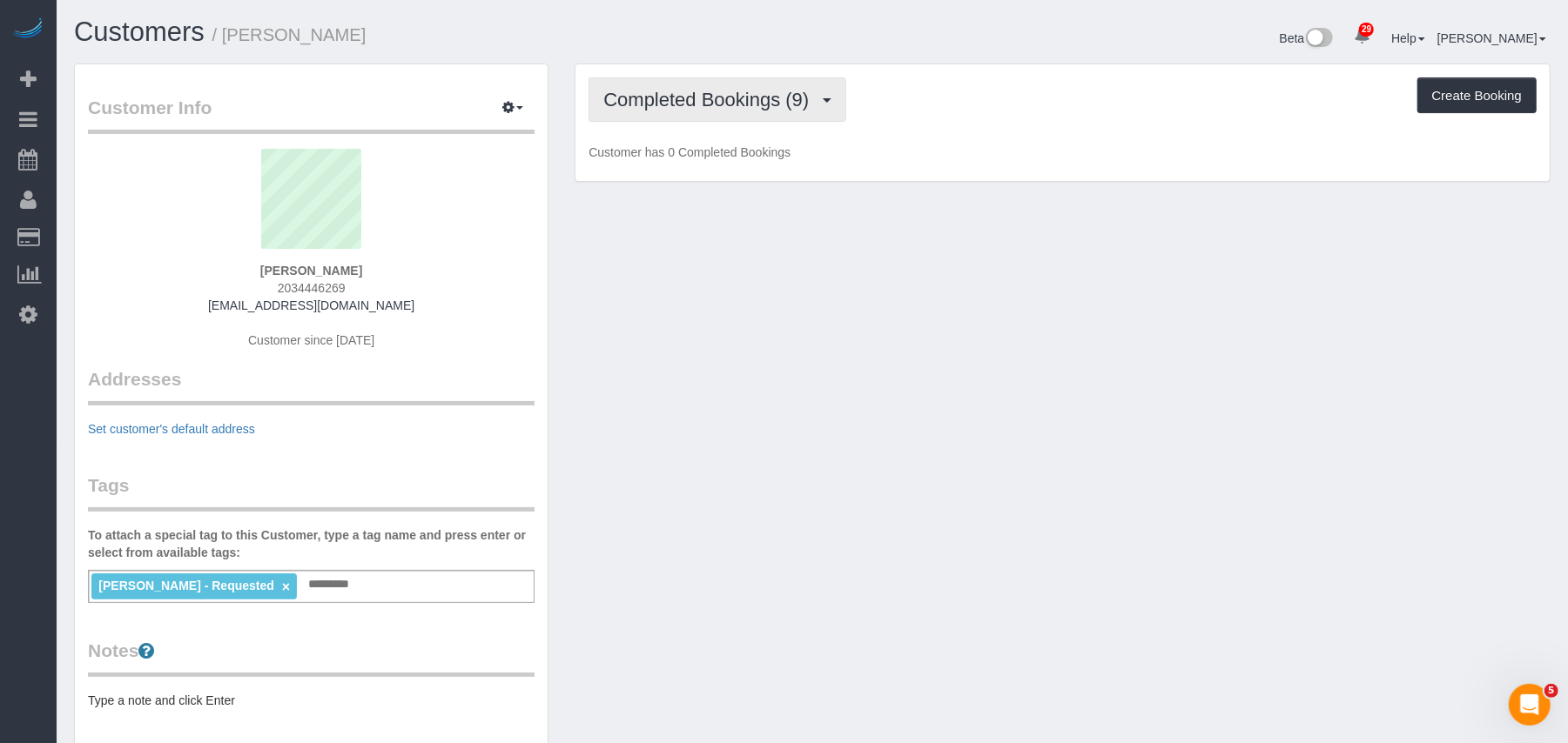
click at [650, 116] on button "Completed Bookings (9)" at bounding box center [717, 99] width 258 height 44
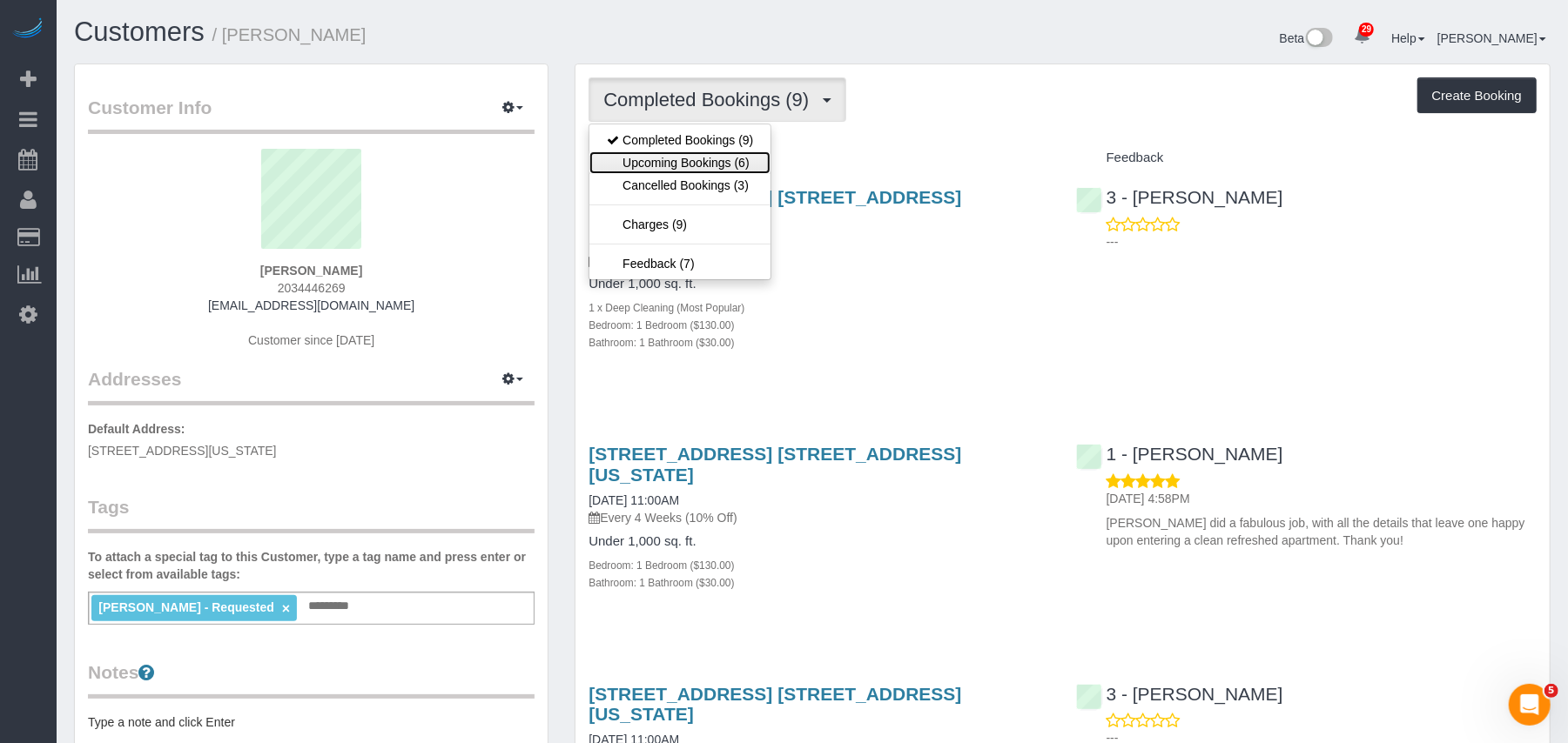
click at [680, 158] on link "Upcoming Bookings (6)" at bounding box center [679, 163] width 181 height 22
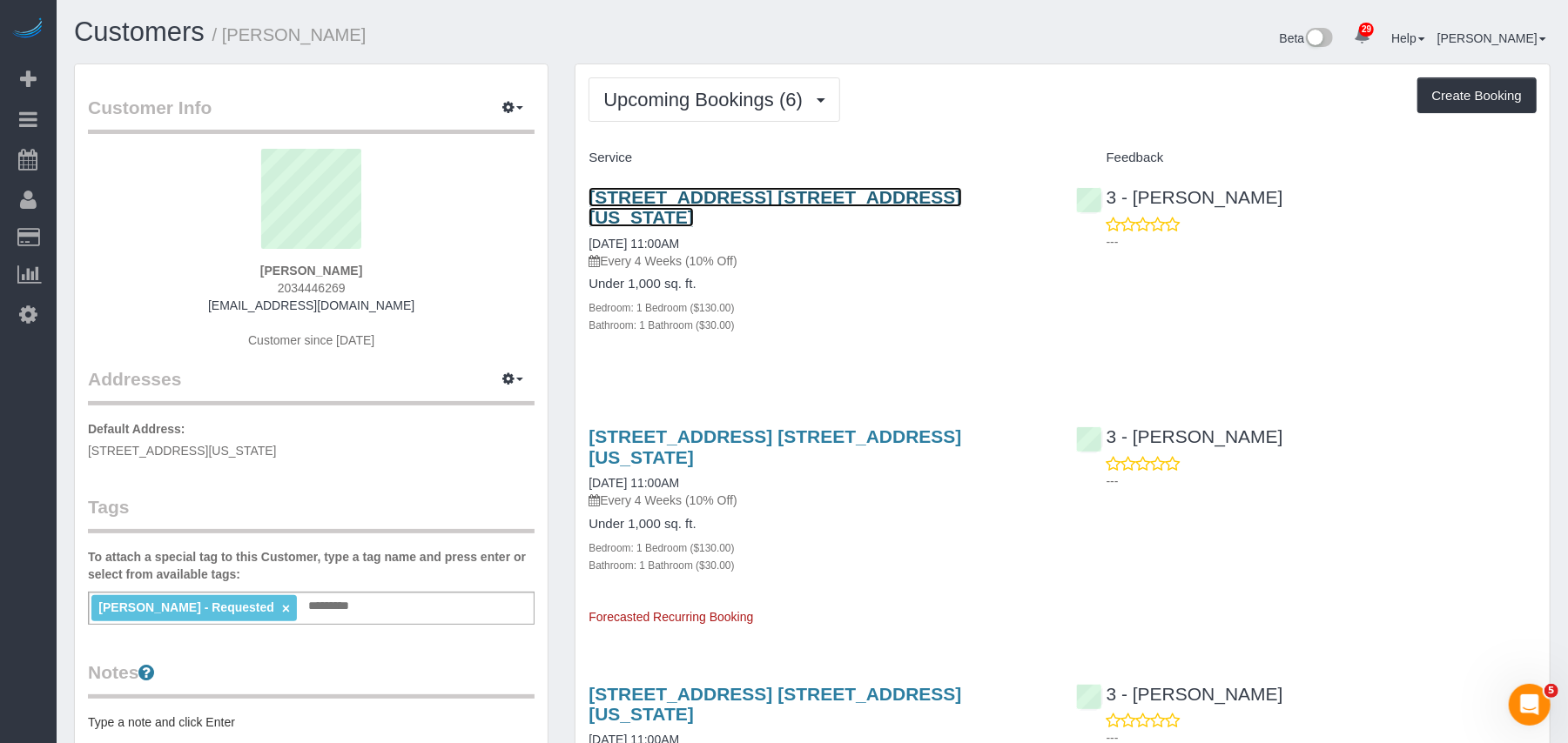
click at [694, 196] on link "[STREET_ADDRESS] [STREET_ADDRESS][US_STATE]" at bounding box center [775, 207] width 373 height 40
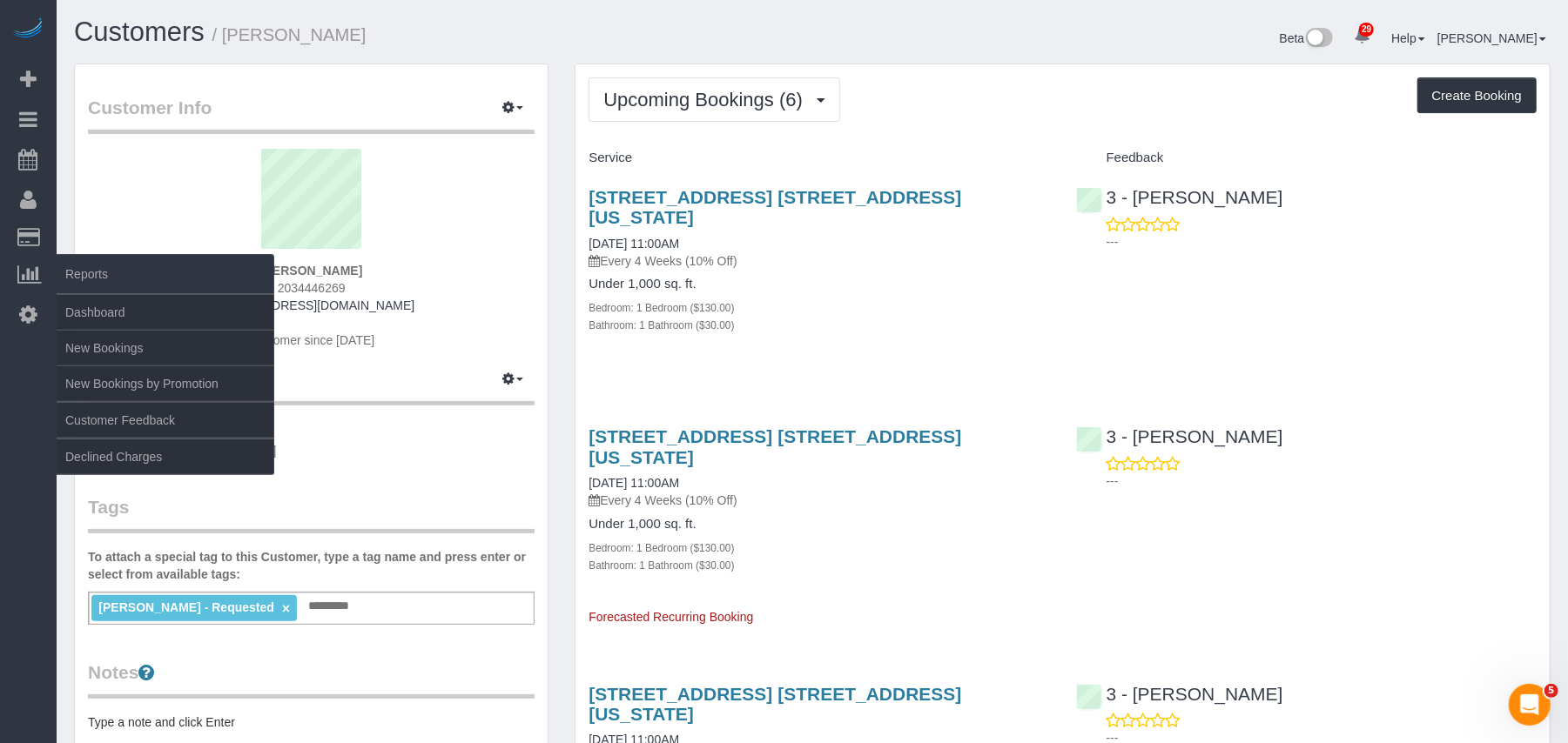
drag, startPoint x: 115, startPoint y: 242, endPoint x: 12, endPoint y: 268, distance: 106.2
click at [115, 242] on link "Customers" at bounding box center [165, 237] width 217 height 35
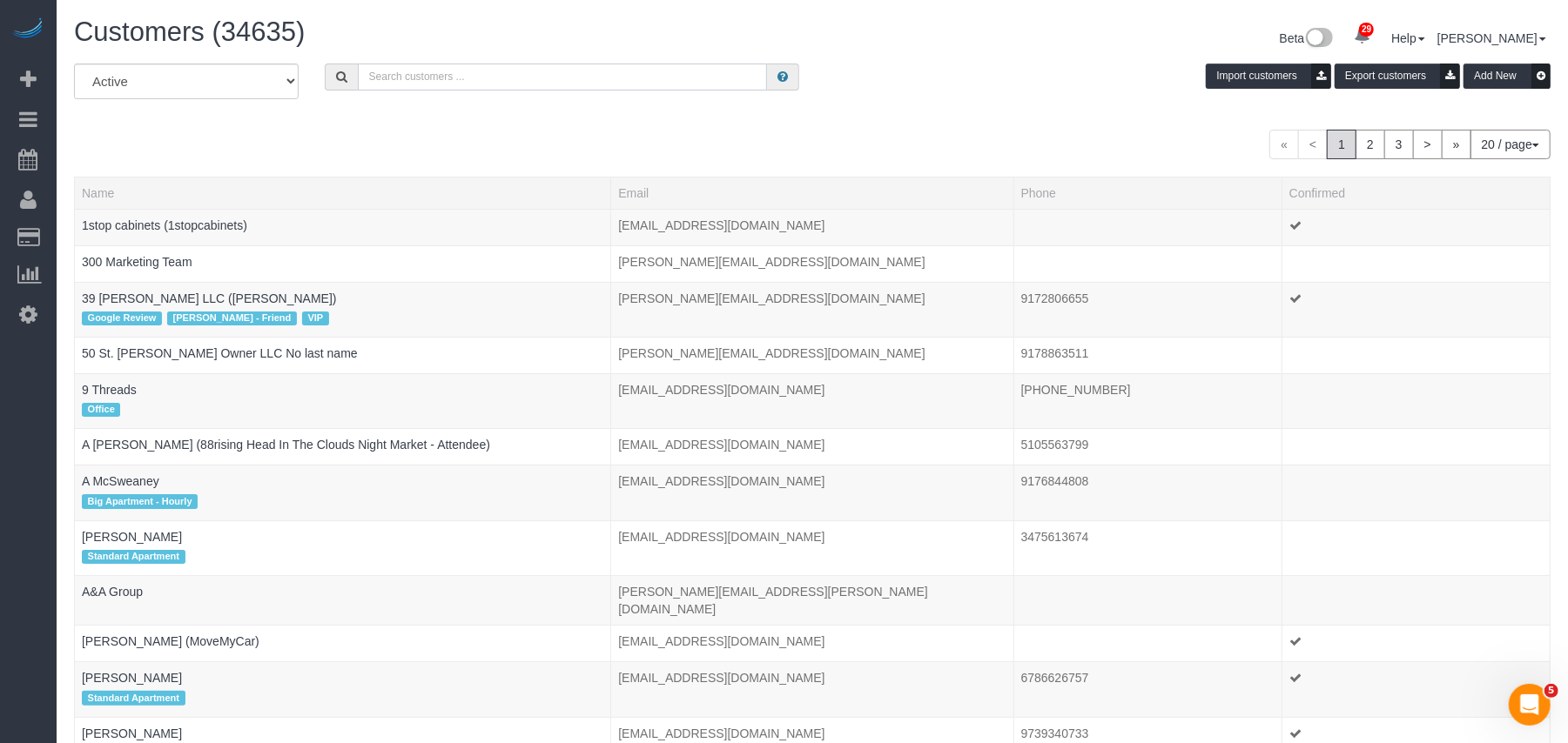
click at [437, 75] on input "text" at bounding box center [562, 77] width 410 height 27
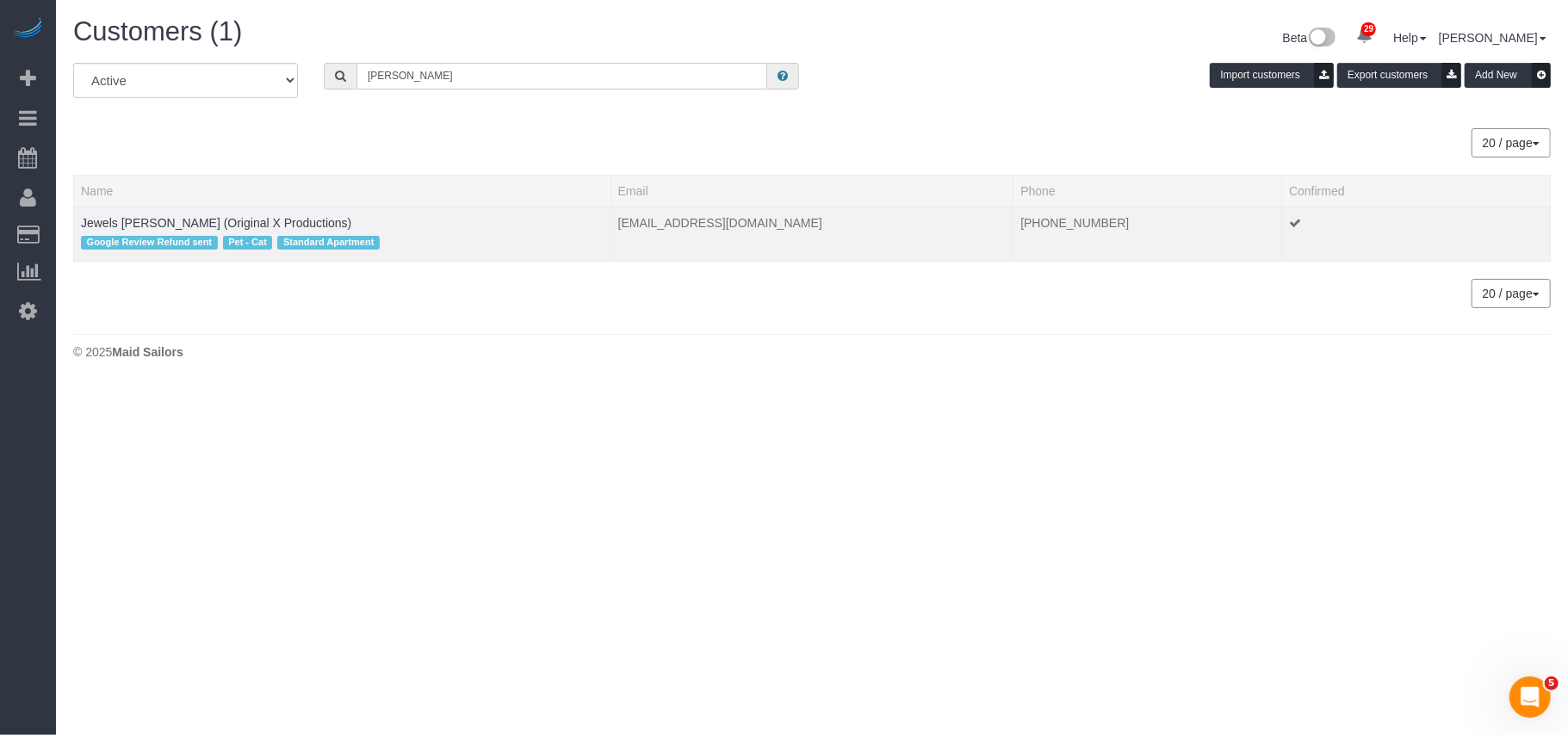
type input "Tortorello"
click at [249, 229] on td "Jewels Tortorello (Original X Productions) Google Review Refund sent Pet - Cat …" at bounding box center [343, 234] width 537 height 55
drag, startPoint x: 249, startPoint y: 228, endPoint x: 260, endPoint y: 237, distance: 14.2
click at [249, 227] on link "Jewels Tortorello (Original X Productions)" at bounding box center [216, 222] width 271 height 14
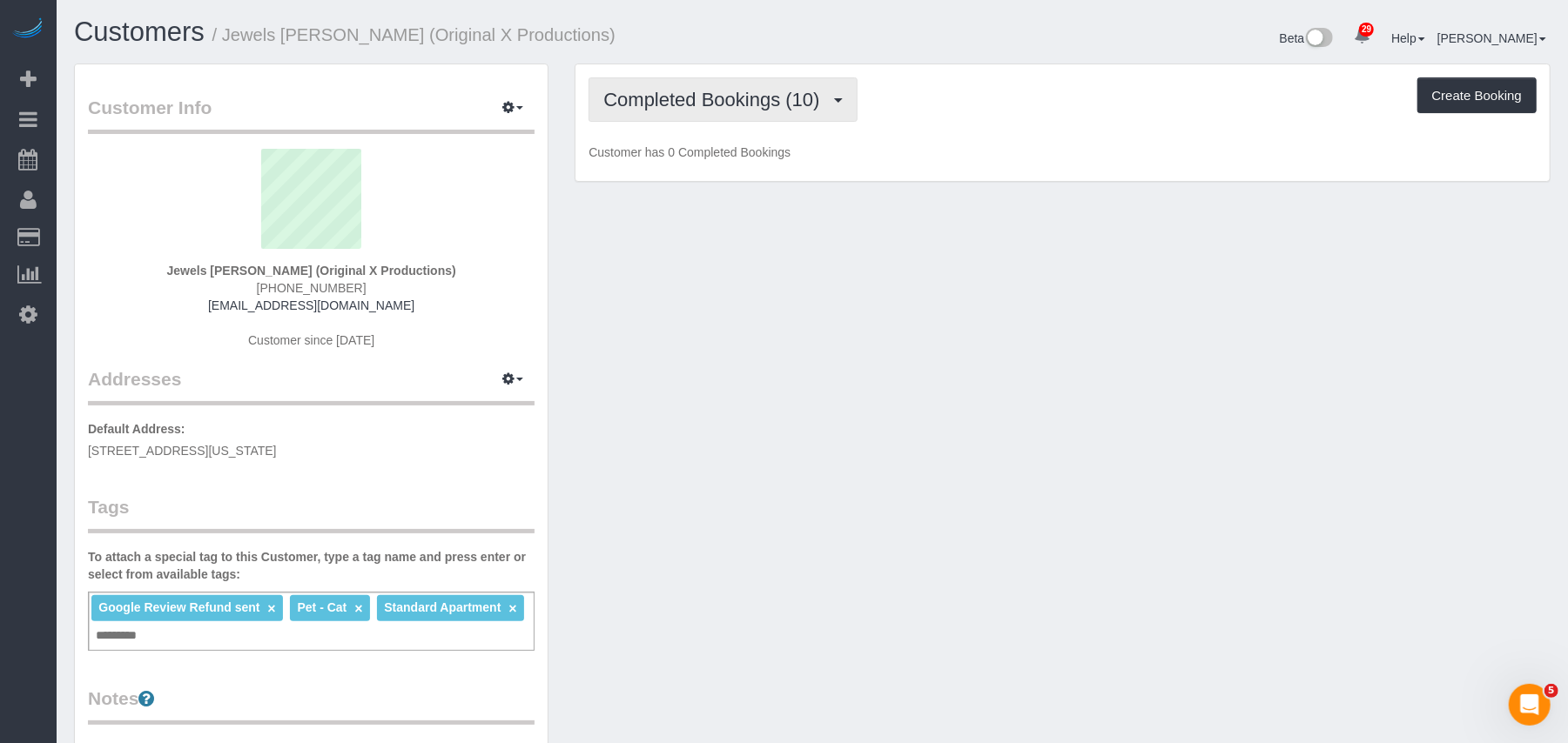
click at [722, 112] on button "Completed Bookings (10)" at bounding box center [723, 99] width 268 height 44
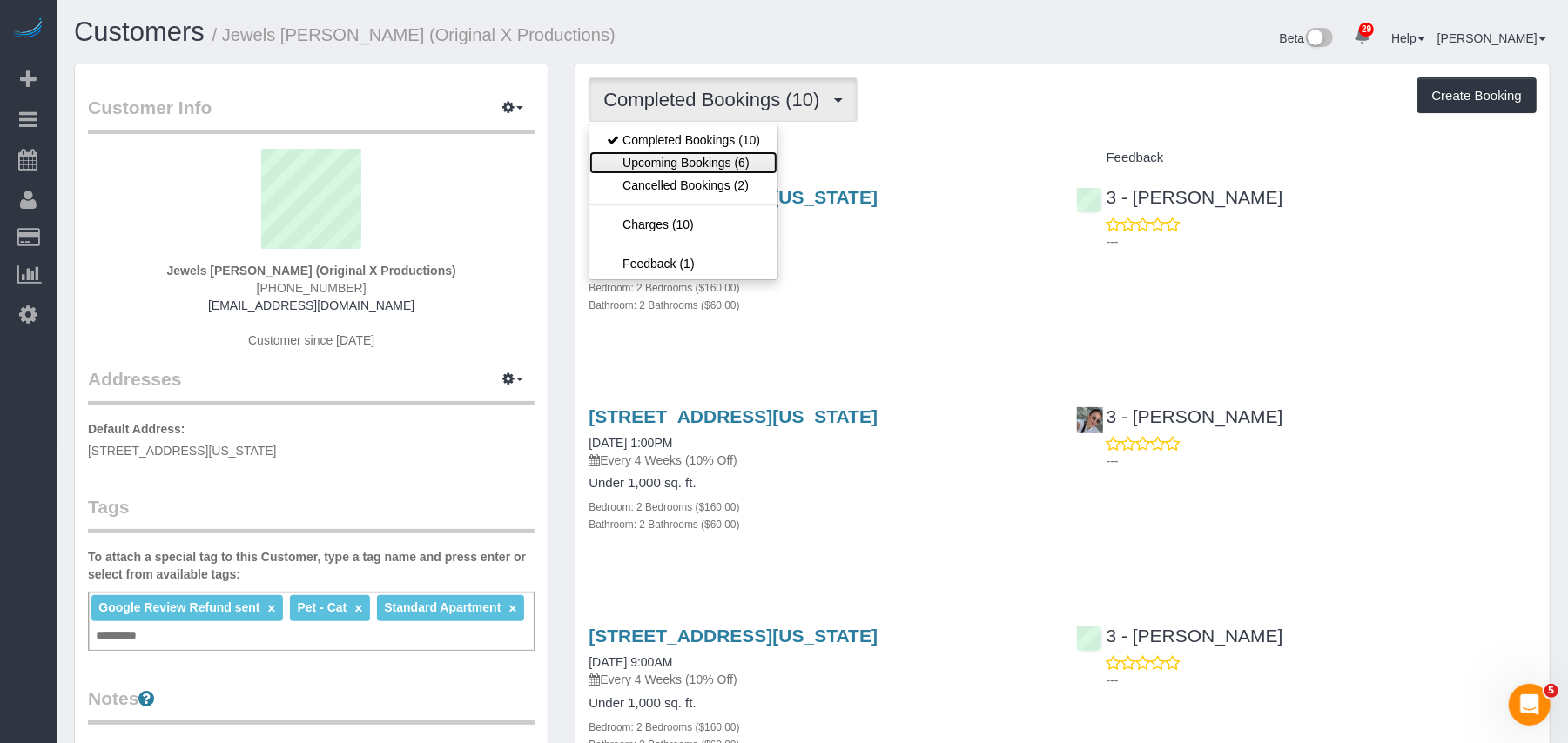
click at [746, 167] on link "Upcoming Bookings (6)" at bounding box center [683, 163] width 188 height 22
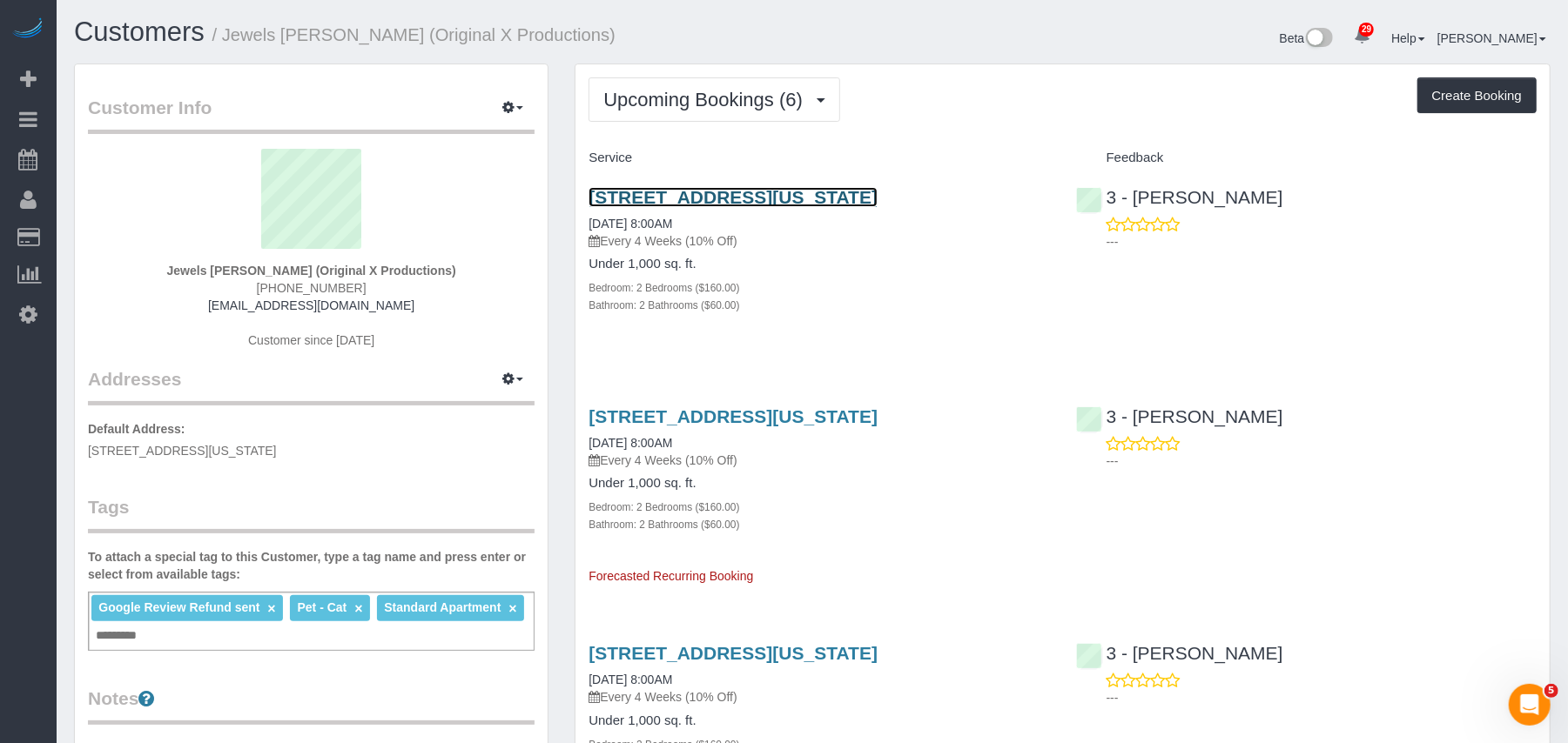
click at [770, 203] on link "420 East 54th Street, Apt. 511, New York, NY 10022" at bounding box center [733, 197] width 289 height 20
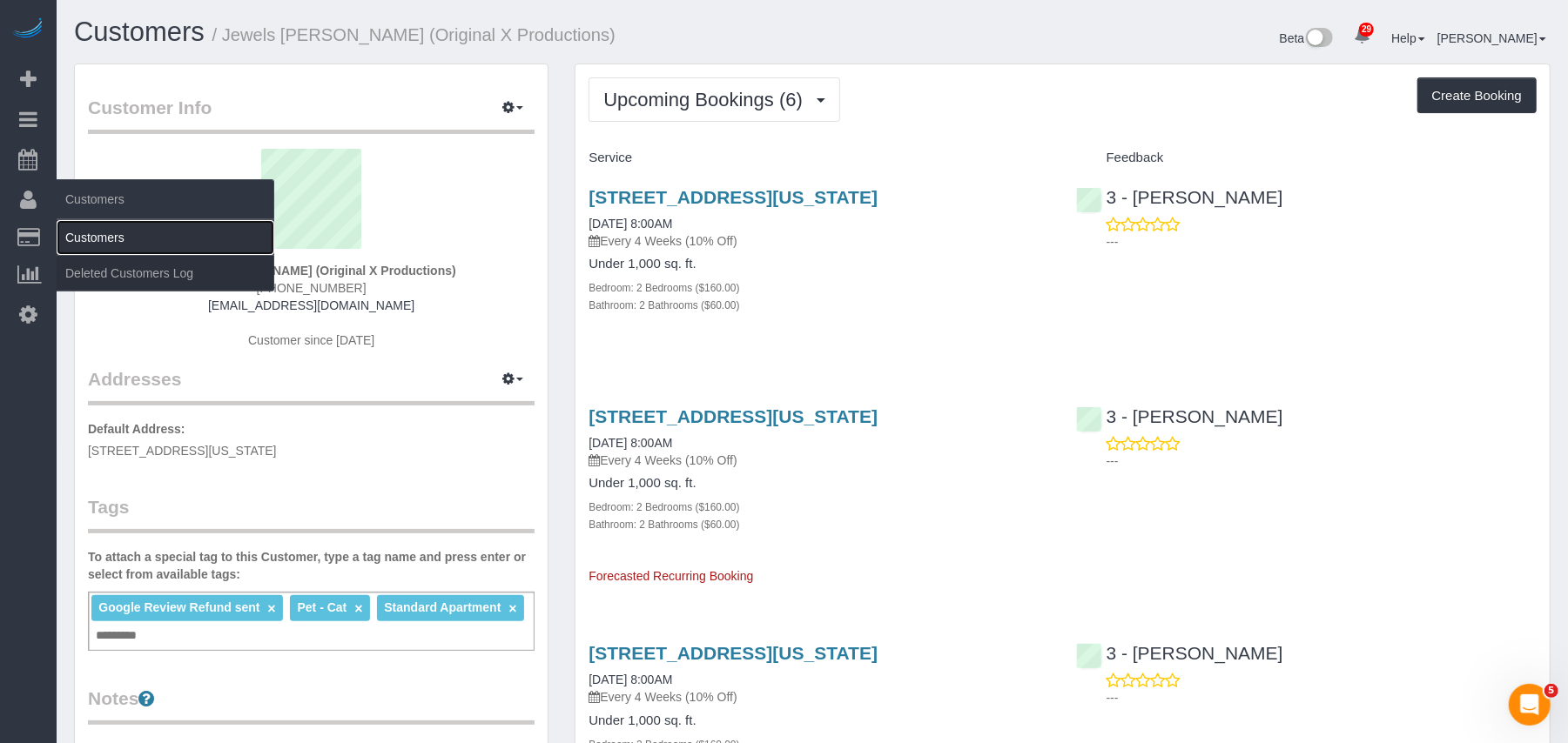
click at [104, 234] on link "Customers" at bounding box center [165, 237] width 217 height 35
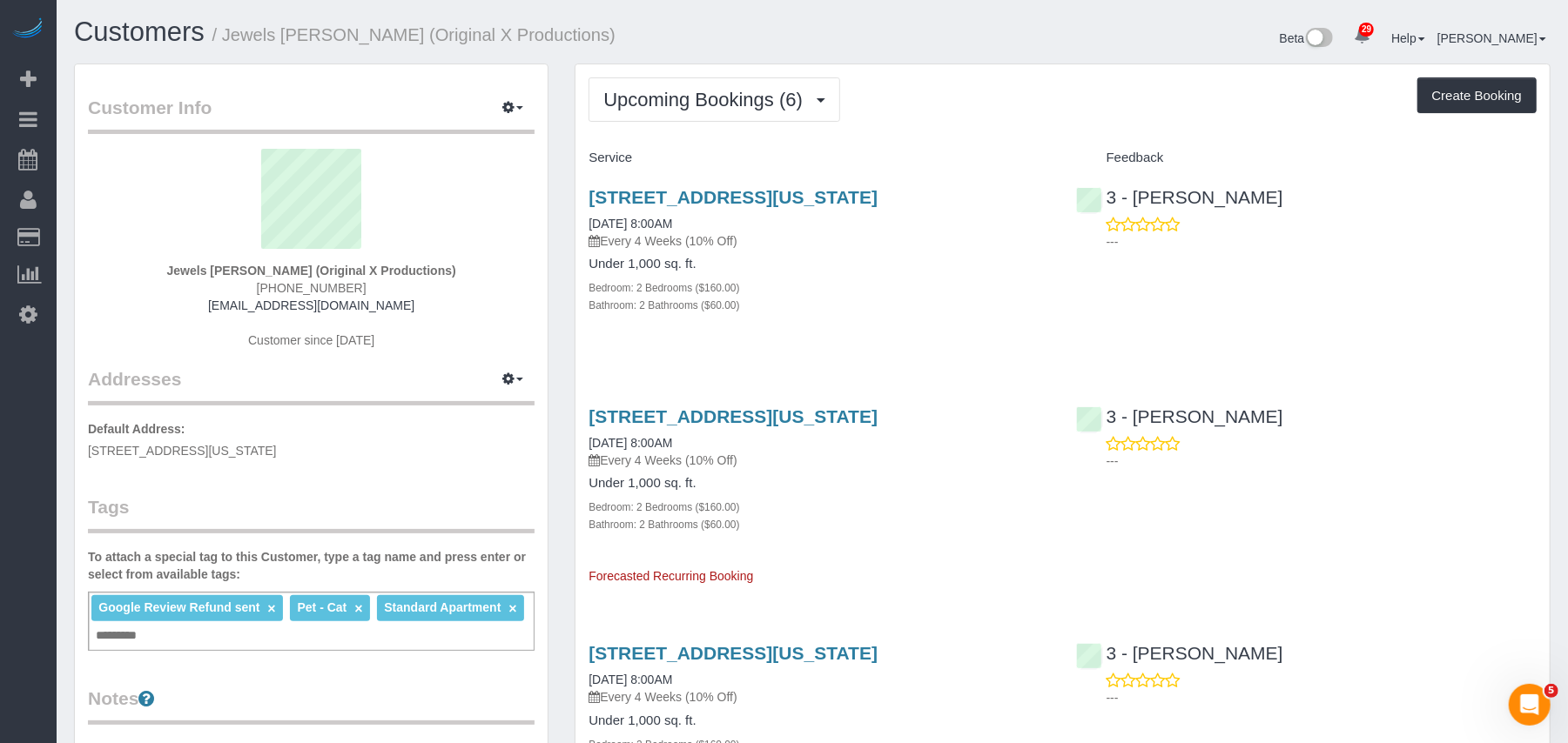
click at [102, 228] on link "Customers" at bounding box center [165, 237] width 217 height 35
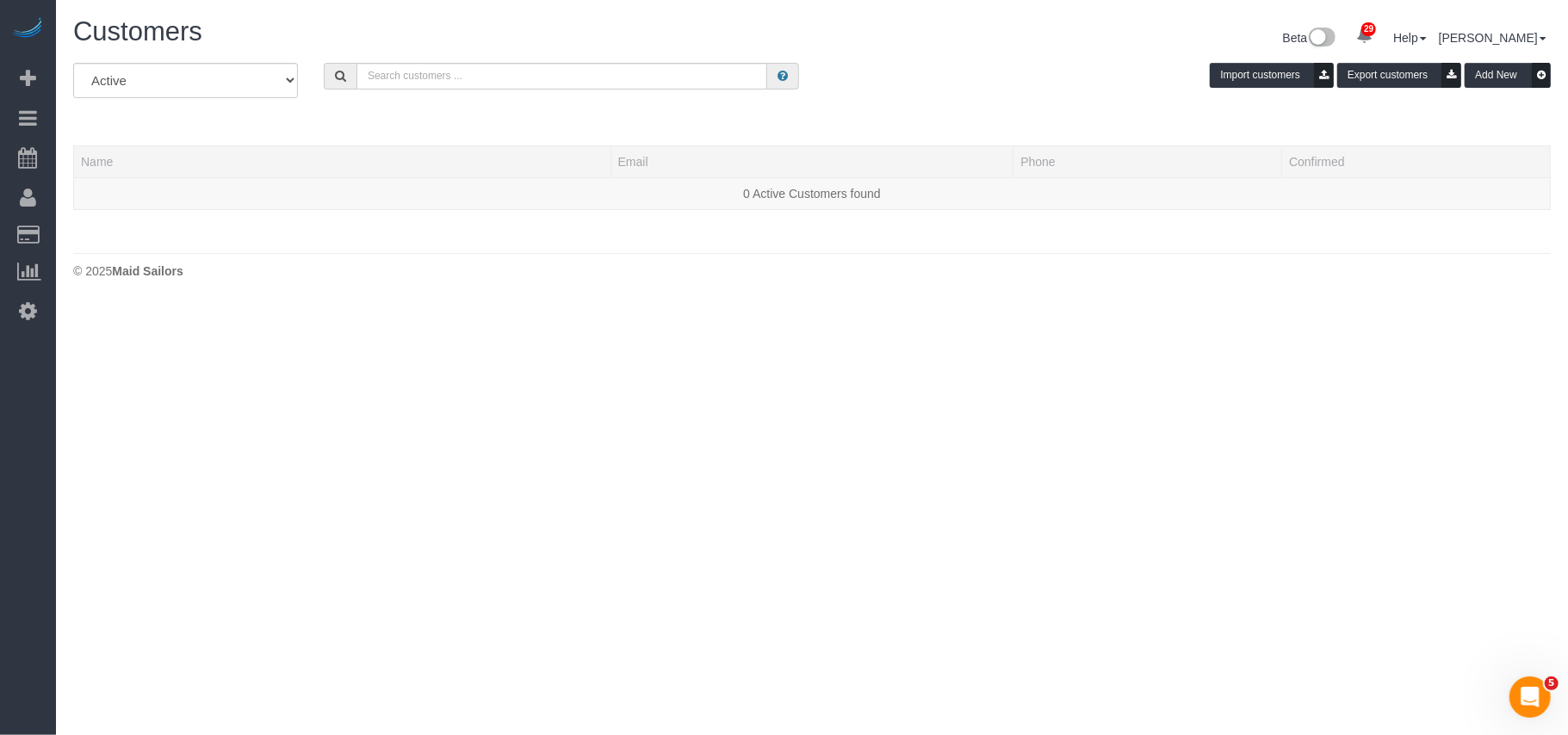
click at [82, 225] on div "All Active Archived Import customers Export customers Add New Name Email Phone …" at bounding box center [812, 145] width 1477 height 164
click at [386, 77] on input "text" at bounding box center [562, 76] width 411 height 27
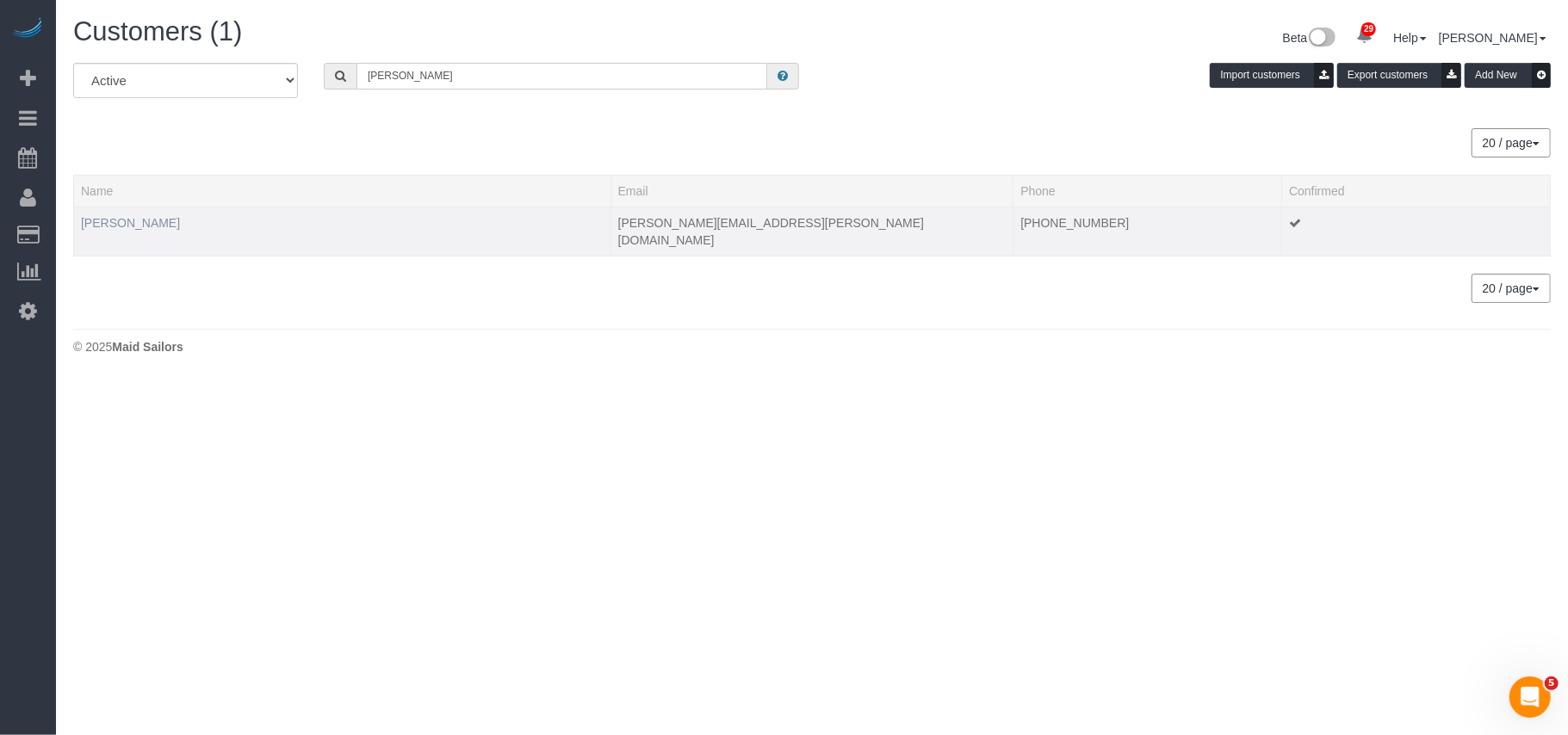
type input "JOhn Isenhower"
click at [133, 228] on link "John Isenhower" at bounding box center [130, 222] width 99 height 14
drag, startPoint x: 132, startPoint y: 224, endPoint x: 534, endPoint y: 253, distance: 403.0
click at [132, 224] on link "John Isenhower" at bounding box center [130, 222] width 99 height 14
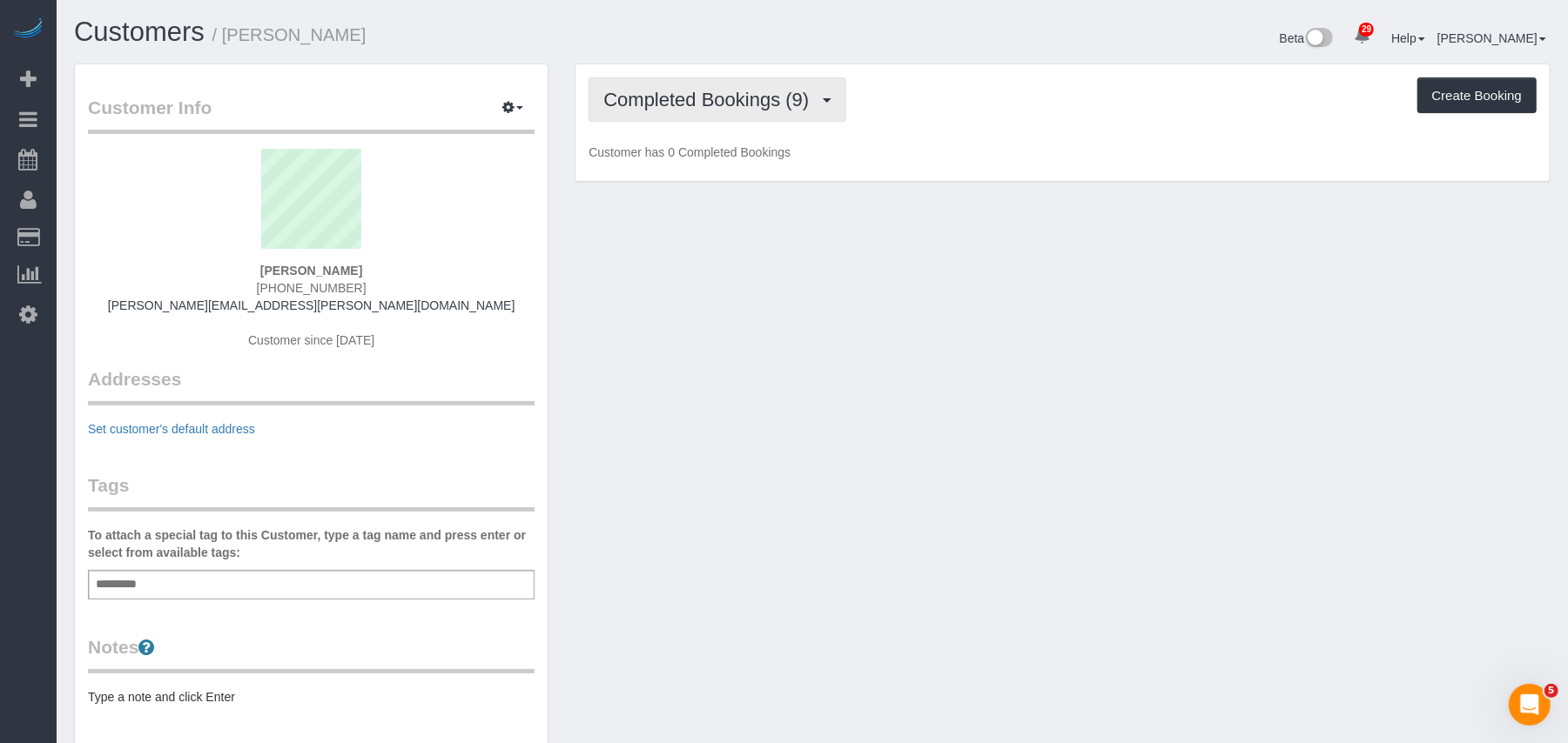
click at [694, 116] on button "Completed Bookings (9)" at bounding box center [717, 99] width 258 height 44
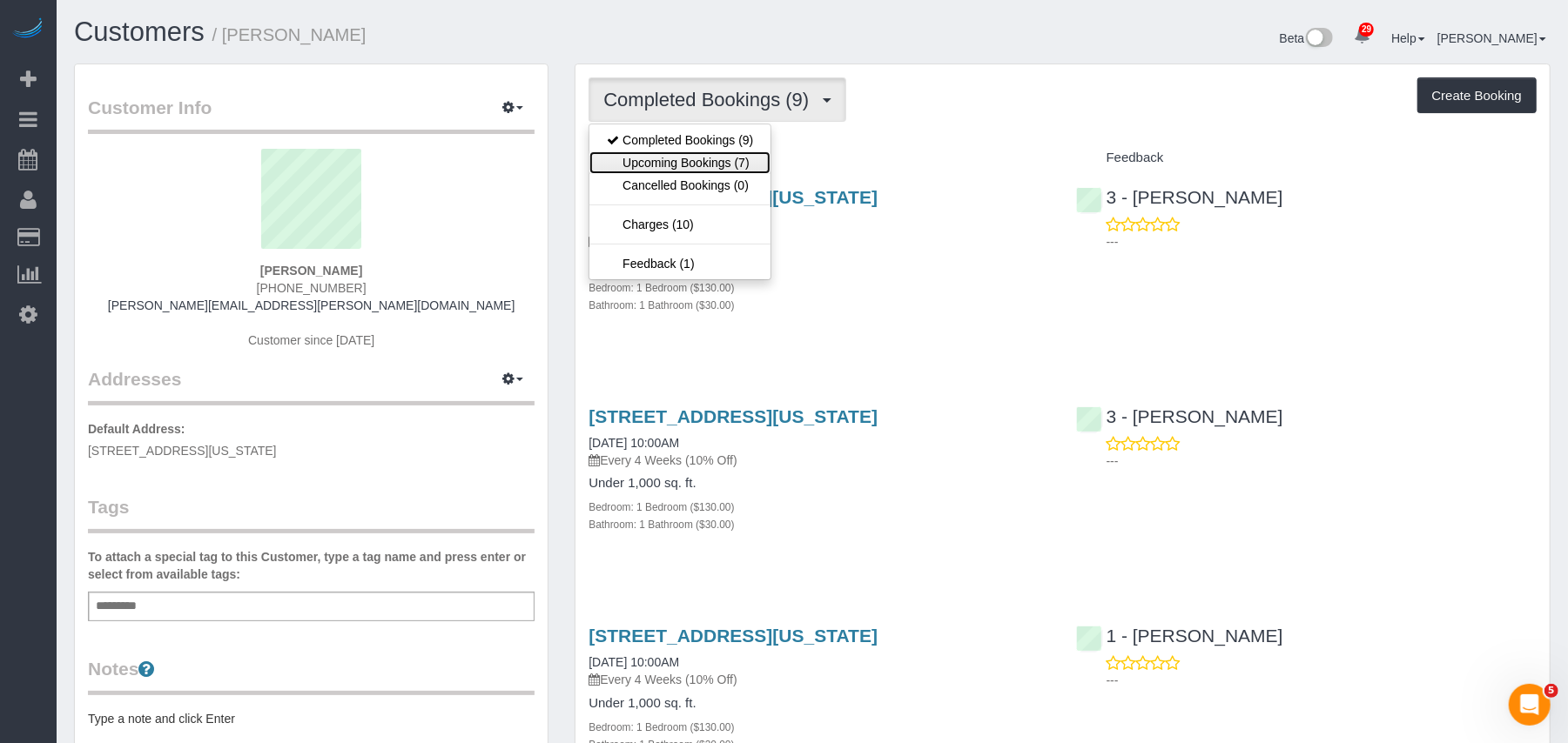
click at [682, 156] on link "Upcoming Bookings (7)" at bounding box center [679, 163] width 181 height 22
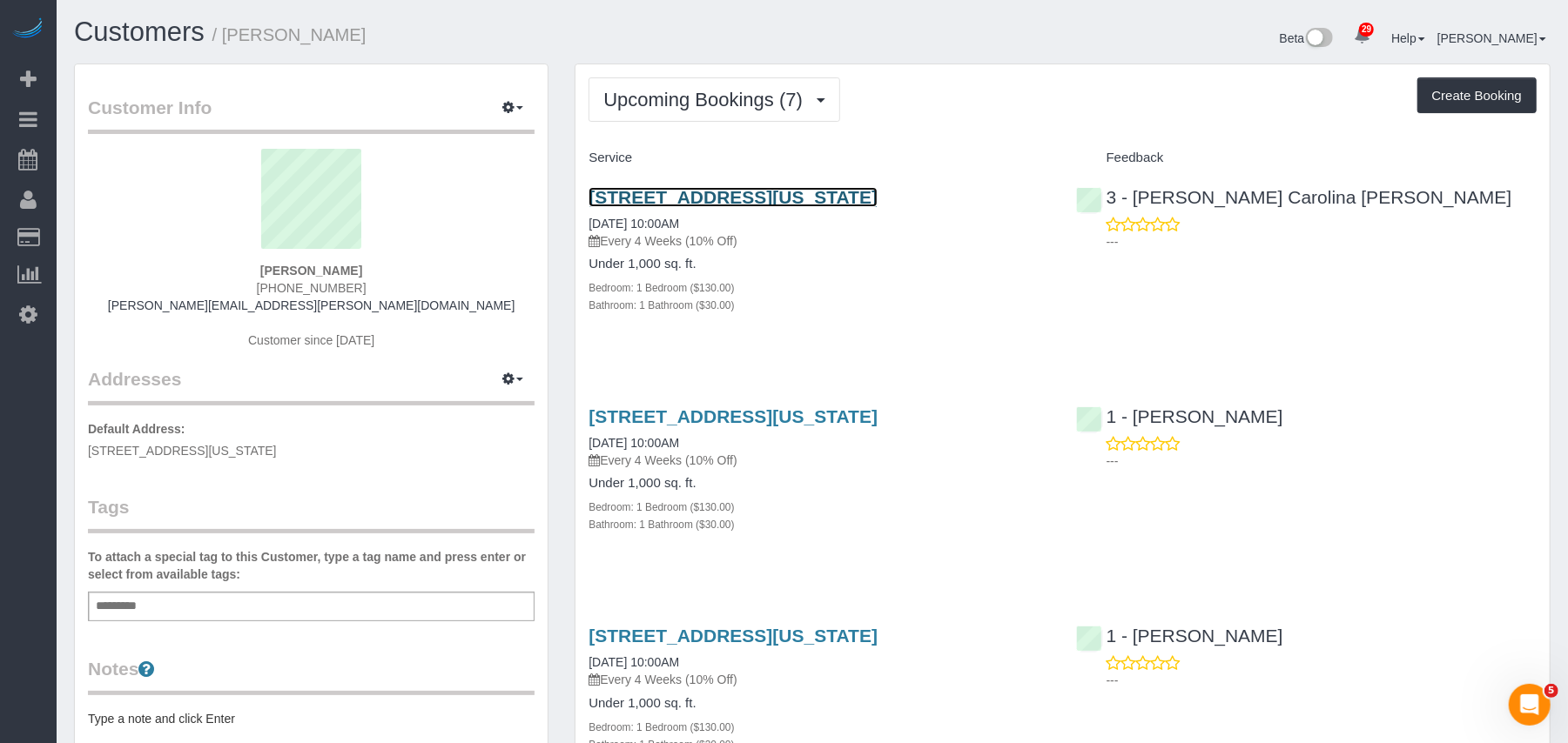
click at [731, 189] on link "410 West 53rd Street, Apt.310, New York, NY 10019" at bounding box center [733, 197] width 289 height 20
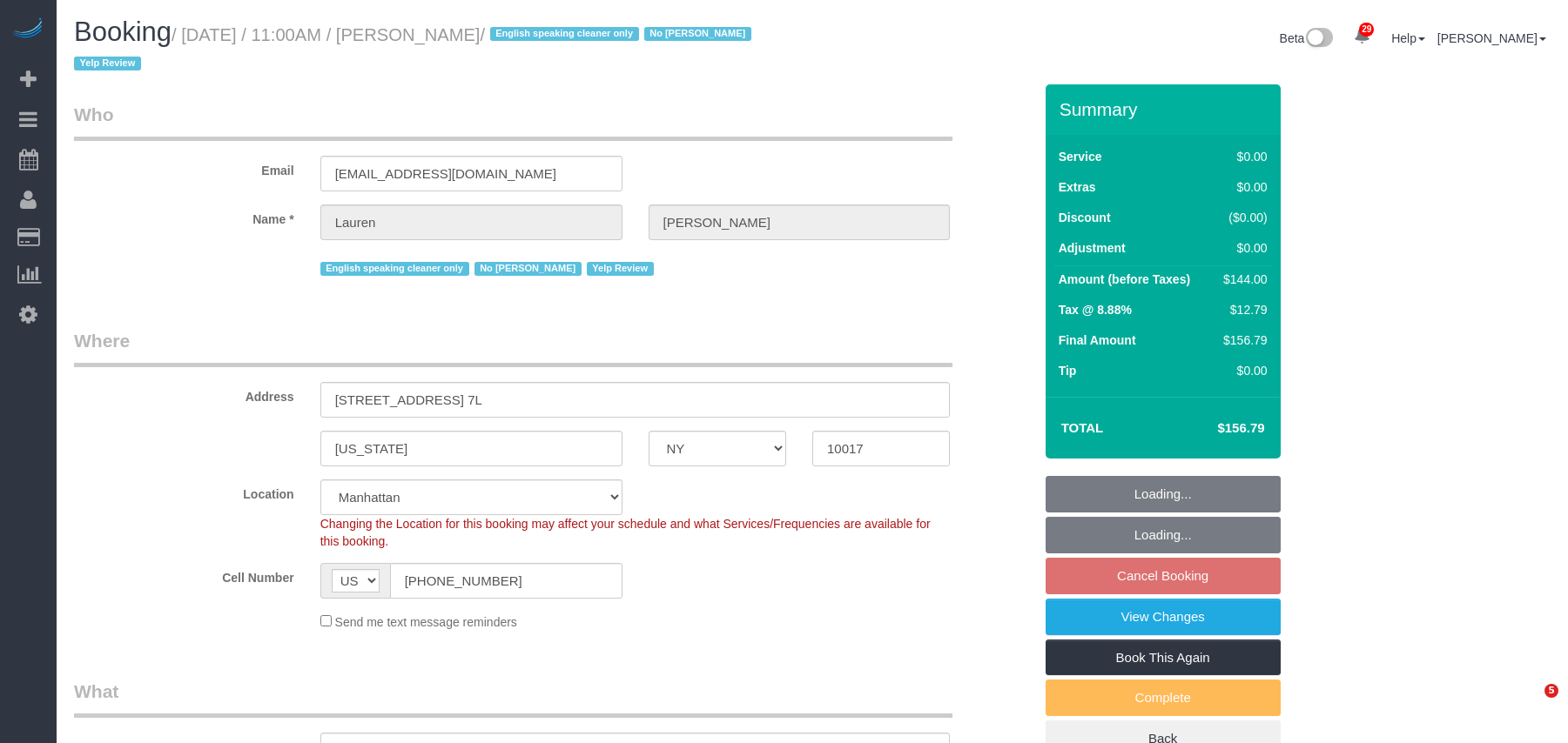
select select "NY"
select select "number:59"
select select "number:79"
select select "number:15"
select select "number:5"
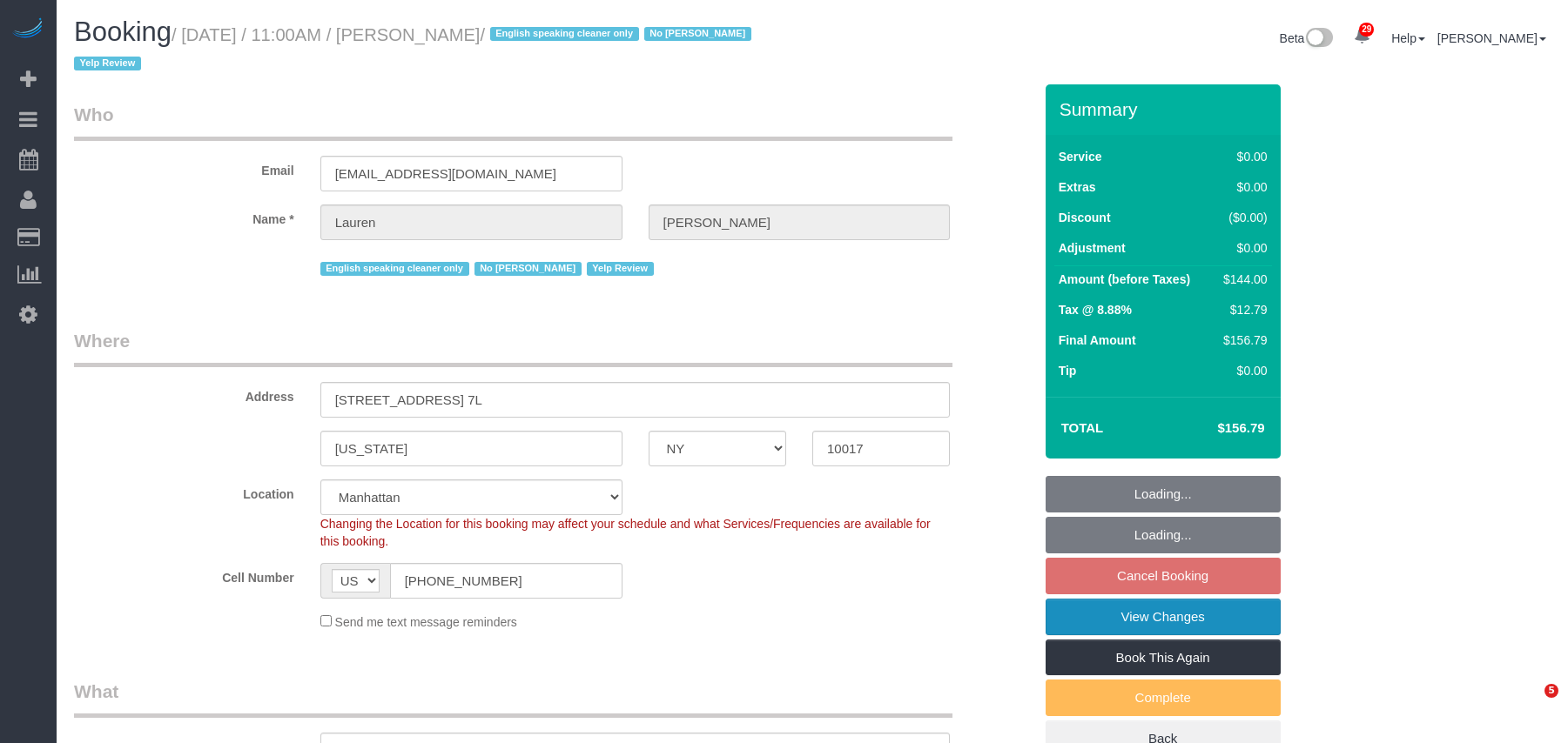
select select "object:974"
click at [1155, 629] on link "View Changes" at bounding box center [1163, 617] width 235 height 37
select select "spot4"
select select "1"
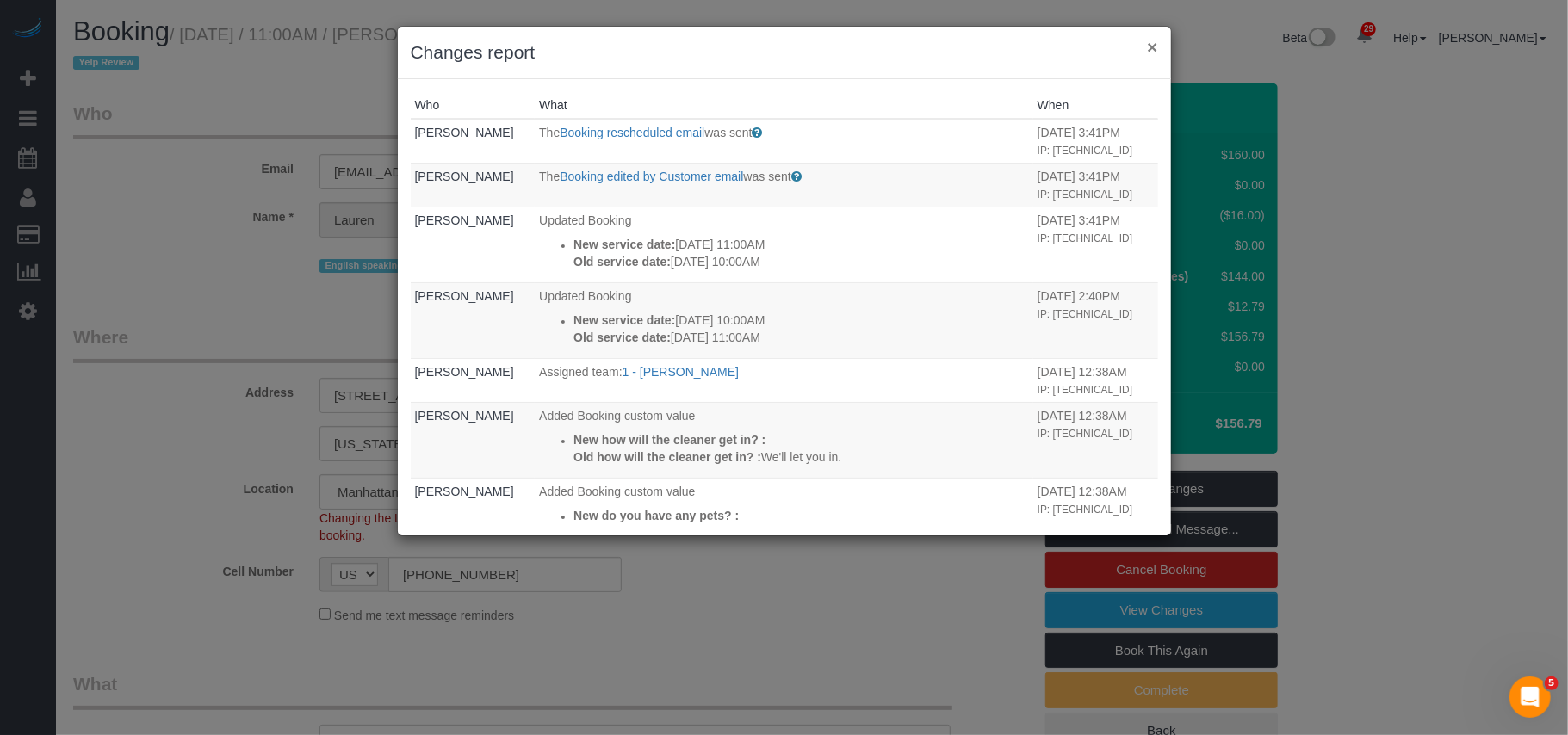
click button "×"
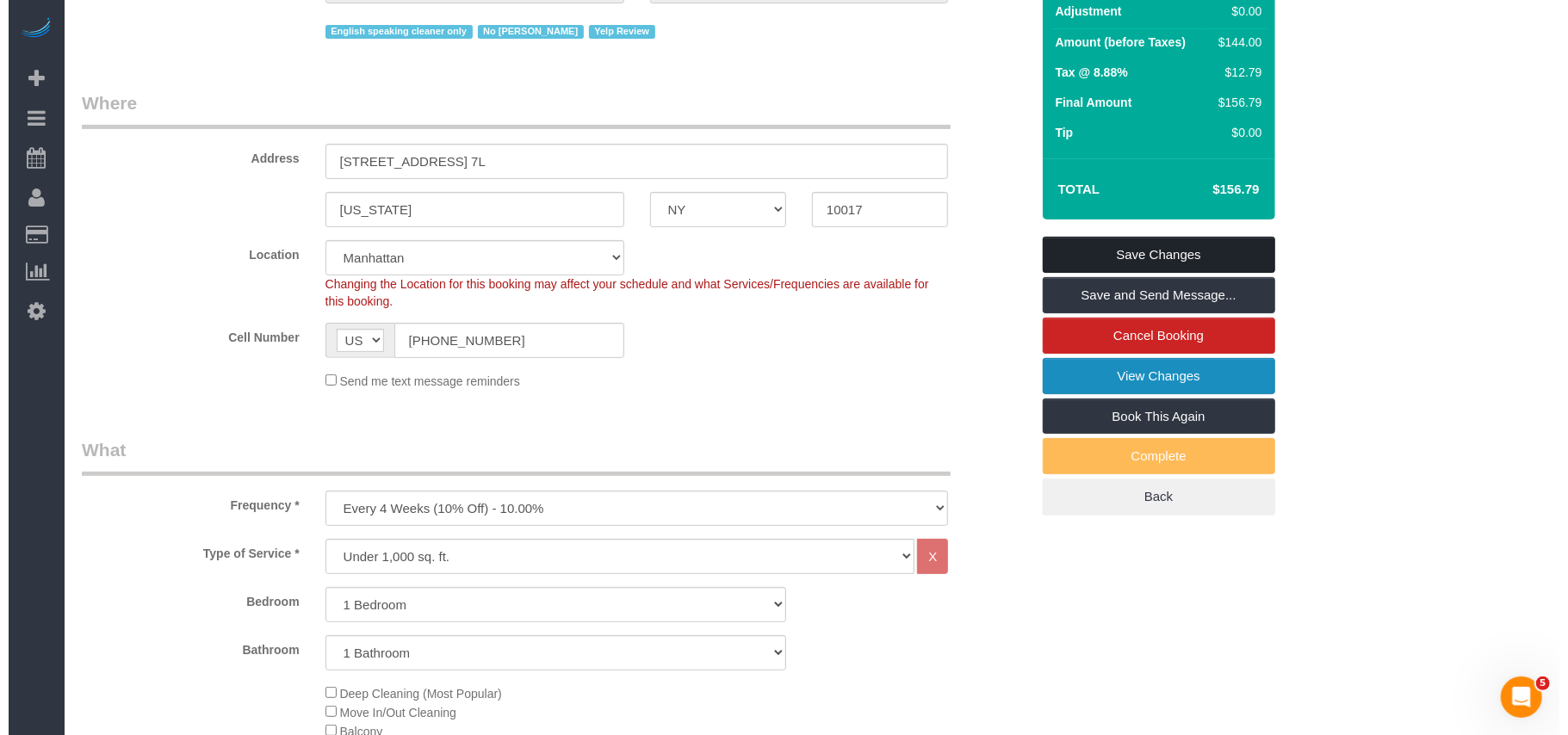
scroll to position [111, 0]
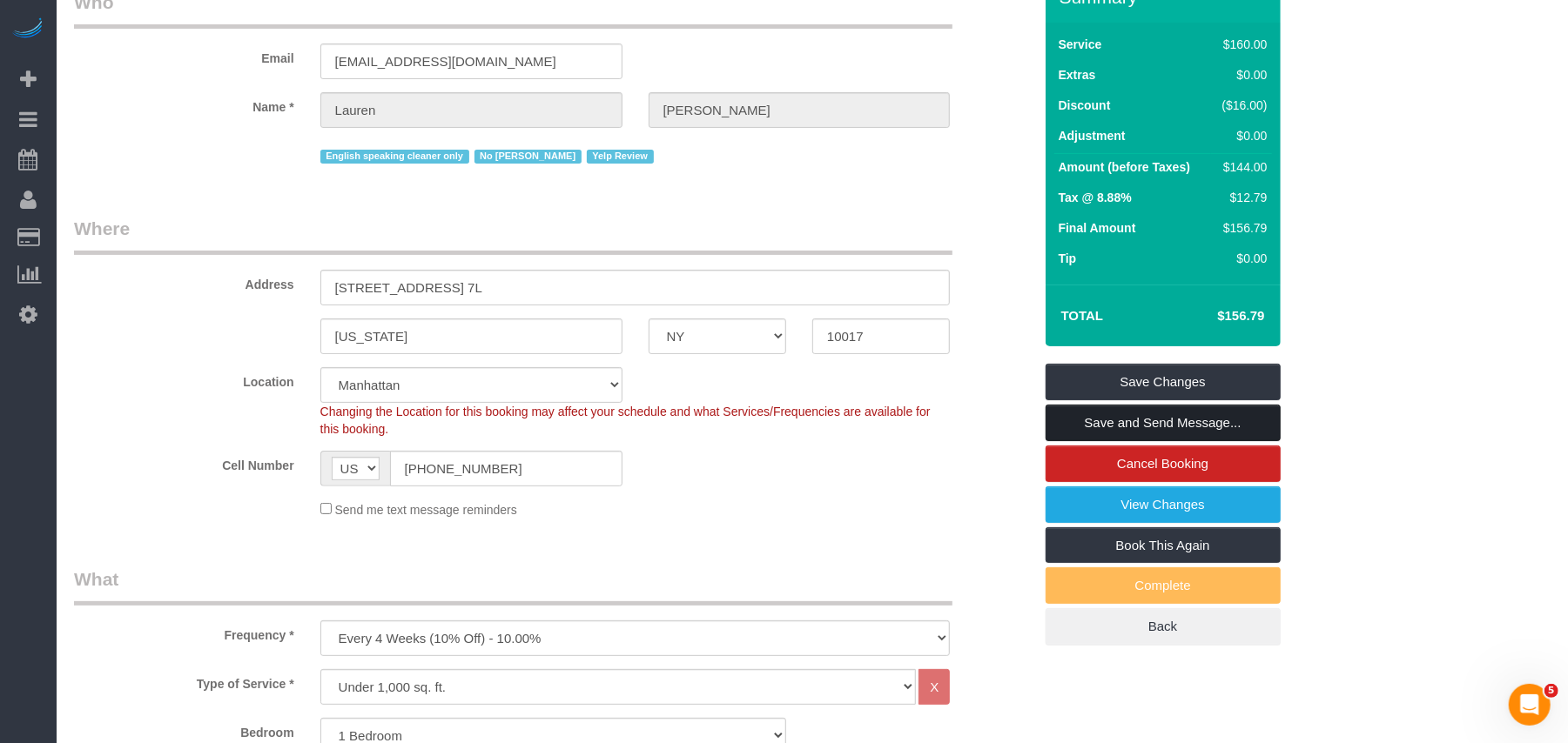
click link "Save and Send Message..."
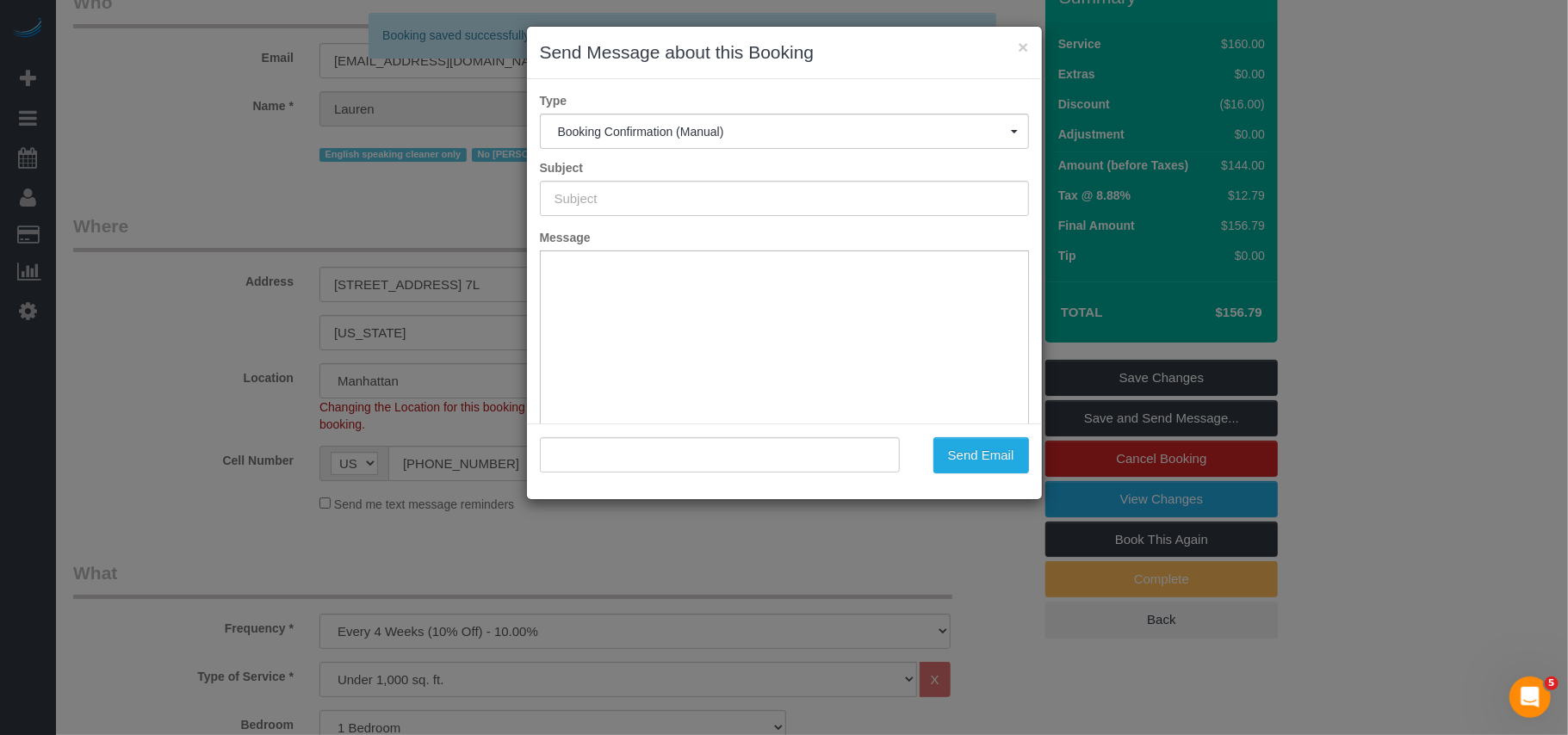
type input "Cleaning Confirmed for 10/03/2025 at 11:00am"
type input ""Lauren Meyers" <lmeyers648@gmail.com>"
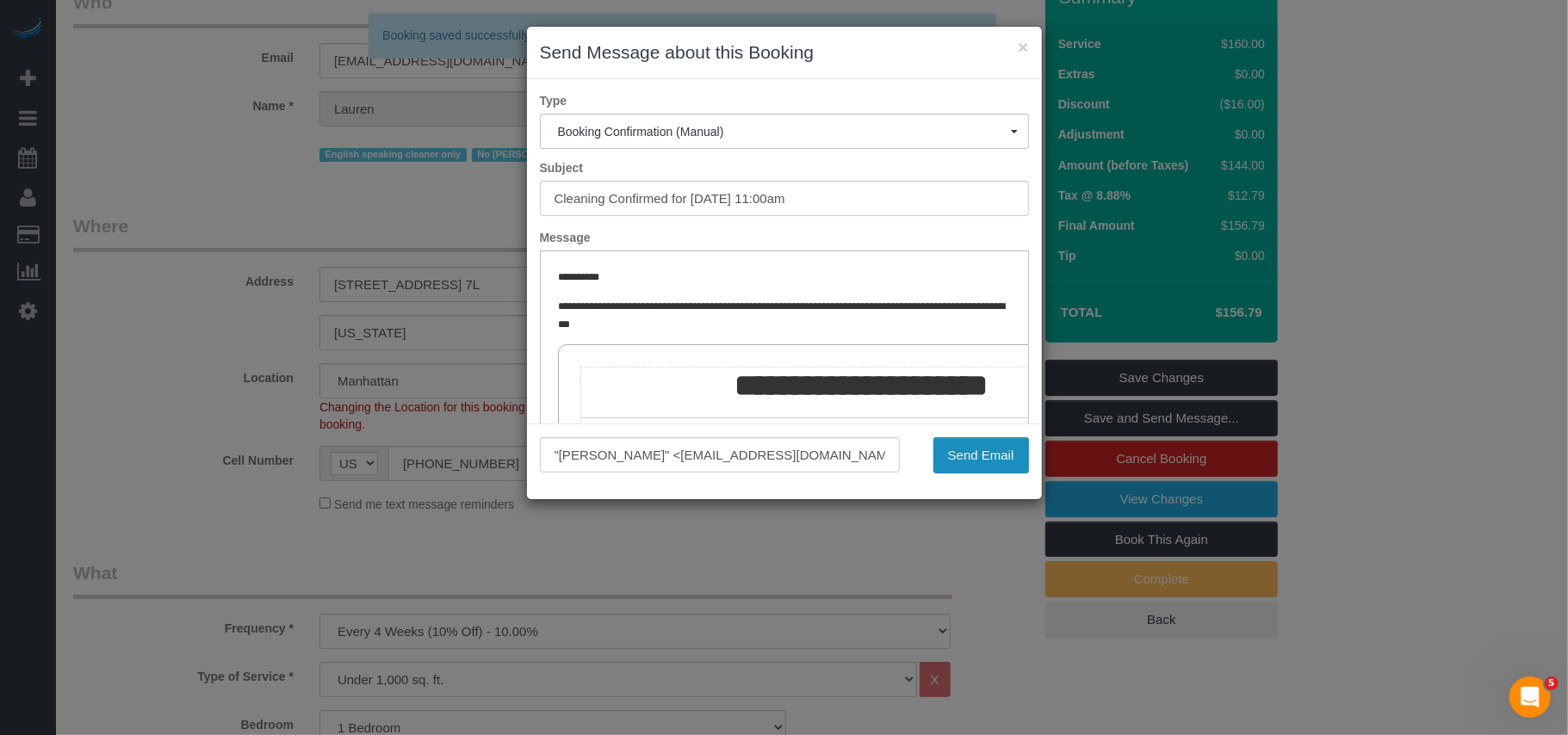
scroll to position [0, 0]
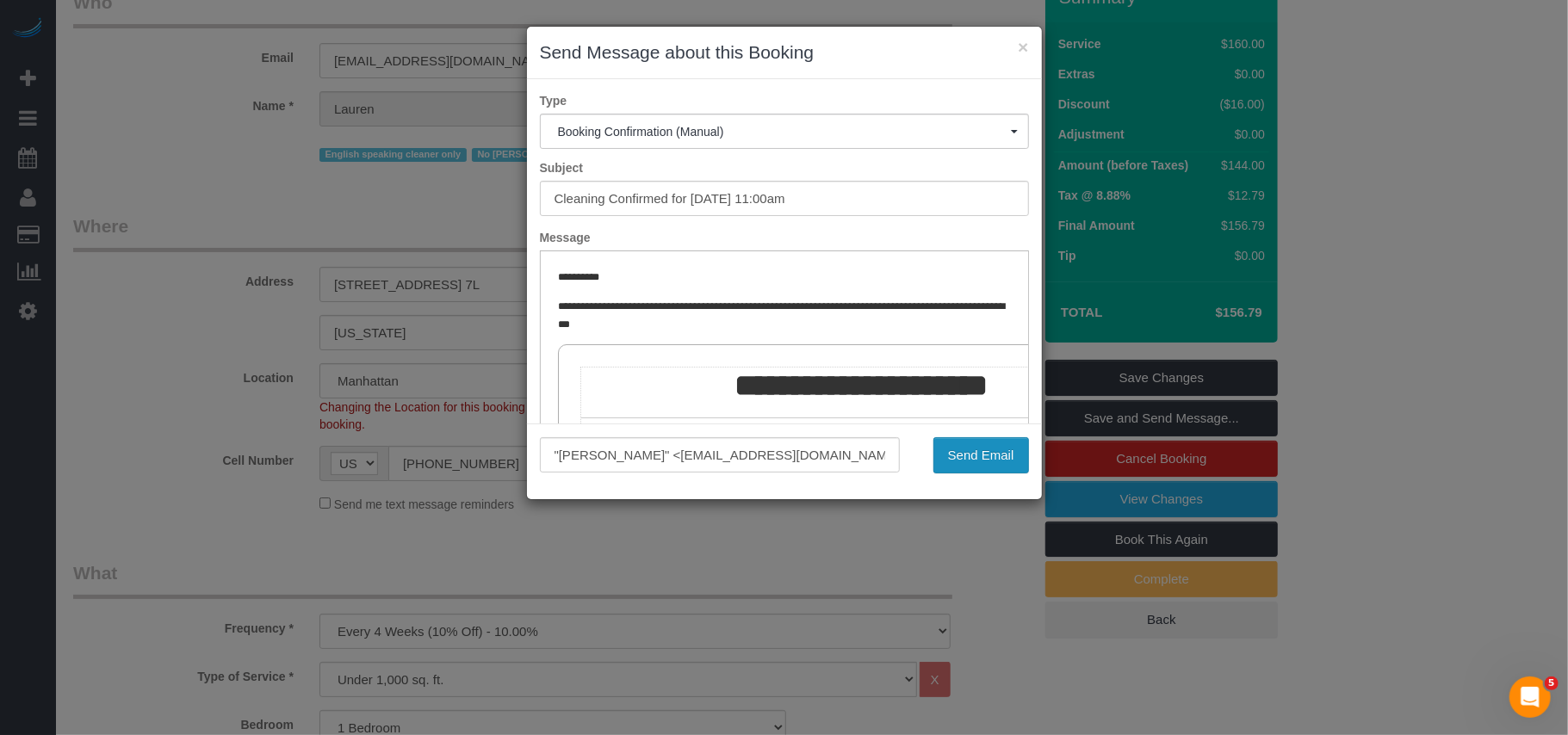
click button "Send Email"
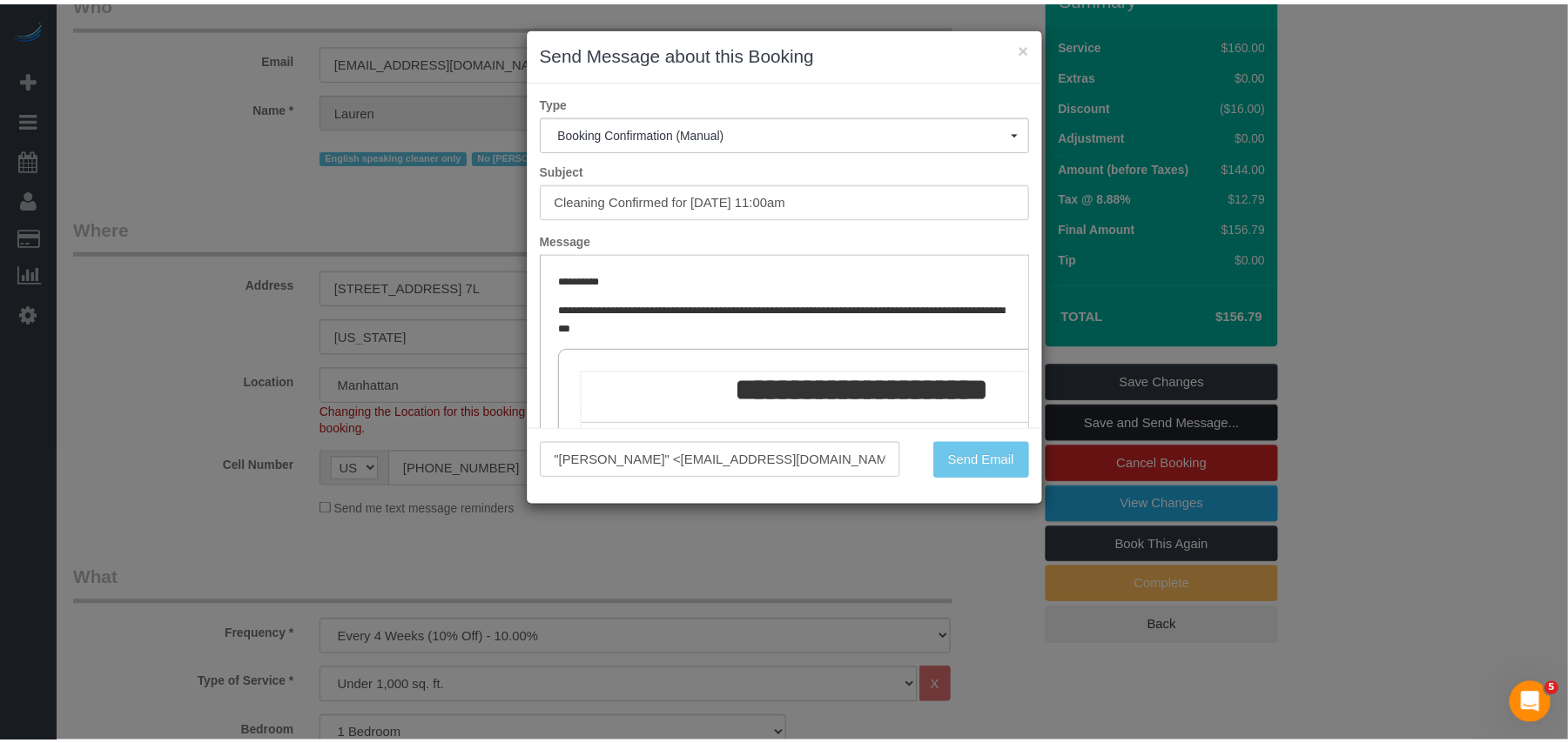
scroll to position [175, 0]
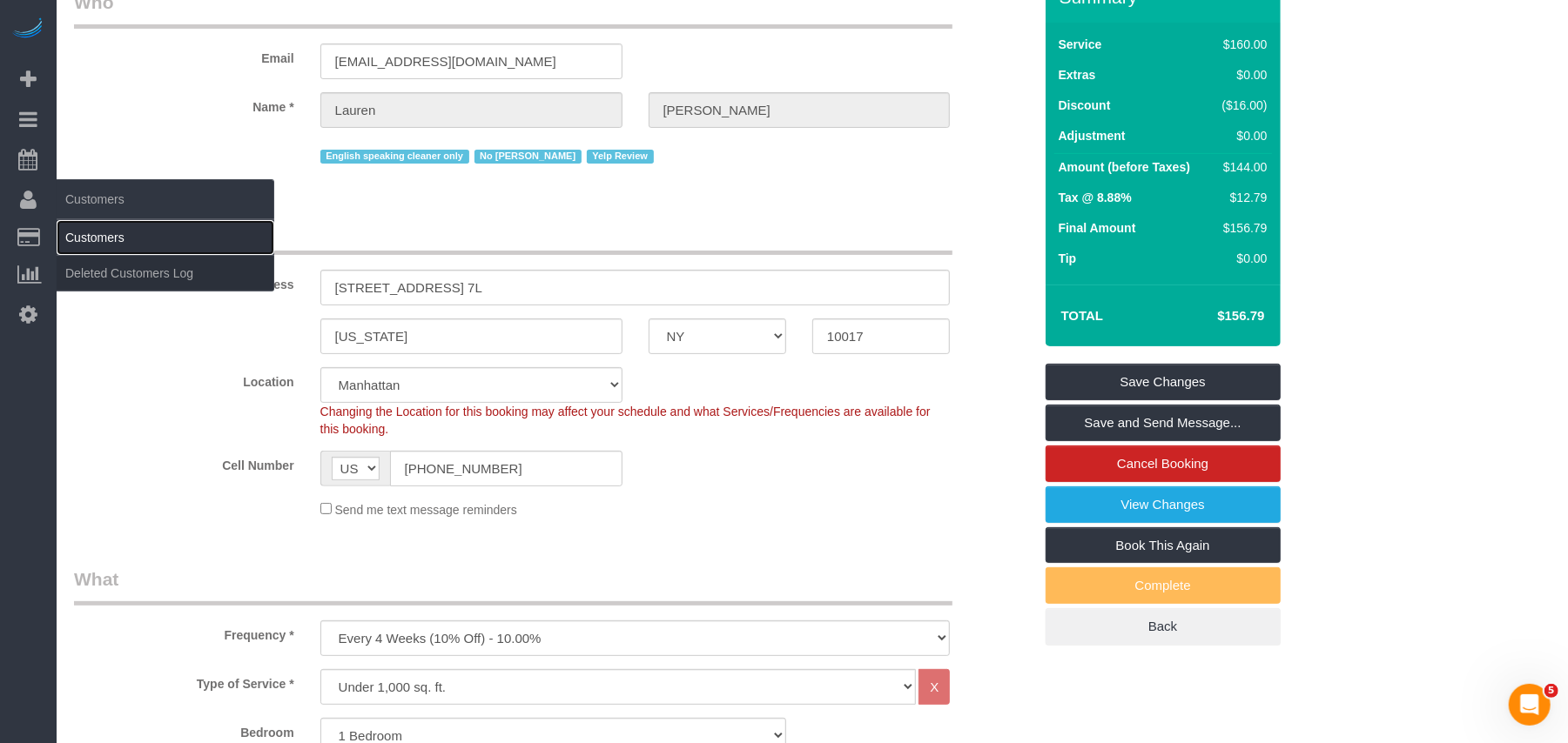
click link "Customers"
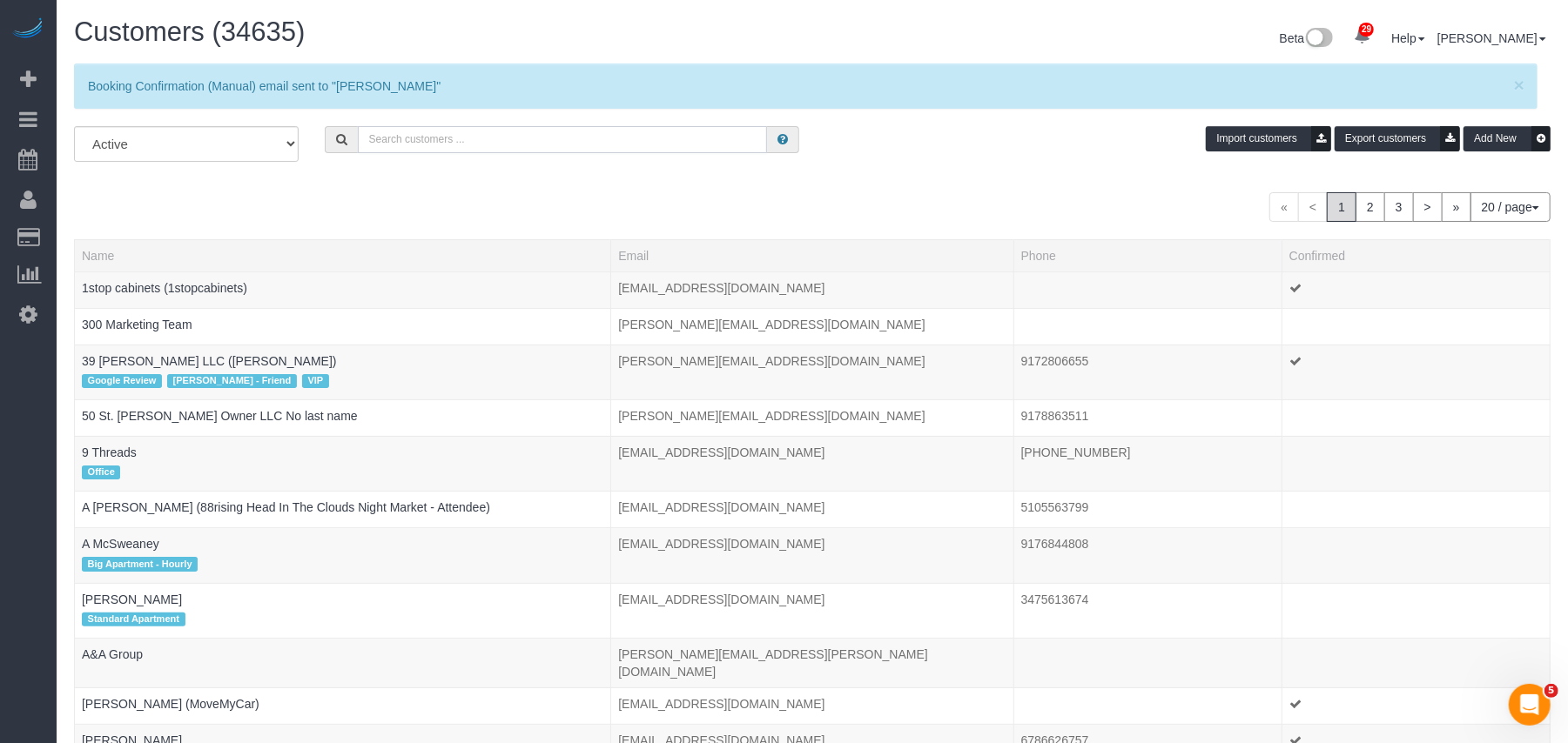
click input "text"
paste input "Prashanthi Subramaniam"
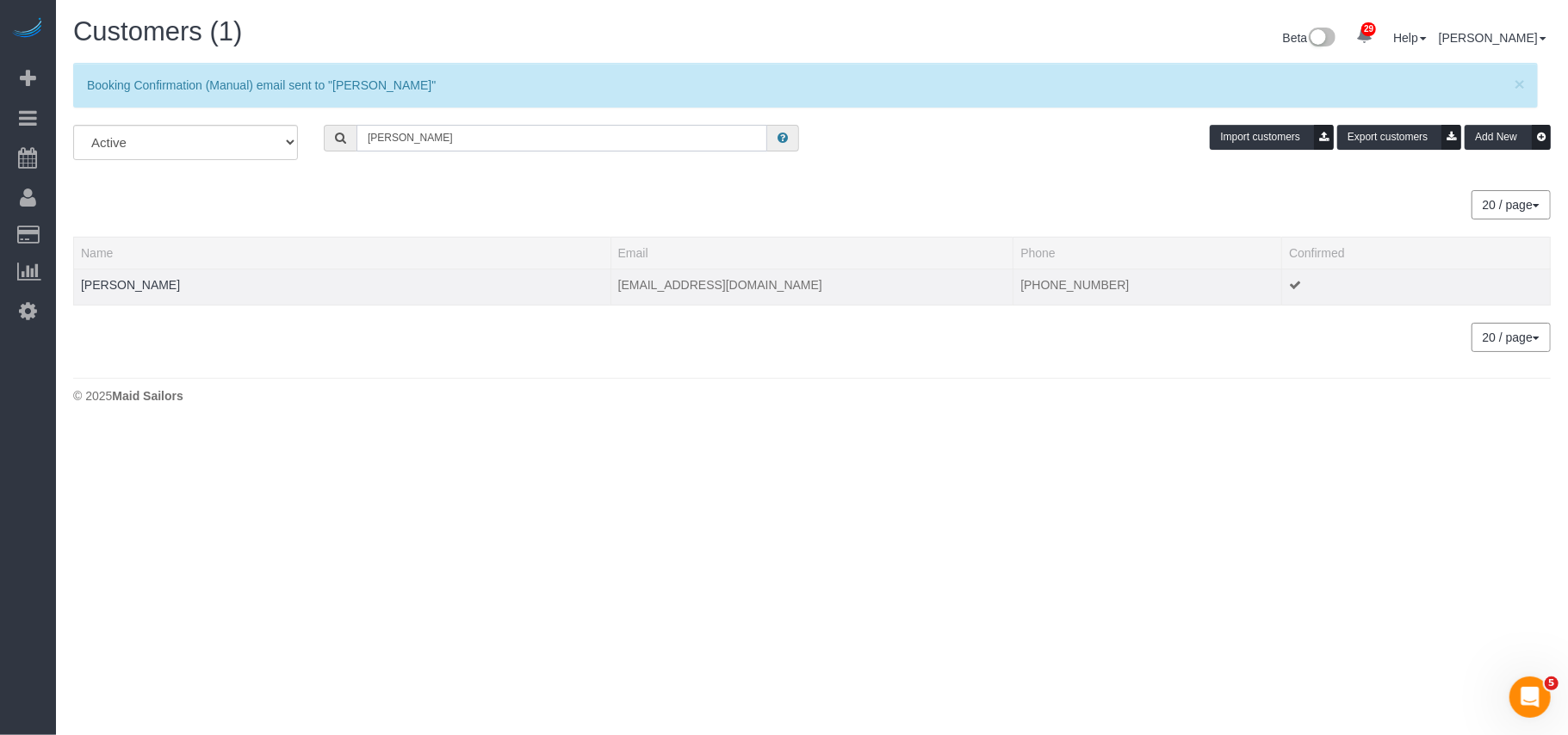
type input "Prashanthi Subramaniam"
click td "Prashanthi Subramaniam"
click link "Prashanthi Subramaniam"
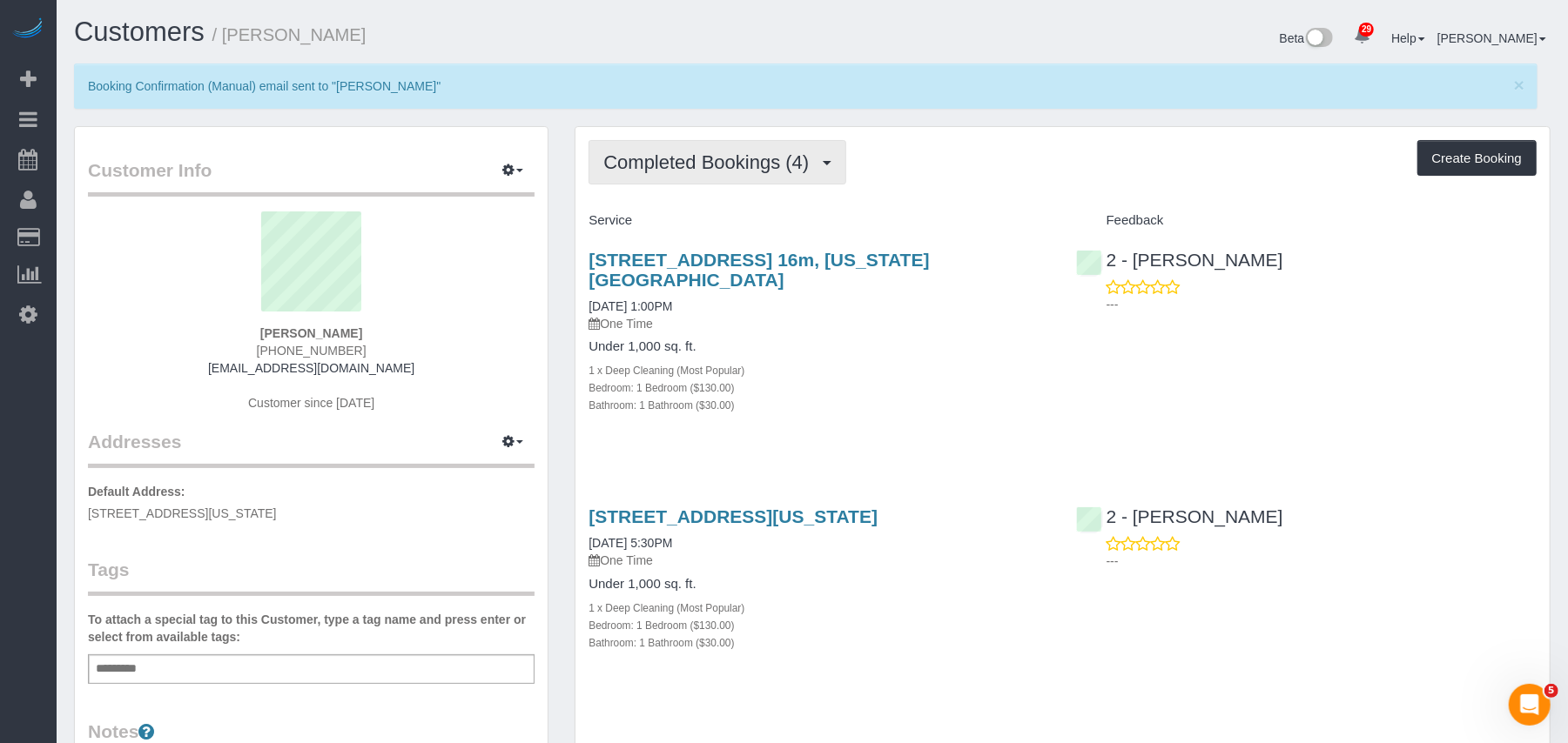
click span "Completed Bookings (4)"
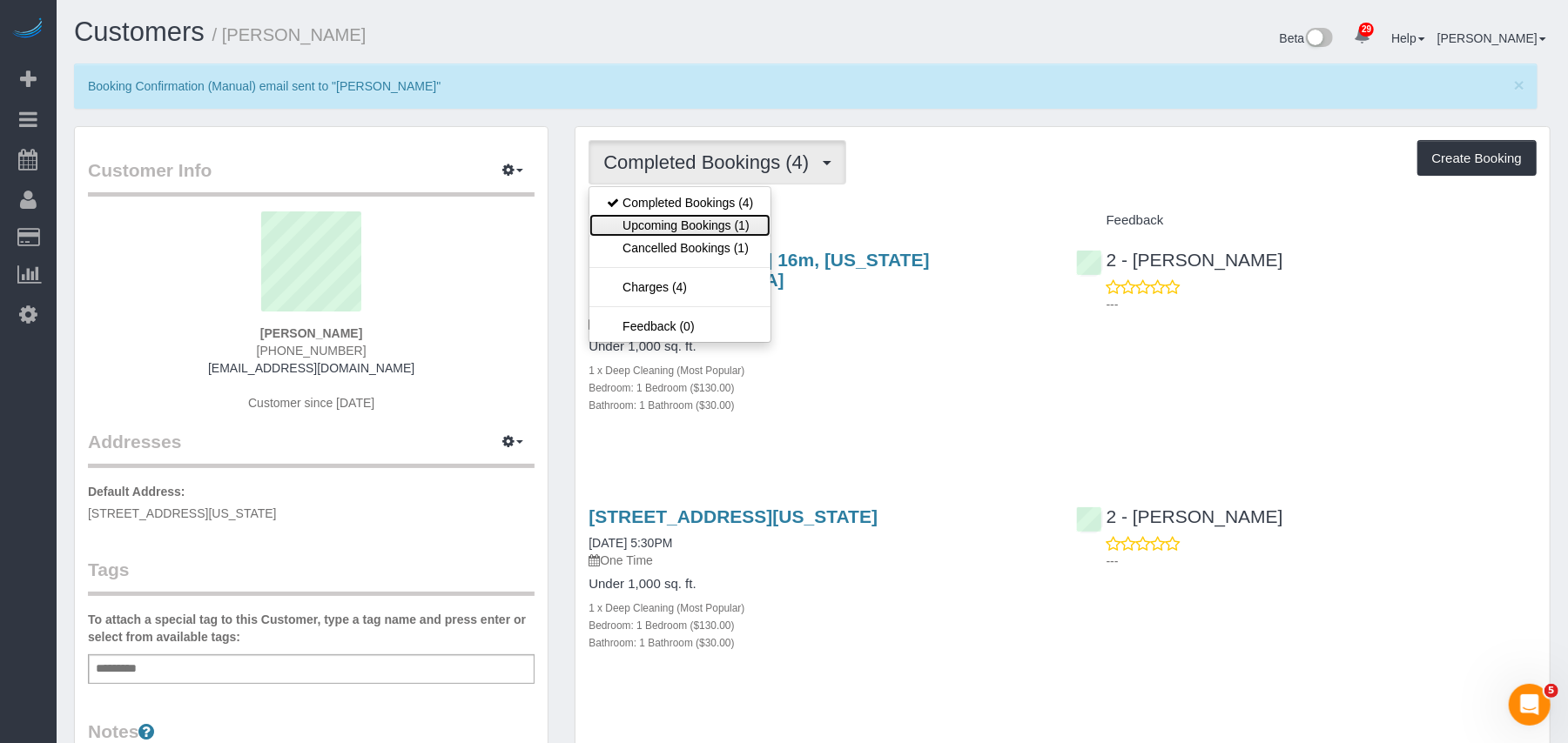
click link "Upcoming Bookings (1)"
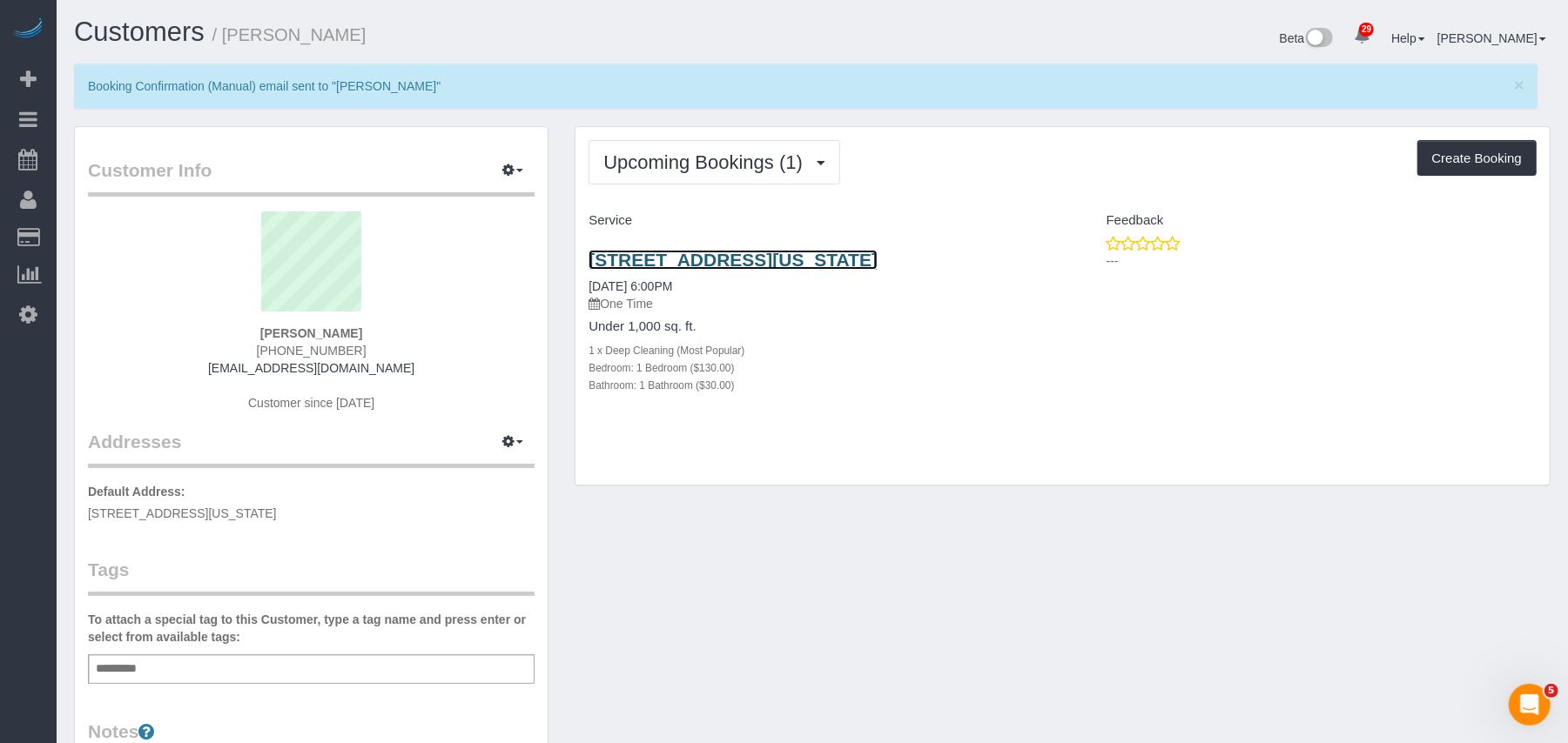
click link "40 Waterside Plaza, 16m, New York, NY 10010"
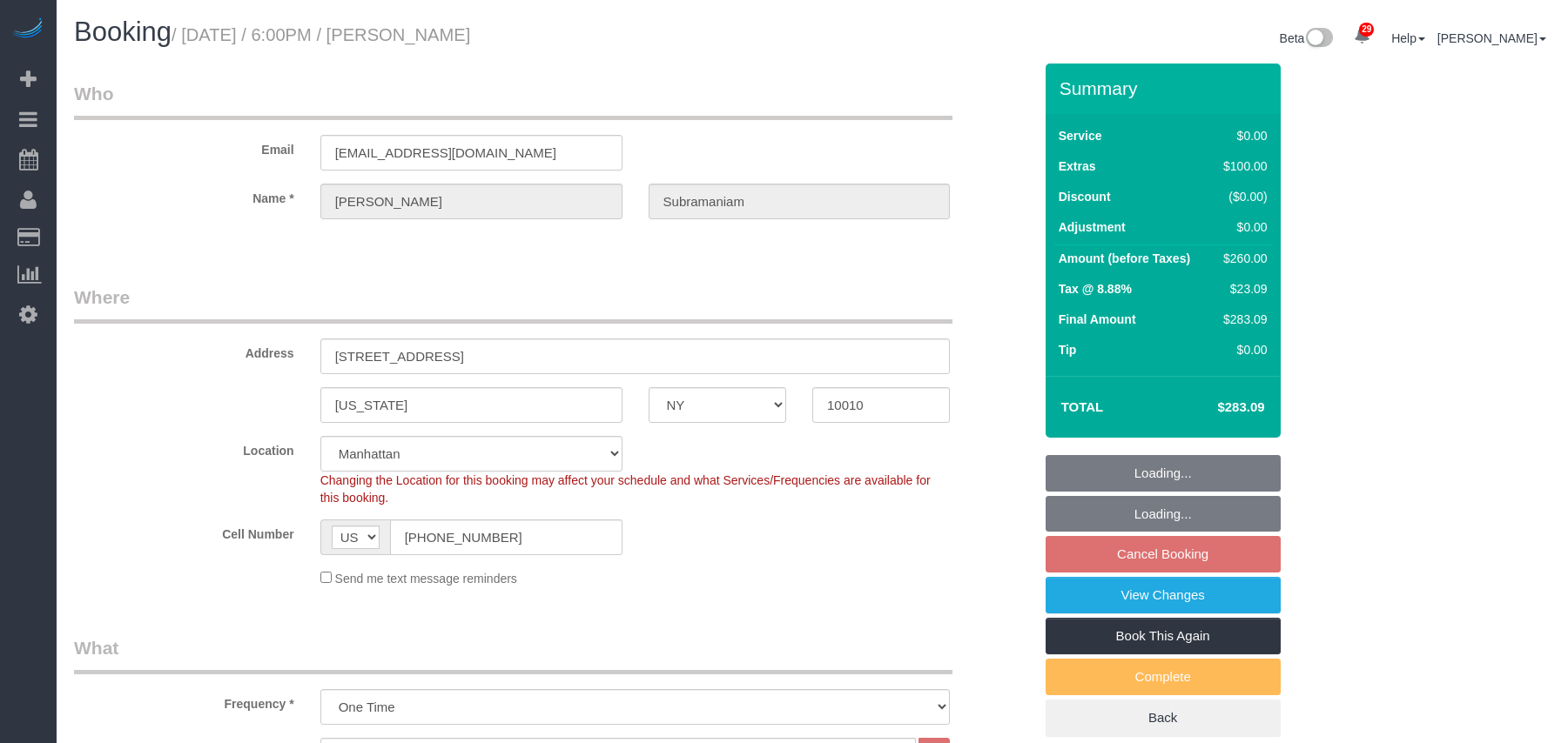
select select "NY"
select select "1"
select select "number:89"
select select "number:79"
select select "number:15"
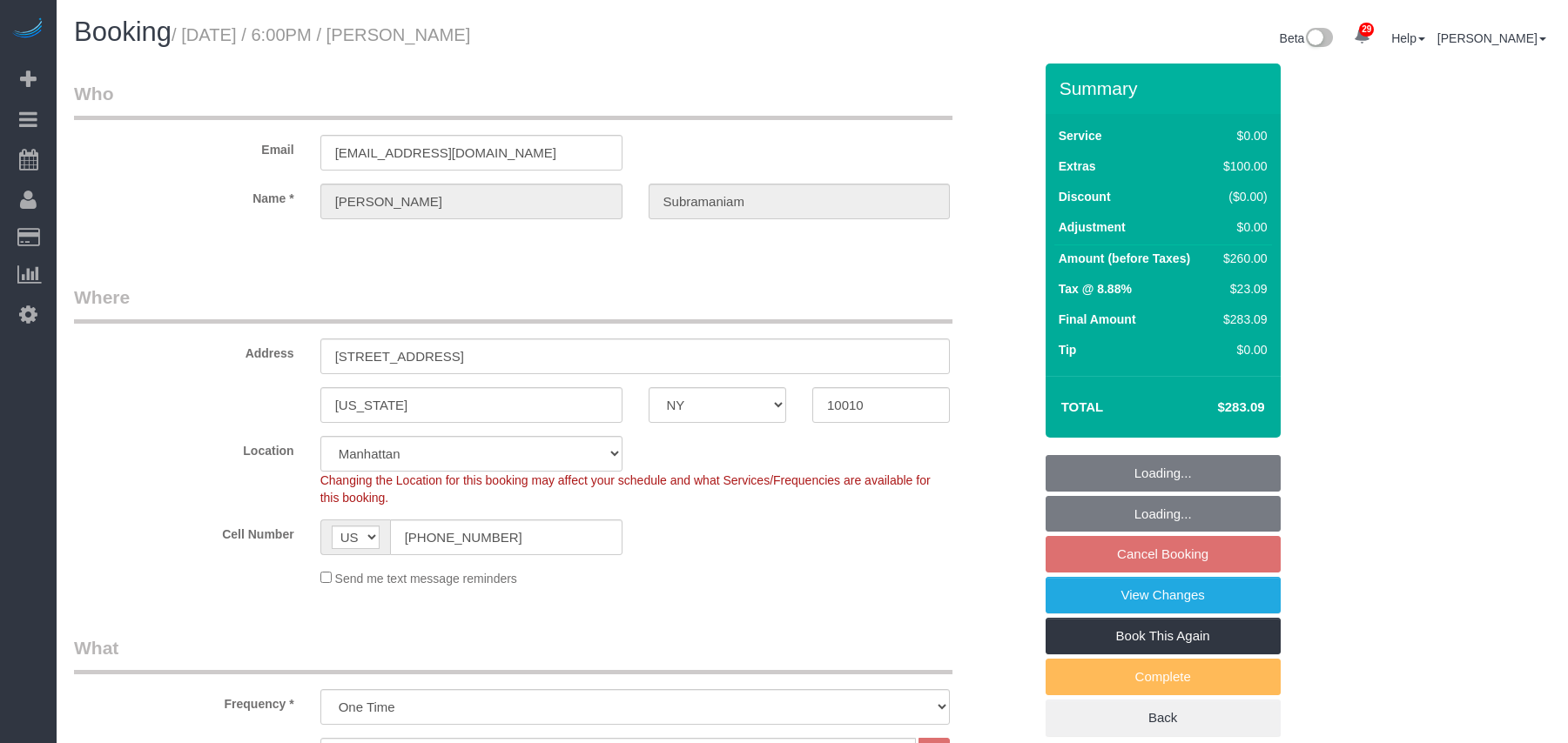
select select "number:5"
select select "object:1511"
select select "string:stripe-pm_1RcxrR4VGloSiKo700FPOoNV"
select select "spot11"
select select "1"
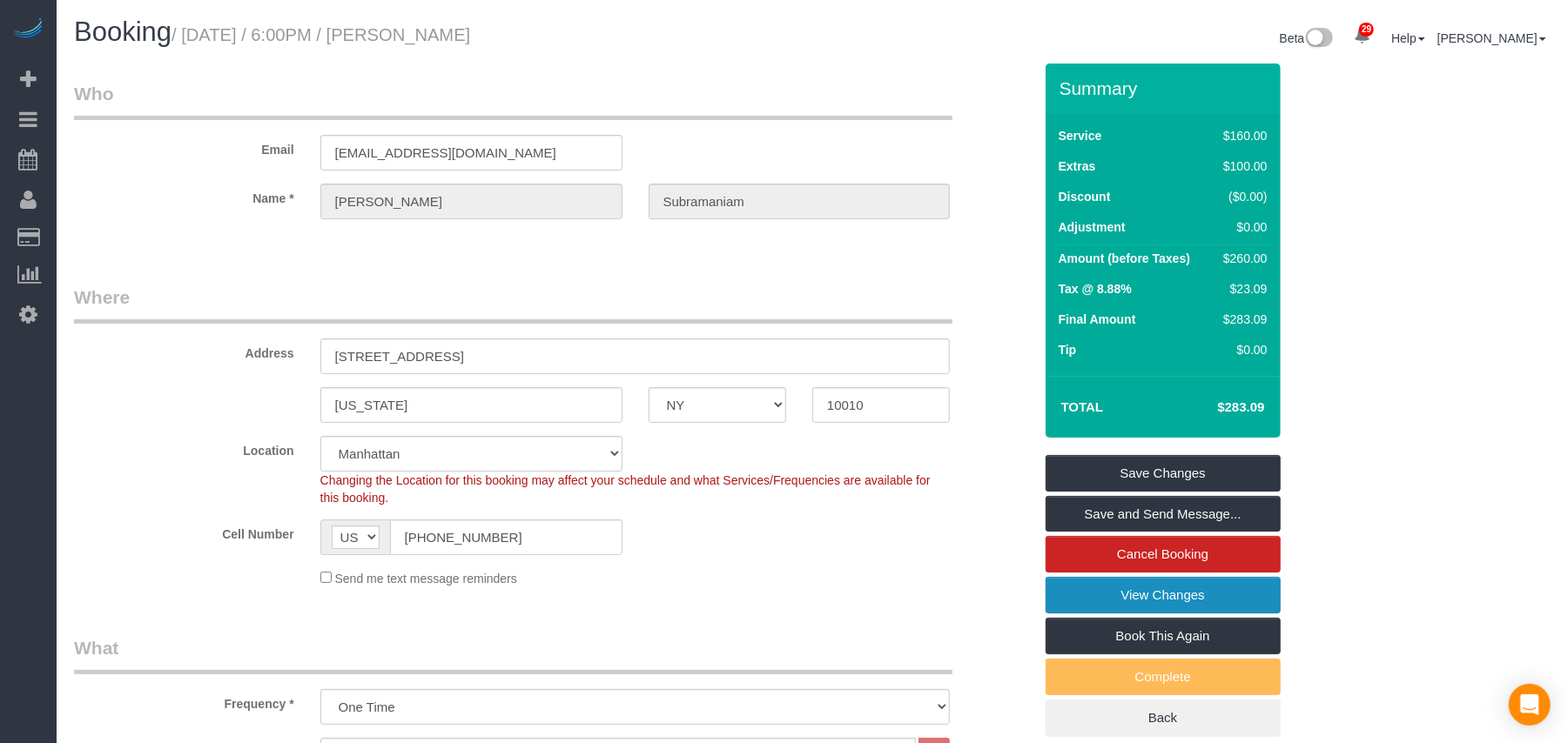
click at [1137, 599] on link "View Changes" at bounding box center [1163, 595] width 235 height 37
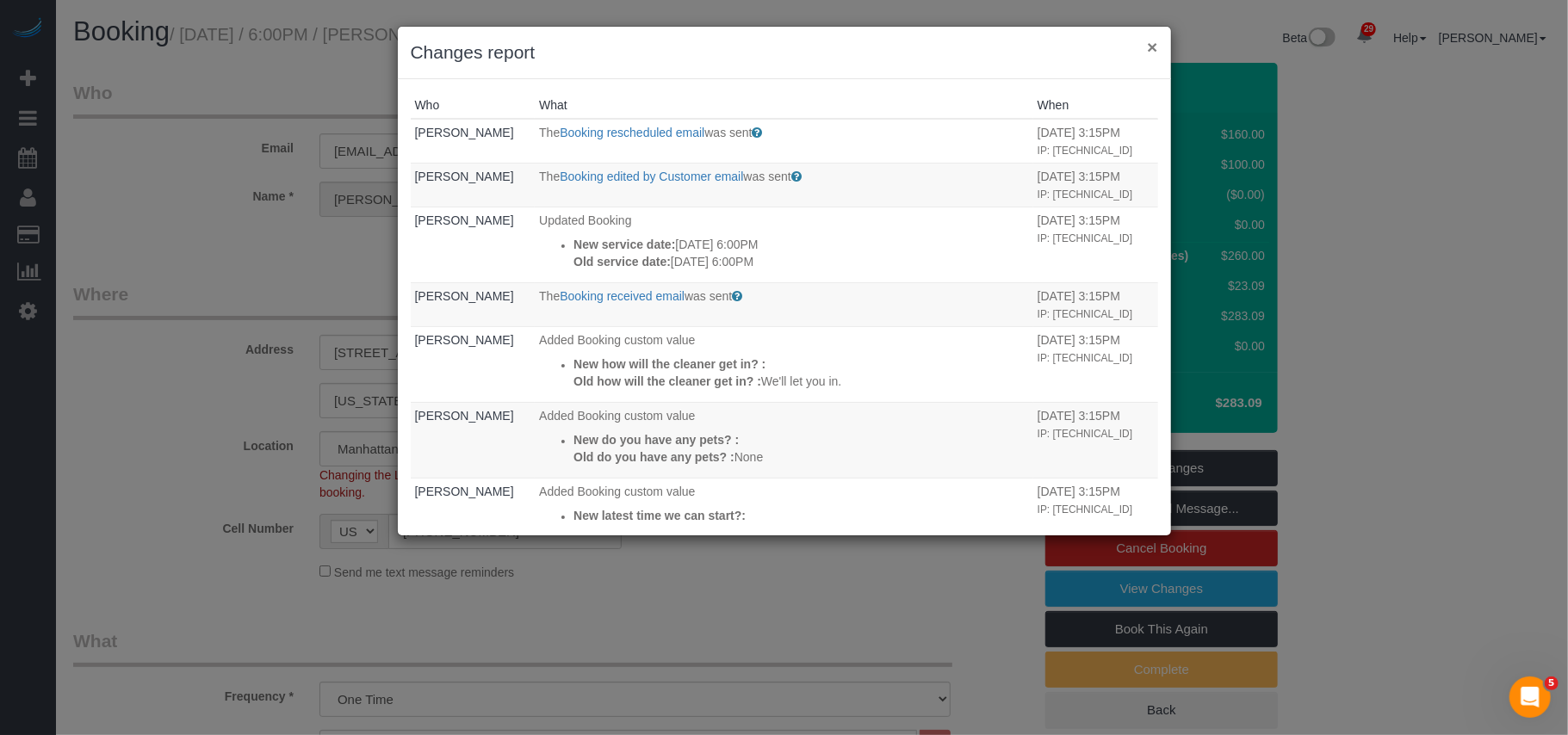
click at [1155, 50] on button "×" at bounding box center [1151, 47] width 10 height 19
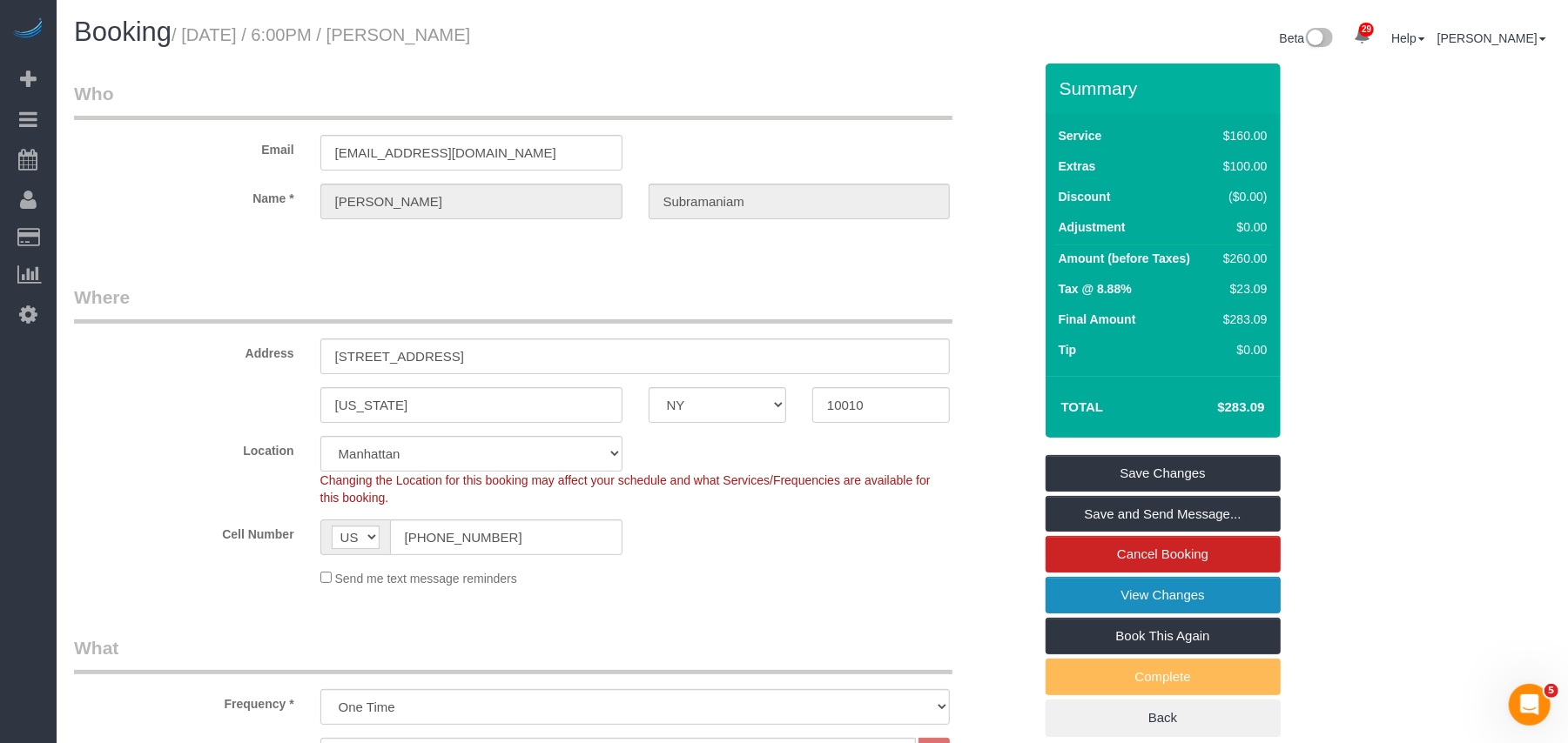
click at [1091, 597] on link "View Changes" at bounding box center [1163, 595] width 235 height 37
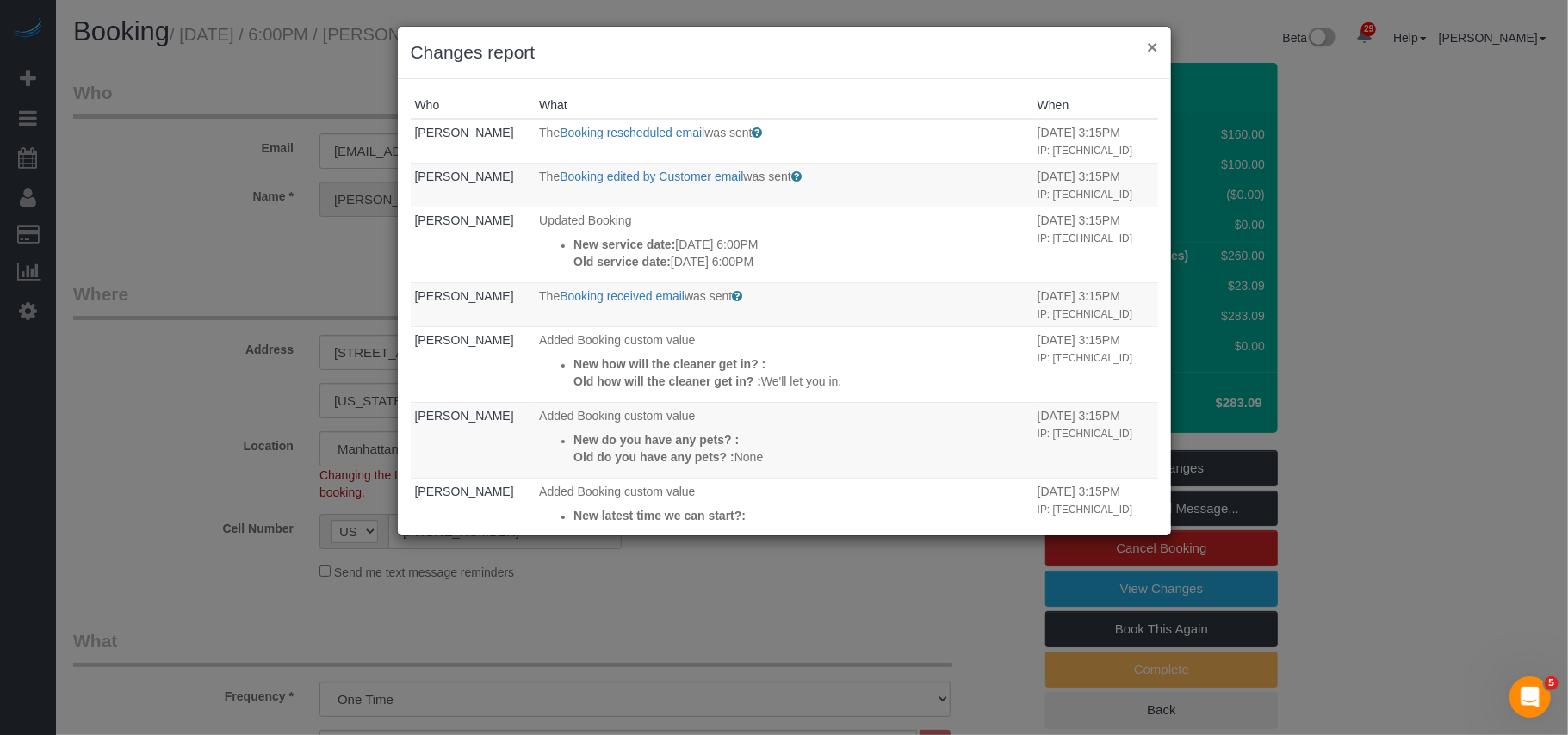
click at [1146, 48] on button "×" at bounding box center [1151, 47] width 10 height 19
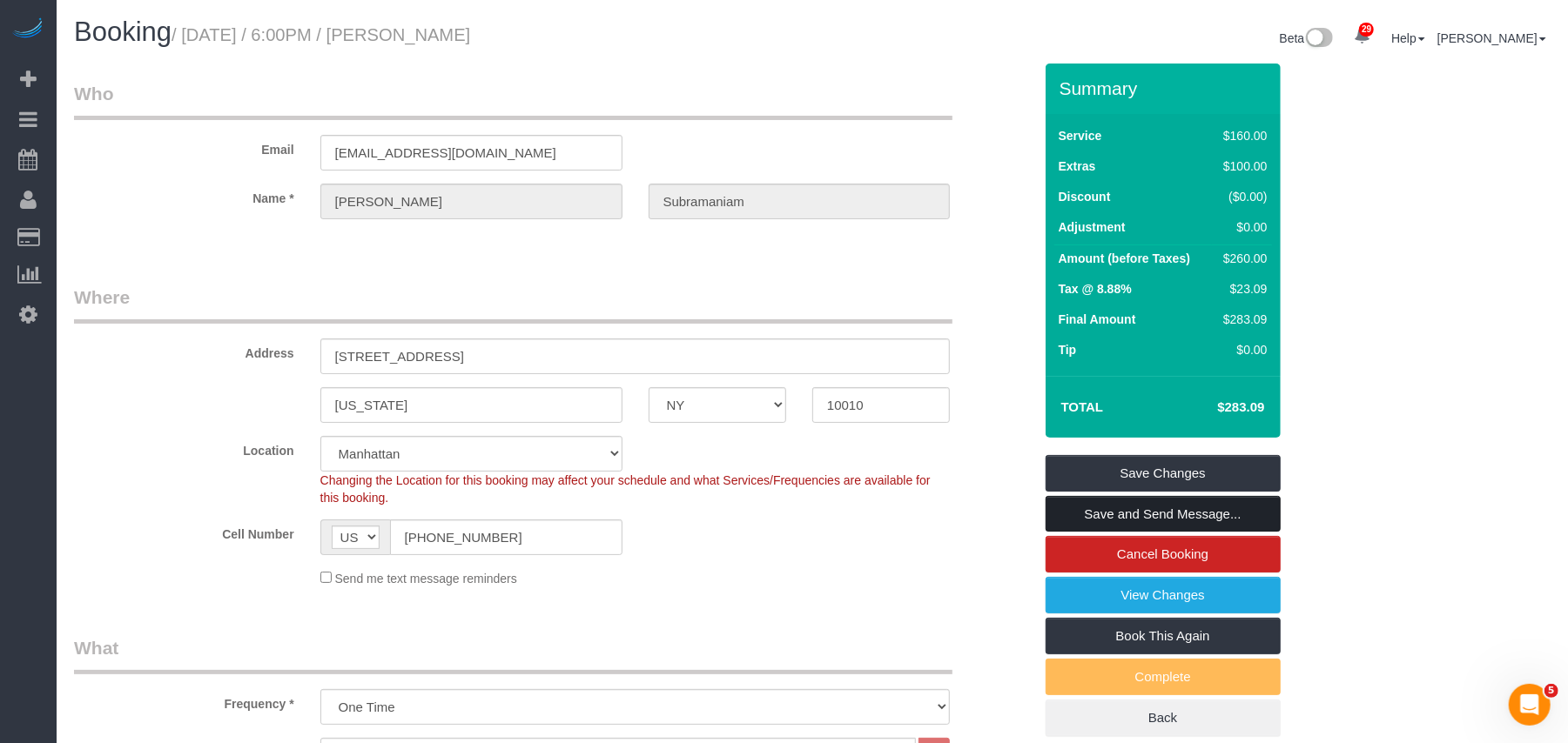
click at [1159, 512] on link "Save and Send Message..." at bounding box center [1163, 514] width 235 height 37
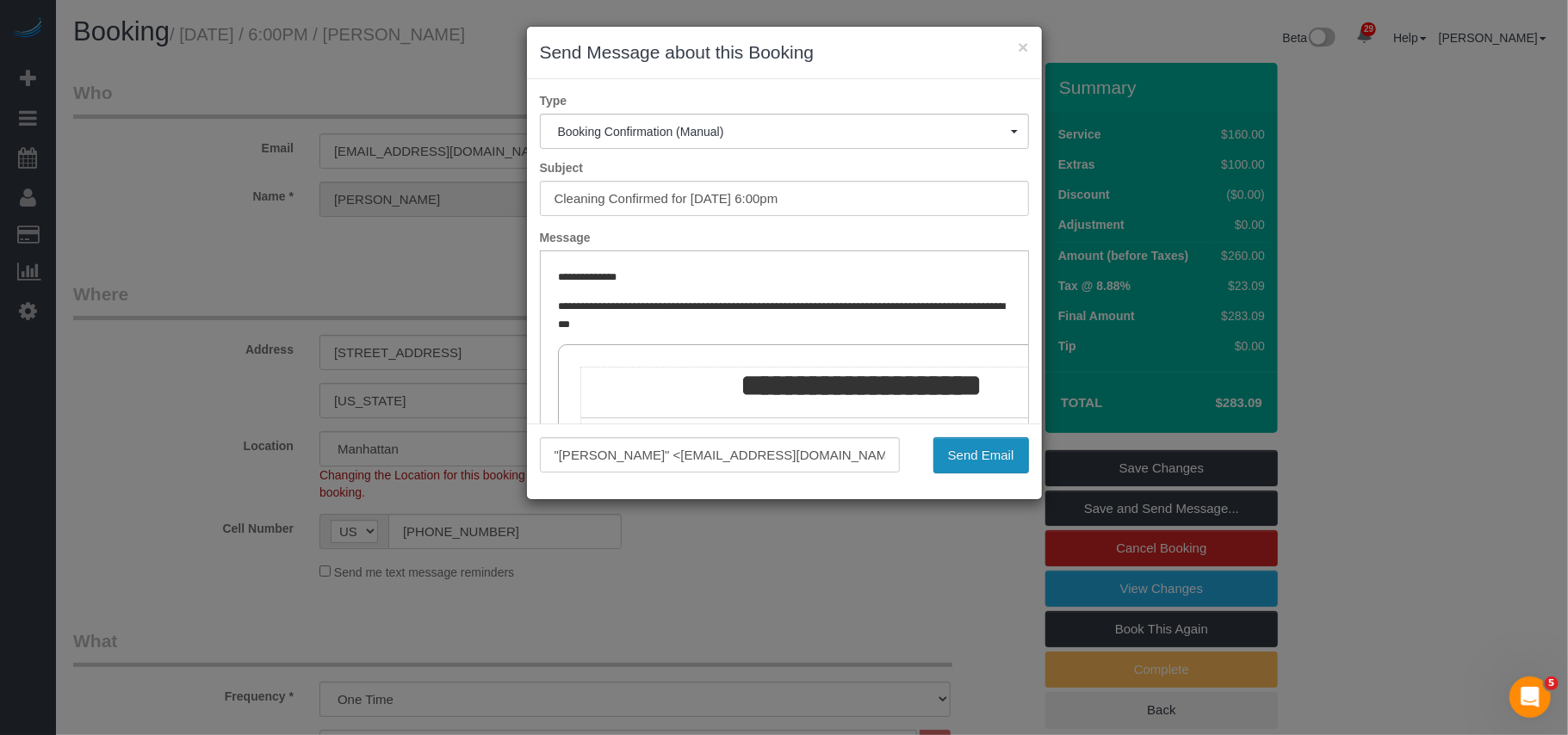
click at [963, 446] on button "Send Email" at bounding box center [980, 455] width 95 height 36
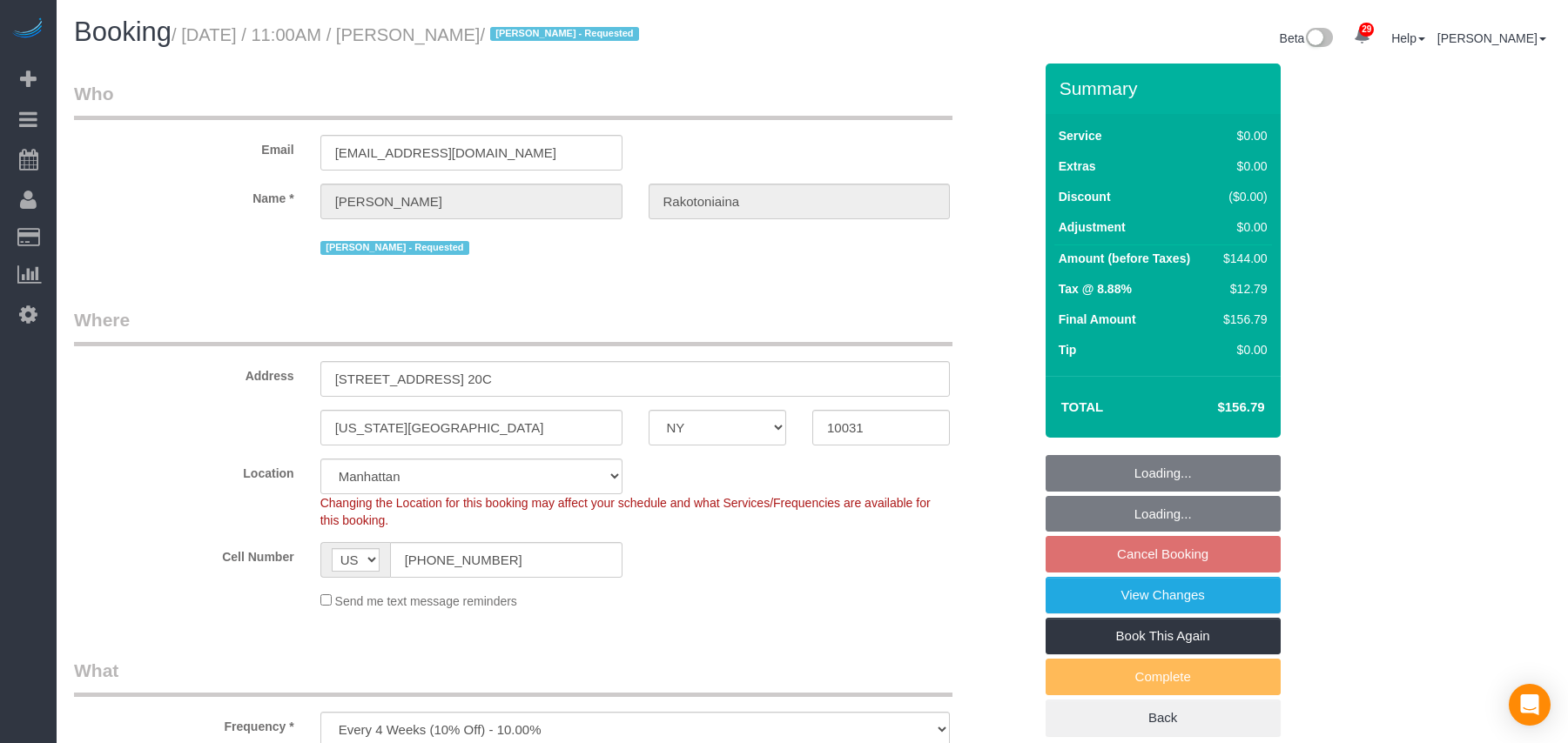
select select "NY"
select select "1"
select select "number:57"
select select "number:73"
select select "number:15"
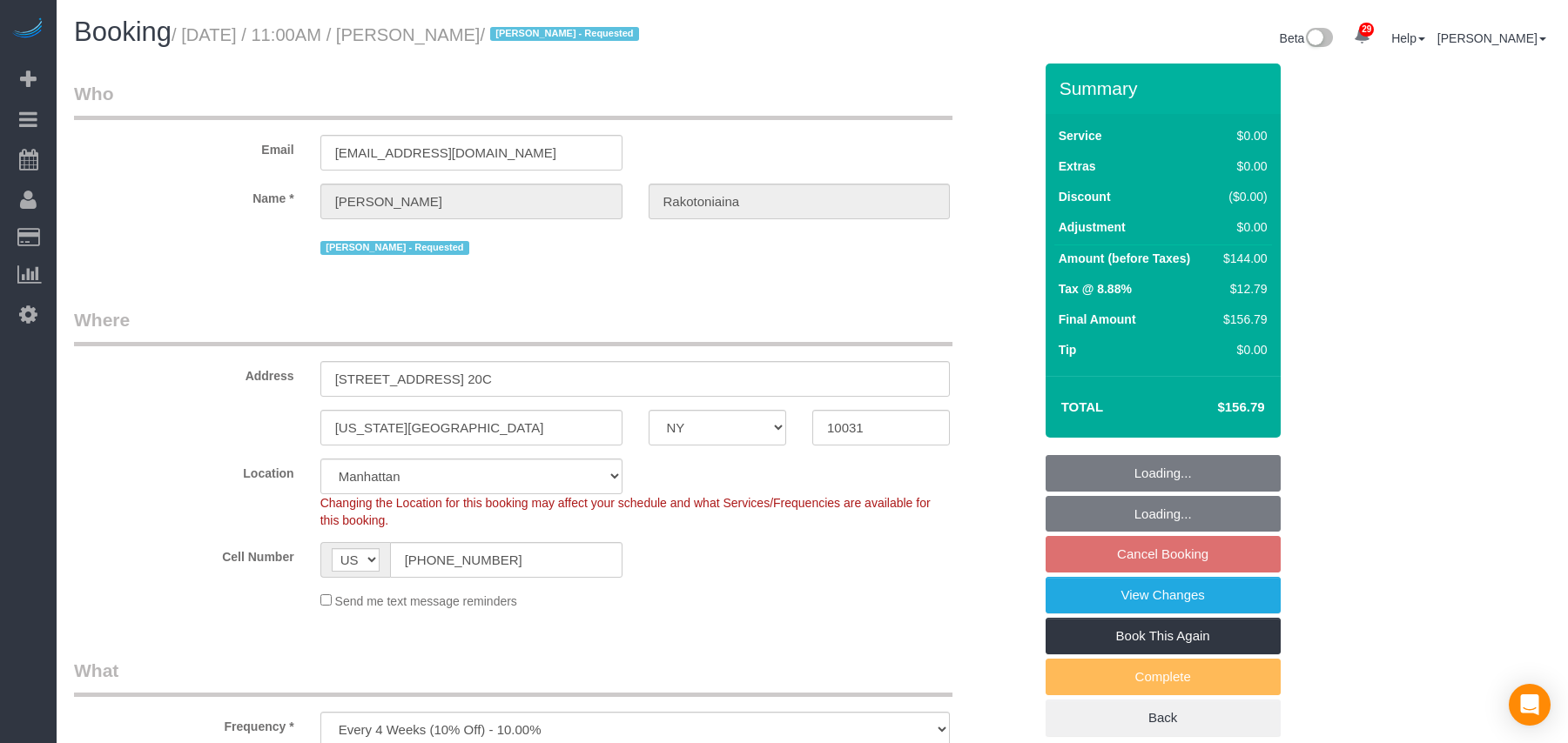
select select "number:5"
select select "spot63"
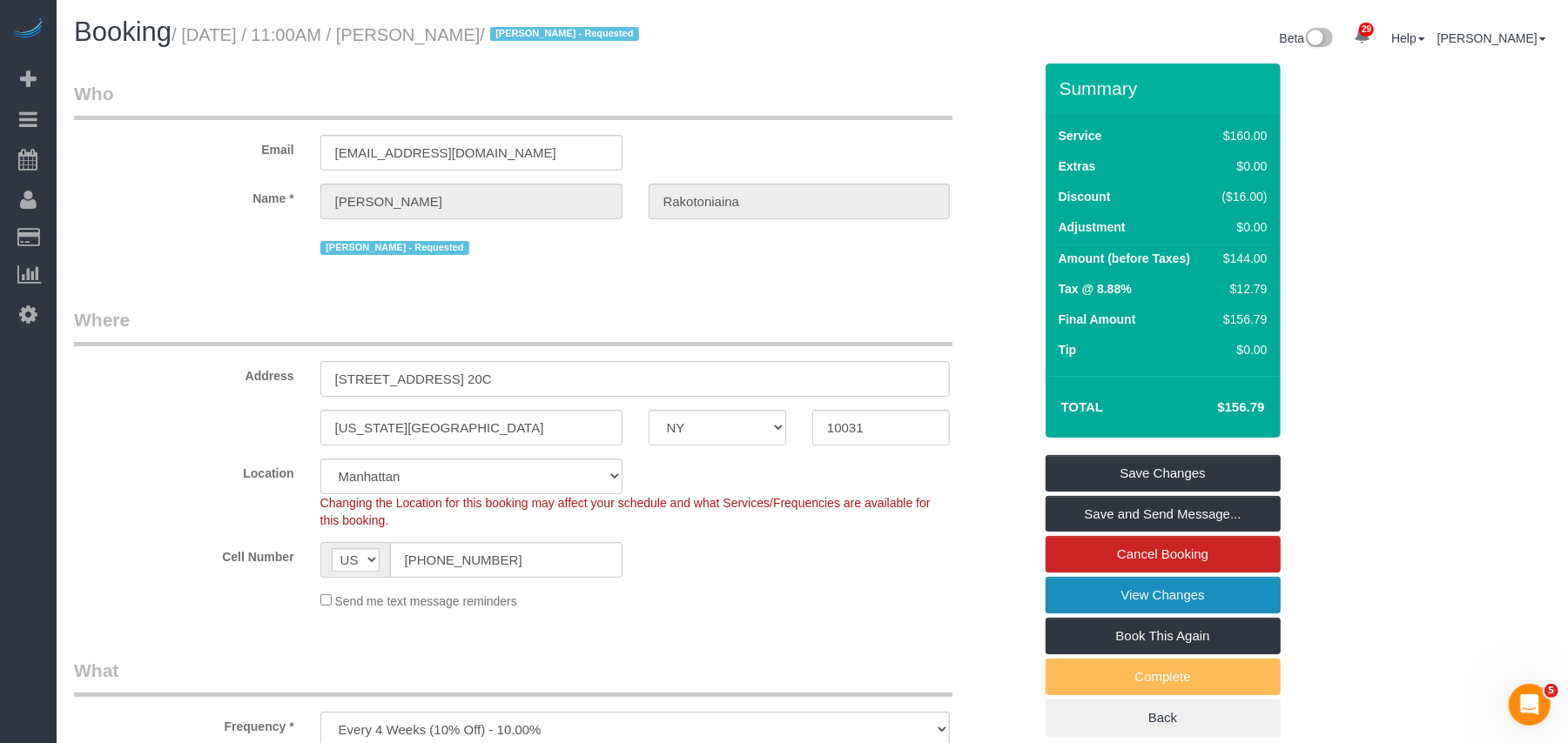
click at [1147, 597] on link "View Changes" at bounding box center [1163, 595] width 235 height 37
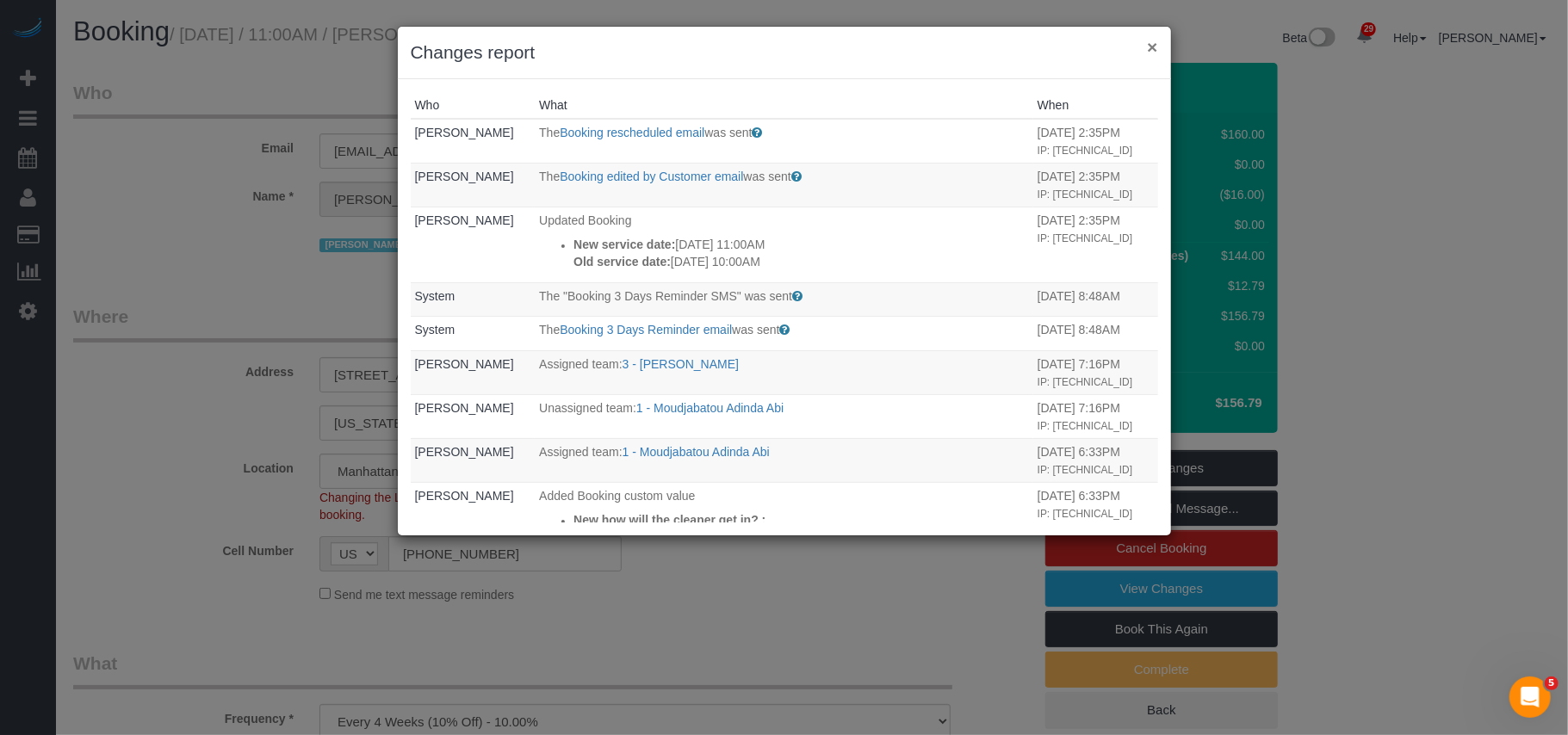
click at [1147, 48] on button "×" at bounding box center [1151, 47] width 10 height 19
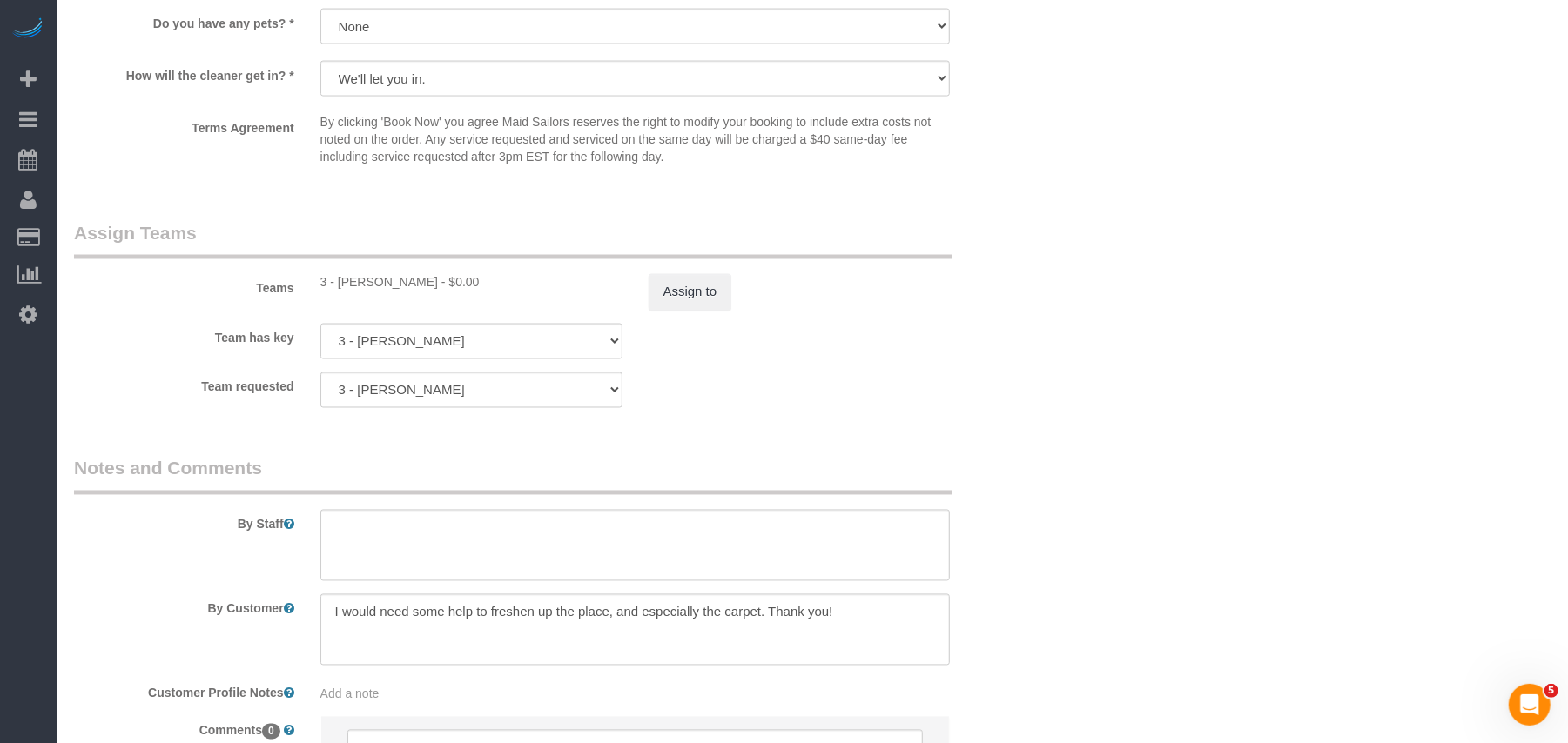
scroll to position [2089, 0]
click at [879, 238] on legend "Assign Teams" at bounding box center [513, 237] width 878 height 39
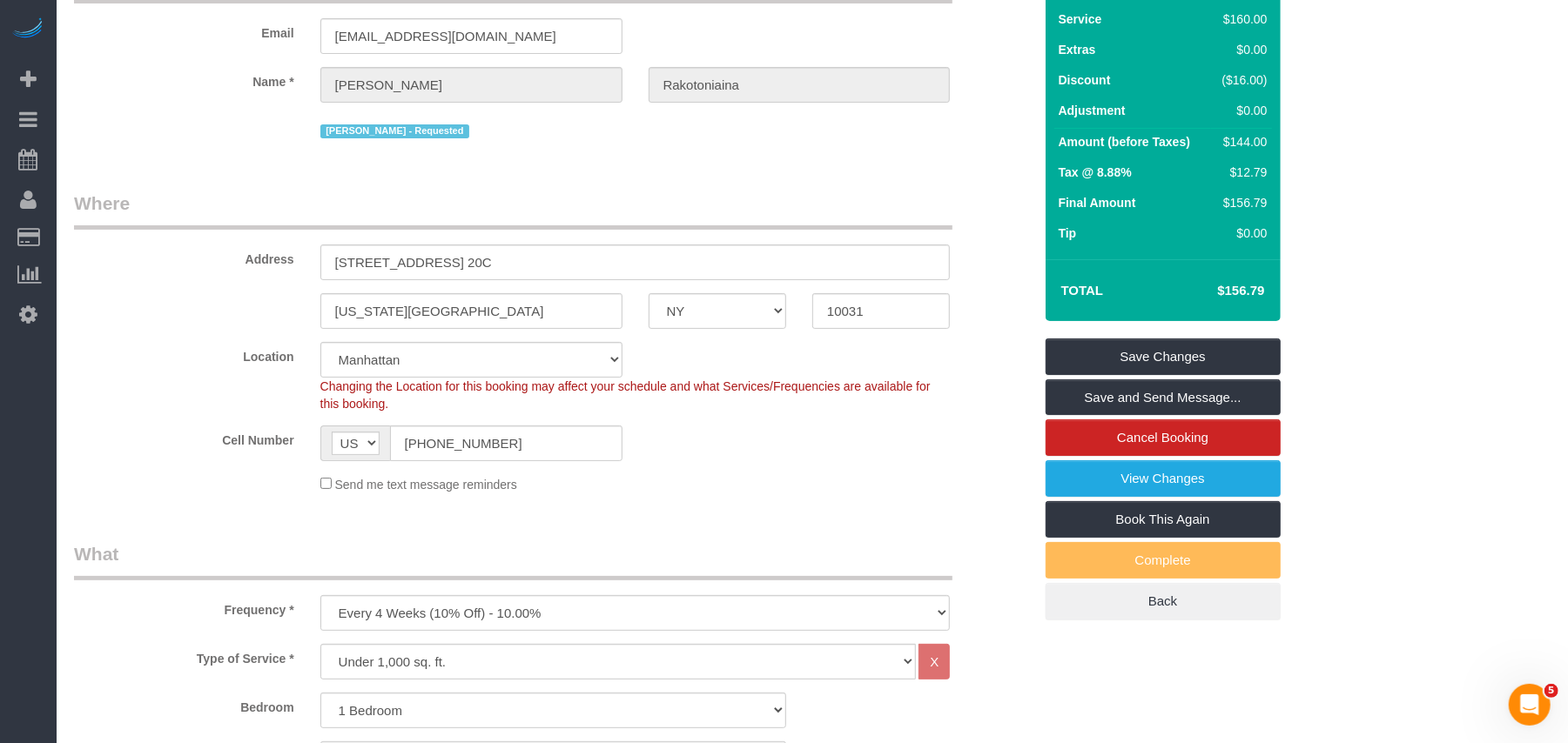
scroll to position [116, 0]
click at [1140, 398] on link "Save and Send Message..." at bounding box center [1163, 398] width 235 height 37
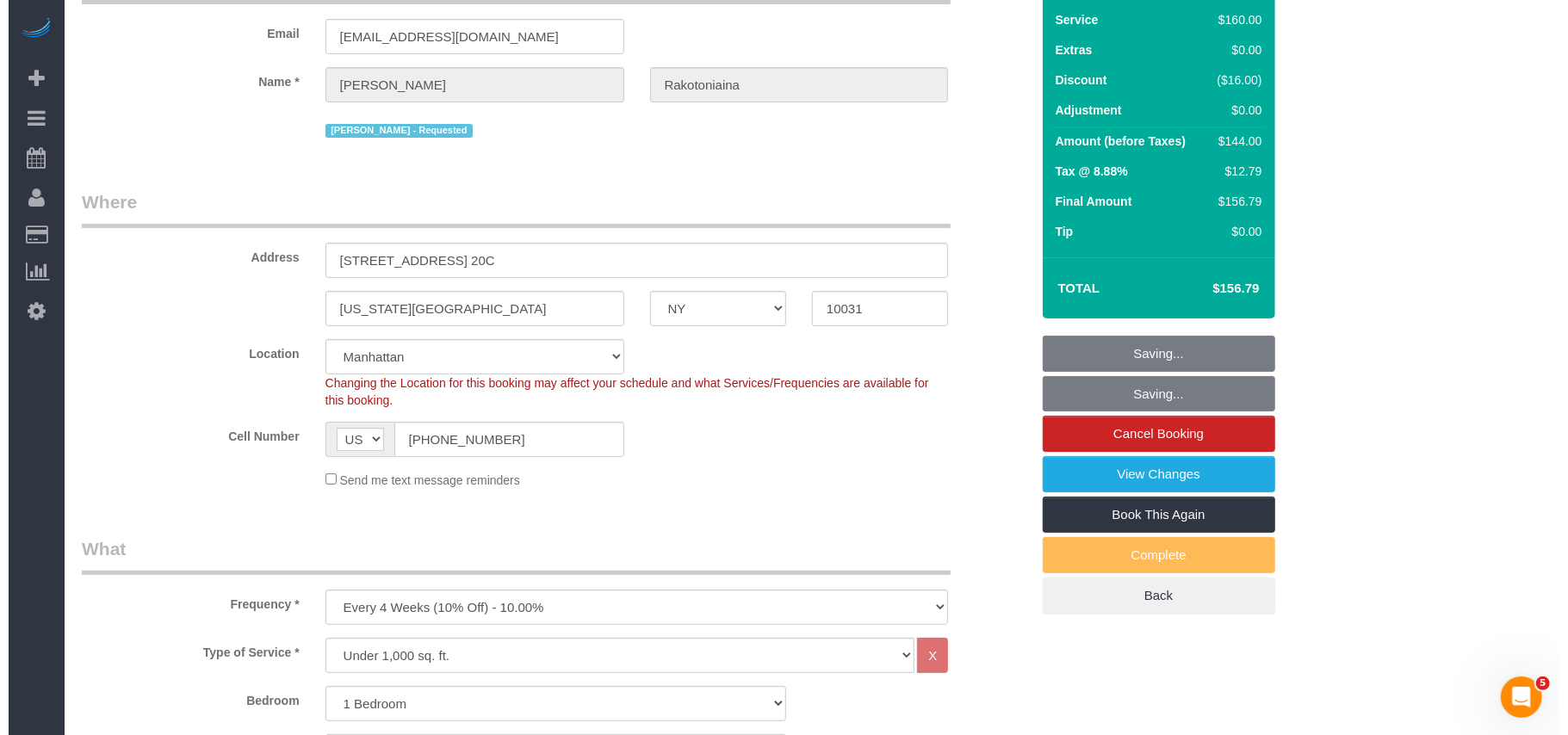
scroll to position [0, 0]
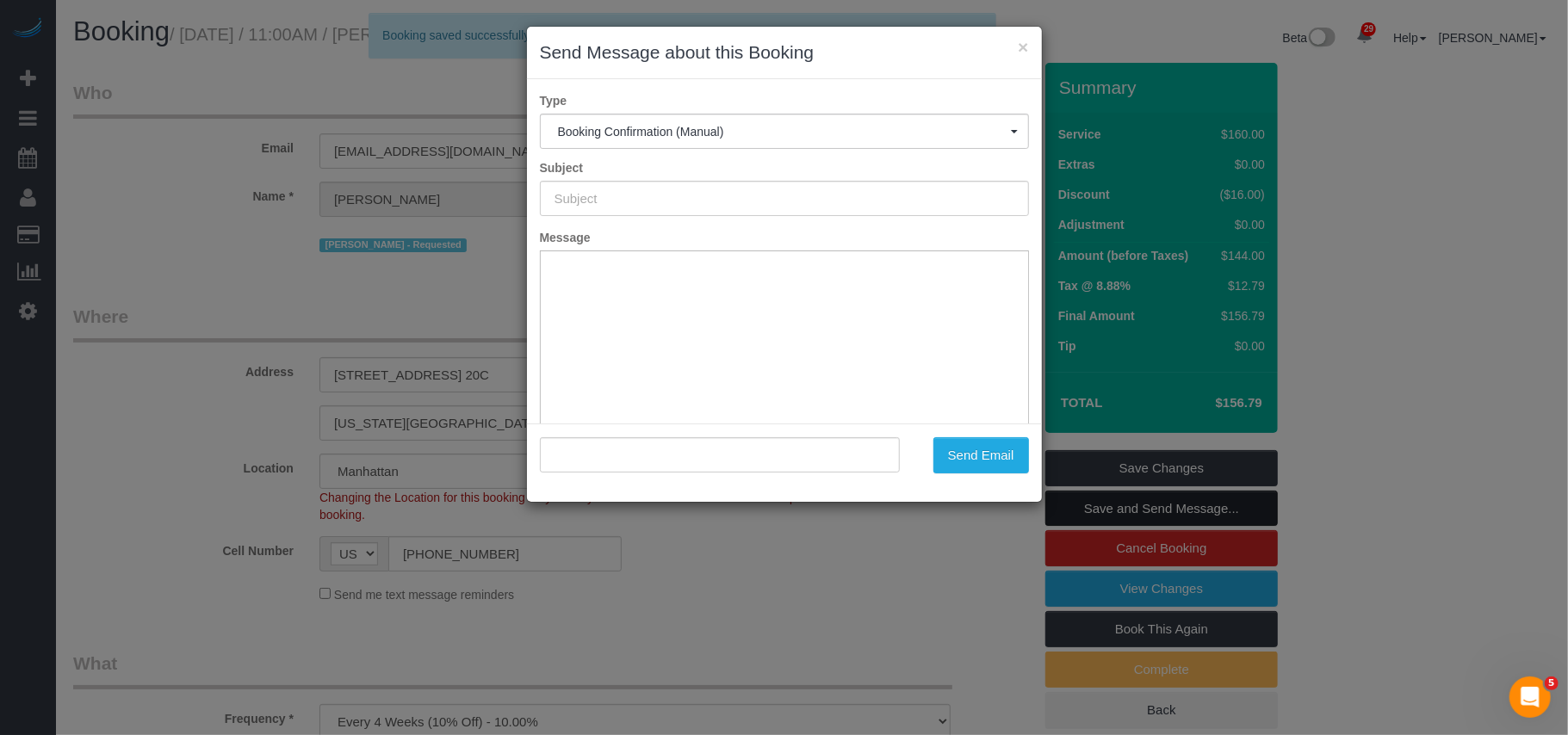
type input "Cleaning Confirmed for [DATE] 11:00am"
type input ""[PERSON_NAME]" <[EMAIL_ADDRESS][DOMAIN_NAME]>"
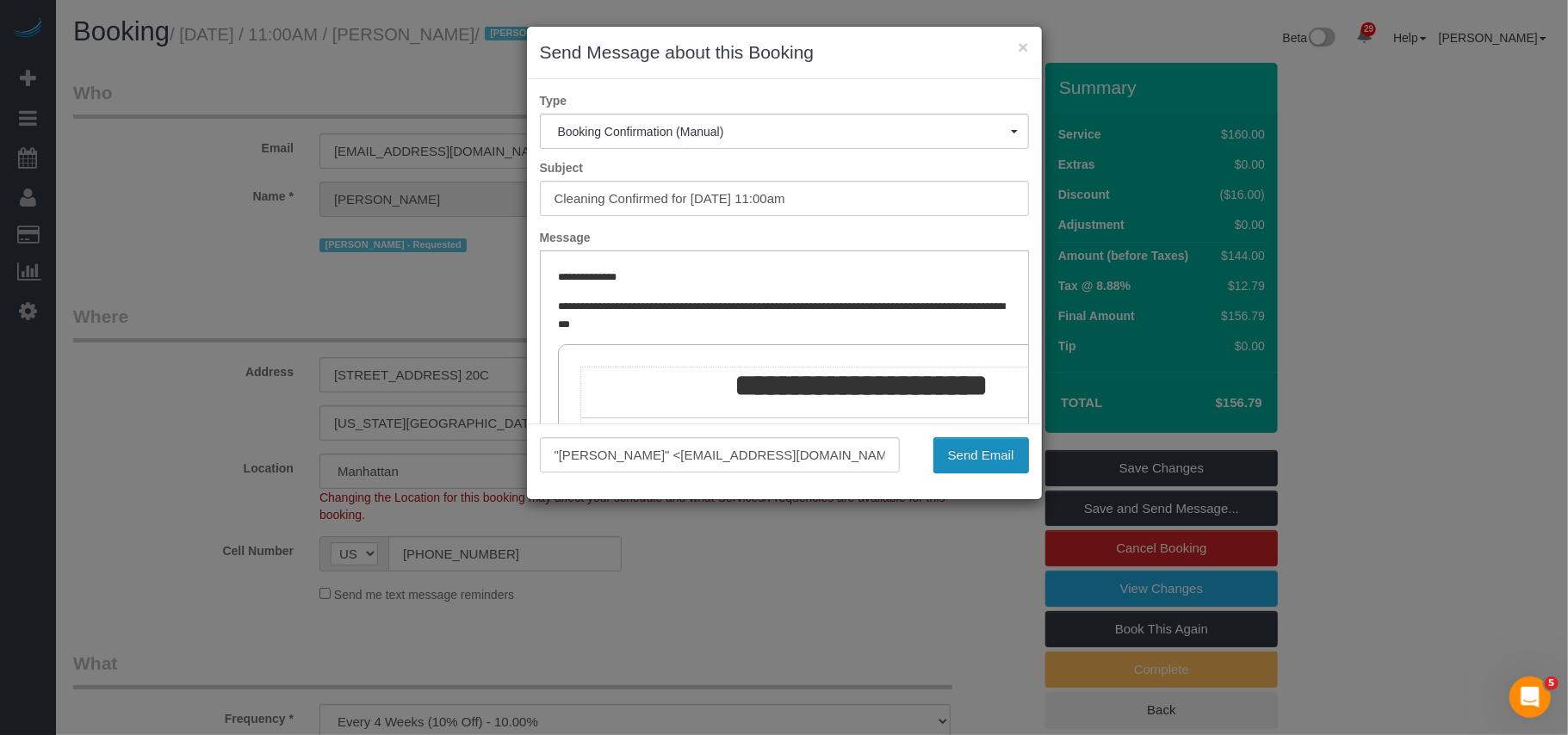
click at [993, 453] on button "Send Email" at bounding box center [980, 455] width 95 height 36
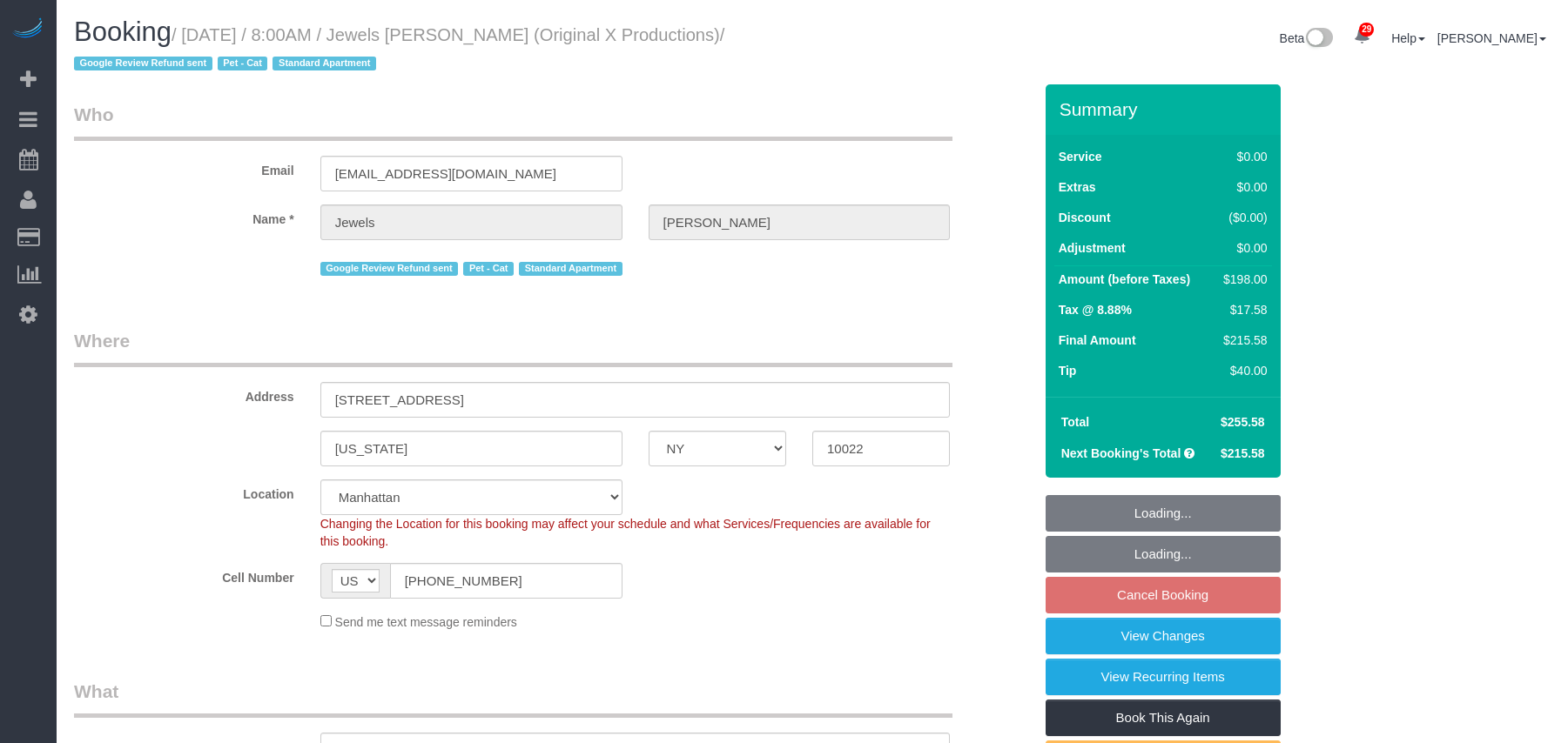
select select "NY"
select select "number:89"
select select "number:90"
select select "number:14"
select select "number:6"
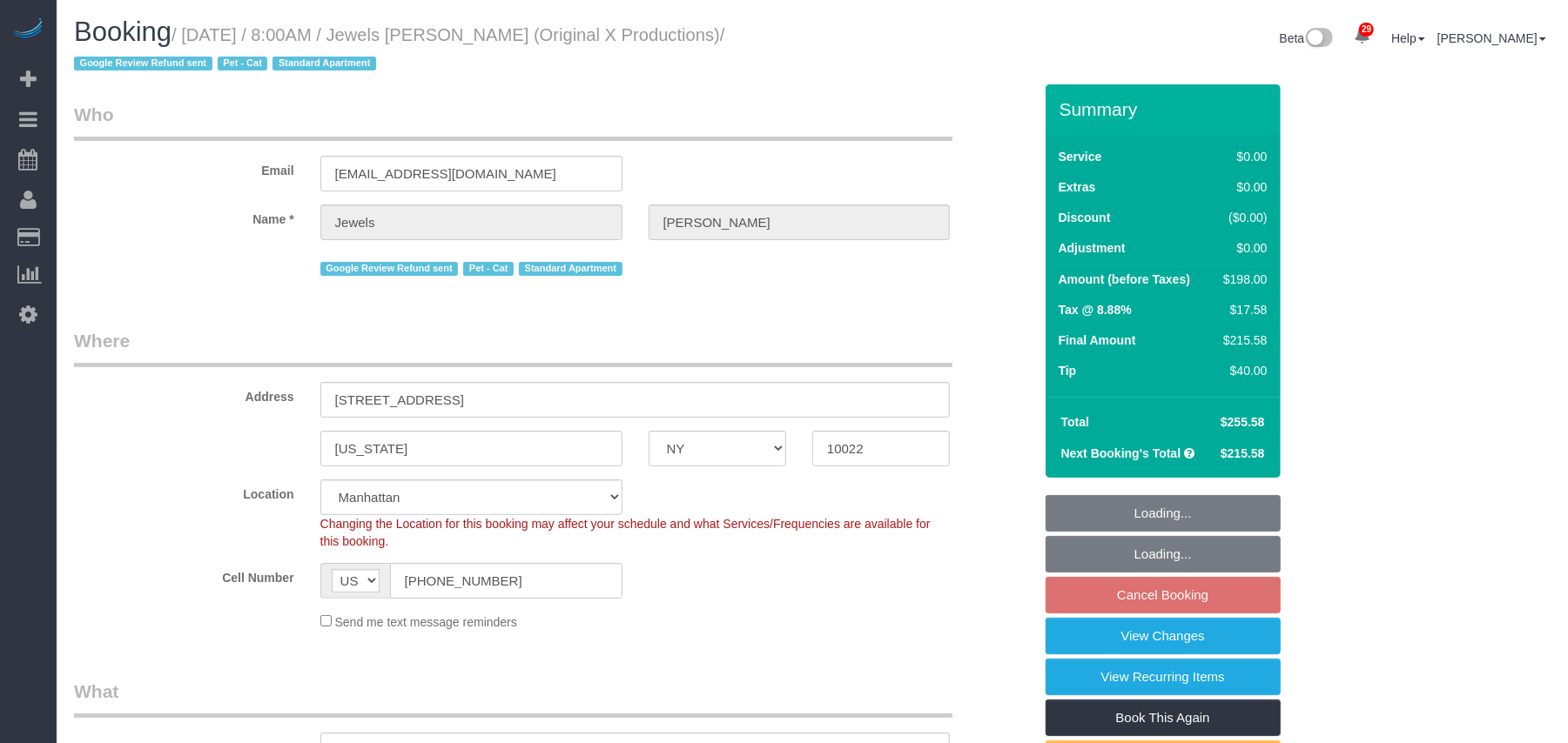
select select "object:975"
select select "string:stripe-pm_1QEBRH4VGloSiKo7FRzmGsvi"
select select "2"
select select "object:1541"
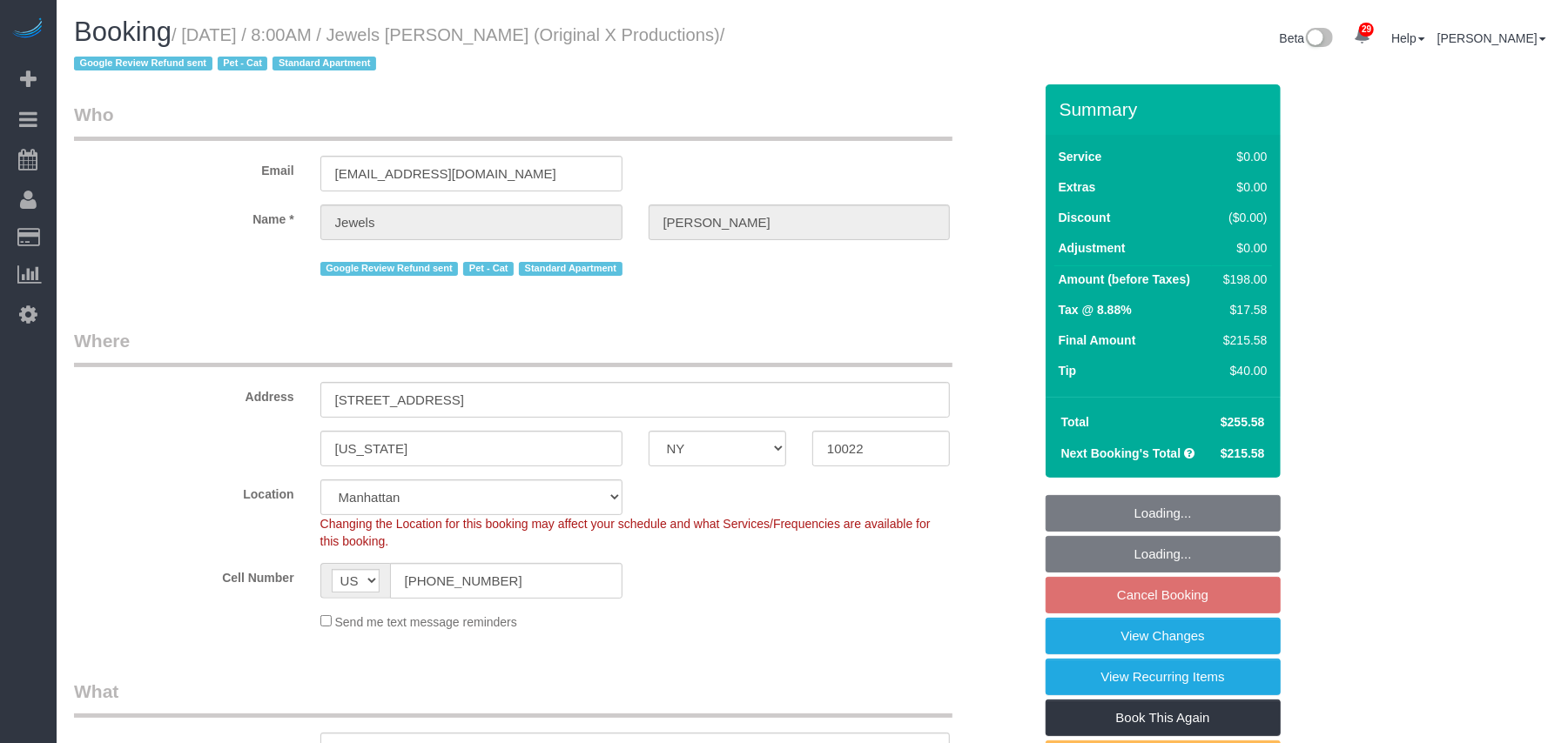
select select "spot1"
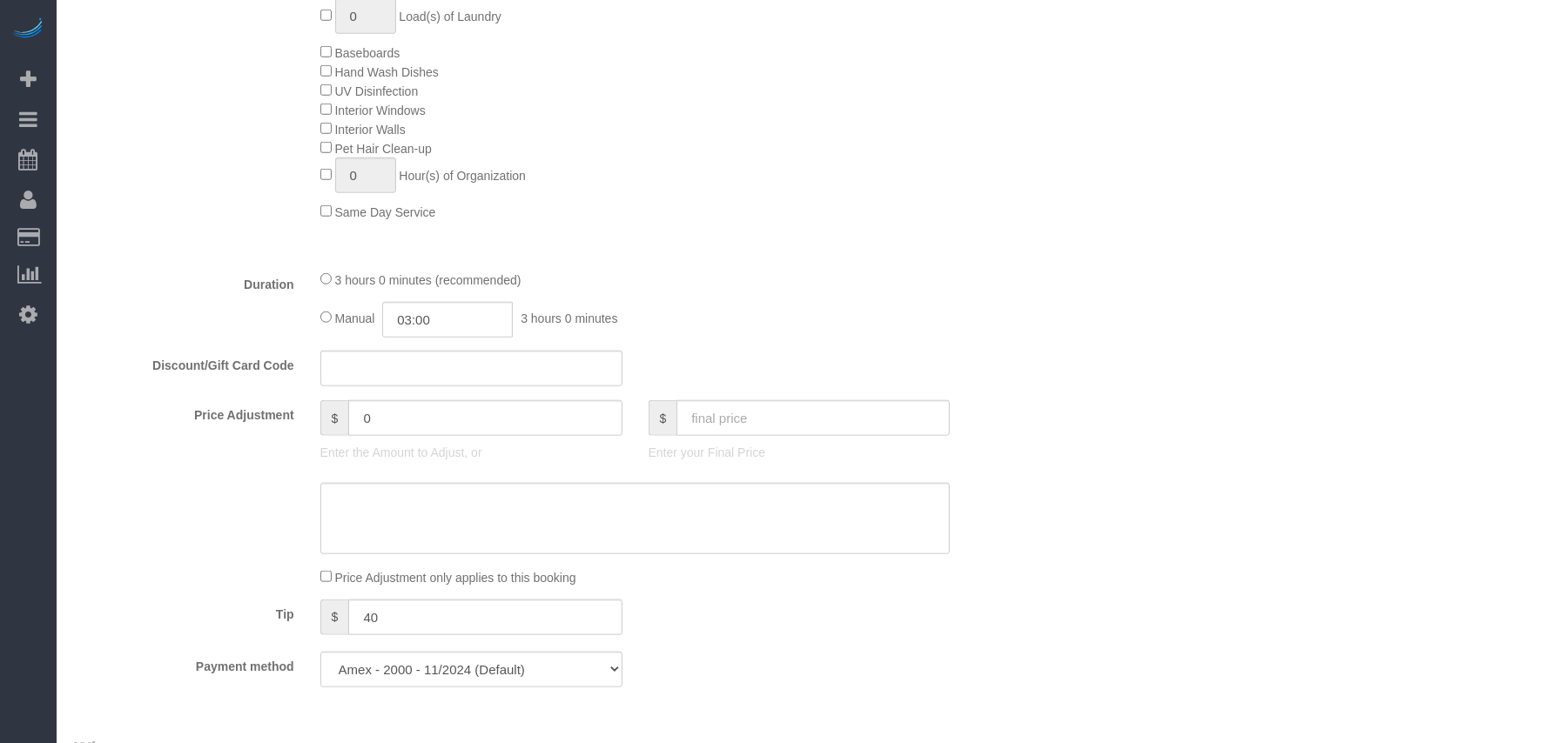
scroll to position [1392, 0]
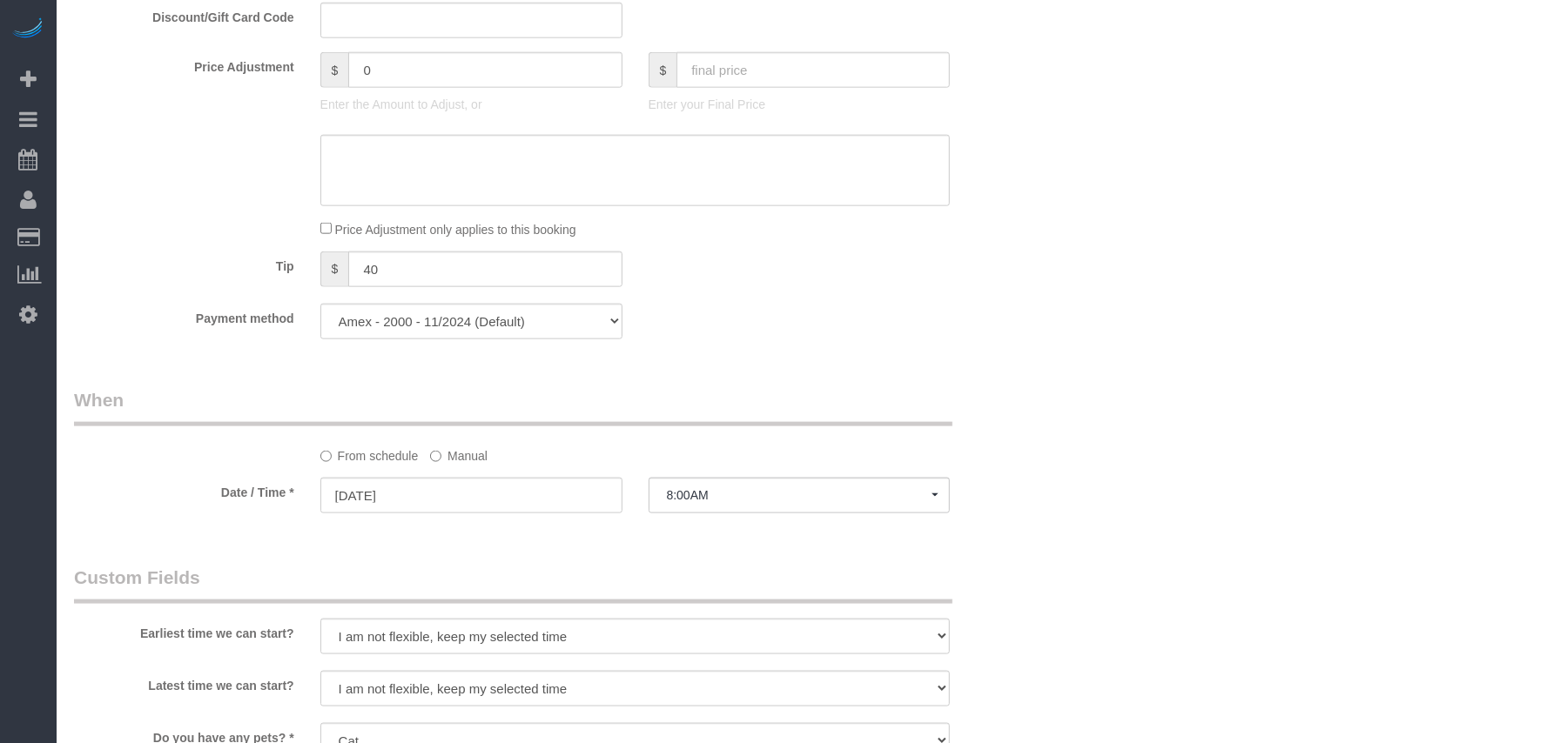
click at [1127, 443] on div "Who Email [EMAIL_ADDRESS][DOMAIN_NAME] Name * Jewels [GEOGRAPHIC_DATA] Google R…" at bounding box center [813, 148] width 1477 height 2913
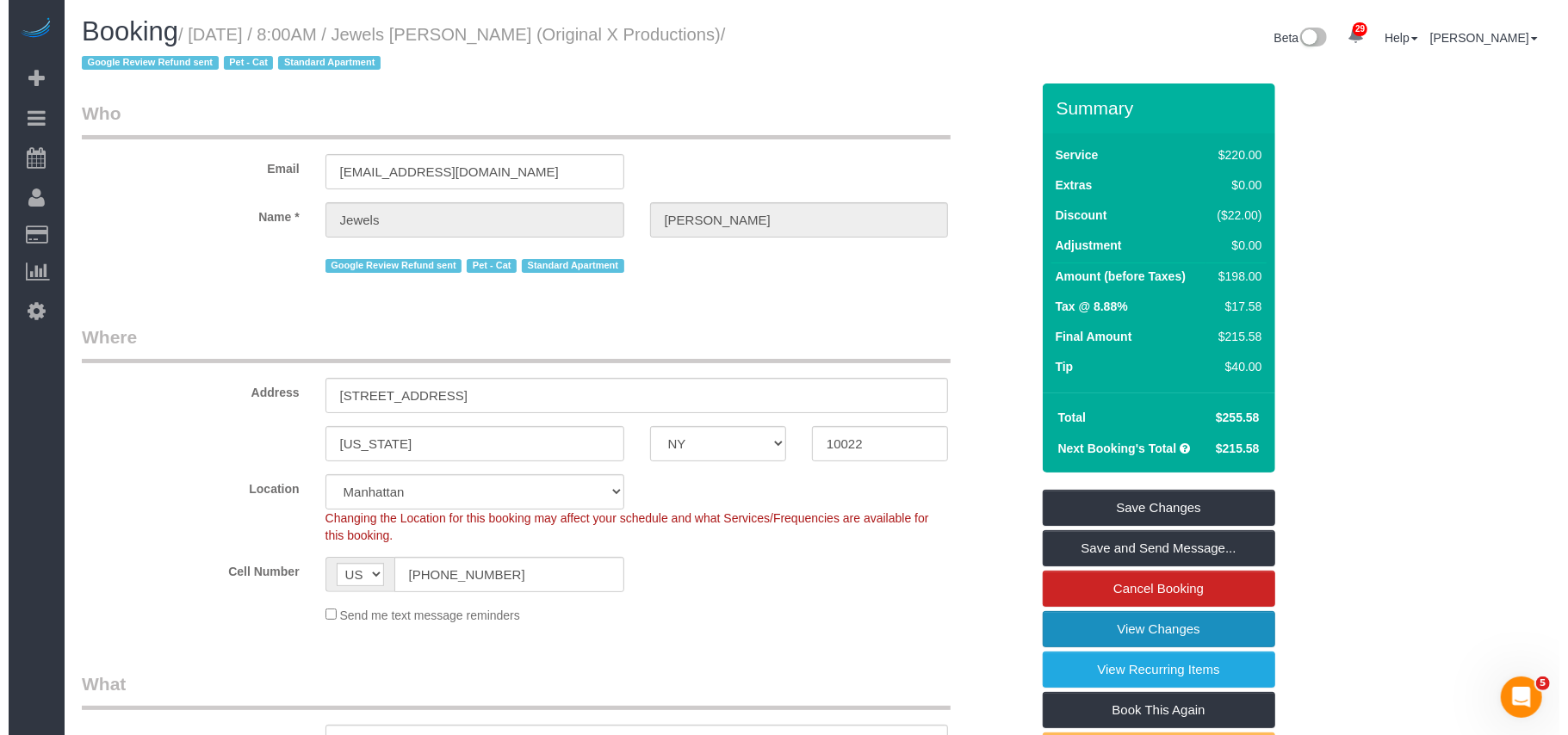
scroll to position [0, 0]
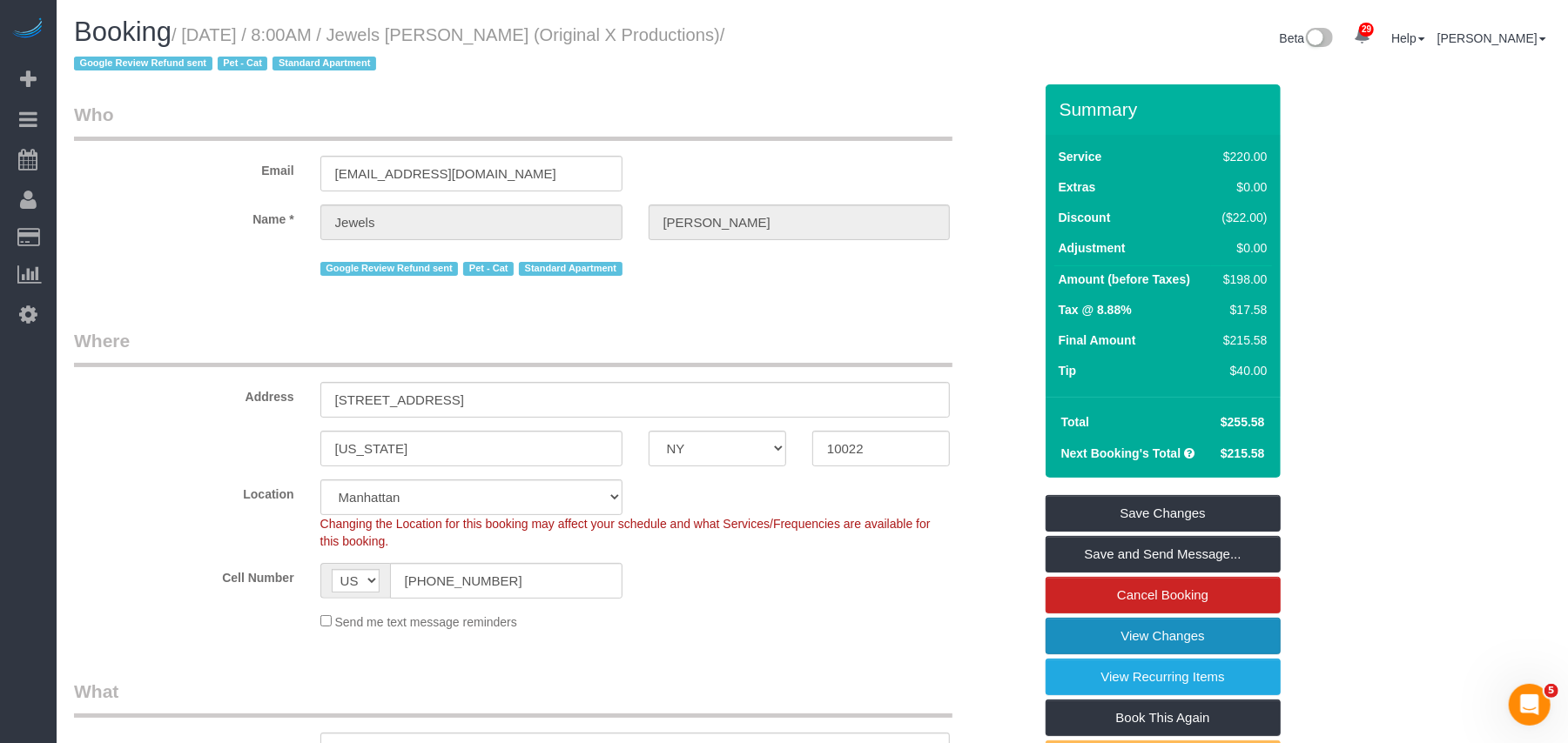
click at [1136, 638] on link "View Changes" at bounding box center [1163, 636] width 235 height 37
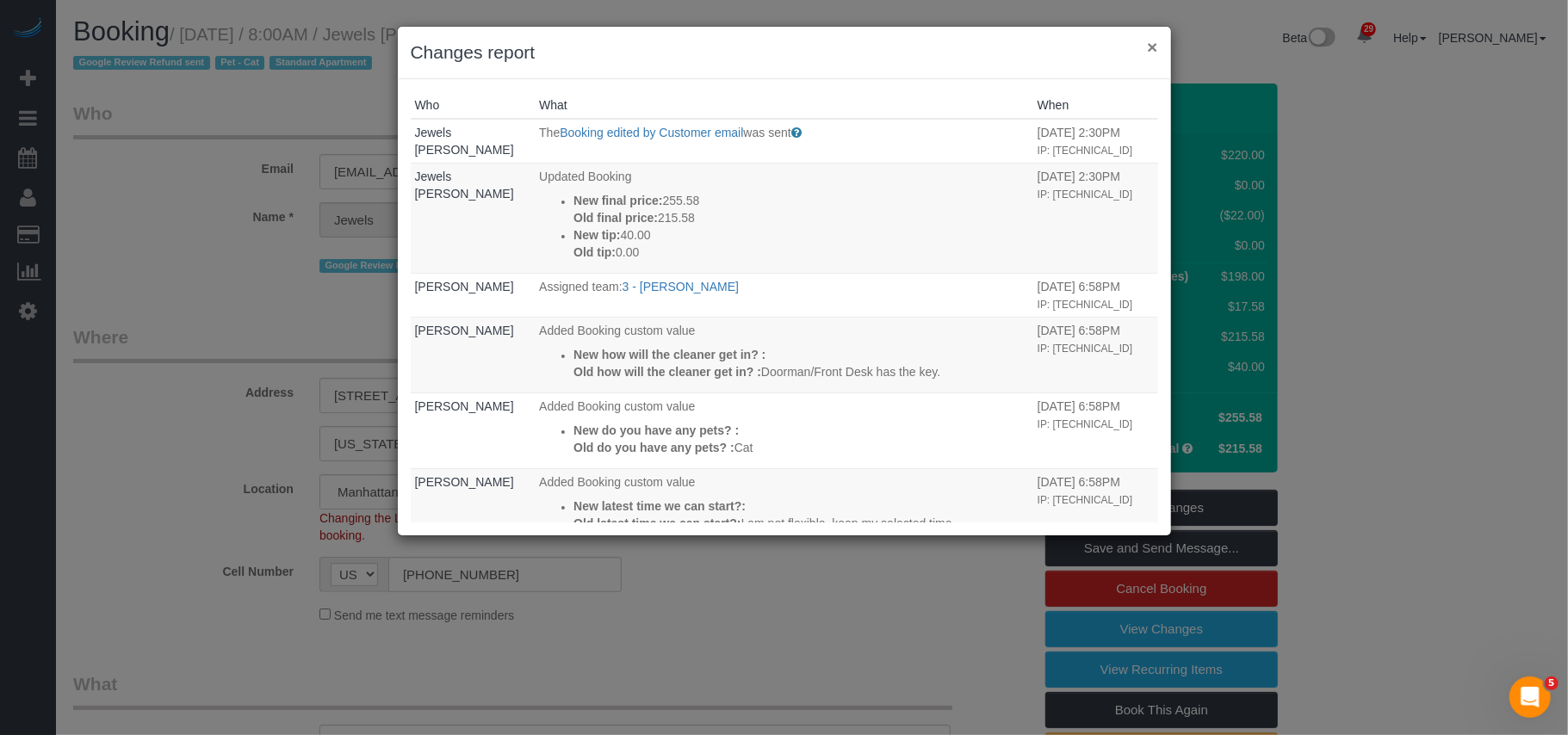
click at [1151, 44] on button "×" at bounding box center [1151, 47] width 10 height 19
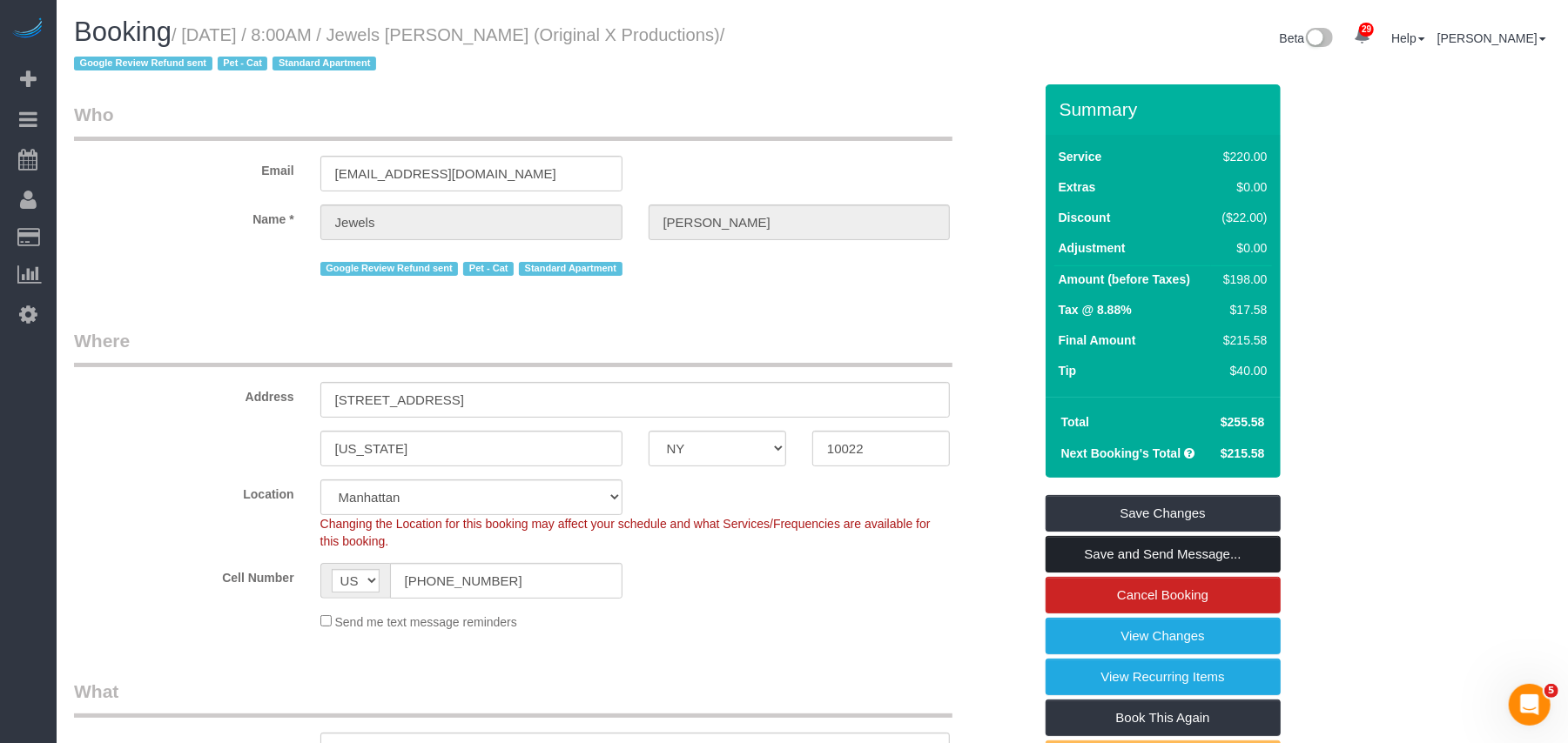
click at [1123, 564] on link "Save and Send Message..." at bounding box center [1163, 554] width 235 height 37
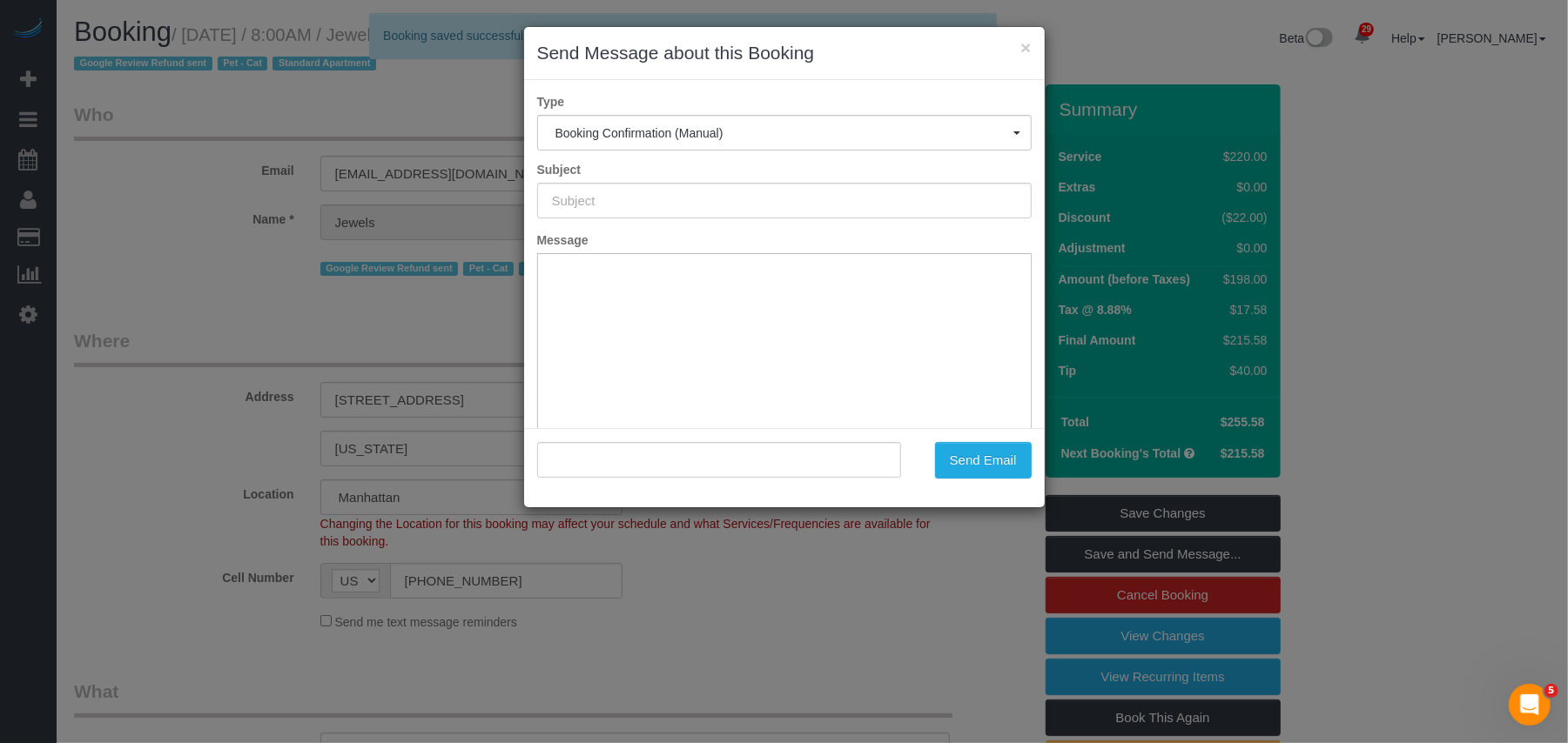
type input "Cleaning Confirmed for [DATE] 8:00am"
type input ""Jewels [PERSON_NAME]" <[EMAIL_ADDRESS][DOMAIN_NAME]>"
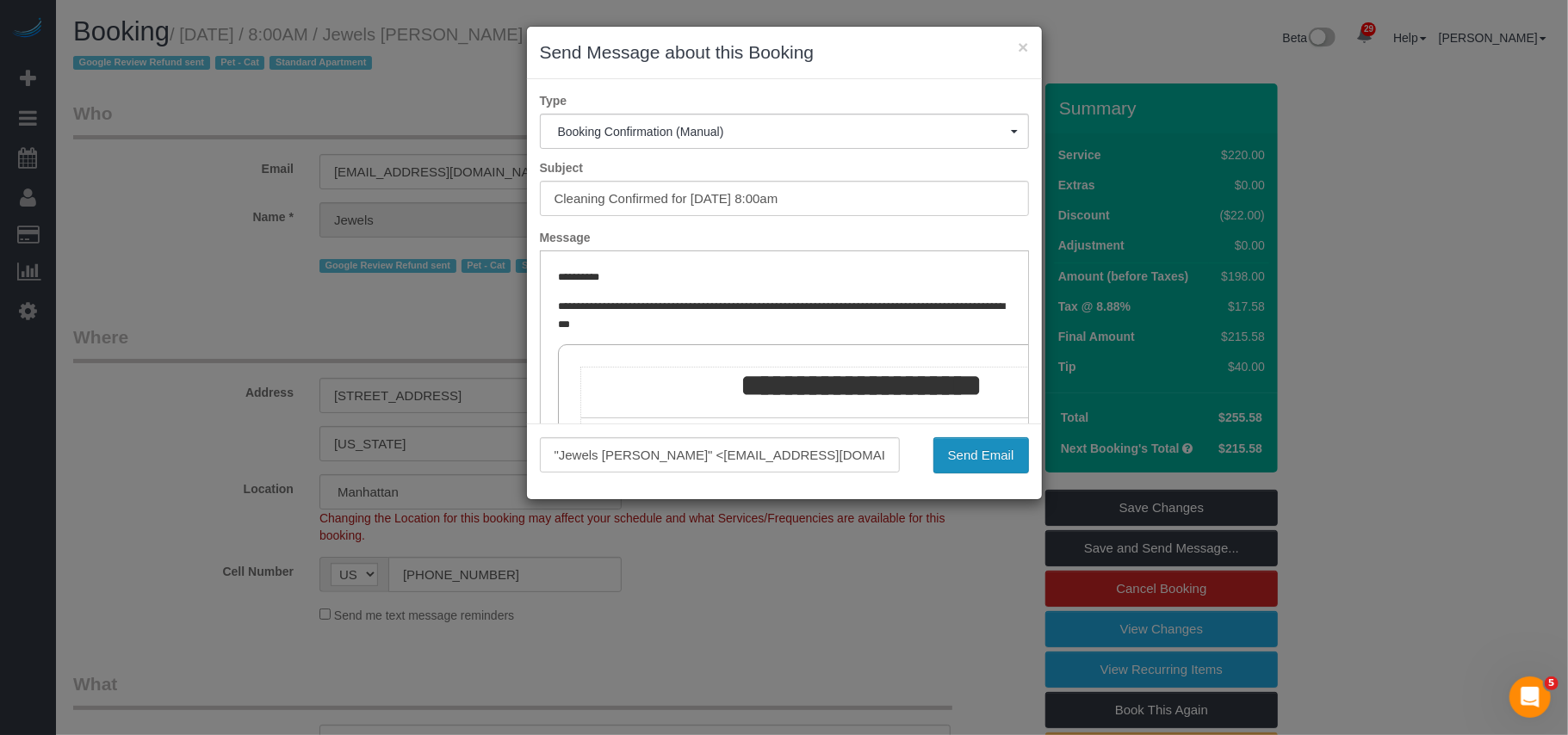
click at [967, 458] on button "Send Email" at bounding box center [980, 455] width 95 height 36
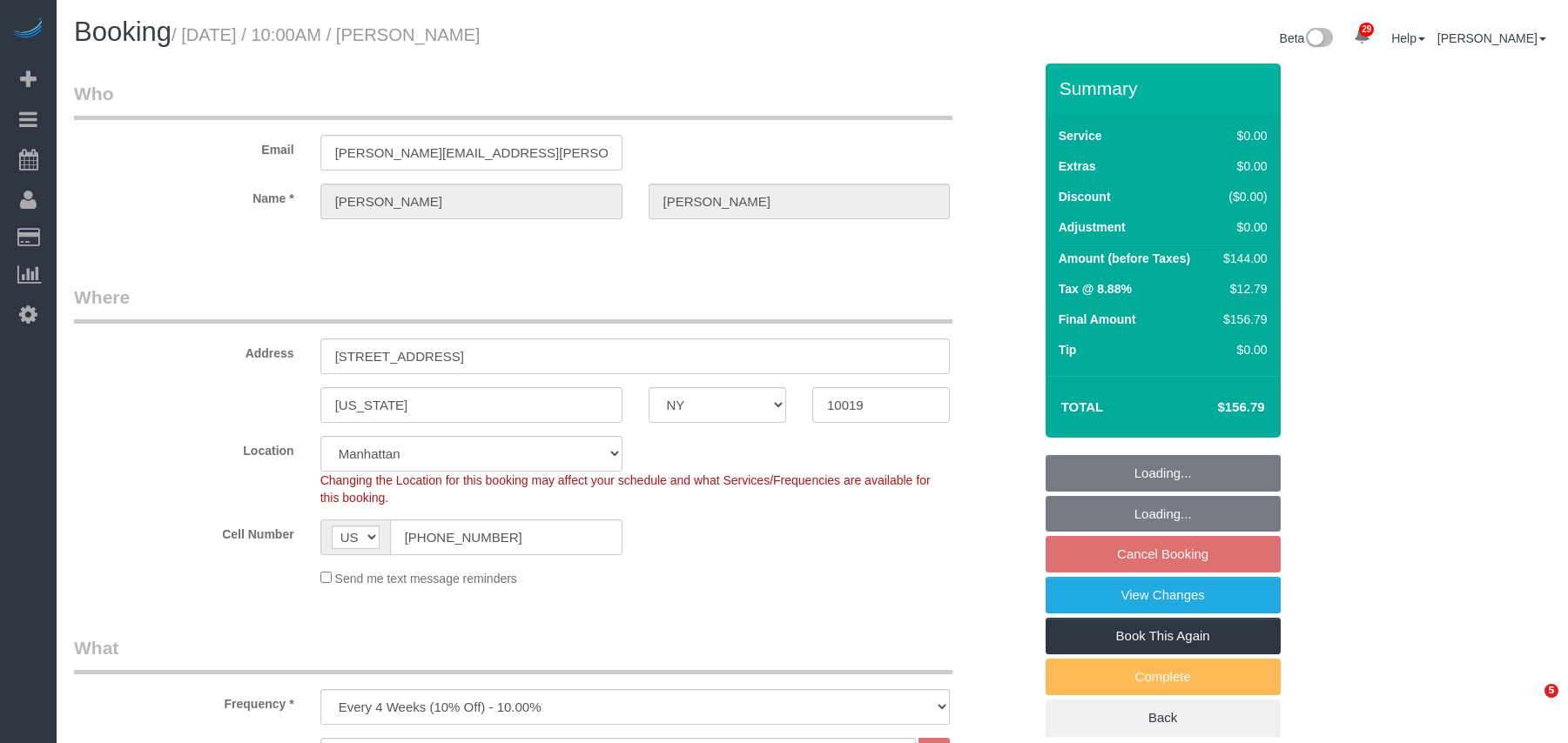
select select "NY"
select select "1"
select select "spot3"
select select "number:89"
select select "number:90"
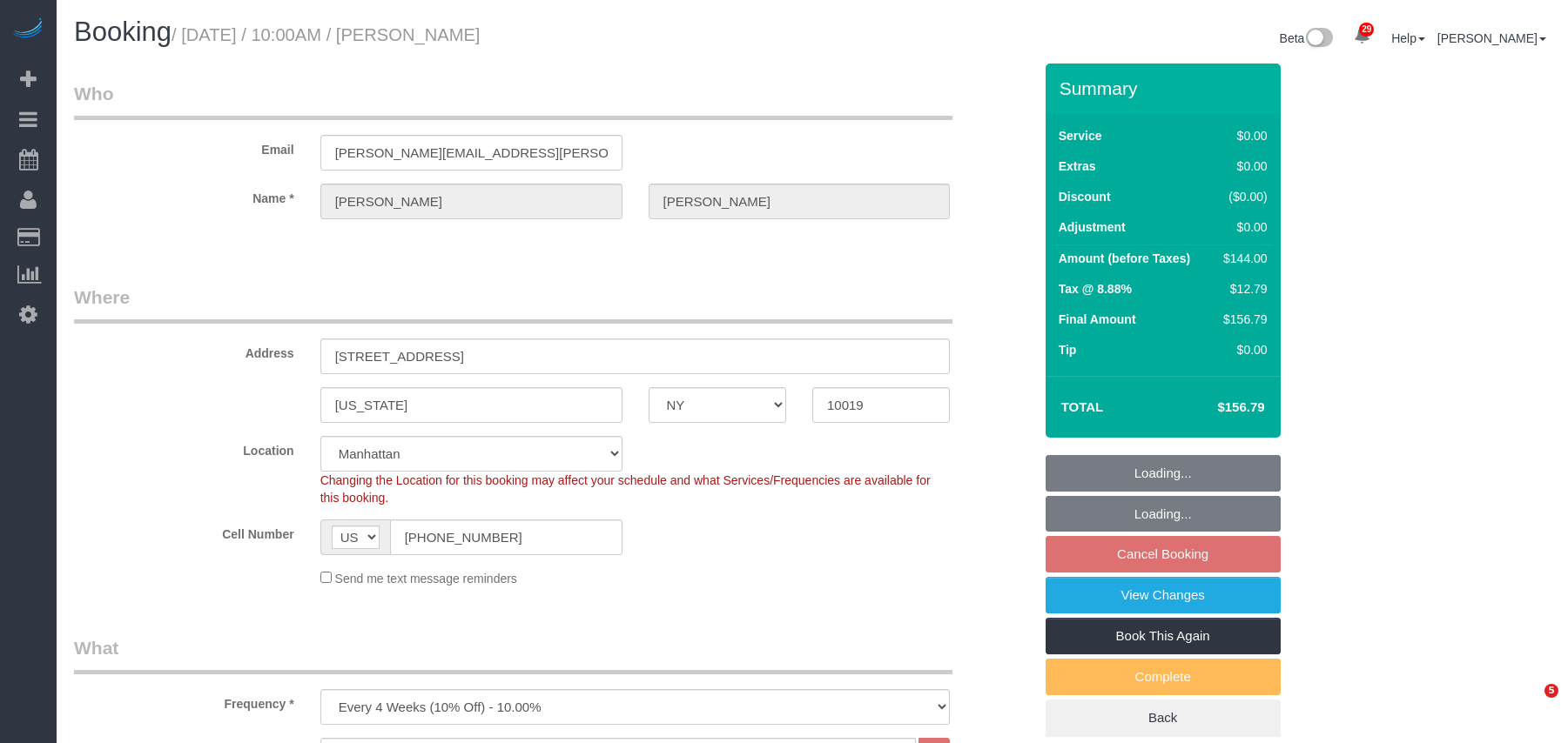
select select "number:15"
select select "number:5"
click at [1144, 601] on link "View Changes" at bounding box center [1163, 595] width 235 height 37
select select "object:1522"
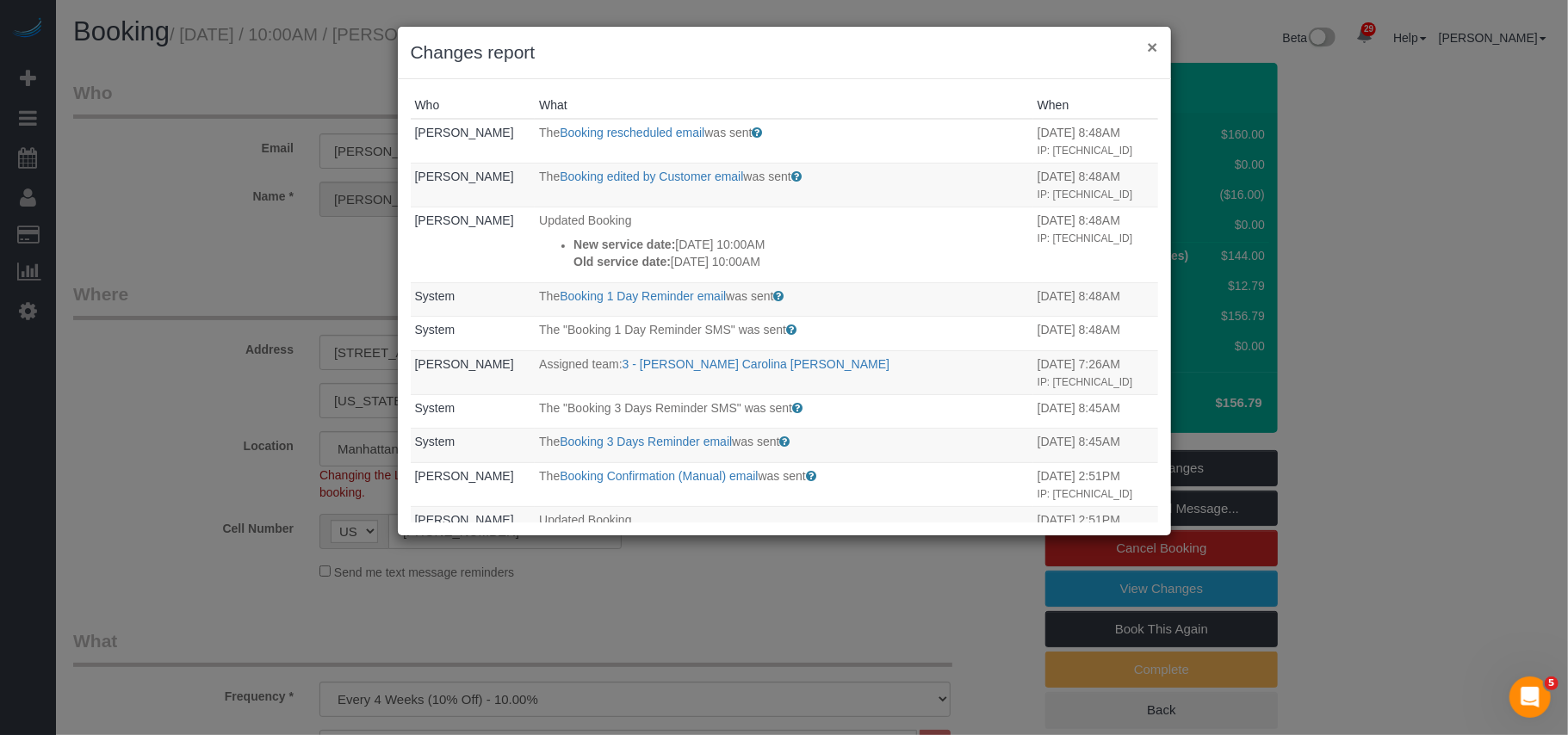
click at [1148, 50] on button "×" at bounding box center [1151, 47] width 10 height 19
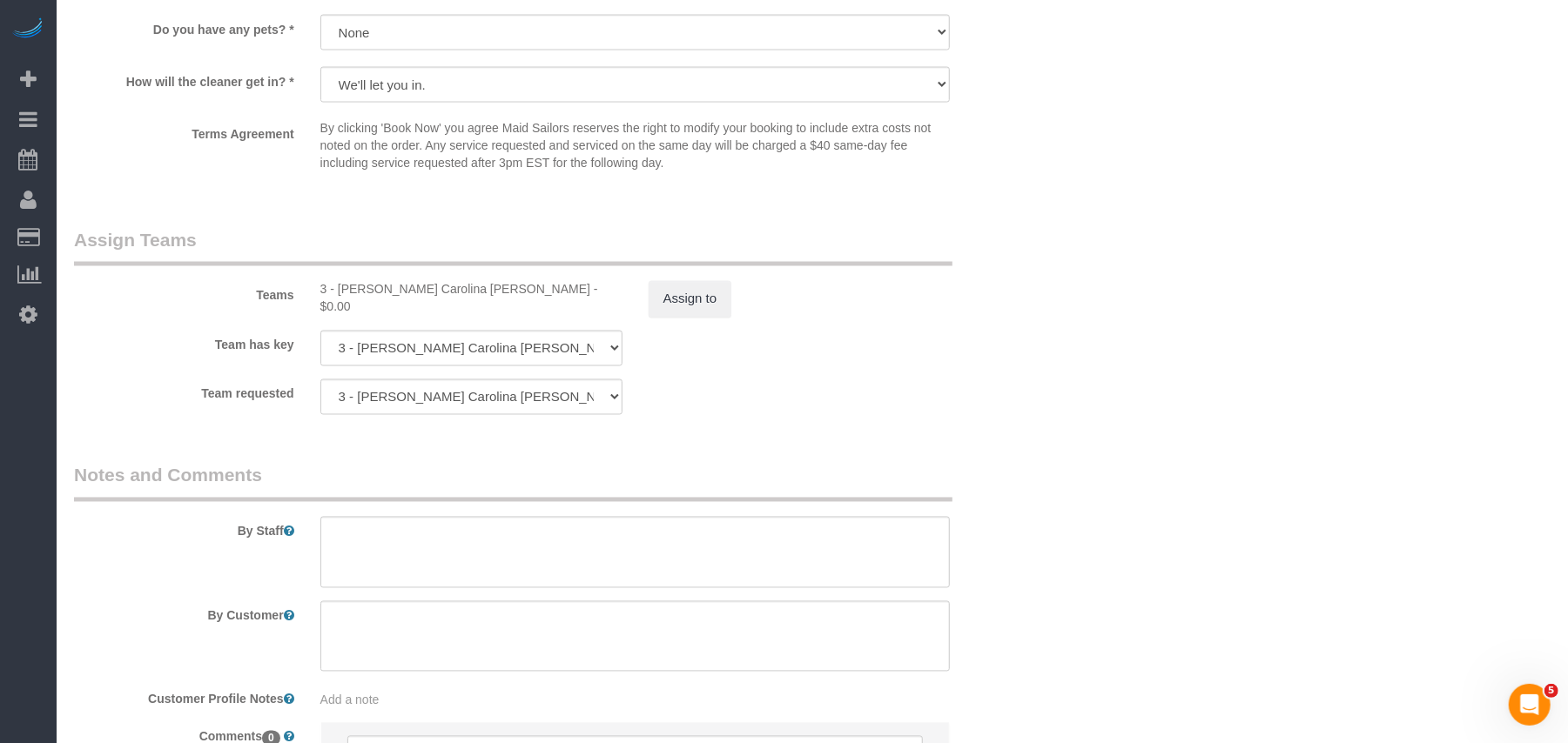
scroll to position [2089, 0]
click at [706, 296] on button "Assign to" at bounding box center [690, 297] width 83 height 37
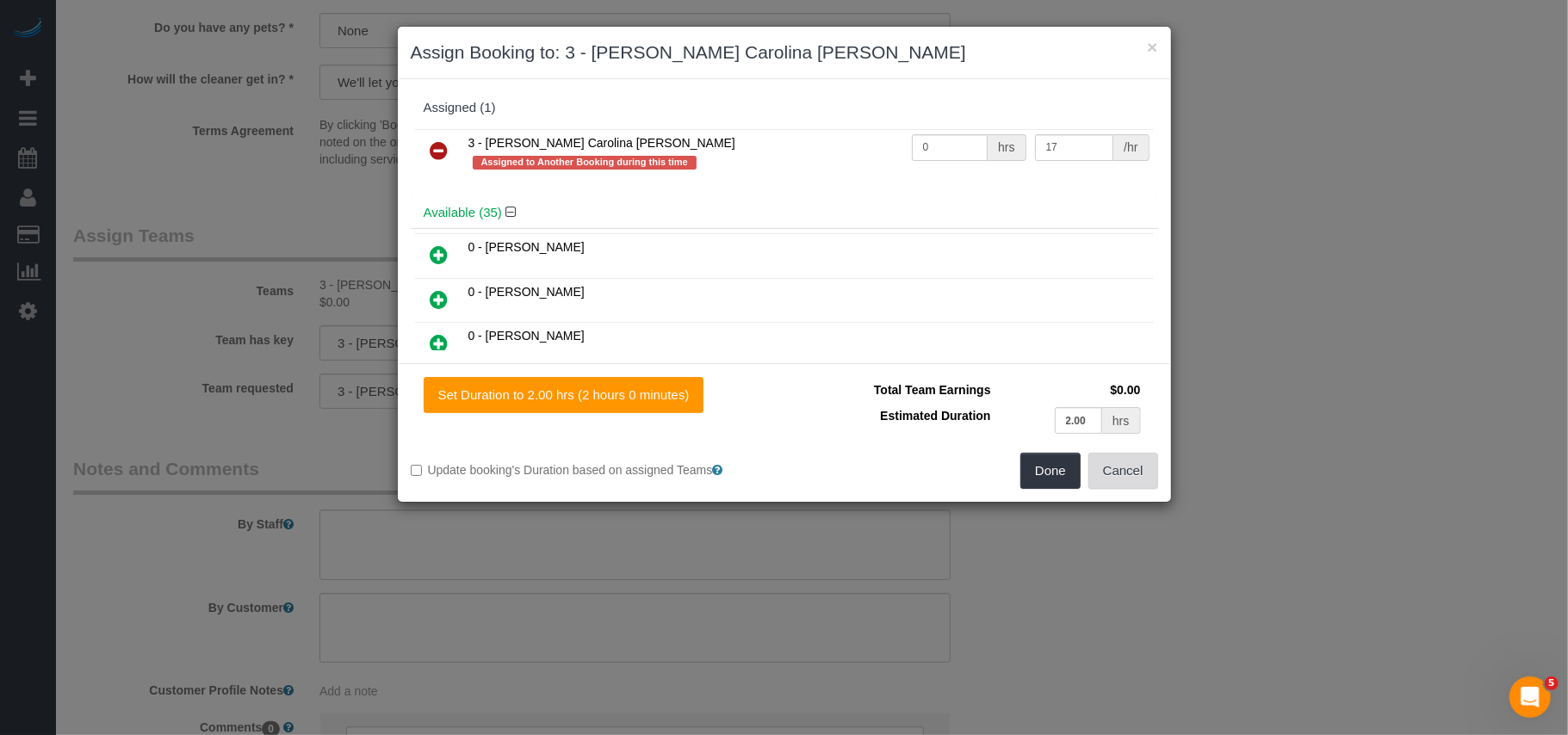
click at [1122, 477] on button "Cancel" at bounding box center [1122, 471] width 70 height 36
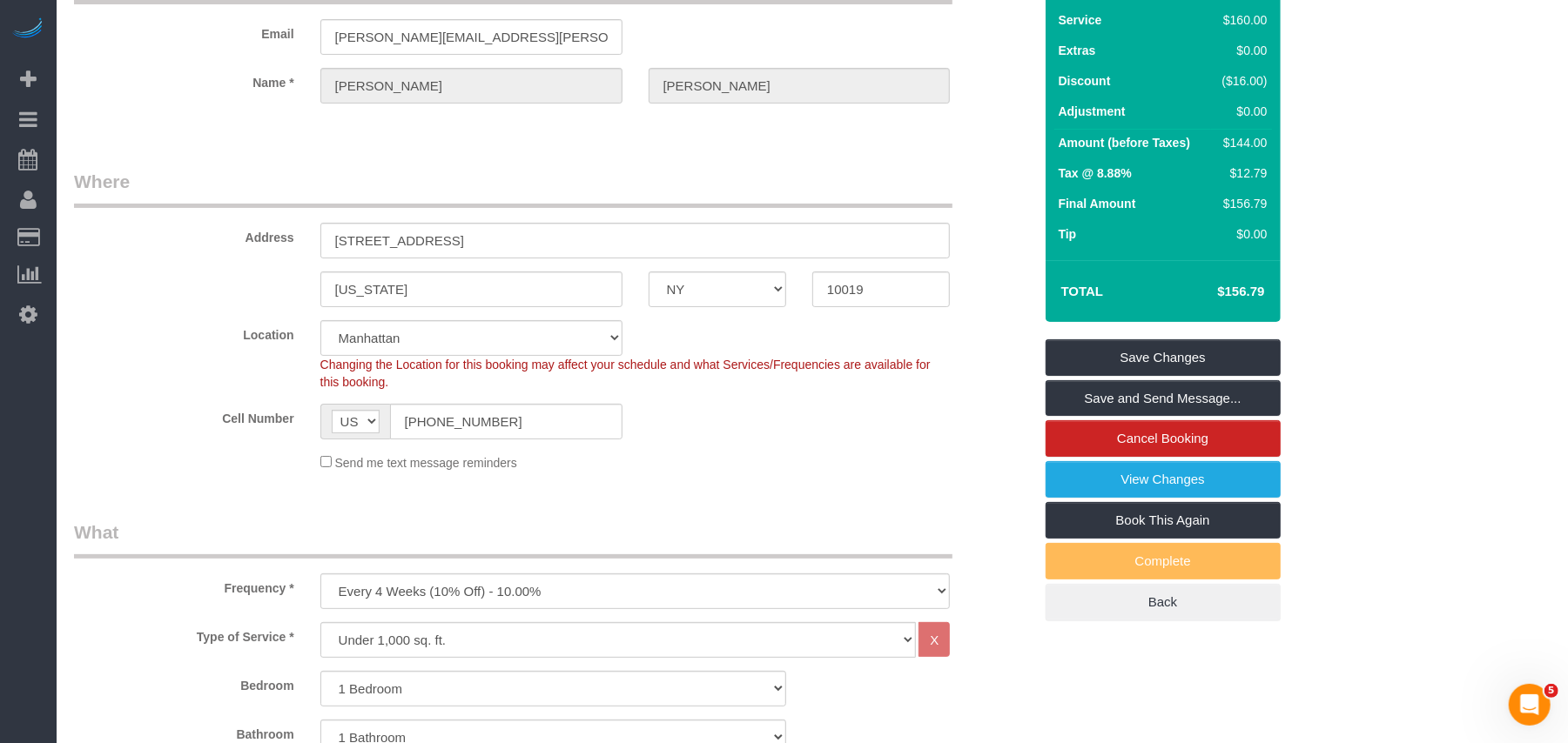
scroll to position [0, 0]
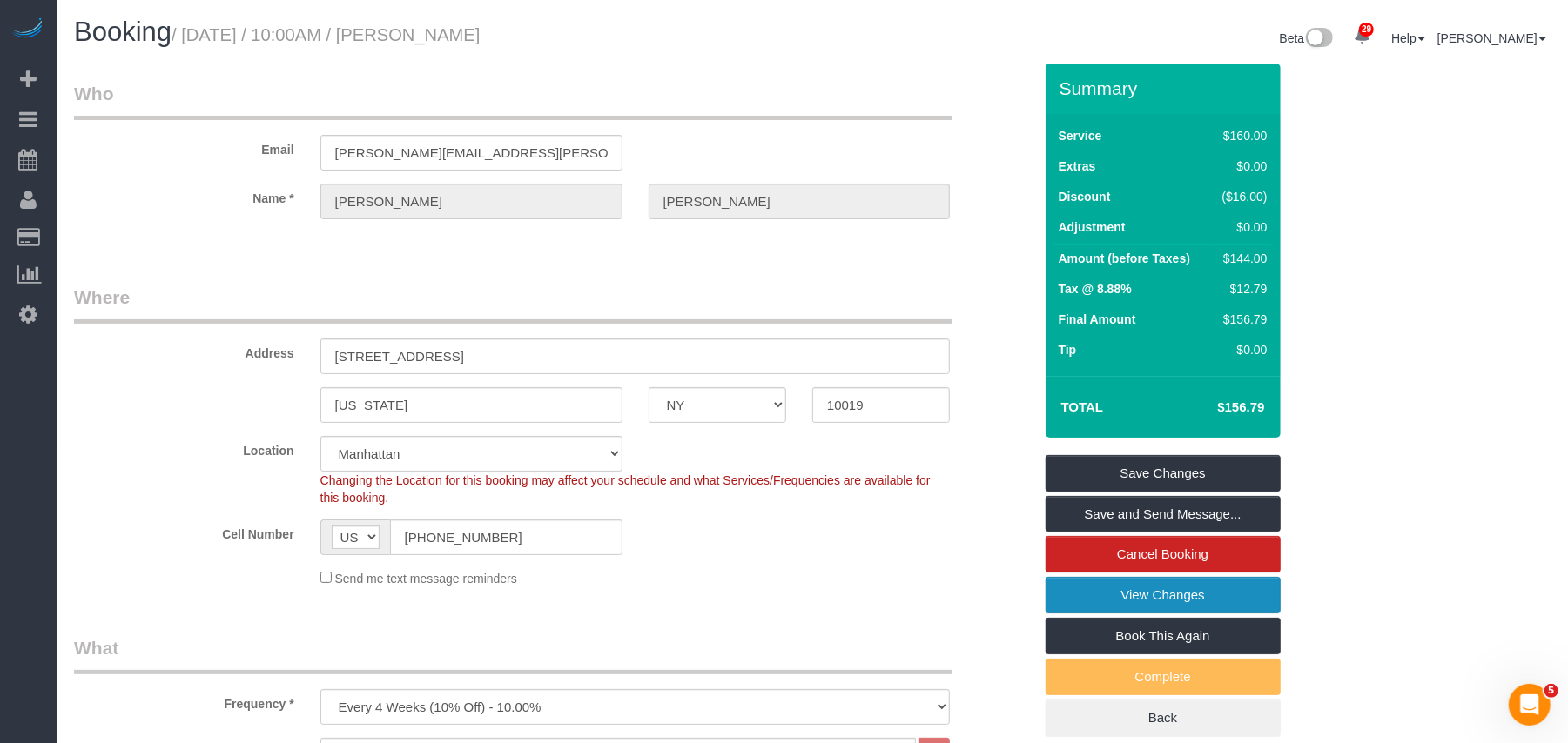
click at [1163, 609] on link "View Changes" at bounding box center [1163, 595] width 235 height 37
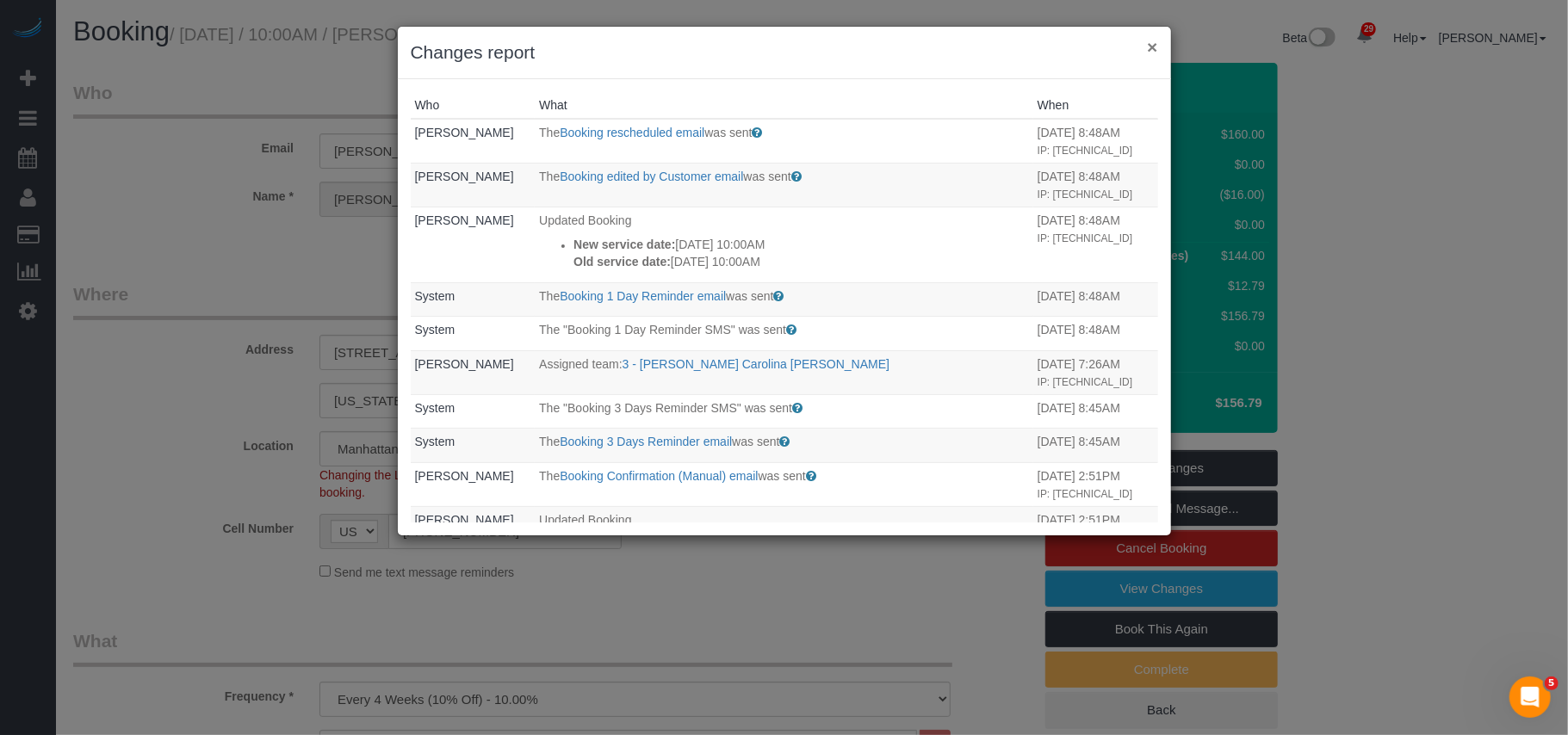
click at [1151, 50] on button "×" at bounding box center [1151, 47] width 10 height 19
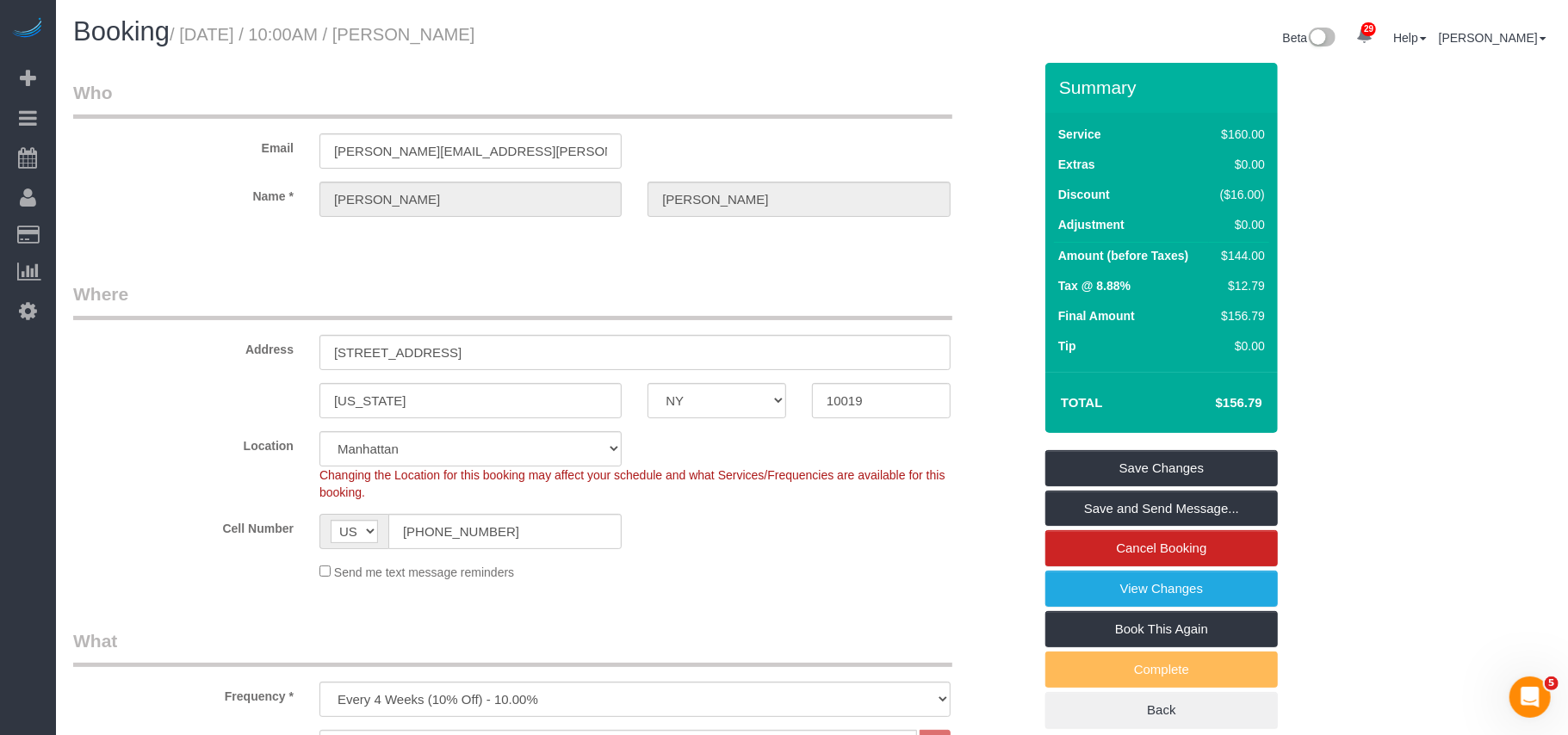
click at [1151, 46] on div "Beta 29 Your Notifications You have 0 alerts × You have 5 to charge for 09/26/2…" at bounding box center [1187, 40] width 752 height 45
click at [679, 552] on sui-booking-location "Location Manhattan Austin Boston Bronx Brooklyn Charlotte Denver New Jersey Por…" at bounding box center [552, 506] width 959 height 150
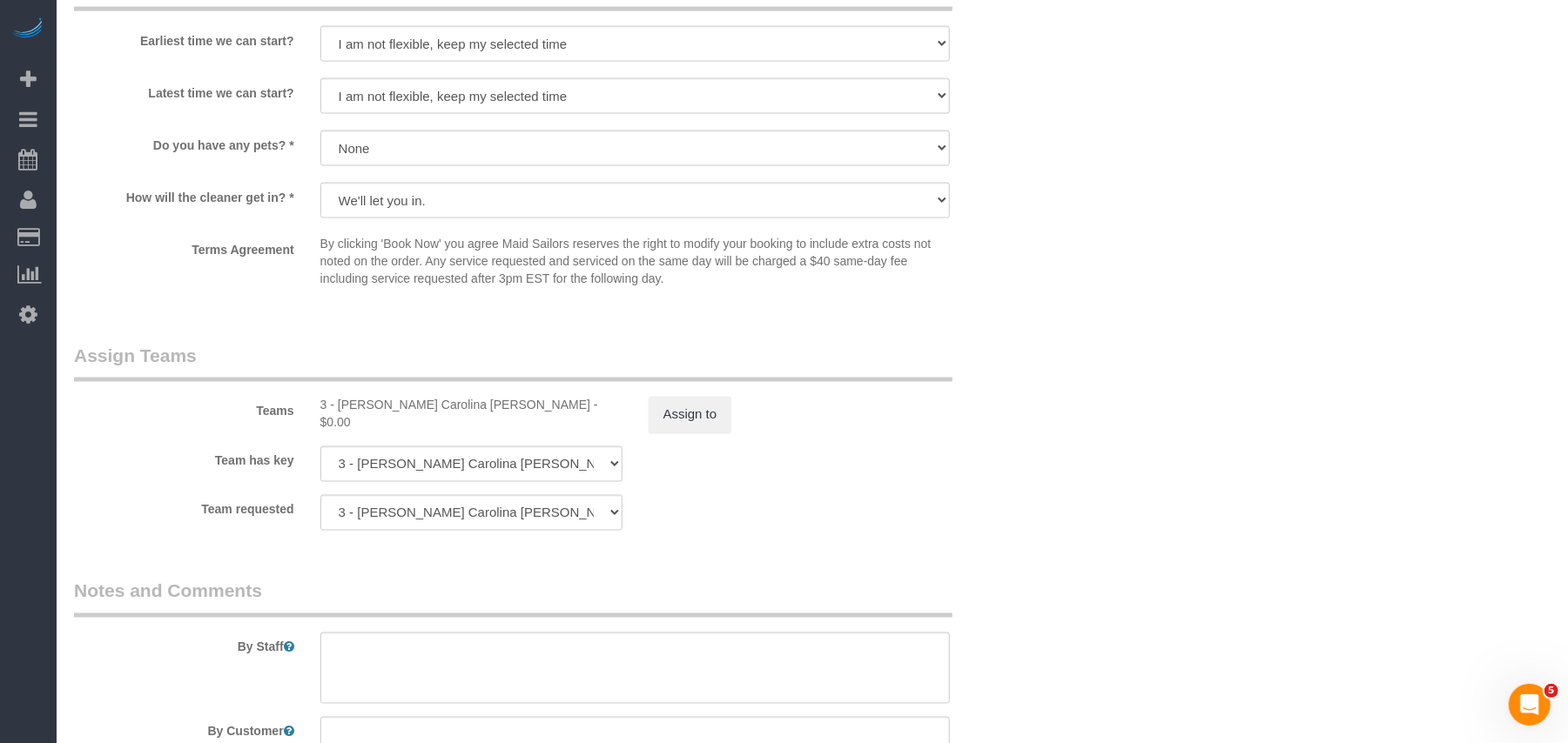
scroll to position [1972, 0]
click at [722, 412] on button "Assign to" at bounding box center [690, 414] width 83 height 37
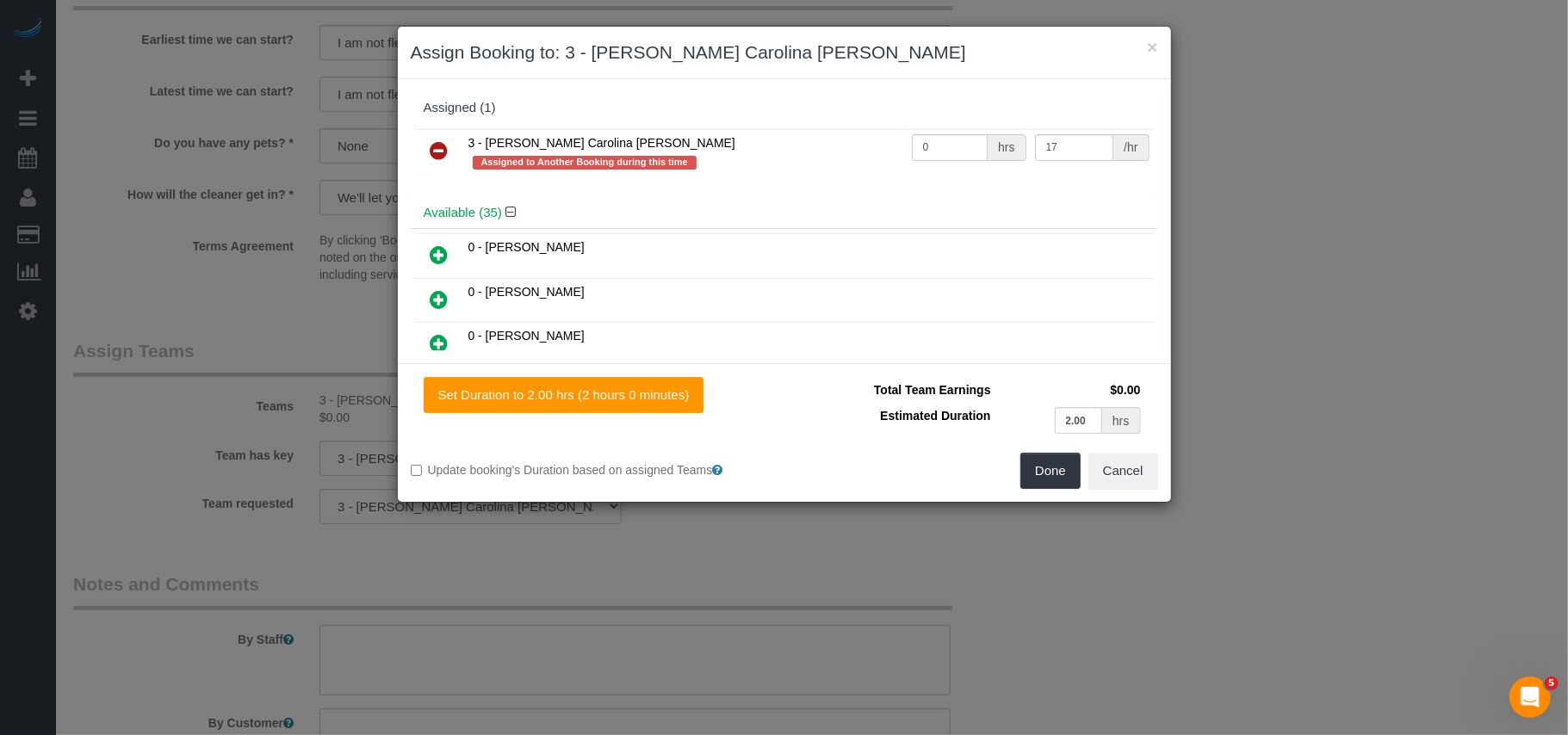
click at [438, 148] on icon at bounding box center [440, 150] width 19 height 20
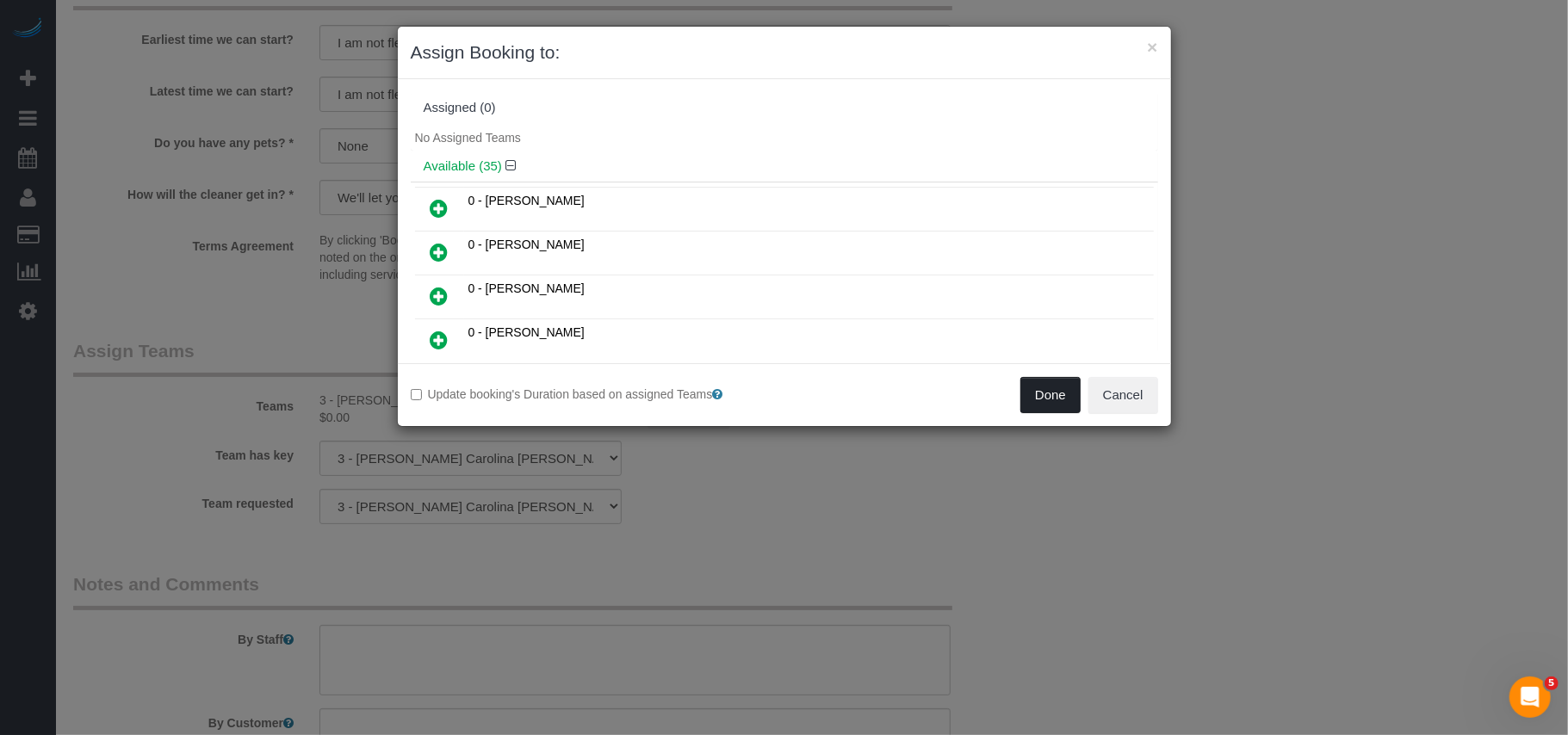
click at [1047, 394] on button "Done" at bounding box center [1050, 395] width 60 height 36
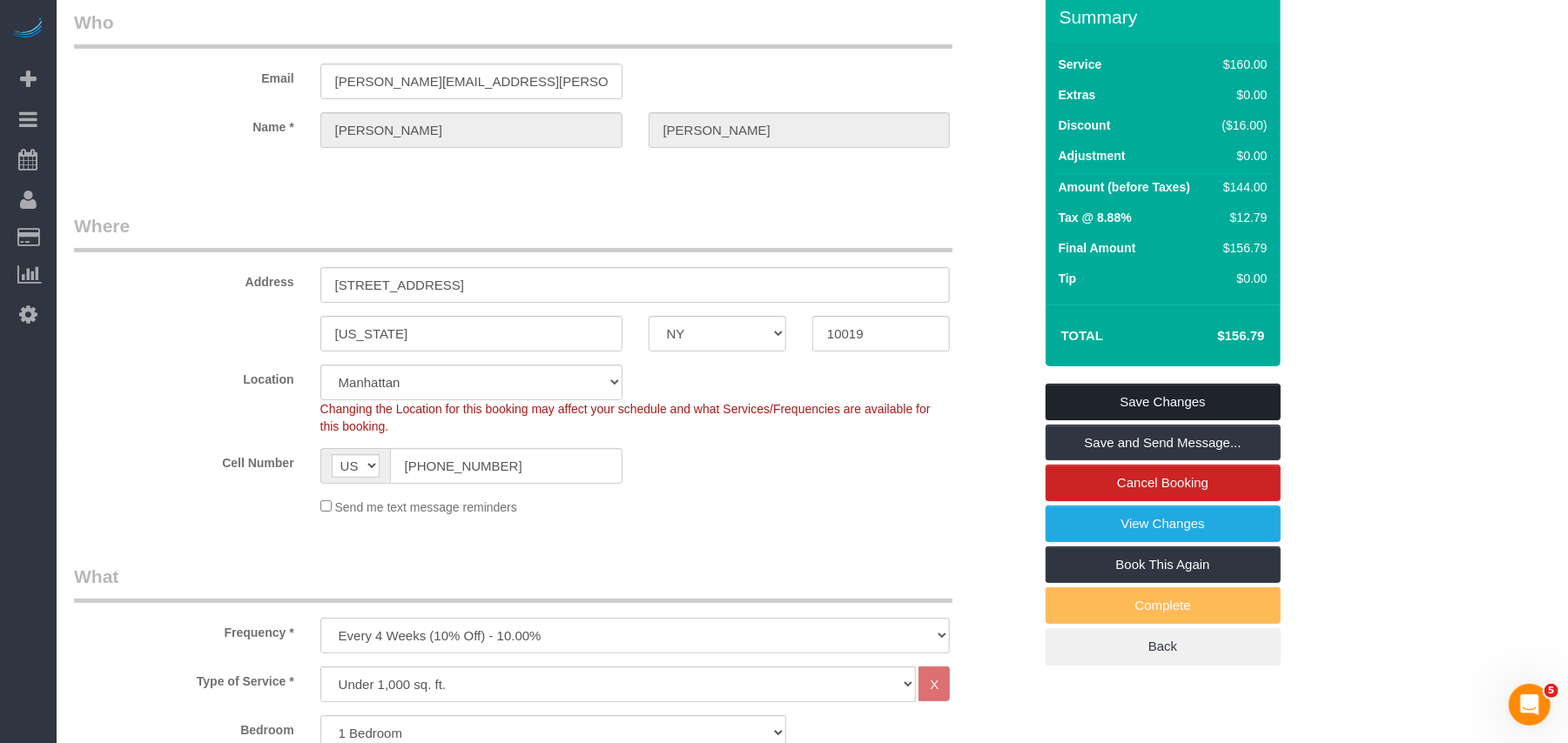
scroll to position [0, 0]
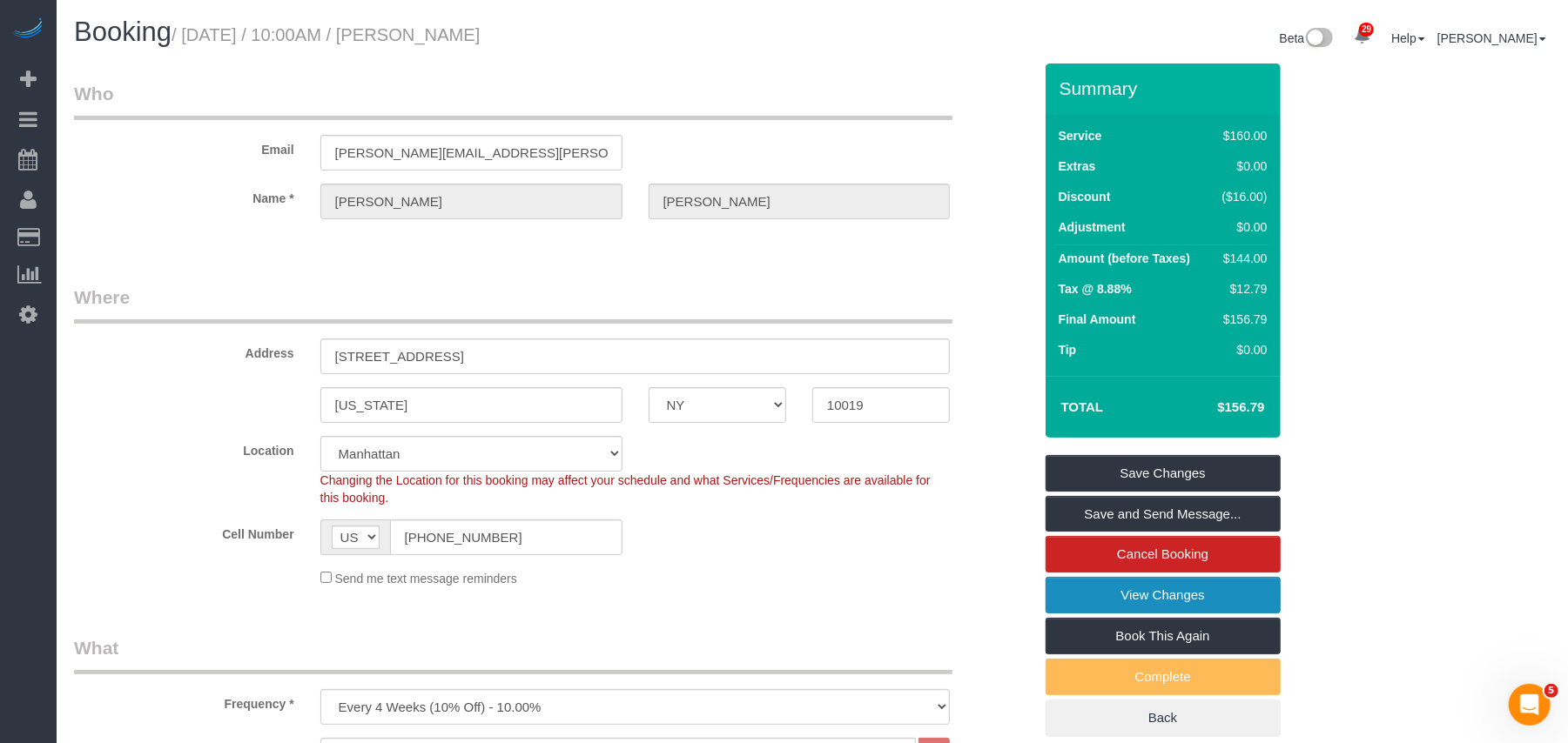
click at [1165, 597] on link "View Changes" at bounding box center [1163, 595] width 235 height 37
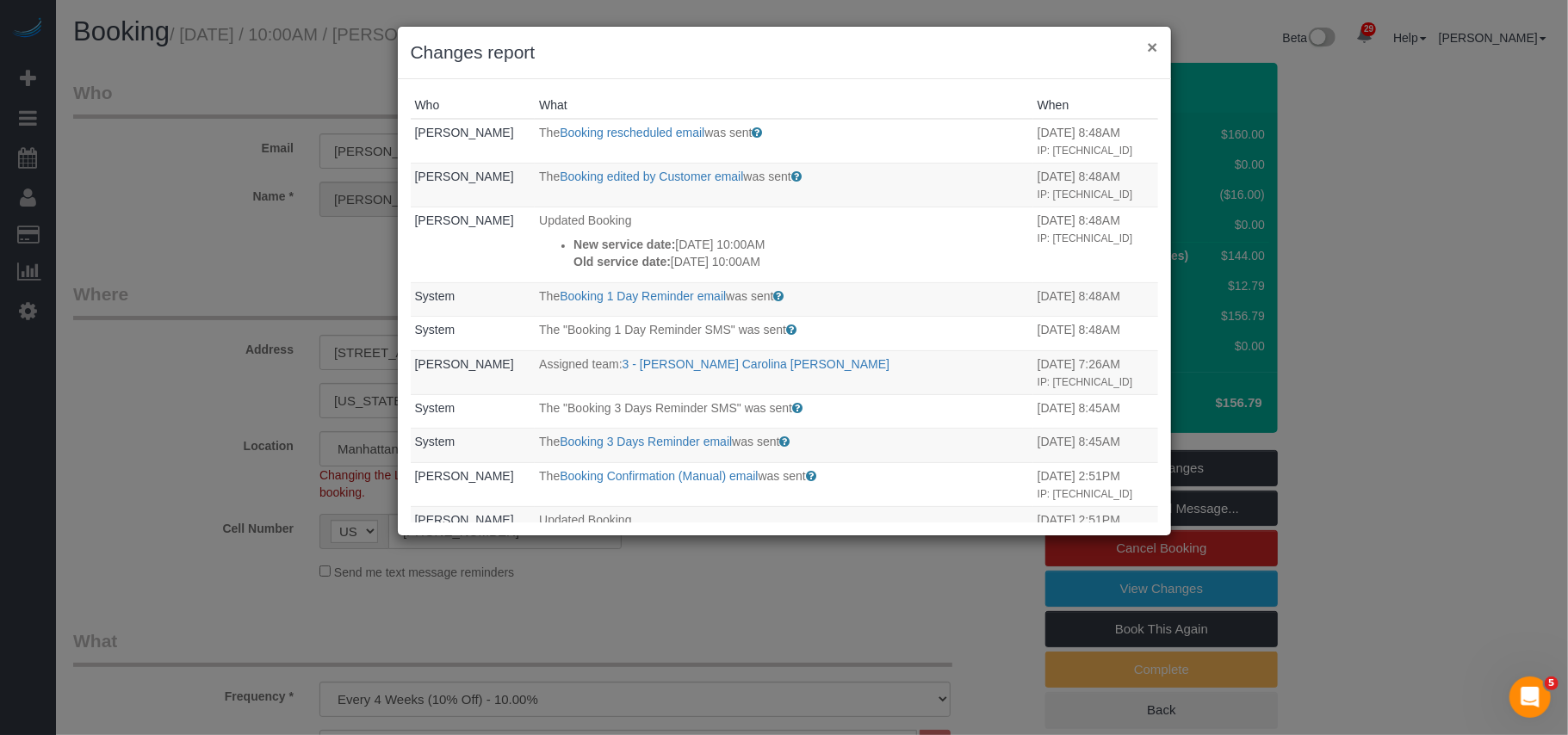
click at [1148, 53] on button "×" at bounding box center [1151, 47] width 10 height 19
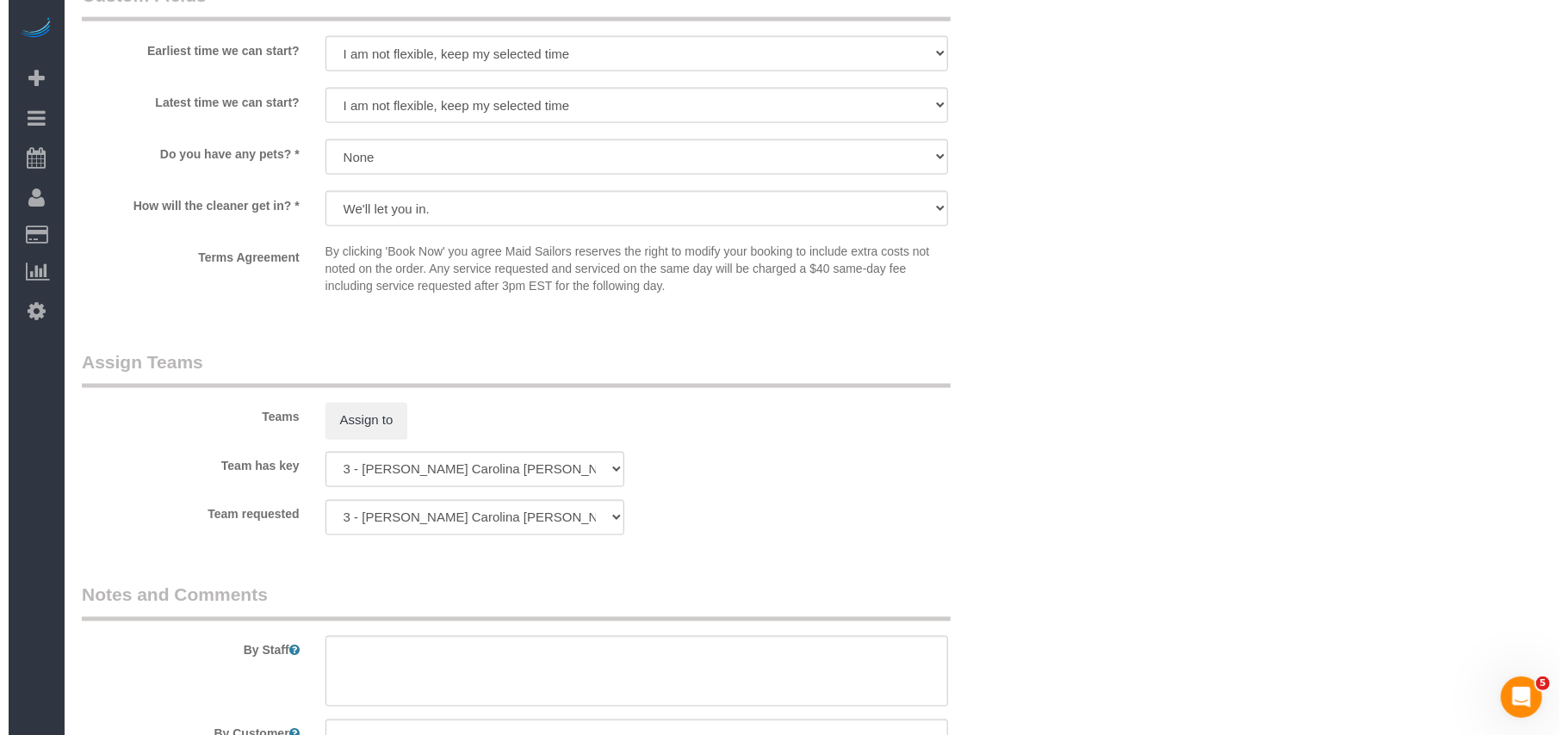
scroll to position [1837, 0]
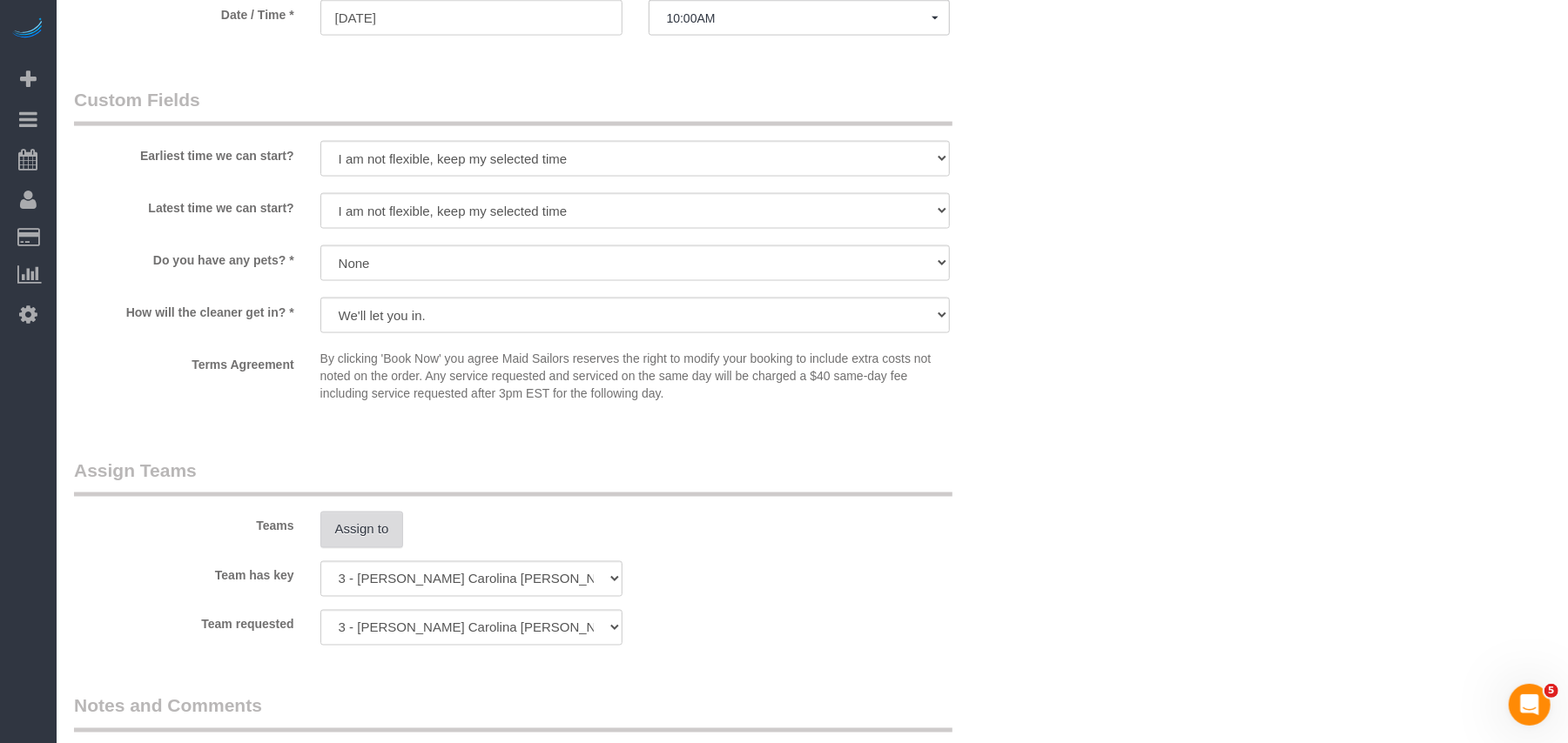
click at [363, 536] on button "Assign to" at bounding box center [362, 529] width 83 height 37
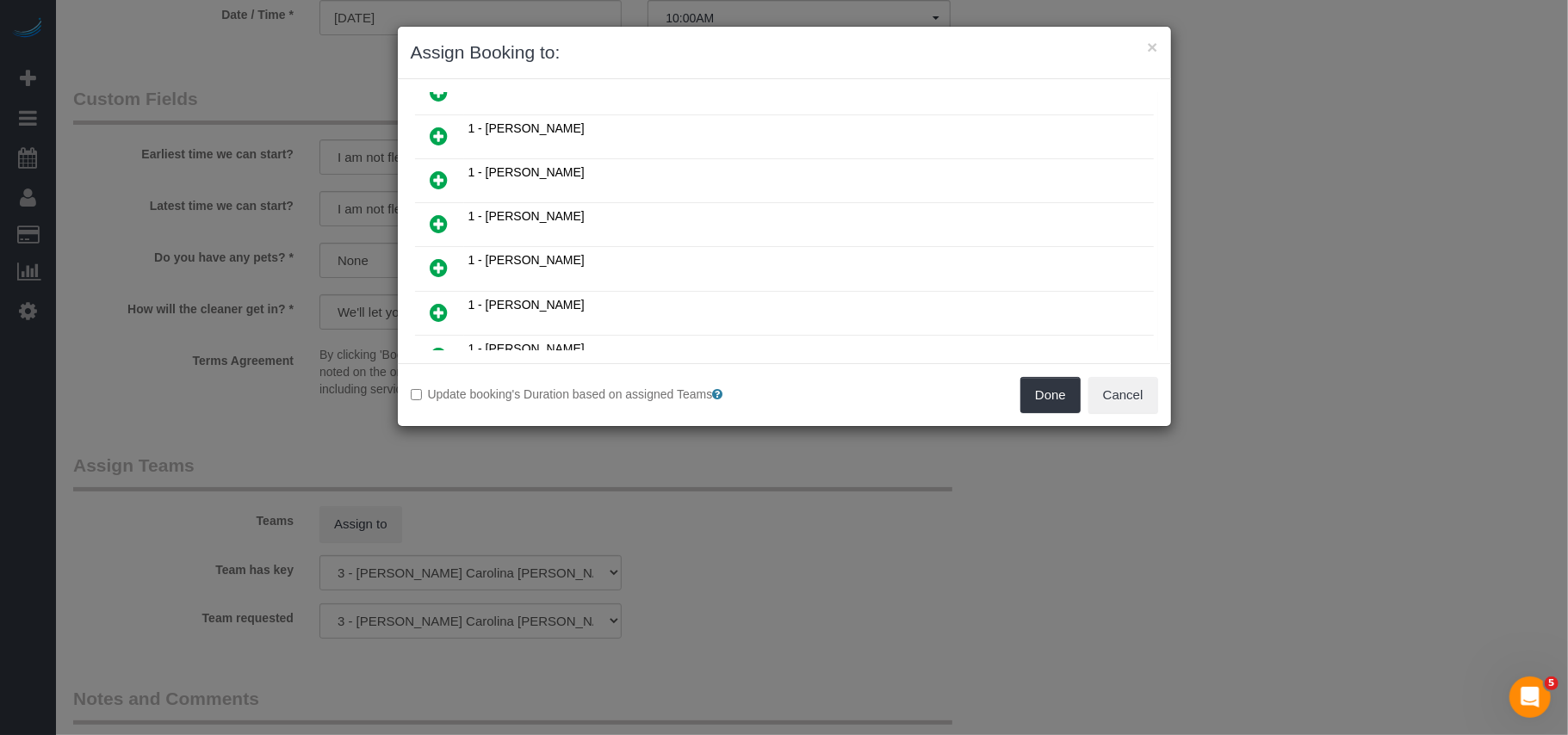
scroll to position [574, 0]
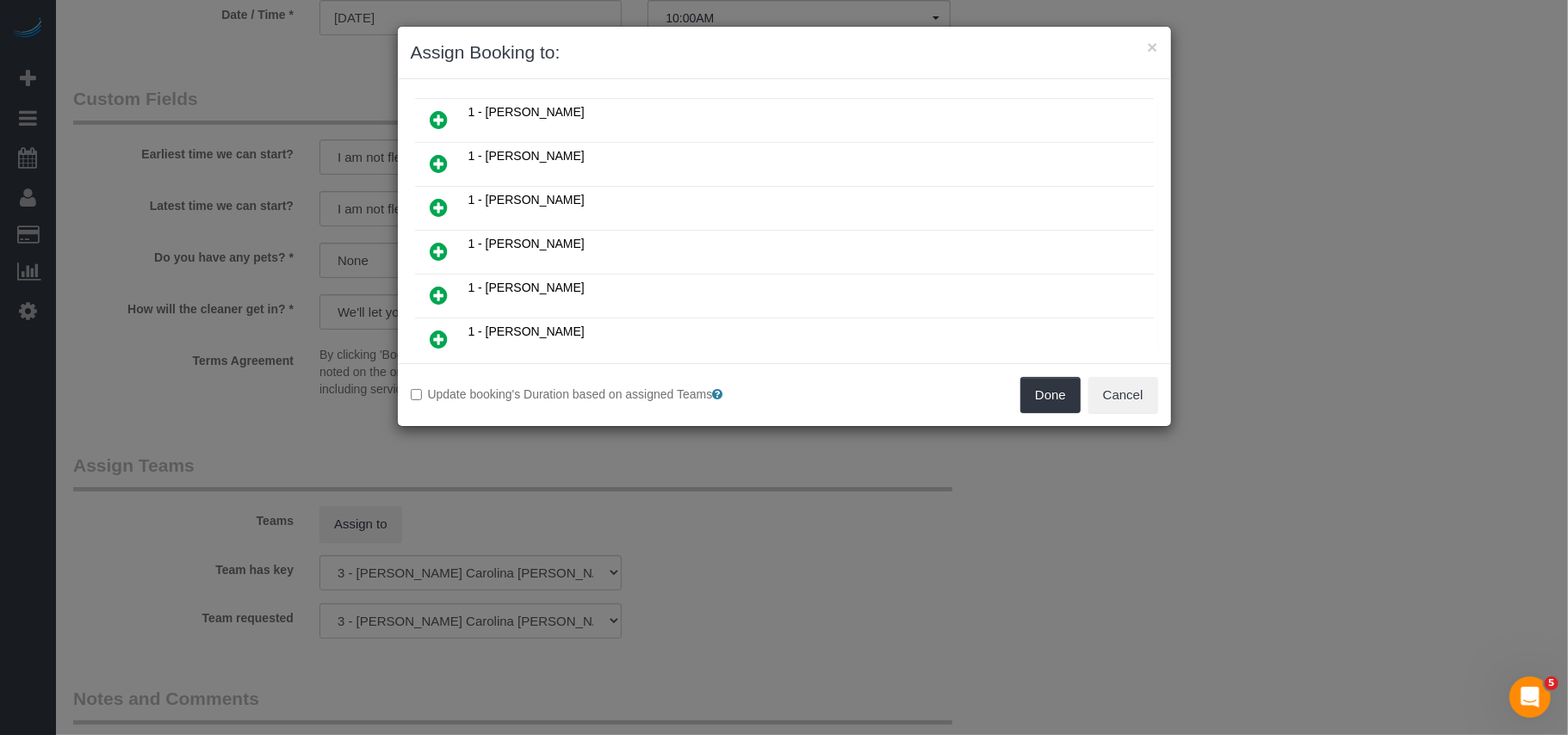
click at [441, 248] on icon at bounding box center [440, 251] width 19 height 20
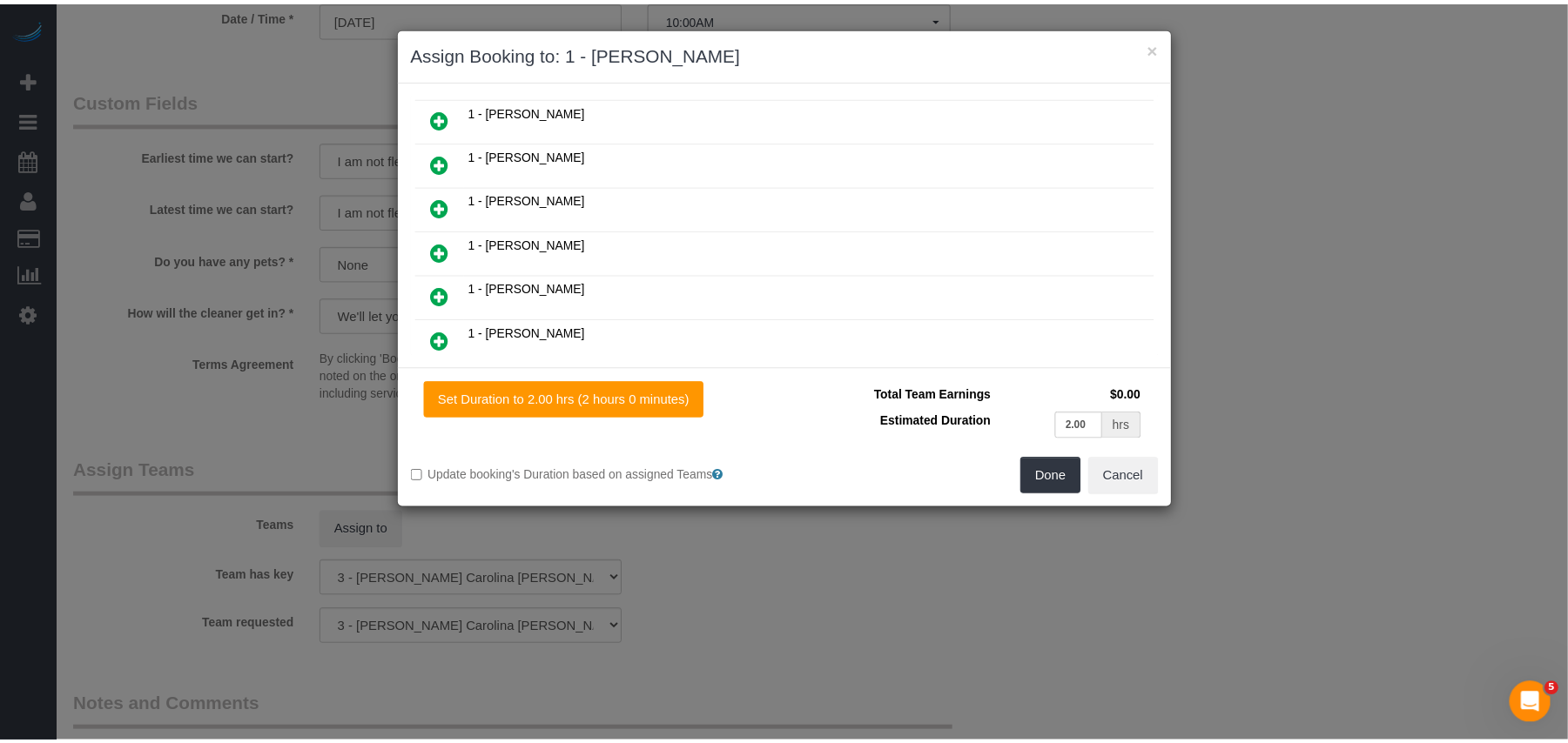
scroll to position [621, 0]
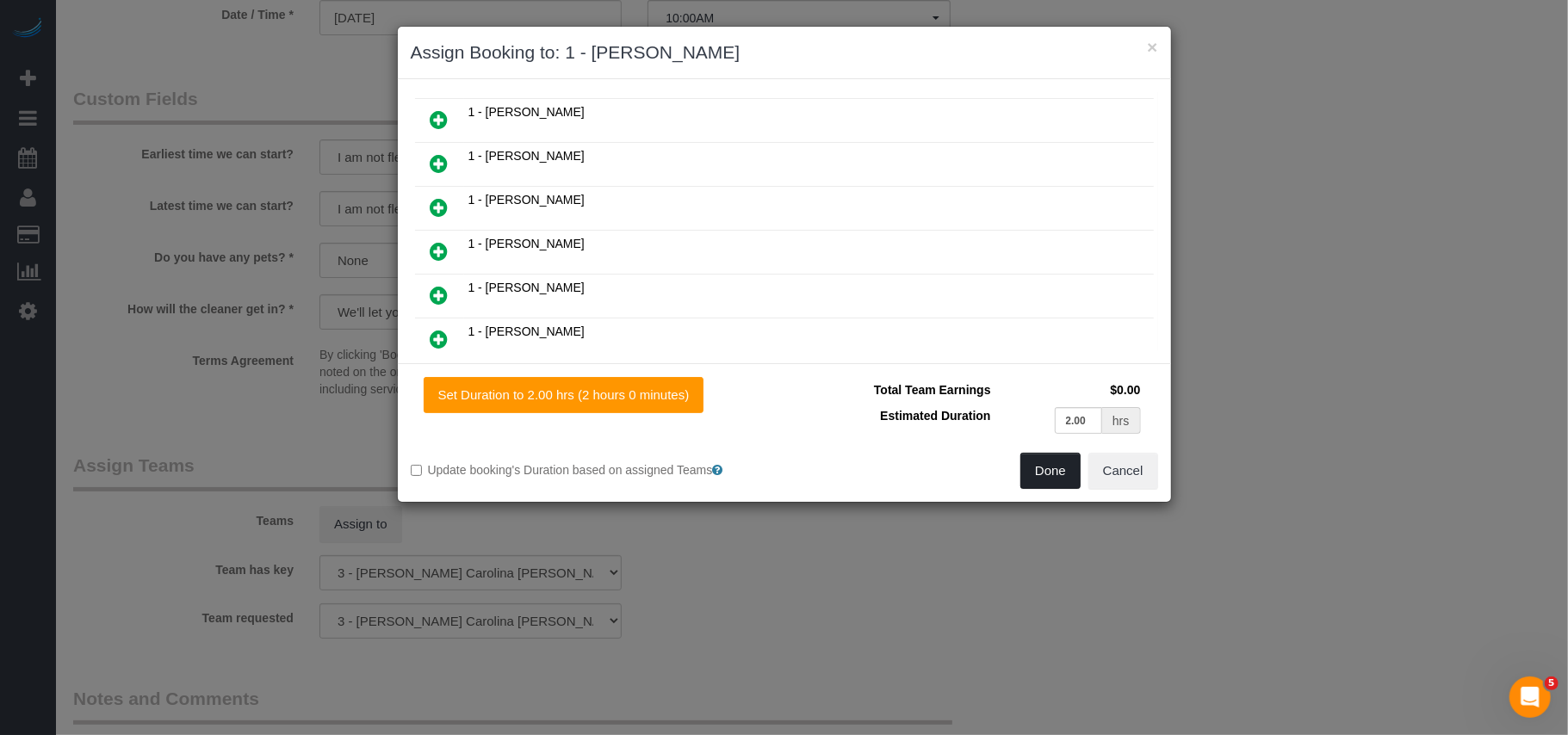
click at [1061, 459] on button "Done" at bounding box center [1050, 471] width 60 height 36
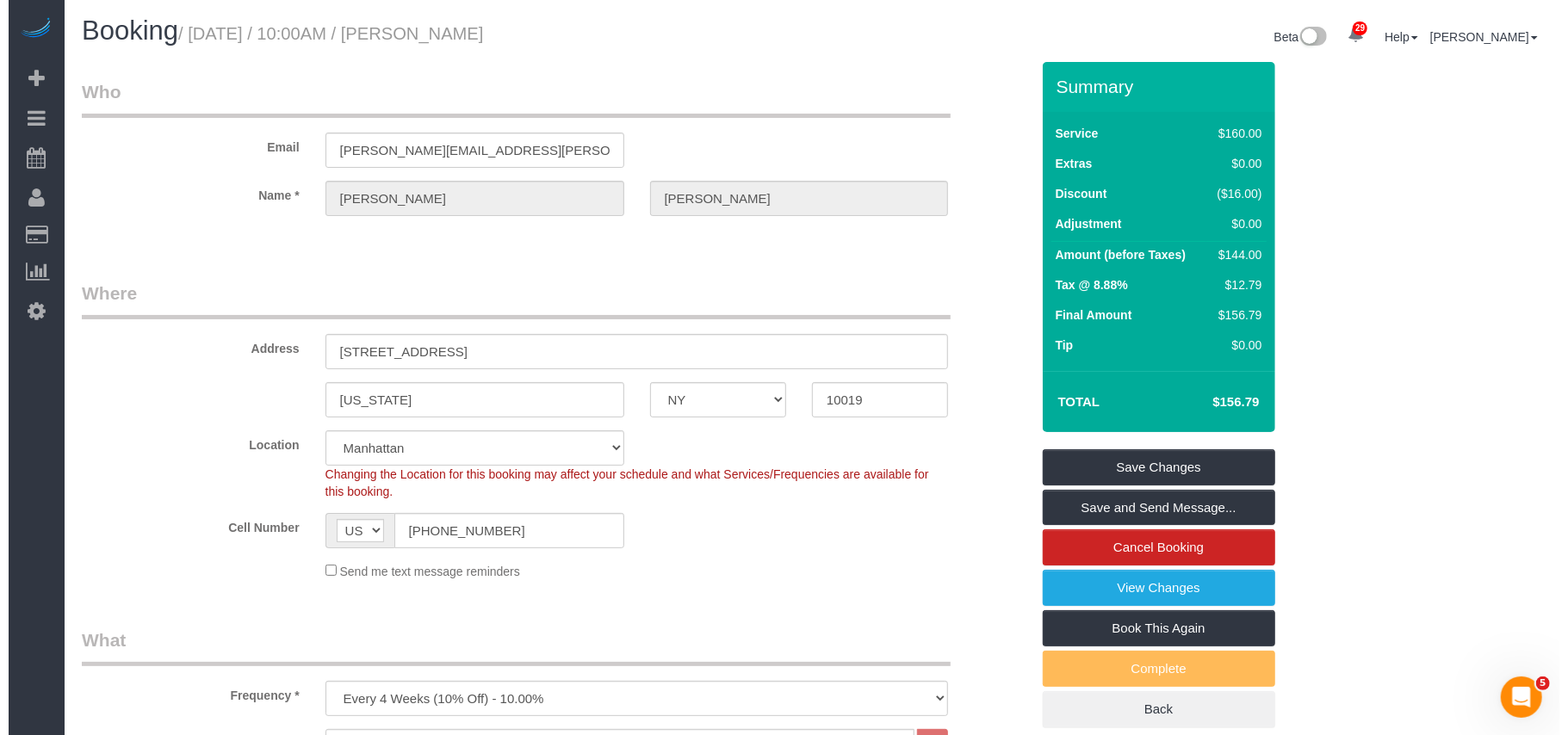
scroll to position [0, 0]
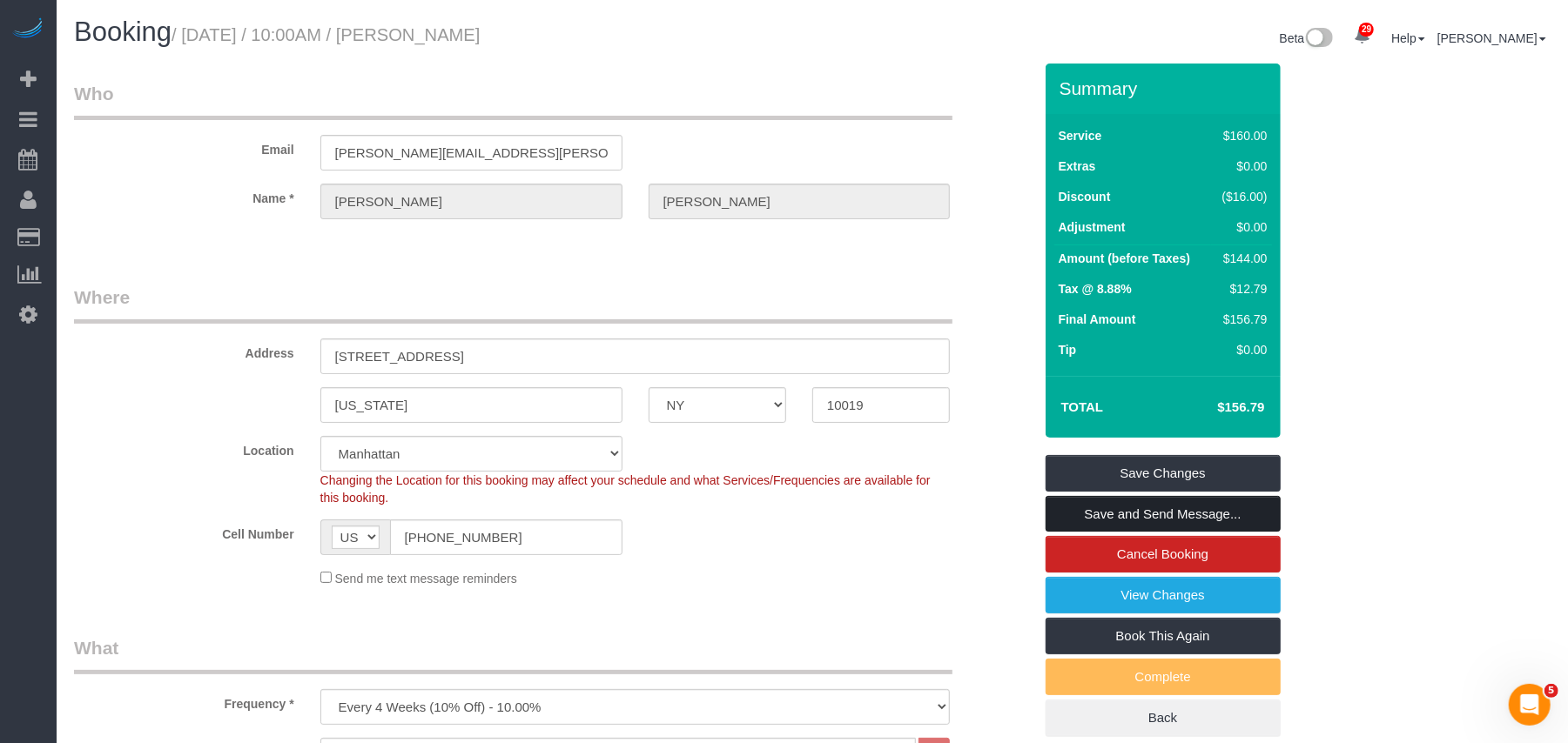
click at [1140, 507] on link "Save and Send Message..." at bounding box center [1163, 514] width 235 height 37
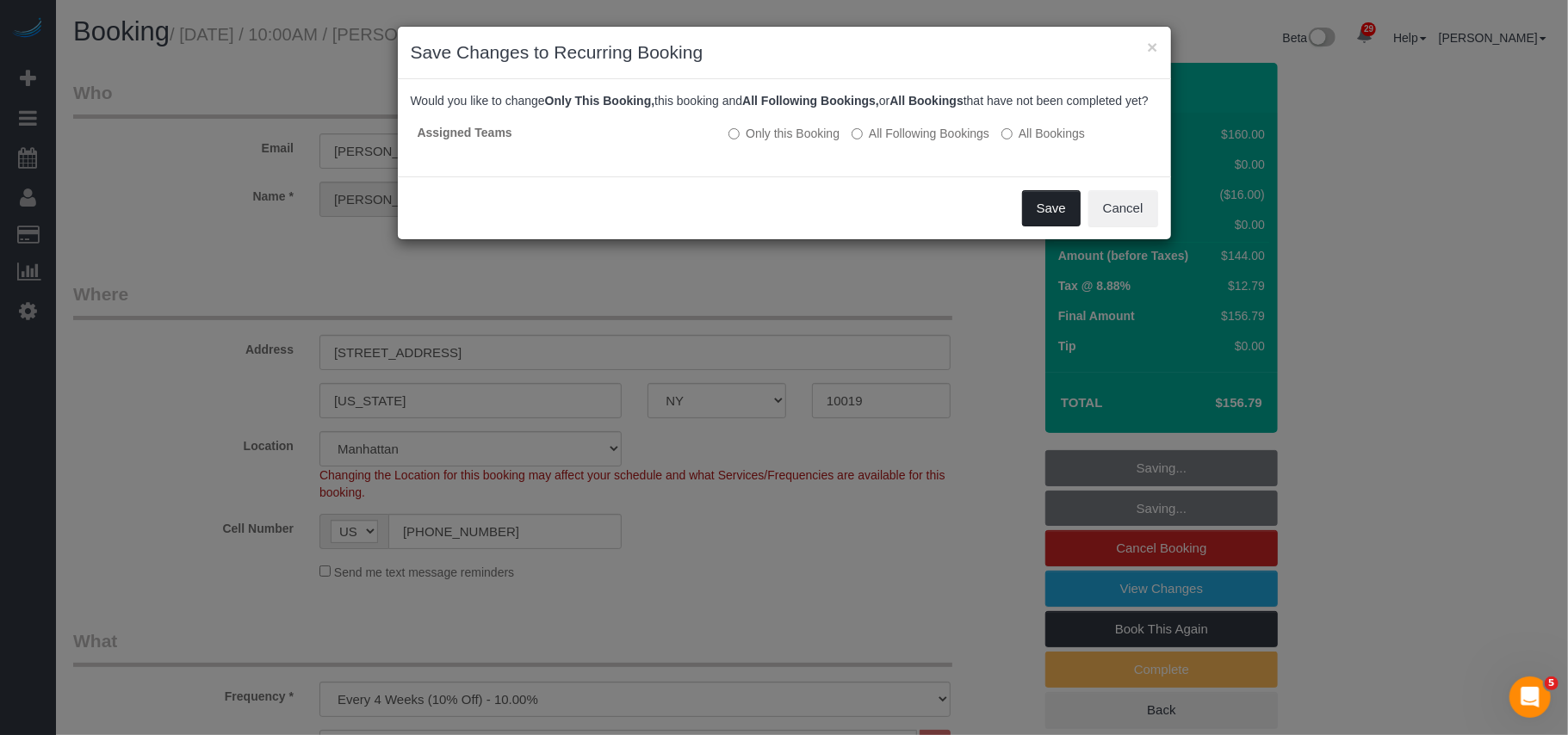
click at [1042, 226] on button "Save" at bounding box center [1051, 208] width 58 height 36
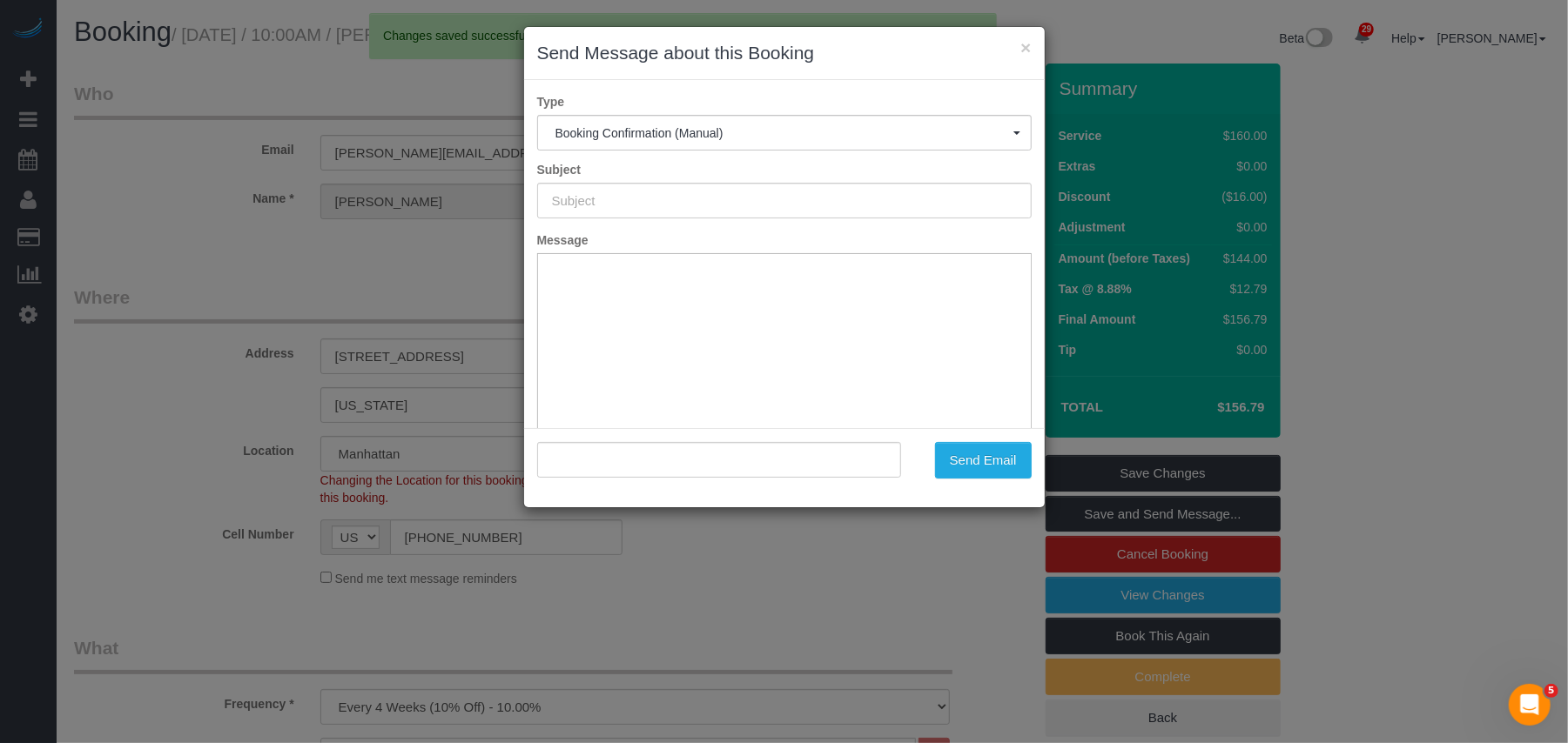
type input "Cleaning Confirmed for 10/01/2025 at 10:00am"
type input ""John Isenhower" <john.a.isenhower@gmail.com>"
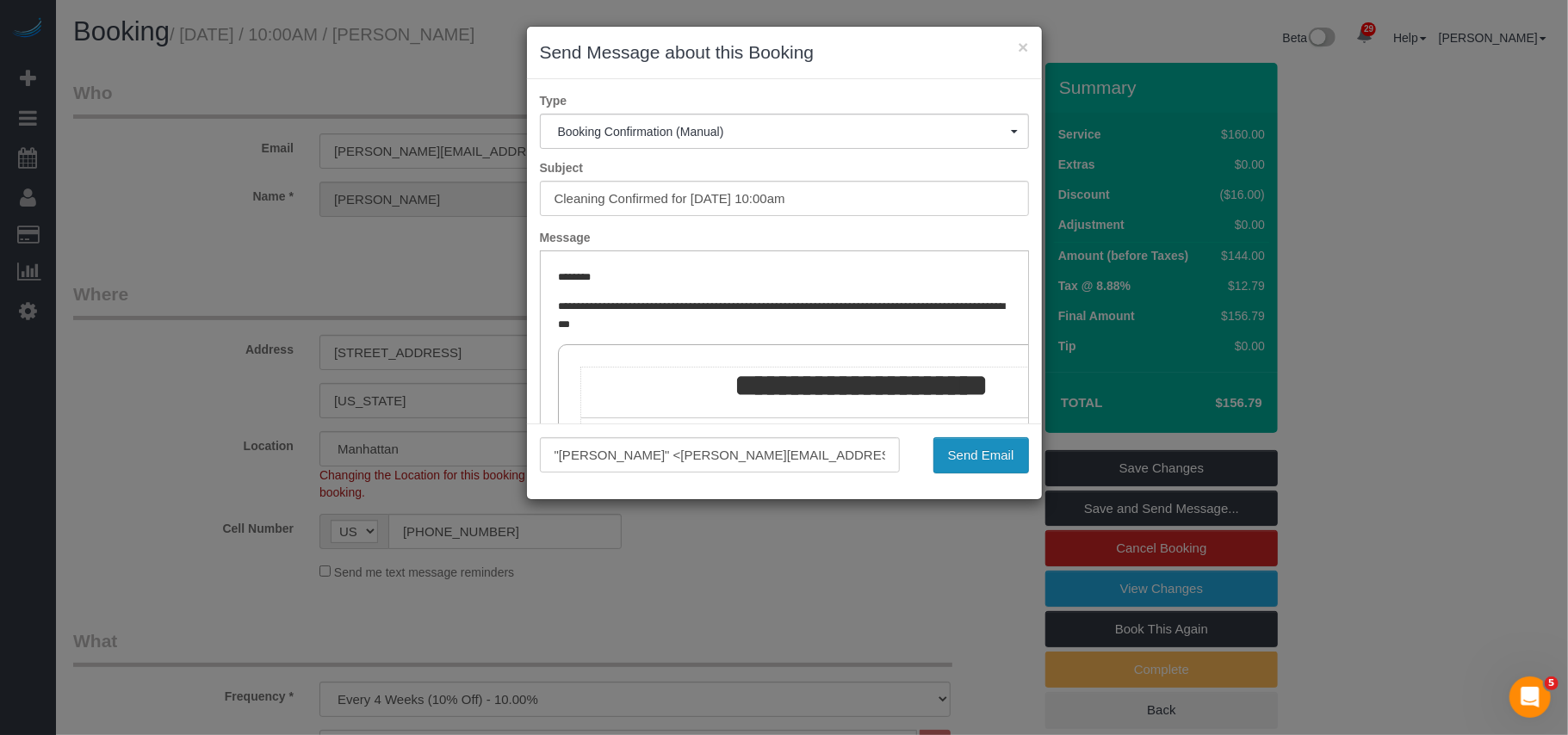
click at [985, 449] on button "Send Email" at bounding box center [980, 455] width 95 height 36
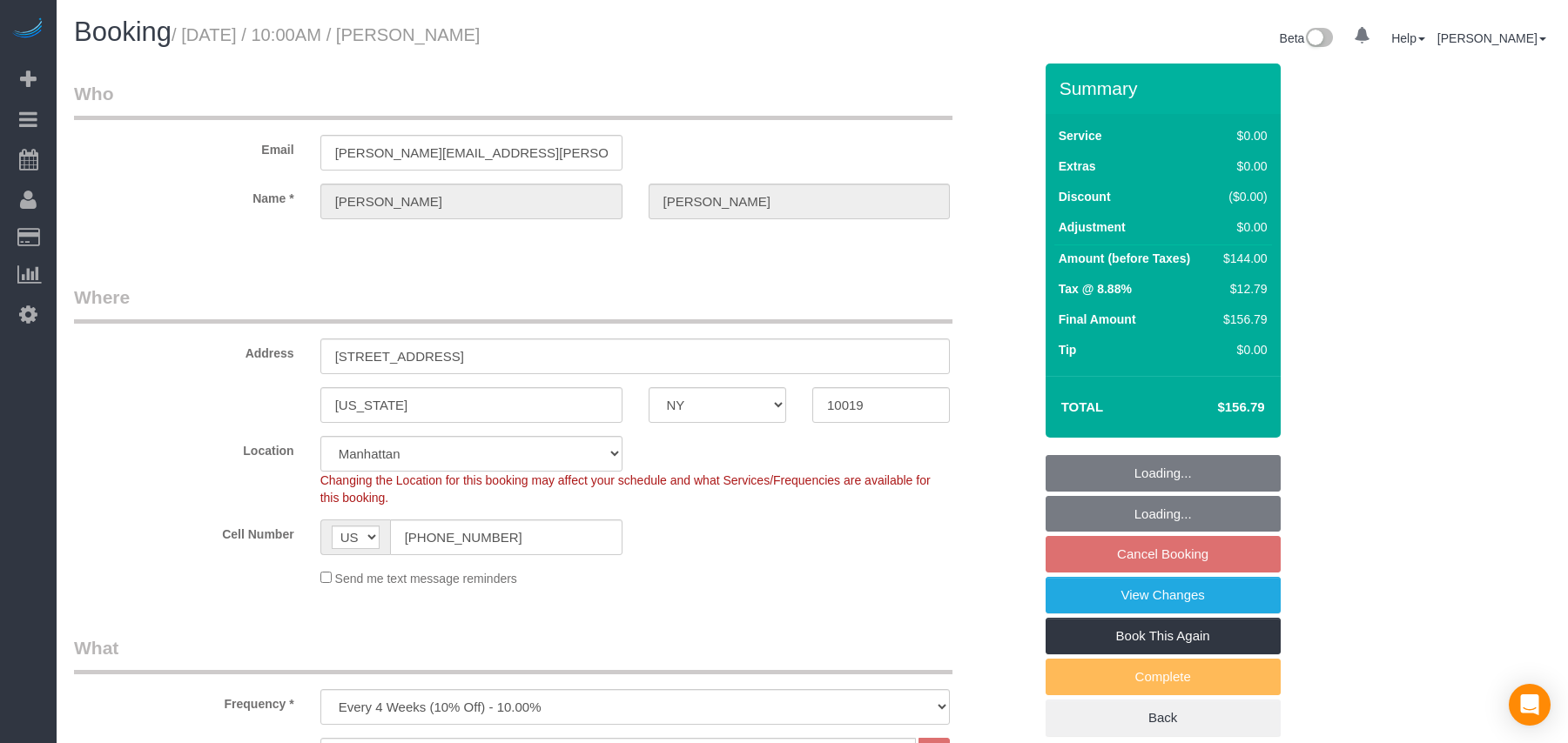
select select "NY"
select select "1"
select select "spot3"
select select "number:89"
select select "number:90"
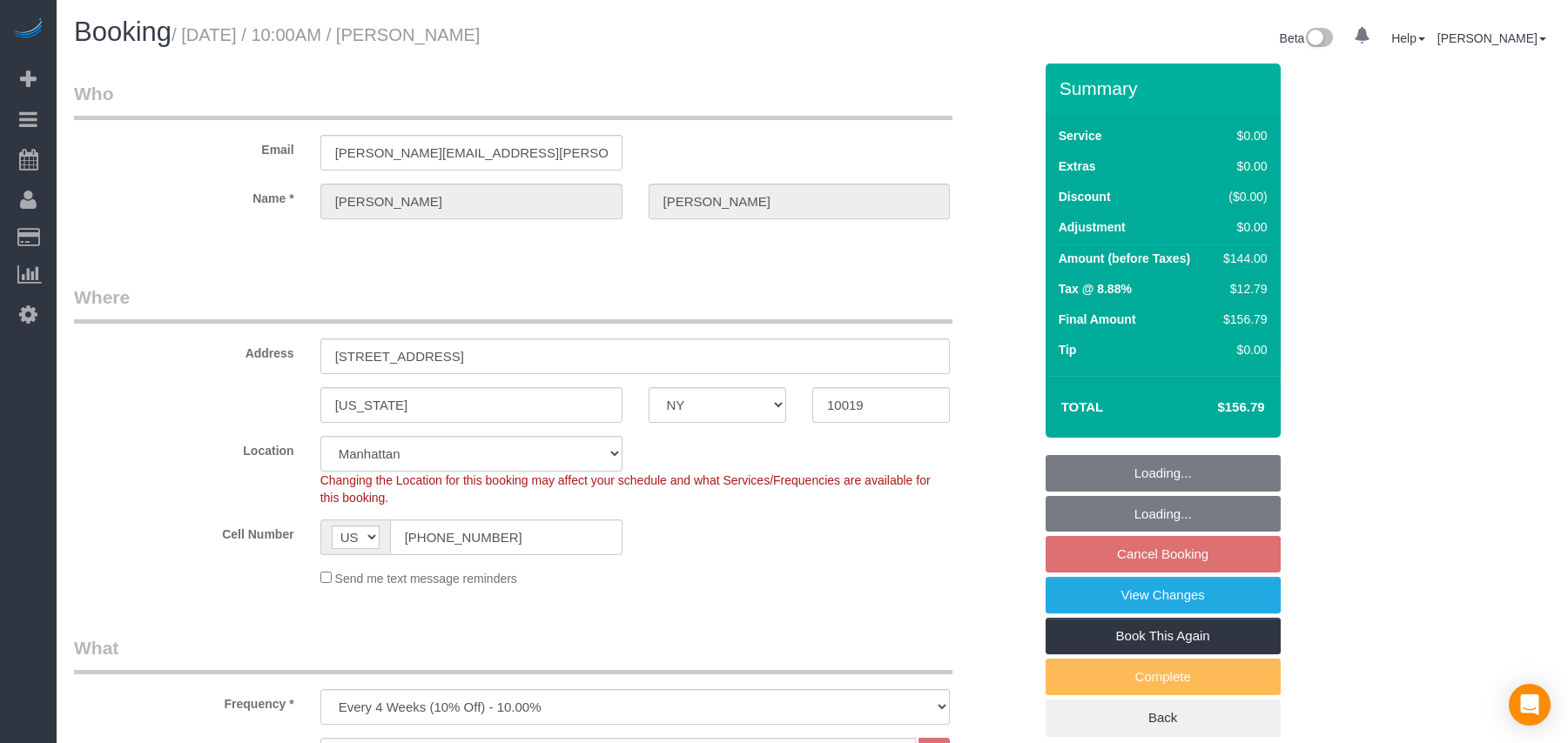
select select "number:15"
select select "number:5"
click at [26, 115] on icon at bounding box center [28, 119] width 19 height 21
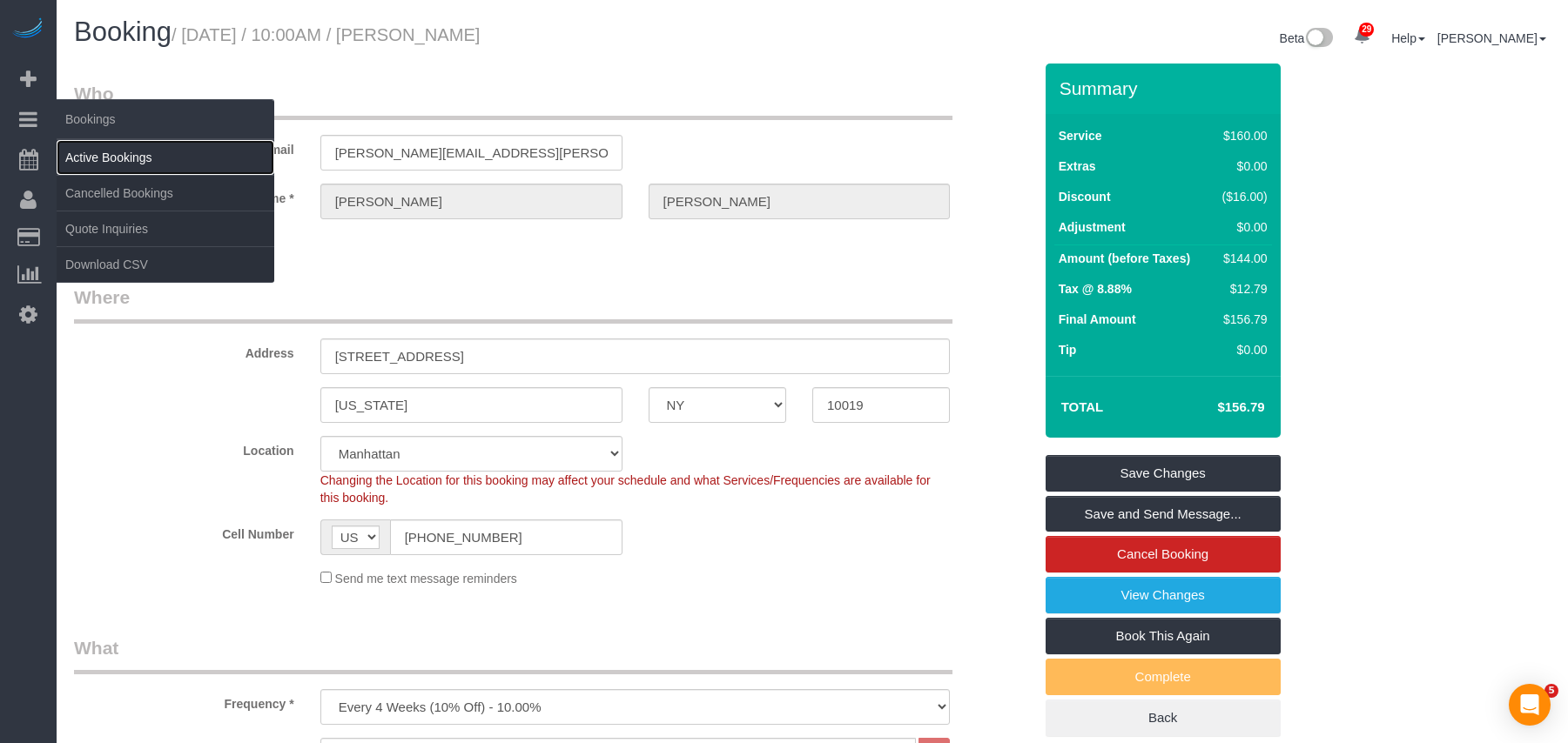
click at [110, 156] on link "Active Bookings" at bounding box center [165, 157] width 217 height 35
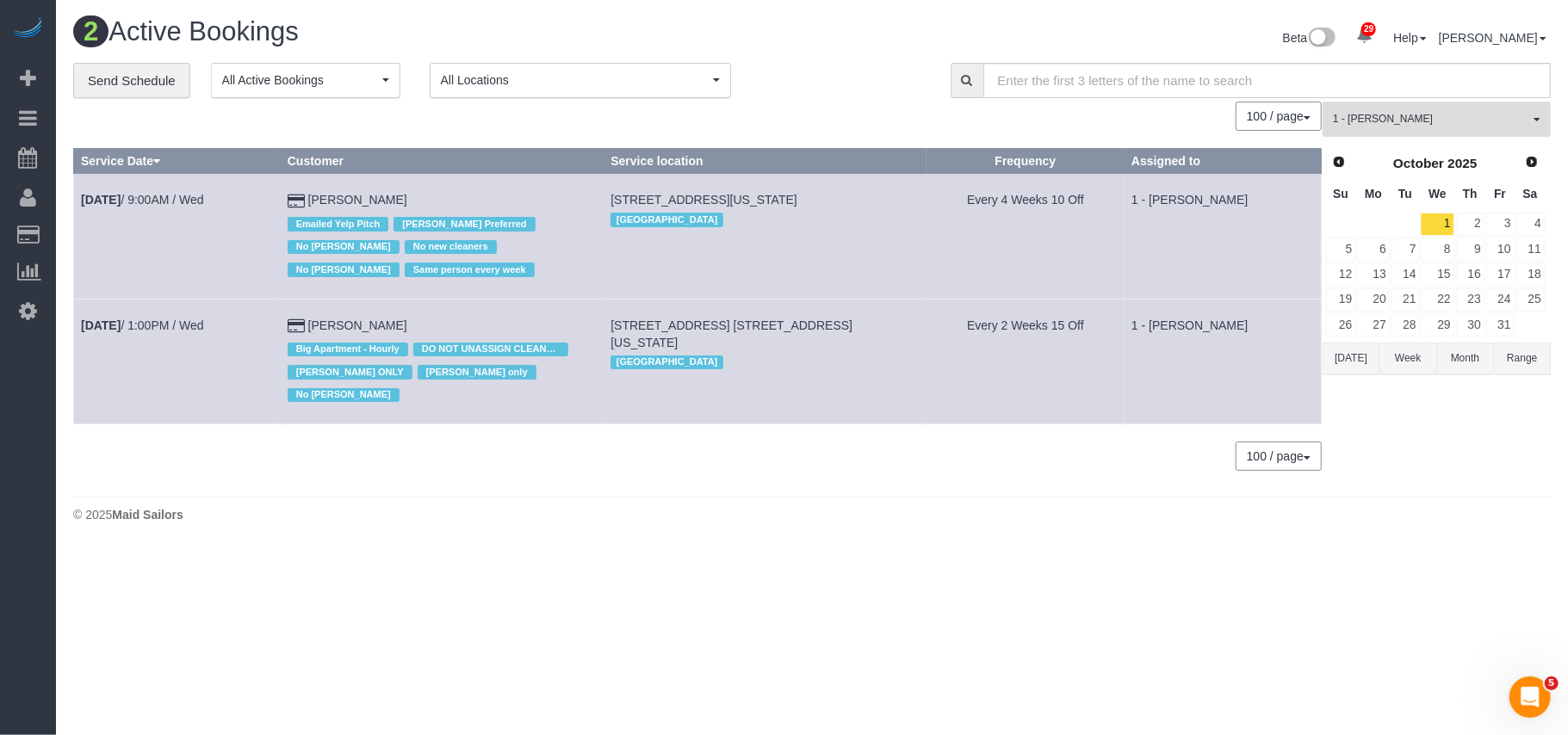
click at [1458, 118] on span "1 - [PERSON_NAME]" at bounding box center [1431, 120] width 196 height 15
click at [1416, 125] on span "1 - [PERSON_NAME]" at bounding box center [1431, 120] width 196 height 15
click at [1511, 122] on span "1 - [PERSON_NAME]" at bounding box center [1431, 120] width 196 height 15
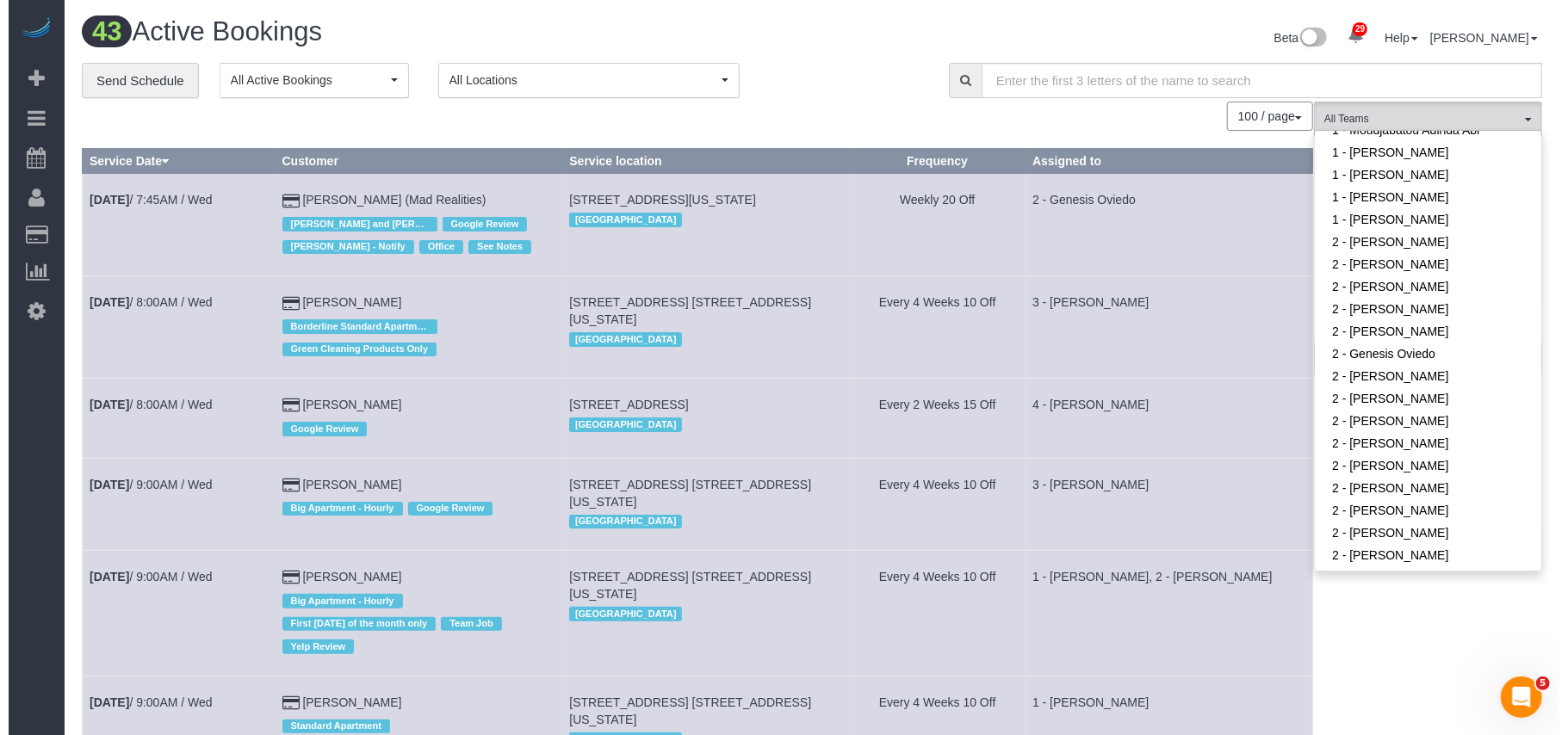
scroll to position [1033, 0]
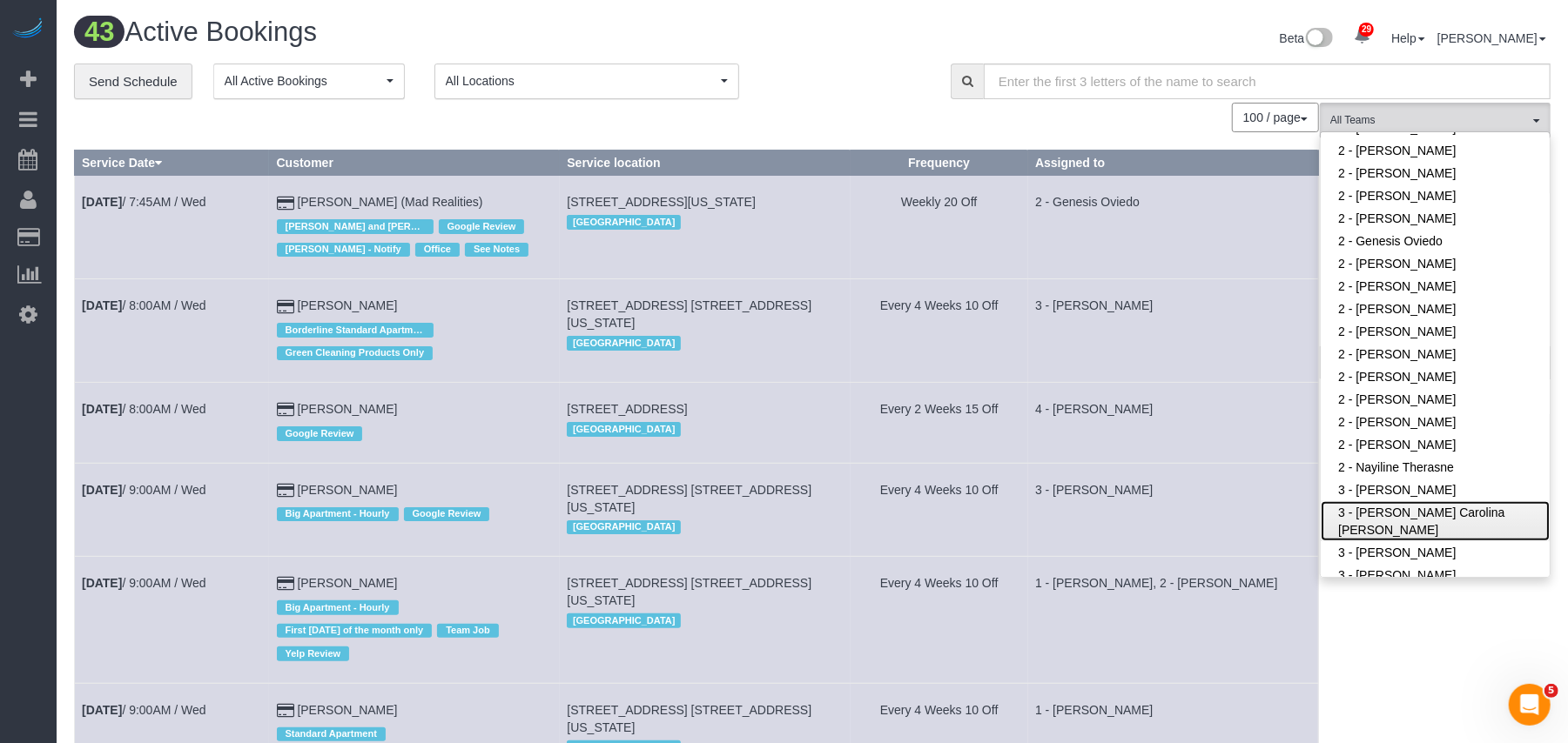
drag, startPoint x: 1395, startPoint y: 470, endPoint x: 1384, endPoint y: 624, distance: 154.4
click at [1395, 501] on link "3 - [PERSON_NAME] Carolina [PERSON_NAME]" at bounding box center [1435, 521] width 229 height 40
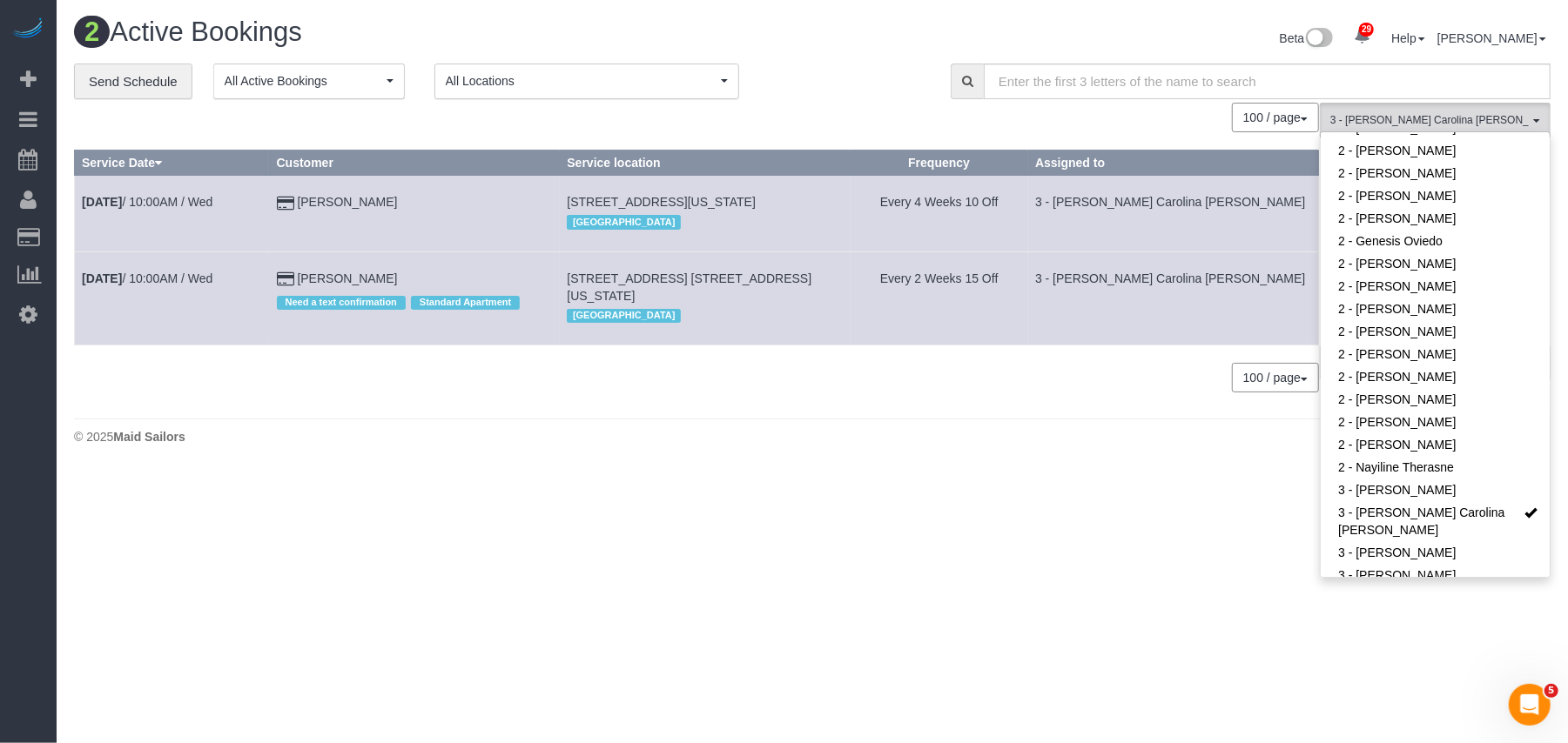
click at [1411, 643] on body "29 Beta Your Notifications You have 0 alerts × You have 5 to charge for [DATE] …" at bounding box center [784, 371] width 1568 height 743
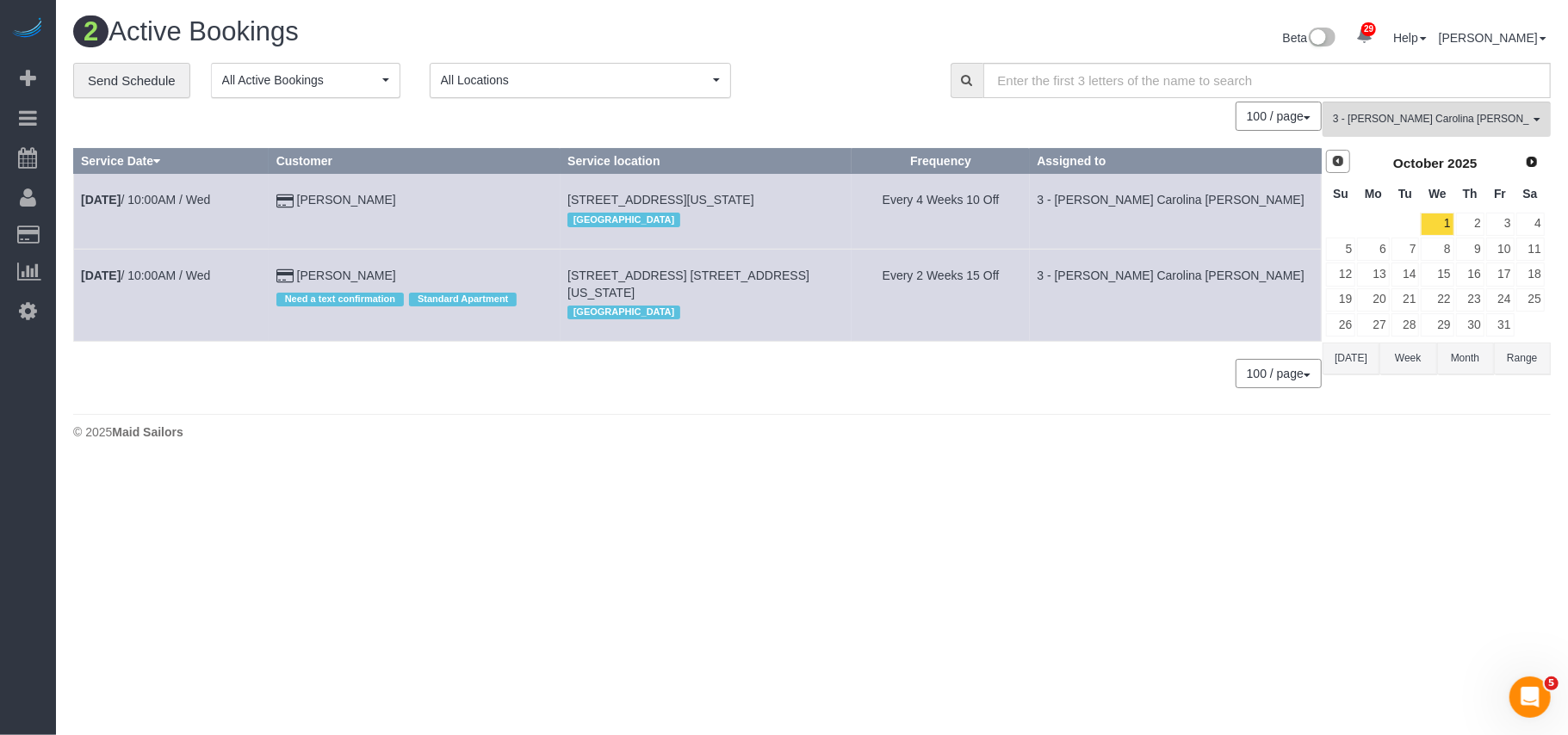
click at [1343, 164] on span "Prev" at bounding box center [1337, 160] width 14 height 14
click at [1402, 323] on link "30" at bounding box center [1405, 324] width 29 height 23
